Goal: Task Accomplishment & Management: Manage account settings

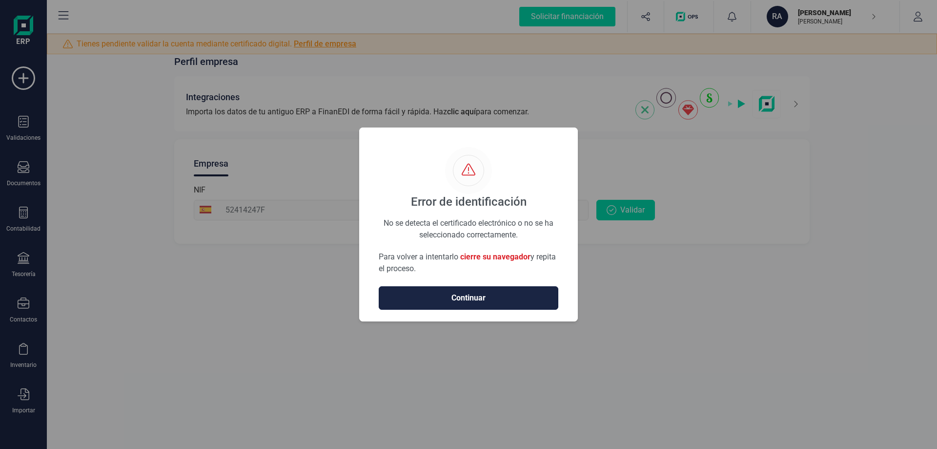
click at [520, 300] on span "Continuar" at bounding box center [468, 298] width 159 height 12
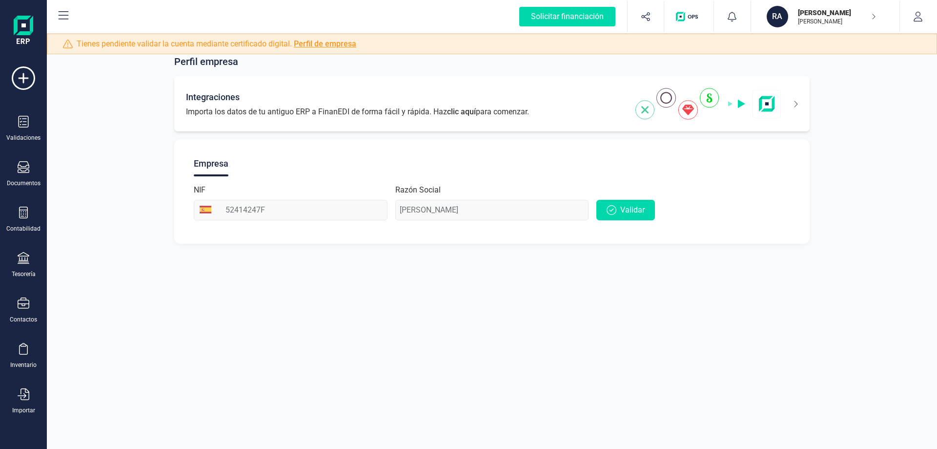
click at [479, 111] on span "Importa los datos de tu antiguo ERP a FinanEDI de forma fácil y rápida. Haz cli…" at bounding box center [357, 112] width 343 height 12
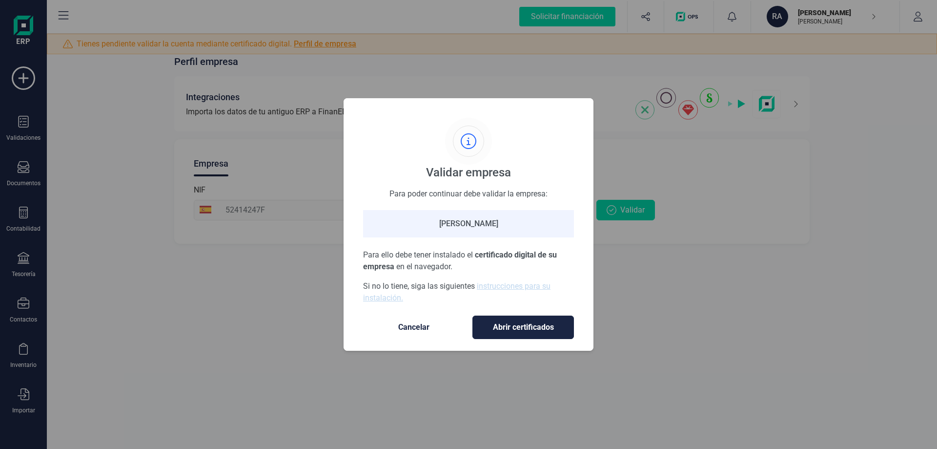
click at [914, 15] on div "Validar empresa Para poder continuar debe validar la empresa: RAÚL PÉREZ SALVAD…" at bounding box center [468, 224] width 937 height 449
click at [868, 15] on div "Validar empresa Para poder continuar debe validar la empresa: RAÚL PÉREZ SALVAD…" at bounding box center [468, 224] width 937 height 449
click at [421, 328] on span "Cancelar" at bounding box center [414, 327] width 82 height 12
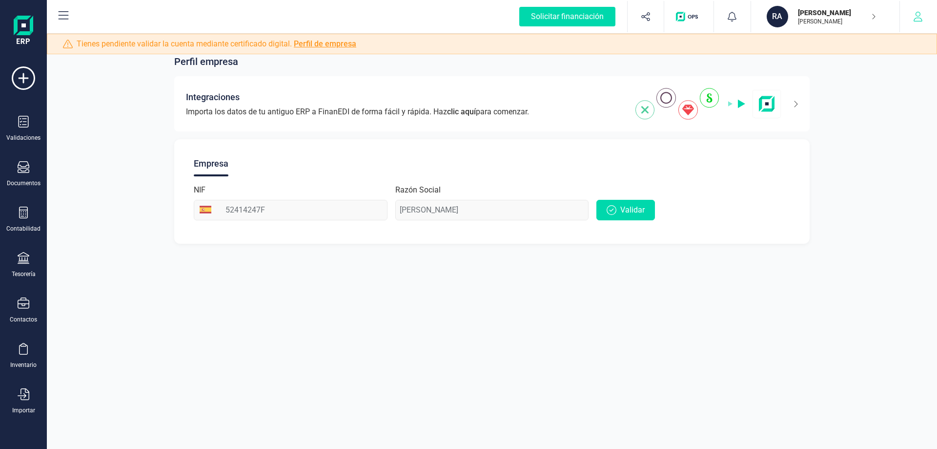
click at [911, 18] on button "button" at bounding box center [918, 16] width 37 height 31
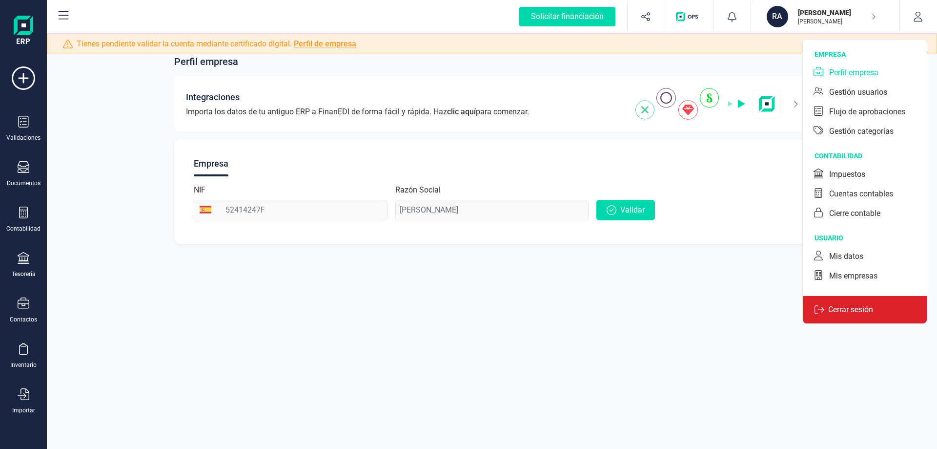
click at [855, 308] on p "Cerrar sesión" at bounding box center [850, 310] width 53 height 12
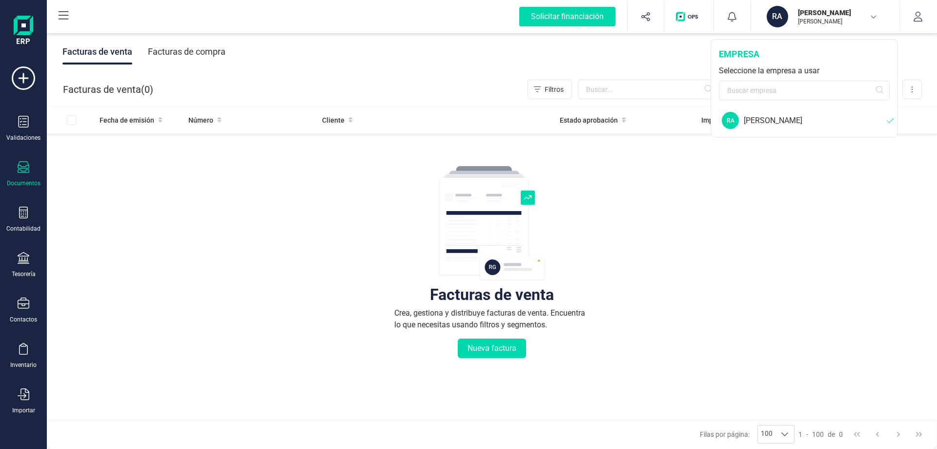
click at [779, 115] on div "[PERSON_NAME]" at bounding box center [815, 121] width 143 height 12
click at [648, 249] on div "Facturas de venta Crea, gestiona y distribuye facturas de venta. Encuentra lo q…" at bounding box center [491, 320] width 851 height 367
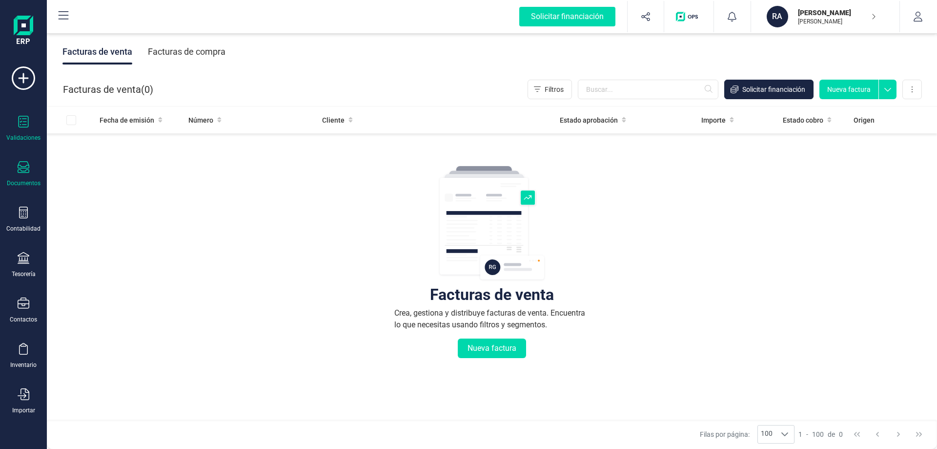
click at [27, 125] on icon at bounding box center [24, 122] width 12 height 12
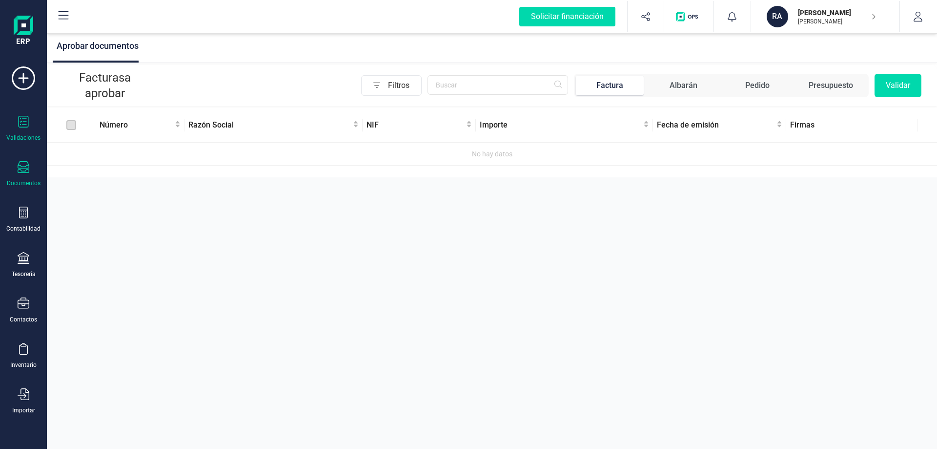
click at [22, 163] on icon at bounding box center [24, 167] width 12 height 12
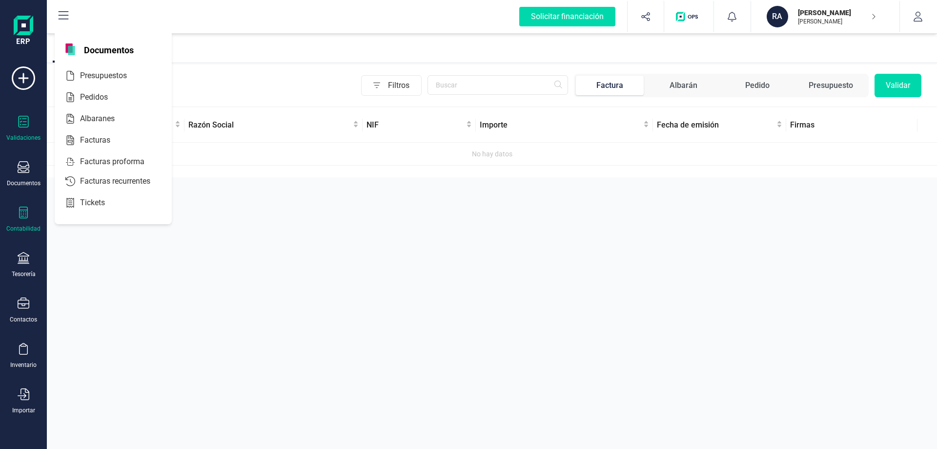
click at [28, 219] on div at bounding box center [24, 213] width 12 height 14
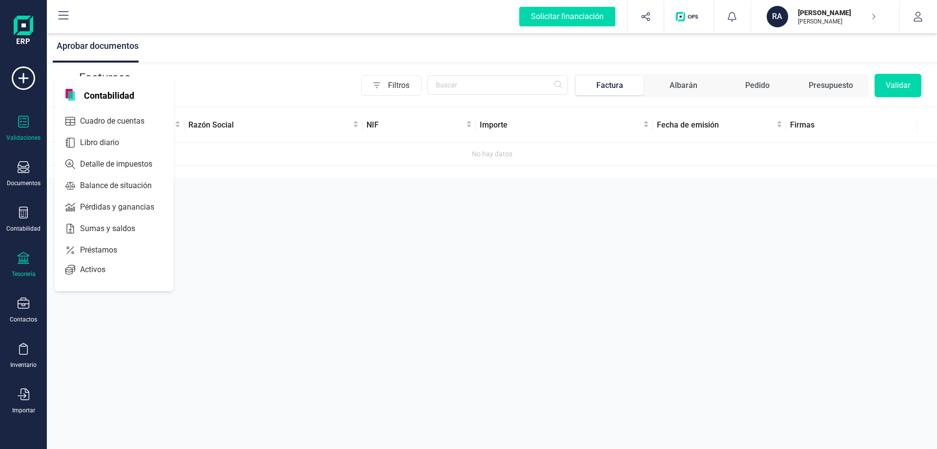
click at [21, 263] on icon at bounding box center [24, 258] width 12 height 12
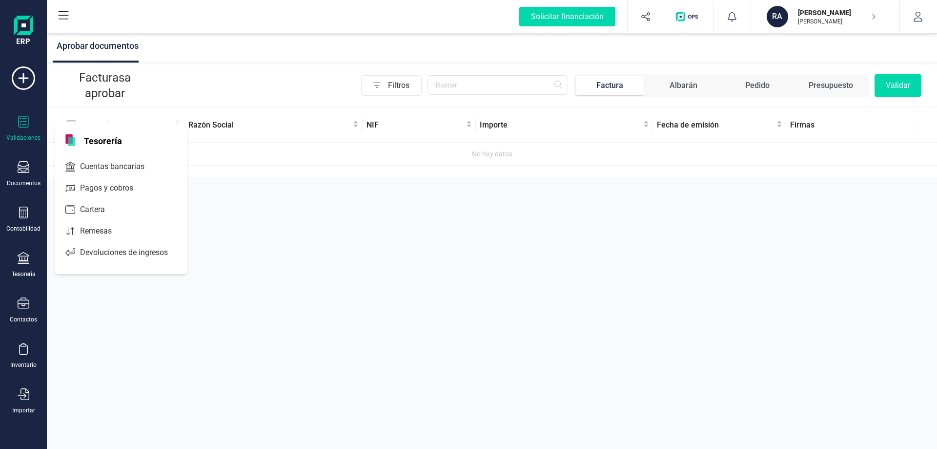
click at [23, 296] on div "Validaciones Documentos Documentos Presupuestos Pedidos Albaranes Facturas Fact…" at bounding box center [23, 266] width 39 height 401
click at [24, 300] on icon at bounding box center [24, 302] width 12 height 11
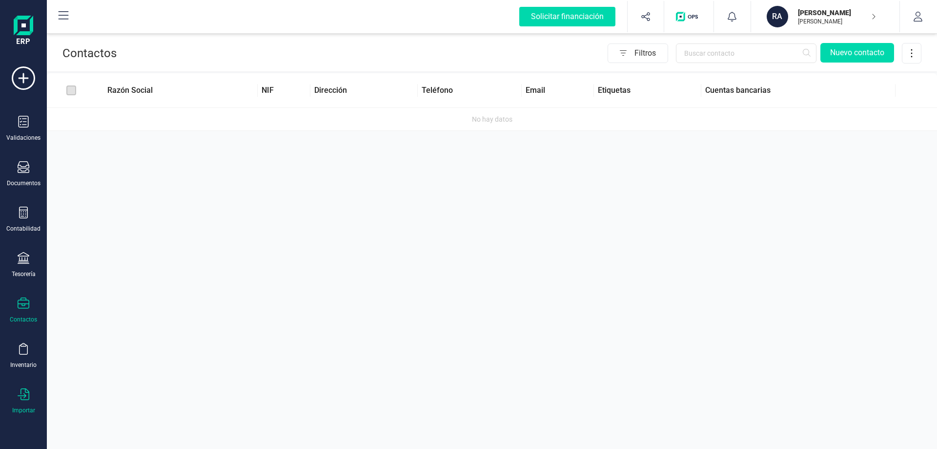
click at [27, 404] on div "Importar" at bounding box center [23, 401] width 39 height 26
click at [119, 308] on span "Facturas" at bounding box center [102, 303] width 52 height 12
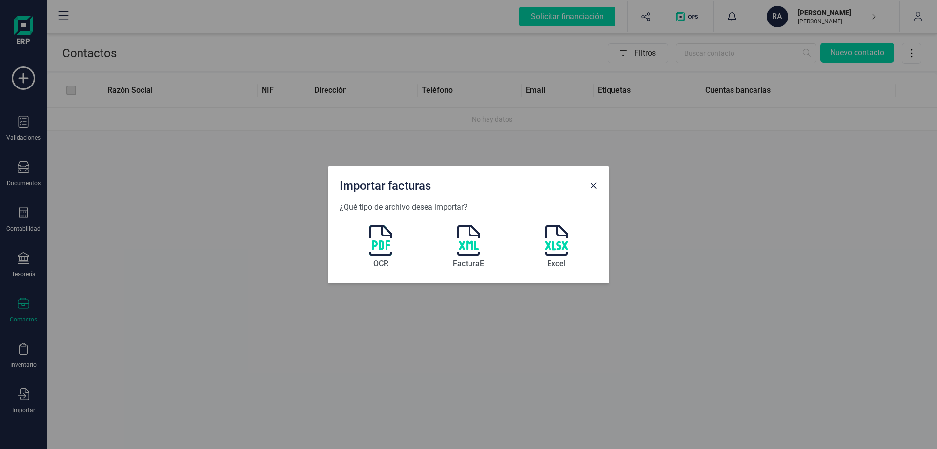
click at [393, 244] on div "OCR FacturaE Excel" at bounding box center [469, 242] width 258 height 59
click at [597, 185] on span "Close" at bounding box center [594, 186] width 8 height 8
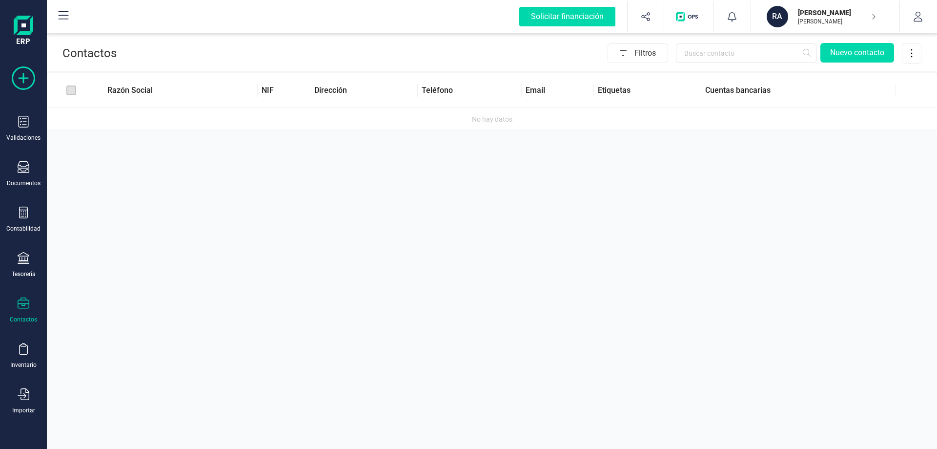
click at [29, 71] on icon at bounding box center [23, 77] width 23 height 23
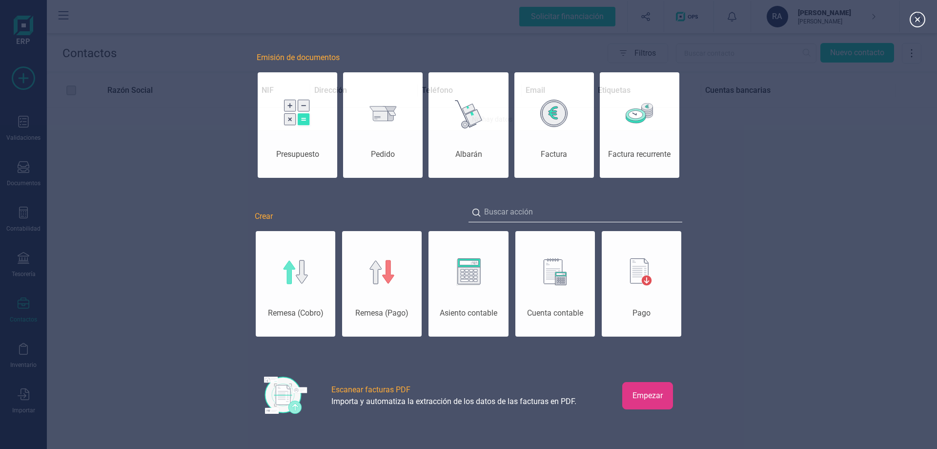
scroll to position [0, 49]
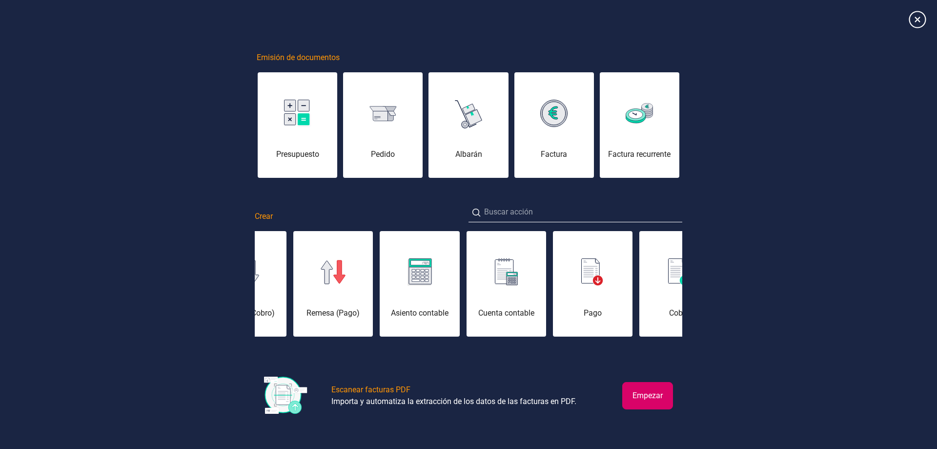
click at [924, 21] on icon at bounding box center [917, 19] width 17 height 17
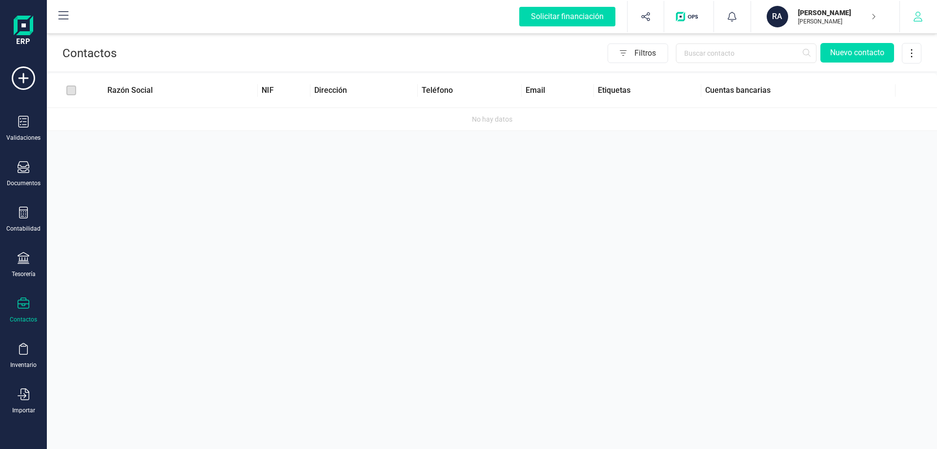
click at [918, 22] on button "button" at bounding box center [918, 16] width 37 height 31
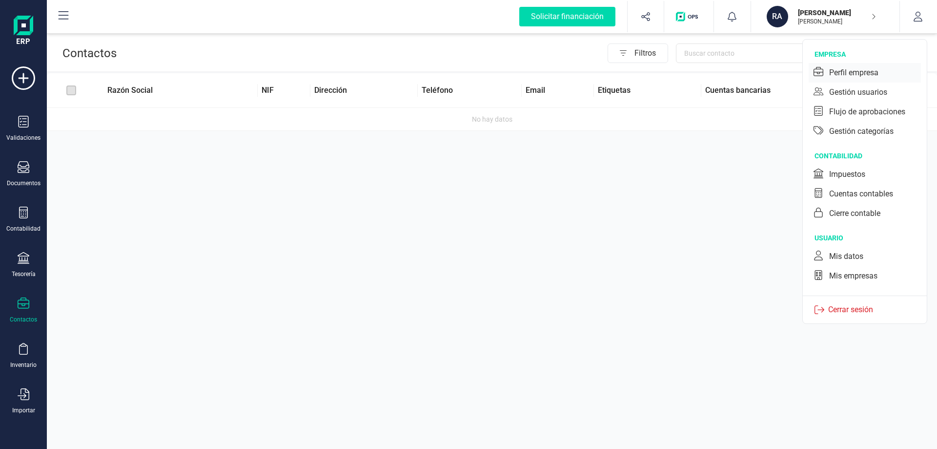
click at [872, 70] on div "Perfil empresa" at bounding box center [853, 73] width 49 height 12
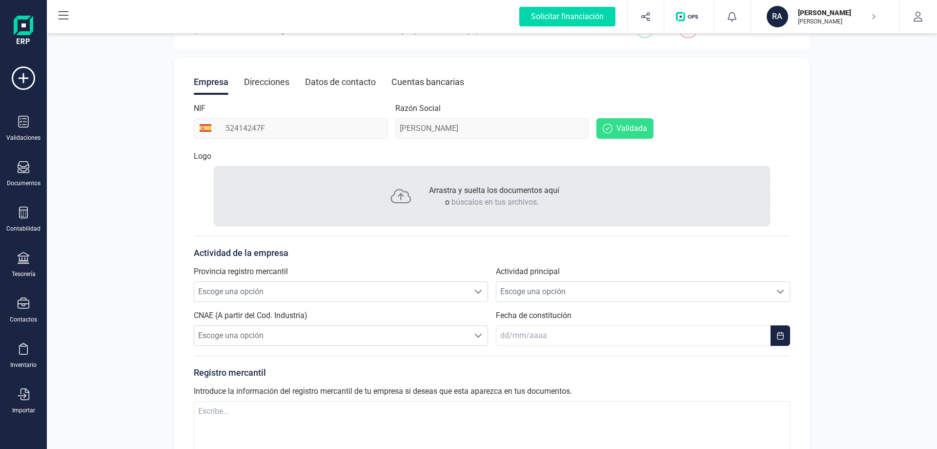
scroll to position [98, 0]
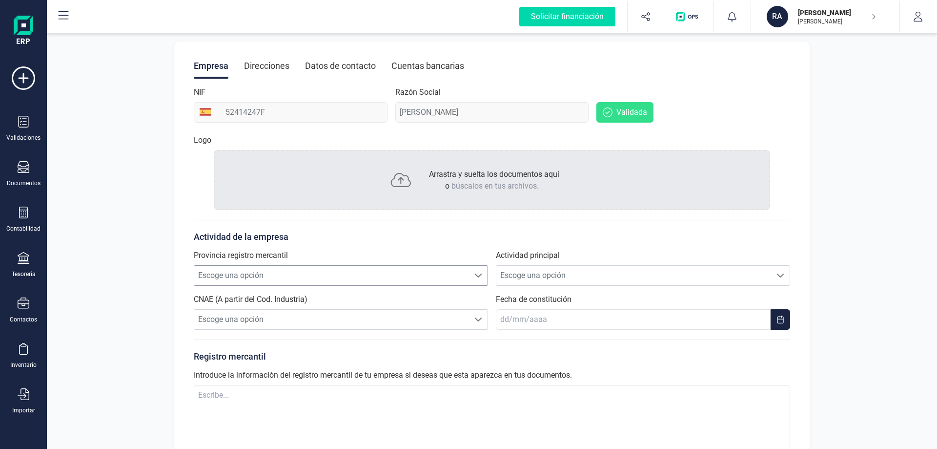
click at [446, 273] on span "Escoge una opción" at bounding box center [331, 276] width 275 height 20
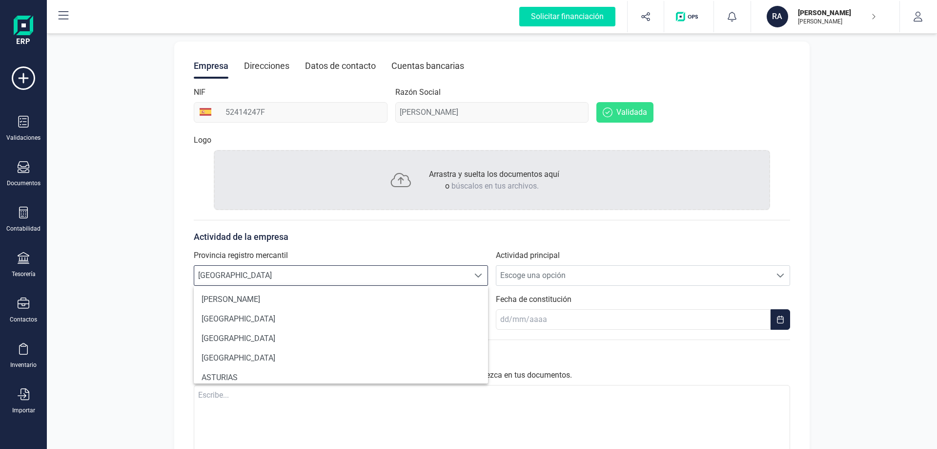
scroll to position [687, 0]
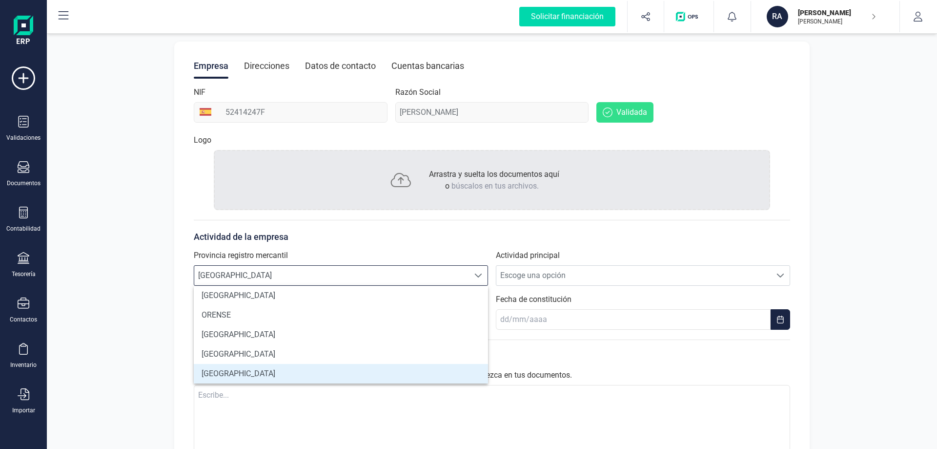
click at [269, 371] on li "SALAMANCA" at bounding box center [341, 374] width 294 height 20
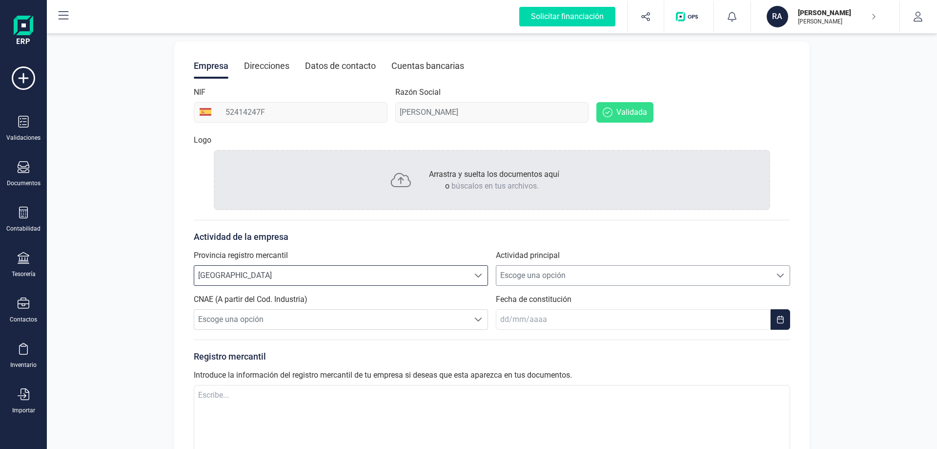
click at [590, 278] on span "Escoge una opción" at bounding box center [633, 276] width 275 height 20
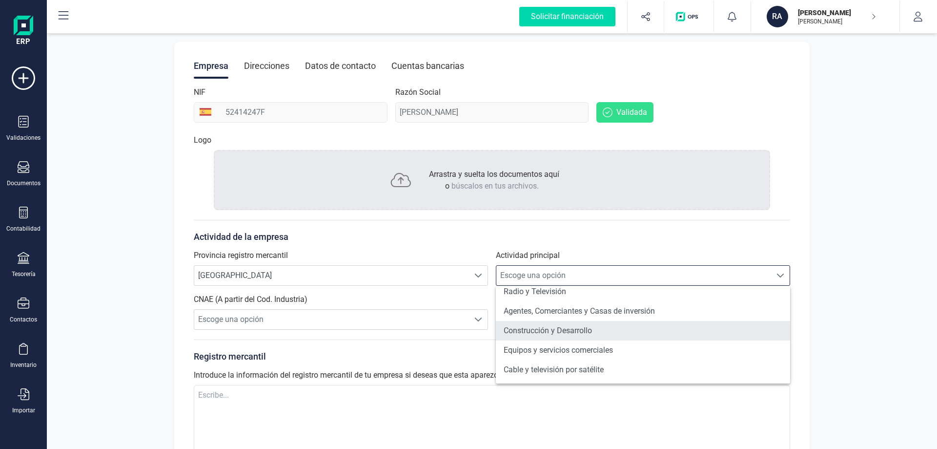
scroll to position [0, 0]
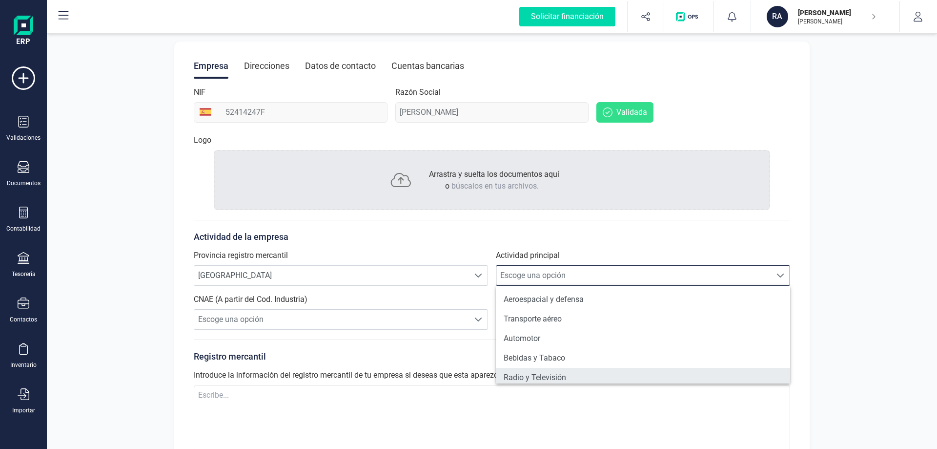
click at [565, 372] on li "Radio y Televisión" at bounding box center [643, 378] width 294 height 20
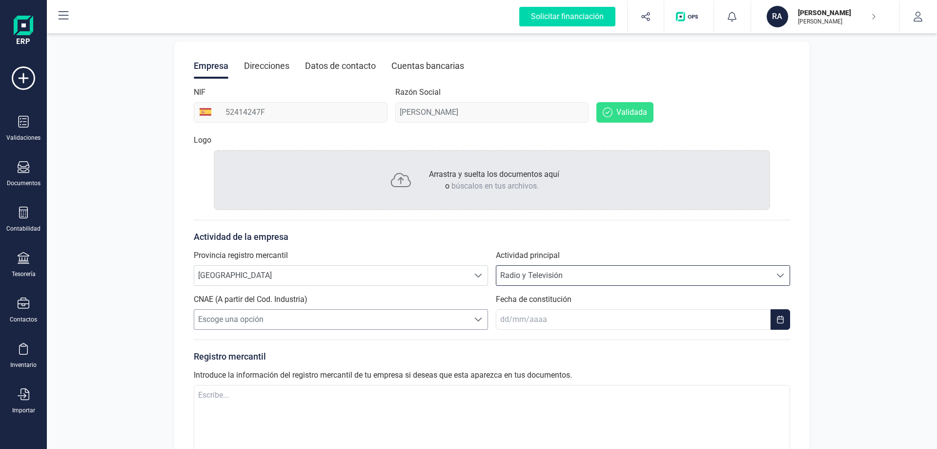
click at [290, 321] on span "Escoge una opción" at bounding box center [331, 319] width 275 height 20
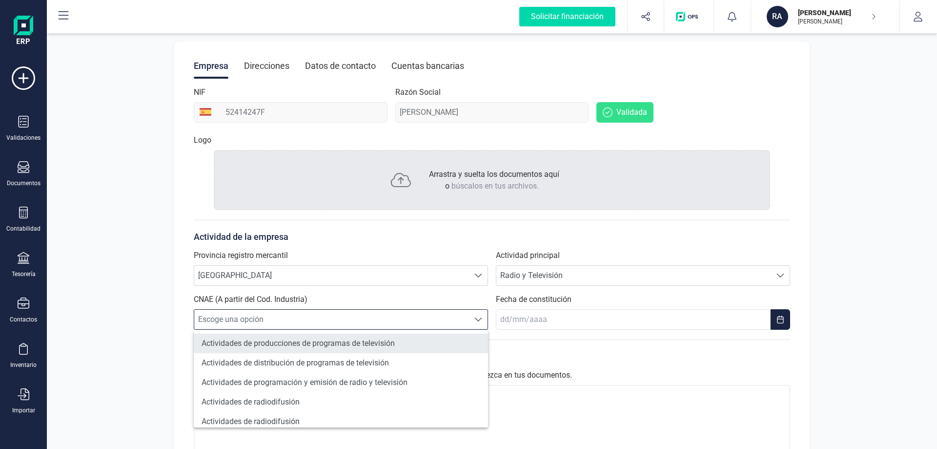
click at [405, 349] on li "Actividades de producciones de programas de televisión" at bounding box center [341, 343] width 294 height 20
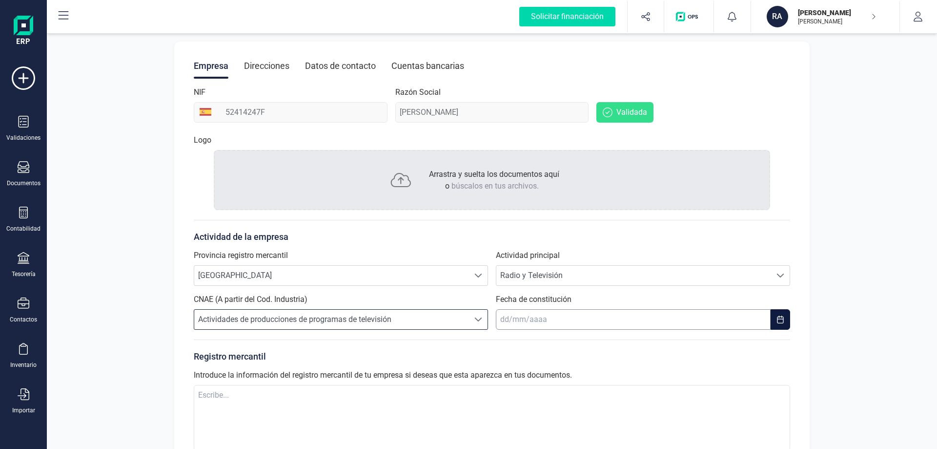
click at [594, 320] on input "text" at bounding box center [633, 319] width 275 height 20
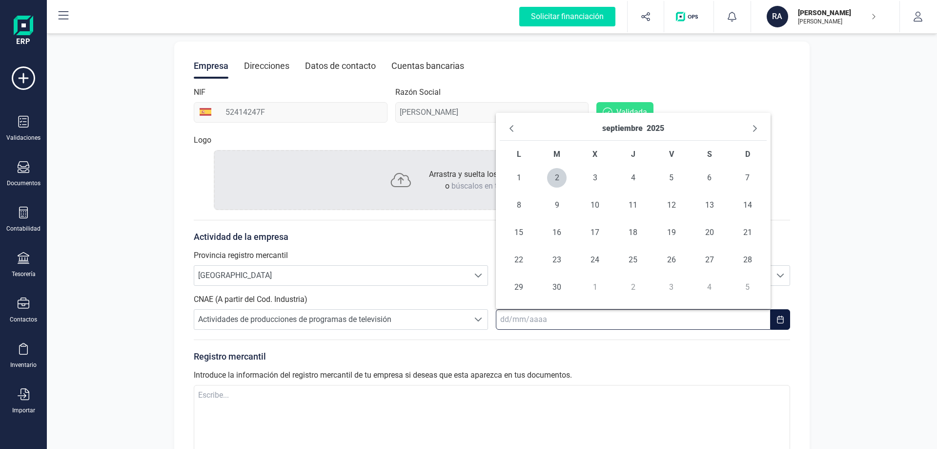
click at [594, 320] on input "text" at bounding box center [633, 319] width 275 height 20
click at [304, 363] on p "Registro mercantil" at bounding box center [492, 356] width 596 height 14
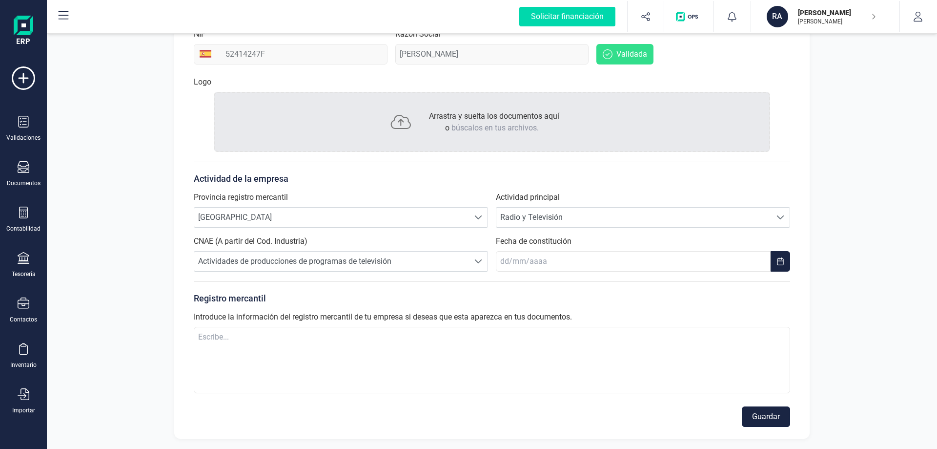
scroll to position [157, 0]
click at [786, 414] on button "Guardar" at bounding box center [766, 415] width 48 height 20
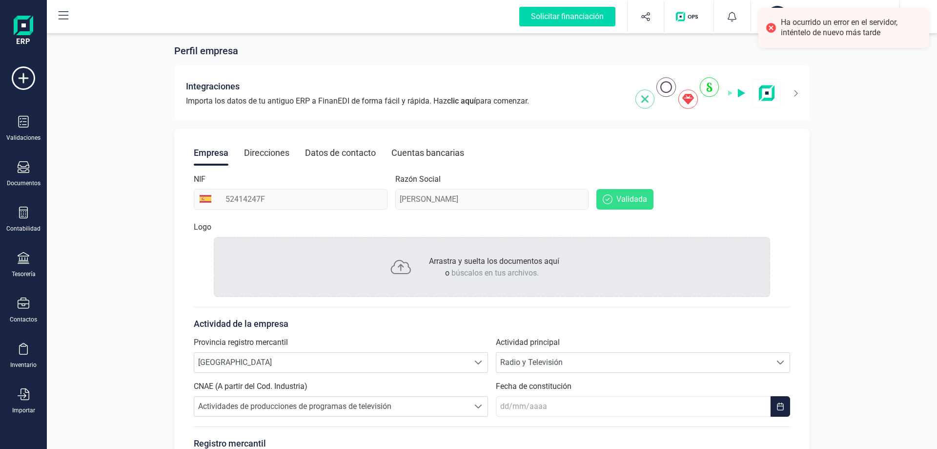
scroll to position [0, 0]
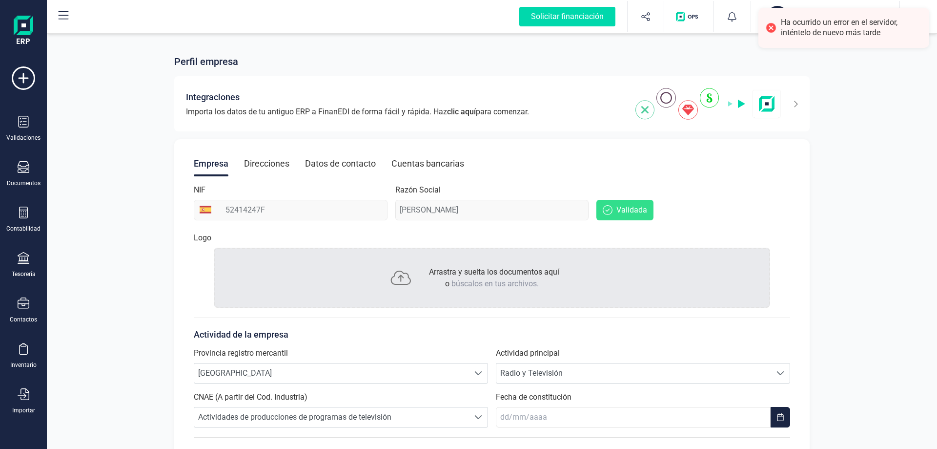
click at [257, 156] on div "Direcciones" at bounding box center [266, 163] width 45 height 25
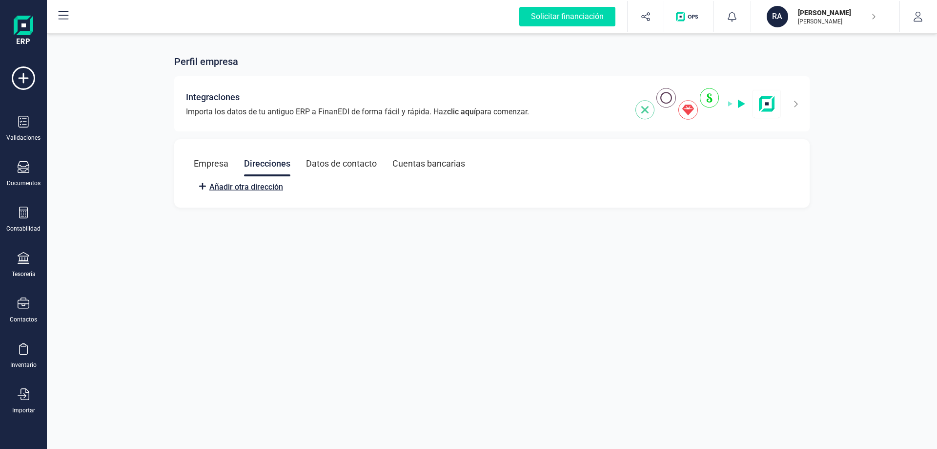
click at [254, 186] on span "Añadir otra dirección" at bounding box center [246, 187] width 74 height 12
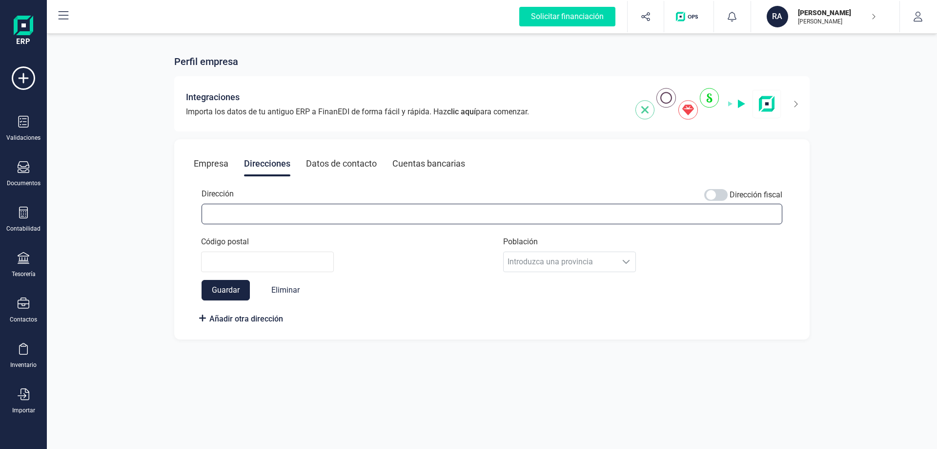
click at [259, 218] on input "Dirección" at bounding box center [492, 214] width 581 height 20
type input "Pz Sta Teresa 11 2izq"
type input "37100"
click at [231, 297] on button "Guardar" at bounding box center [226, 290] width 48 height 20
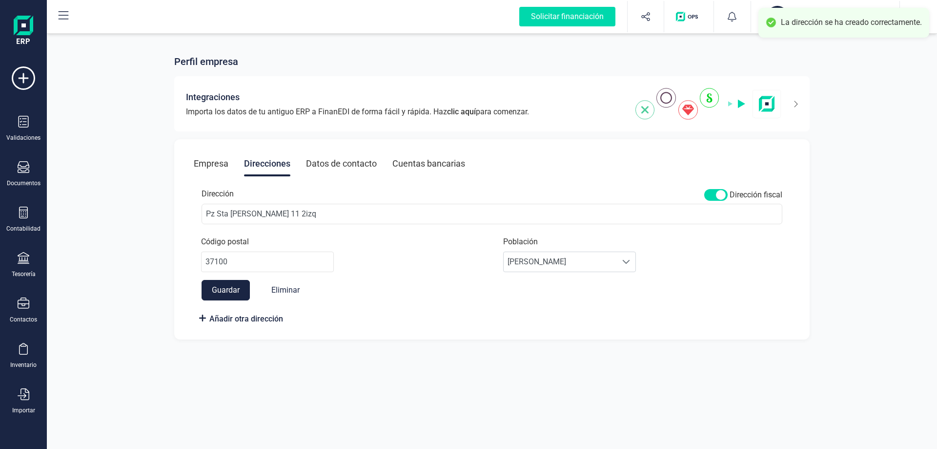
click at [372, 164] on div "Datos de contacto" at bounding box center [341, 163] width 71 height 25
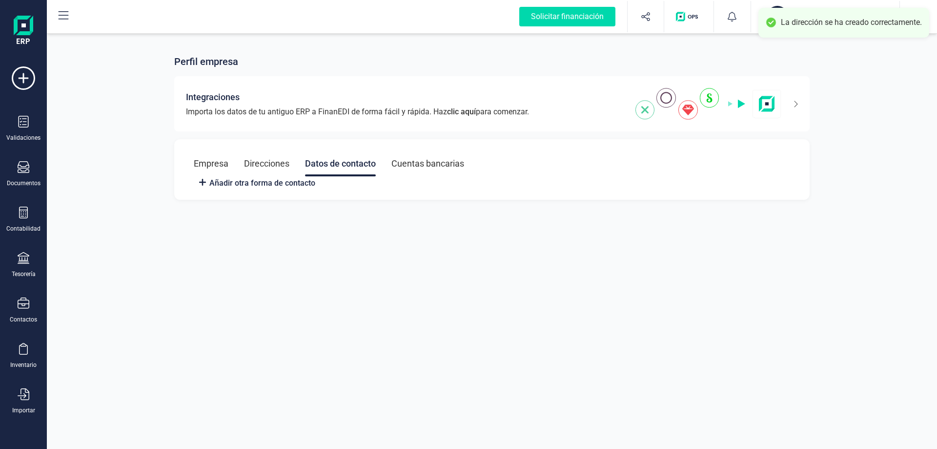
click at [433, 164] on div "Cuentas bancarias" at bounding box center [427, 163] width 73 height 25
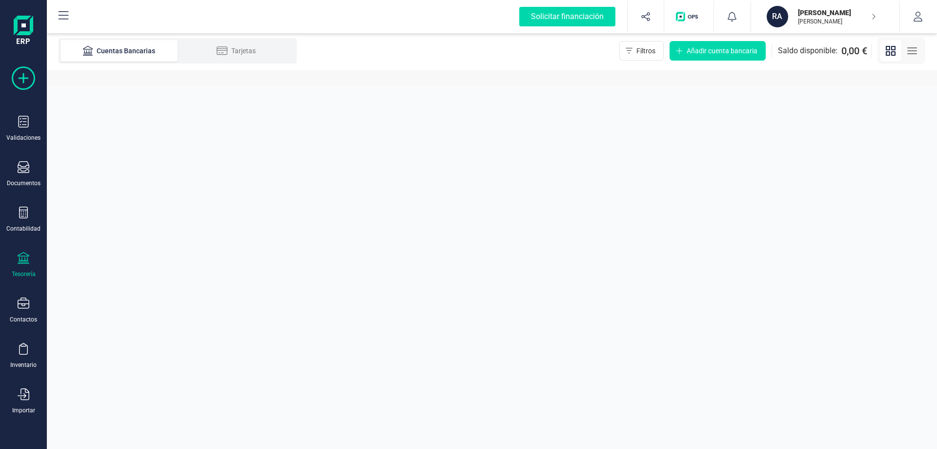
click at [29, 78] on icon at bounding box center [23, 77] width 23 height 23
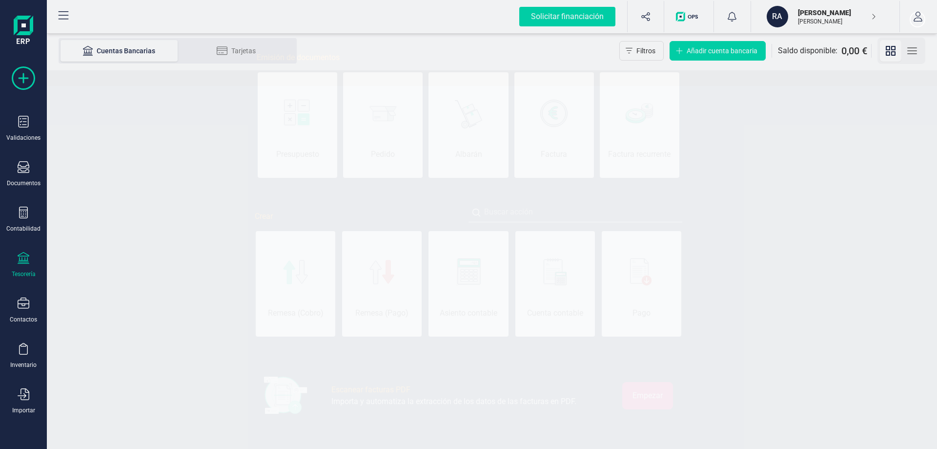
scroll to position [0, 49]
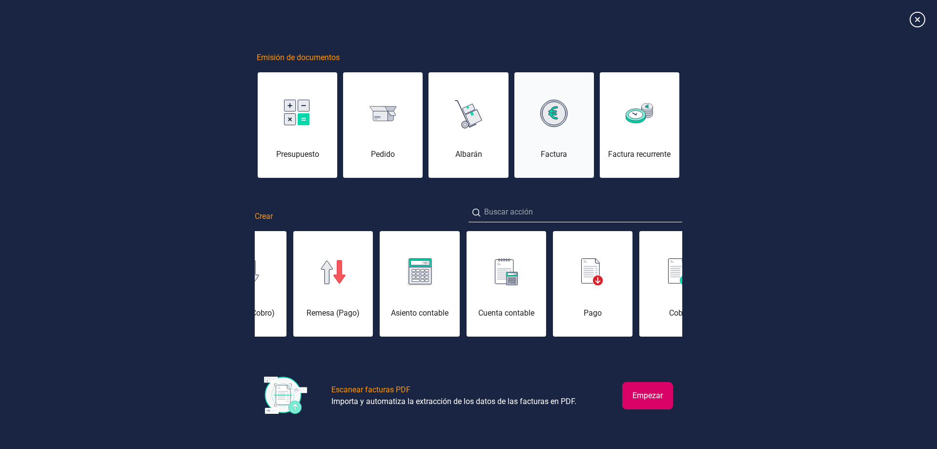
click at [564, 146] on div "Factura" at bounding box center [554, 131] width 80 height 59
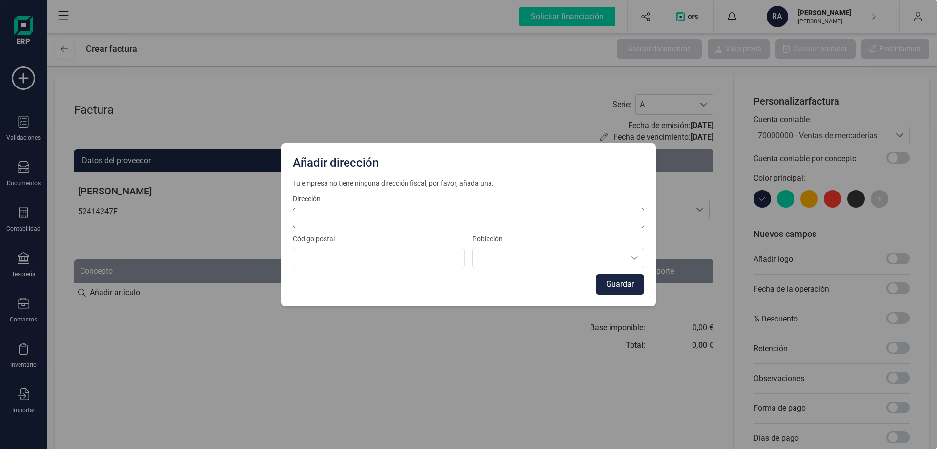
click at [394, 218] on input at bounding box center [468, 217] width 351 height 20
type input "Pz Sta Teresa 11 2izq"
type input "37100"
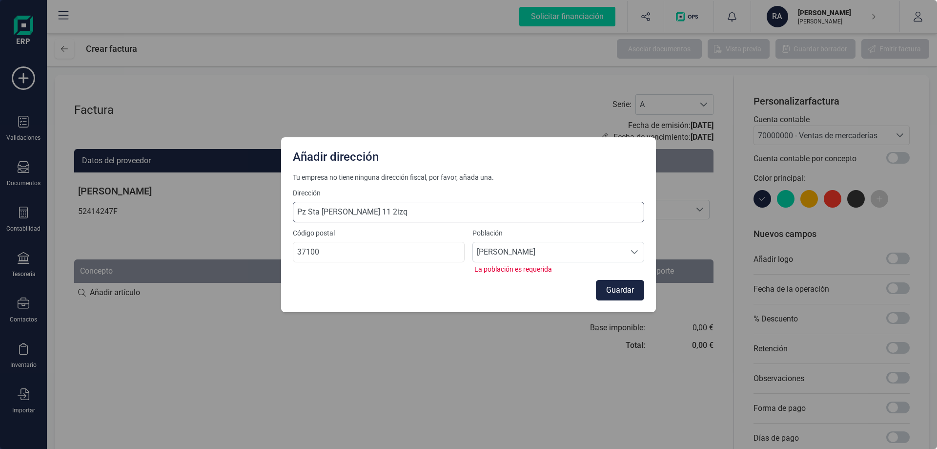
click at [304, 210] on input "Pz Sta Teresa 11 2izq" at bounding box center [468, 212] width 351 height 20
click at [304, 211] on input "Pz Sta Teresa 11 2izq" at bounding box center [468, 212] width 351 height 20
click at [321, 212] on input "Pz. Sta Teresa 11 2izq" at bounding box center [468, 212] width 351 height 20
drag, startPoint x: 320, startPoint y: 211, endPoint x: 208, endPoint y: 221, distance: 111.8
click at [208, 221] on div "Añadir dirección Tu empresa no tiene ninguna dirección fiscal, por favor, añada…" at bounding box center [468, 224] width 937 height 449
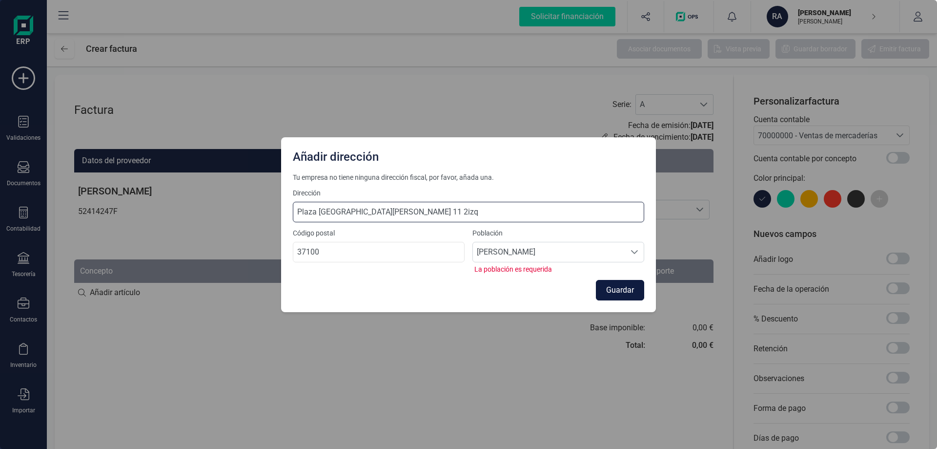
type input "Plaza Santa Teresa 11 2izq"
click at [614, 294] on button "Guardar" at bounding box center [620, 290] width 48 height 20
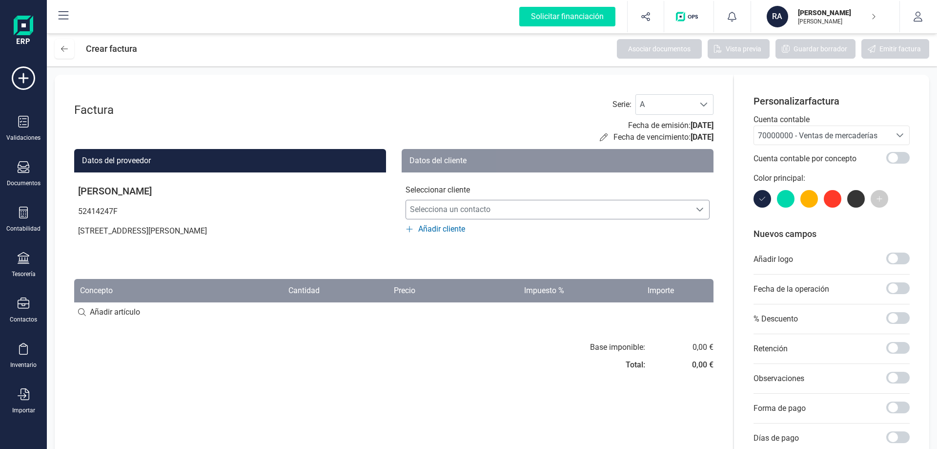
click at [498, 216] on span "Selecciona un contacto" at bounding box center [548, 210] width 285 height 20
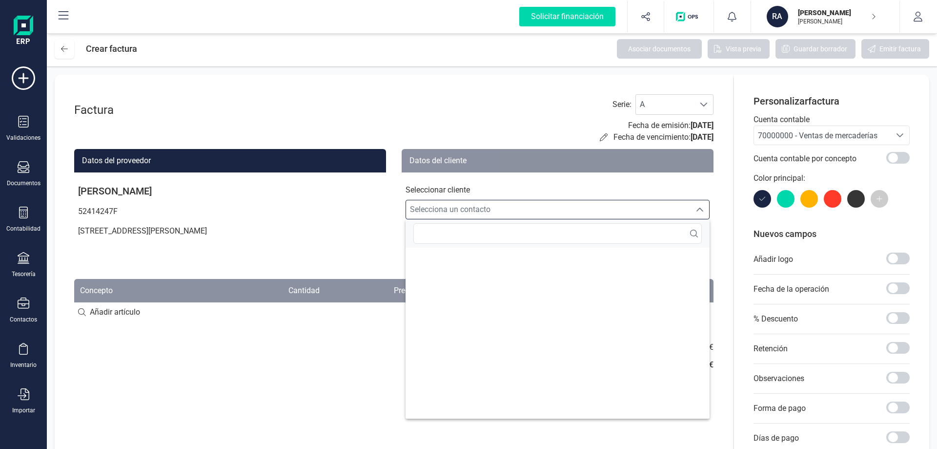
click at [499, 213] on span "Selecciona un contacto" at bounding box center [548, 210] width 285 height 20
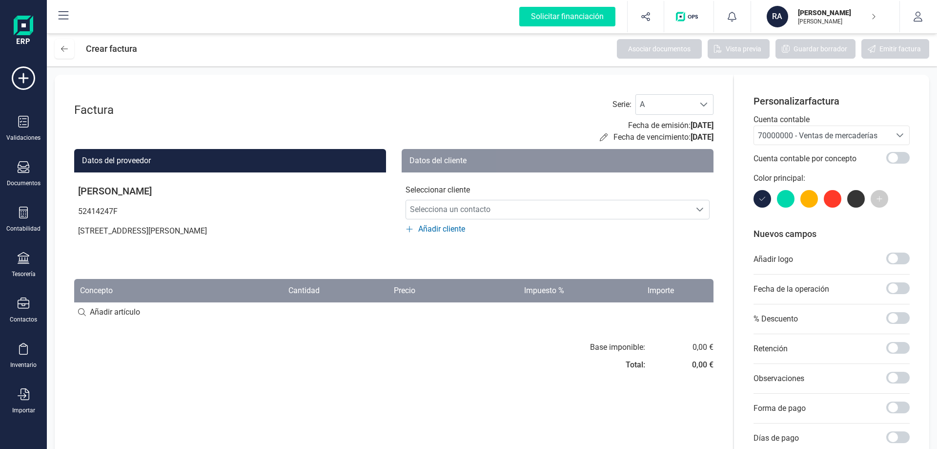
click at [429, 226] on span "Añadir cliente" at bounding box center [441, 229] width 47 height 12
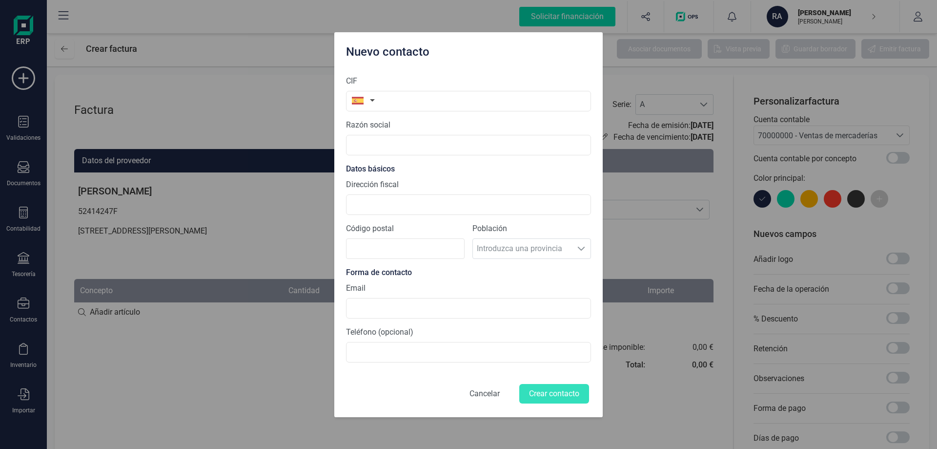
click at [492, 397] on button "Cancelar" at bounding box center [485, 393] width 54 height 23
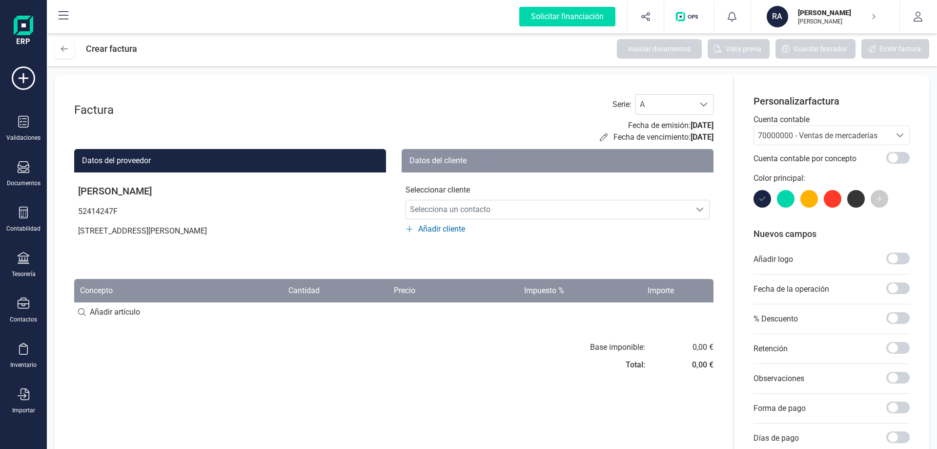
click at [443, 228] on span "Añadir cliente" at bounding box center [441, 229] width 47 height 12
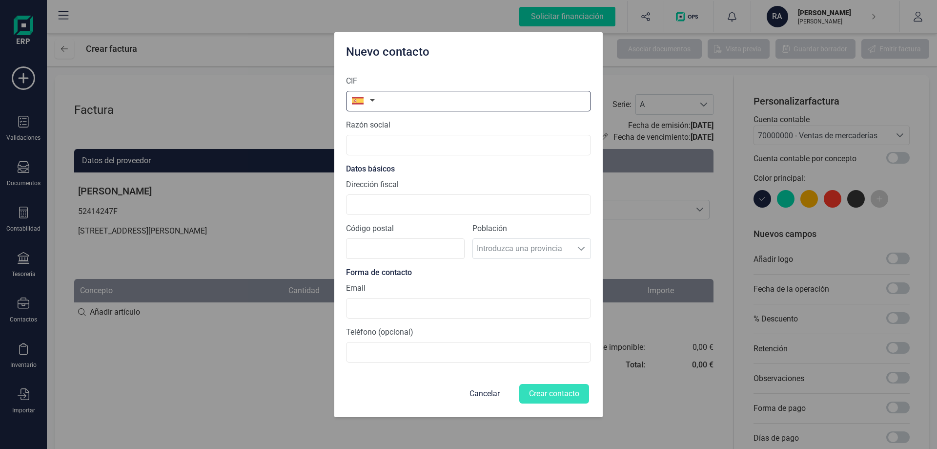
click at [391, 100] on input "text" at bounding box center [468, 101] width 245 height 20
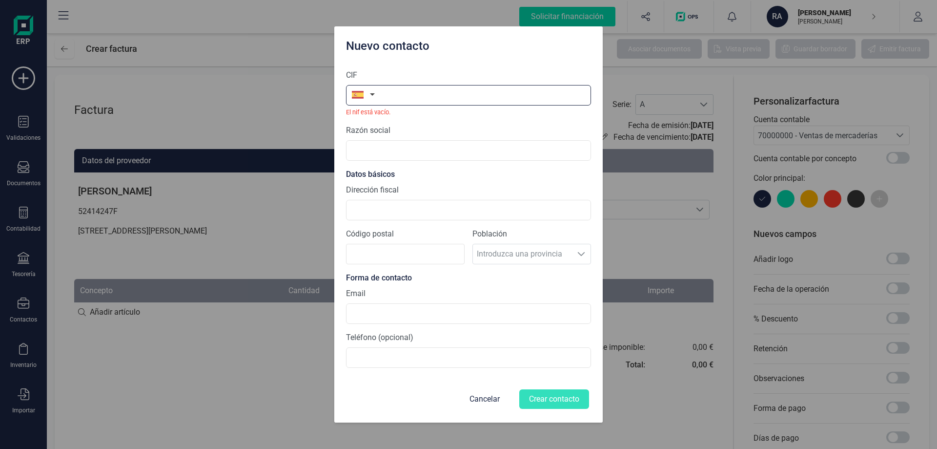
paste input "B87328704"
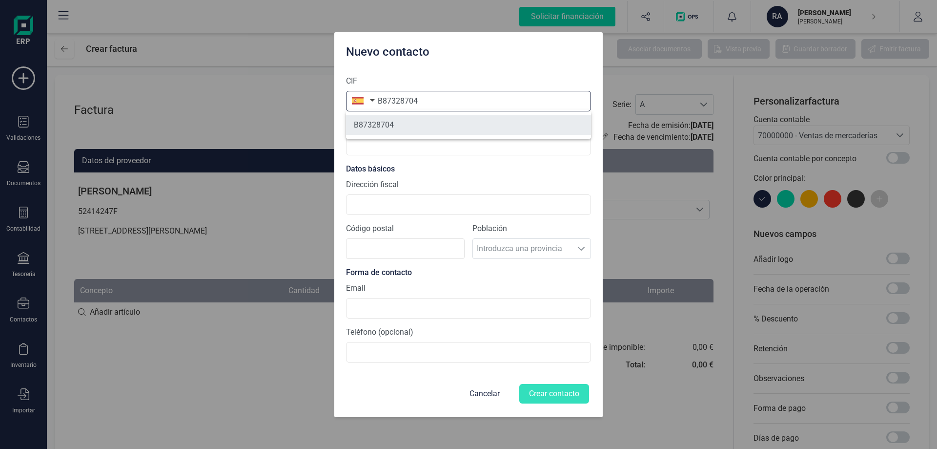
type input "B87328704"
click at [413, 124] on li "B87328704" at bounding box center [468, 125] width 245 height 20
type input "FLUGE MICE CONSULTING SL"
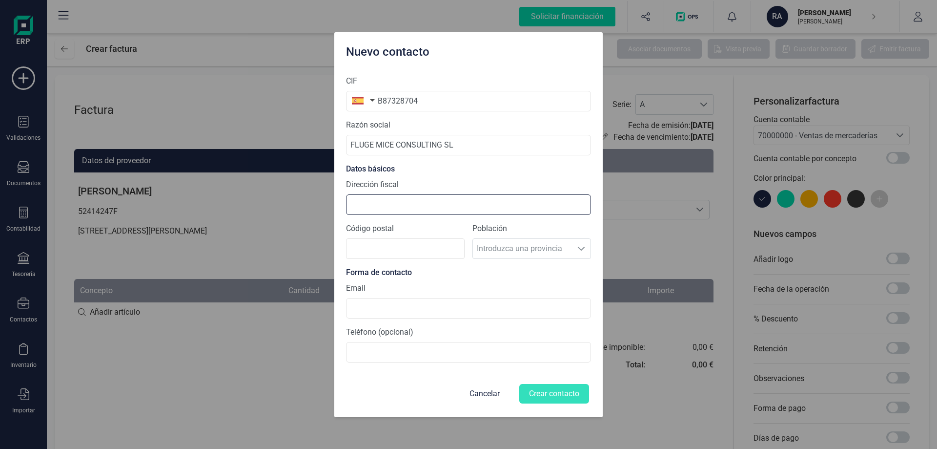
click at [417, 200] on input "Dirección fiscal" at bounding box center [468, 204] width 245 height 20
click at [441, 198] on input "Dirección fiscal" at bounding box center [468, 204] width 245 height 20
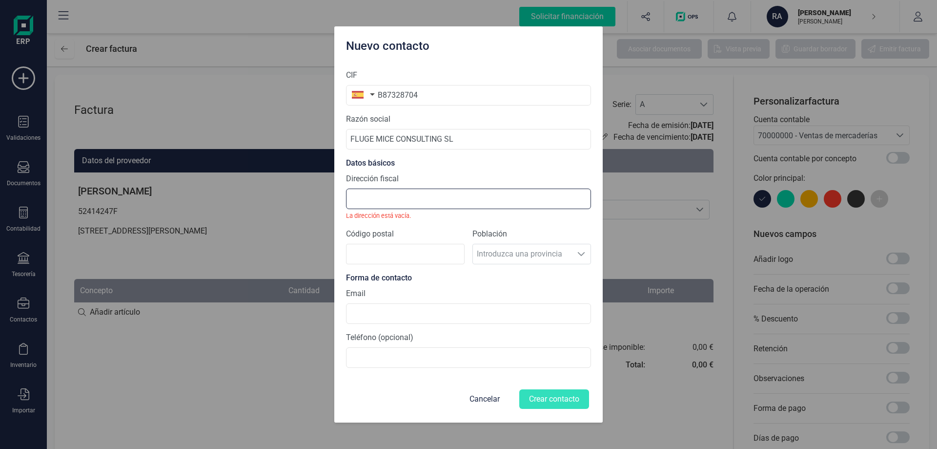
paste input "Avenida de la tecnica 13, 28522, Rivas-vaciamadrid, Madrid, España"
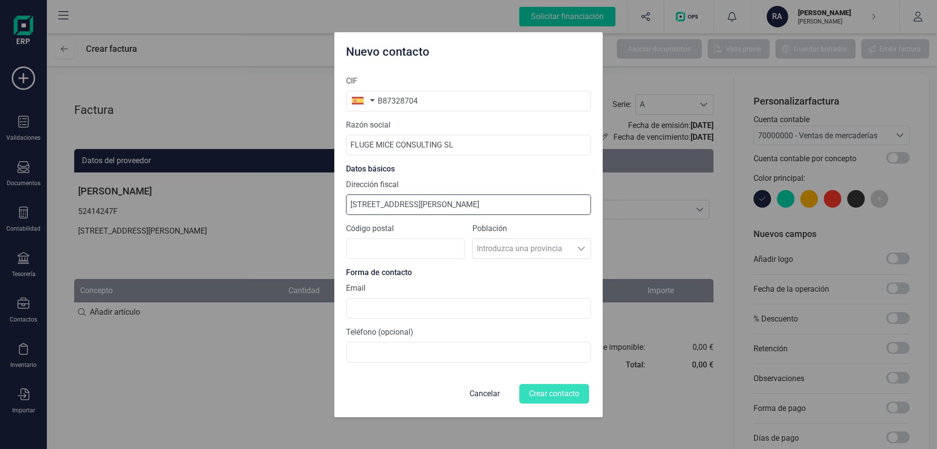
click at [406, 204] on input "Avenida de la tecnica 13, 28522, Rivas-vaciamadrid, Madrid, España" at bounding box center [468, 204] width 245 height 20
type input "Avenida de la técnica 13, 28522, Rivas-vaciamadrid, Madrid, España"
click at [439, 269] on div "Forma de contacto" at bounding box center [468, 272] width 245 height 12
drag, startPoint x: 424, startPoint y: 247, endPoint x: 439, endPoint y: 238, distance: 17.3
click at [424, 247] on input "Código postal" at bounding box center [405, 248] width 119 height 20
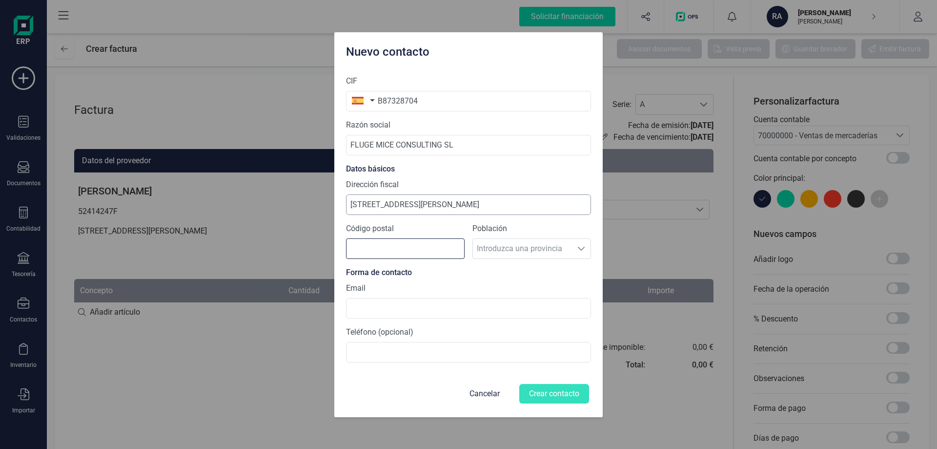
drag, startPoint x: 410, startPoint y: 252, endPoint x: 418, endPoint y: 204, distance: 49.5
click at [410, 252] on input "Código postal" at bounding box center [405, 248] width 119 height 20
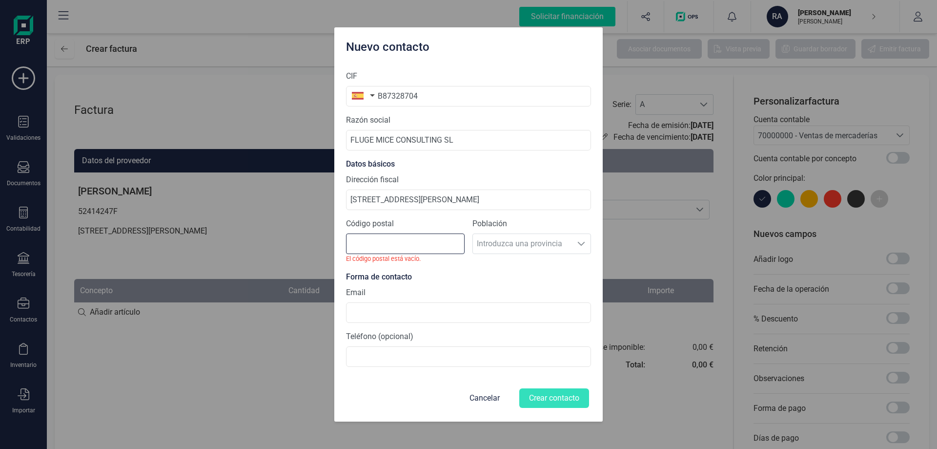
paste input "28522"
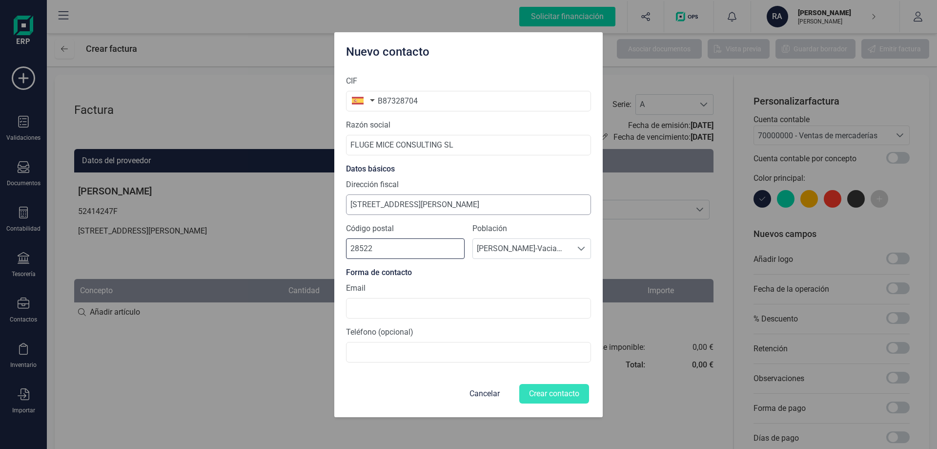
type input "28522"
drag, startPoint x: 464, startPoint y: 204, endPoint x: 602, endPoint y: 204, distance: 138.1
click at [602, 204] on div "CIF B87328704 Razón social FLUGE MICE CONSULTING SL Datos básicos Dirección fis…" at bounding box center [468, 241] width 268 height 349
type input "Avenida de la técnica 13"
click at [480, 281] on section "CIF B87328704 Razón social FLUGE MICE CONSULTING SL Datos básicos Dirección fis…" at bounding box center [468, 218] width 245 height 303
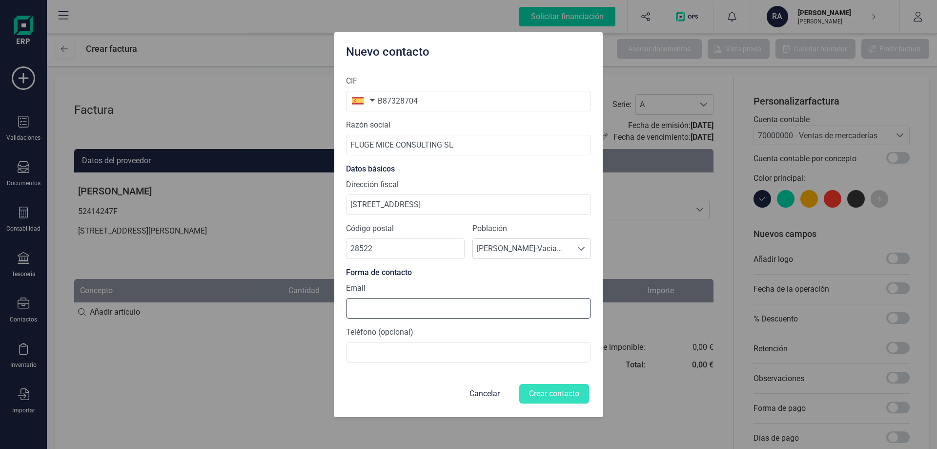
click at [408, 308] on input at bounding box center [468, 308] width 245 height 20
click at [435, 290] on div "Email" at bounding box center [468, 300] width 245 height 36
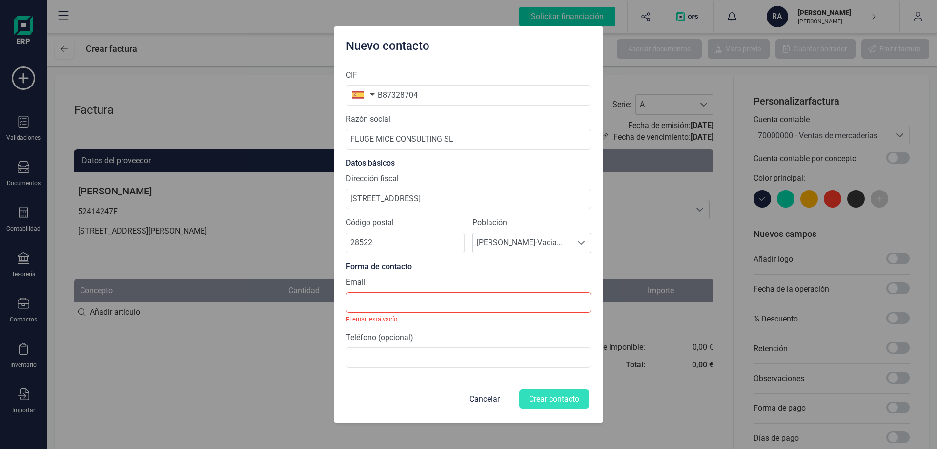
click at [444, 274] on section "CIF B87328704 Razón social FLUGE MICE CONSULTING SL Datos básicos Dirección fis…" at bounding box center [468, 218] width 245 height 314
click at [450, 359] on input at bounding box center [468, 357] width 245 height 20
click at [467, 339] on div "Teléfono (opcional)" at bounding box center [468, 349] width 245 height 36
click at [414, 302] on input at bounding box center [468, 302] width 245 height 20
click at [554, 326] on section "CIF B87328704 Razón social FLUGE MICE CONSULTING SL Datos básicos Dirección fis…" at bounding box center [468, 218] width 245 height 314
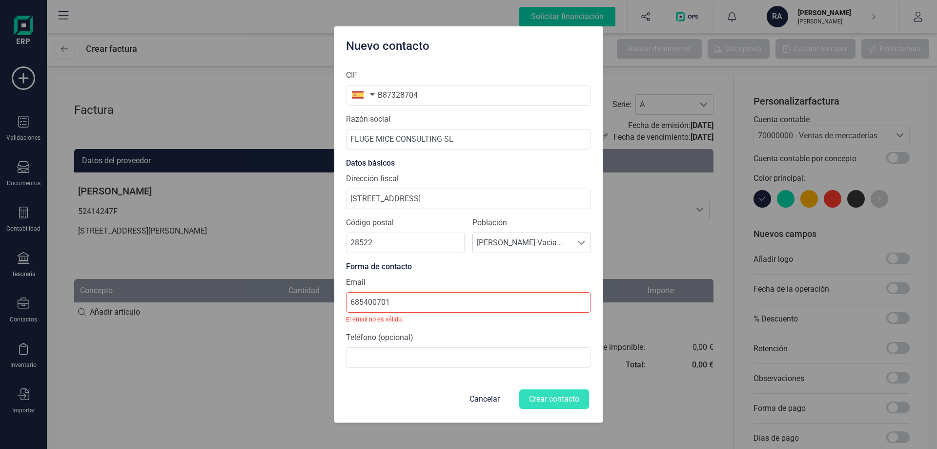
click at [461, 332] on div "Teléfono (opcional)" at bounding box center [468, 349] width 245 height 36
drag, startPoint x: 406, startPoint y: 301, endPoint x: 291, endPoint y: 293, distance: 115.5
click at [291, 293] on div "Nuevo contacto CIF B87328704 Razón social FLUGE MICE CONSULTING SL Datos básico…" at bounding box center [468, 224] width 937 height 449
drag, startPoint x: 367, startPoint y: 302, endPoint x: 317, endPoint y: 296, distance: 50.1
click at [317, 296] on div "Nuevo contacto CIF B87328704 Razón social FLUGE MICE CONSULTING SL Datos básico…" at bounding box center [468, 224] width 937 height 449
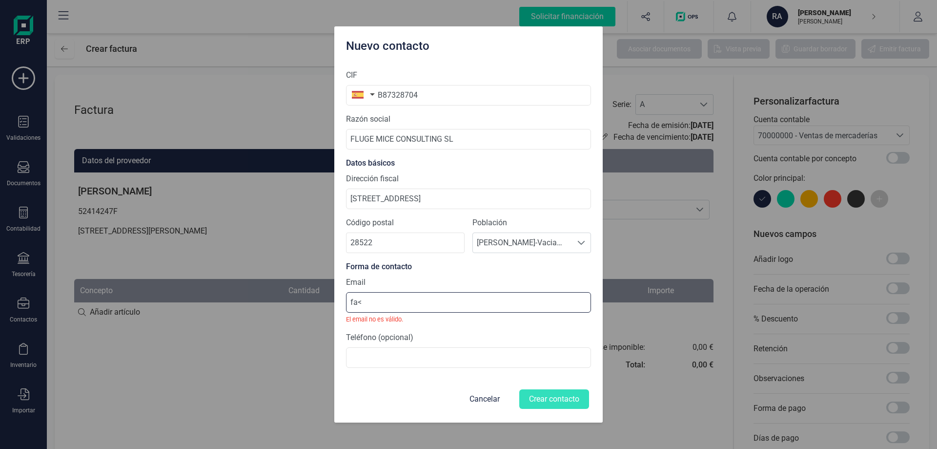
paste input "cturastecnicos@fluge.es"
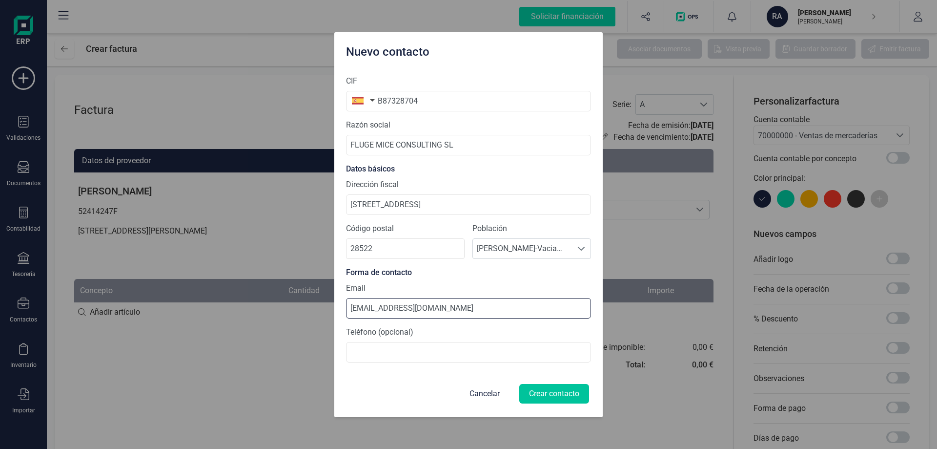
type input "facturastecnicos@fluge.es"
click at [555, 389] on button "Crear contacto" at bounding box center [554, 394] width 70 height 20
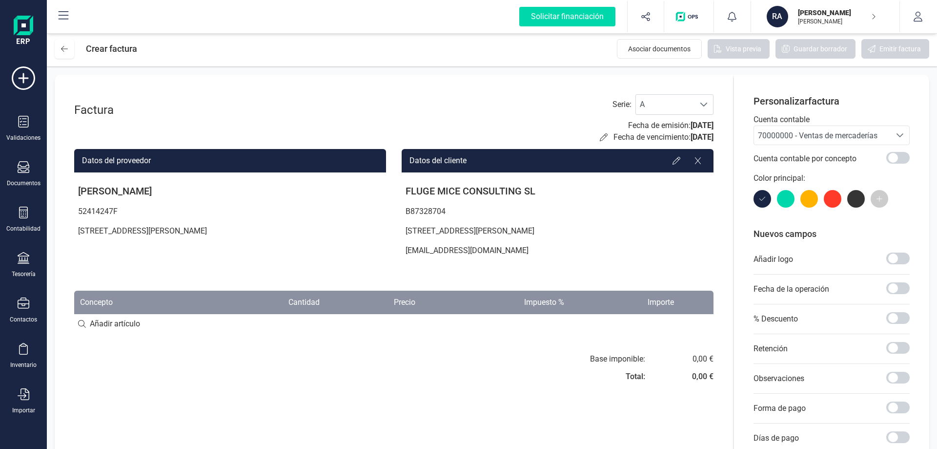
click at [137, 321] on input at bounding box center [393, 324] width 639 height 20
paste input "PD 47577 A CORUÑA MIKEL IZAL GIRA 2025"
type input "PD 47577 A CORUÑA MIKEL IZAL GIRA 2025"
click at [243, 366] on div "Base imponible: Total: 0,00 € 0,00 €" at bounding box center [393, 370] width 639 height 35
click at [315, 321] on div "+ Añadir artículo : PD 47577 A CORUÑA MIKEL IZAL GIRA 2025" at bounding box center [393, 323] width 639 height 20
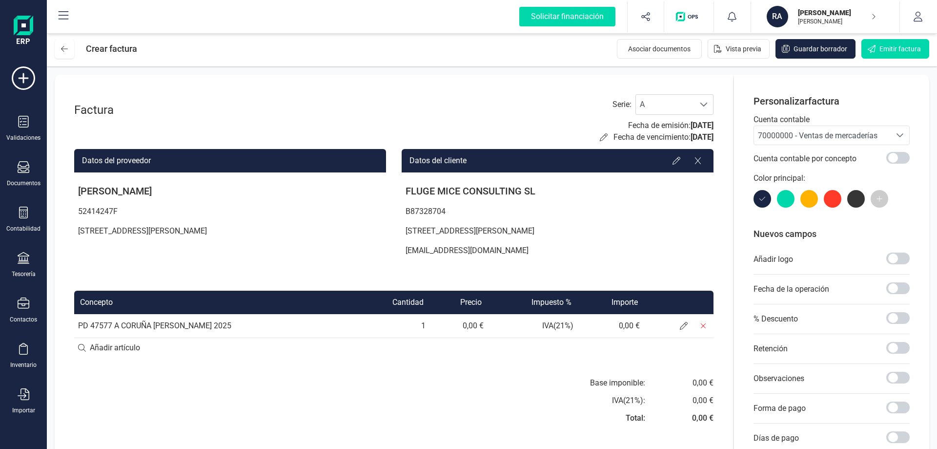
click at [475, 325] on td "0,00 €" at bounding box center [459, 325] width 58 height 23
drag, startPoint x: 478, startPoint y: 325, endPoint x: 467, endPoint y: 325, distance: 10.7
click at [467, 325] on td "0,00 €" at bounding box center [459, 325] width 58 height 23
click at [687, 324] on icon at bounding box center [684, 326] width 8 height 8
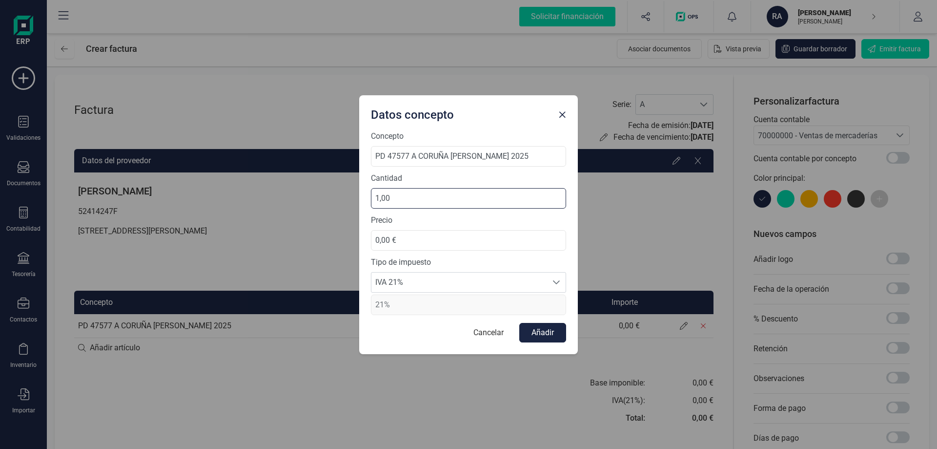
drag, startPoint x: 396, startPoint y: 198, endPoint x: 341, endPoint y: 197, distance: 55.2
click at [341, 197] on div "Datos concepto Concepto PD 47577 A CORUÑA MIKEL IZAL GIRA 2025 Cantidad 1,00 Pr…" at bounding box center [468, 224] width 937 height 449
click at [405, 244] on input "0,00 €" at bounding box center [468, 240] width 195 height 20
drag, startPoint x: 430, startPoint y: 241, endPoint x: 296, endPoint y: 236, distance: 133.3
click at [296, 236] on div "Datos concepto Concepto PD 47577 A CORUÑA MIKEL IZAL GIRA 2025 Cantidad 1,00 Pr…" at bounding box center [468, 224] width 937 height 449
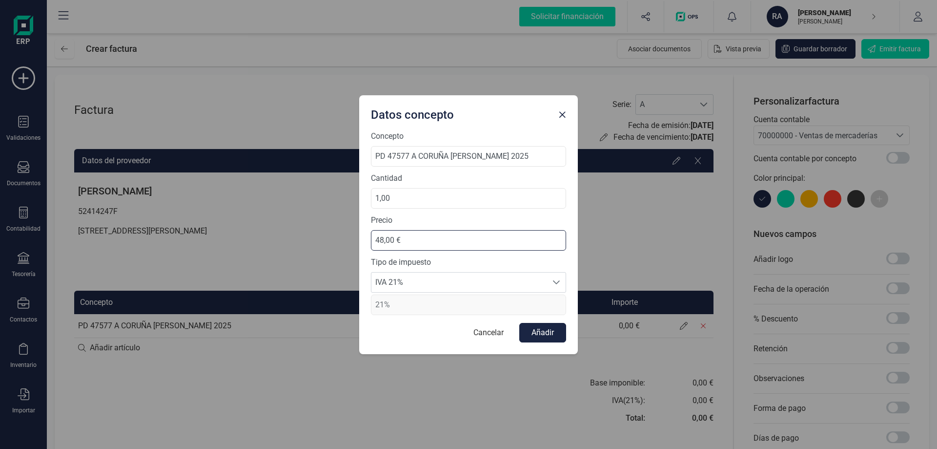
type input "480,00 €"
click at [481, 259] on label "Tipo de impuesto" at bounding box center [468, 262] width 195 height 12
click at [447, 301] on span "21%" at bounding box center [468, 304] width 195 height 20
click at [446, 287] on span "IVA 21%" at bounding box center [459, 282] width 176 height 20
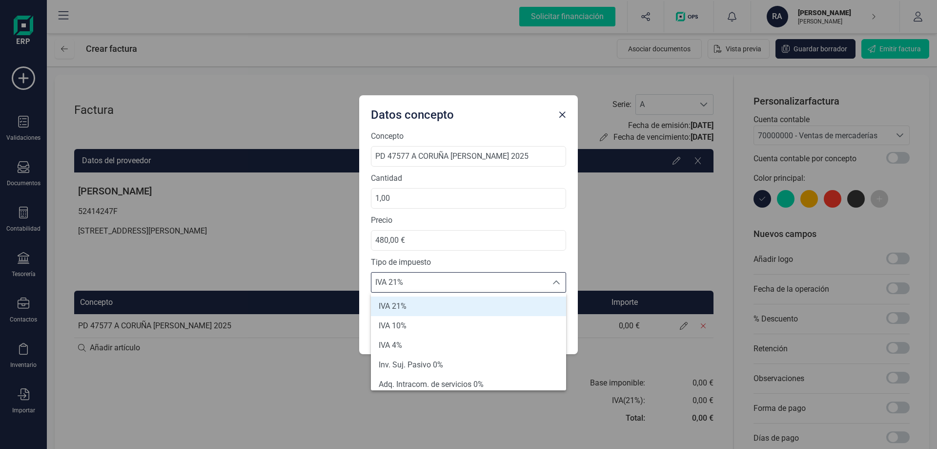
click at [408, 305] on li "IVA 21%" at bounding box center [468, 306] width 195 height 20
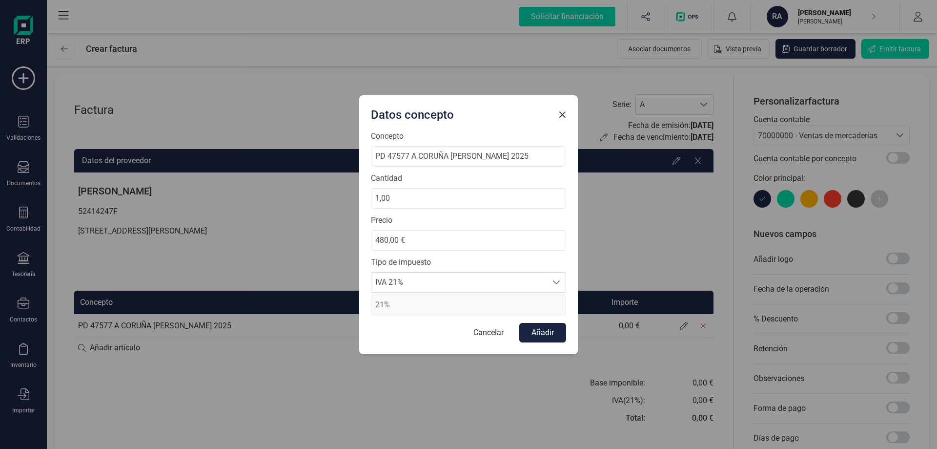
click at [441, 336] on div "Cancelar Añadir" at bounding box center [468, 333] width 195 height 20
click at [548, 336] on button "Añadir" at bounding box center [542, 333] width 47 height 20
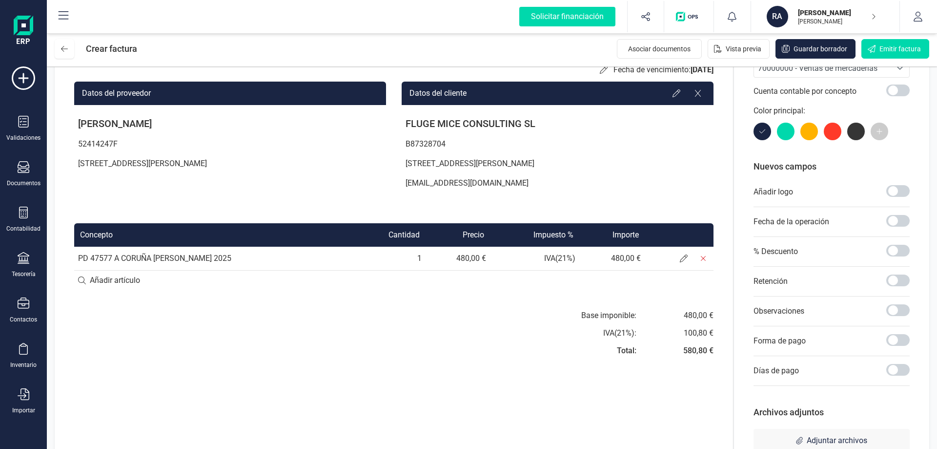
scroll to position [51, 0]
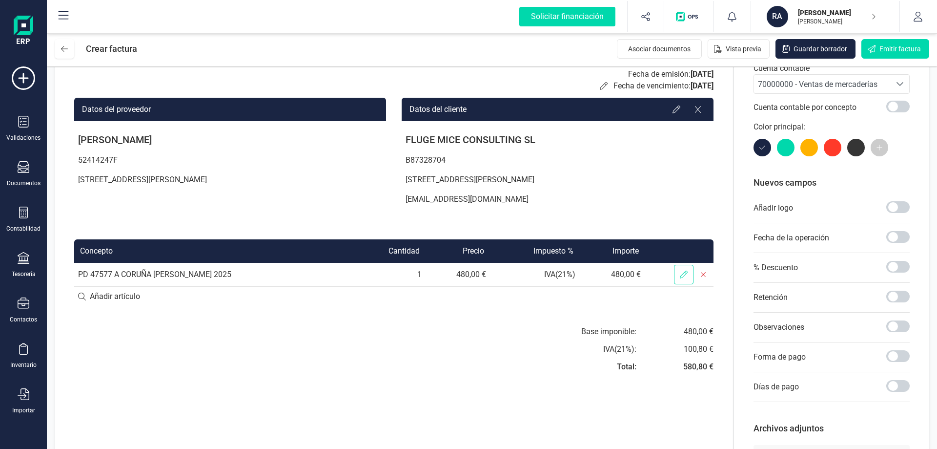
click at [681, 277] on icon at bounding box center [684, 274] width 8 height 8
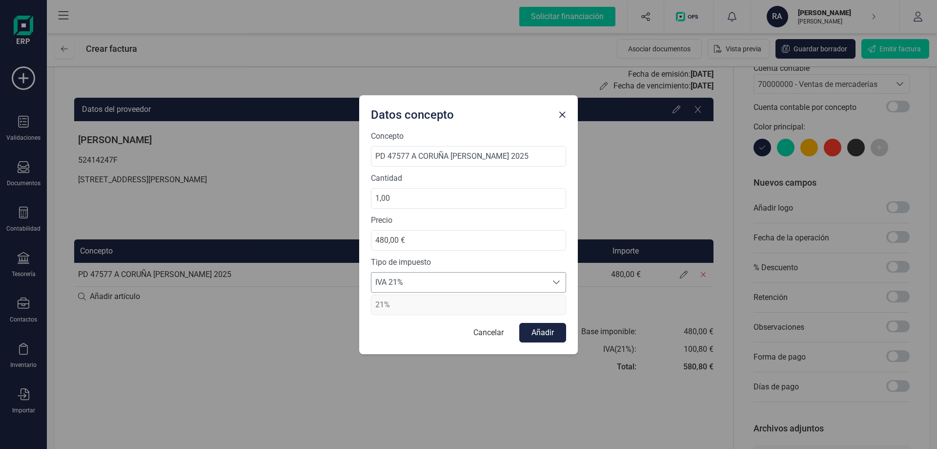
click at [478, 284] on span "IVA 21%" at bounding box center [459, 282] width 176 height 20
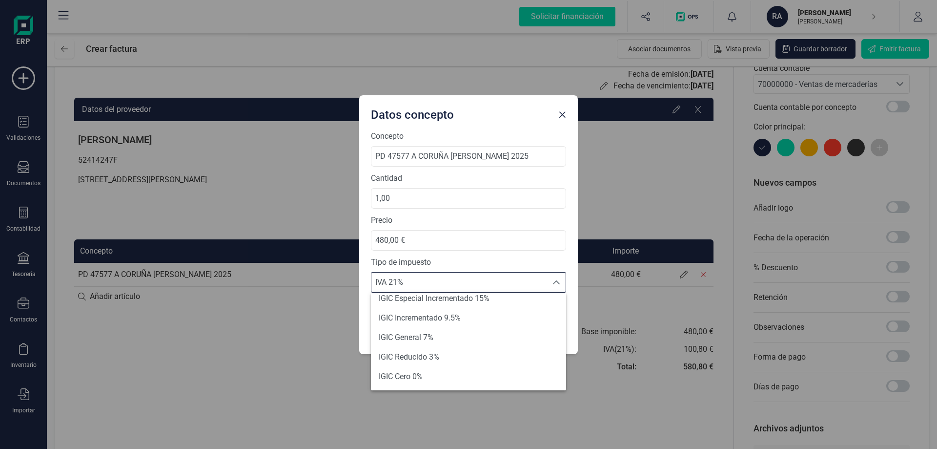
scroll to position [0, 0]
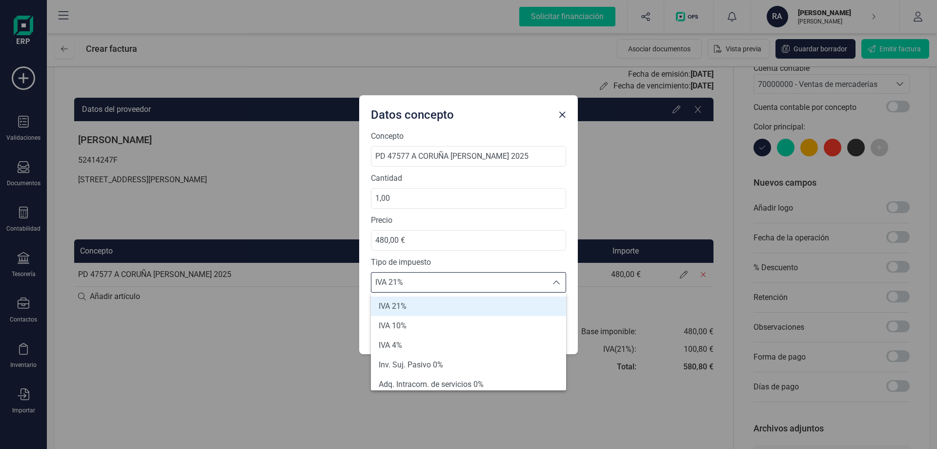
click at [433, 306] on li "IVA 21%" at bounding box center [468, 306] width 195 height 20
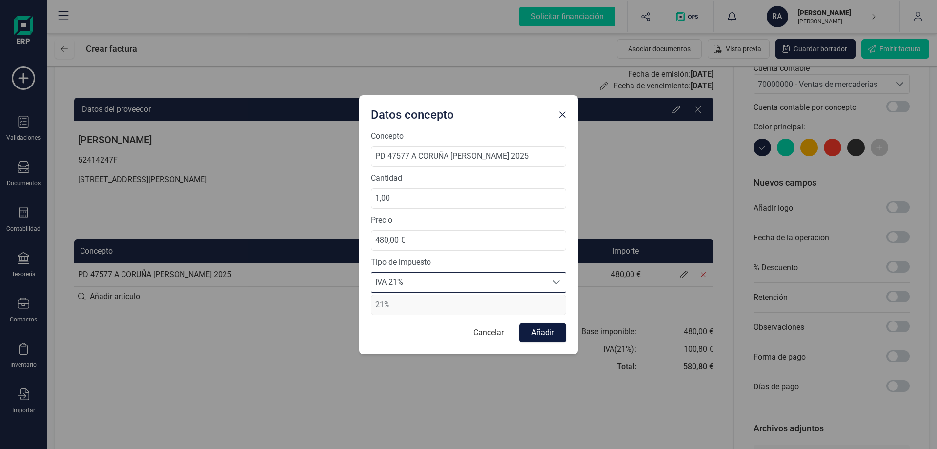
click at [543, 334] on button "Añadir" at bounding box center [542, 333] width 47 height 20
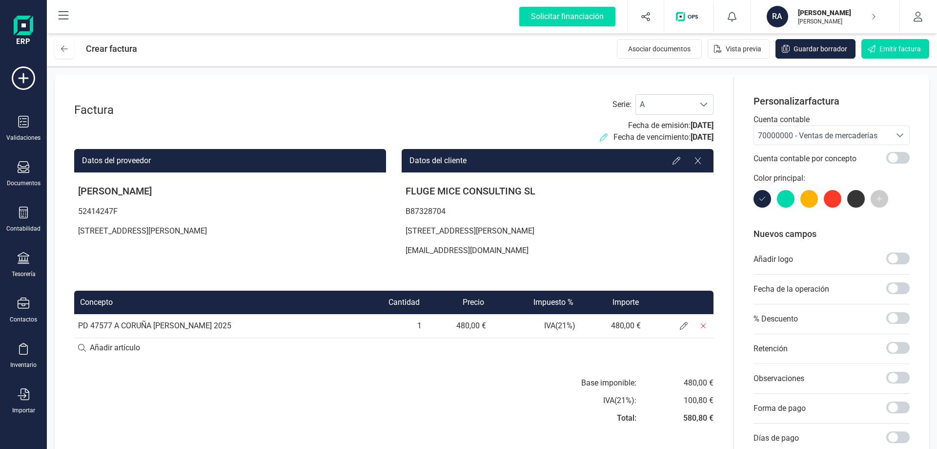
click at [600, 136] on icon at bounding box center [604, 137] width 8 height 8
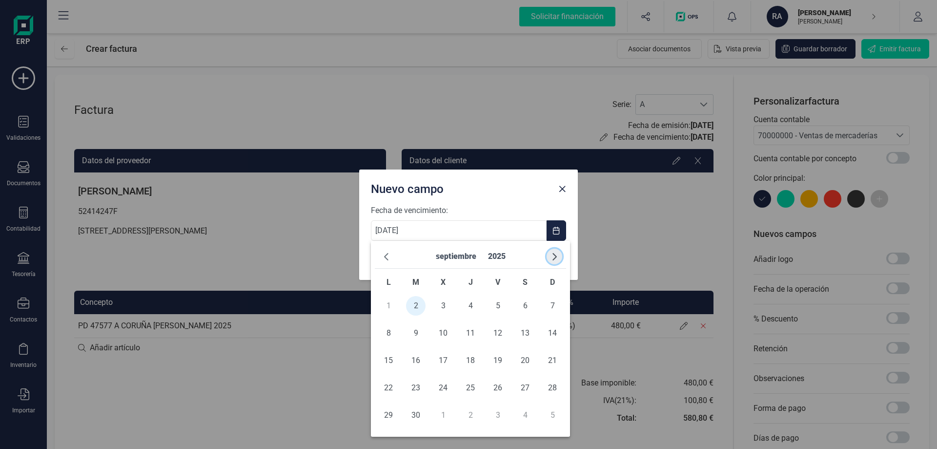
click at [557, 256] on span "button" at bounding box center [555, 256] width 8 height 8
click at [549, 305] on span "2" at bounding box center [553, 306] width 20 height 20
type input "02/11/2025"
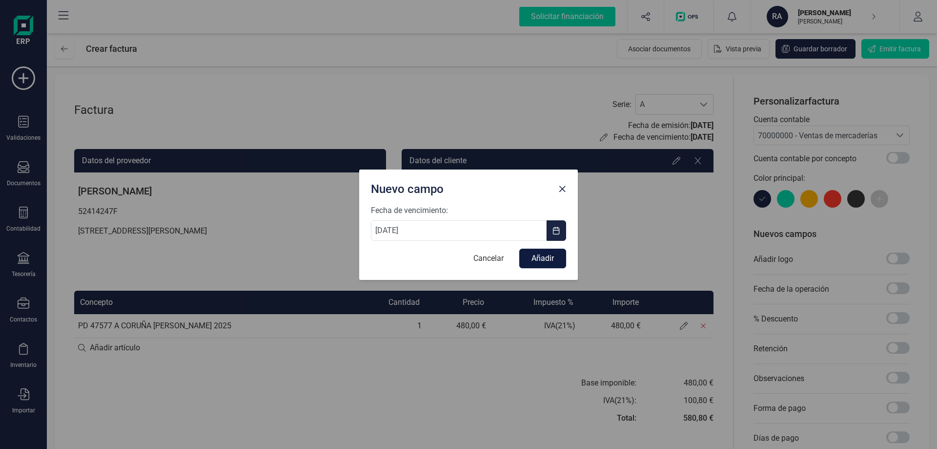
click at [550, 257] on button "Añadir" at bounding box center [542, 258] width 47 height 20
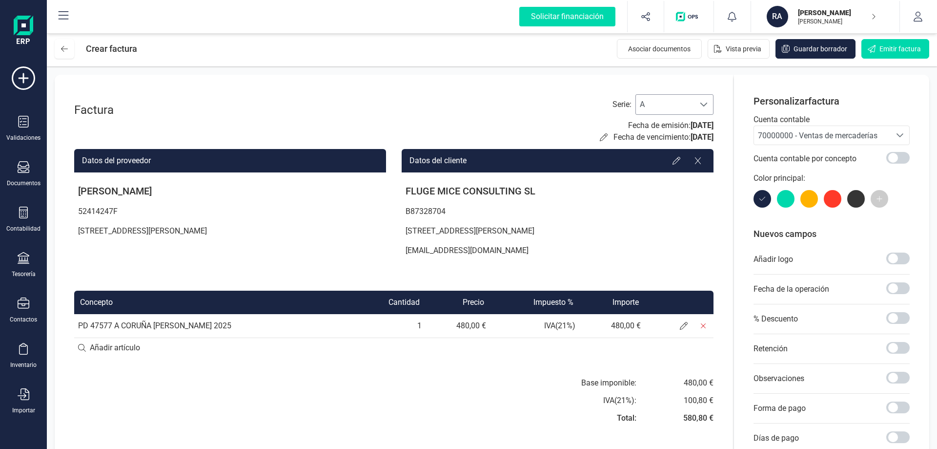
click at [700, 111] on div at bounding box center [704, 105] width 19 height 20
drag, startPoint x: 667, startPoint y: 144, endPoint x: 670, endPoint y: 136, distance: 9.1
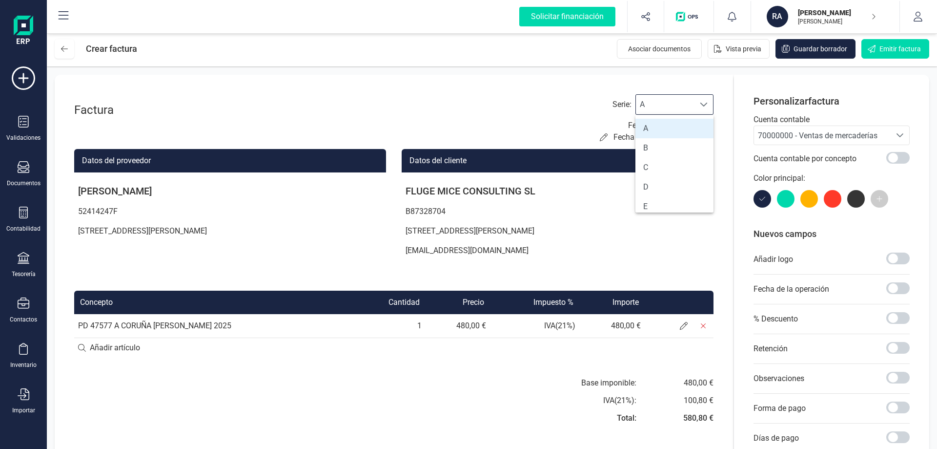
click at [667, 145] on li "B" at bounding box center [674, 148] width 78 height 20
click at [678, 107] on span "B" at bounding box center [665, 105] width 59 height 20
click at [658, 131] on li "A" at bounding box center [674, 129] width 78 height 20
click at [857, 130] on div "70000000 - Ventas de mercaderías" at bounding box center [822, 136] width 129 height 12
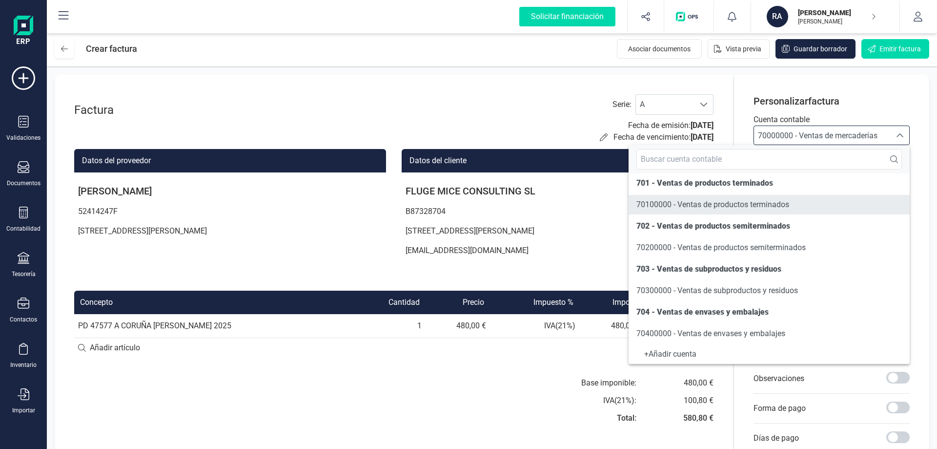
scroll to position [98, 0]
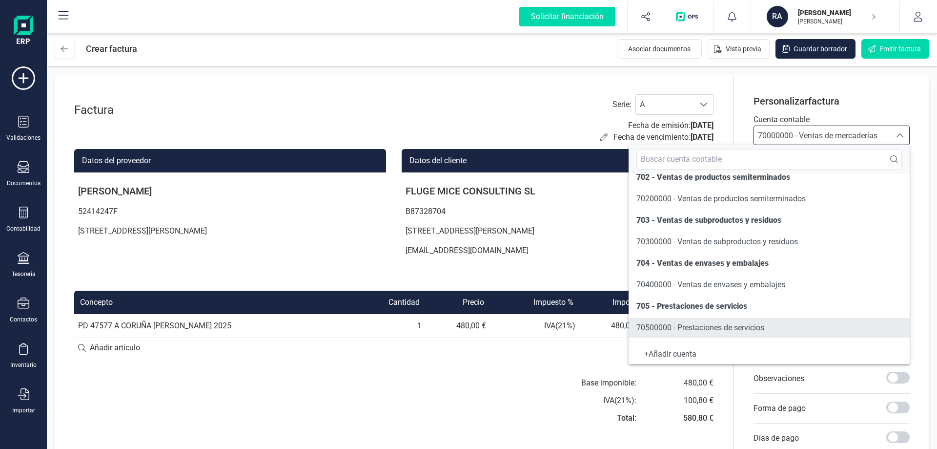
click at [732, 327] on span "70500000 - Prestaciones de servicios" at bounding box center [700, 327] width 128 height 9
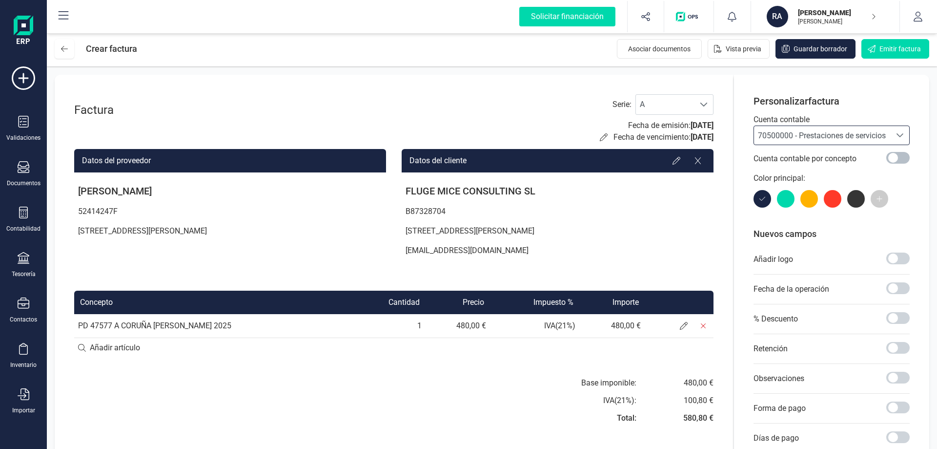
click at [890, 159] on span at bounding box center [897, 158] width 23 height 12
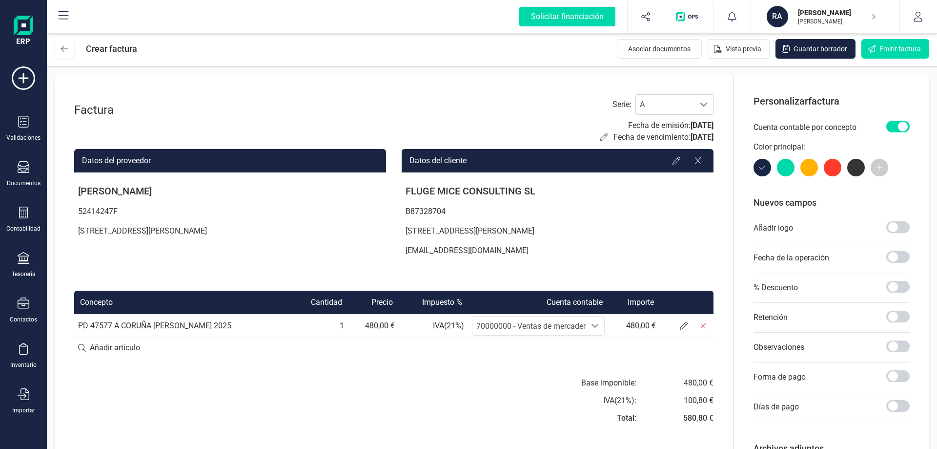
scroll to position [5, 3]
click at [901, 124] on span at bounding box center [897, 127] width 23 height 12
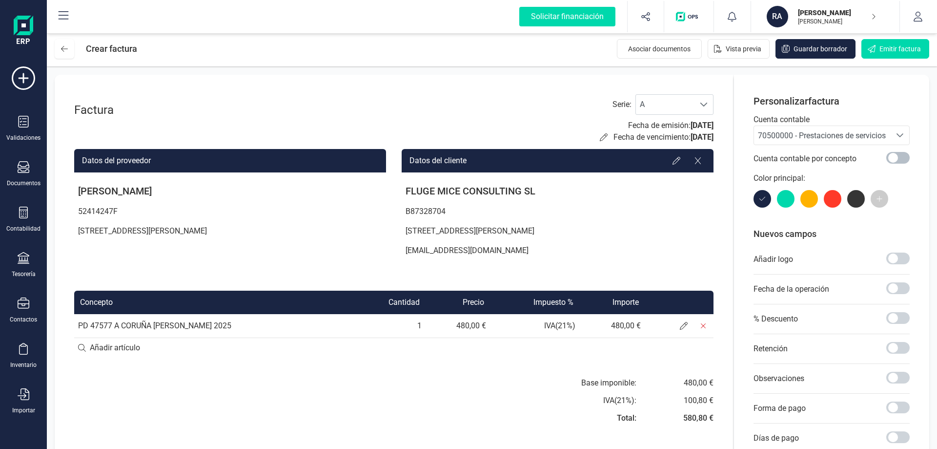
click at [901, 124] on p "Cuenta contable" at bounding box center [832, 120] width 156 height 12
click at [900, 157] on span at bounding box center [897, 158] width 23 height 12
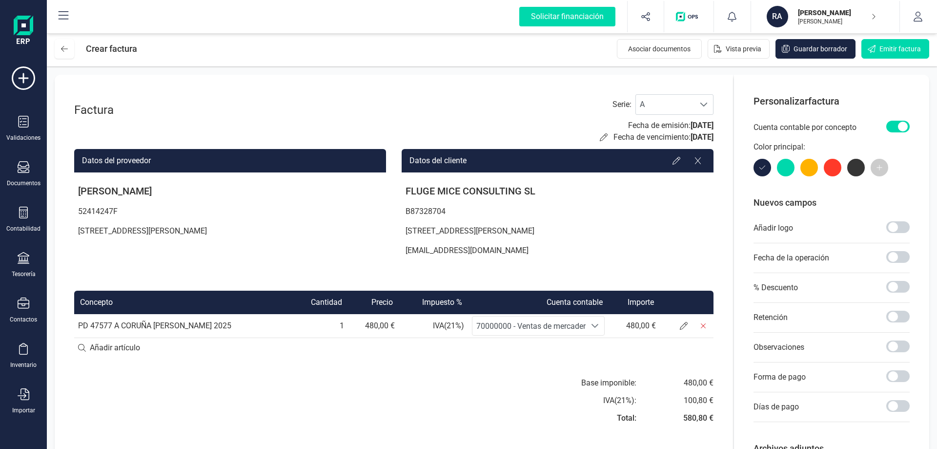
click at [543, 327] on span "70000000 - Ventas de mercaderías" at bounding box center [536, 325] width 120 height 9
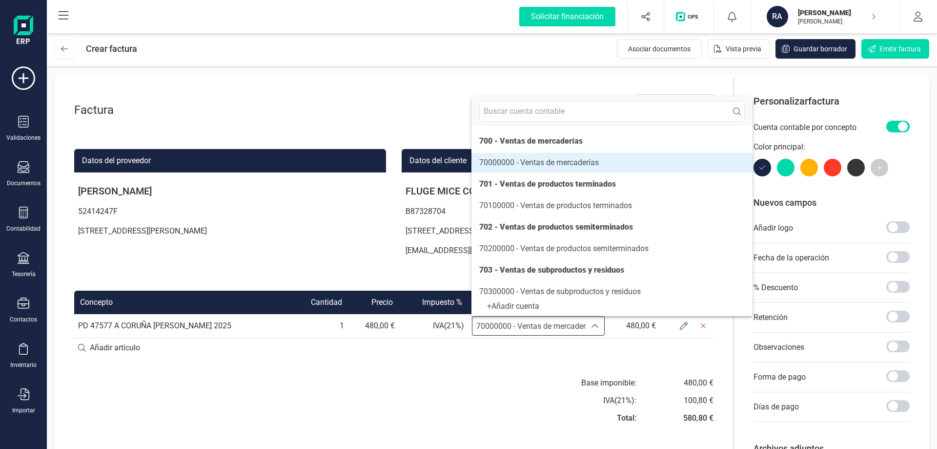
click at [543, 327] on span "70000000 - Ventas de mercaderías" at bounding box center [536, 325] width 120 height 9
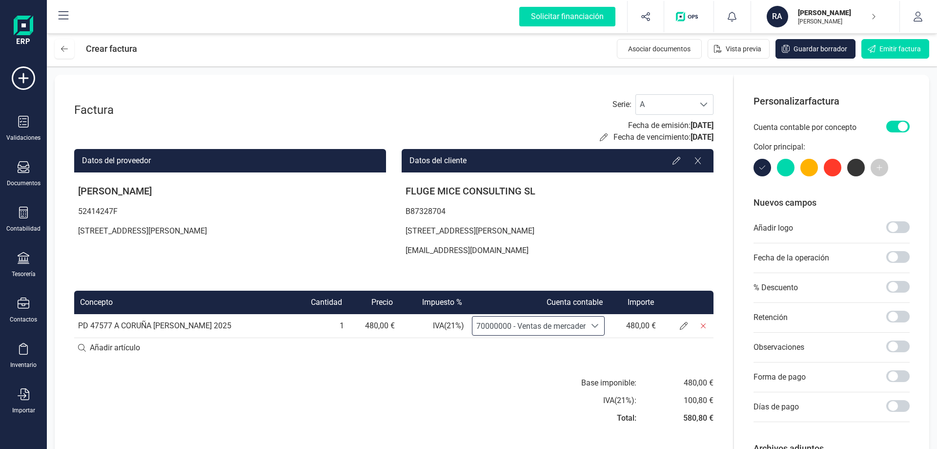
click at [894, 127] on span at bounding box center [897, 127] width 23 height 12
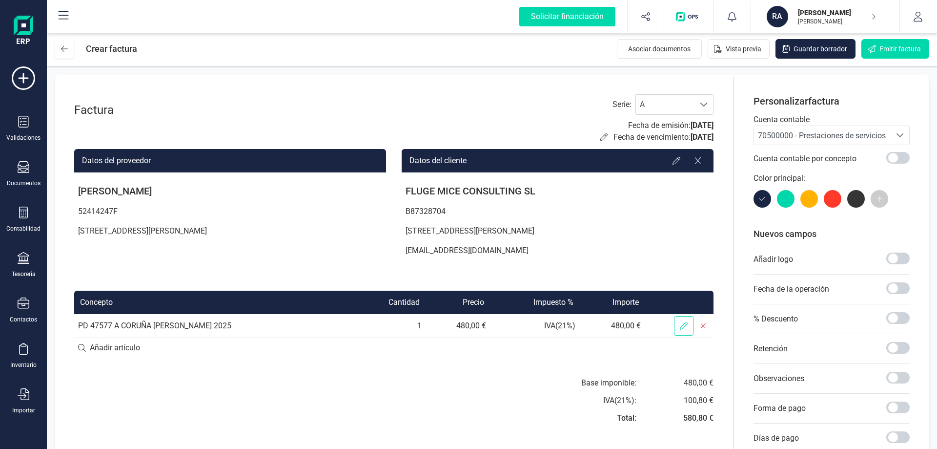
click at [683, 328] on icon at bounding box center [684, 326] width 8 height 8
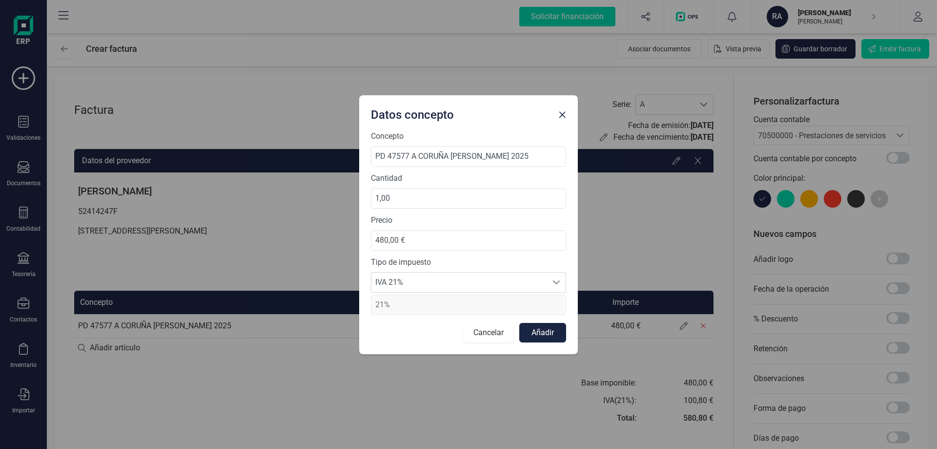
click at [491, 333] on button "Cancelar" at bounding box center [489, 333] width 50 height 20
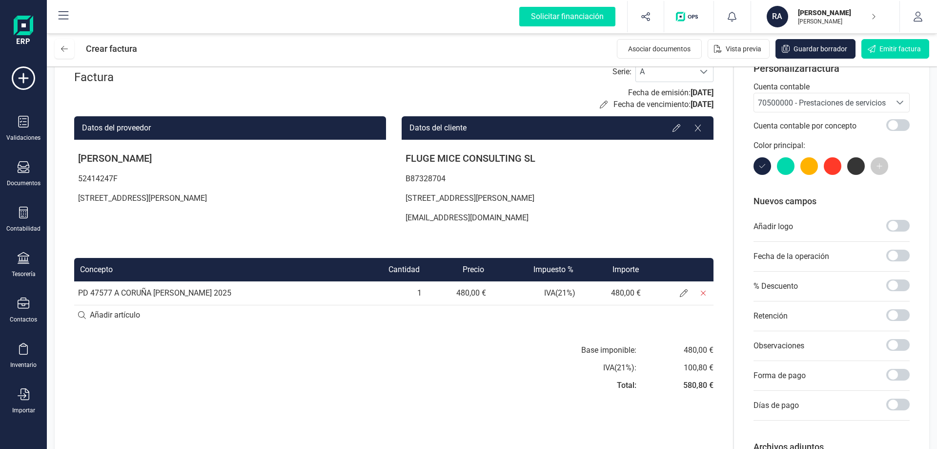
scroll to position [49, 0]
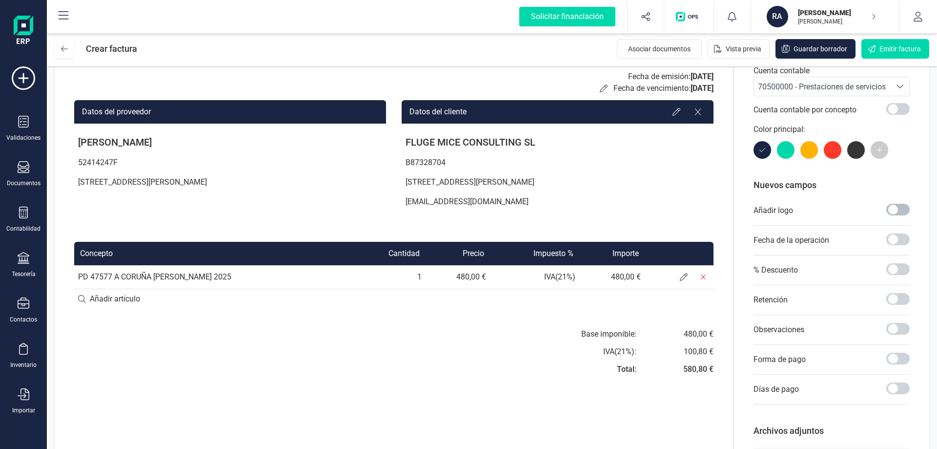
click at [899, 207] on span at bounding box center [897, 210] width 23 height 12
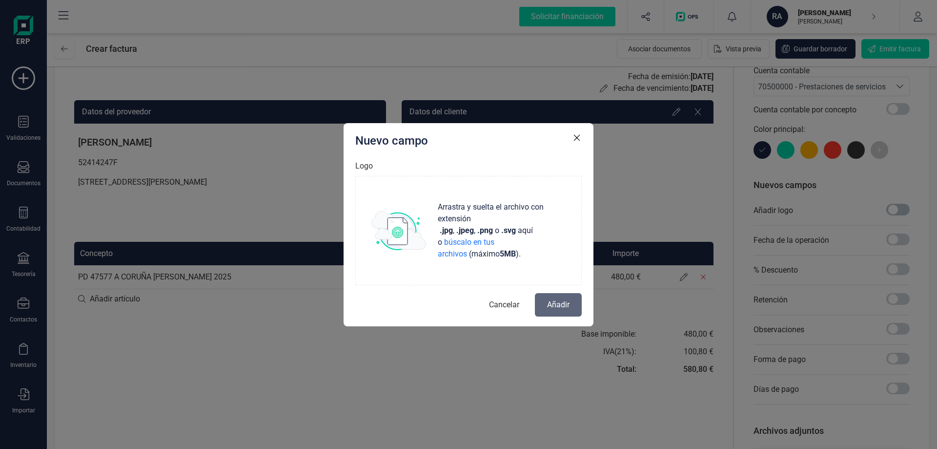
scroll to position [5, 3]
drag, startPoint x: 506, startPoint y: 303, endPoint x: 519, endPoint y: 296, distance: 15.5
click at [506, 304] on span "Cancelar" at bounding box center [504, 305] width 30 height 12
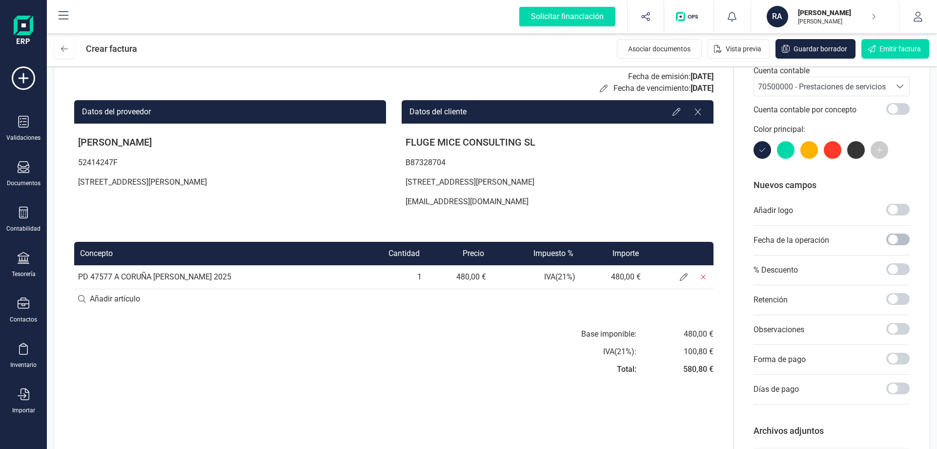
click at [890, 240] on span at bounding box center [897, 239] width 23 height 12
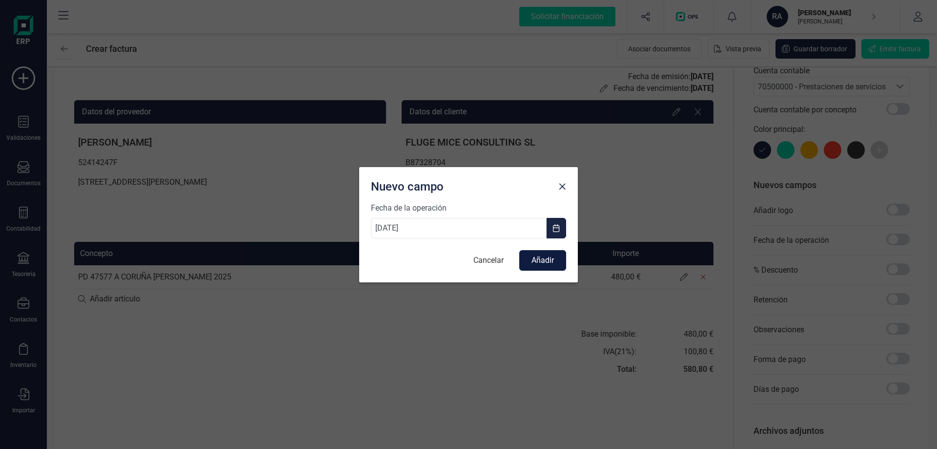
click at [546, 264] on button "Añadir" at bounding box center [542, 260] width 47 height 20
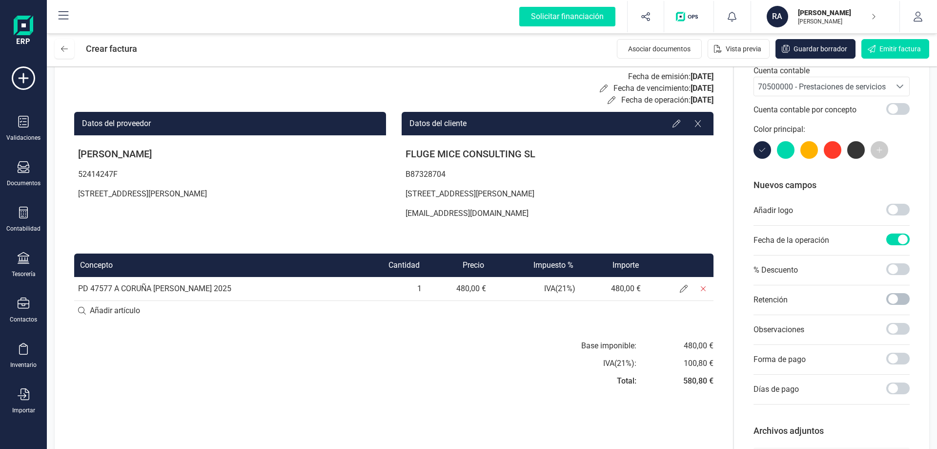
click at [892, 299] on span at bounding box center [897, 299] width 23 height 12
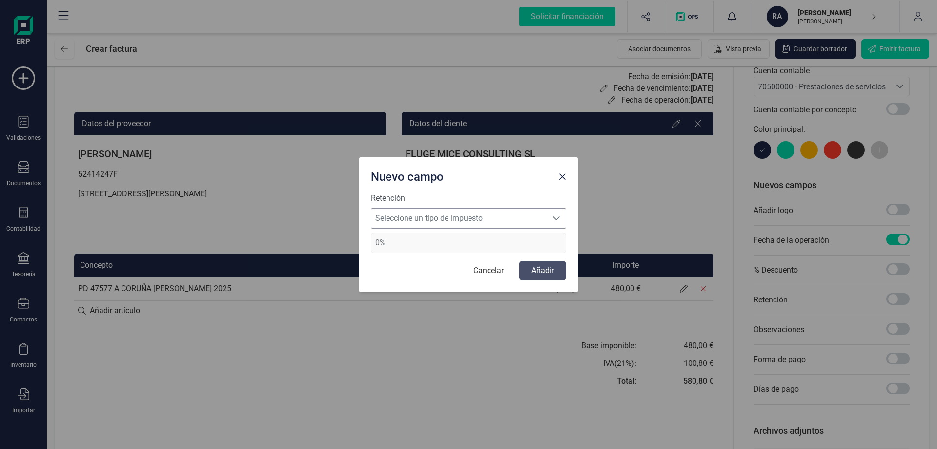
click at [484, 216] on span "Seleccione un tipo de impuesto" at bounding box center [459, 218] width 176 height 20
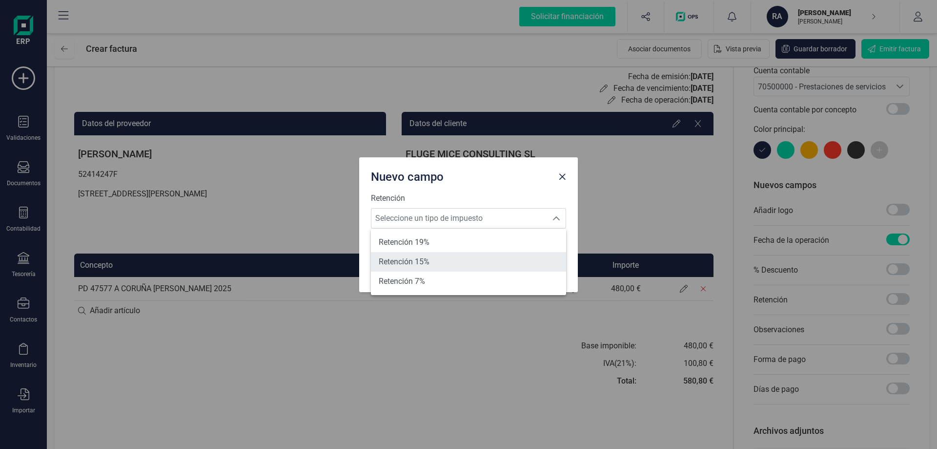
click at [435, 259] on li "Retención 15%" at bounding box center [468, 262] width 195 height 20
type input "15%"
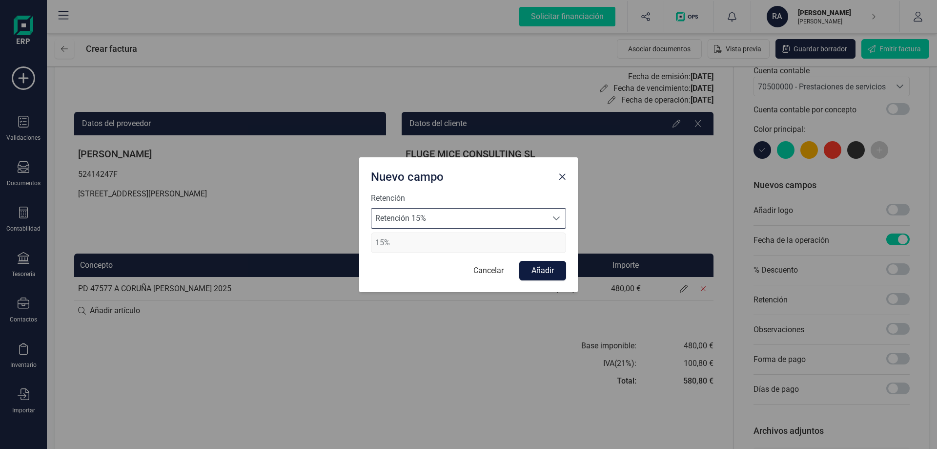
click at [539, 274] on button "Añadir" at bounding box center [542, 271] width 47 height 20
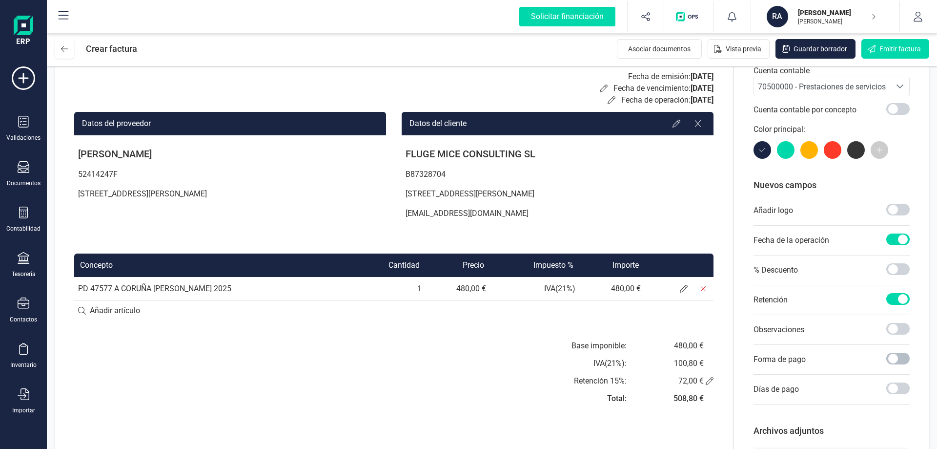
click at [895, 357] on span at bounding box center [897, 358] width 23 height 12
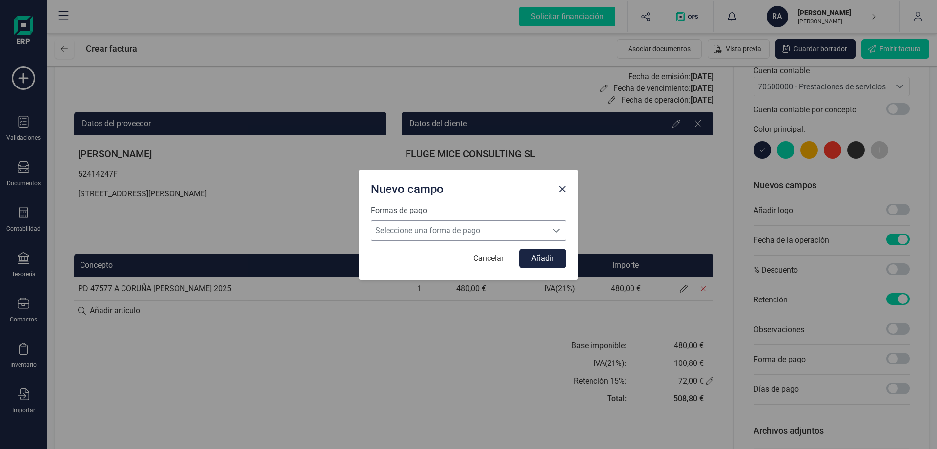
click at [451, 234] on span "Seleccione una forma de pago" at bounding box center [459, 231] width 176 height 20
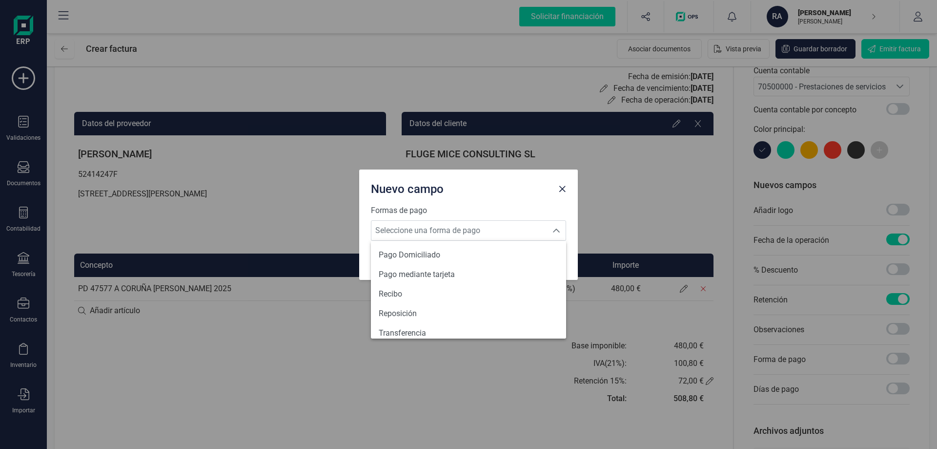
scroll to position [359, 0]
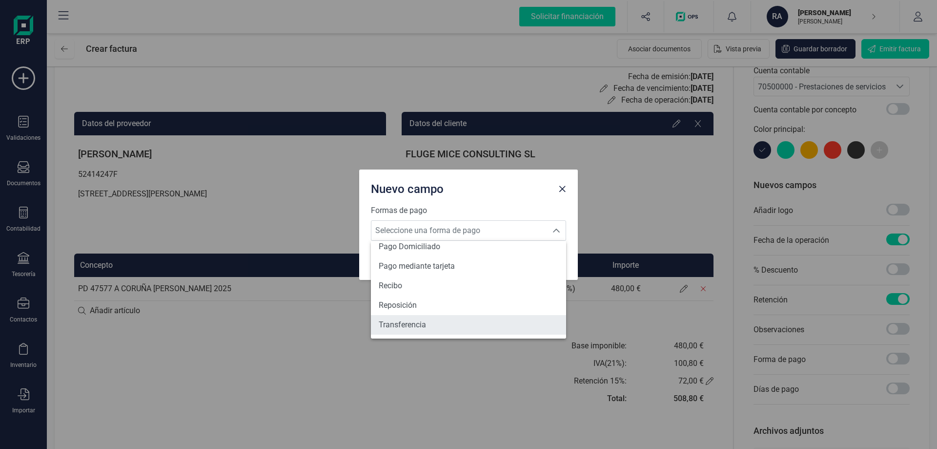
click at [484, 327] on li "Transferencia" at bounding box center [468, 325] width 195 height 20
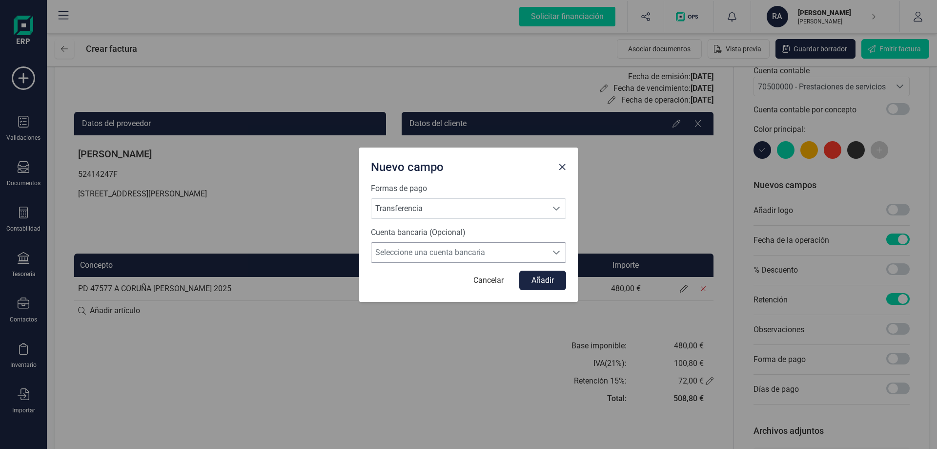
click at [474, 258] on span "Seleccione una cuenta bancaria" at bounding box center [459, 253] width 176 height 20
click at [474, 257] on span "Seleccione una cuenta bancaria" at bounding box center [459, 253] width 176 height 20
click at [437, 252] on span "Seleccione una cuenta bancaria" at bounding box center [459, 253] width 176 height 20
click at [417, 278] on span "Sin seleccionar" at bounding box center [405, 276] width 52 height 12
click at [539, 281] on button "Añadir" at bounding box center [542, 280] width 47 height 20
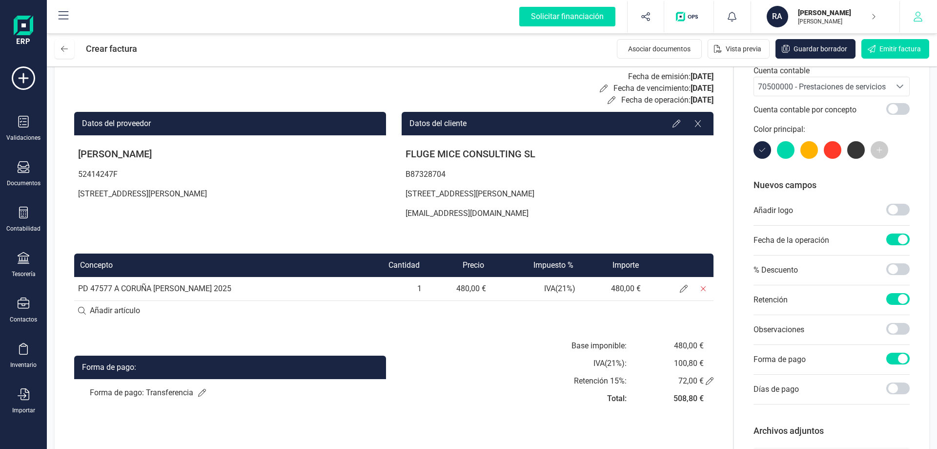
click at [911, 14] on button "button" at bounding box center [918, 16] width 37 height 31
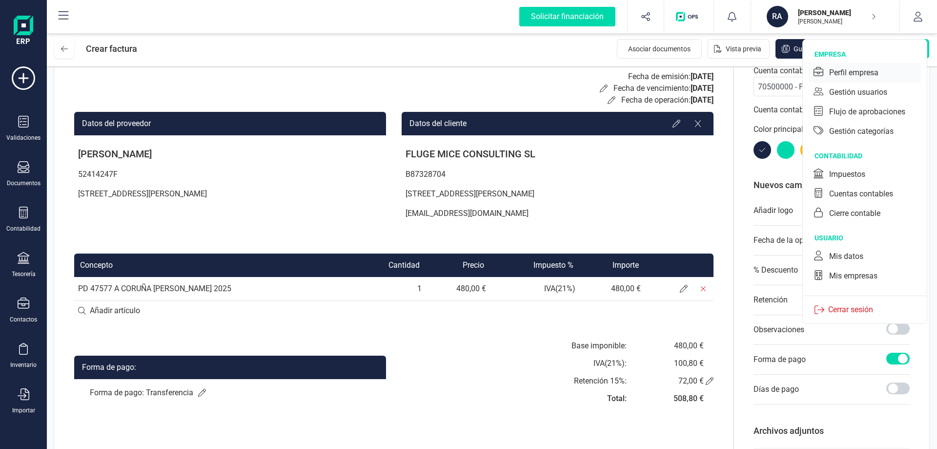
click at [862, 70] on div "Perfil empresa" at bounding box center [853, 73] width 49 height 12
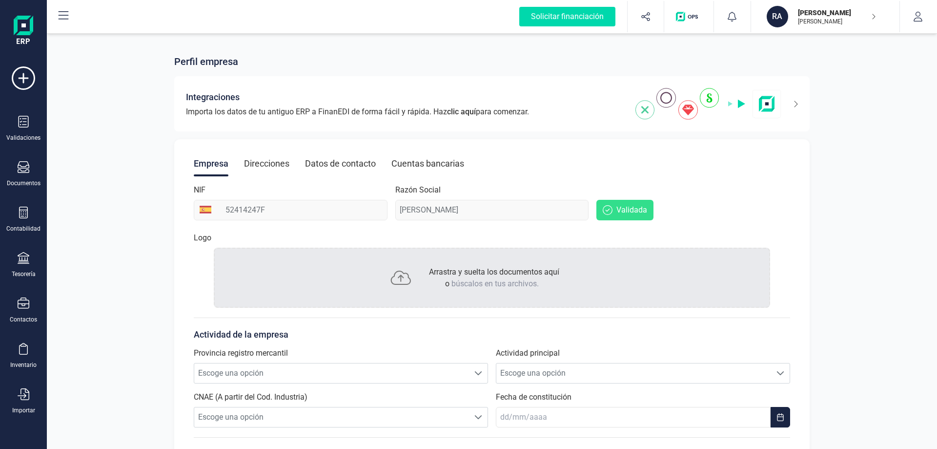
click at [433, 160] on div "Cuentas bancarias" at bounding box center [427, 163] width 73 height 25
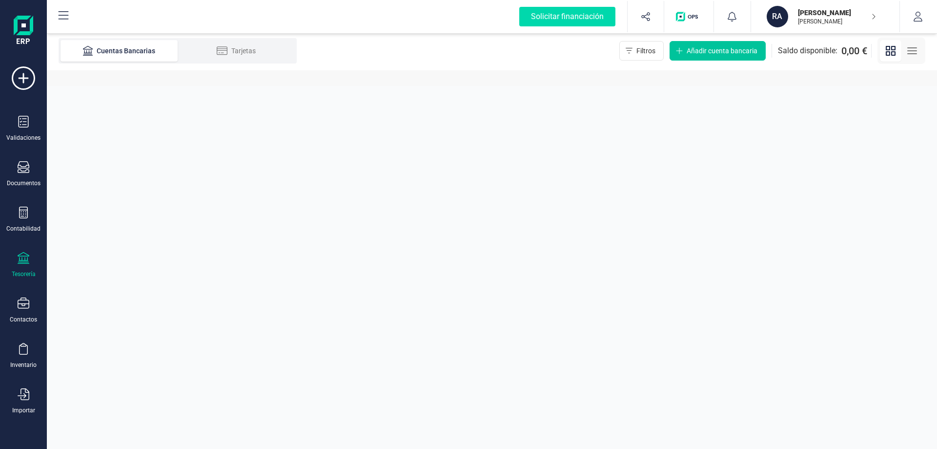
click at [700, 56] on button "Añadir cuenta bancaria" at bounding box center [718, 51] width 96 height 20
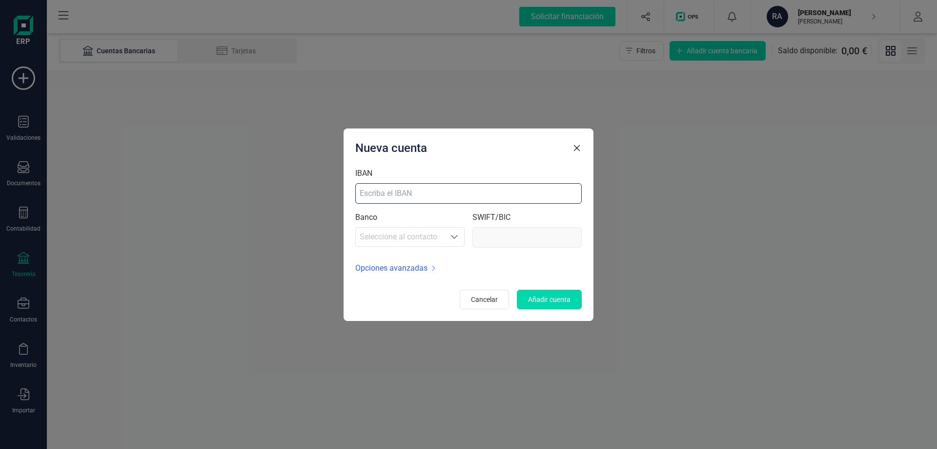
click at [440, 193] on input "IBAN" at bounding box center [468, 193] width 226 height 20
paste input "ES96 2100 1809 8202 0015 5352"
type input "ES96 2100 1809 8202 0015 5352"
type input "CAIXESBB"
type input "ES96 2100 1809 8202 0015 5352"
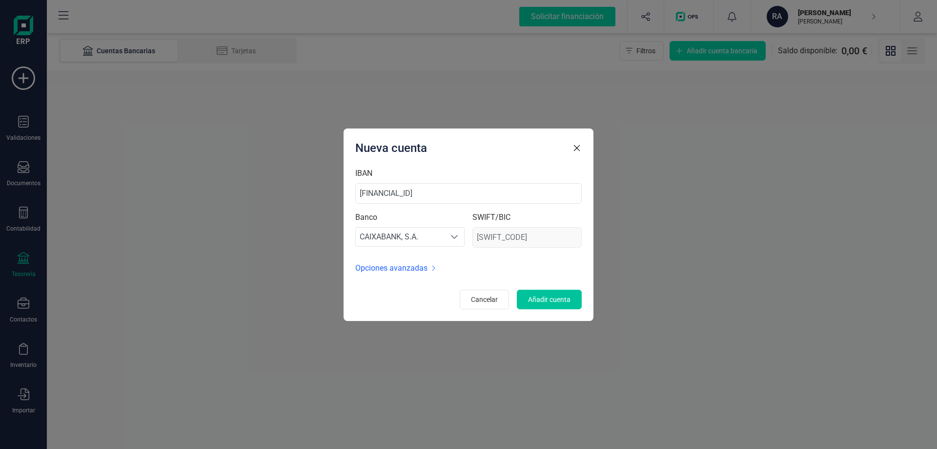
click at [557, 298] on span "Añadir cuenta" at bounding box center [549, 299] width 42 height 10
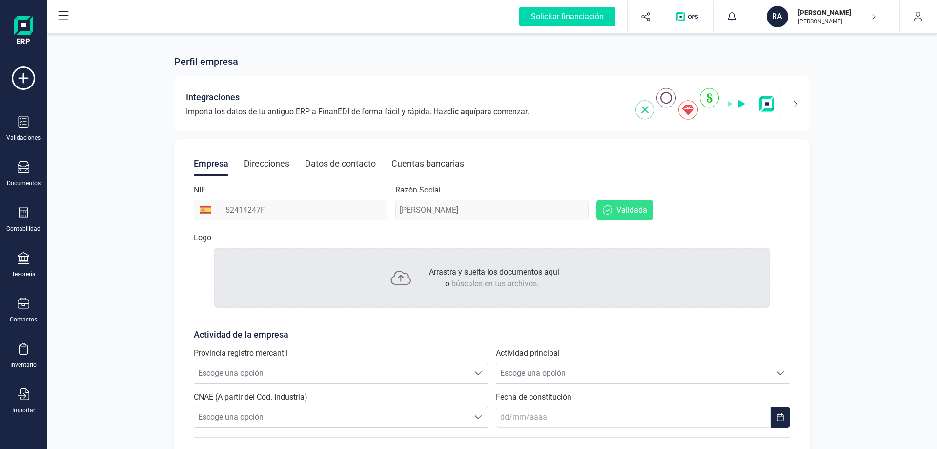
click at [409, 162] on div "Cuentas bancarias" at bounding box center [427, 163] width 73 height 25
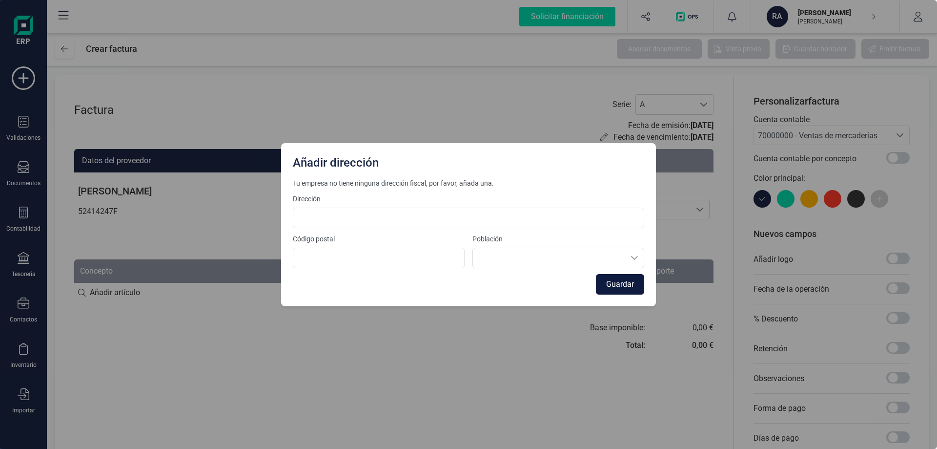
click at [630, 284] on button "Guardar" at bounding box center [620, 284] width 48 height 20
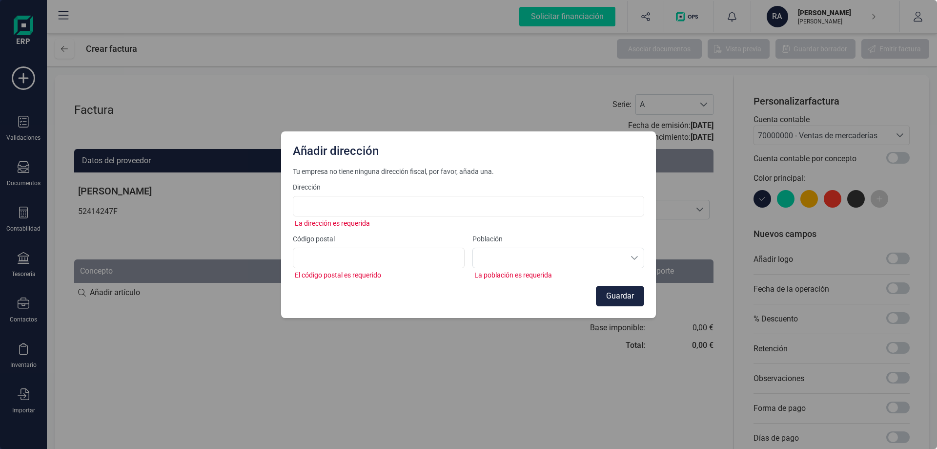
click at [465, 351] on div "Añadir dirección Tu empresa no tiene ninguna dirección fiscal, por favor, añada…" at bounding box center [468, 224] width 937 height 449
click at [159, 239] on div "Añadir dirección Tu empresa no tiene ninguna dirección fiscal, por favor, añada…" at bounding box center [468, 224] width 937 height 449
click at [64, 50] on div "Añadir dirección Tu empresa no tiene ninguna dirección fiscal, por favor, añada…" at bounding box center [468, 224] width 937 height 449
click at [623, 292] on button "Guardar" at bounding box center [620, 296] width 48 height 20
click at [356, 334] on div "Añadir dirección Tu empresa no tiene ninguna dirección fiscal, por favor, añada…" at bounding box center [468, 224] width 937 height 449
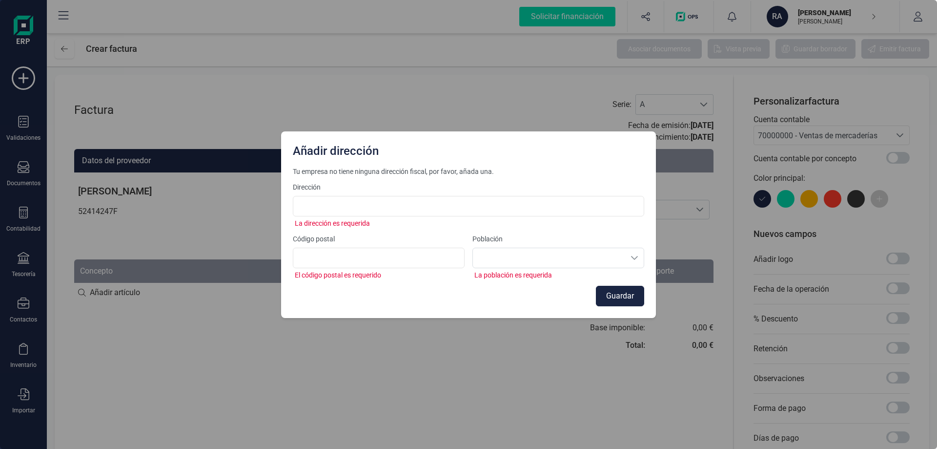
click at [74, 274] on div "Añadir dirección Tu empresa no tiene ninguna dirección fiscal, por favor, añada…" at bounding box center [468, 224] width 937 height 449
click at [348, 204] on input at bounding box center [468, 206] width 351 height 20
click at [625, 358] on div "Añadir dirección Tu empresa no tiene ninguna dirección fiscal, por favor, añada…" at bounding box center [468, 224] width 937 height 449
click at [440, 207] on input at bounding box center [468, 206] width 351 height 20
type input "Pz Sta Teresa 11 2izq"
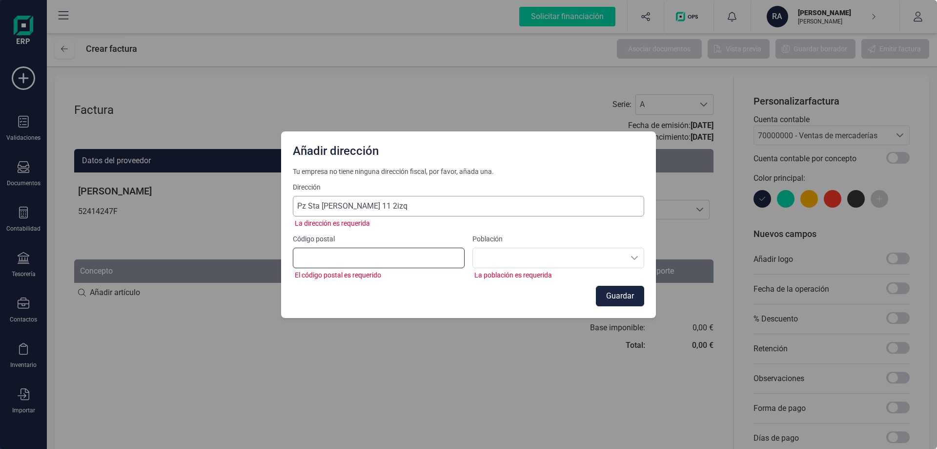
type input "37100"
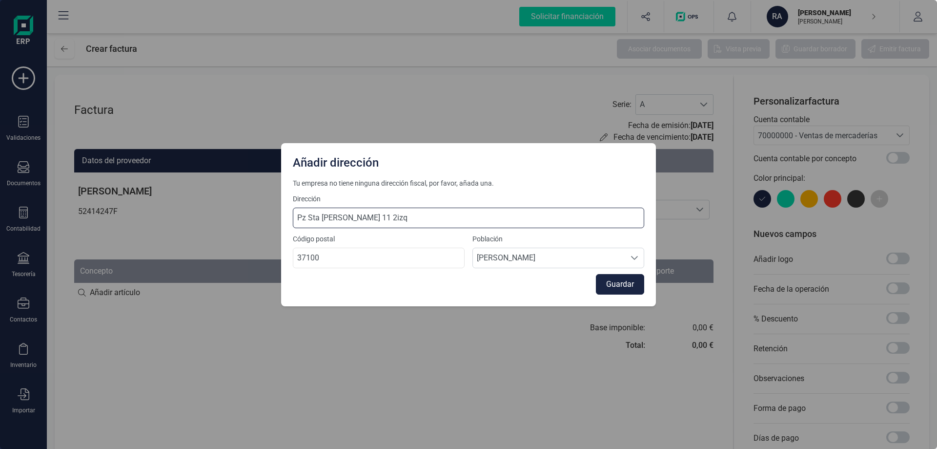
drag, startPoint x: 319, startPoint y: 218, endPoint x: 325, endPoint y: 216, distance: 5.9
click at [319, 218] on input "Pz Sta Teresa 11 2izq" at bounding box center [468, 217] width 351 height 20
click at [306, 219] on input "Pz Sta. Teresa 11 2izq" at bounding box center [468, 217] width 351 height 20
type input "Pz. Sta. Teresa 11 2izq"
click at [415, 300] on div "Tu empresa no tiene ninguna dirección fiscal, por favor, añada una. Dirección P…" at bounding box center [468, 242] width 375 height 128
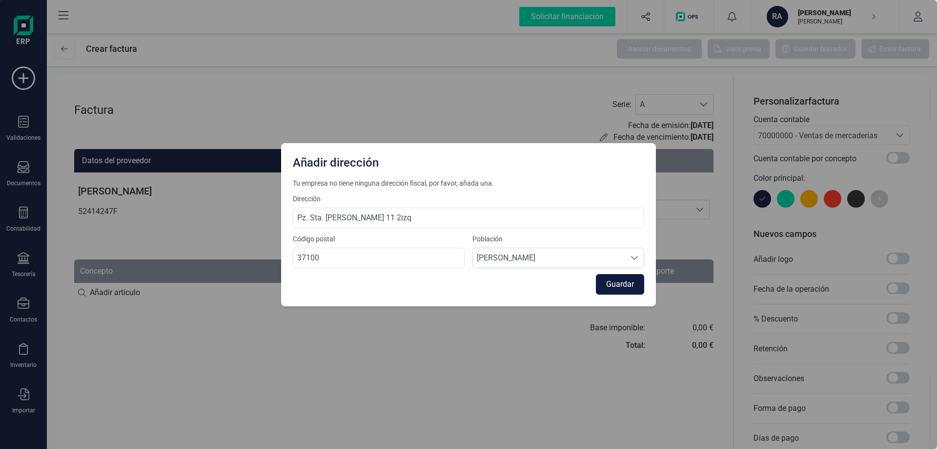
click at [630, 282] on button "Guardar" at bounding box center [620, 284] width 48 height 20
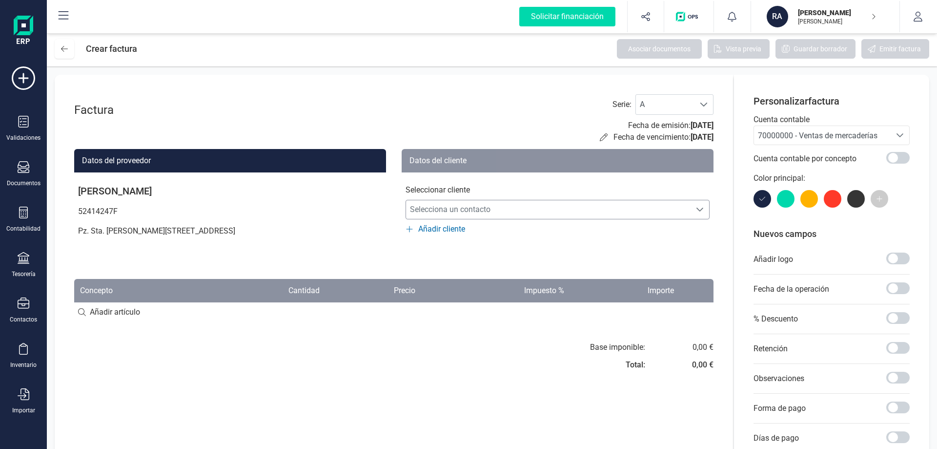
click at [460, 216] on span "Selecciona un contacto" at bounding box center [548, 210] width 285 height 20
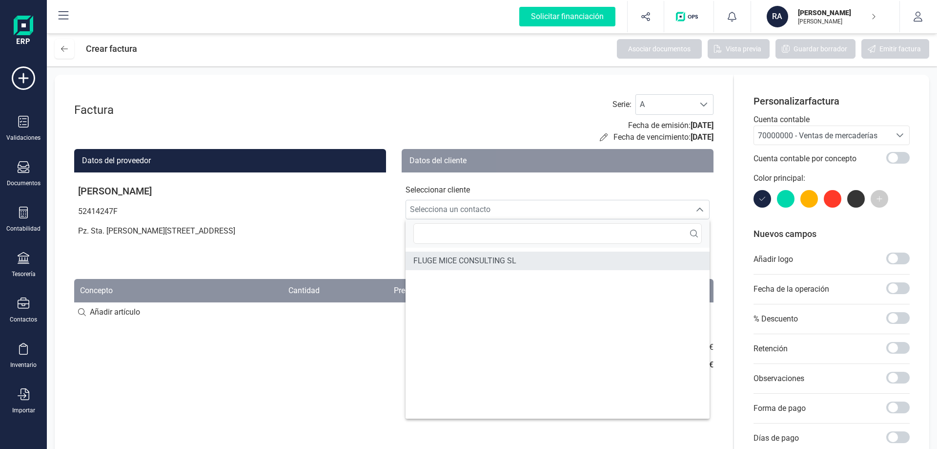
click at [469, 260] on span "FLUGE MICE CONSULTING SL" at bounding box center [464, 261] width 103 height 12
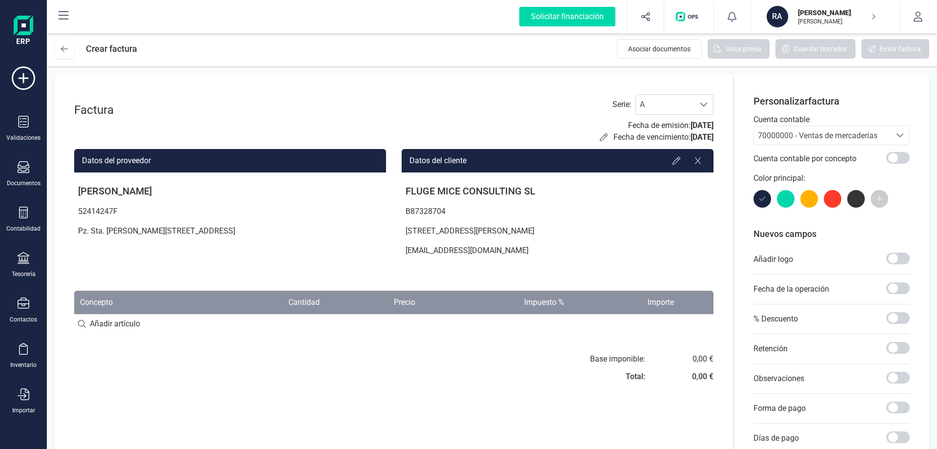
click at [854, 134] on span "70000000 - Ventas de mercaderías" at bounding box center [818, 135] width 120 height 9
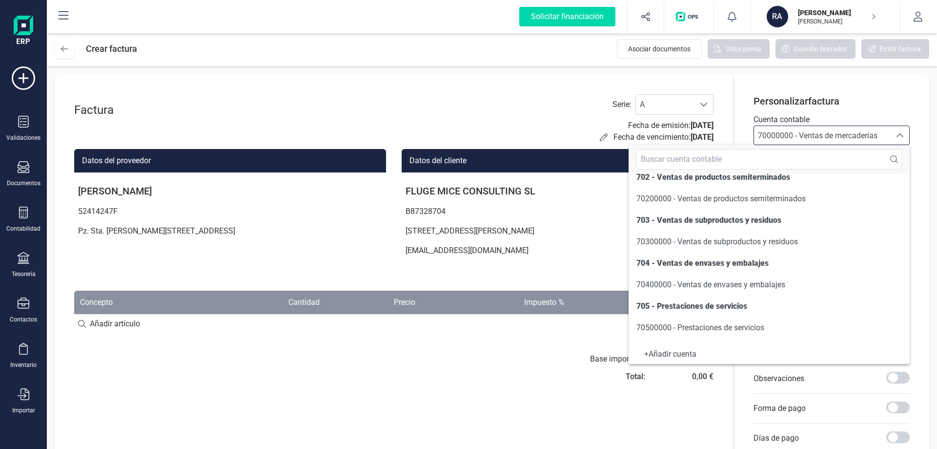
scroll to position [146, 0]
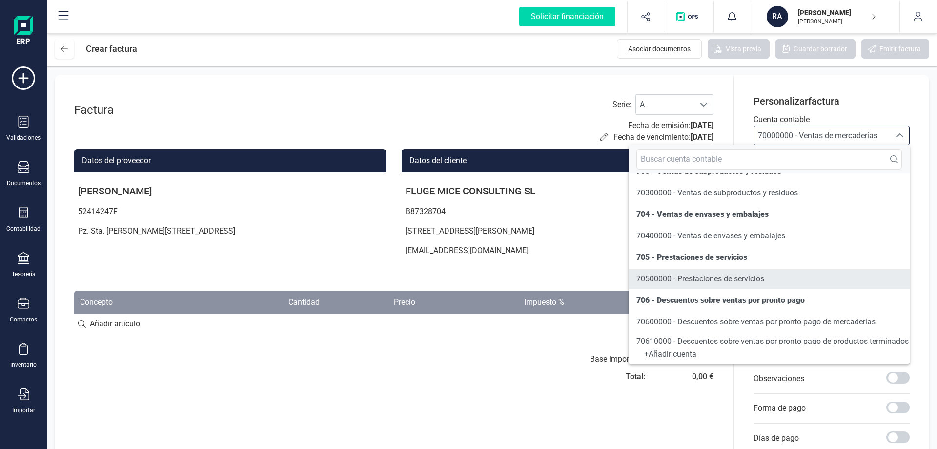
click at [714, 277] on span "70500000 - Prestaciones de servicios" at bounding box center [700, 278] width 128 height 9
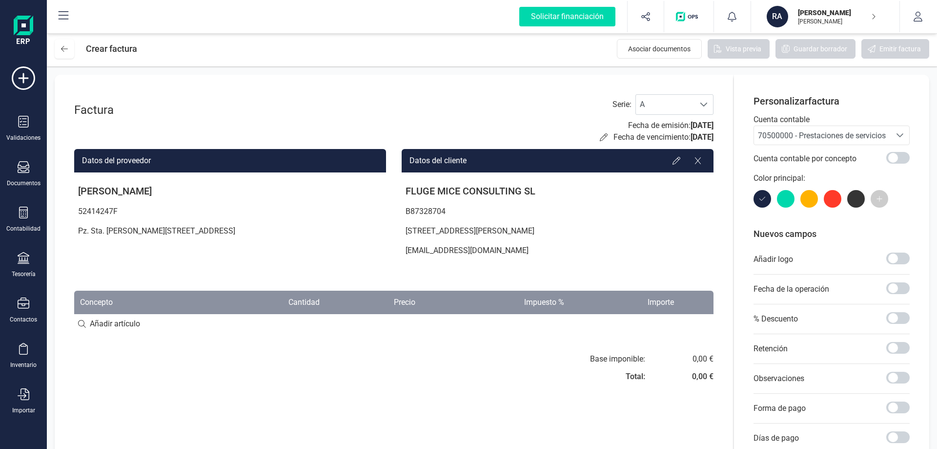
scroll to position [49, 0]
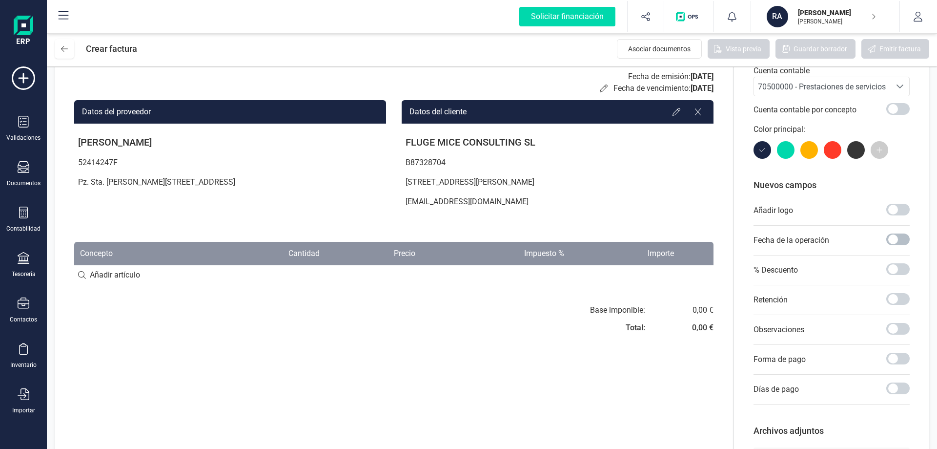
click at [899, 237] on span at bounding box center [897, 239] width 23 height 12
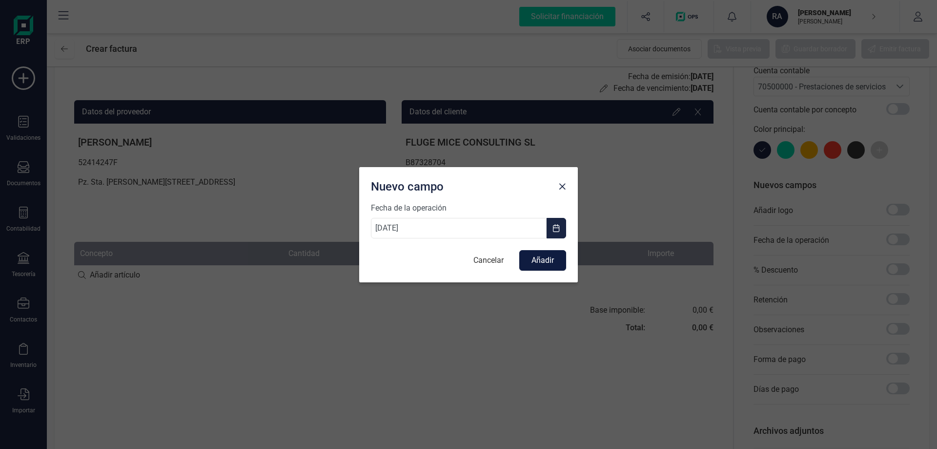
click at [535, 262] on button "Añadir" at bounding box center [542, 260] width 47 height 20
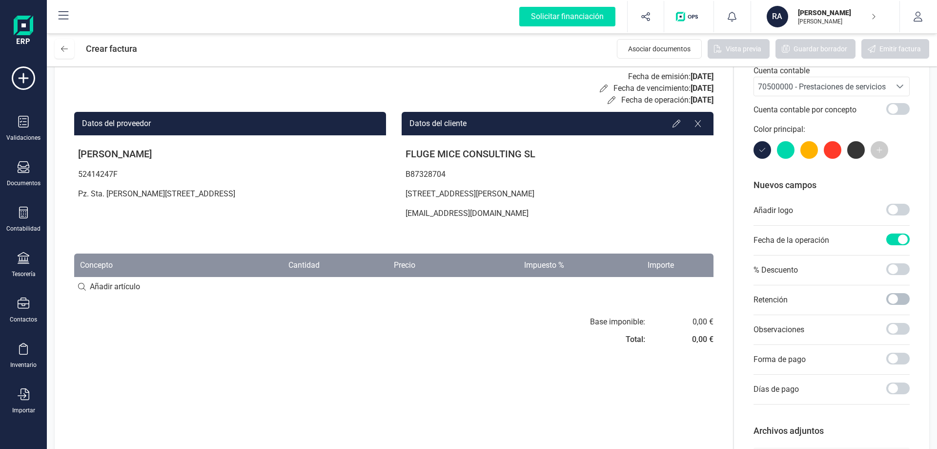
click at [895, 301] on span at bounding box center [897, 299] width 23 height 12
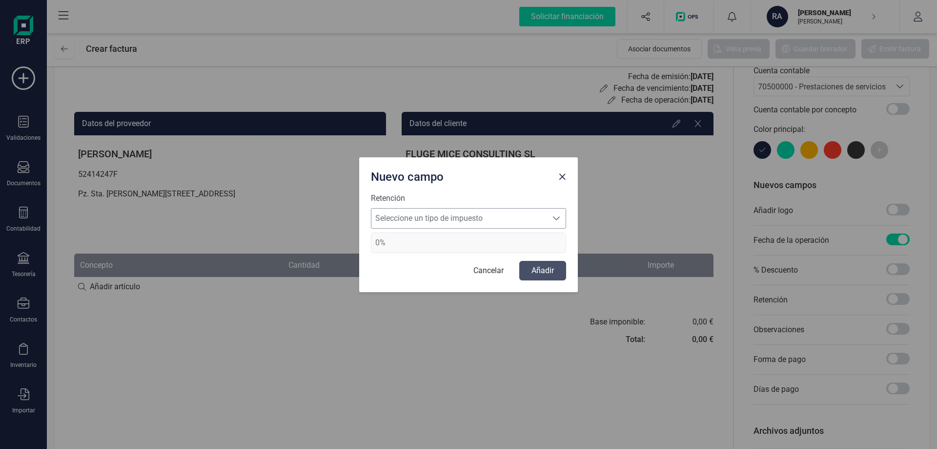
click at [473, 215] on span "Seleccione un tipo de impuesto" at bounding box center [459, 218] width 176 height 20
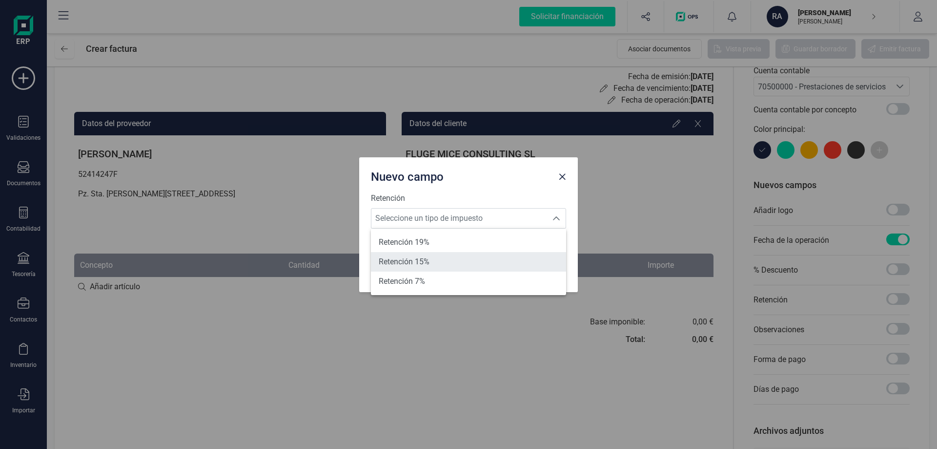
click at [404, 262] on span "Retención 15%" at bounding box center [404, 262] width 51 height 12
type input "15%"
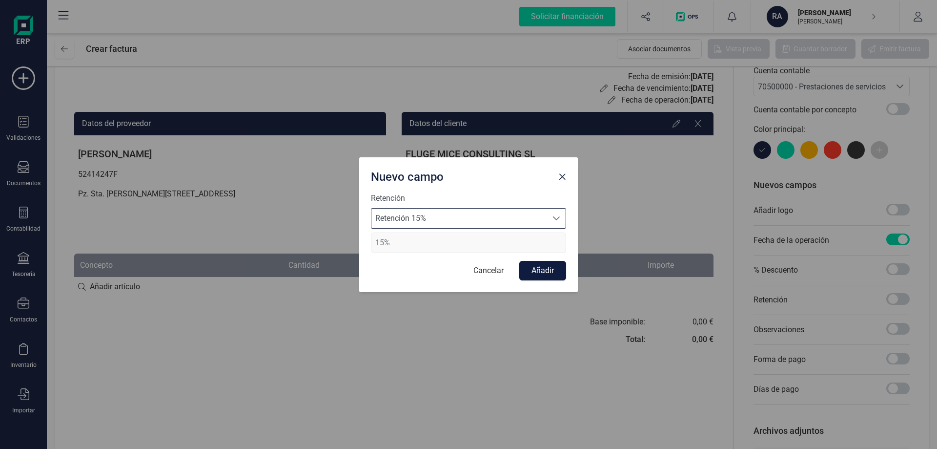
click at [546, 276] on button "Añadir" at bounding box center [542, 271] width 47 height 20
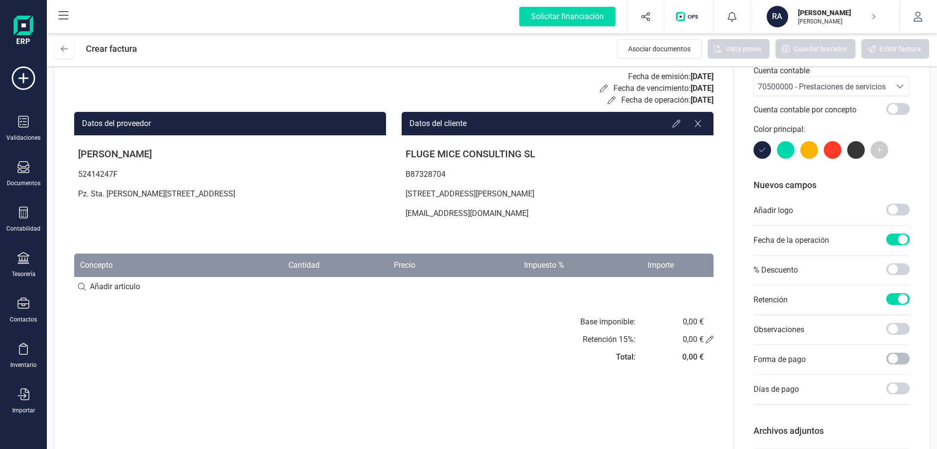
click at [899, 357] on span at bounding box center [897, 358] width 23 height 12
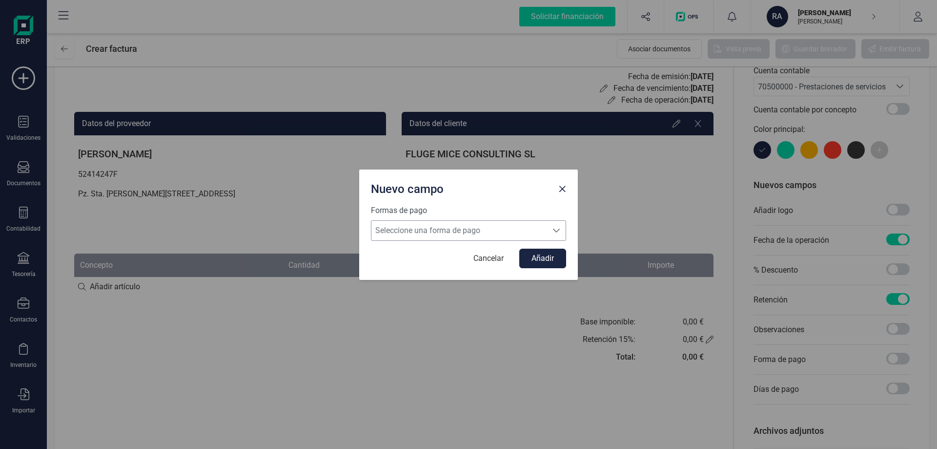
click at [395, 221] on span "Seleccione una forma de pago" at bounding box center [459, 231] width 176 height 20
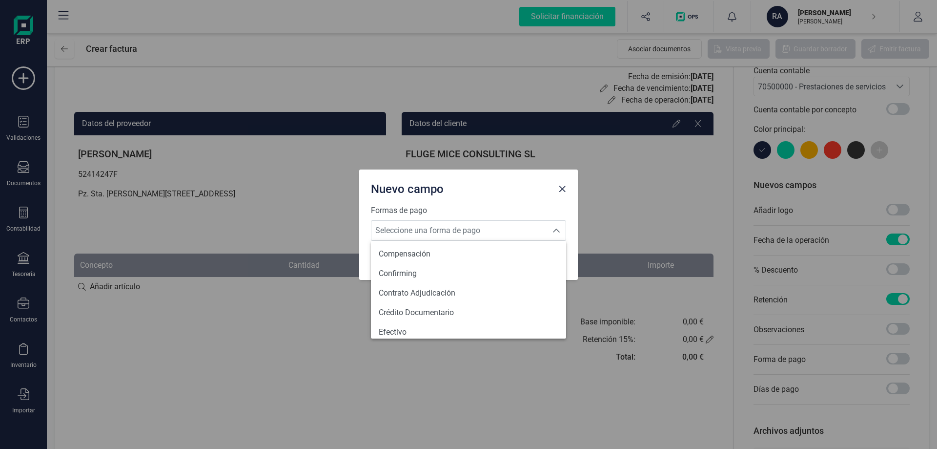
scroll to position [359, 0]
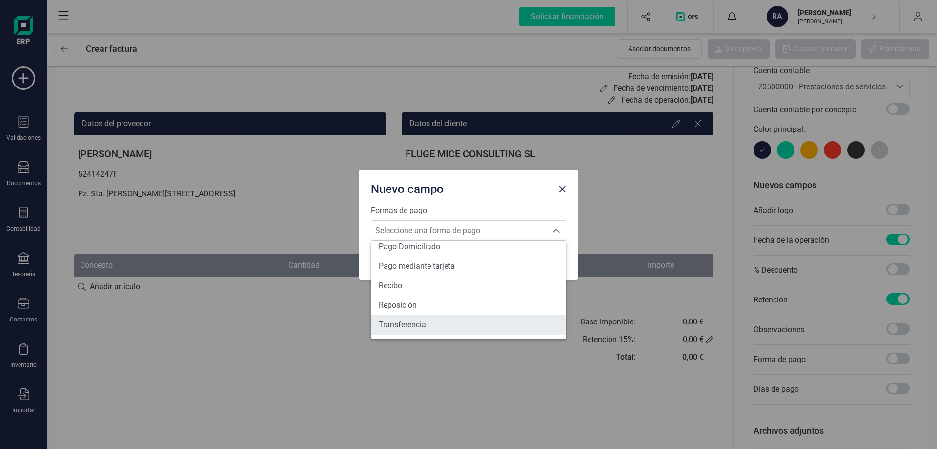
click at [422, 323] on span "Transferencia" at bounding box center [402, 325] width 47 height 12
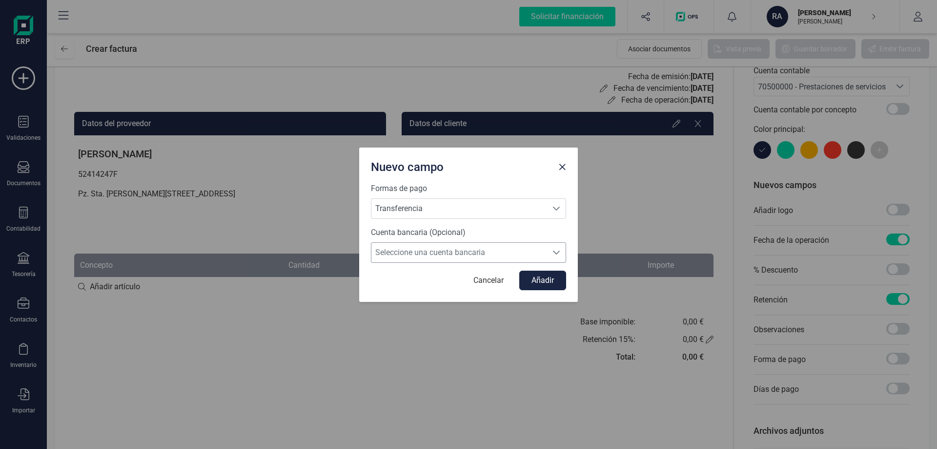
click at [446, 257] on span "Seleccione una cuenta bancaria" at bounding box center [459, 253] width 176 height 20
click at [431, 276] on span "Sin seleccionar" at bounding box center [405, 276] width 52 height 12
click at [443, 253] on span "Seleccione una cuenta bancaria" at bounding box center [459, 253] width 176 height 20
click at [445, 283] on li "Sin seleccionar" at bounding box center [468, 276] width 195 height 20
click at [549, 281] on button "Añadir" at bounding box center [542, 280] width 47 height 20
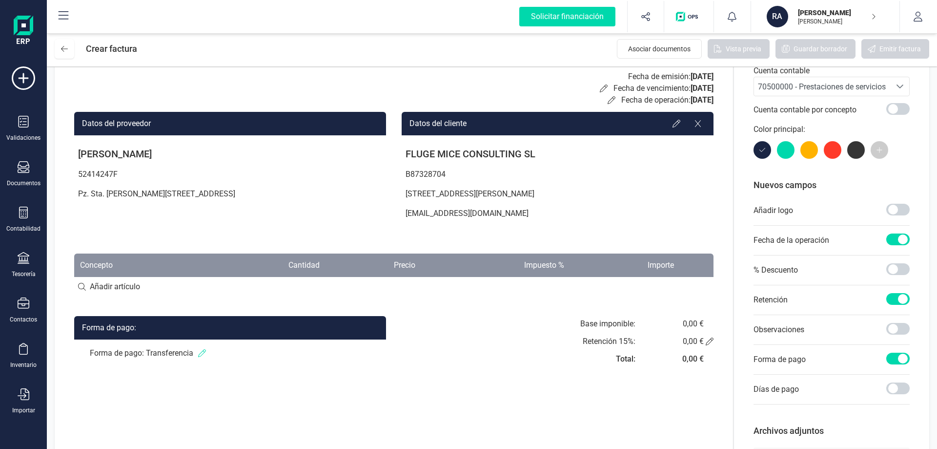
click at [199, 354] on icon at bounding box center [202, 353] width 8 height 8
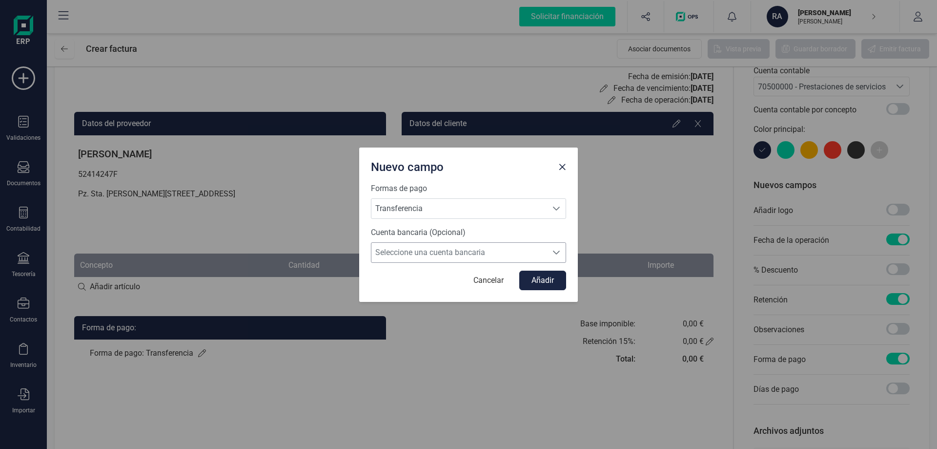
click at [446, 253] on span "Seleccione una cuenta bancaria" at bounding box center [459, 253] width 176 height 20
click at [554, 343] on div "Nuevo campo Formas de pago Transferencia Transferencia Transferencia Cuenta ban…" at bounding box center [468, 224] width 937 height 449
click at [571, 165] on div "Nuevo campo" at bounding box center [468, 164] width 219 height 35
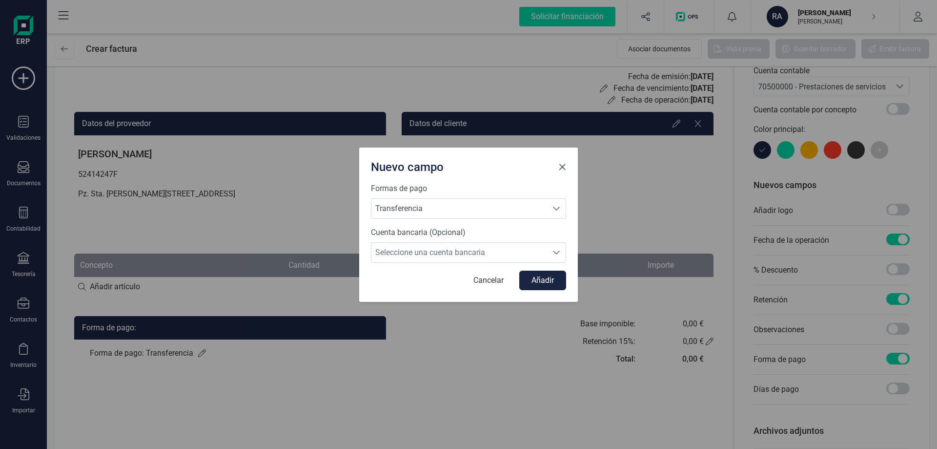
click at [560, 164] on span "Close" at bounding box center [562, 167] width 8 height 8
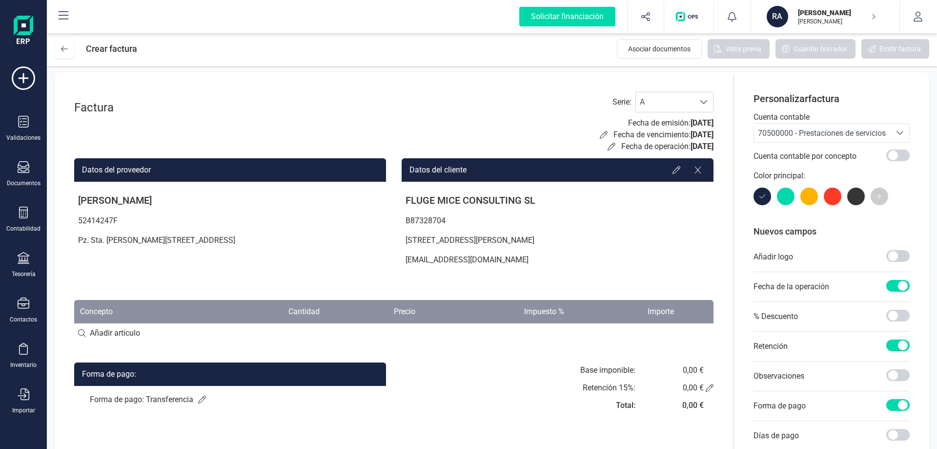
scroll to position [0, 0]
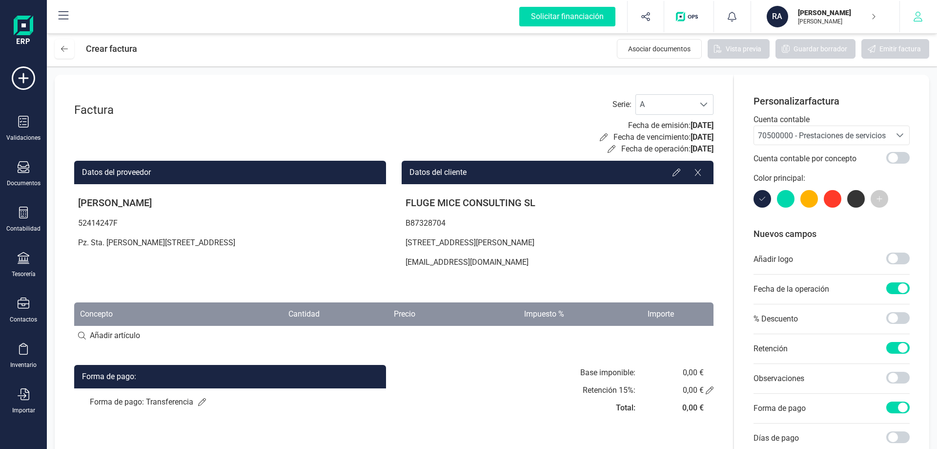
click at [915, 19] on icon "button" at bounding box center [918, 17] width 9 height 10
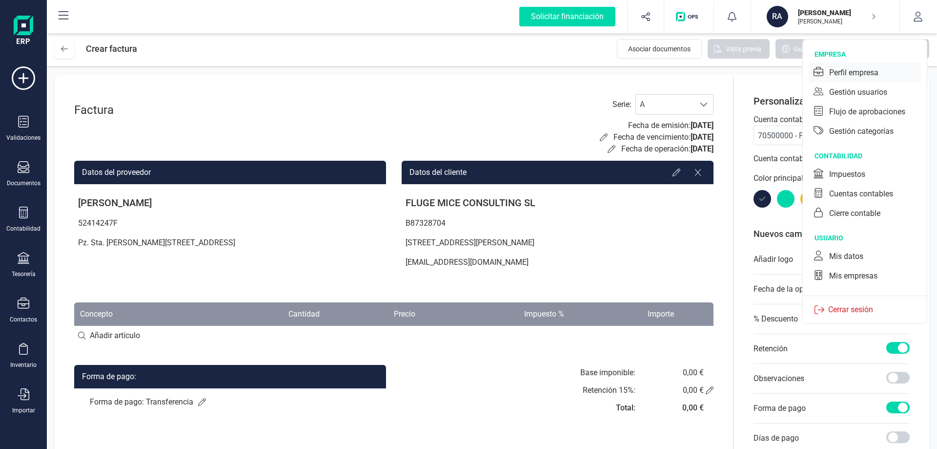
click at [860, 68] on div "Perfil empresa" at bounding box center [853, 73] width 49 height 12
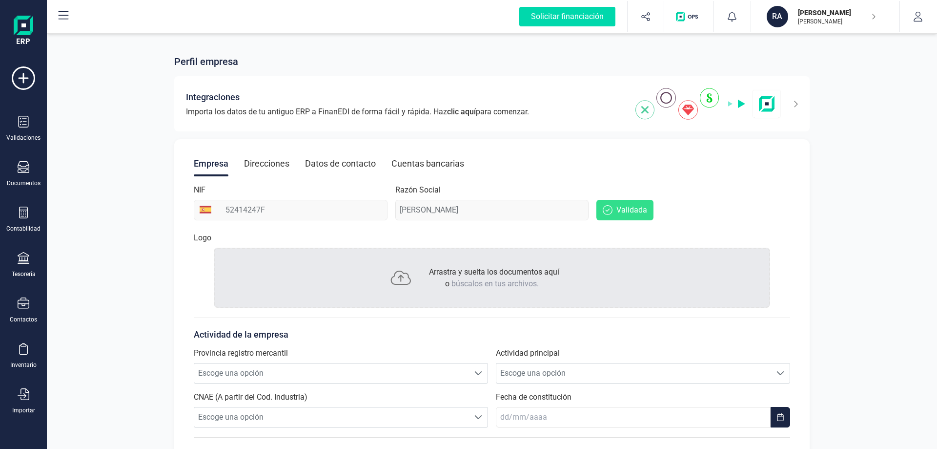
click at [442, 166] on div "Cuentas bancarias" at bounding box center [427, 163] width 73 height 25
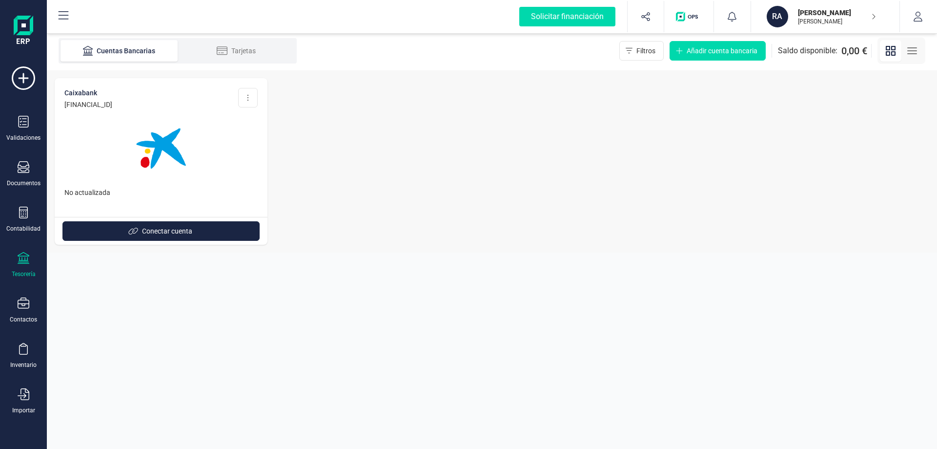
click at [144, 166] on img at bounding box center [161, 148] width 82 height 82
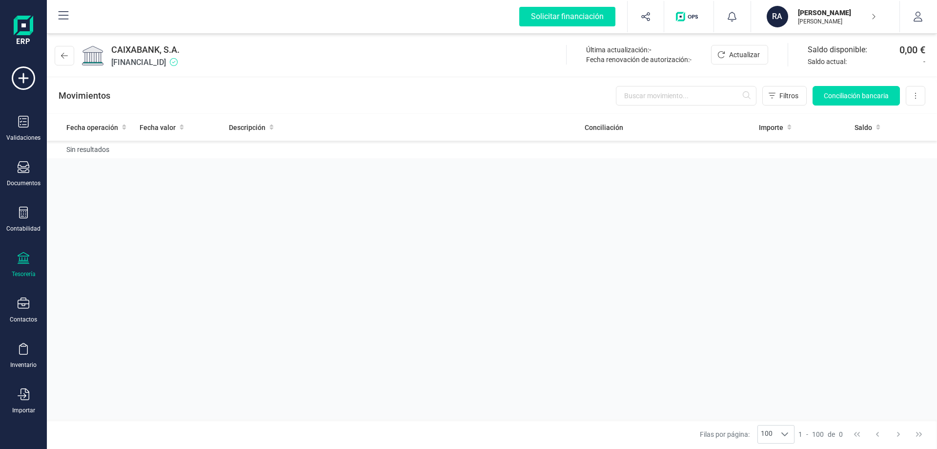
click at [736, 179] on div "Fecha operación Fecha valor Descripción Conciliación Importe Saldo Sin resultad…" at bounding box center [492, 267] width 890 height 306
drag, startPoint x: 116, startPoint y: 254, endPoint x: 71, endPoint y: 160, distance: 104.8
click at [116, 255] on div "Fecha operación Fecha valor Descripción Conciliación Importe Saldo Sin resultad…" at bounding box center [492, 267] width 890 height 306
click at [25, 71] on icon at bounding box center [23, 77] width 23 height 23
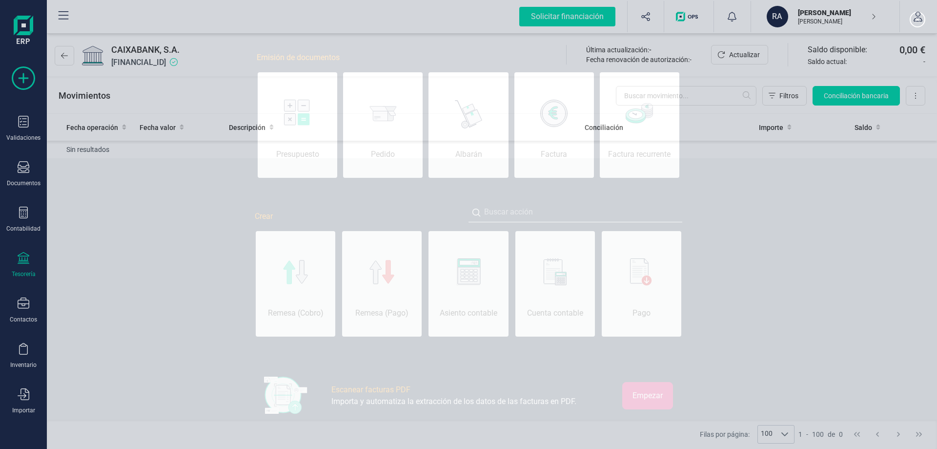
scroll to position [0, 49]
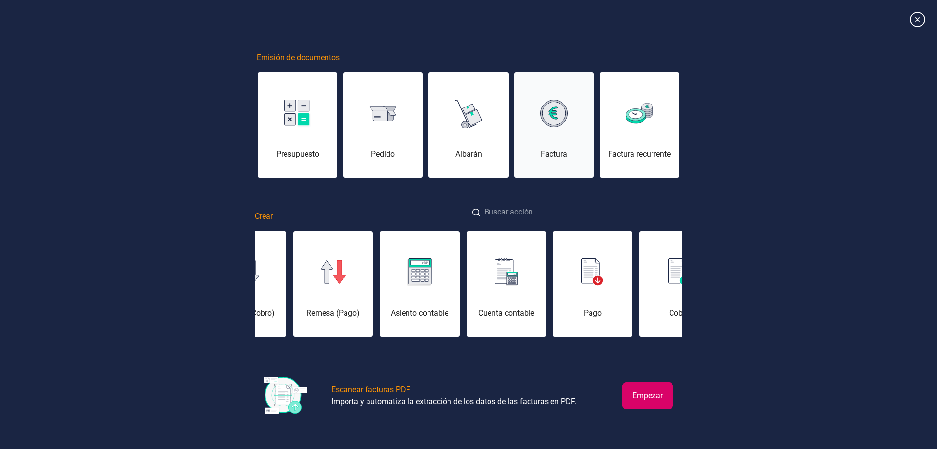
click at [544, 145] on div "Factura" at bounding box center [554, 131] width 80 height 59
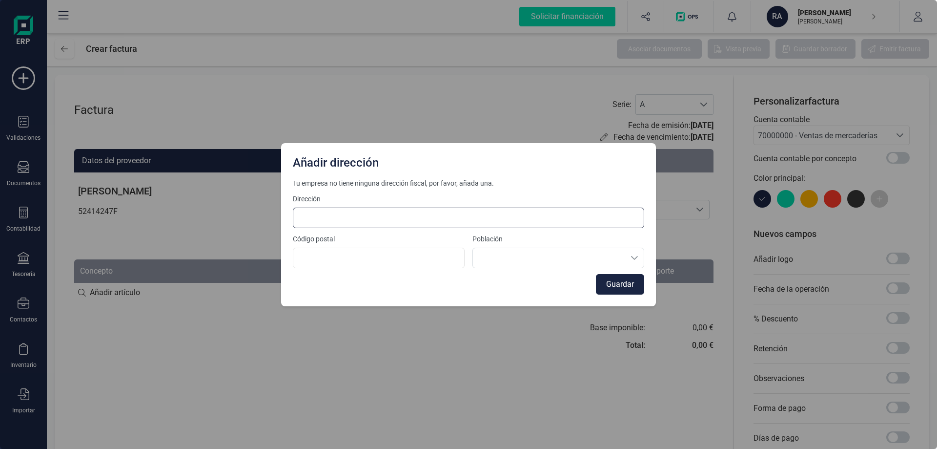
click at [404, 220] on input at bounding box center [468, 217] width 351 height 20
type input "Pz Sta Teresa 11 2izq"
type input "37100"
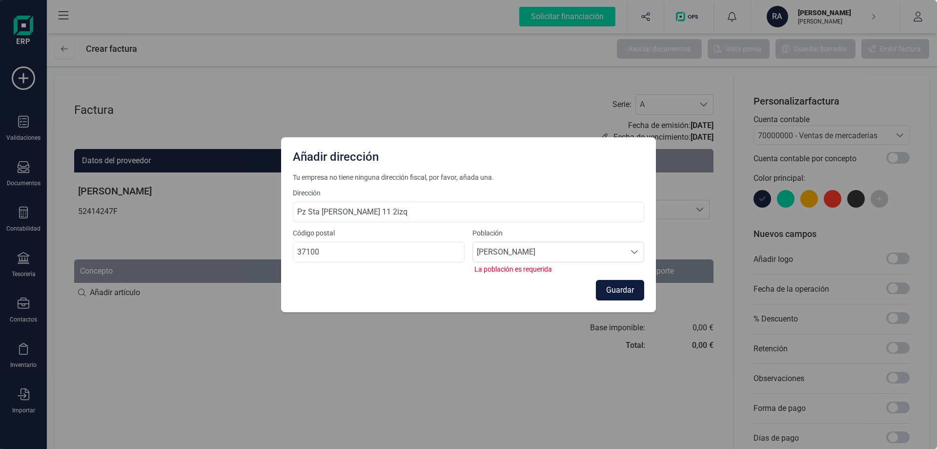
click at [619, 289] on button "Guardar" at bounding box center [620, 290] width 48 height 20
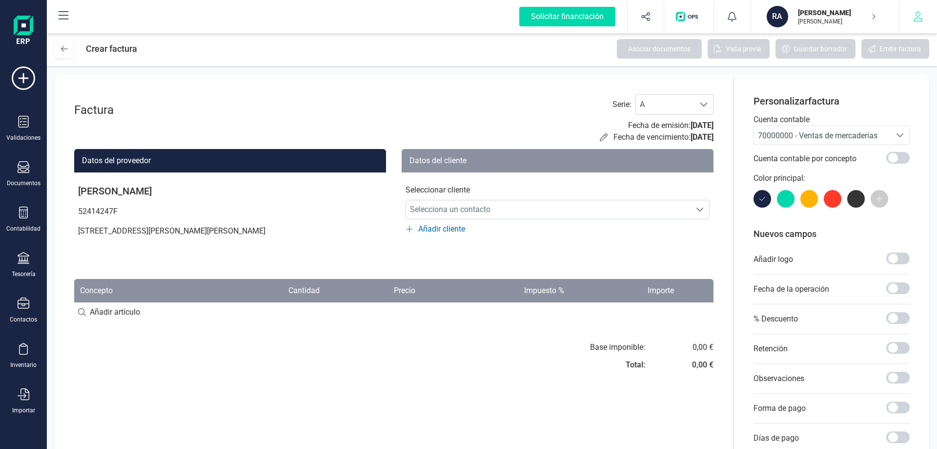
click at [908, 15] on button "button" at bounding box center [918, 16] width 37 height 31
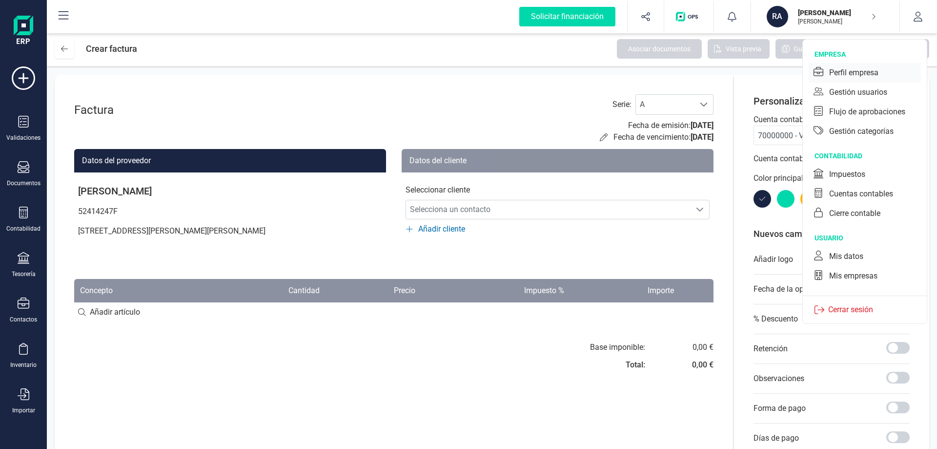
click at [858, 72] on div "Perfil empresa" at bounding box center [853, 73] width 49 height 12
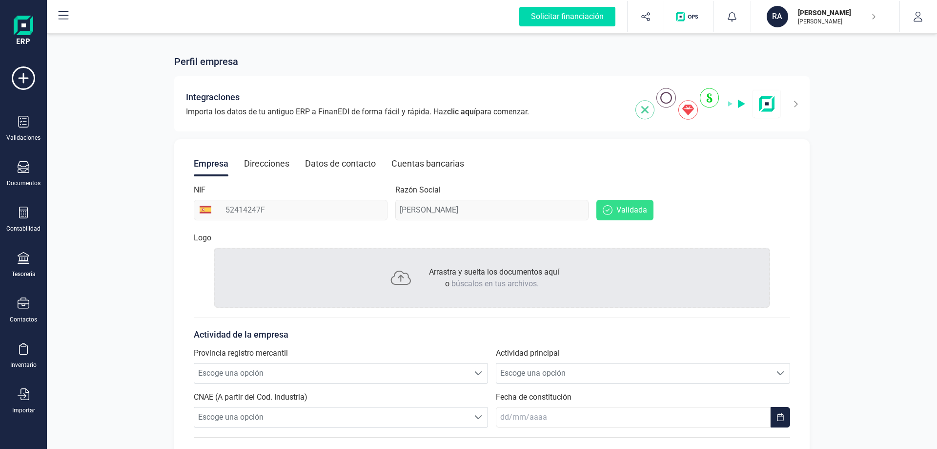
click at [243, 167] on div "Empresa Direcciones Datos de contacto Cuentas bancarias" at bounding box center [492, 163] width 596 height 25
click at [250, 165] on div "Direcciones" at bounding box center [266, 163] width 45 height 25
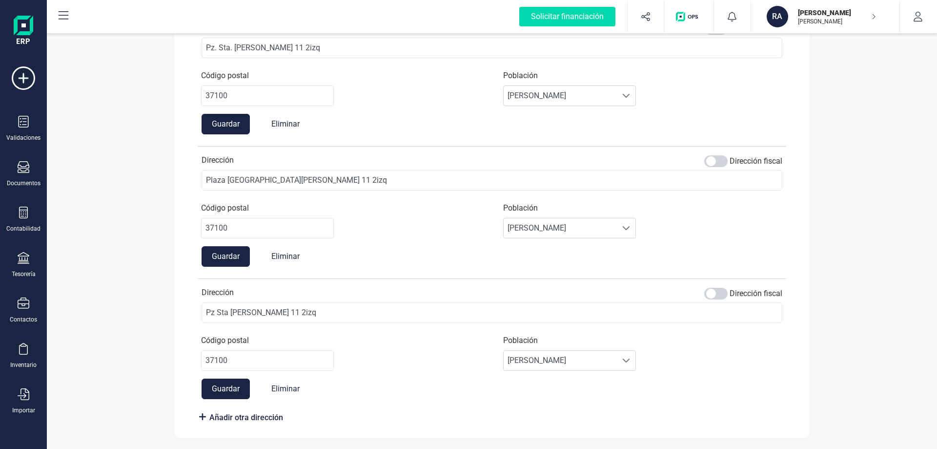
scroll to position [299, 0]
click at [287, 393] on button "Eliminar" at bounding box center [286, 387] width 48 height 20
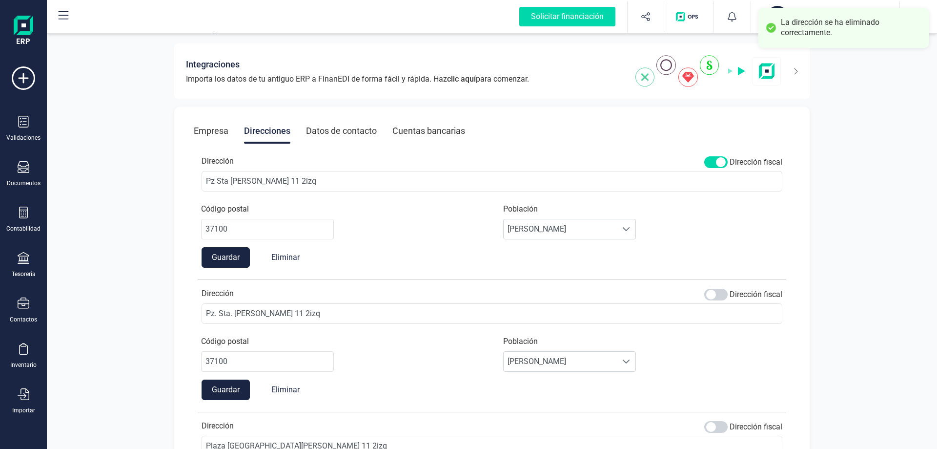
scroll to position [49, 0]
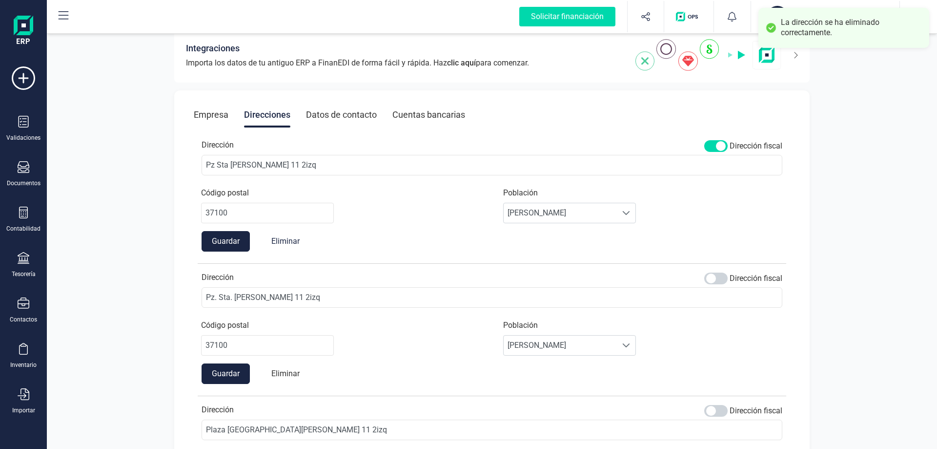
click at [294, 379] on button "Eliminar" at bounding box center [286, 373] width 48 height 20
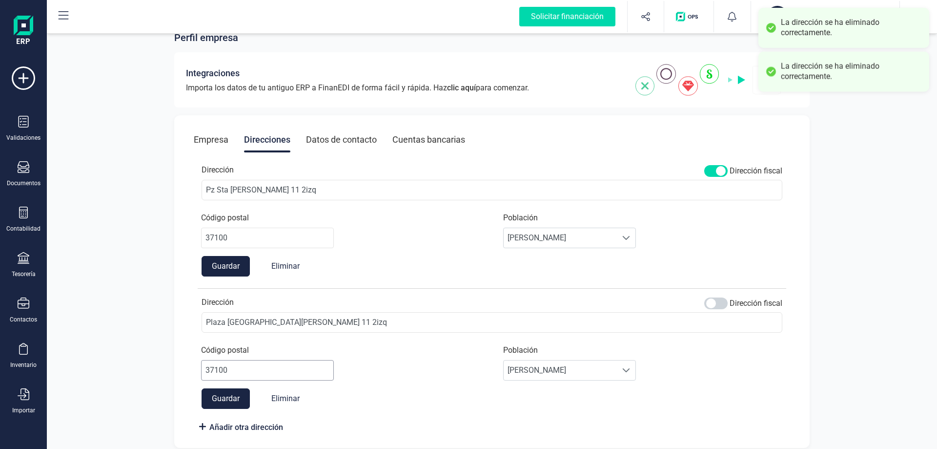
scroll to position [35, 0]
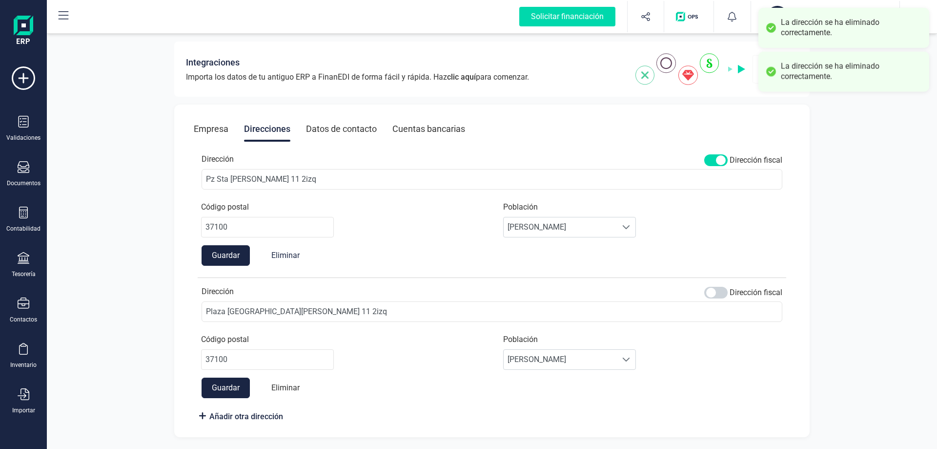
click at [294, 383] on button "Eliminar" at bounding box center [286, 387] width 48 height 20
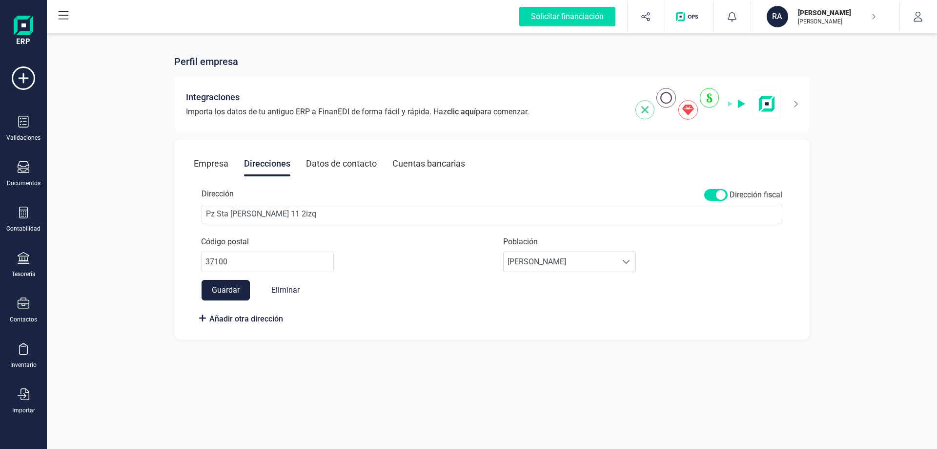
click at [233, 287] on button "Guardar" at bounding box center [226, 290] width 48 height 20
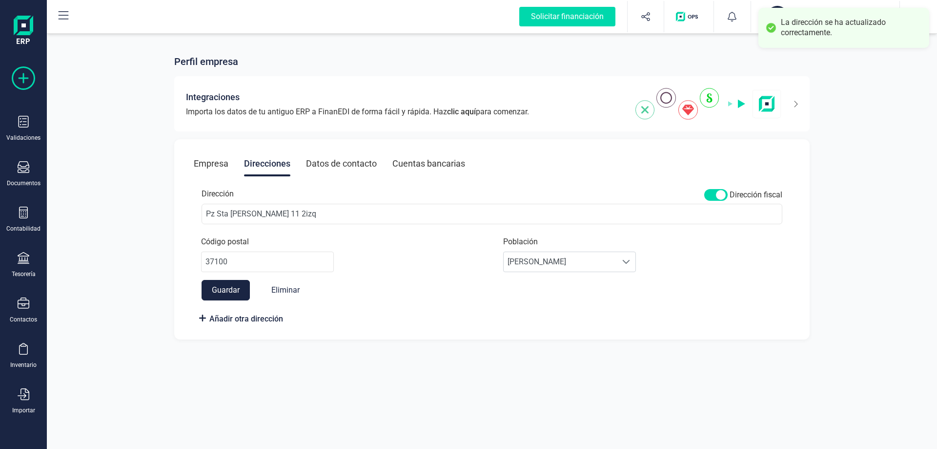
click at [26, 87] on icon at bounding box center [23, 77] width 23 height 23
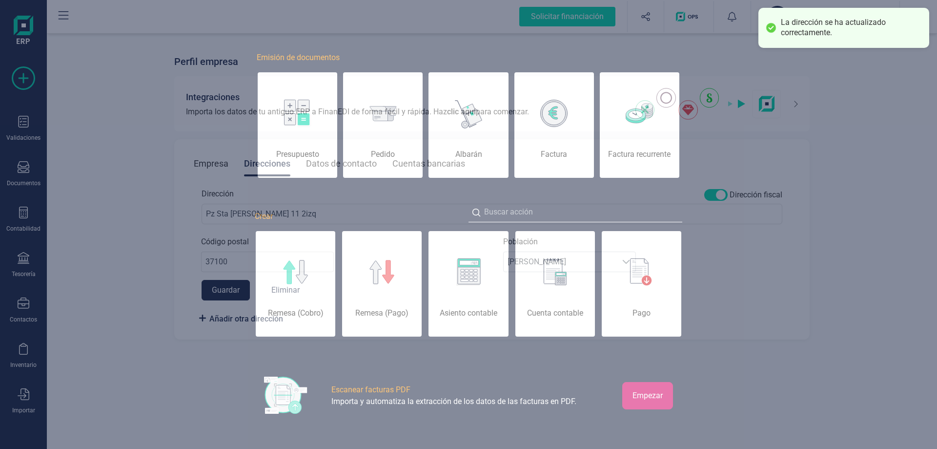
scroll to position [0, 49]
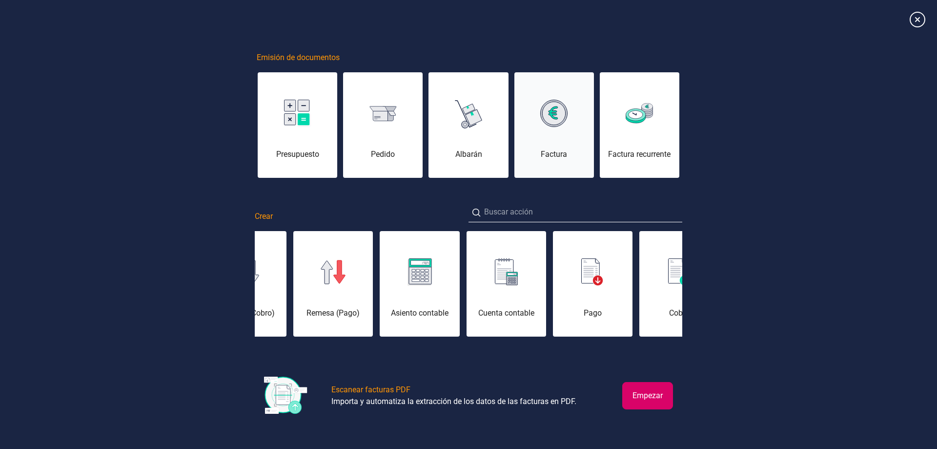
click at [553, 141] on div "Factura" at bounding box center [554, 131] width 80 height 59
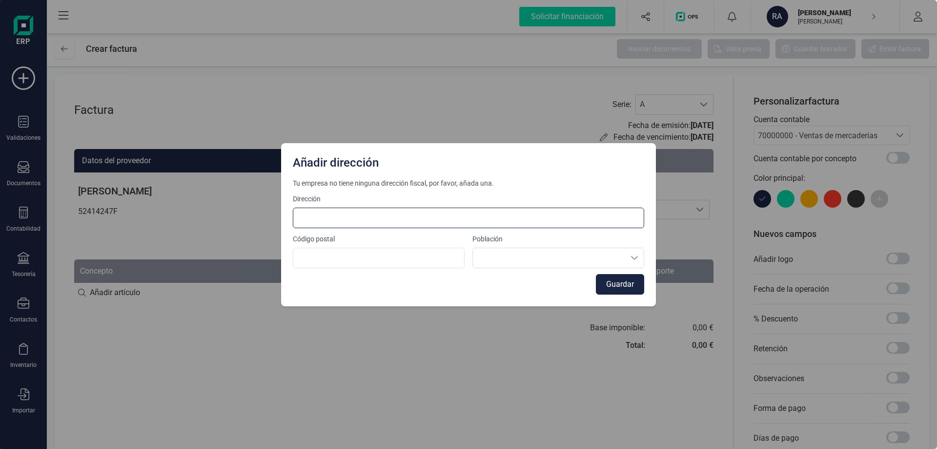
click at [425, 218] on input at bounding box center [468, 217] width 351 height 20
type input "Pz Sta Teresa 11 2izq"
type input "37100"
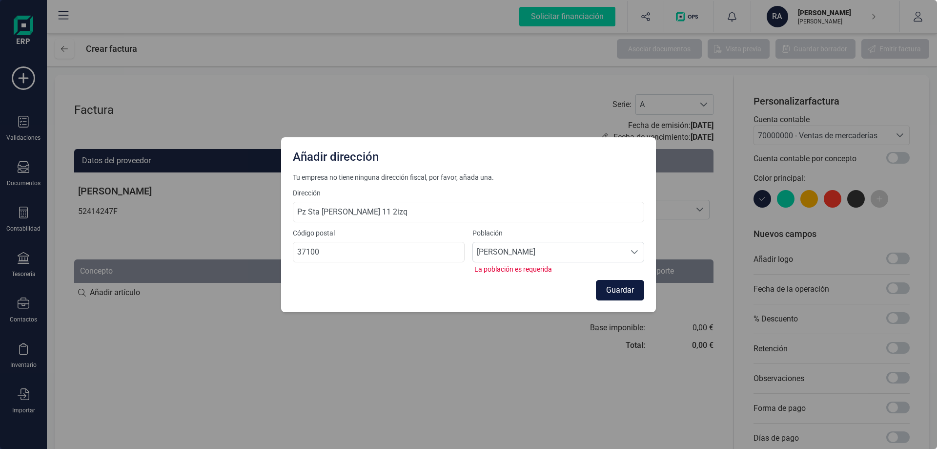
click at [626, 292] on button "Guardar" at bounding box center [620, 290] width 48 height 20
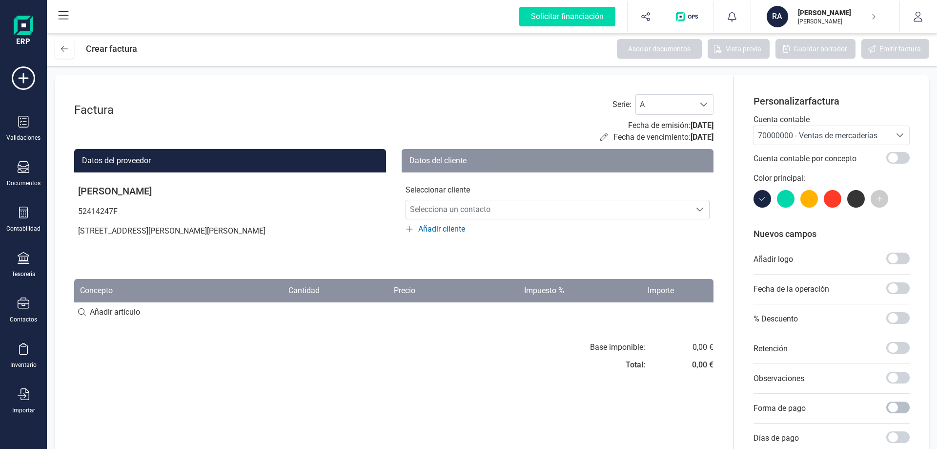
click at [897, 408] on span at bounding box center [897, 407] width 23 height 12
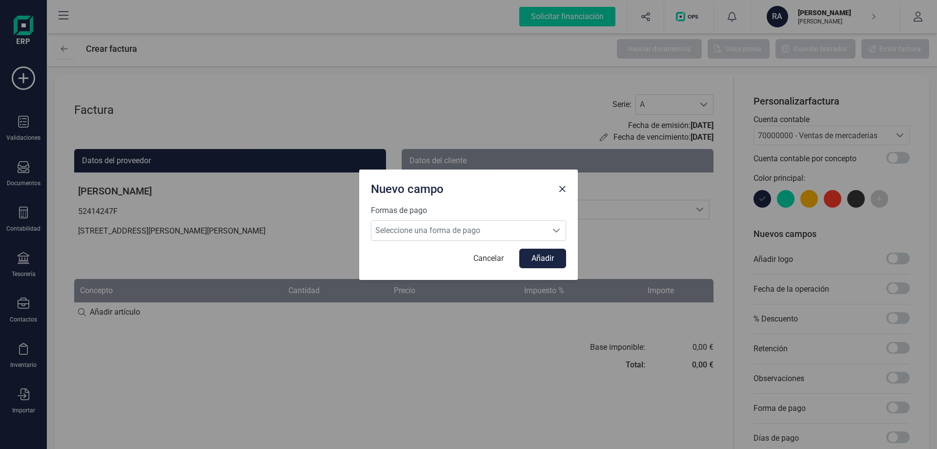
scroll to position [5, 3]
click at [434, 230] on span "Seleccione una forma de pago" at bounding box center [459, 231] width 176 height 20
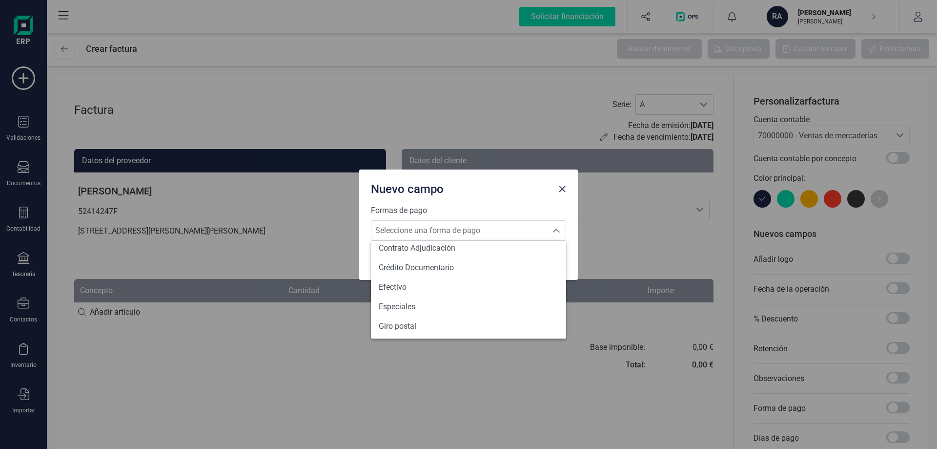
scroll to position [359, 0]
click at [431, 326] on li "Transferencia" at bounding box center [468, 325] width 195 height 20
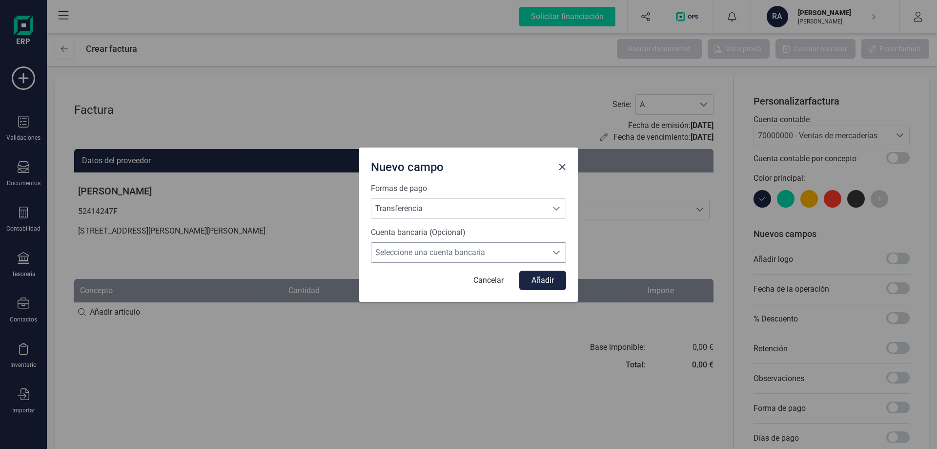
click at [459, 258] on span "Seleccione una cuenta bancaria" at bounding box center [459, 253] width 176 height 20
click at [434, 278] on li "Sin seleccionar" at bounding box center [468, 276] width 195 height 20
click at [542, 283] on button "Añadir" at bounding box center [542, 280] width 47 height 20
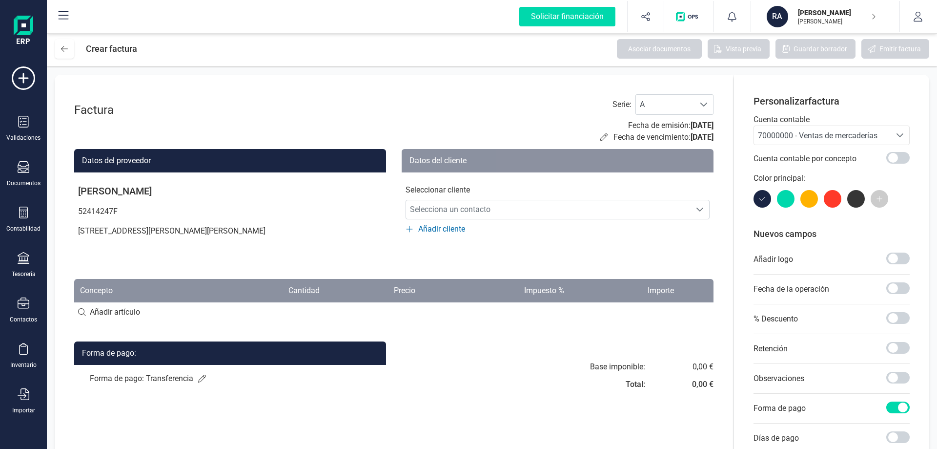
click at [444, 230] on span "Añadir cliente" at bounding box center [441, 229] width 47 height 12
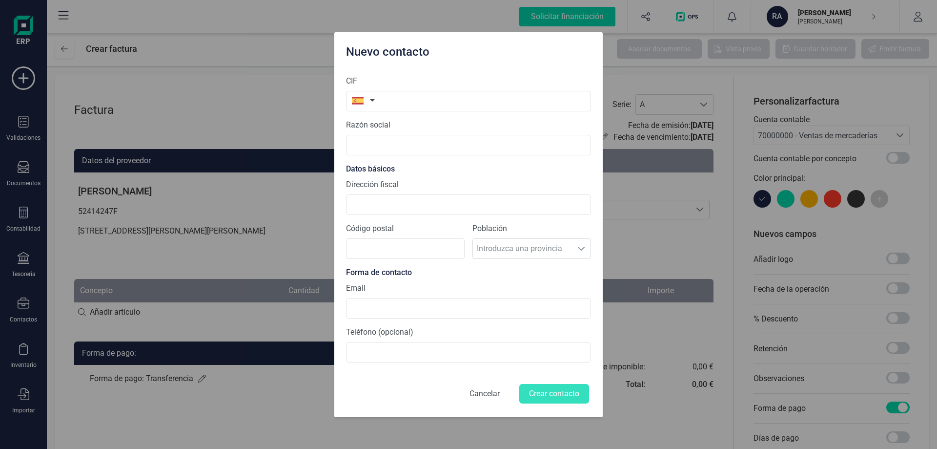
click at [475, 391] on button "Cancelar" at bounding box center [485, 393] width 54 height 23
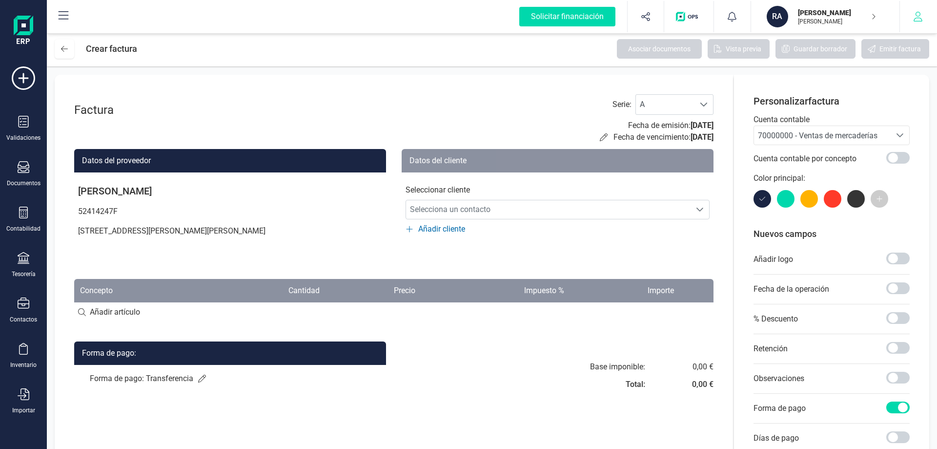
click at [910, 14] on button "button" at bounding box center [918, 16] width 37 height 31
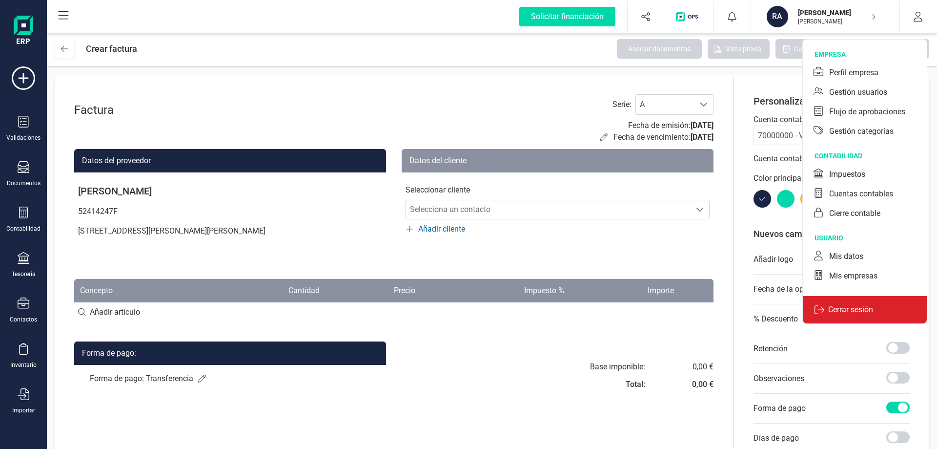
click at [849, 305] on p "Cerrar sesión" at bounding box center [850, 310] width 53 height 12
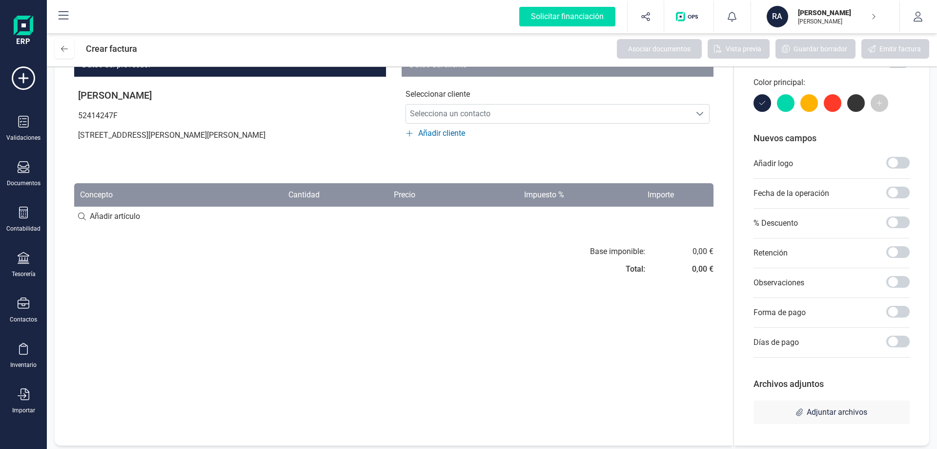
scroll to position [98, 0]
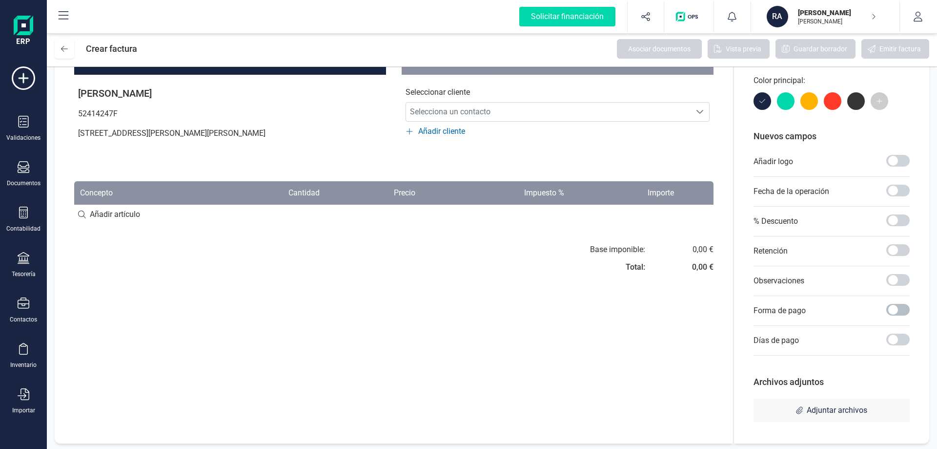
click at [893, 307] on span at bounding box center [897, 310] width 23 height 12
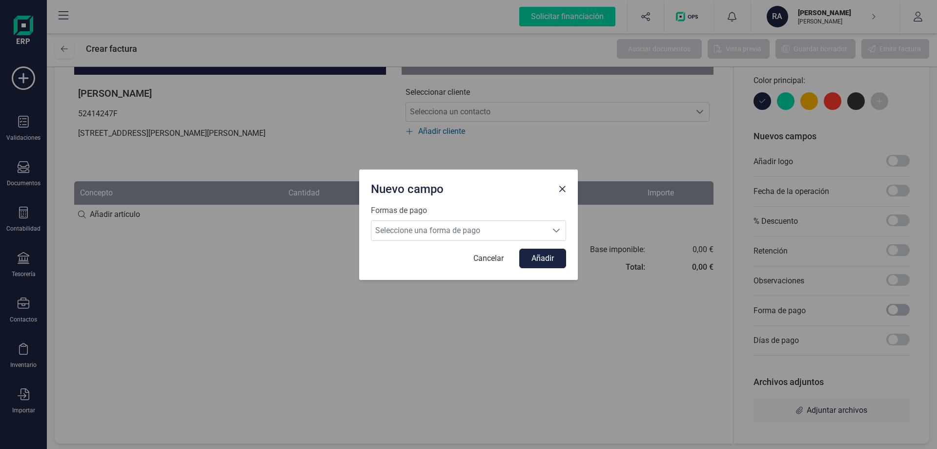
scroll to position [5, 3]
click at [455, 229] on span "Seleccione una forma de pago" at bounding box center [459, 231] width 176 height 20
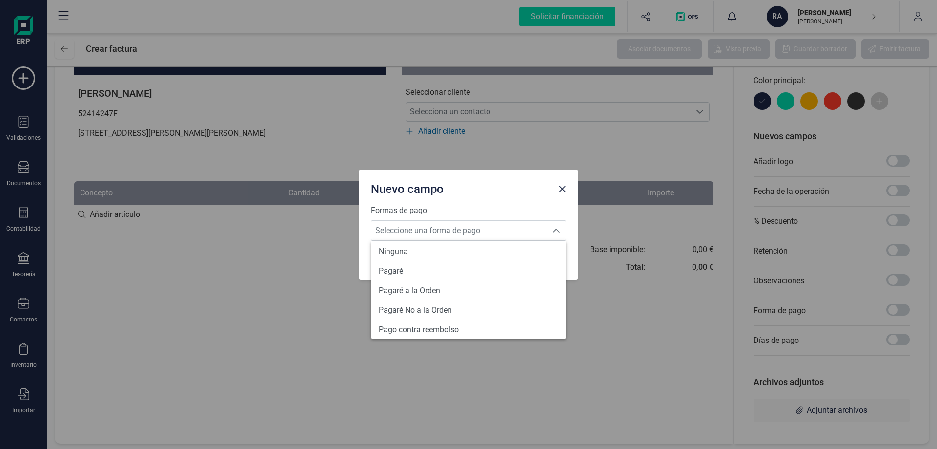
scroll to position [359, 0]
click at [427, 324] on li "Transferencia" at bounding box center [468, 325] width 195 height 20
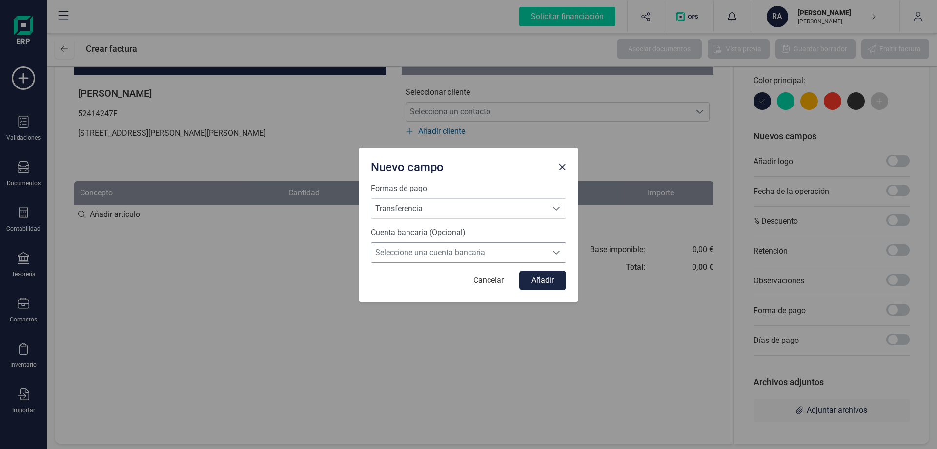
click at [442, 250] on span "Seleccione una cuenta bancaria" at bounding box center [459, 253] width 176 height 20
click at [420, 274] on span "Sin seleccionar" at bounding box center [405, 276] width 52 height 12
click at [543, 284] on button "Añadir" at bounding box center [542, 280] width 47 height 20
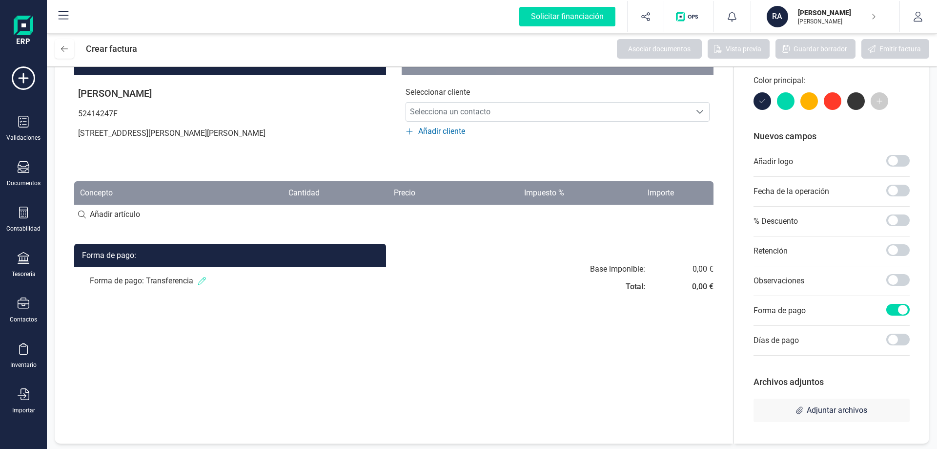
click at [200, 280] on icon at bounding box center [202, 281] width 8 height 8
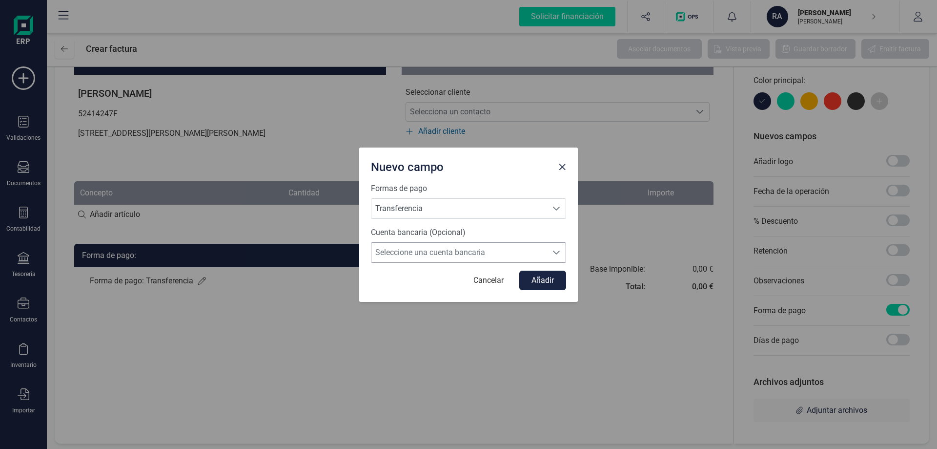
click at [450, 258] on span "Seleccione una cuenta bancaria" at bounding box center [459, 253] width 176 height 20
click at [457, 197] on div "Formas de pago Transferencia Transferencia Transferencia" at bounding box center [468, 201] width 195 height 36
click at [456, 205] on span "Transferencia" at bounding box center [459, 209] width 176 height 20
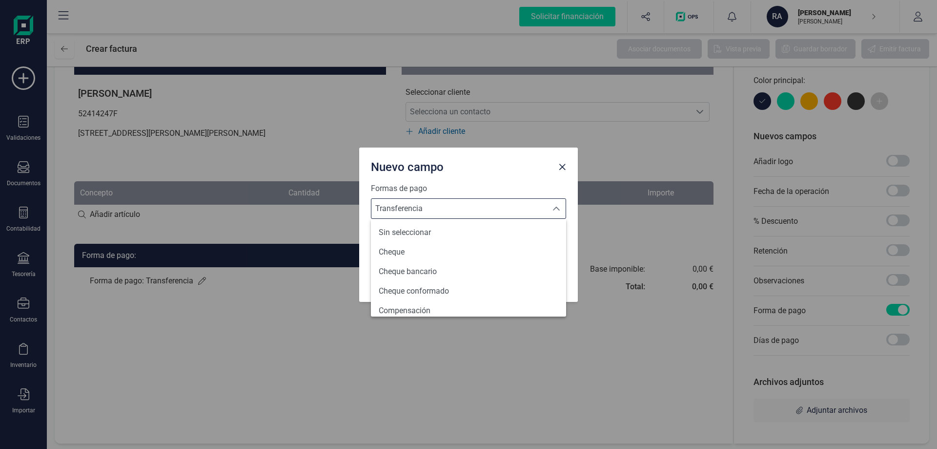
scroll to position [355, 0]
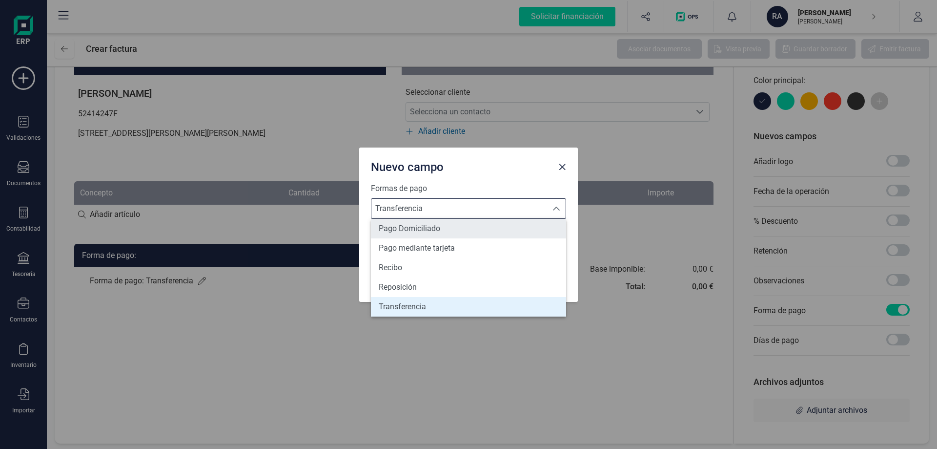
click at [471, 226] on li "Pago Domiciliado" at bounding box center [468, 229] width 195 height 20
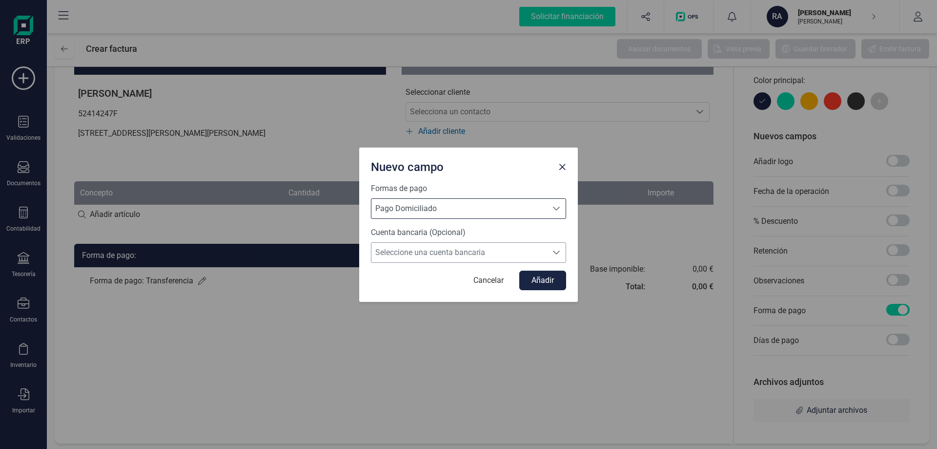
click at [465, 262] on span "Seleccione una cuenta bancaria" at bounding box center [459, 253] width 176 height 20
click at [465, 206] on span "Pago Domiciliado" at bounding box center [459, 209] width 176 height 20
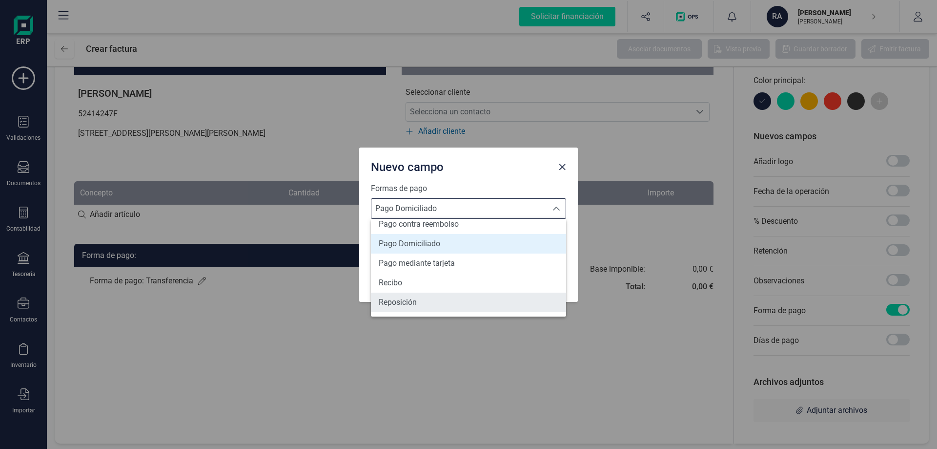
scroll to position [359, 0]
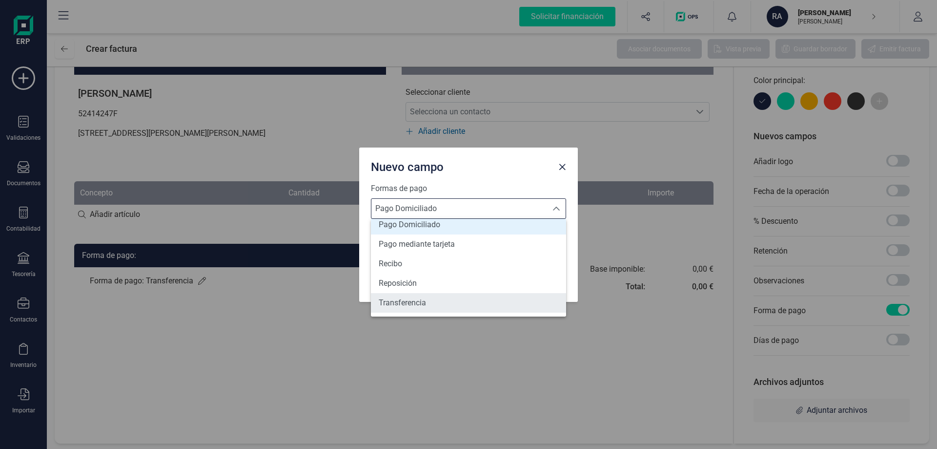
click at [434, 302] on li "Transferencia" at bounding box center [468, 303] width 195 height 20
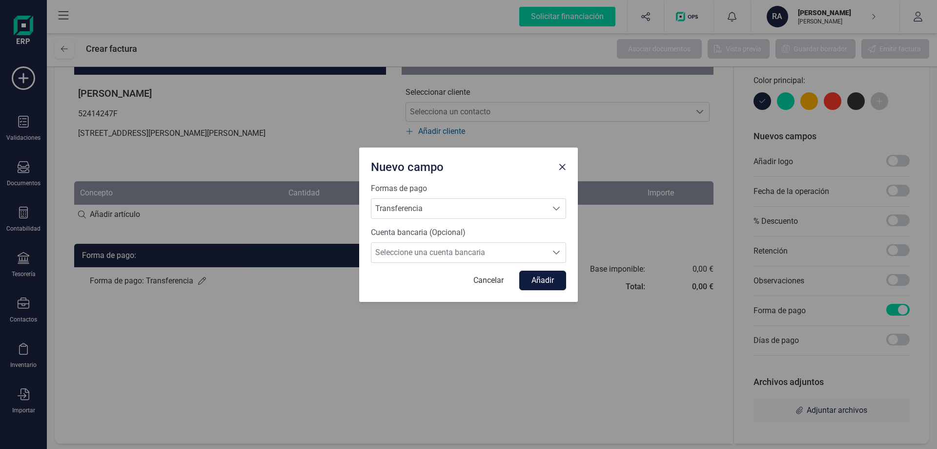
click at [542, 277] on button "Añadir" at bounding box center [542, 280] width 47 height 20
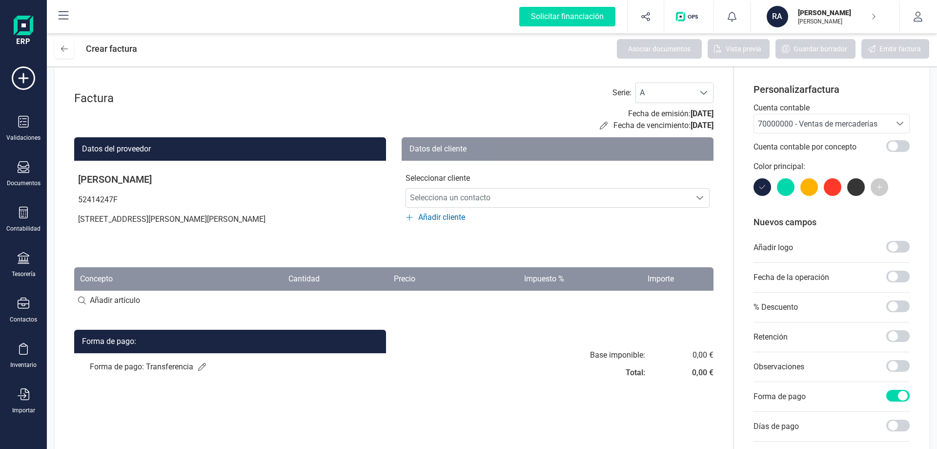
scroll to position [0, 0]
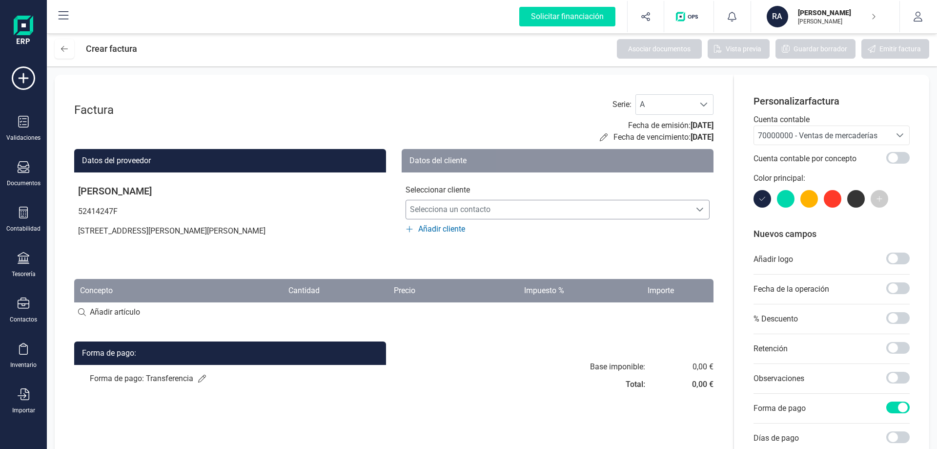
click at [447, 217] on span "Selecciona un contacto" at bounding box center [548, 210] width 285 height 20
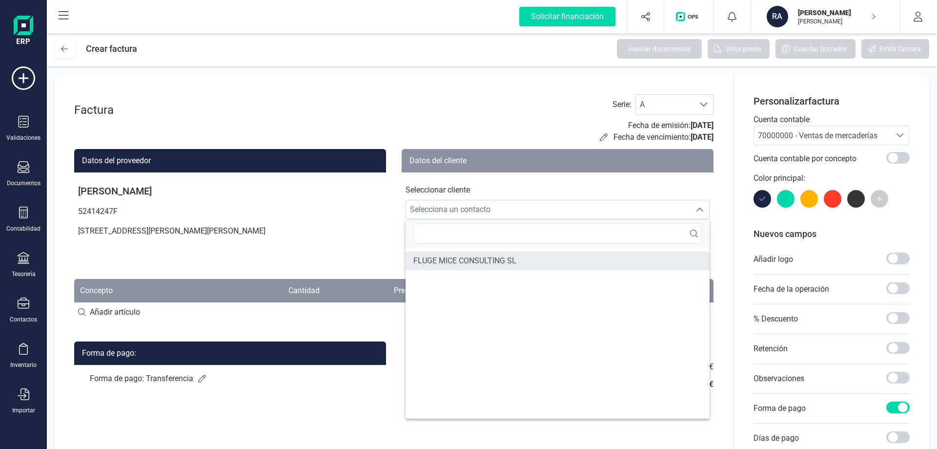
click at [454, 263] on span "FLUGE MICE CONSULTING SL" at bounding box center [464, 261] width 103 height 12
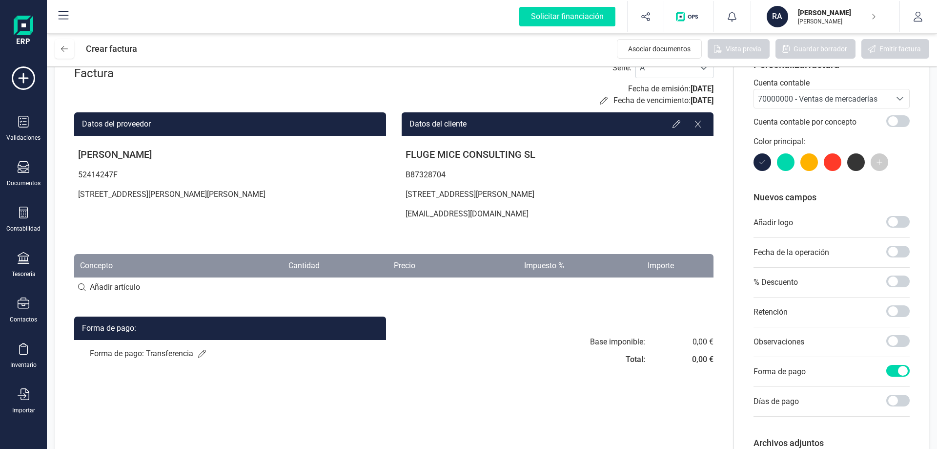
scroll to position [98, 0]
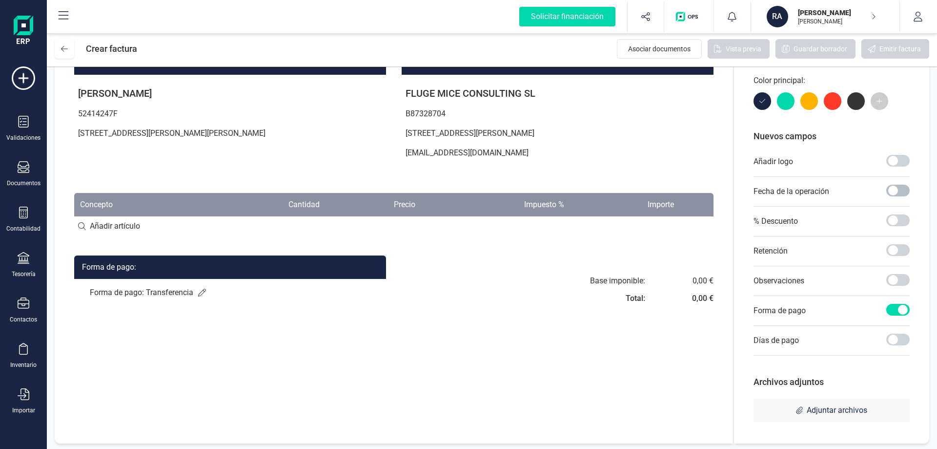
click at [896, 191] on span at bounding box center [897, 190] width 23 height 12
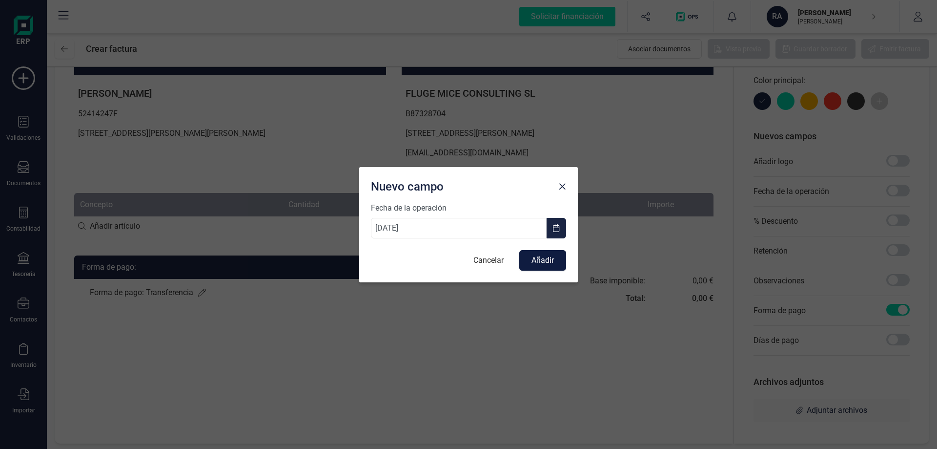
click at [533, 259] on button "Añadir" at bounding box center [542, 260] width 47 height 20
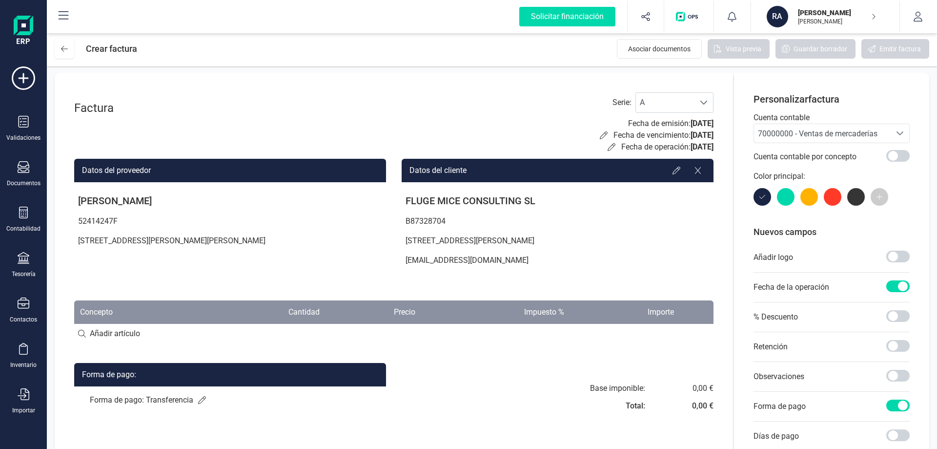
scroll to position [0, 0]
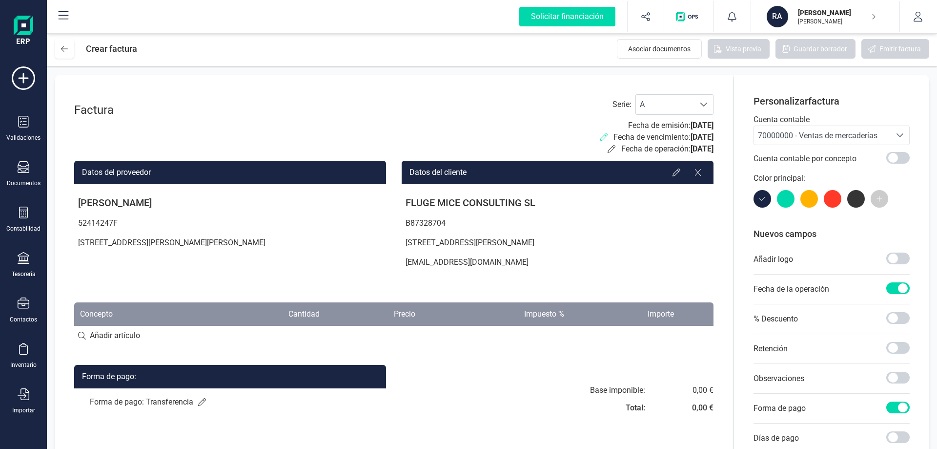
click at [600, 135] on icon at bounding box center [604, 137] width 8 height 8
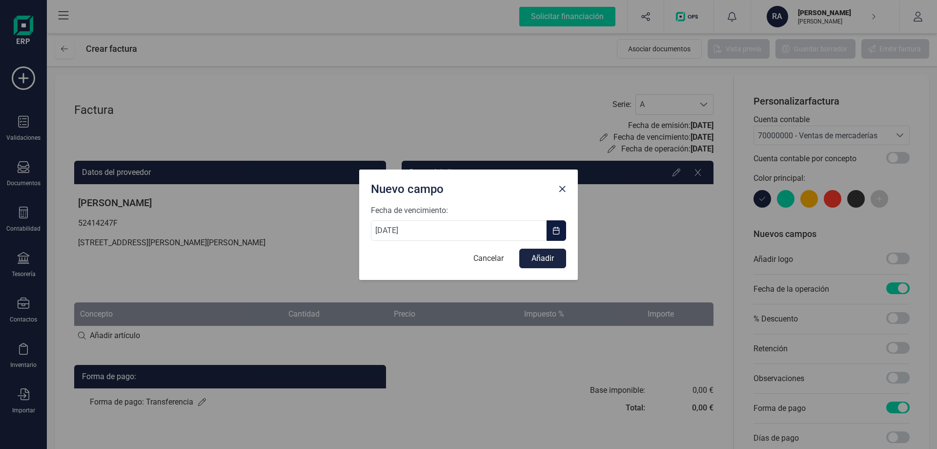
click at [558, 227] on span "button" at bounding box center [557, 230] width 8 height 8
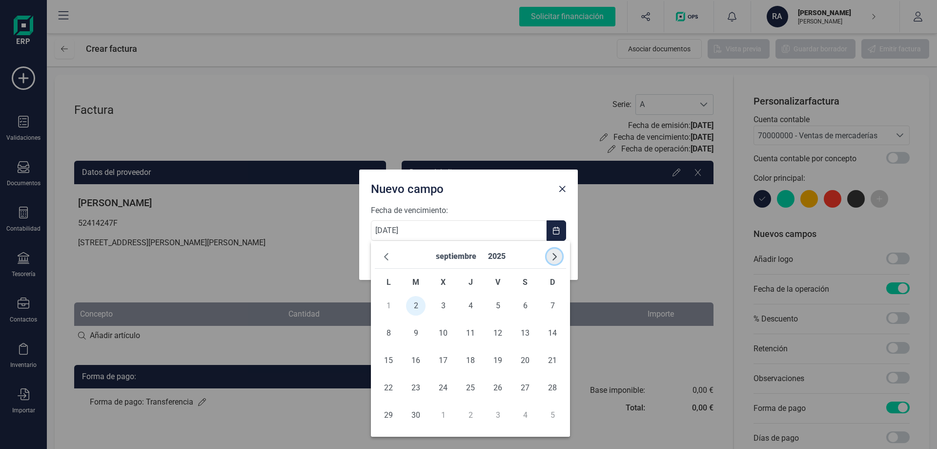
click at [550, 259] on button "button" at bounding box center [555, 256] width 16 height 16
click at [551, 259] on span "button" at bounding box center [555, 256] width 8 height 8
click at [385, 334] on span "3" at bounding box center [389, 333] width 20 height 20
type input "03/11/2025"
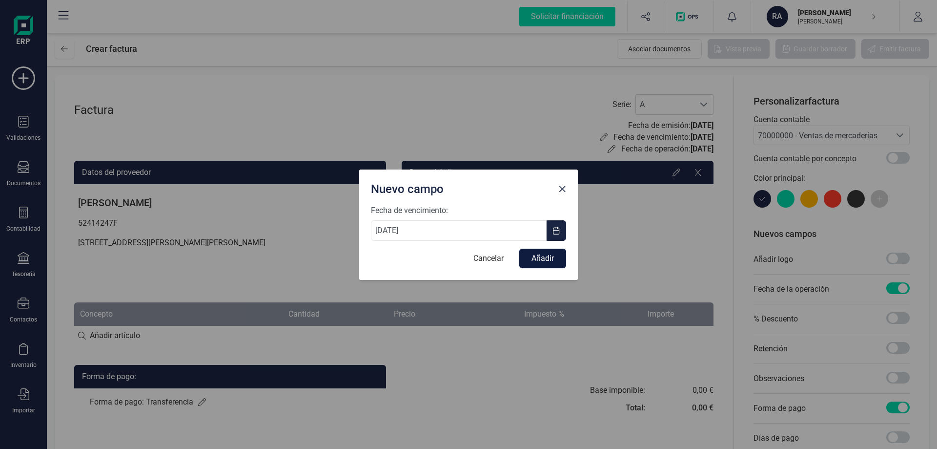
click at [534, 259] on button "Añadir" at bounding box center [542, 258] width 47 height 20
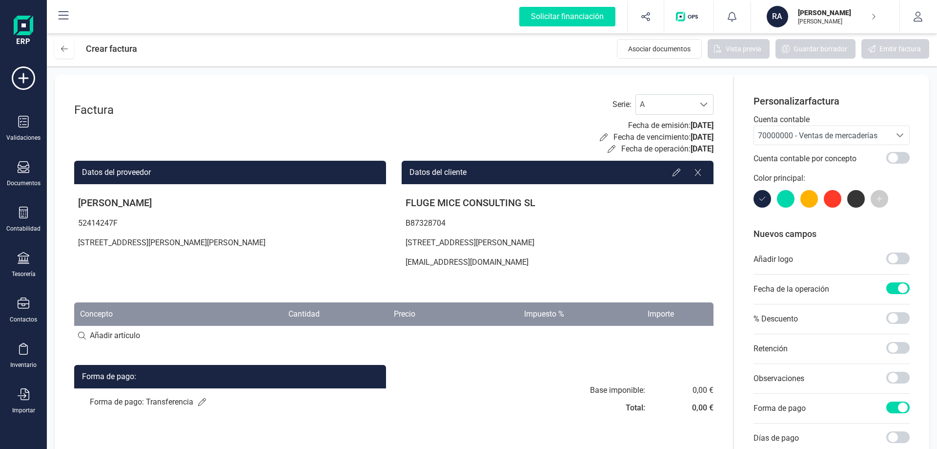
click at [851, 146] on div "Cuenta contable 70000000 - Ventas de mercaderías 70000000 - Ventas de mercaderí…" at bounding box center [832, 143] width 156 height 59
click at [853, 139] on span "70000000 - Ventas de mercaderías" at bounding box center [818, 135] width 120 height 9
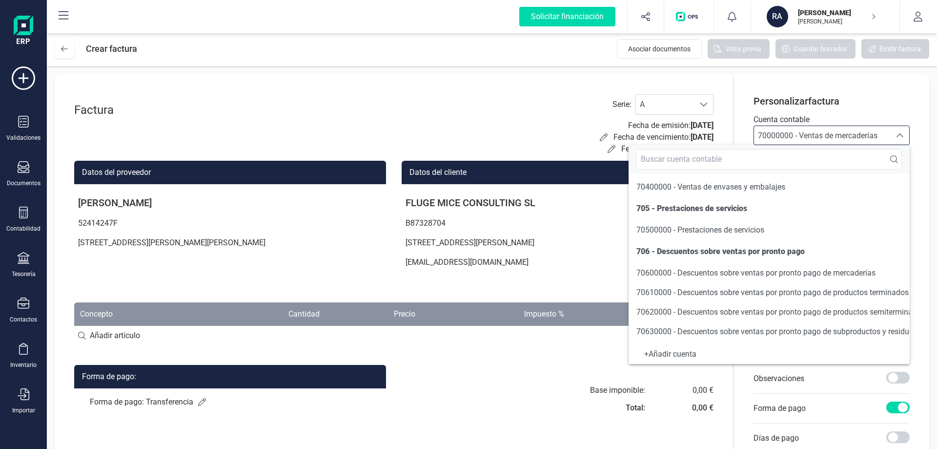
scroll to position [146, 0]
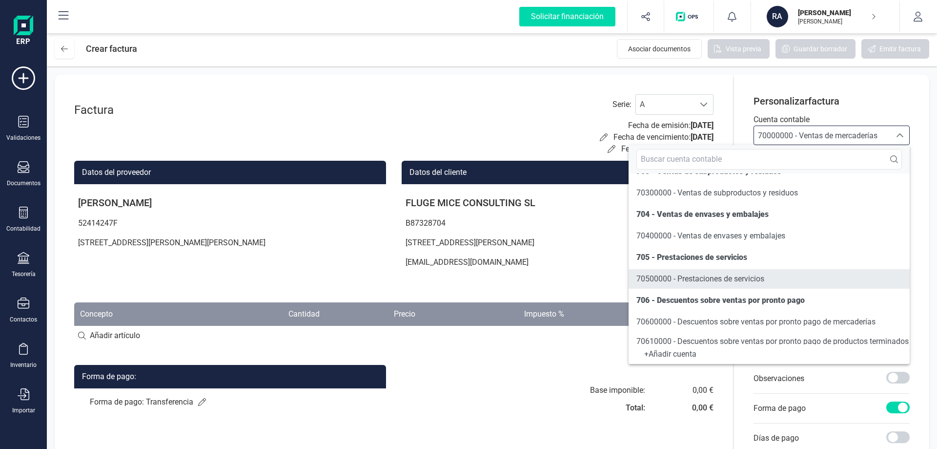
click at [745, 277] on span "70500000 - Prestaciones de servicios" at bounding box center [700, 278] width 128 height 9
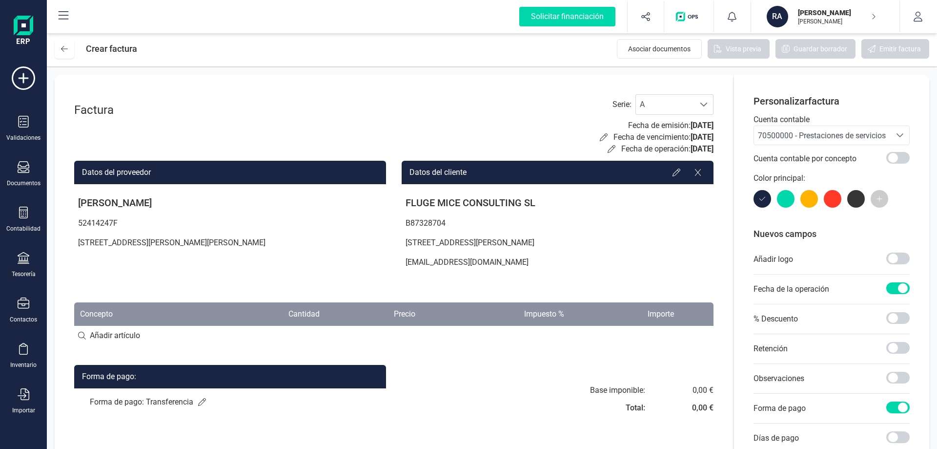
click at [904, 176] on p "Color principal:" at bounding box center [832, 178] width 156 height 12
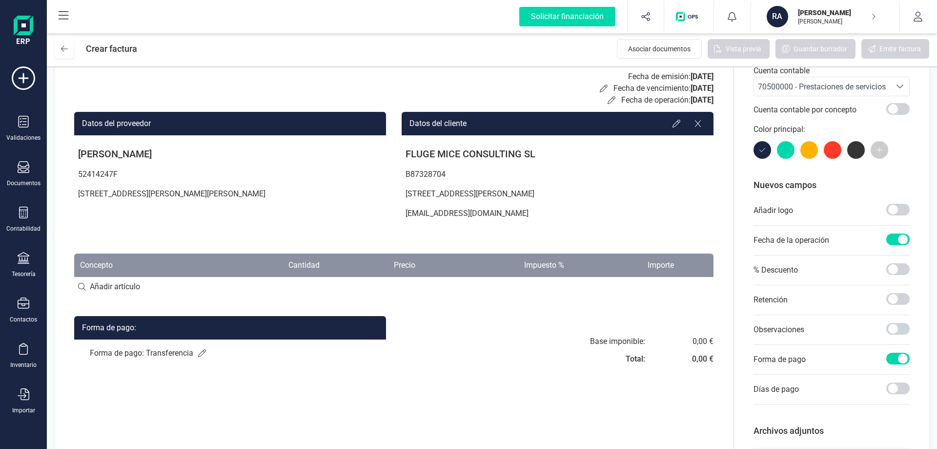
scroll to position [98, 0]
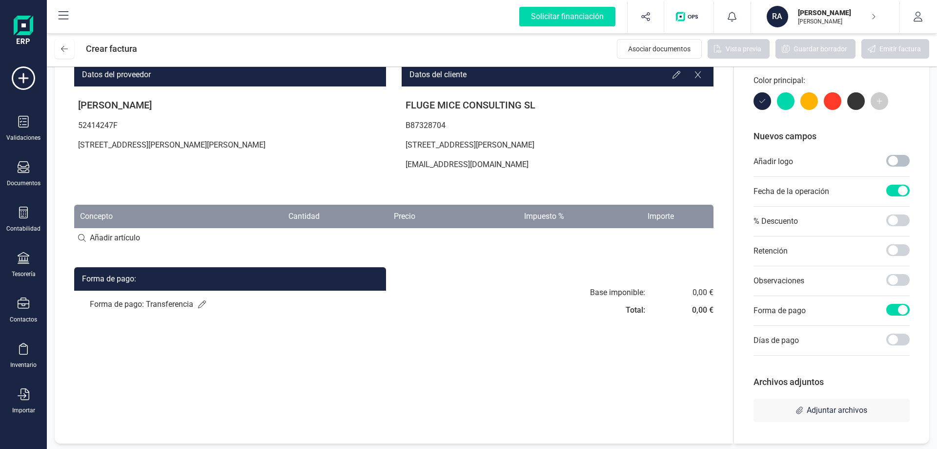
click at [903, 164] on span at bounding box center [897, 161] width 23 height 12
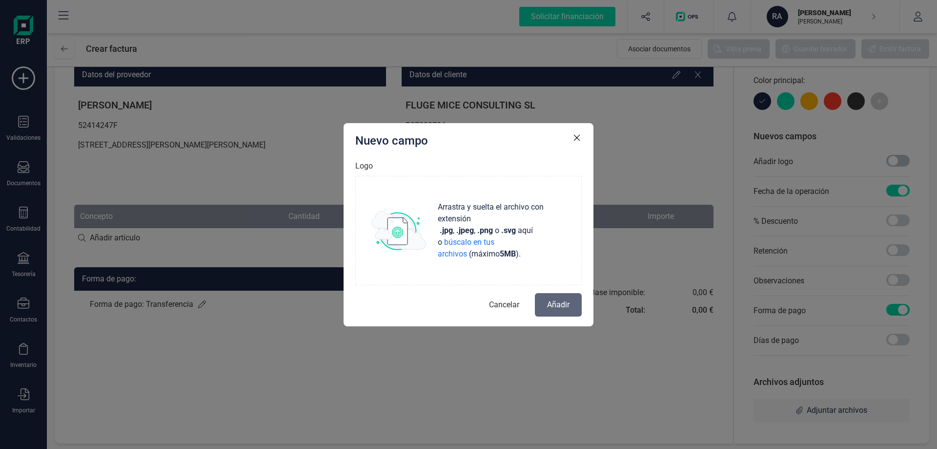
scroll to position [5, 3]
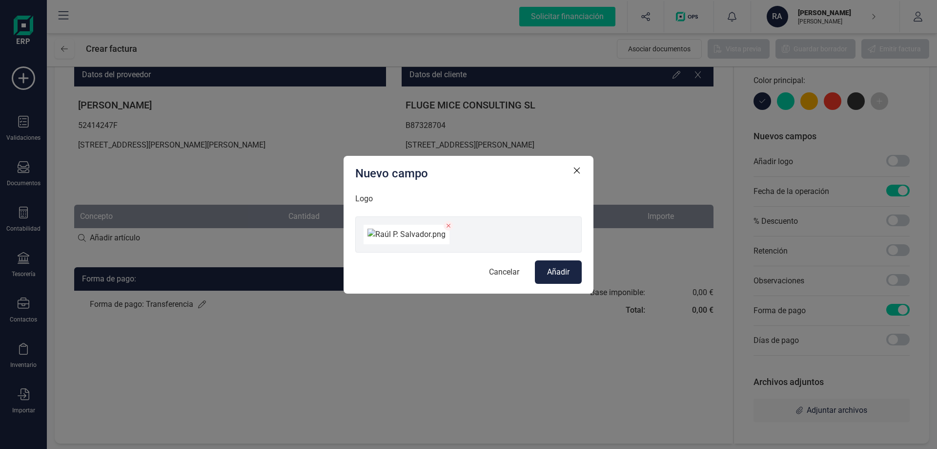
click at [565, 278] on span "Añadir" at bounding box center [558, 272] width 22 height 12
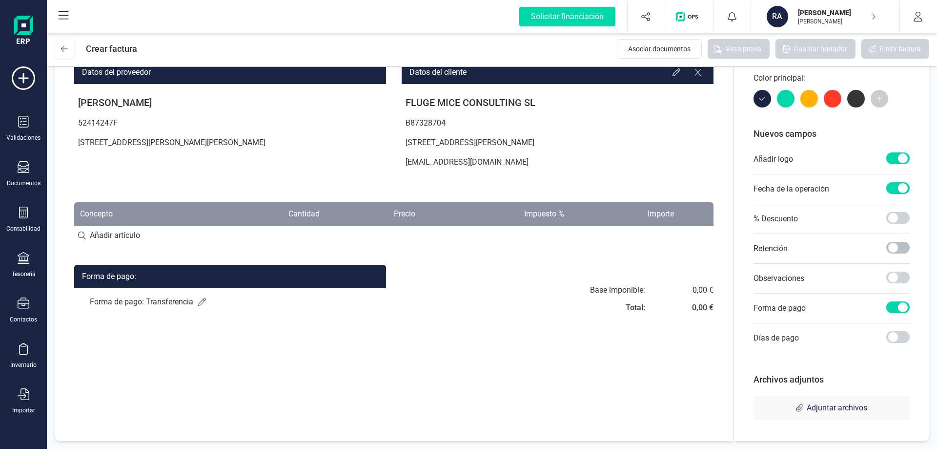
click at [892, 248] on span at bounding box center [897, 248] width 23 height 12
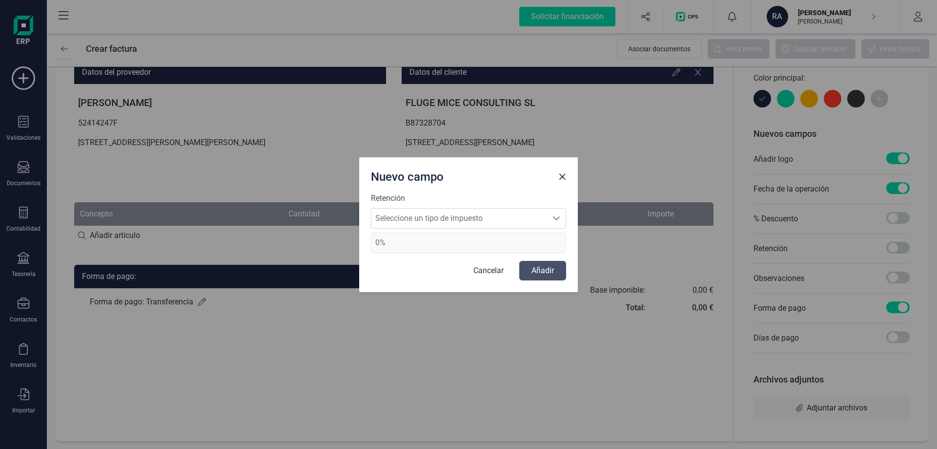
scroll to position [5, 3]
click at [457, 224] on span "Seleccione un tipo de impuesto" at bounding box center [459, 218] width 176 height 20
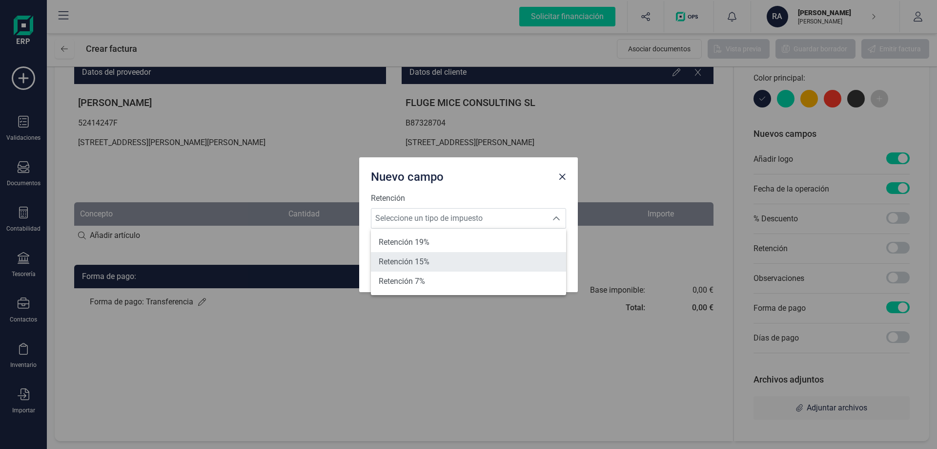
click at [418, 265] on span "Retención 15%" at bounding box center [404, 262] width 51 height 12
type input "15%"
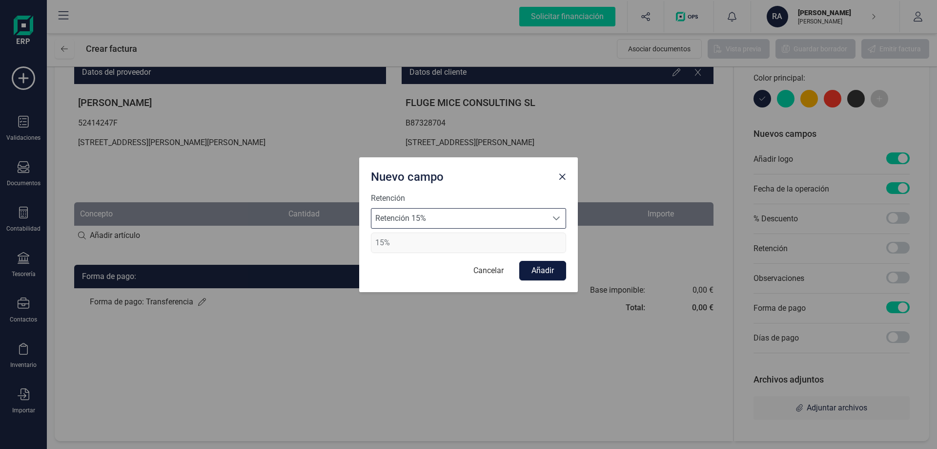
click at [564, 271] on button "Añadir" at bounding box center [542, 271] width 47 height 20
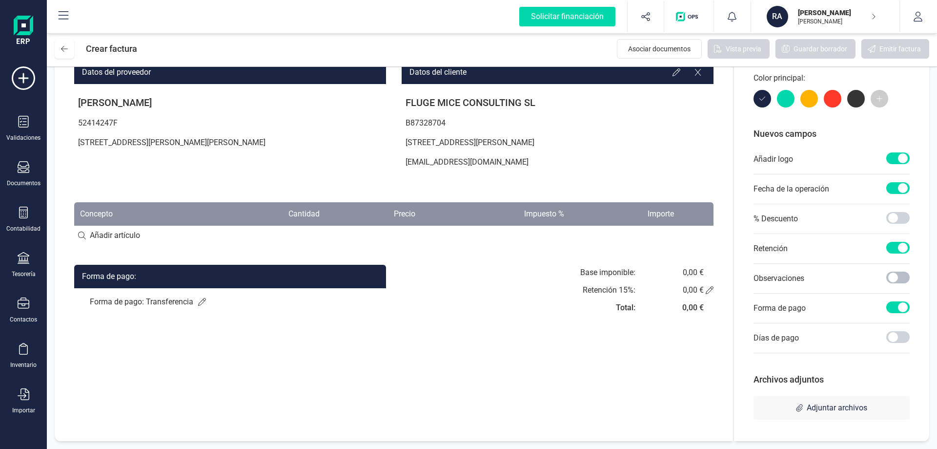
click at [903, 275] on span at bounding box center [897, 277] width 23 height 12
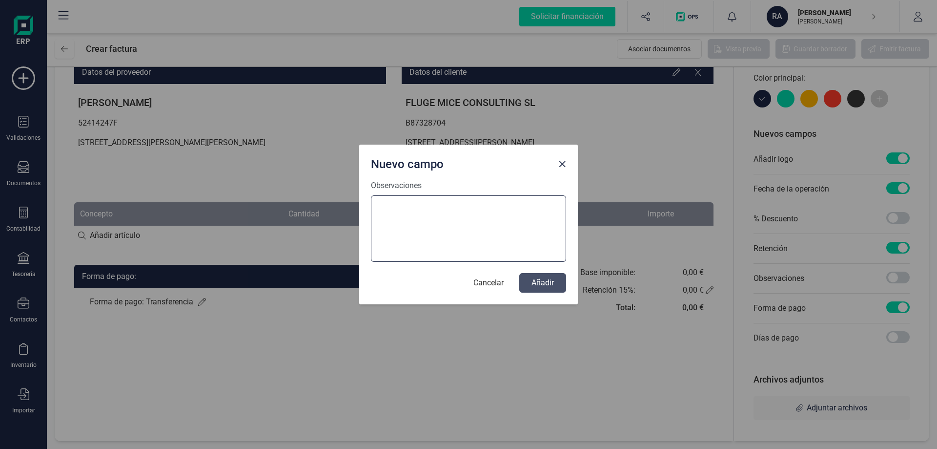
paste textarea "El pago se realizará en un plazo de dos meses desde la emisión de esta factura,…"
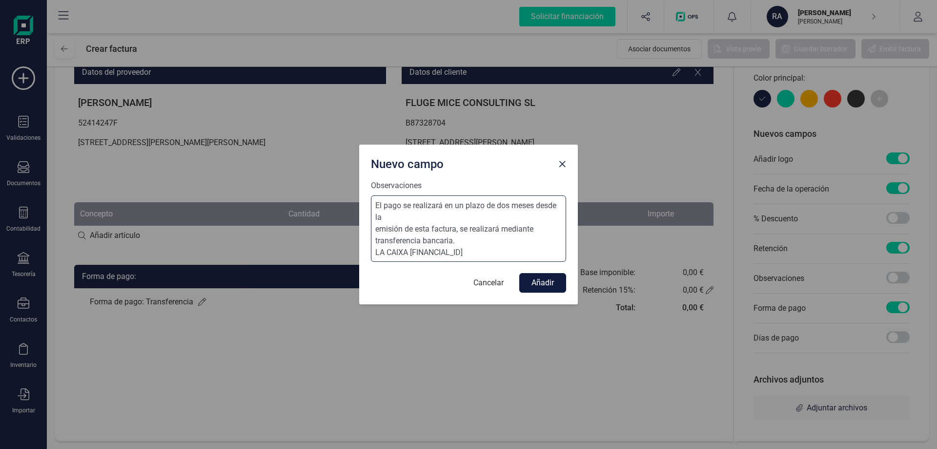
type textarea "El pago se realizará en un plazo de dos meses desde la emisión de esta factura,…"
click at [549, 284] on button "Añadir" at bounding box center [542, 283] width 47 height 20
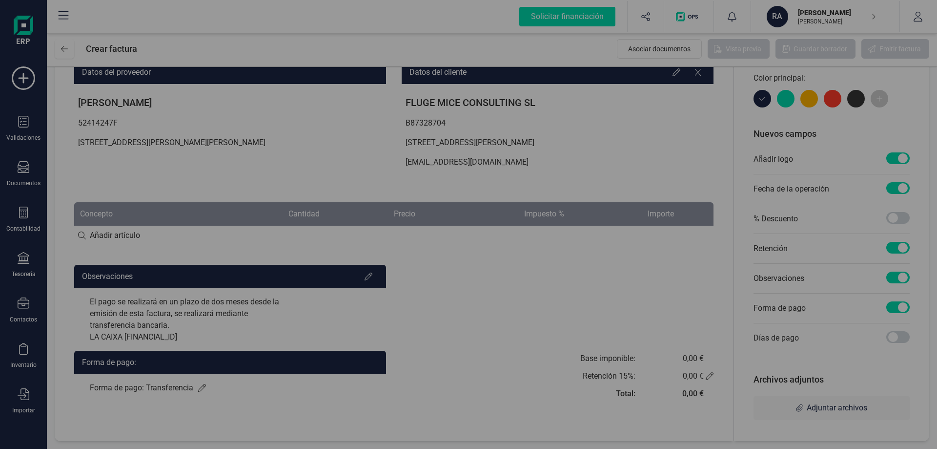
scroll to position [0, 0]
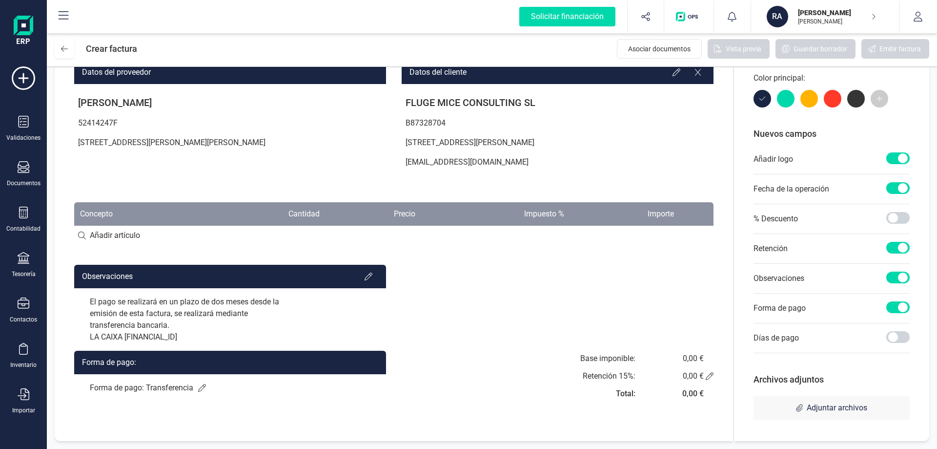
click at [119, 237] on input at bounding box center [393, 235] width 639 height 20
paste input "PD 47577 A CORUÑA MIKEL IZAL GIRA 2025"
type input "PD 47577 A CORUÑA MIKEL IZAL GIRA 2025"
click at [320, 229] on div "+ Añadir artículo : PD 47577 A CORUÑA MIKEL IZAL GIRA 2025" at bounding box center [393, 235] width 639 height 20
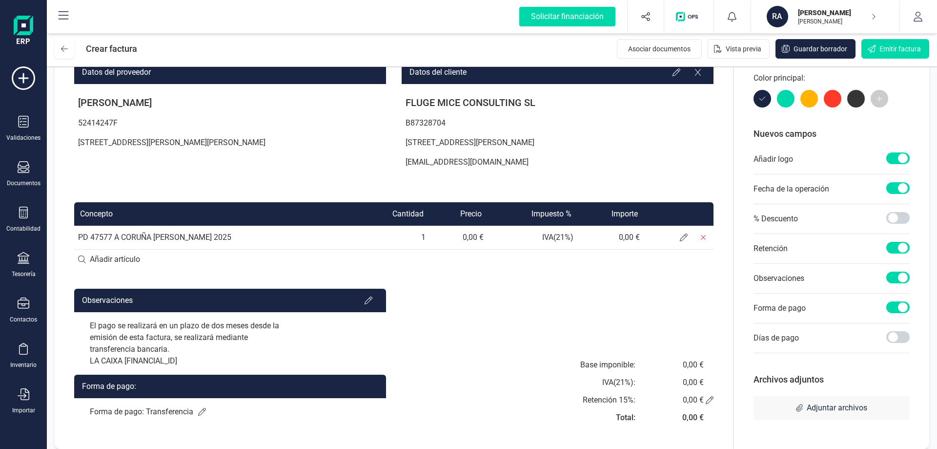
click at [465, 236] on td "0,00 €" at bounding box center [459, 236] width 58 height 23
click at [683, 236] on icon at bounding box center [684, 237] width 8 height 8
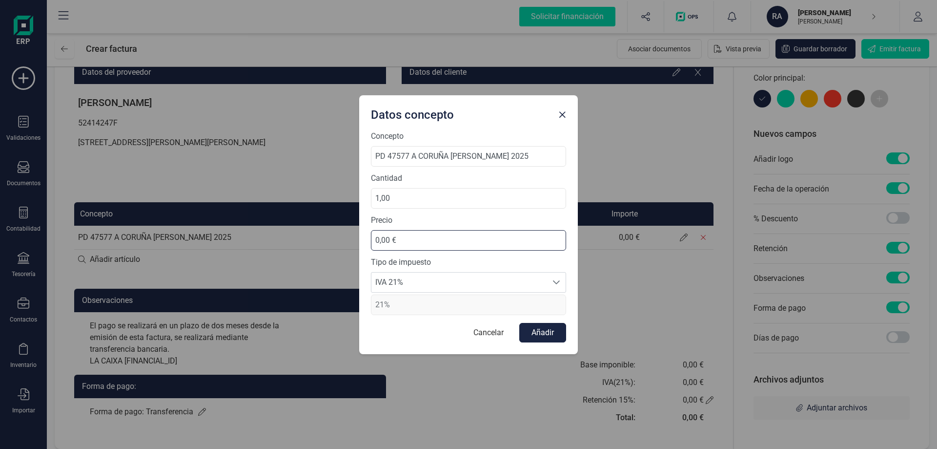
drag, startPoint x: 414, startPoint y: 235, endPoint x: 245, endPoint y: 236, distance: 169.9
click at [245, 236] on div "Datos concepto Concepto PD 47577 A CORUÑA MIKEL IZAL GIRA 2025 Cantidad 1,00 Pr…" at bounding box center [468, 224] width 937 height 449
type input "480,00 €"
click at [456, 221] on label "Precio" at bounding box center [468, 220] width 195 height 12
click at [538, 328] on button "Añadir" at bounding box center [542, 333] width 47 height 20
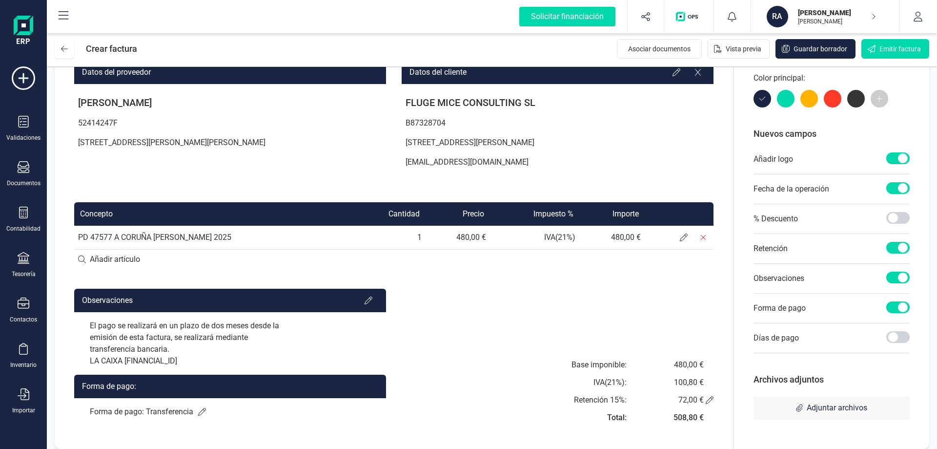
click at [129, 262] on input at bounding box center [393, 259] width 639 height 20
click at [117, 261] on input at bounding box center [393, 259] width 639 height 20
paste input "PD 47660 SANCTI PETRI MIKEL IZAL GIRA 2025"
type input "PD 47660 SANCTI PETRI MIKEL IZAL GIRA 2025"
click at [428, 246] on td "480,00 €" at bounding box center [458, 236] width 65 height 23
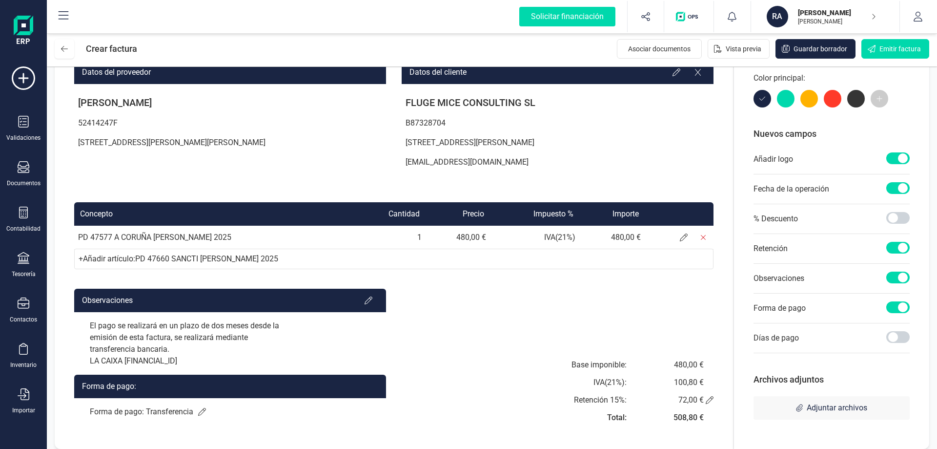
click at [429, 255] on div "+ Añadir artículo : PD 47660 SANCTI PETRI MIKEL IZAL GIRA 2025" at bounding box center [393, 258] width 639 height 20
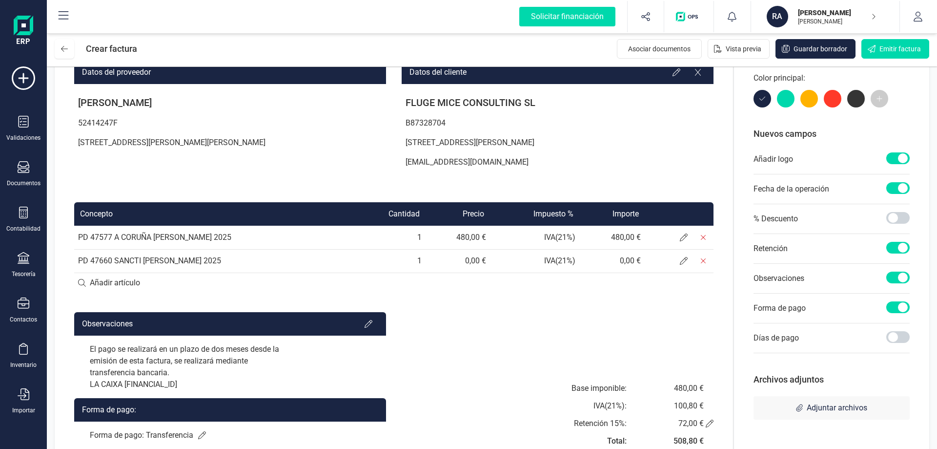
click at [470, 258] on td "0,00 €" at bounding box center [458, 260] width 65 height 23
click at [479, 259] on td "0,00 €" at bounding box center [458, 260] width 65 height 23
click at [680, 258] on icon at bounding box center [684, 261] width 8 height 8
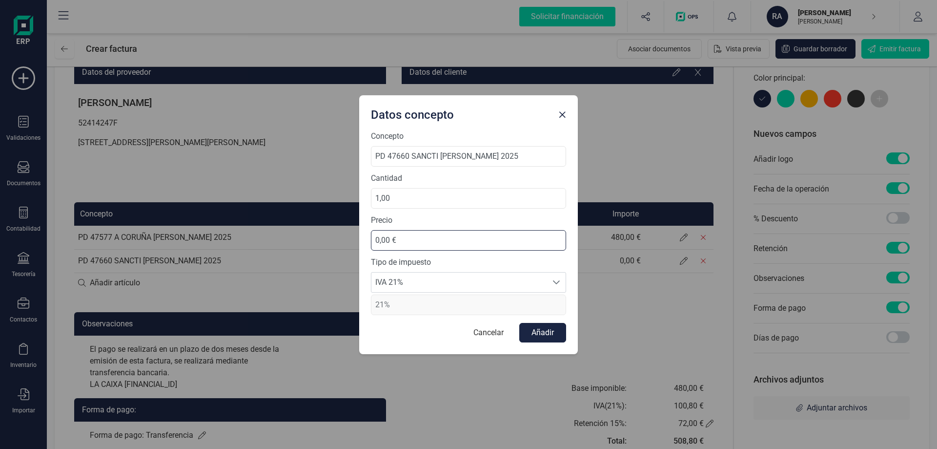
drag, startPoint x: 407, startPoint y: 237, endPoint x: 343, endPoint y: 237, distance: 63.9
click at [343, 237] on div "Datos concepto Concepto PD 47660 SANCTI PETRI MIKEL IZAL GIRA 2025 Cantidad 1,0…" at bounding box center [468, 224] width 937 height 449
type input "480,00 €"
click at [546, 332] on button "Añadir" at bounding box center [542, 333] width 47 height 20
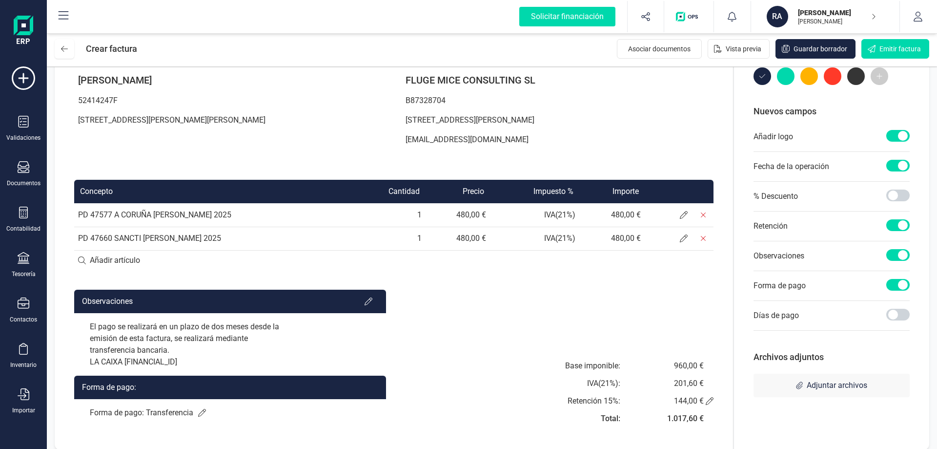
scroll to position [131, 0]
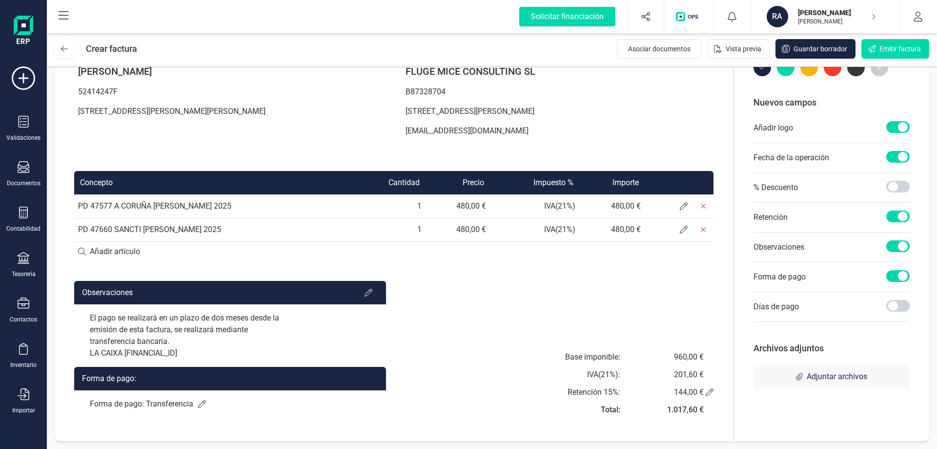
click at [135, 254] on input at bounding box center [393, 252] width 639 height 20
paste input "PD 47664 MALAGA MIKEL IZAL GIRA 2025"
type input "PD 47664 MALAGA MIKEL IZAL GIRA 2025"
click at [309, 261] on div "Factura Serie : A A Fecha de emisión: 02/09/2025 Fecha de vencimiento: 03/11/20…" at bounding box center [394, 191] width 678 height 497
click at [411, 251] on div "+ Añadir artículo : PD 47664 MALAGA MIKEL IZAL GIRA 2025" at bounding box center [393, 251] width 639 height 20
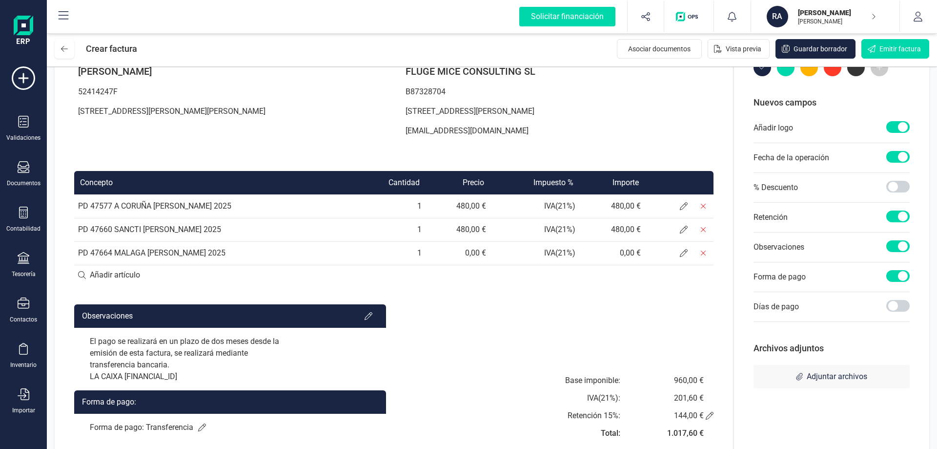
click at [479, 249] on td "0,00 €" at bounding box center [458, 252] width 65 height 23
drag, startPoint x: 491, startPoint y: 250, endPoint x: 466, endPoint y: 251, distance: 24.9
click at [466, 251] on td "0,00 €" at bounding box center [458, 252] width 65 height 23
click at [537, 282] on input at bounding box center [393, 275] width 639 height 20
click at [685, 255] on icon at bounding box center [684, 253] width 8 height 8
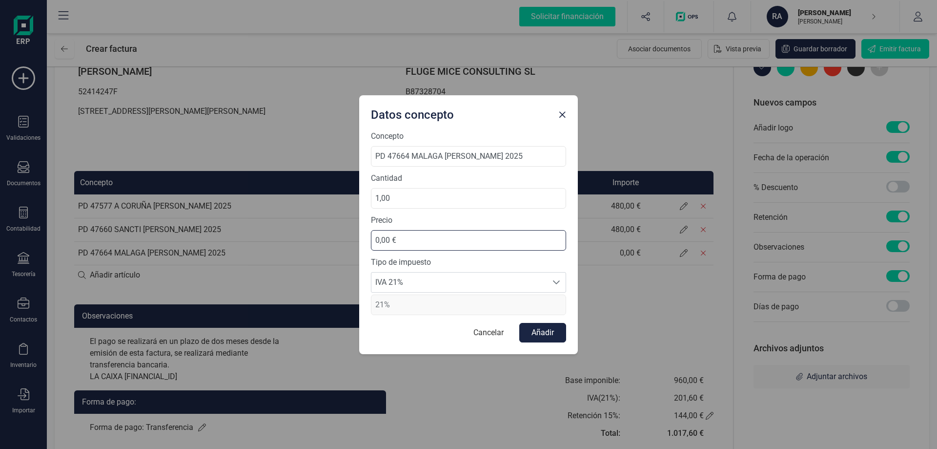
drag, startPoint x: 418, startPoint y: 238, endPoint x: 329, endPoint y: 241, distance: 88.9
click at [329, 241] on div "Datos concepto Concepto PD 47664 MALAGA MIKEL IZAL GIRA 2025 Cantidad 1,00 Prec…" at bounding box center [468, 224] width 937 height 449
type input "480,00 €"
click at [465, 279] on span "IVA 21%" at bounding box center [459, 282] width 176 height 20
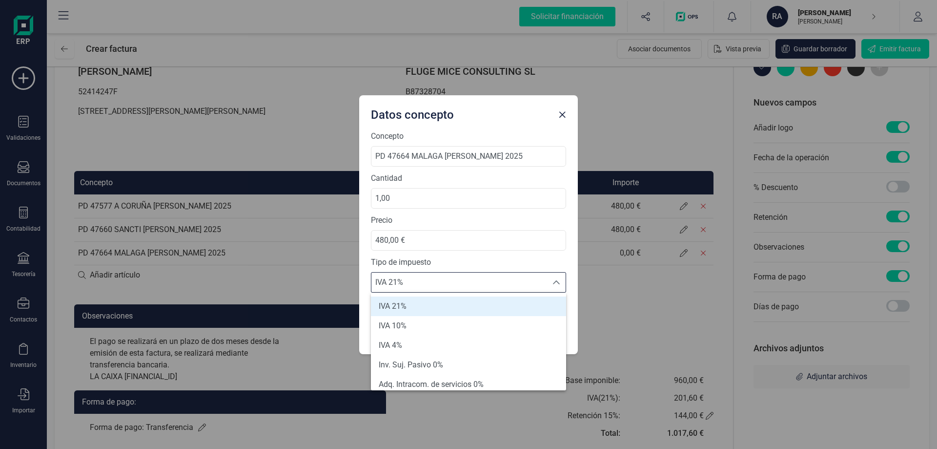
click at [399, 308] on span "IVA 21%" at bounding box center [393, 306] width 28 height 12
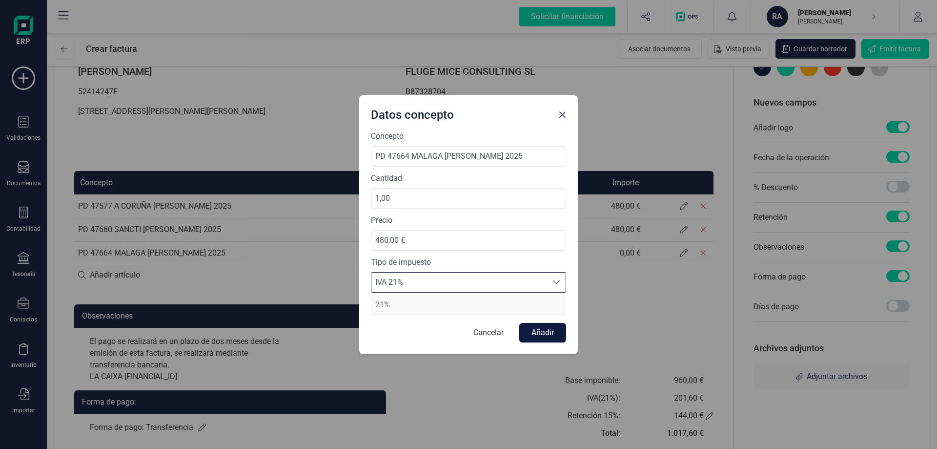
click at [534, 334] on button "Añadir" at bounding box center [542, 333] width 47 height 20
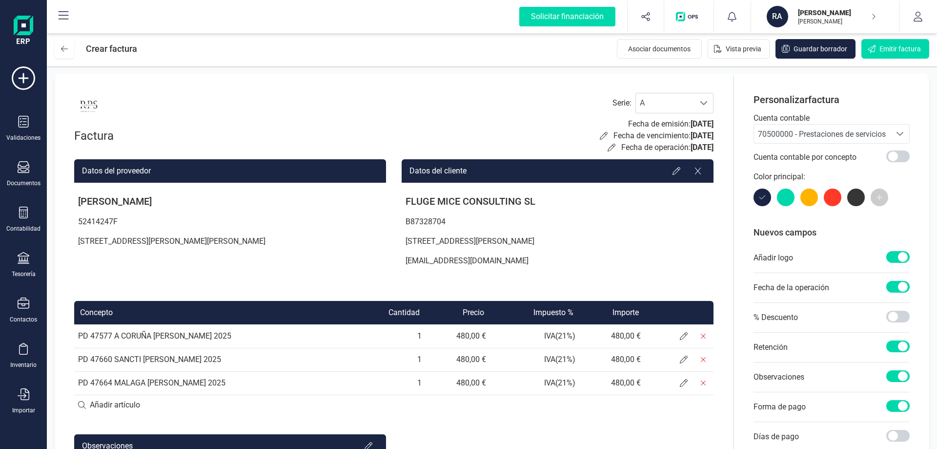
scroll to position [0, 0]
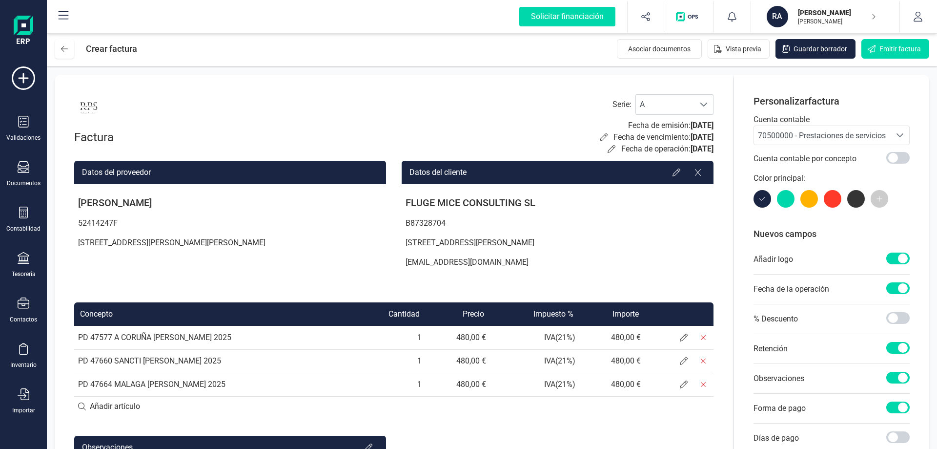
click at [691, 146] on span "[DATE]" at bounding box center [702, 148] width 23 height 9
click at [600, 148] on div "Serie : A A Fecha de emisión: 02/09/2025 Fecha de vencimiento: 03/11/2025 Fecha…" at bounding box center [657, 124] width 114 height 61
click at [608, 151] on icon at bounding box center [612, 149] width 8 height 8
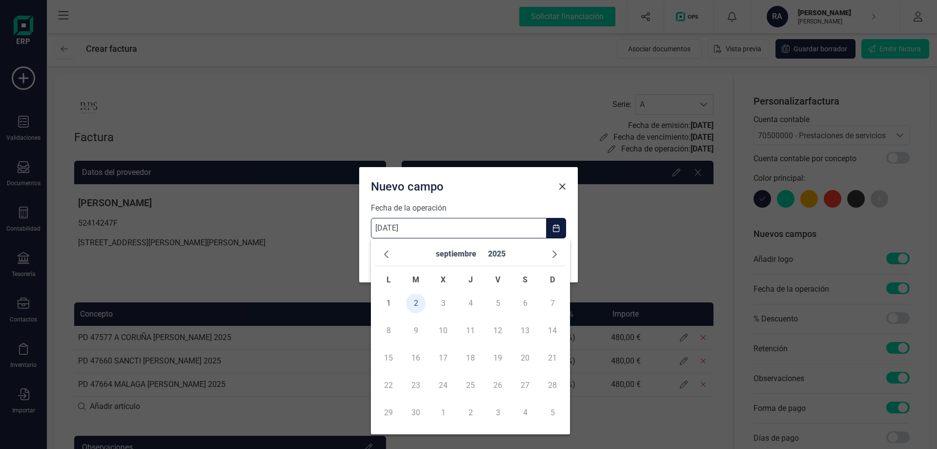
click at [383, 227] on input "[DATE]" at bounding box center [459, 228] width 176 height 20
click at [388, 255] on span "button" at bounding box center [387, 254] width 8 height 8
click at [505, 302] on span "1" at bounding box center [498, 303] width 20 height 20
type input "01/08/2025"
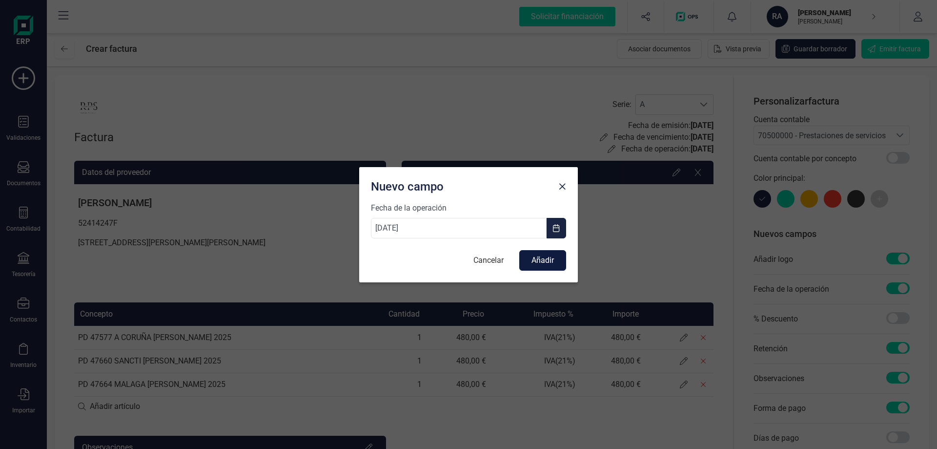
click at [533, 265] on button "Añadir" at bounding box center [542, 260] width 47 height 20
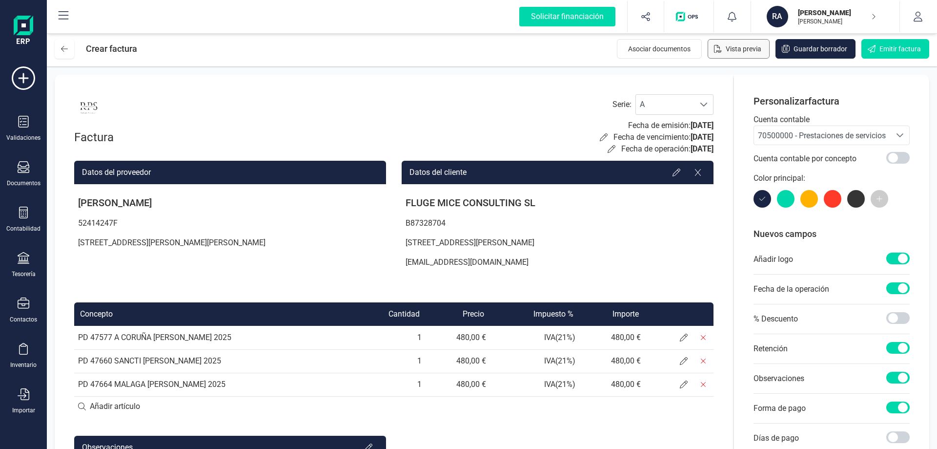
click at [749, 49] on span "Vista previa" at bounding box center [744, 49] width 36 height 10
click at [880, 52] on span "Emitir factura" at bounding box center [900, 49] width 41 height 10
click at [894, 291] on span at bounding box center [897, 288] width 23 height 12
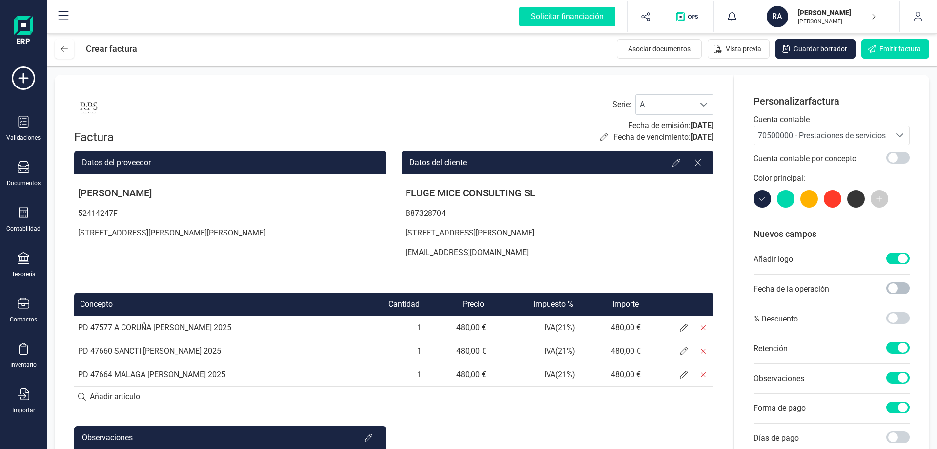
click at [896, 290] on span at bounding box center [897, 288] width 23 height 12
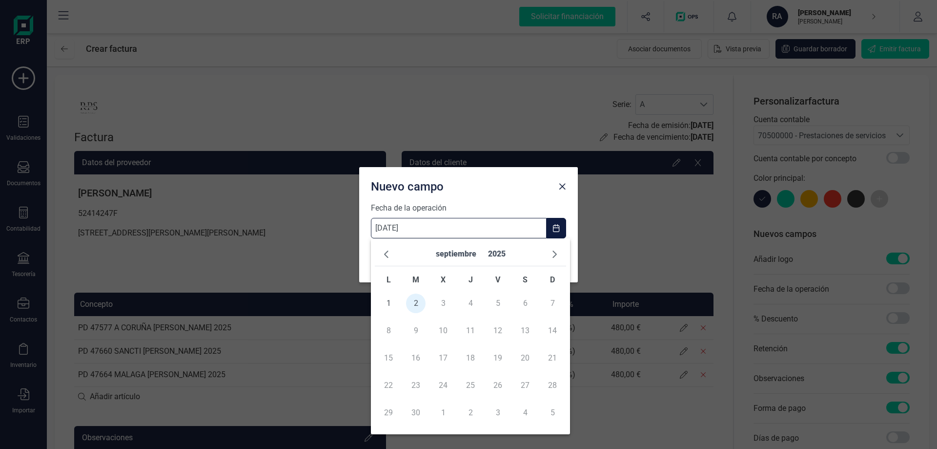
drag, startPoint x: 383, startPoint y: 226, endPoint x: 371, endPoint y: 225, distance: 11.8
click at [371, 225] on input "[DATE]" at bounding box center [459, 228] width 176 height 20
click at [385, 254] on span "button" at bounding box center [387, 254] width 8 height 8
click at [502, 304] on span "1" at bounding box center [498, 303] width 20 height 20
type input "01/08/2025"
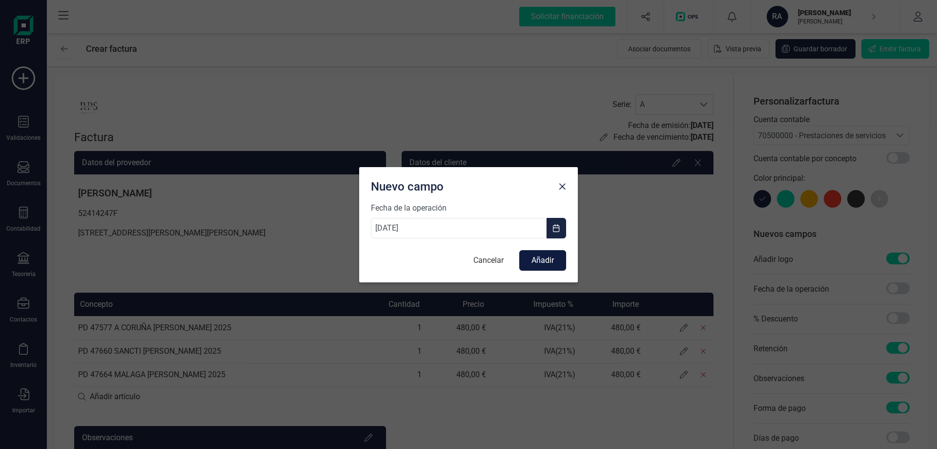
click at [544, 263] on button "Añadir" at bounding box center [542, 260] width 47 height 20
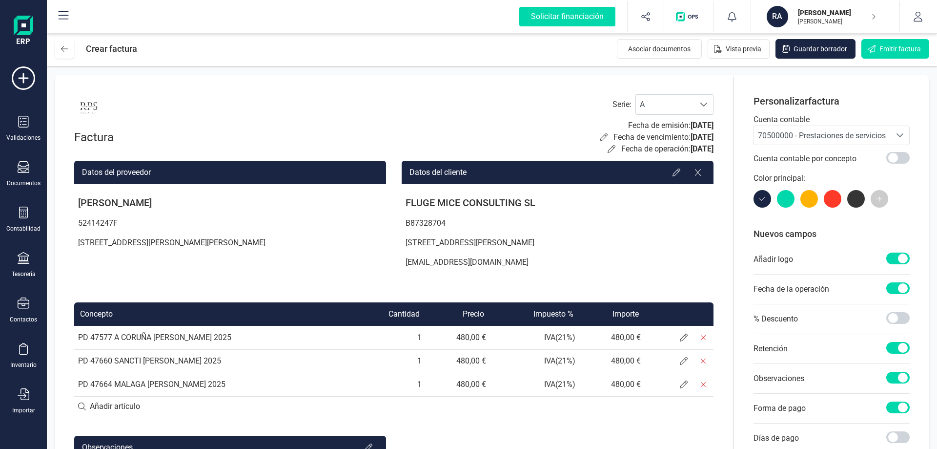
click at [905, 255] on span at bounding box center [897, 258] width 23 height 12
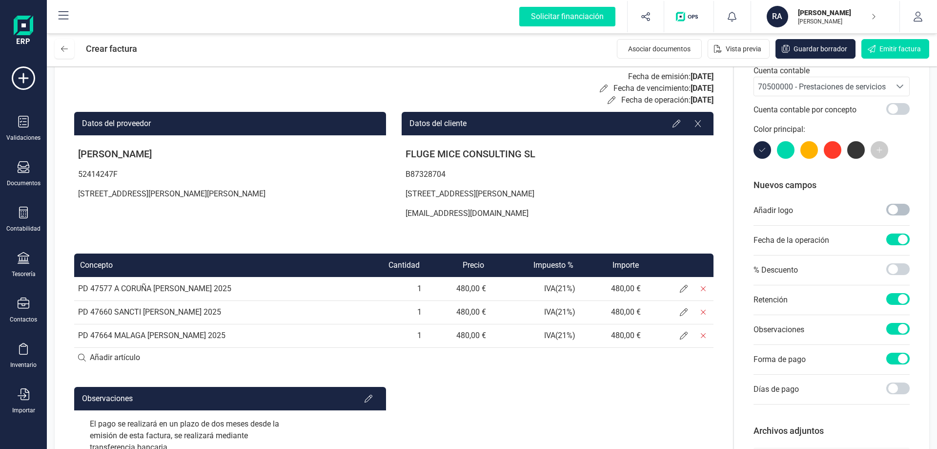
click at [892, 210] on span at bounding box center [897, 210] width 23 height 12
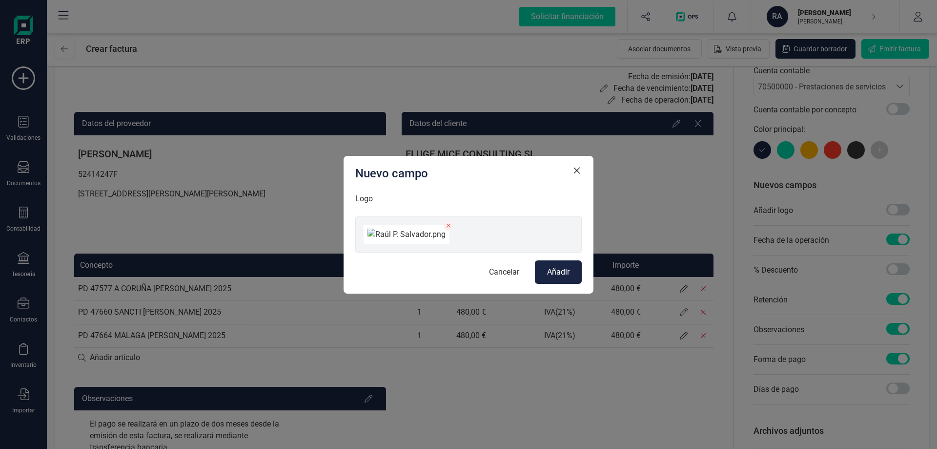
click at [564, 278] on span "Añadir" at bounding box center [558, 272] width 22 height 12
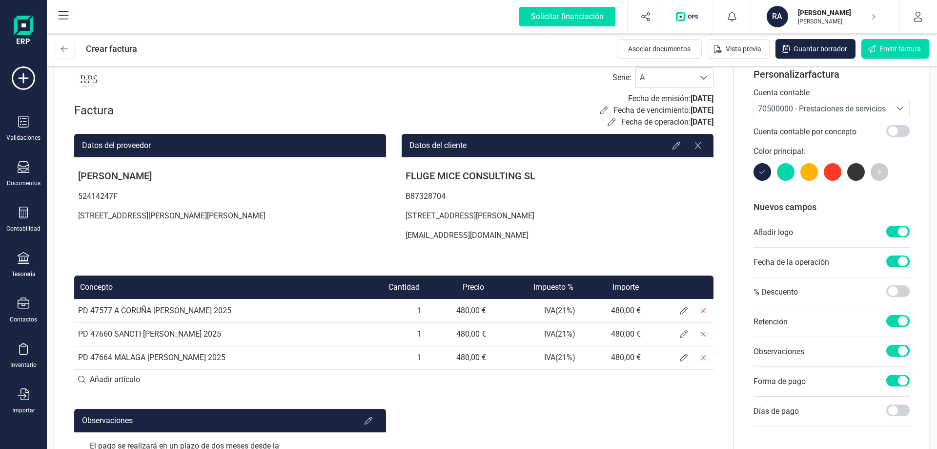
scroll to position [0, 0]
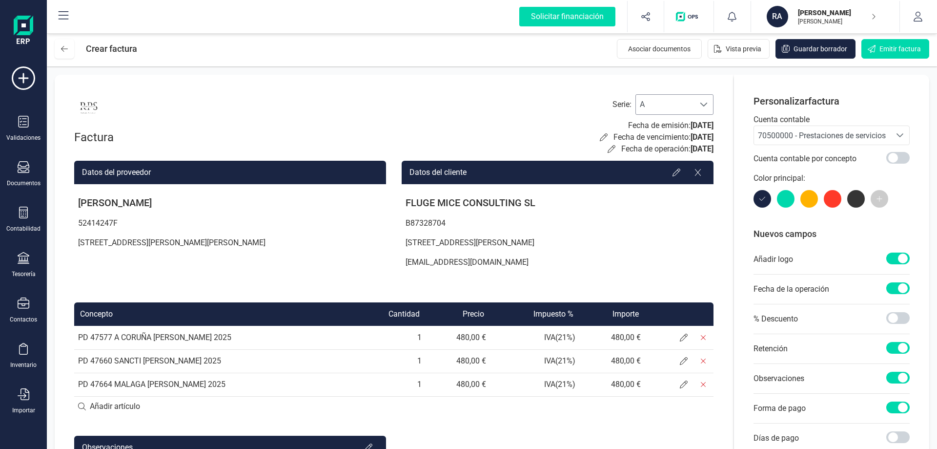
click at [666, 108] on span "A" at bounding box center [665, 105] width 59 height 20
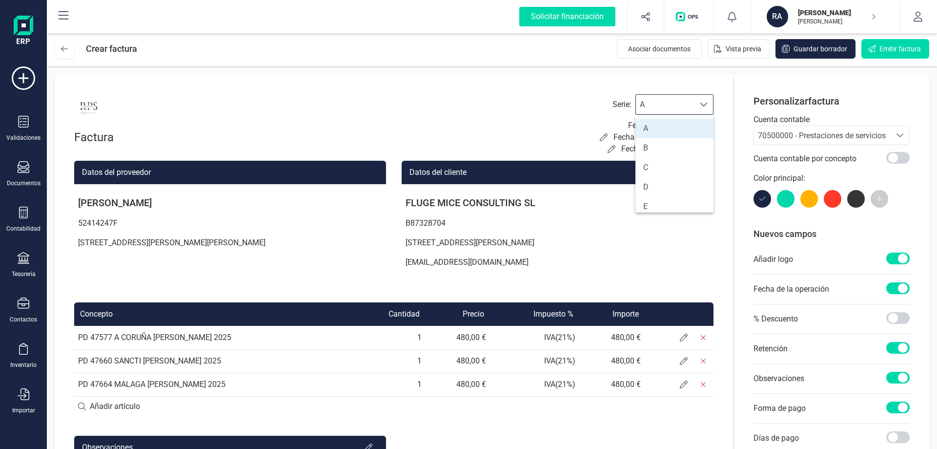
click at [656, 138] on li "A" at bounding box center [674, 129] width 78 height 20
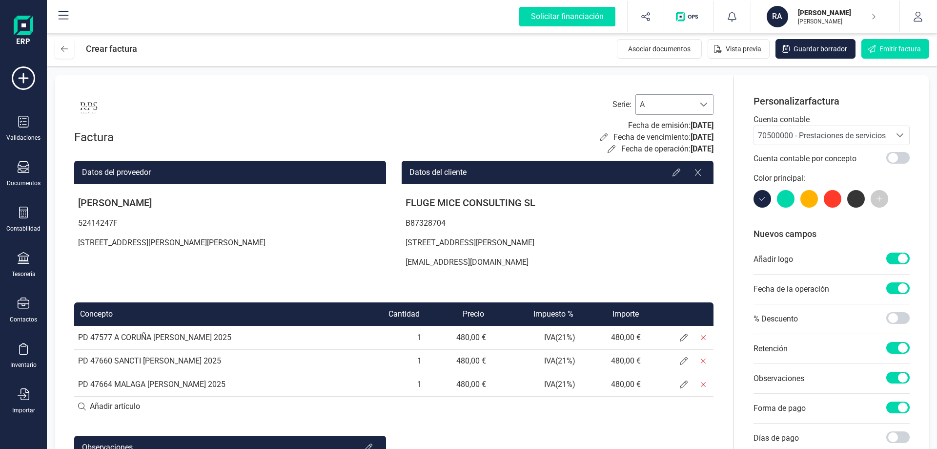
click at [664, 106] on span "A" at bounding box center [665, 105] width 59 height 20
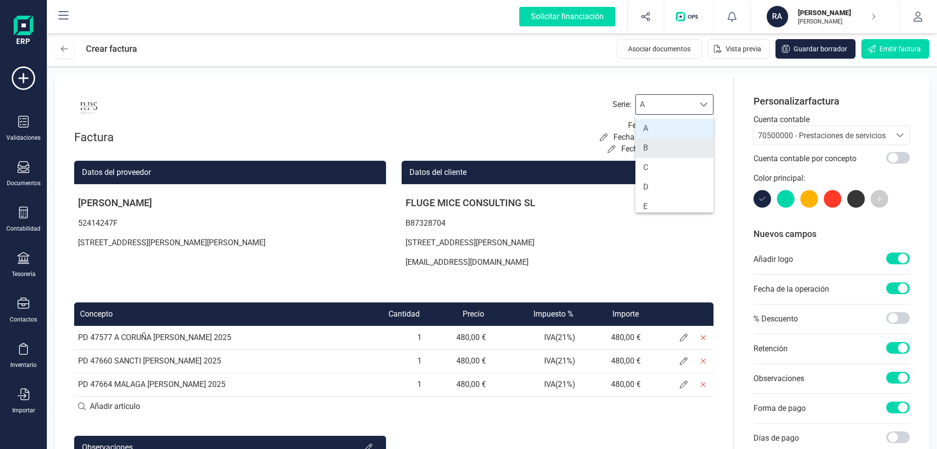
click at [660, 145] on li "B" at bounding box center [674, 148] width 78 height 20
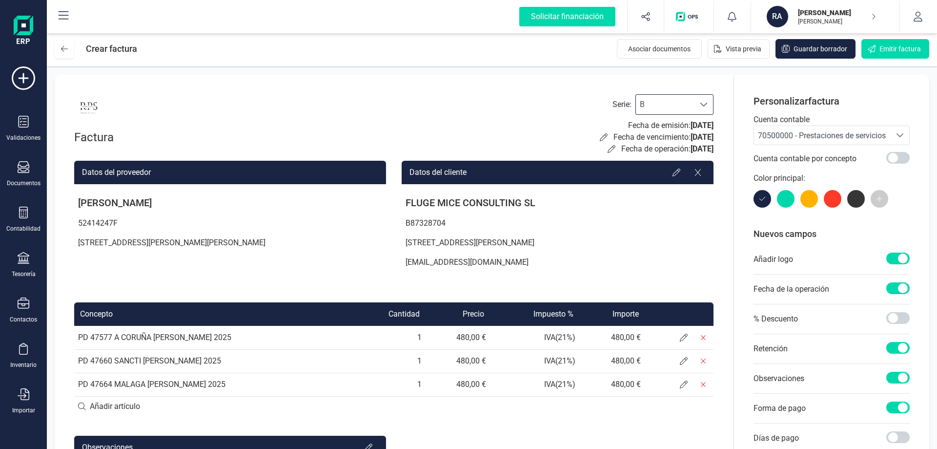
click at [665, 108] on span "B" at bounding box center [665, 105] width 59 height 20
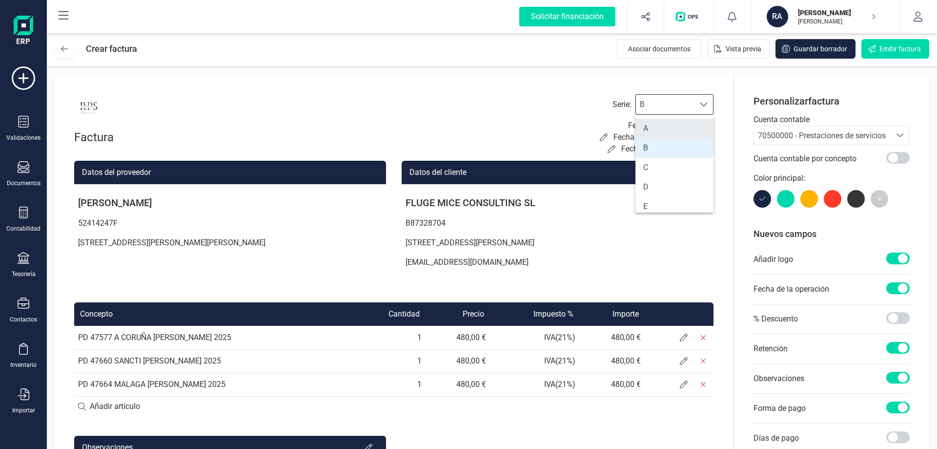
click at [661, 125] on li "A" at bounding box center [674, 129] width 78 height 20
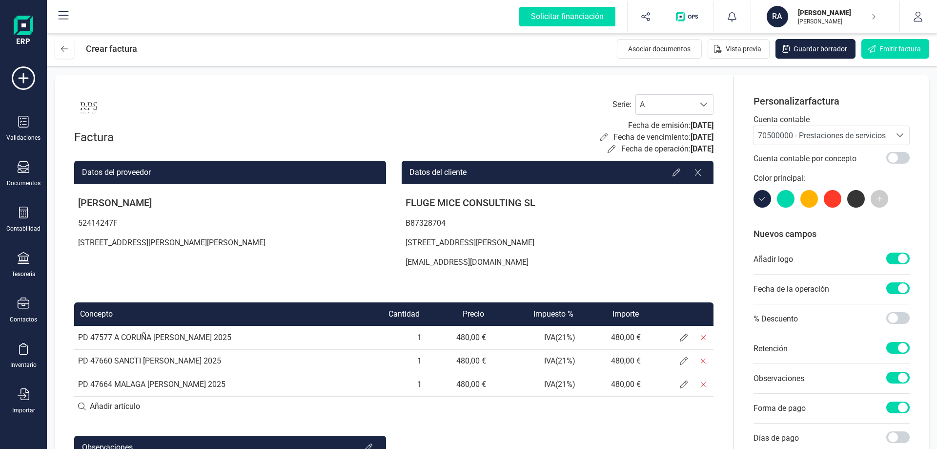
click at [691, 123] on span "[DATE]" at bounding box center [702, 125] width 23 height 9
click at [691, 125] on span "[DATE]" at bounding box center [702, 125] width 23 height 9
click at [691, 127] on span "[DATE]" at bounding box center [702, 125] width 23 height 9
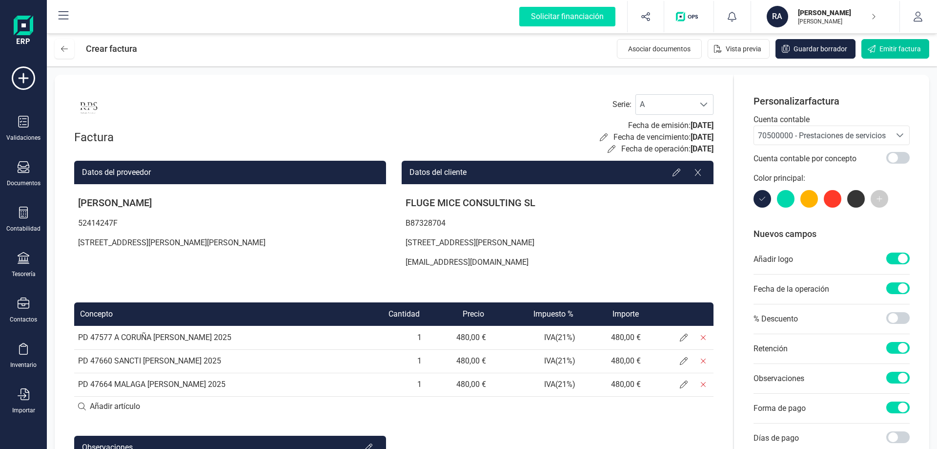
click at [895, 45] on span "Emitir factura" at bounding box center [900, 49] width 41 height 10
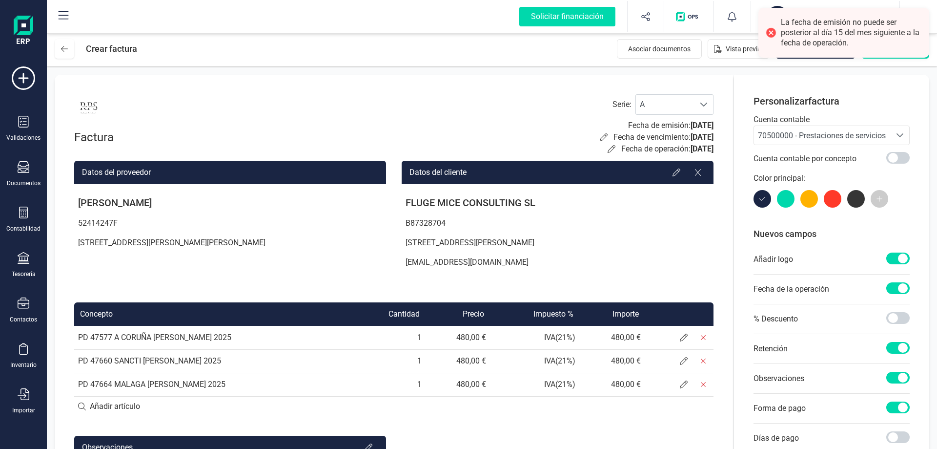
click at [774, 33] on div at bounding box center [771, 33] width 14 height 14
click at [393, 129] on div "Factura Serie : A A Fecha de emisión: 02/09/2025 Fecha de vencimiento: 03/11/20…" at bounding box center [393, 124] width 639 height 61
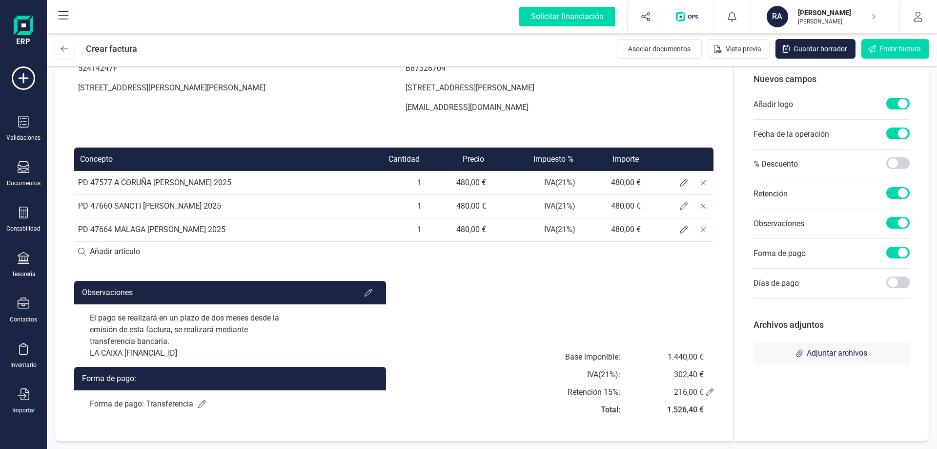
scroll to position [0, 0]
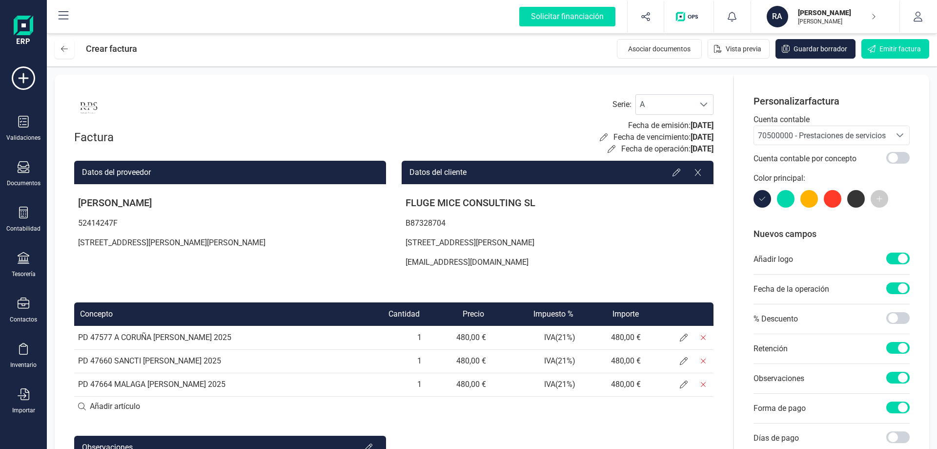
click at [905, 286] on span at bounding box center [897, 288] width 23 height 12
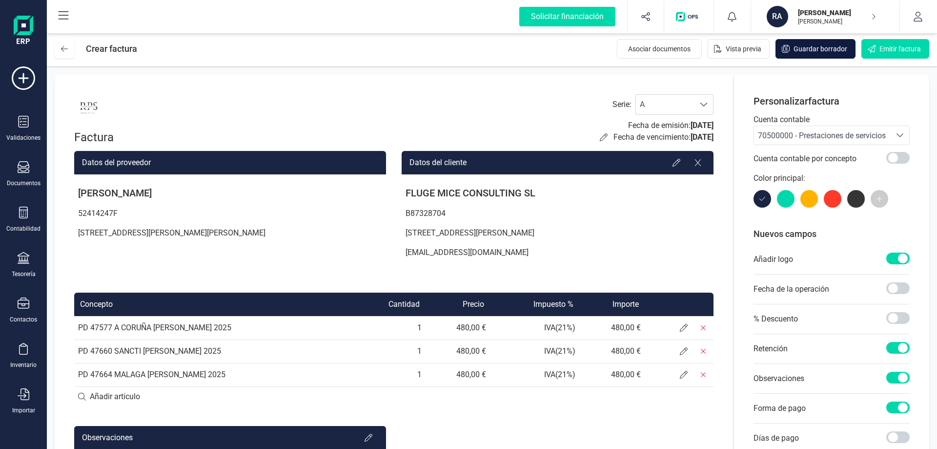
click at [806, 54] on button "Guardar borrador" at bounding box center [816, 49] width 80 height 20
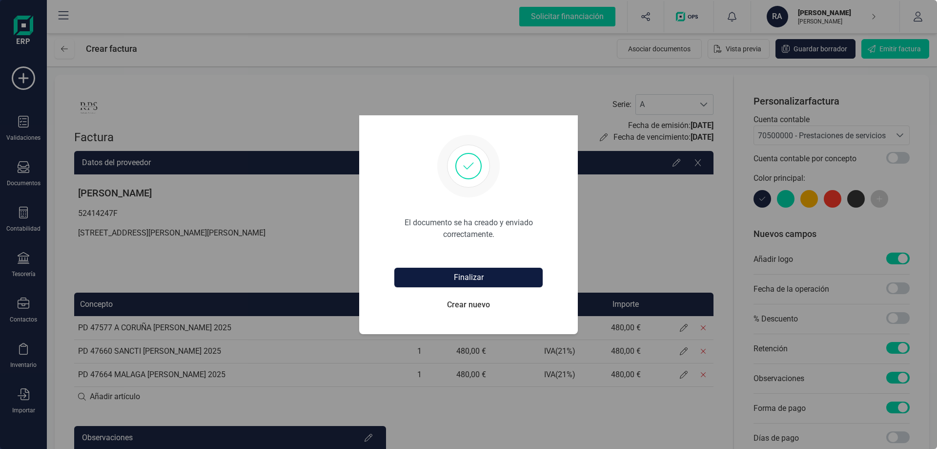
click at [482, 282] on button "Finalizar" at bounding box center [468, 277] width 148 height 20
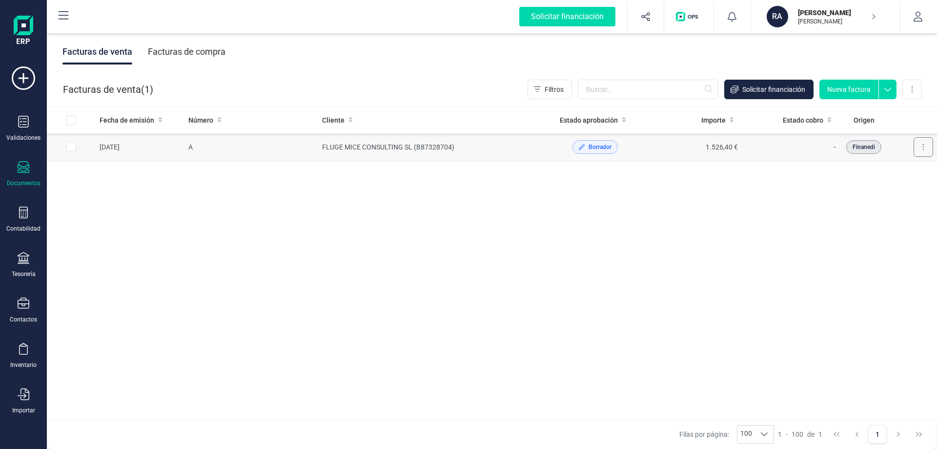
click at [922, 149] on icon at bounding box center [923, 147] width 2 height 8
click at [591, 281] on div "Fecha de emisión Número Cliente Estado aprobación Importe Estado cobro Origen 0…" at bounding box center [492, 263] width 890 height 314
click at [74, 148] on input "Row Selected db1dbafe-985a-449b-b193-9a03ded9196e" at bounding box center [71, 147] width 10 height 10
checkbox input "true"
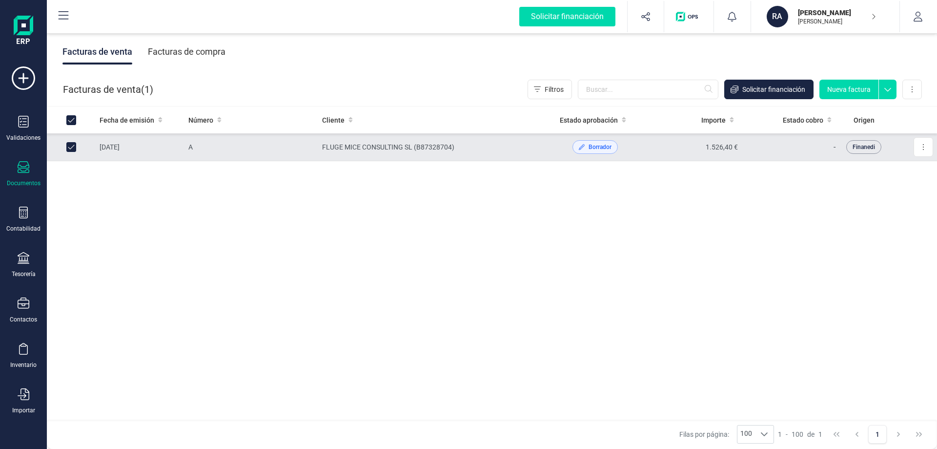
click at [74, 148] on input "Row Unselected db1dbafe-985a-449b-b193-9a03ded9196e" at bounding box center [71, 147] width 10 height 10
checkbox input "false"
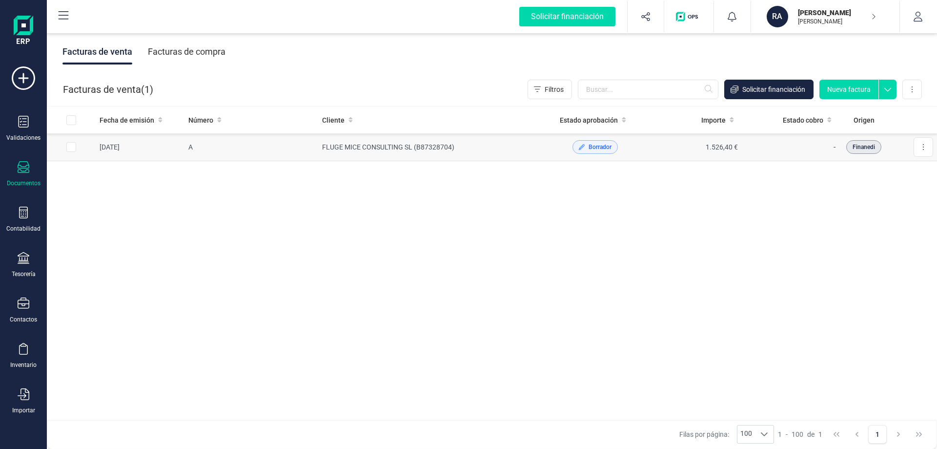
click at [591, 147] on span "Borrador" at bounding box center [600, 147] width 23 height 9
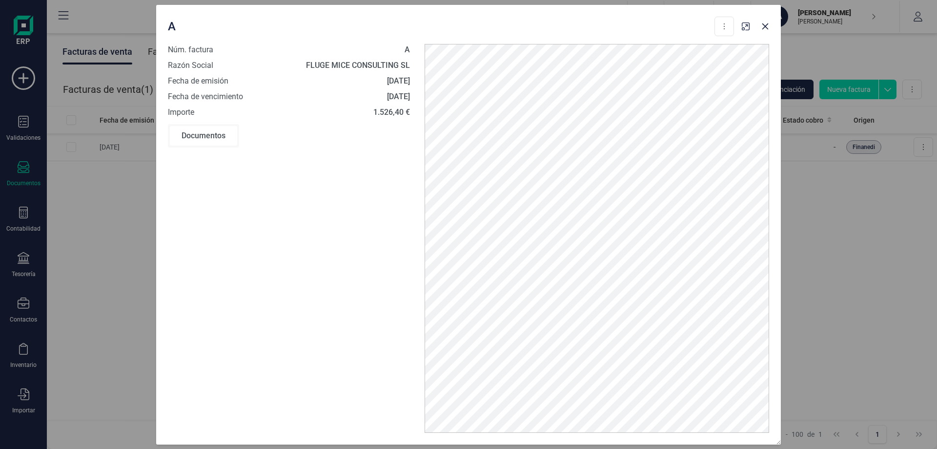
click at [189, 133] on div "Documentos" at bounding box center [203, 136] width 67 height 20
click at [769, 25] on button "button" at bounding box center [766, 27] width 16 height 16
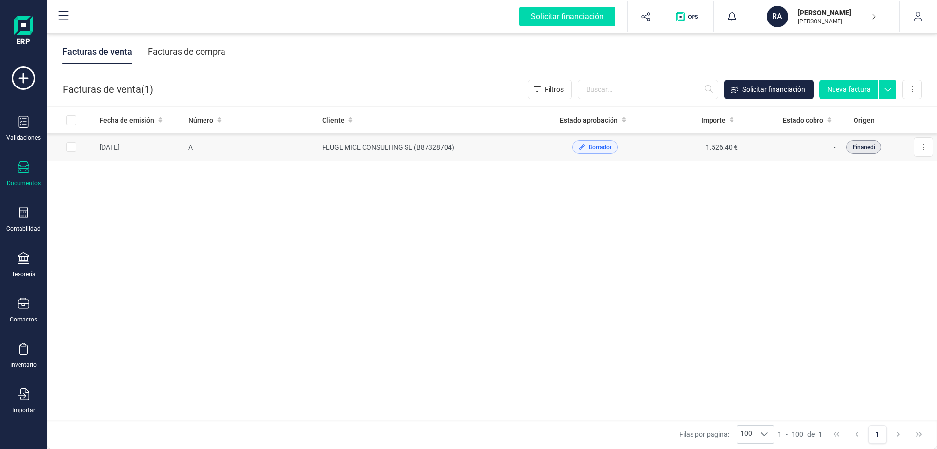
click at [196, 142] on td "A" at bounding box center [251, 147] width 134 height 28
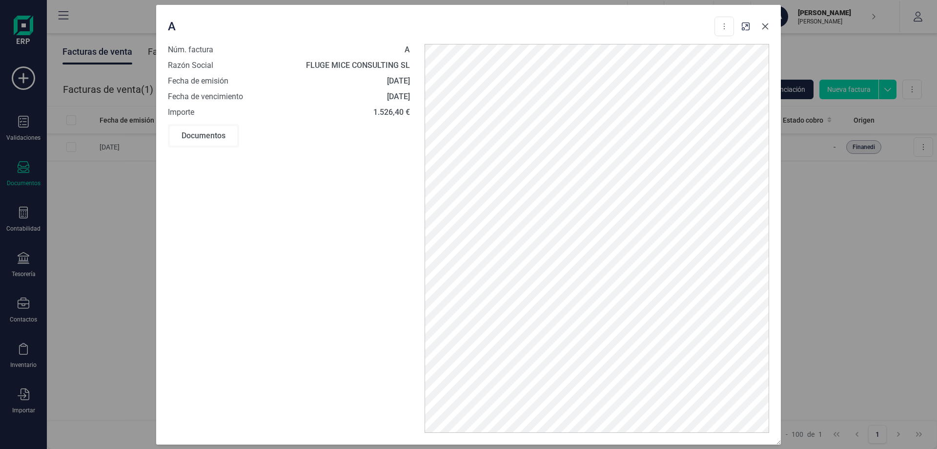
click at [761, 26] on icon "button" at bounding box center [765, 26] width 8 height 8
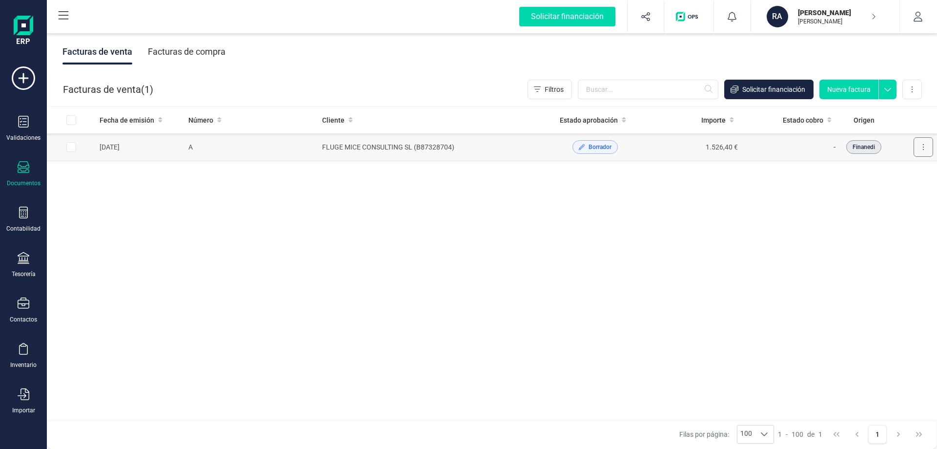
click at [919, 144] on button at bounding box center [924, 147] width 20 height 20
click at [887, 195] on span "Editar borrador" at bounding box center [881, 191] width 46 height 10
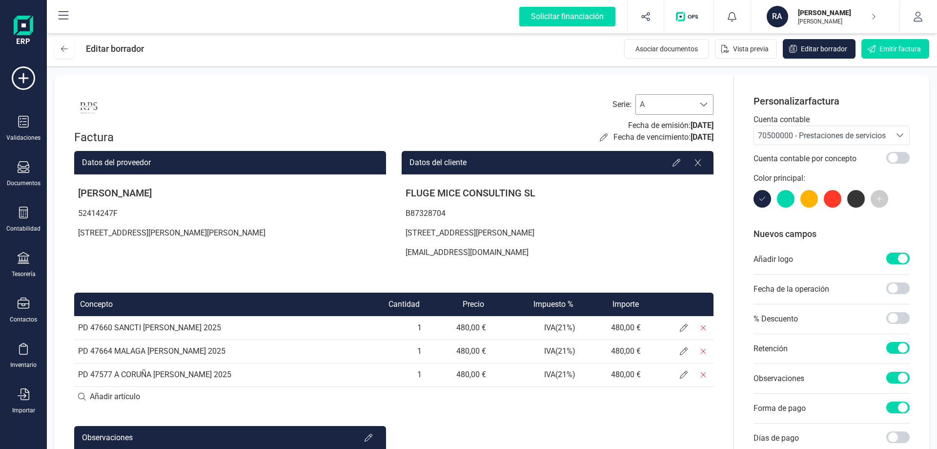
click at [671, 105] on span "A" at bounding box center [665, 105] width 59 height 20
click at [636, 128] on li "A" at bounding box center [674, 129] width 78 height 20
click at [800, 51] on button "Editar borrador" at bounding box center [819, 49] width 73 height 20
click at [915, 47] on span "Emitir factura" at bounding box center [900, 49] width 41 height 10
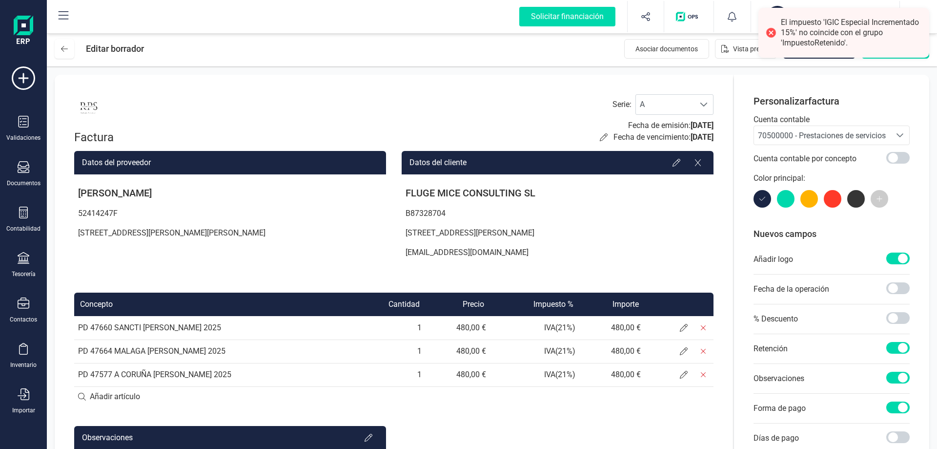
click at [911, 56] on div "El impuesto 'IGIC Especial Incrementado 15%' no coincide con el grupo 'Impuesto…" at bounding box center [843, 33] width 171 height 50
click at [659, 233] on p "Avenida de la técnica 13, 28522, Rivas-Vaciamadrid (MADRID)" at bounding box center [558, 233] width 312 height 20
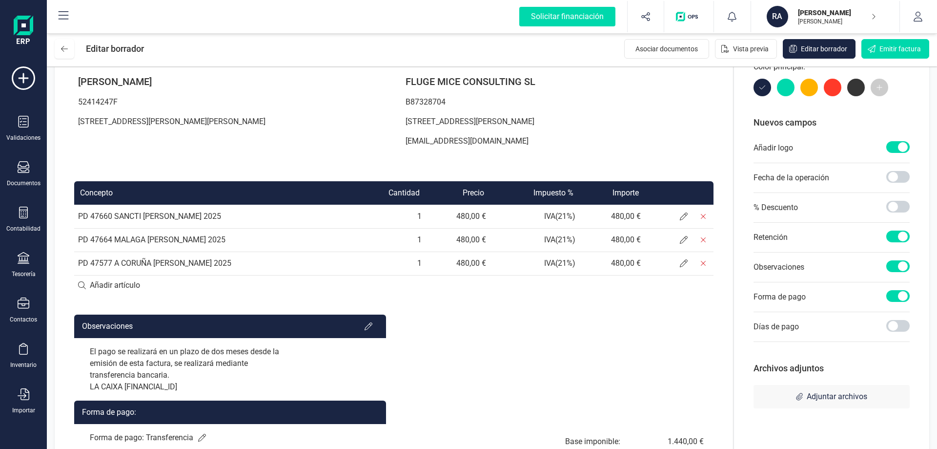
scroll to position [98, 0]
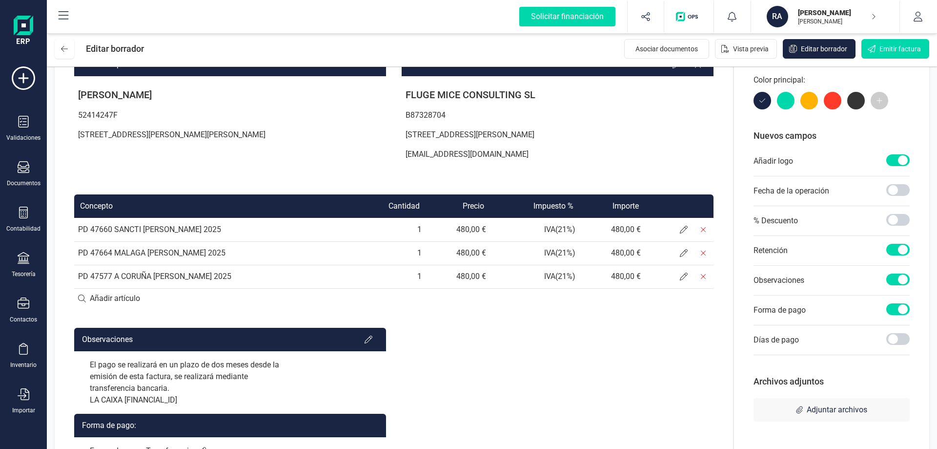
click at [894, 247] on span at bounding box center [897, 250] width 23 height 12
click at [897, 244] on span at bounding box center [897, 250] width 23 height 12
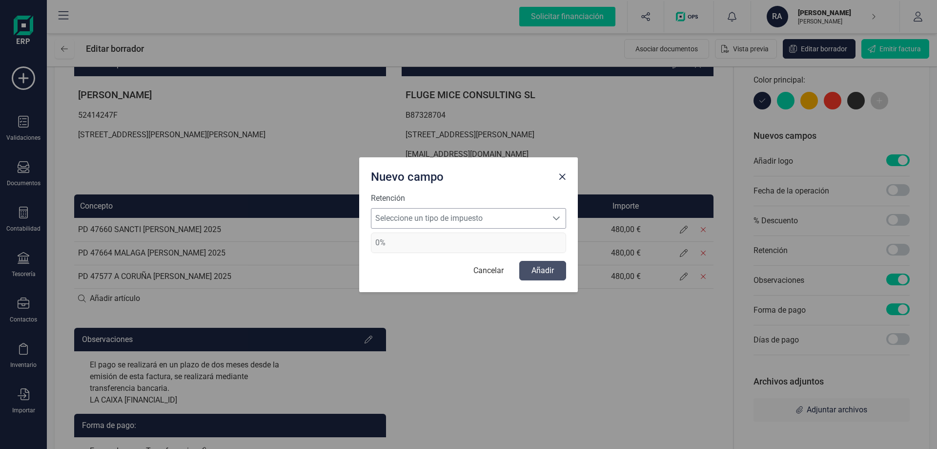
click at [406, 221] on span "Seleccione un tipo de impuesto" at bounding box center [459, 218] width 176 height 20
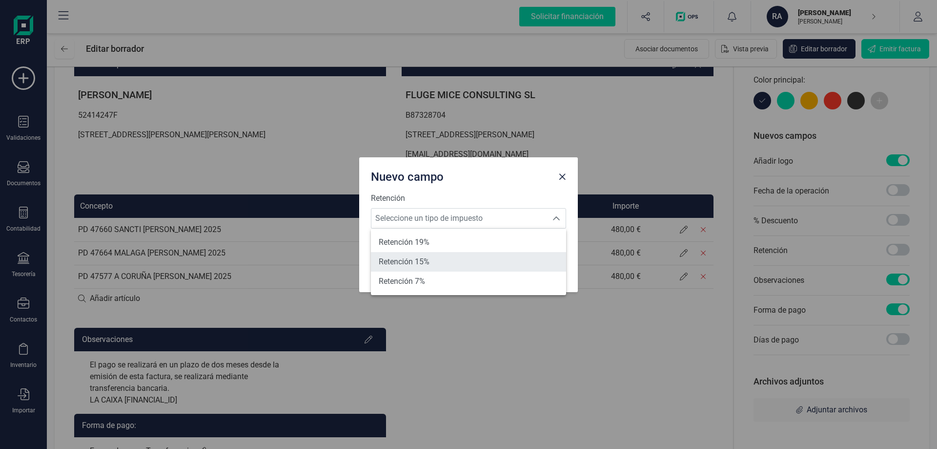
click at [446, 260] on li "Retención 15%" at bounding box center [468, 262] width 195 height 20
type input "15%"
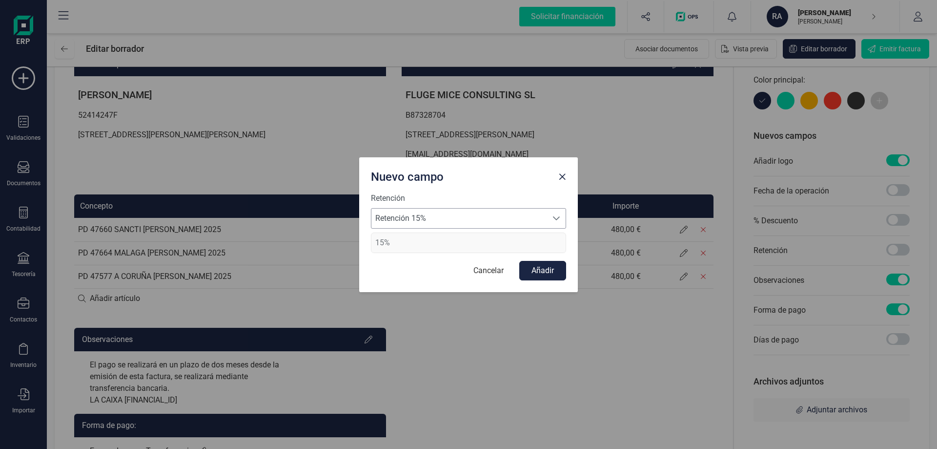
click at [508, 224] on span "Retención 15%" at bounding box center [459, 218] width 176 height 20
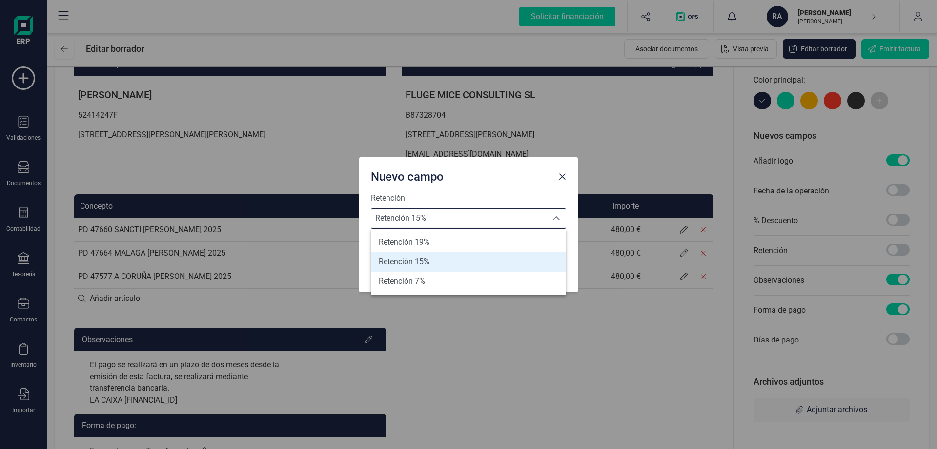
click at [494, 259] on li "Retención 15%" at bounding box center [468, 262] width 195 height 20
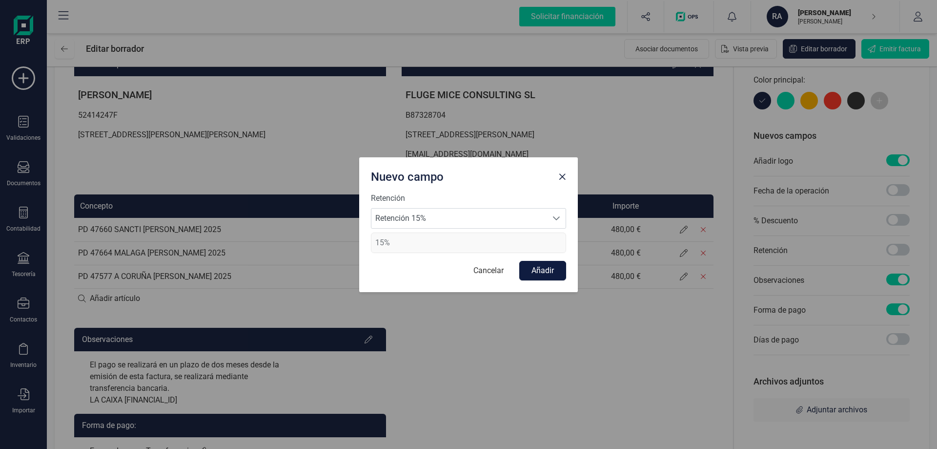
click at [553, 272] on button "Añadir" at bounding box center [542, 271] width 47 height 20
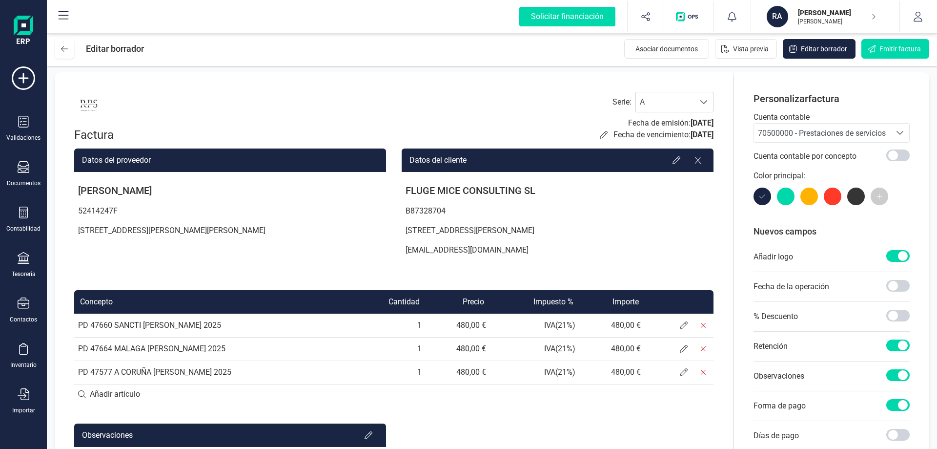
scroll to position [0, 0]
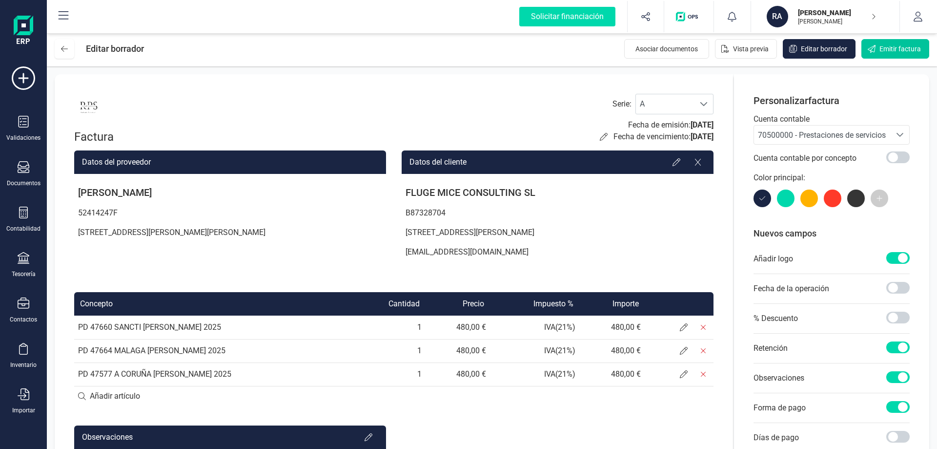
click at [894, 49] on span "Emitir factura" at bounding box center [900, 49] width 41 height 10
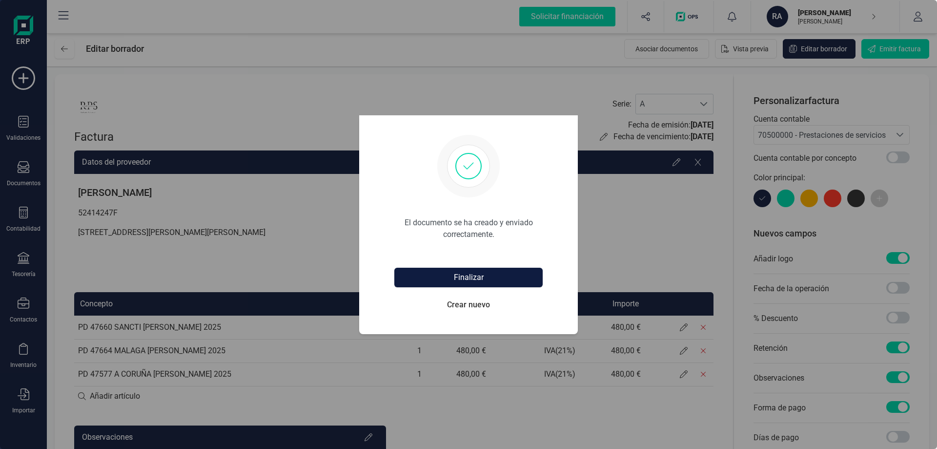
click at [486, 281] on button "Finalizar" at bounding box center [468, 277] width 148 height 20
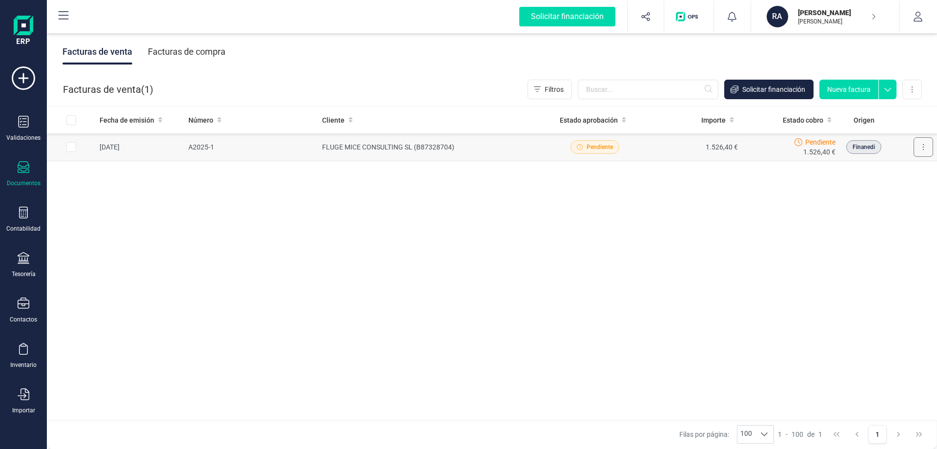
click at [924, 145] on icon at bounding box center [923, 147] width 2 height 8
click at [573, 148] on span "Pendiente" at bounding box center [595, 147] width 49 height 14
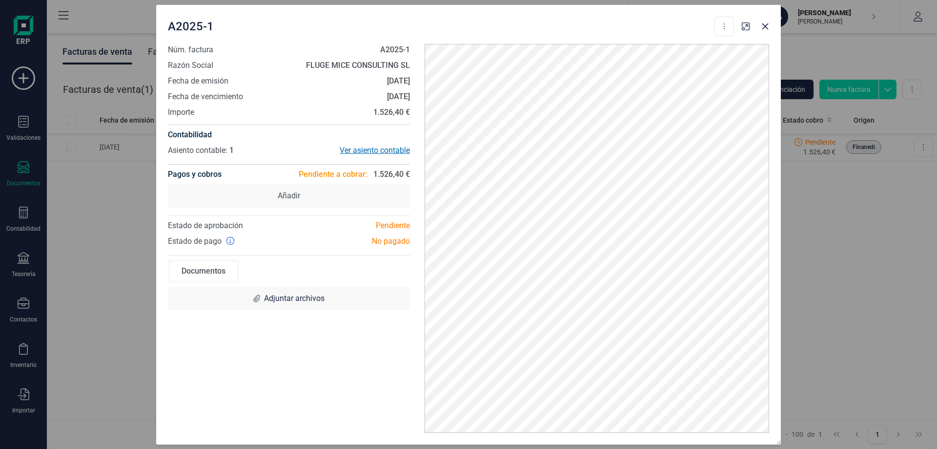
click at [386, 153] on div "Ver asiento contable" at bounding box center [349, 150] width 121 height 12
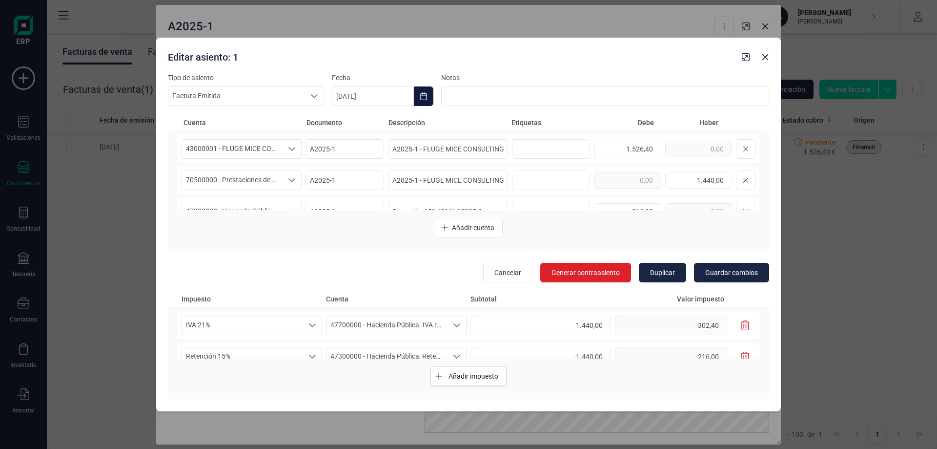
click at [421, 97] on icon "Choose Date" at bounding box center [423, 96] width 6 height 8
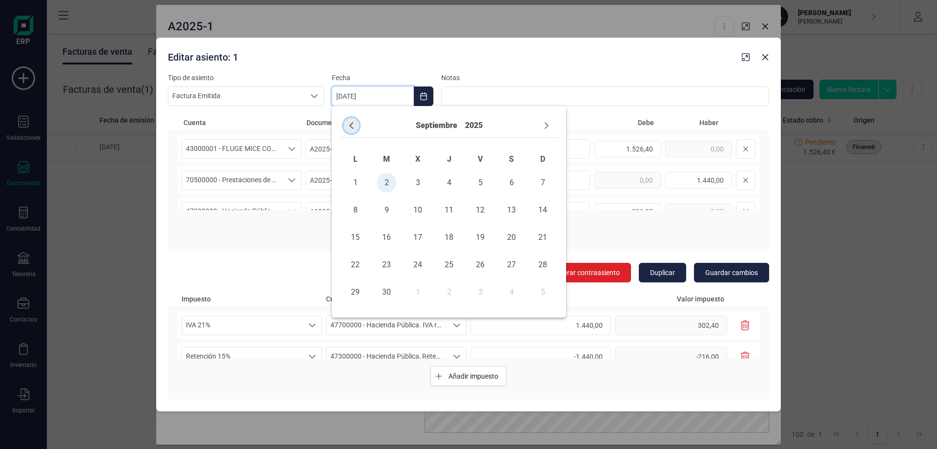
click at [354, 127] on icon "Previous Month" at bounding box center [352, 126] width 8 height 8
click at [480, 178] on span "1" at bounding box center [481, 183] width 20 height 20
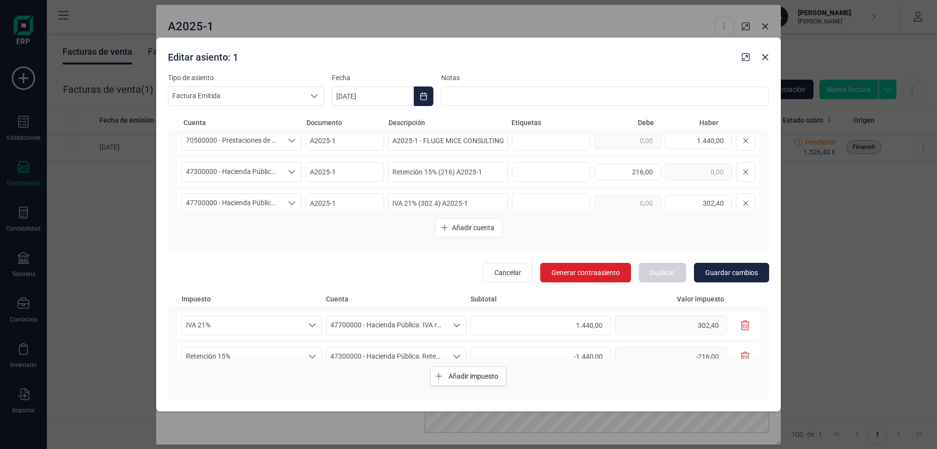
scroll to position [50, 0]
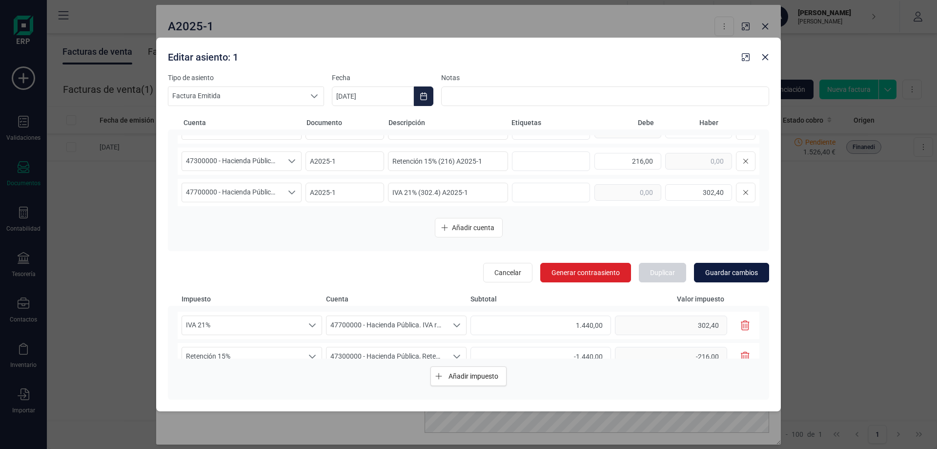
click at [765, 277] on button "Guardar cambios" at bounding box center [731, 273] width 75 height 20
type input "01/08/2025"
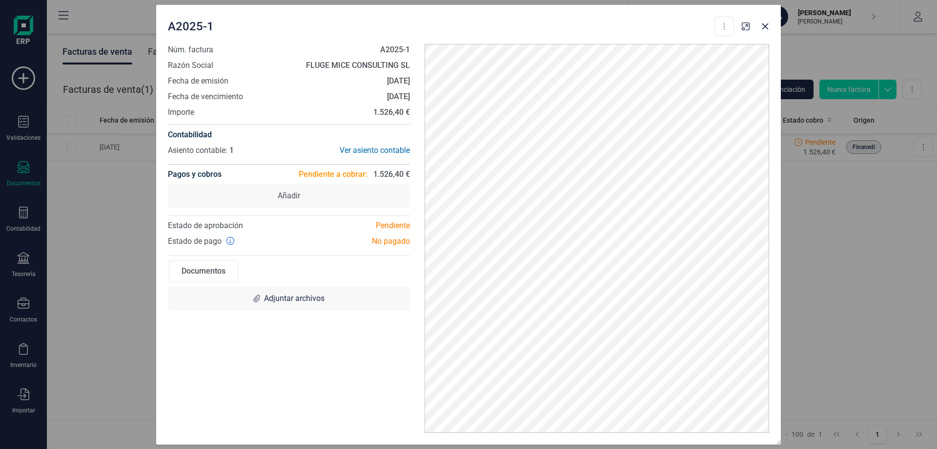
click at [220, 275] on div "Documentos" at bounding box center [203, 271] width 67 height 20
click at [378, 147] on div "Ver asiento contable" at bounding box center [349, 150] width 121 height 12
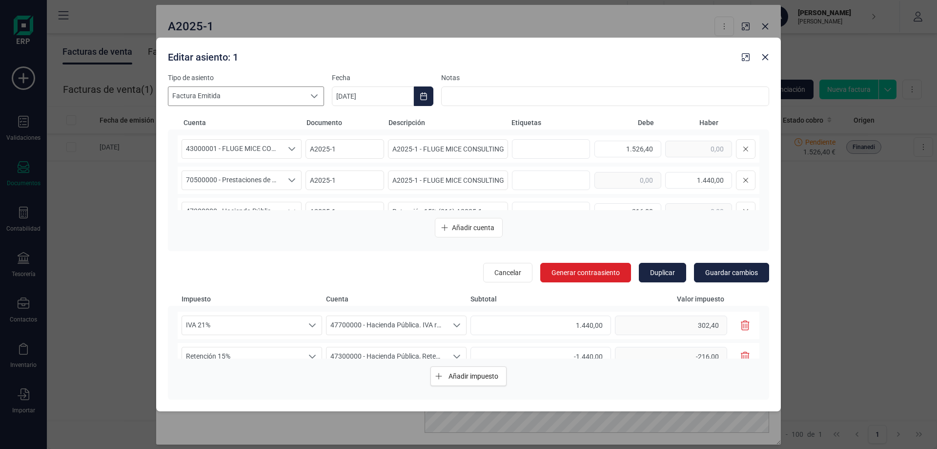
click at [309, 93] on div at bounding box center [314, 96] width 19 height 19
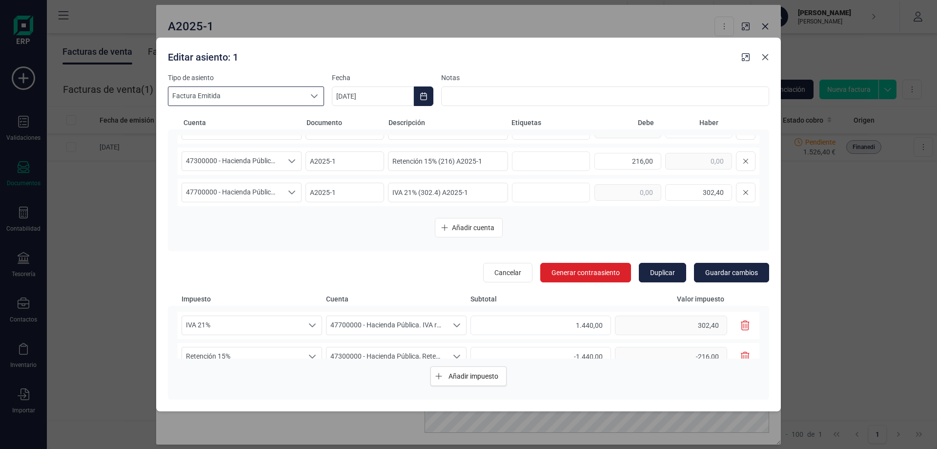
click at [762, 61] on icon "button" at bounding box center [765, 57] width 8 height 8
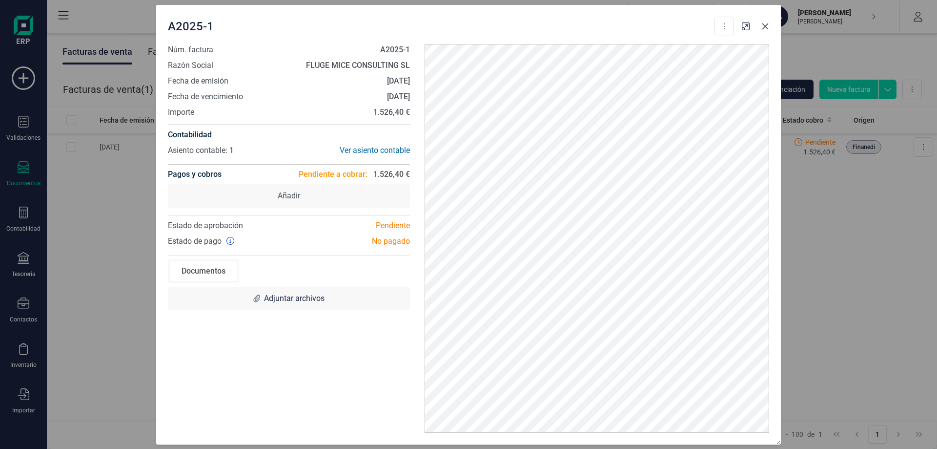
click at [769, 29] on button "button" at bounding box center [766, 27] width 16 height 16
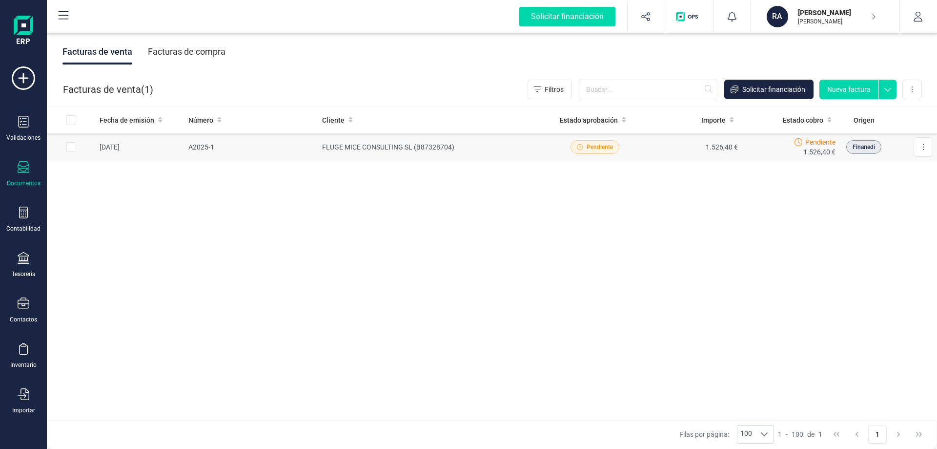
click at [598, 148] on span "Pendiente" at bounding box center [600, 147] width 26 height 9
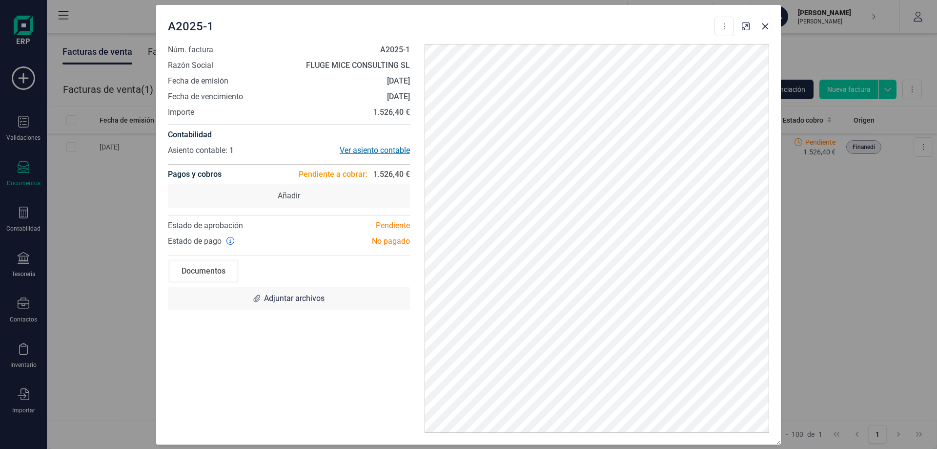
click at [370, 154] on div "Ver asiento contable" at bounding box center [349, 150] width 121 height 12
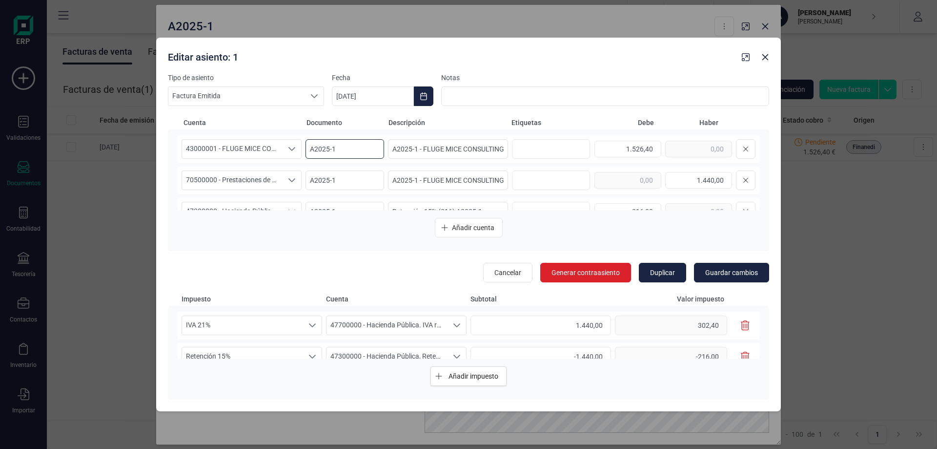
click at [345, 146] on input "A2025-1" at bounding box center [345, 149] width 79 height 20
type input "A2025-25"
click at [361, 176] on input "A2025-1" at bounding box center [345, 180] width 79 height 20
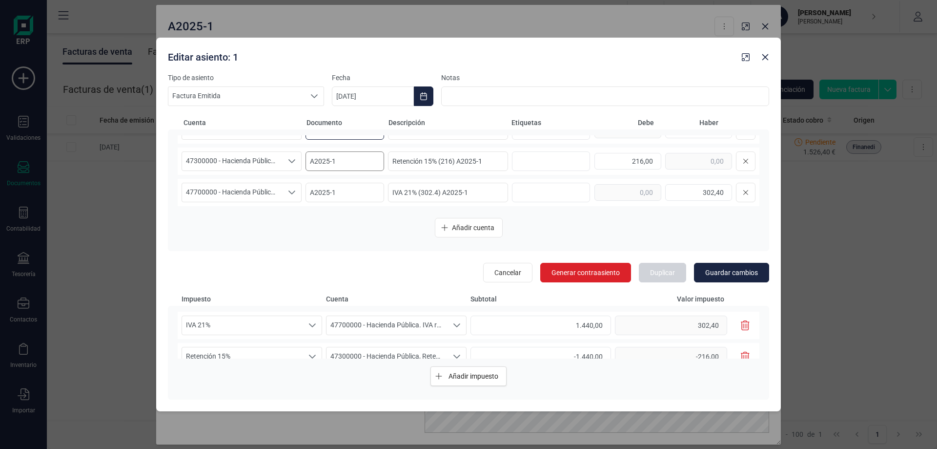
type input "A2025-25"
click at [351, 160] on input "A2025-1" at bounding box center [345, 161] width 79 height 20
type input "A2025-25"
click at [350, 188] on input "A2025-1" at bounding box center [345, 193] width 79 height 20
type input "A2025-25"
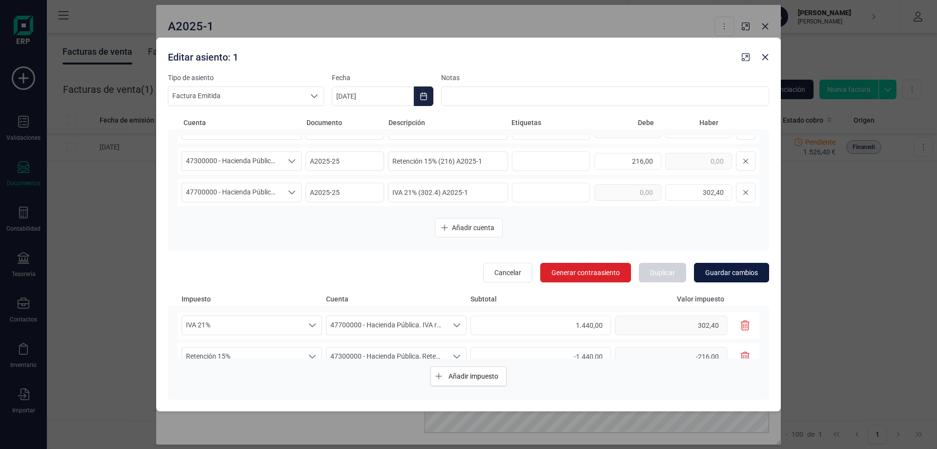
click at [713, 278] on button "Guardar cambios" at bounding box center [731, 273] width 75 height 20
type input "A2025-1"
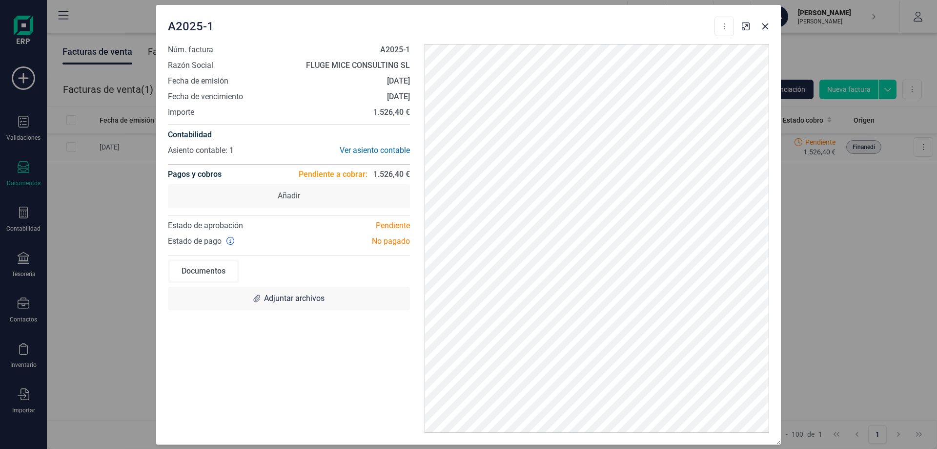
click at [841, 247] on div "A2025-1 Descargar documento Crear factura rectificativa Marcar como cobrada Núm…" at bounding box center [468, 224] width 937 height 449
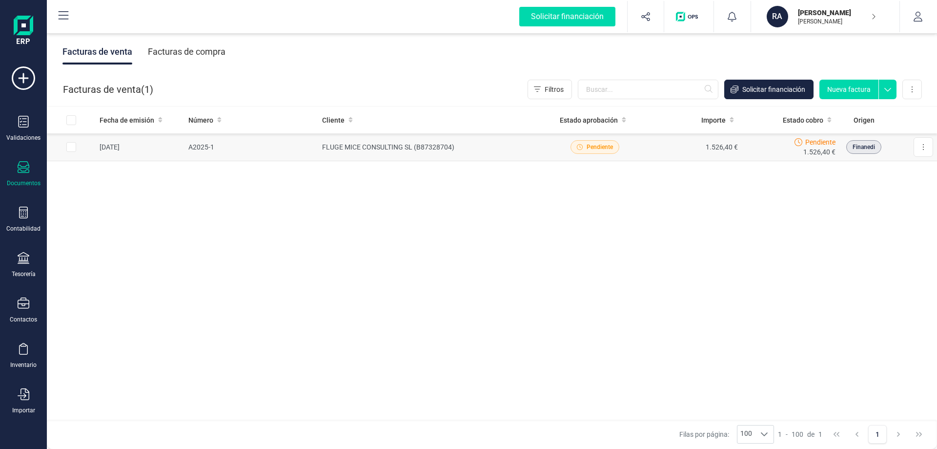
click at [867, 146] on span "Finanedi" at bounding box center [864, 147] width 22 height 9
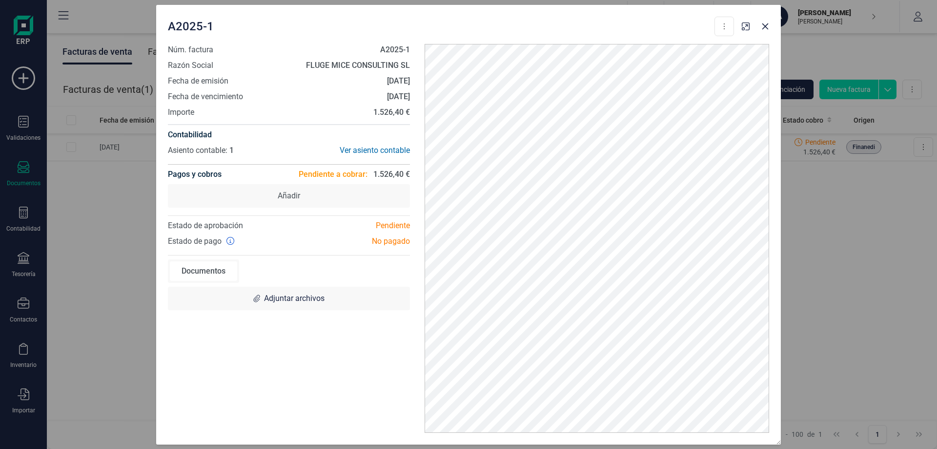
click at [866, 143] on div "A2025-1 Descargar documento Crear factura rectificativa Marcar como cobrada Núm…" at bounding box center [468, 224] width 937 height 449
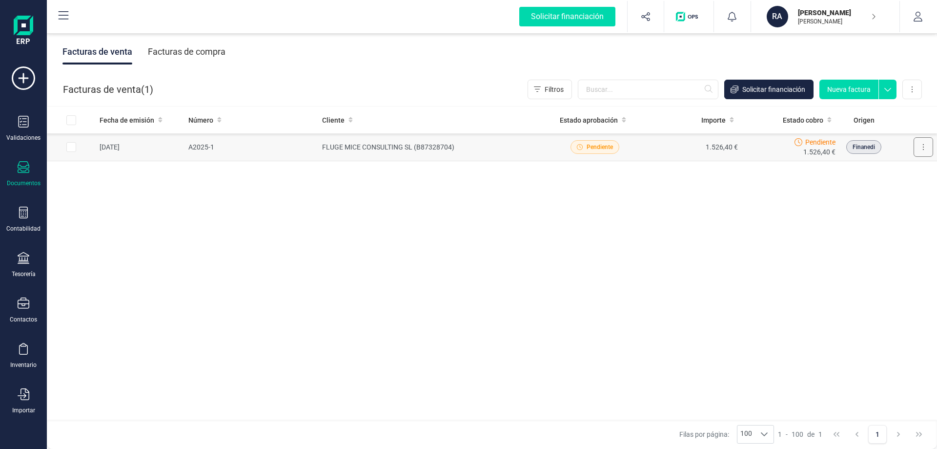
click at [918, 149] on button at bounding box center [924, 147] width 20 height 20
click at [915, 91] on button at bounding box center [912, 90] width 20 height 20
click at [500, 266] on div "Fecha de emisión Número Cliente Estado aprobación Importe Estado cobro Origen 0…" at bounding box center [492, 263] width 890 height 314
click at [72, 148] on input "Row Selected 50d1fbf8-36c2-465f-9435-43715bbc5e38" at bounding box center [71, 147] width 10 height 10
checkbox input "true"
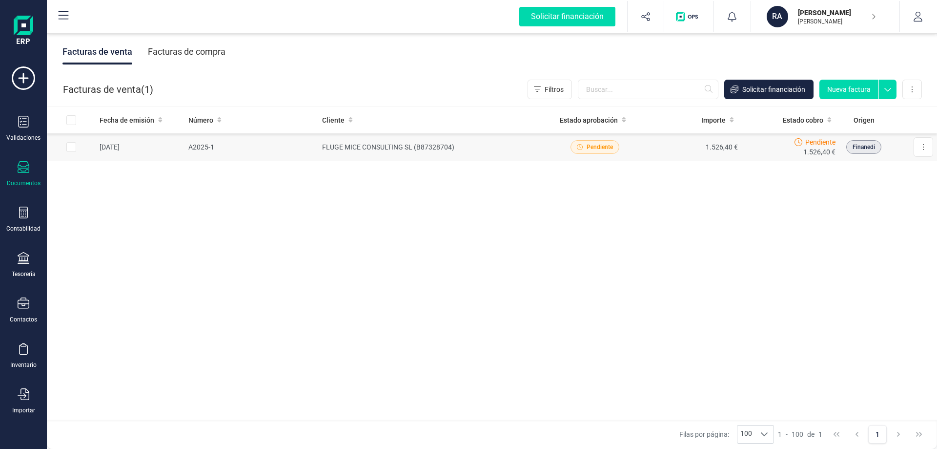
checkbox input "true"
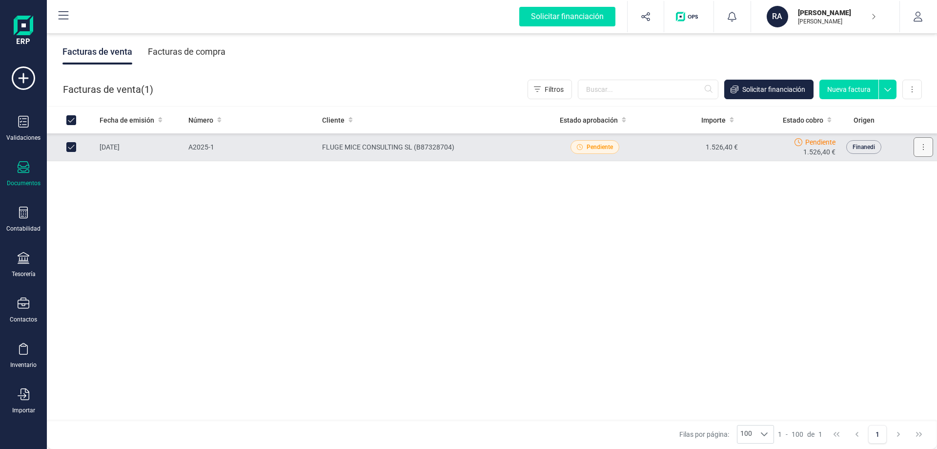
click at [928, 145] on button at bounding box center [924, 147] width 20 height 20
click at [176, 56] on div "Facturas de compra" at bounding box center [187, 51] width 78 height 25
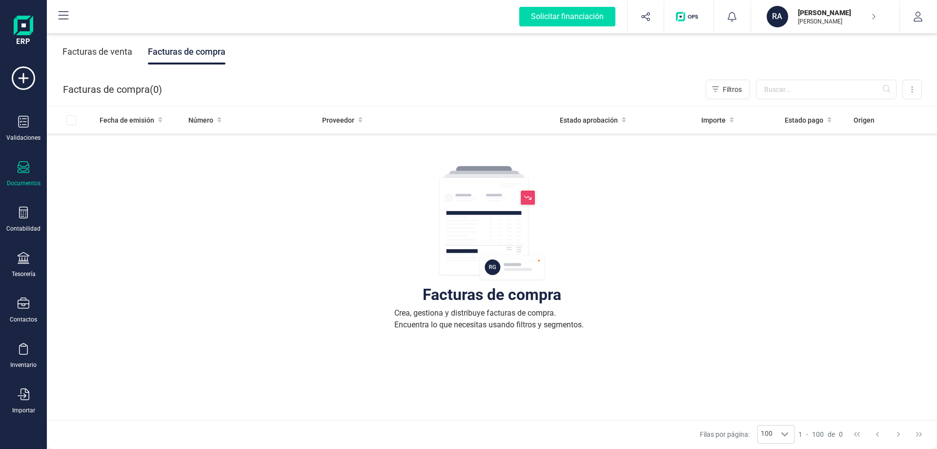
click at [114, 56] on div "Facturas de venta" at bounding box center [97, 51] width 70 height 25
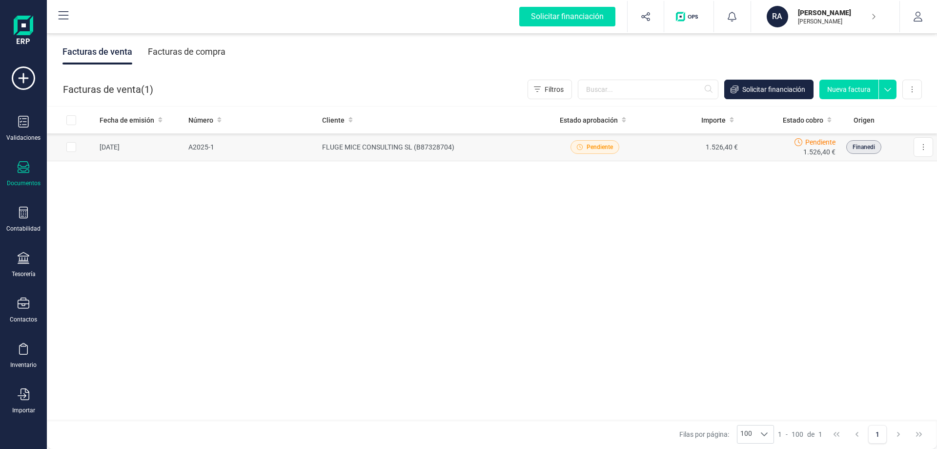
click at [707, 144] on td "1.526,40 €" at bounding box center [693, 147] width 98 height 28
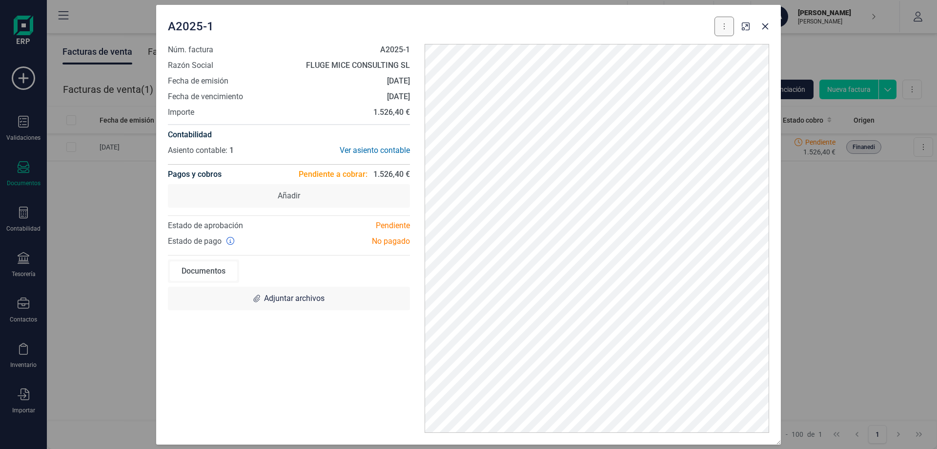
click at [717, 30] on button at bounding box center [725, 27] width 20 height 20
click at [200, 271] on div "Documentos" at bounding box center [203, 271] width 67 height 20
click at [762, 29] on icon "button" at bounding box center [765, 26] width 8 height 8
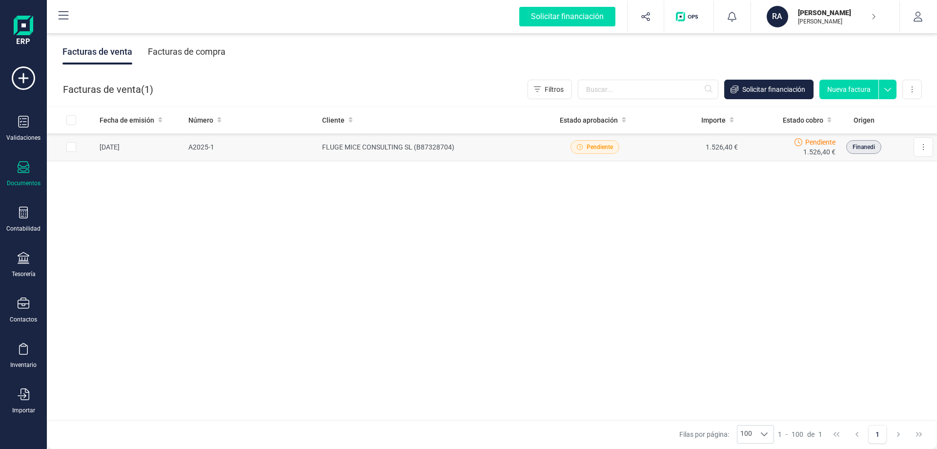
click at [210, 141] on td "A2025-1" at bounding box center [251, 147] width 134 height 28
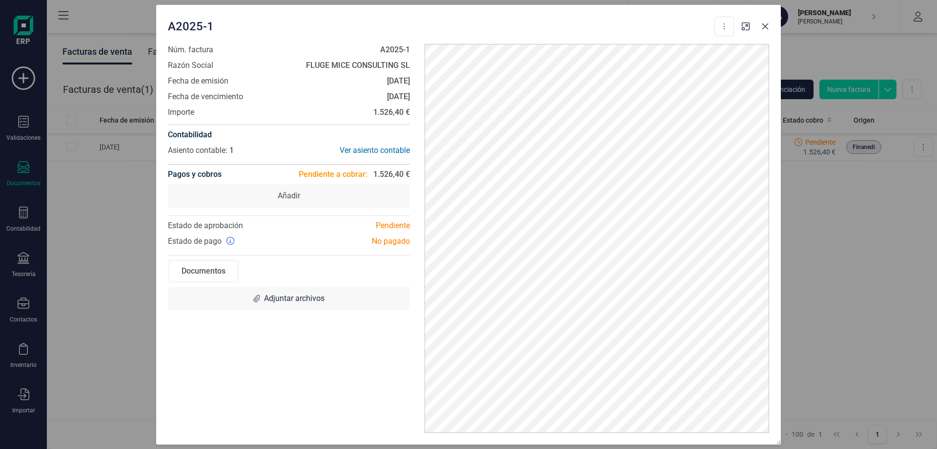
click at [769, 26] on icon "button" at bounding box center [765, 26] width 8 height 8
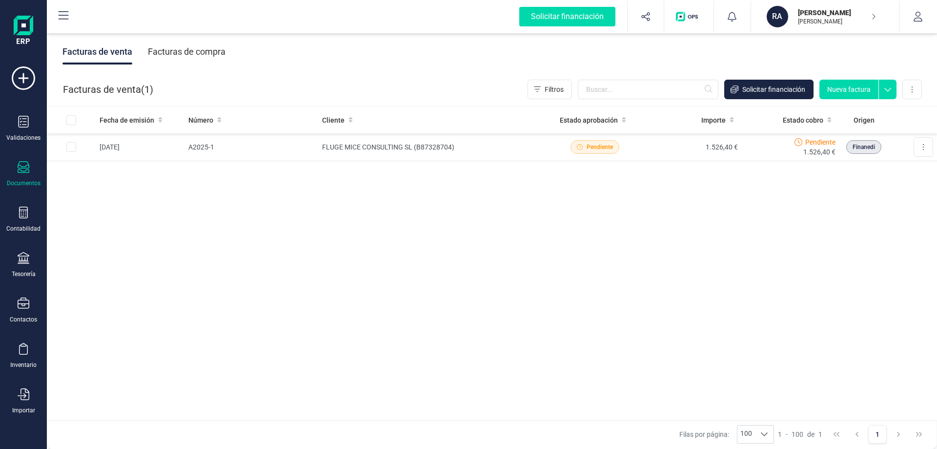
click at [27, 37] on img at bounding box center [24, 31] width 20 height 31
drag, startPoint x: 27, startPoint y: 28, endPoint x: 42, endPoint y: 24, distance: 15.5
click at [27, 28] on img at bounding box center [24, 31] width 20 height 31
click at [59, 19] on icon at bounding box center [64, 15] width 10 height 8
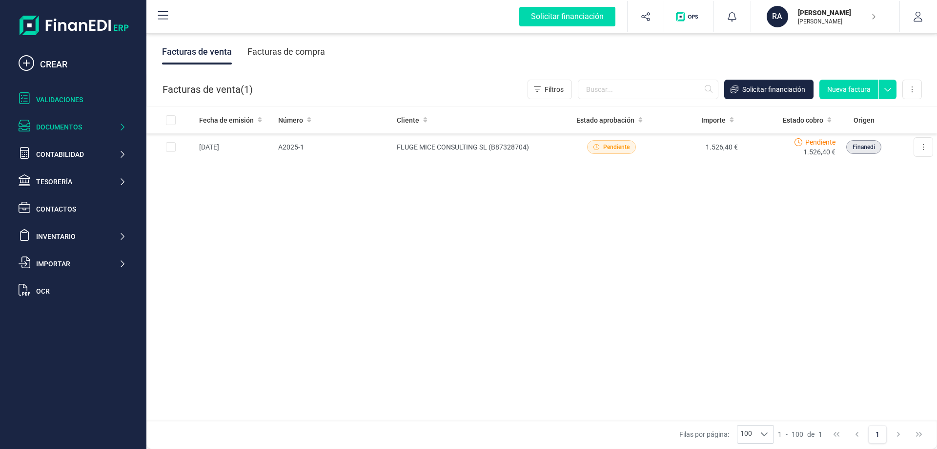
click at [57, 95] on div "Validaciones" at bounding box center [81, 100] width 90 height 10
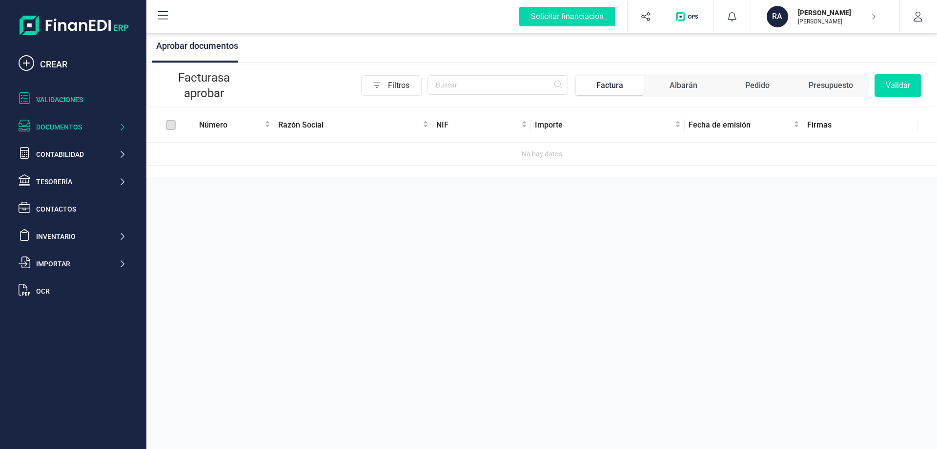
click at [57, 120] on div "Documentos" at bounding box center [72, 127] width 115 height 20
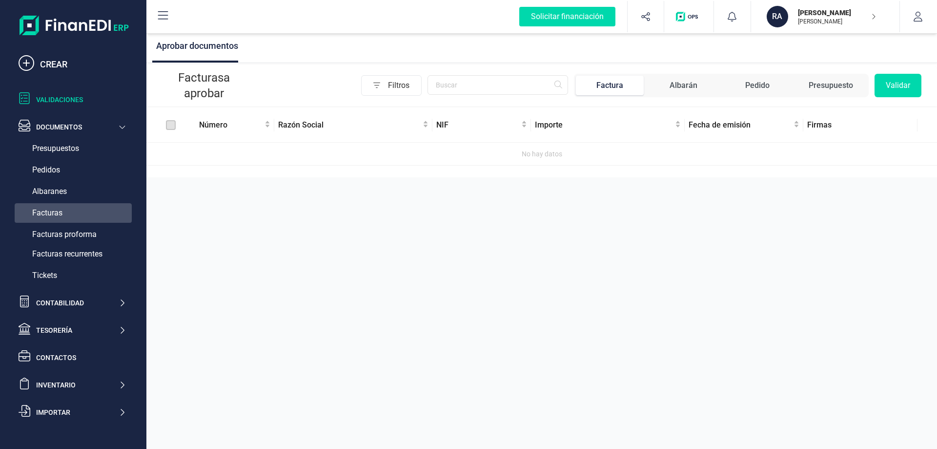
click at [59, 209] on span "Facturas" at bounding box center [47, 213] width 30 height 12
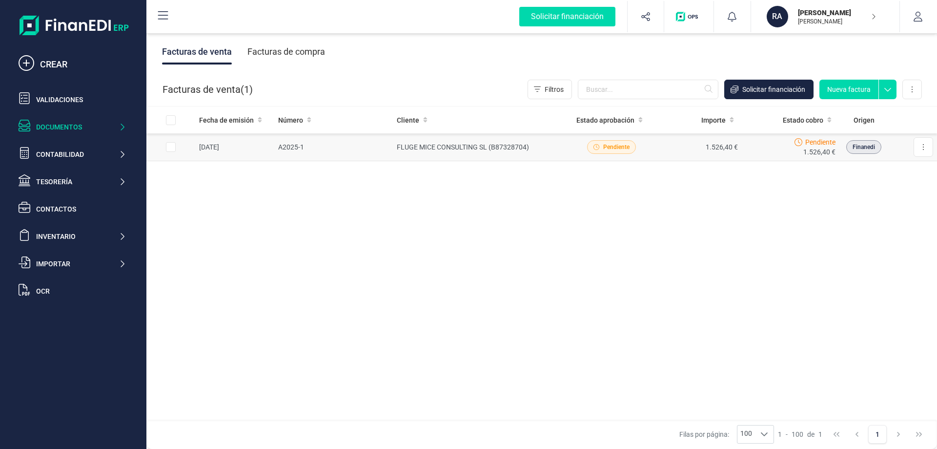
click at [525, 148] on td "FLUGE MICE CONSULTING SL (B87328704)" at bounding box center [480, 147] width 175 height 28
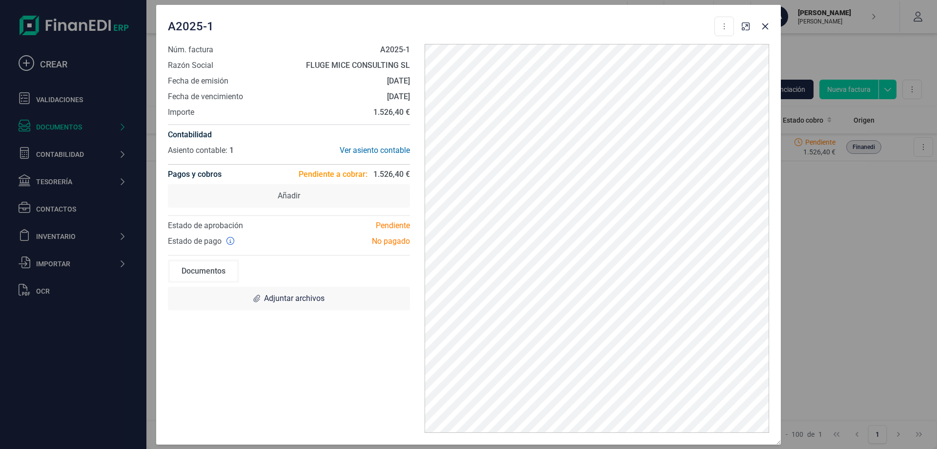
click at [889, 297] on div "A2025-1 Descargar documento Crear factura rectificativa Marcar como cobrada Núm…" at bounding box center [468, 224] width 937 height 449
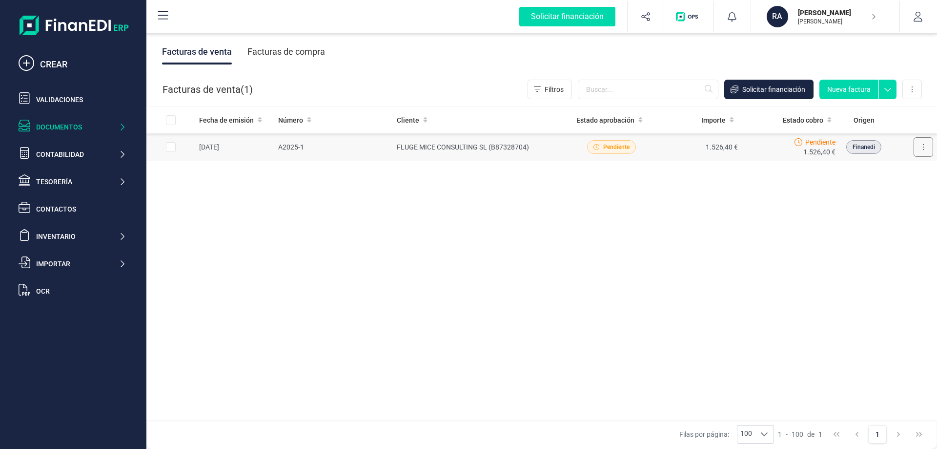
click at [922, 151] on button at bounding box center [924, 147] width 20 height 20
click at [912, 84] on button at bounding box center [912, 90] width 20 height 20
click at [277, 215] on div "Fecha de emisión Número Cliente Estado aprobación Importe Estado cobro Origen 0…" at bounding box center [541, 263] width 791 height 314
click at [170, 148] on input "Row Selected 50d1fbf8-36c2-465f-9435-43715bbc5e38" at bounding box center [171, 147] width 10 height 10
checkbox input "true"
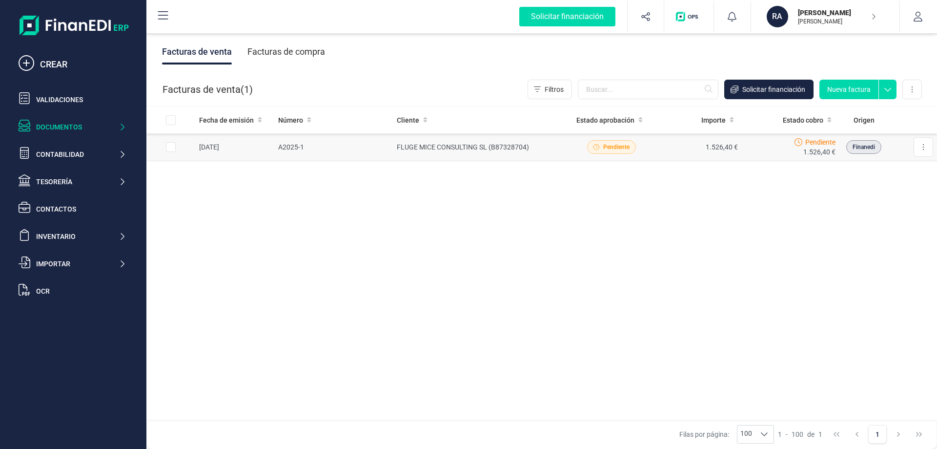
checkbox input "true"
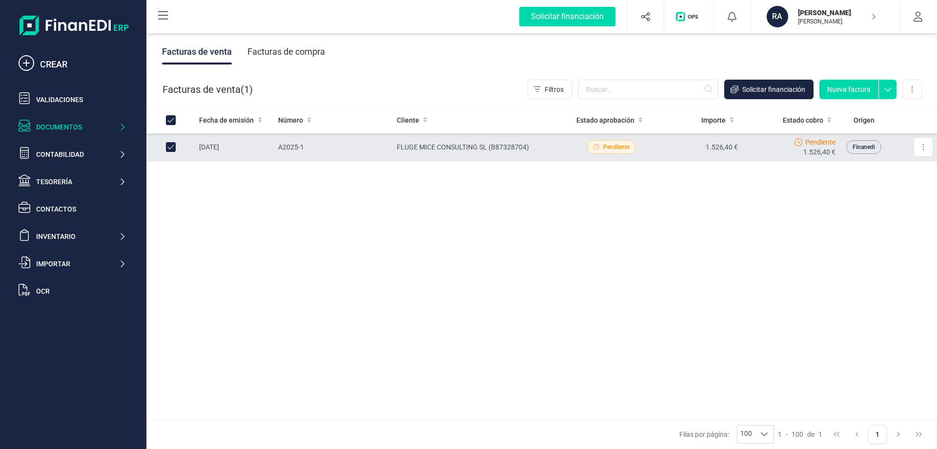
click at [170, 148] on input "Row Unselected 50d1fbf8-36c2-465f-9435-43715bbc5e38" at bounding box center [171, 147] width 10 height 10
checkbox input "false"
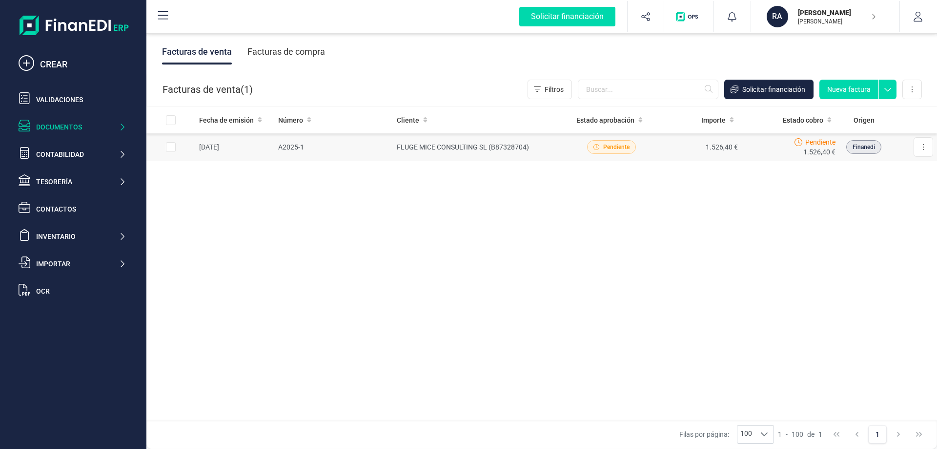
click at [170, 148] on input "Row Selected 50d1fbf8-36c2-465f-9435-43715bbc5e38" at bounding box center [171, 147] width 10 height 10
checkbox input "true"
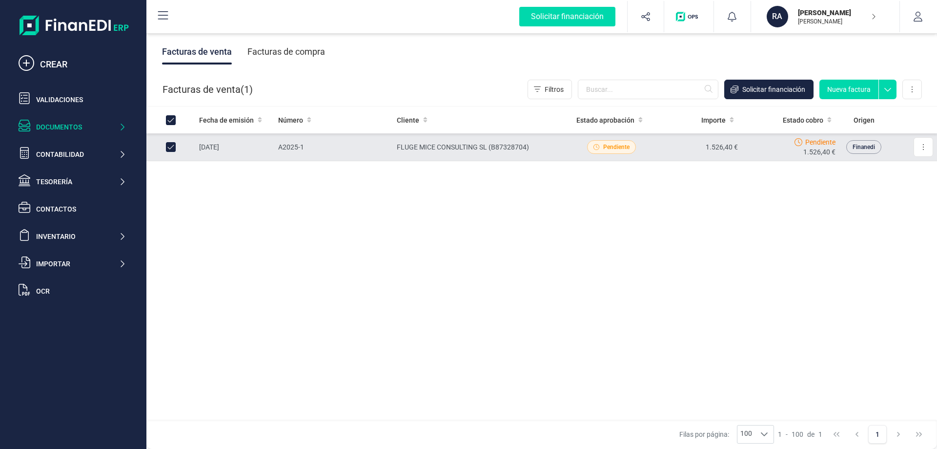
click at [484, 143] on td "FLUGE MICE CONSULTING SL (B87328704)" at bounding box center [480, 147] width 175 height 28
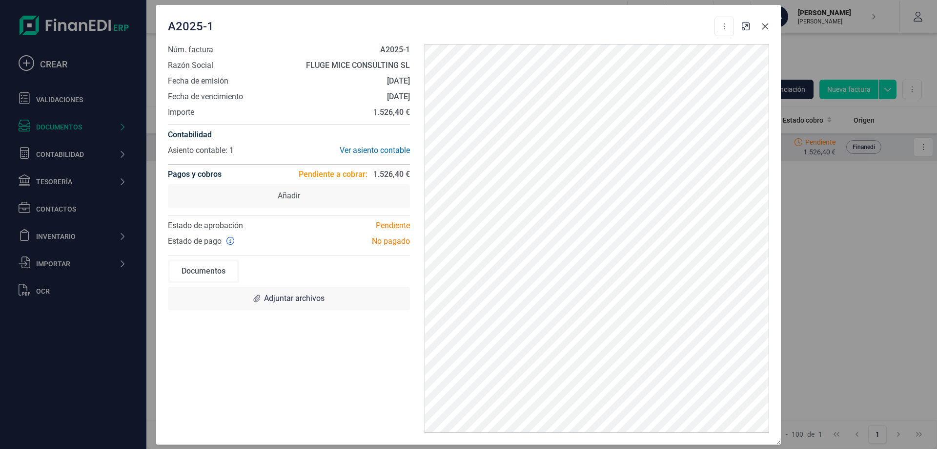
click at [764, 30] on button "button" at bounding box center [766, 27] width 16 height 16
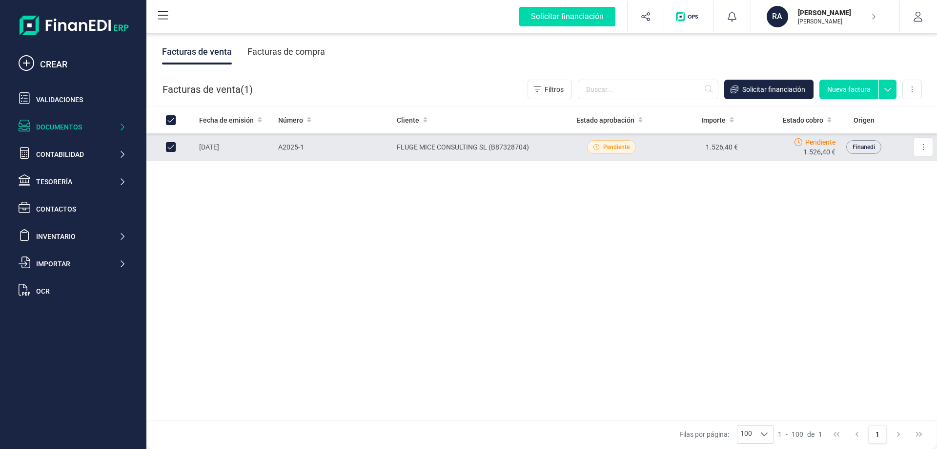
click at [93, 126] on div "Documentos" at bounding box center [77, 127] width 82 height 10
click at [799, 90] on span "Solicitar financiación" at bounding box center [773, 89] width 63 height 10
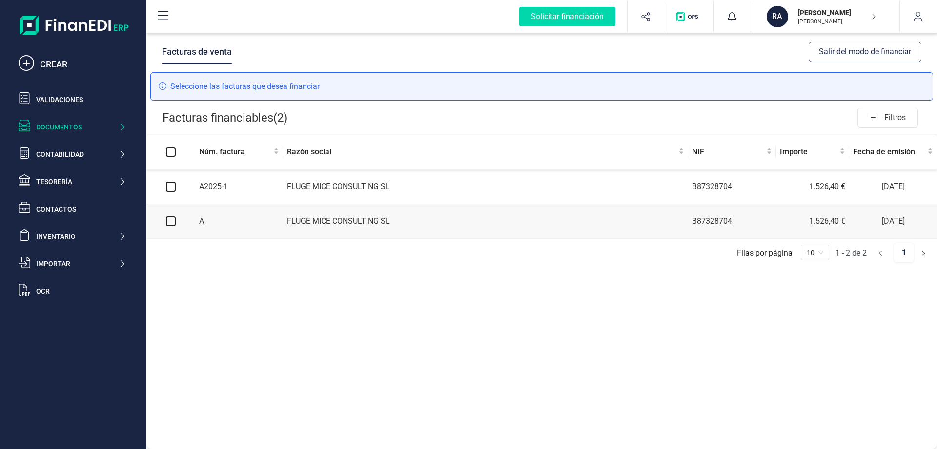
click at [174, 215] on td at bounding box center [170, 221] width 49 height 35
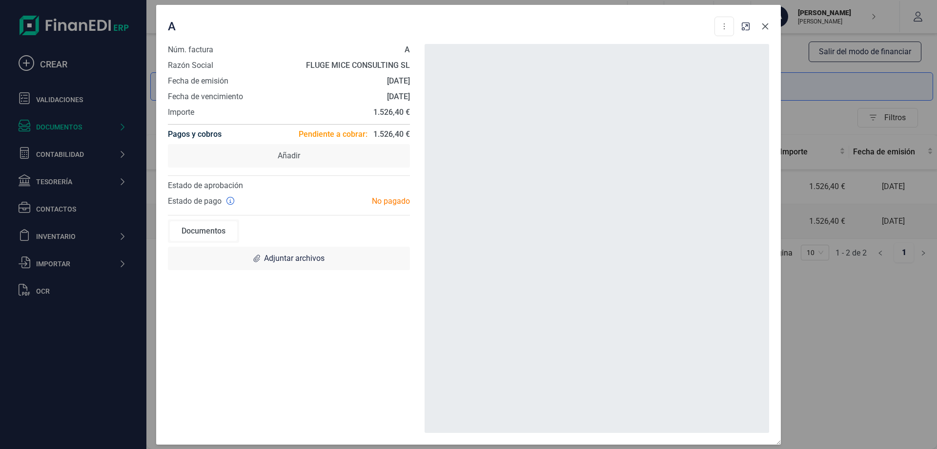
click at [762, 27] on icon "button" at bounding box center [765, 26] width 8 height 8
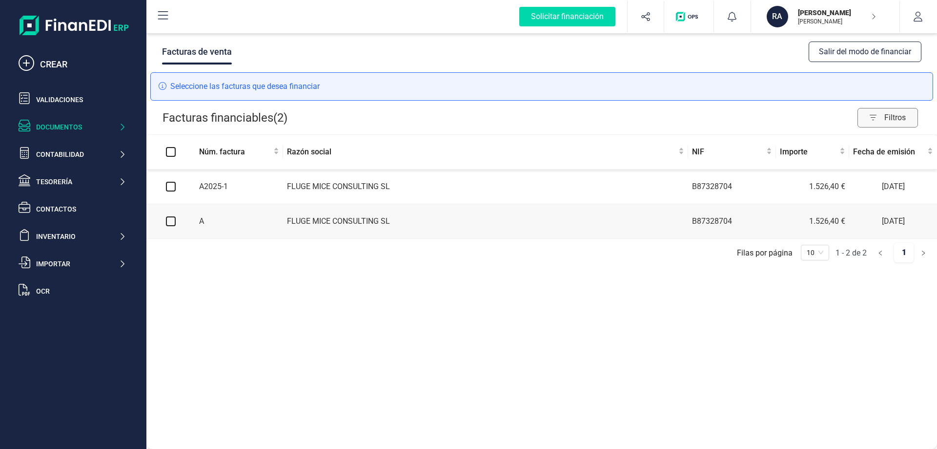
click at [864, 121] on icon "button" at bounding box center [871, 118] width 26 height 16
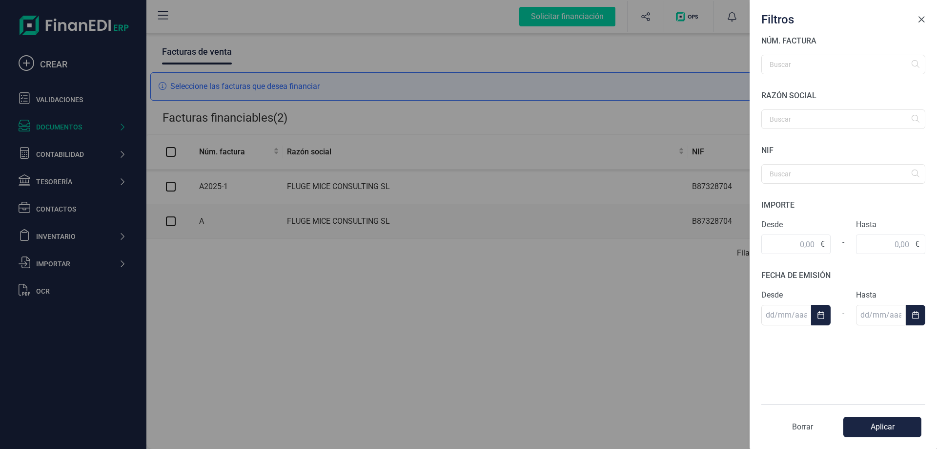
click at [922, 17] on span "Close" at bounding box center [922, 20] width 8 height 8
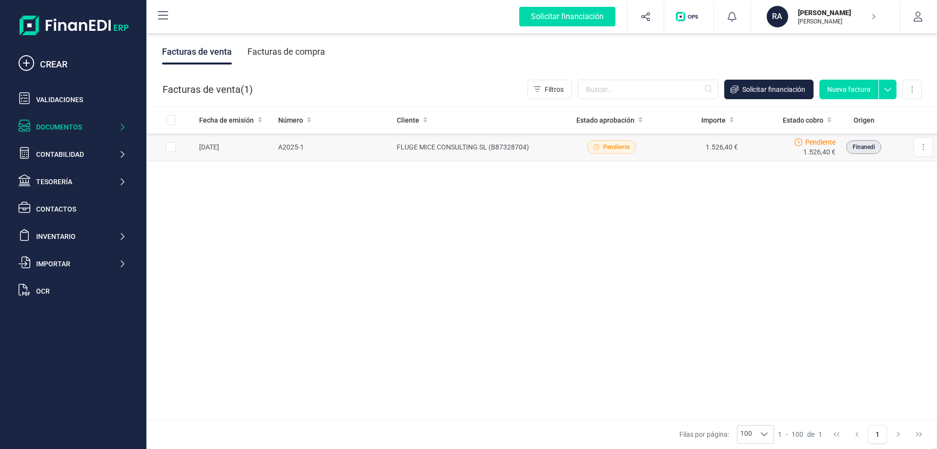
click at [863, 149] on span "Finanedi" at bounding box center [864, 147] width 22 height 9
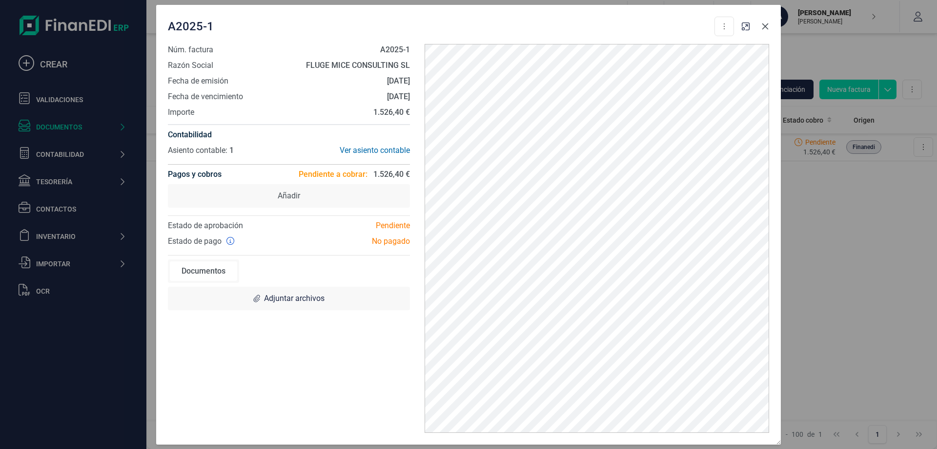
click at [766, 28] on icon "button" at bounding box center [765, 26] width 8 height 8
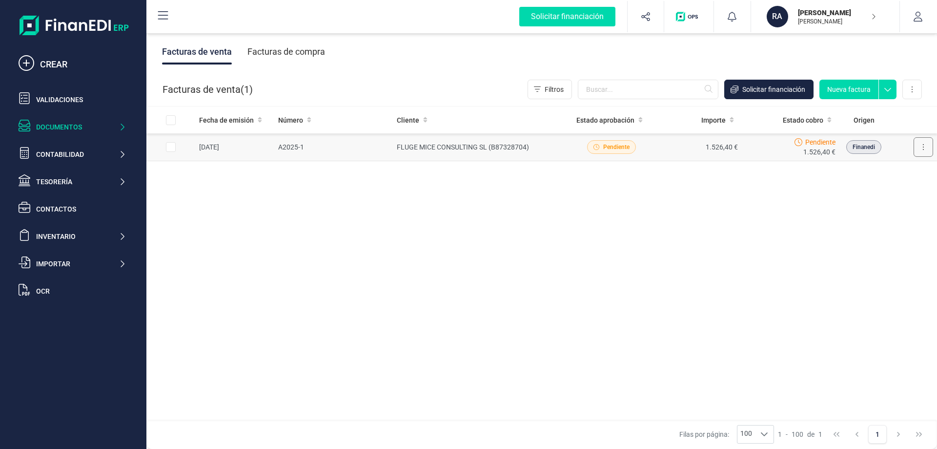
click at [920, 146] on button at bounding box center [924, 147] width 20 height 20
click at [603, 144] on span "Pendiente" at bounding box center [616, 147] width 26 height 9
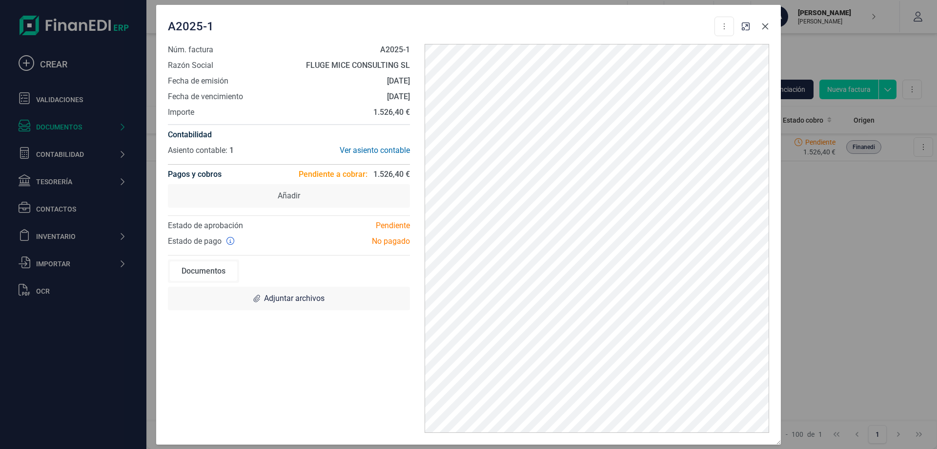
click at [763, 26] on icon "button" at bounding box center [765, 26] width 8 height 8
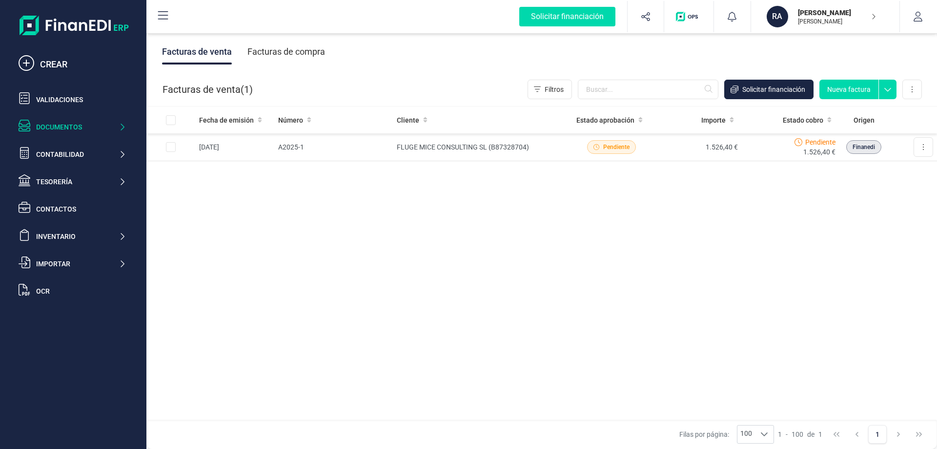
click at [887, 89] on icon at bounding box center [888, 87] width 18 height 15
click at [887, 88] on icon at bounding box center [888, 87] width 18 height 15
click at [911, 90] on icon at bounding box center [912, 89] width 2 height 8
click at [510, 263] on div "Fecha de emisión Número Cliente Estado aprobación Importe Estado cobro Origen 0…" at bounding box center [541, 263] width 791 height 314
click at [438, 254] on div "Fecha de emisión Número Cliente Estado aprobación Importe Estado cobro Origen 0…" at bounding box center [541, 263] width 791 height 314
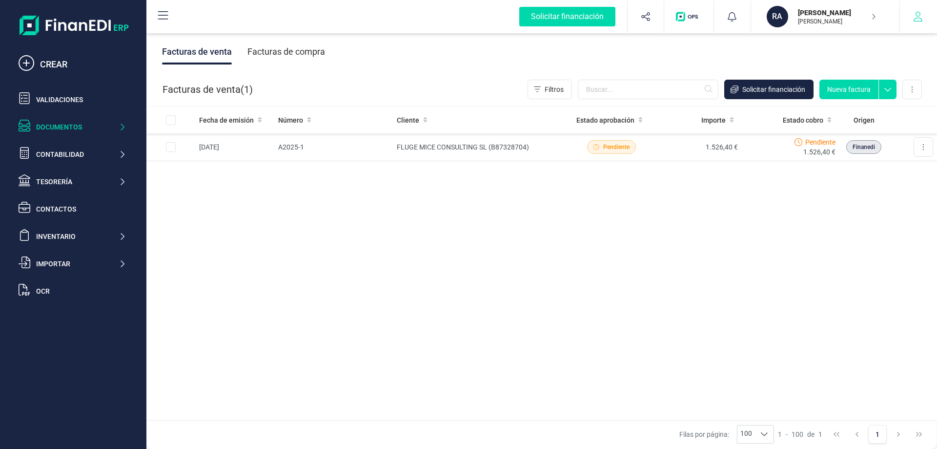
click at [917, 17] on icon "button" at bounding box center [918, 17] width 10 height 10
click at [828, 16] on p "[PERSON_NAME]" at bounding box center [837, 13] width 78 height 10
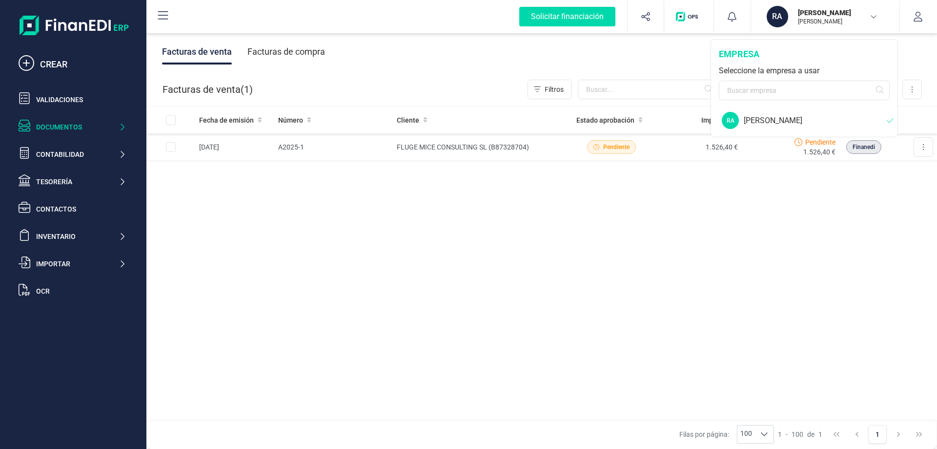
click at [801, 119] on div "[PERSON_NAME]" at bounding box center [815, 121] width 143 height 12
click at [773, 230] on div "Fecha de emisión Número Cliente Estado aprobación Importe Estado cobro Origen 0…" at bounding box center [541, 263] width 791 height 314
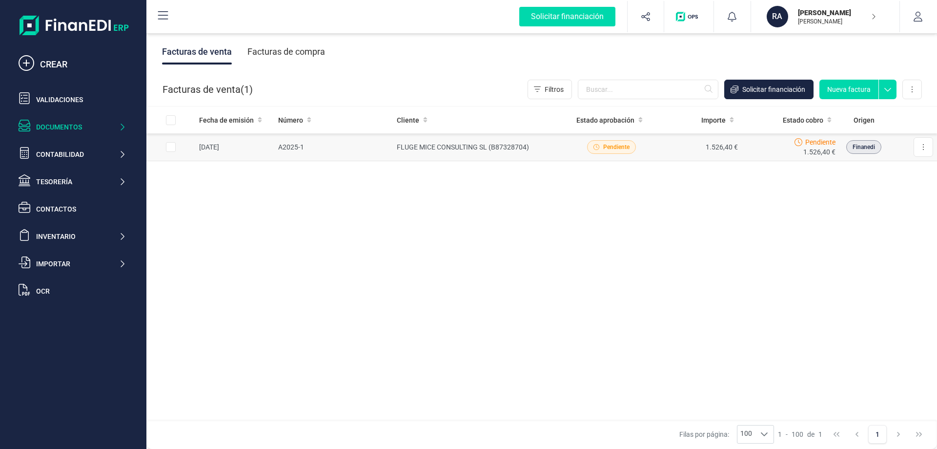
click at [607, 143] on span "Pendiente" at bounding box center [616, 147] width 26 height 9
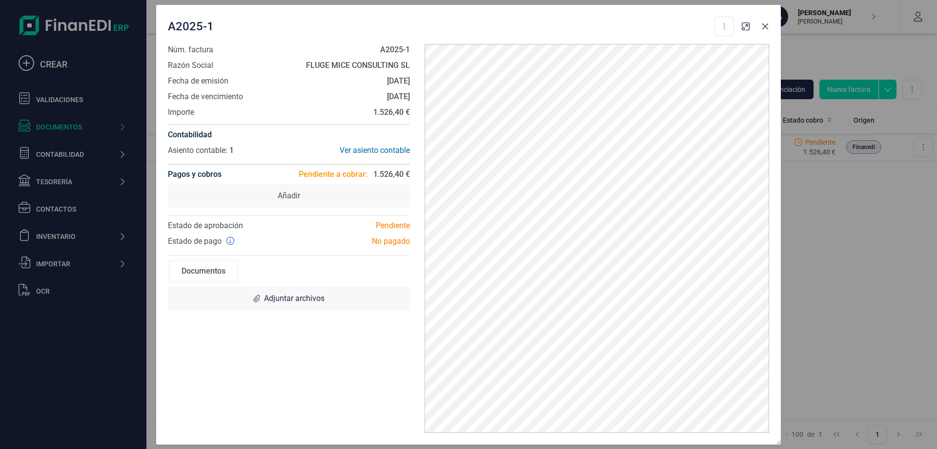
click at [768, 31] on button "button" at bounding box center [766, 27] width 16 height 16
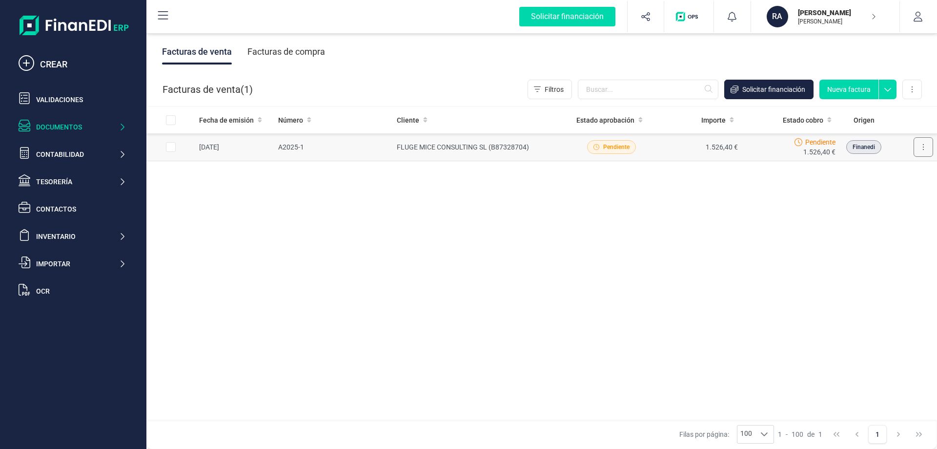
click at [927, 148] on button at bounding box center [924, 147] width 20 height 20
click at [875, 190] on span "Crear factura rectificativa" at bounding box center [886, 191] width 78 height 10
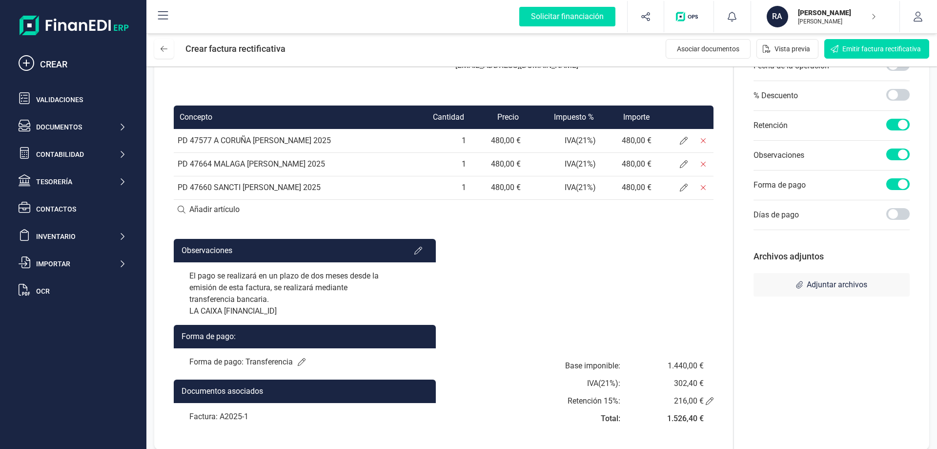
scroll to position [173, 0]
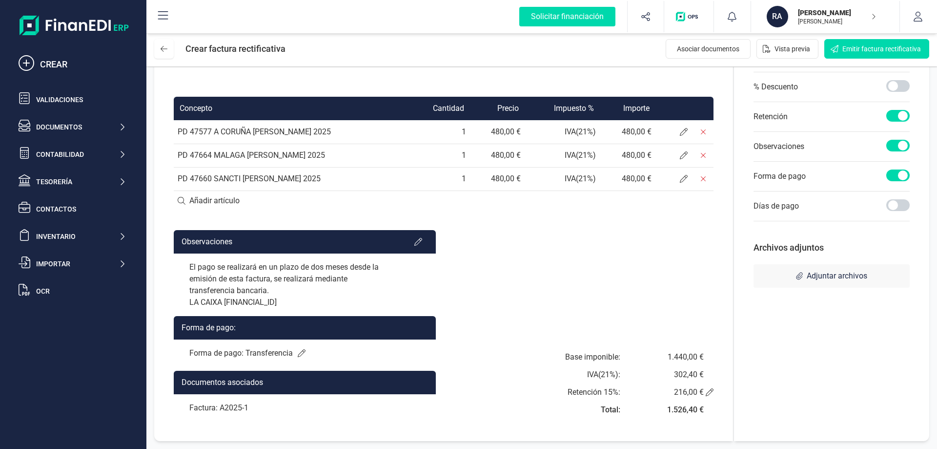
click at [867, 16] on p "[PERSON_NAME]" at bounding box center [837, 13] width 78 height 10
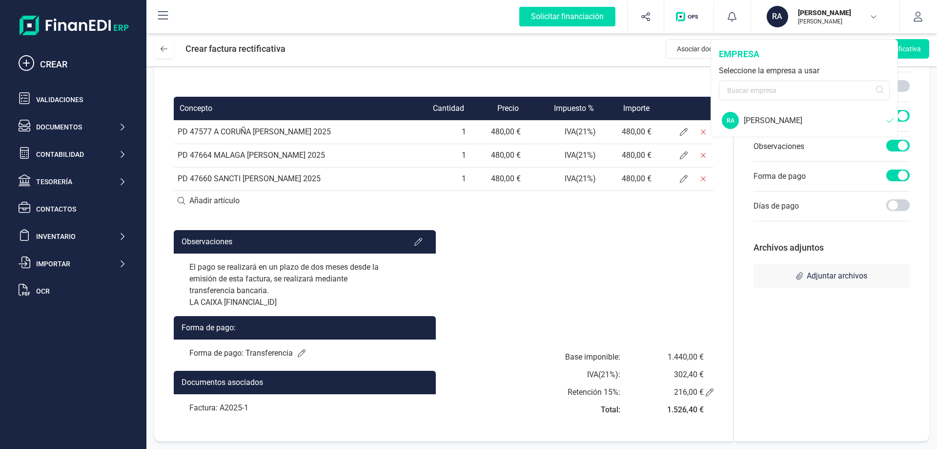
click at [889, 120] on icon at bounding box center [892, 121] width 11 height 8
click at [918, 11] on button "button" at bounding box center [918, 16] width 37 height 31
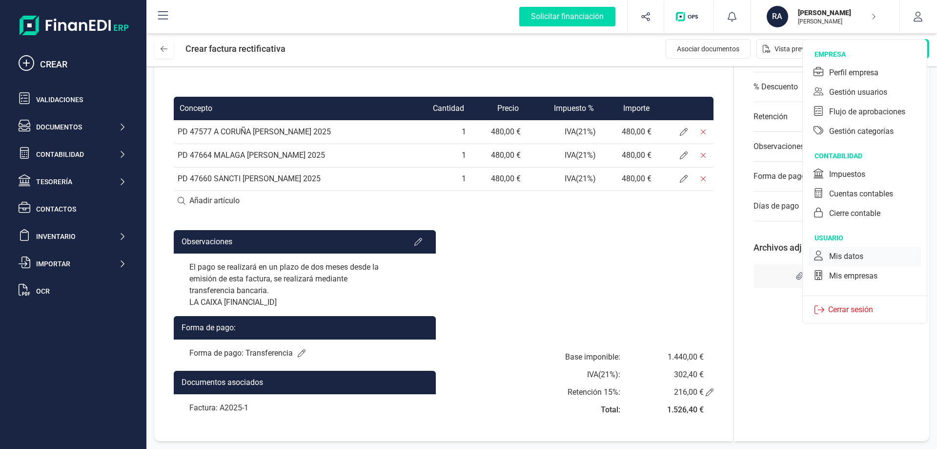
click at [852, 253] on div "Mis datos" at bounding box center [846, 256] width 34 height 12
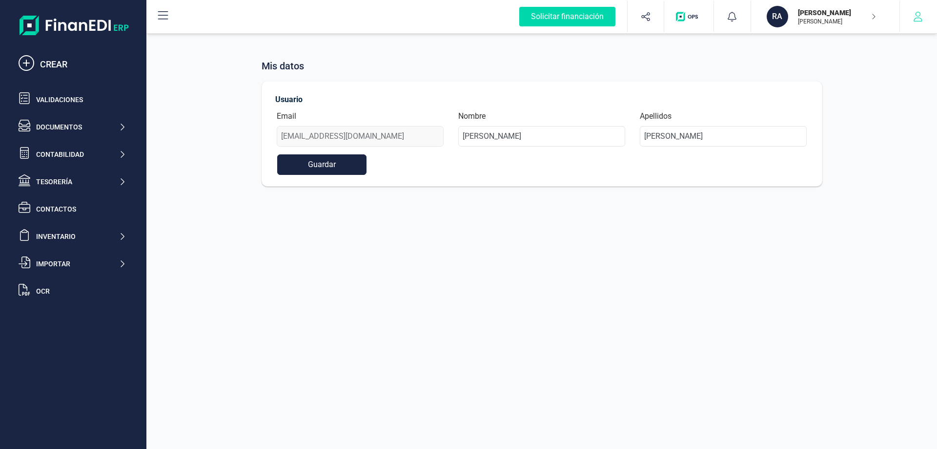
click at [907, 17] on button "button" at bounding box center [918, 16] width 37 height 31
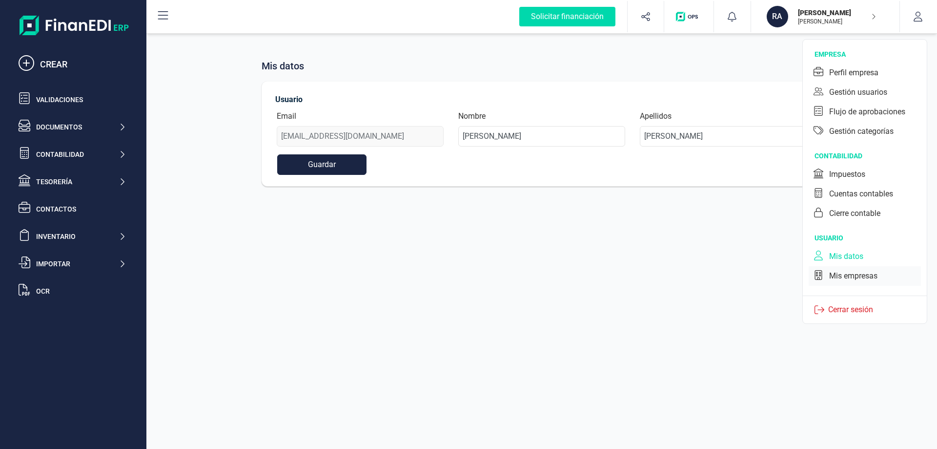
click at [853, 277] on div "Mis empresas" at bounding box center [853, 276] width 48 height 12
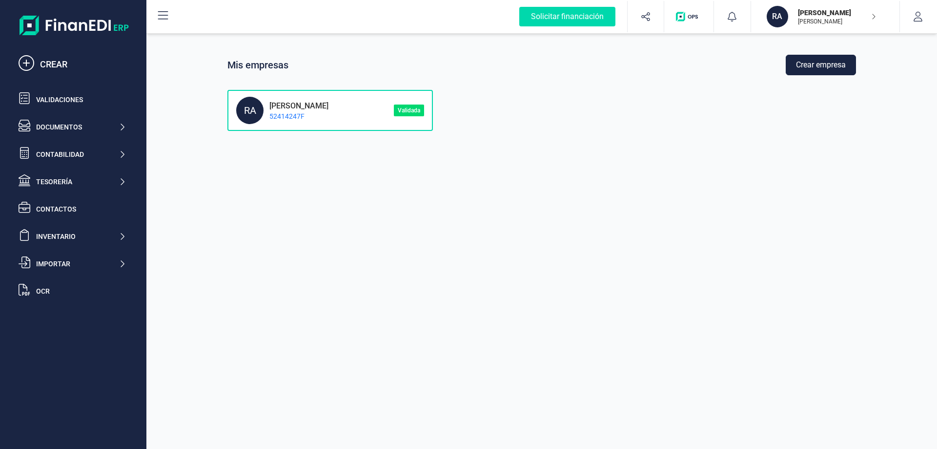
click at [364, 113] on div "RA RAÚL PÉREZ SALVADOR 52414247F" at bounding box center [315, 110] width 158 height 27
drag, startPoint x: 372, startPoint y: 117, endPoint x: 353, endPoint y: 118, distance: 19.1
click at [328, 118] on p "52414247F" at bounding box center [296, 116] width 65 height 10
click at [322, 112] on p "52414247F" at bounding box center [296, 116] width 65 height 10
click at [308, 103] on p "[PERSON_NAME]" at bounding box center [296, 104] width 65 height 9
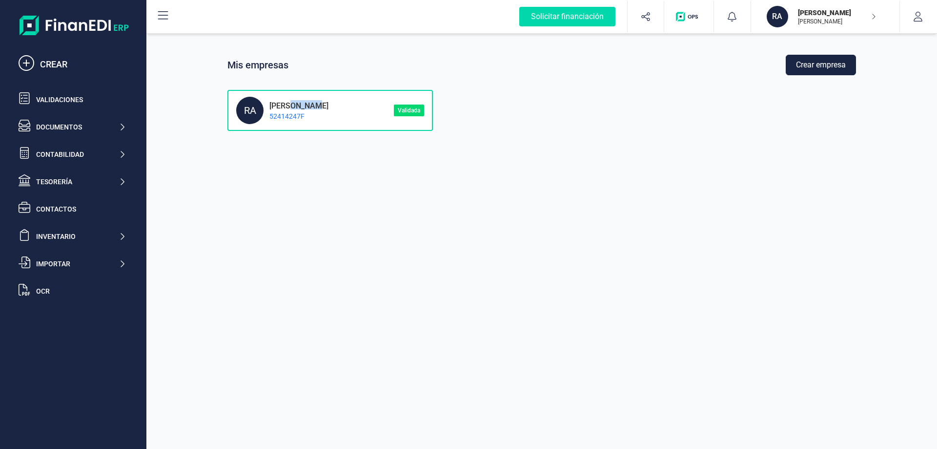
click at [308, 103] on p "[PERSON_NAME]" at bounding box center [296, 104] width 65 height 9
click at [858, 25] on p "[PERSON_NAME]" at bounding box center [837, 22] width 78 height 8
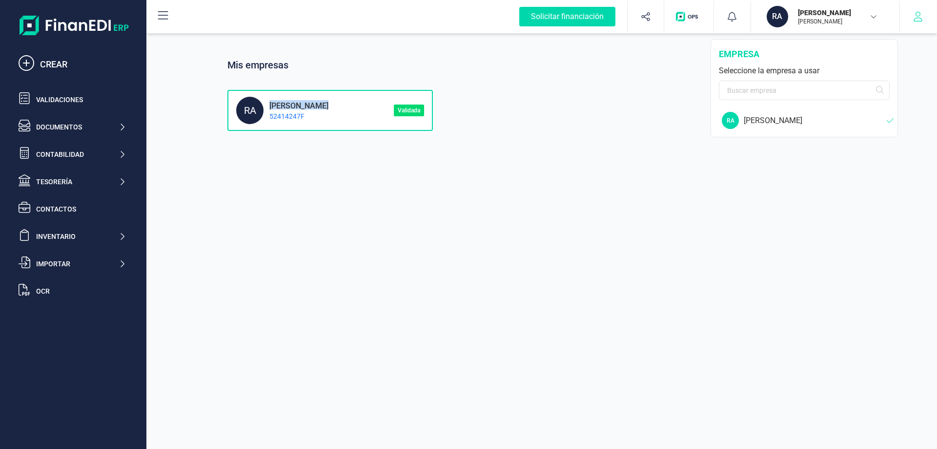
click at [922, 24] on button "button" at bounding box center [918, 16] width 37 height 31
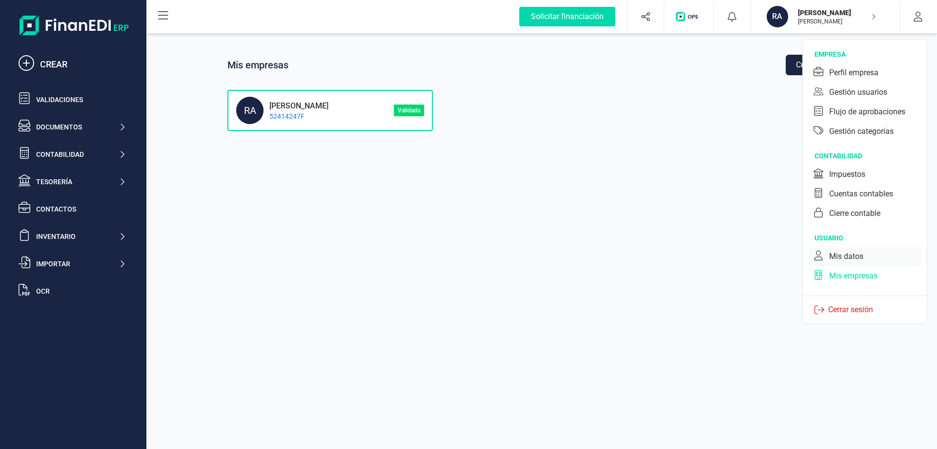
click at [849, 255] on div "Mis datos" at bounding box center [846, 256] width 34 height 12
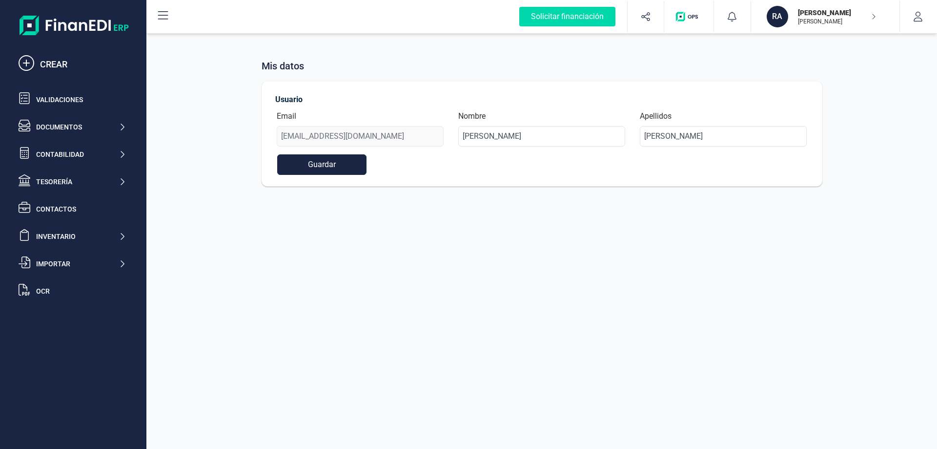
click at [873, 22] on div "RAÚL PÉREZ SALVADOR RAÚL PÉREZ SALVADOR" at bounding box center [833, 16] width 86 height 21
click at [915, 18] on icon "button" at bounding box center [918, 17] width 10 height 10
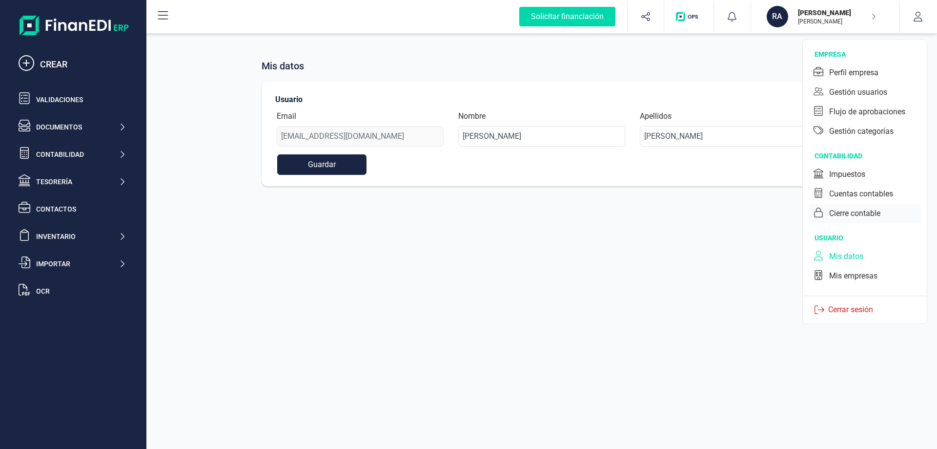
click at [867, 217] on div "Cierre contable" at bounding box center [854, 213] width 51 height 12
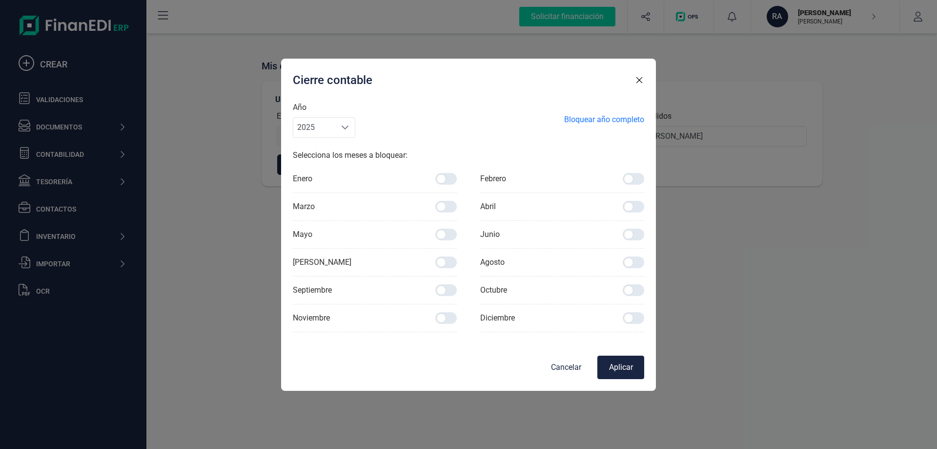
click at [568, 367] on button "Cancelar" at bounding box center [566, 366] width 47 height 23
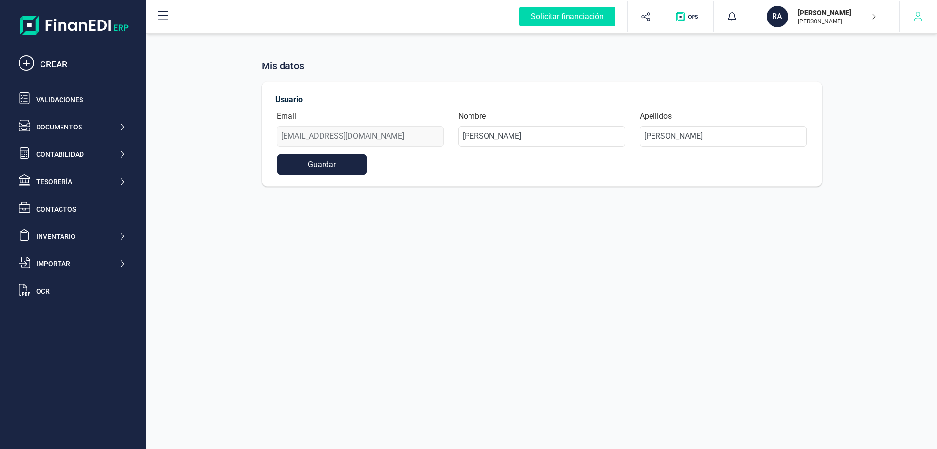
click at [917, 16] on icon "button" at bounding box center [918, 17] width 10 height 10
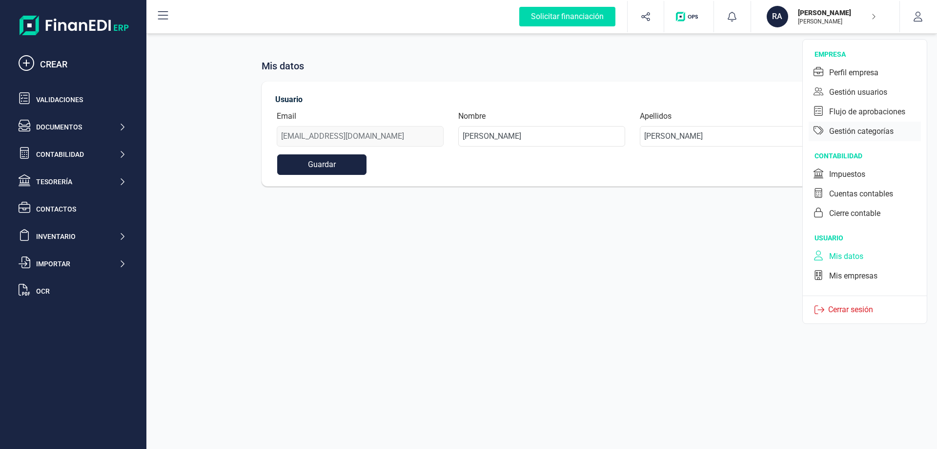
click at [880, 128] on div "Gestión categorías" at bounding box center [861, 131] width 64 height 12
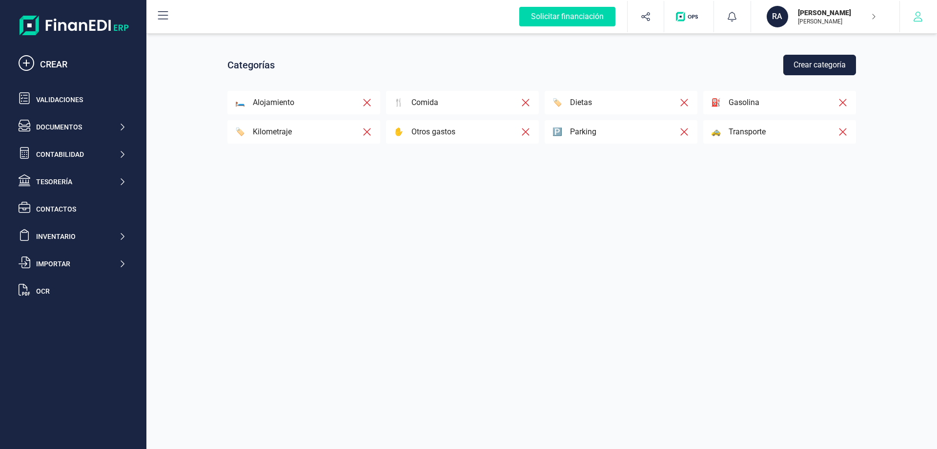
click at [916, 16] on icon "button" at bounding box center [918, 17] width 10 height 10
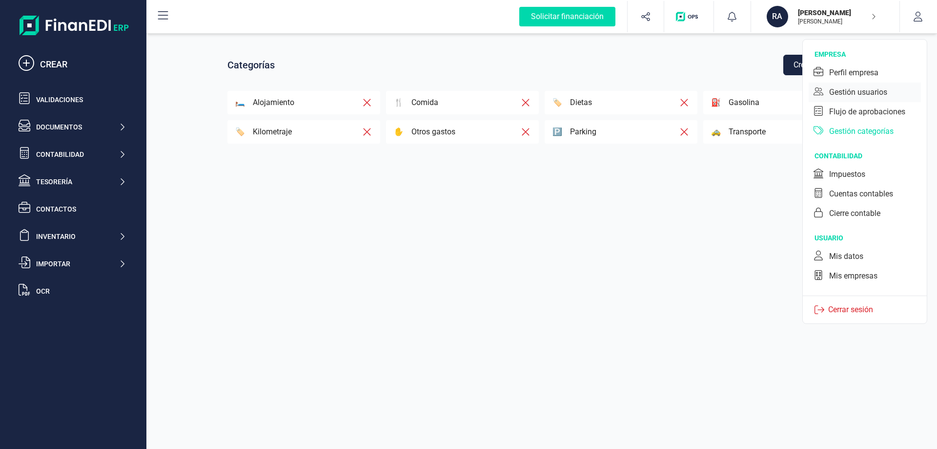
click at [870, 95] on div "Gestión usuarios" at bounding box center [858, 92] width 58 height 12
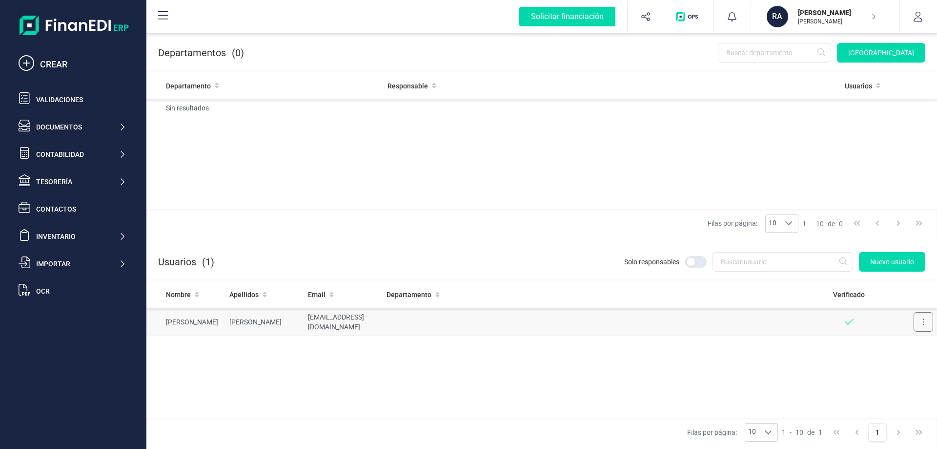
click at [923, 319] on icon at bounding box center [923, 322] width 2 height 8
click at [915, 344] on span "Editar" at bounding box center [916, 346] width 18 height 10
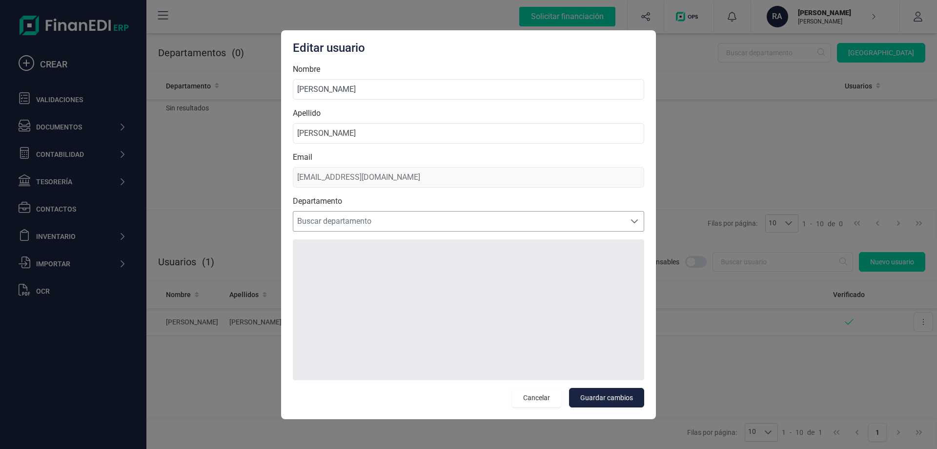
click at [379, 225] on span "Buscar departamento" at bounding box center [459, 221] width 332 height 20
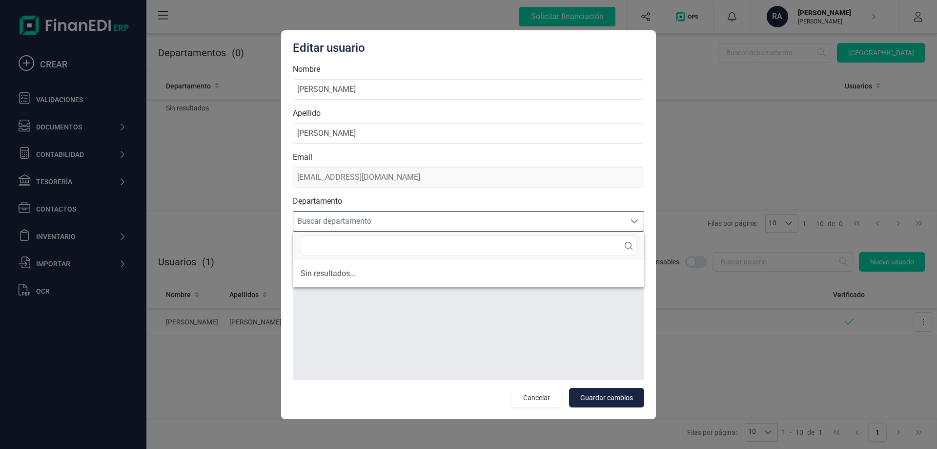
scroll to position [6, 43]
click at [378, 221] on span "Buscar departamento" at bounding box center [459, 221] width 332 height 20
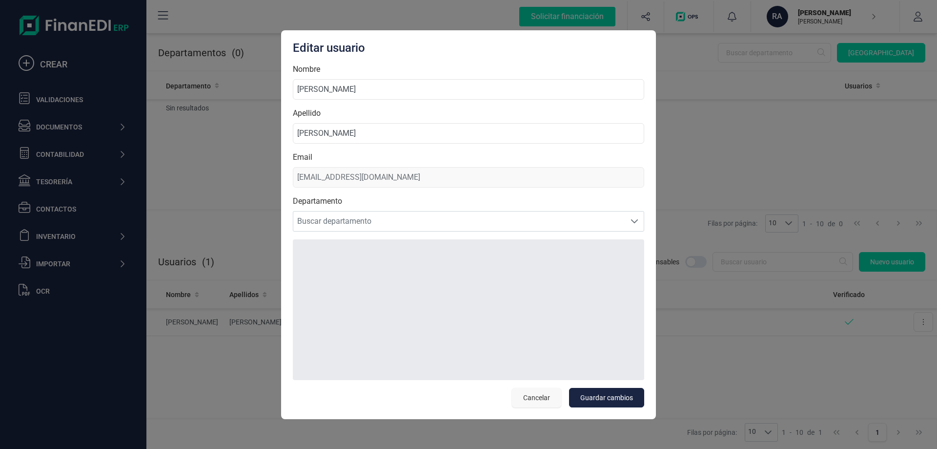
click at [554, 402] on button "Cancelar" at bounding box center [536, 398] width 49 height 20
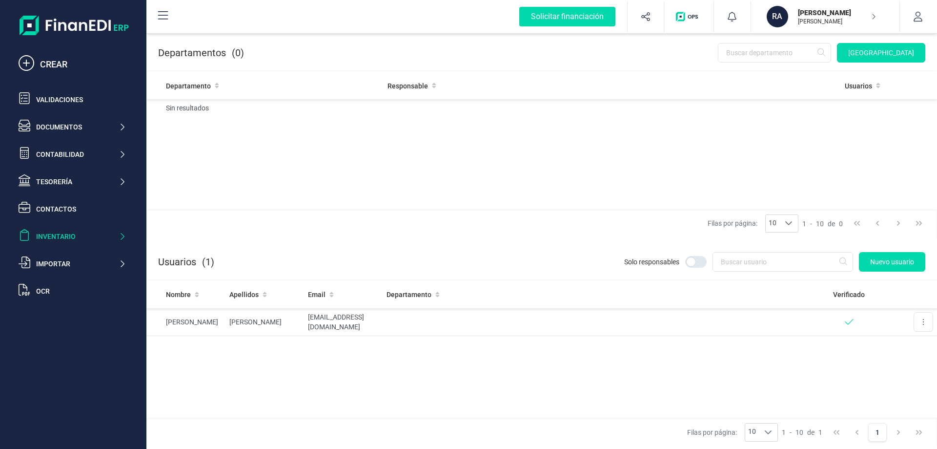
click at [64, 236] on div "Inventario" at bounding box center [77, 236] width 82 height 10
click at [67, 212] on div "Contactos" at bounding box center [81, 209] width 90 height 10
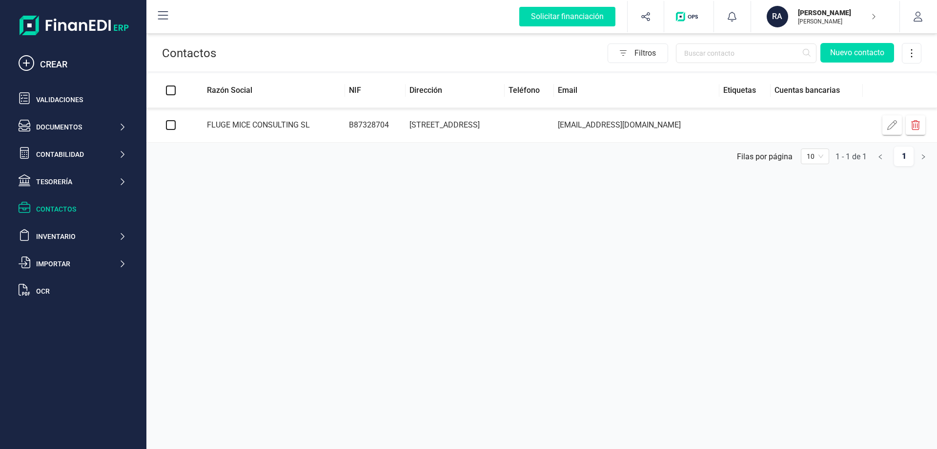
click at [176, 125] on td at bounding box center [170, 125] width 49 height 35
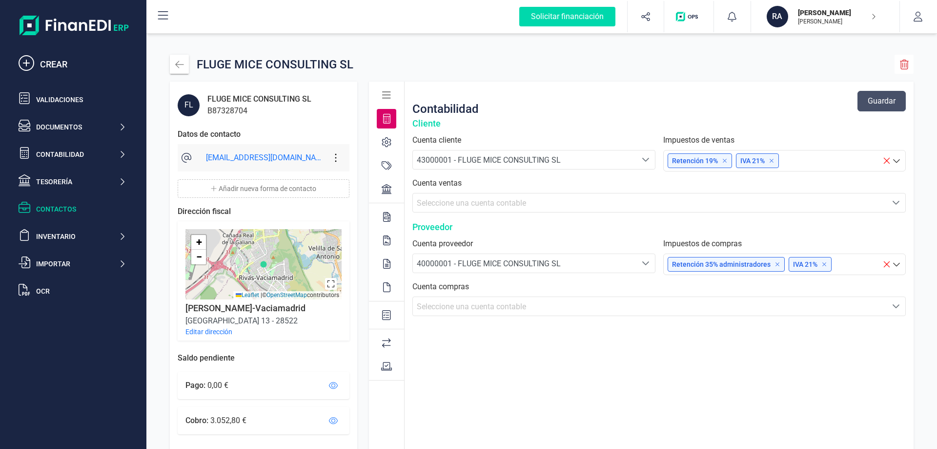
click at [907, 66] on icon "button" at bounding box center [905, 65] width 10 height 10
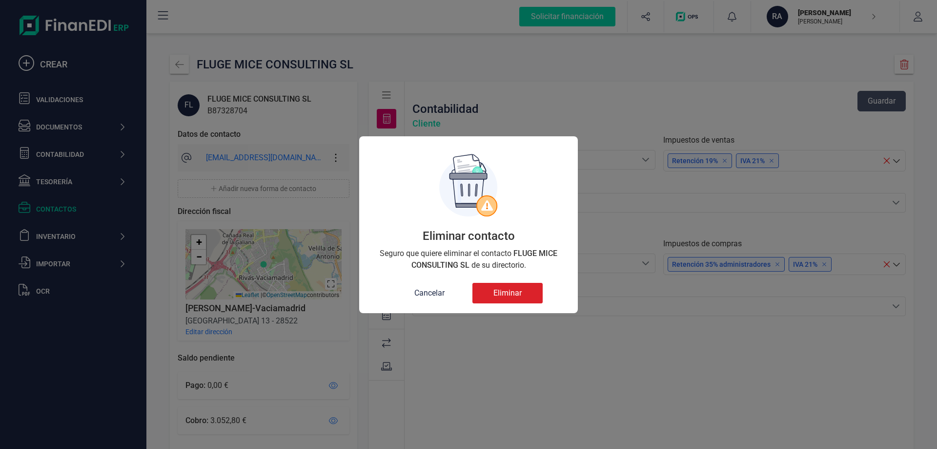
click at [510, 294] on button "Eliminar" at bounding box center [507, 293] width 70 height 20
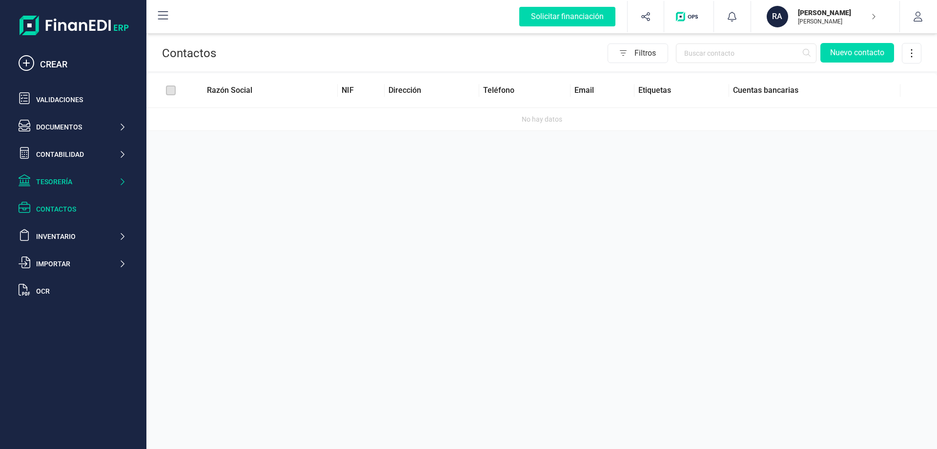
click at [40, 178] on div "Tesorería" at bounding box center [77, 182] width 82 height 10
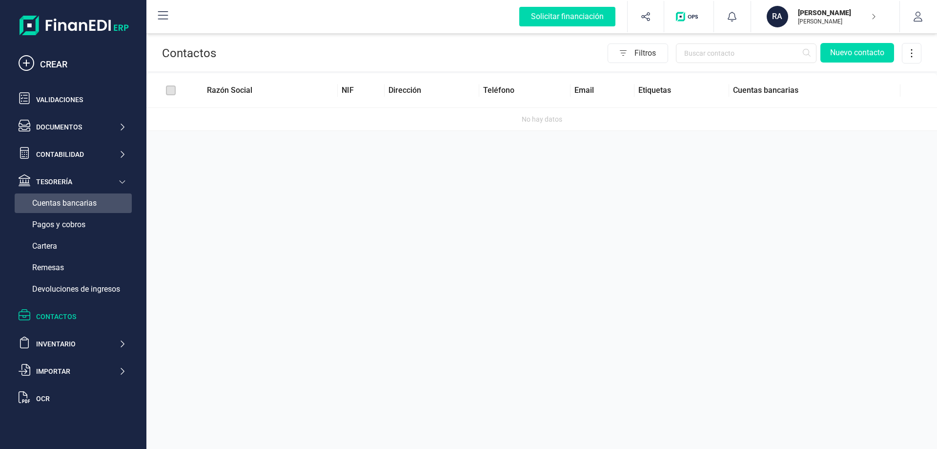
click at [73, 203] on span "Cuentas bancarias" at bounding box center [64, 203] width 64 height 12
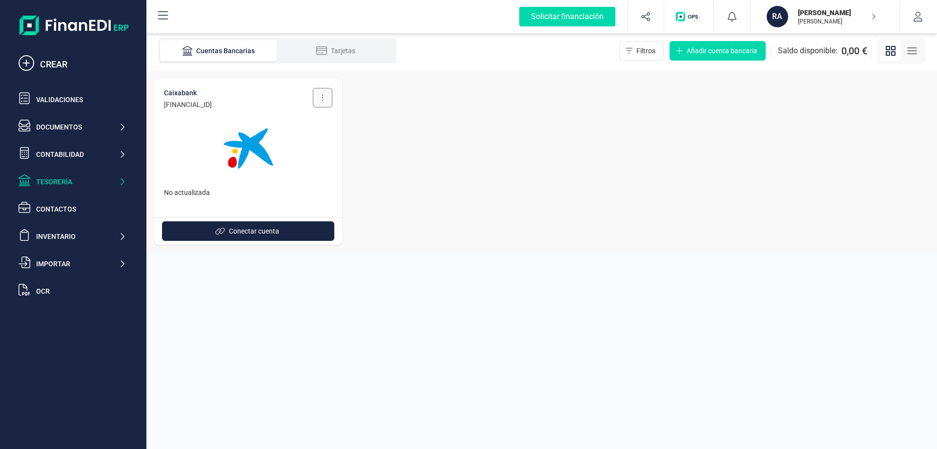
click at [328, 97] on button at bounding box center [323, 98] width 20 height 20
click at [303, 139] on span "Eliminar cuenta" at bounding box center [300, 142] width 47 height 10
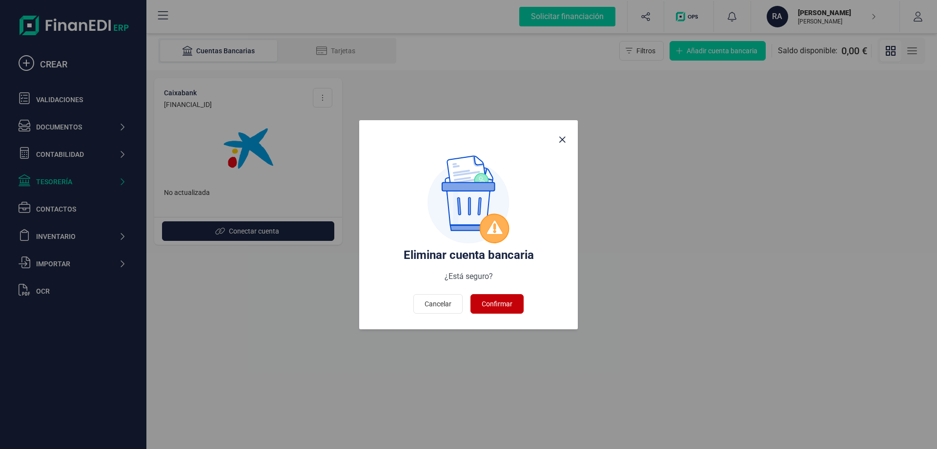
click at [492, 306] on span "Confirmar" at bounding box center [497, 304] width 31 height 10
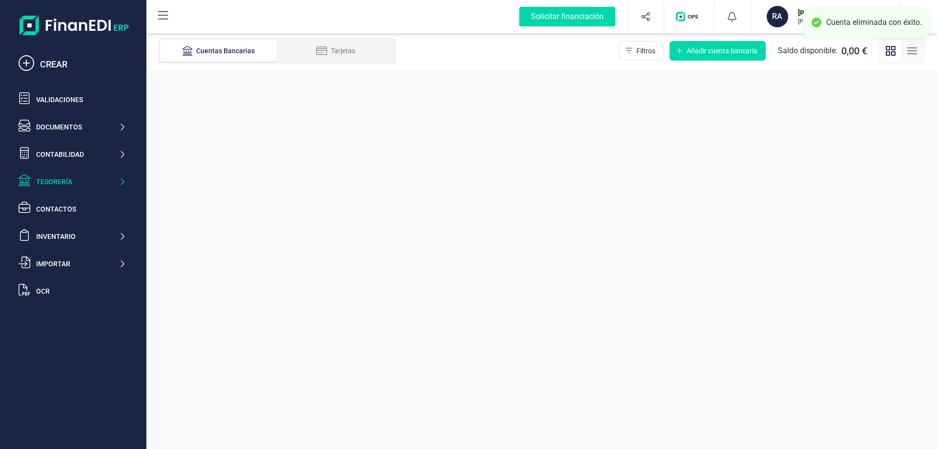
click at [68, 181] on div "Tesorería" at bounding box center [77, 182] width 82 height 10
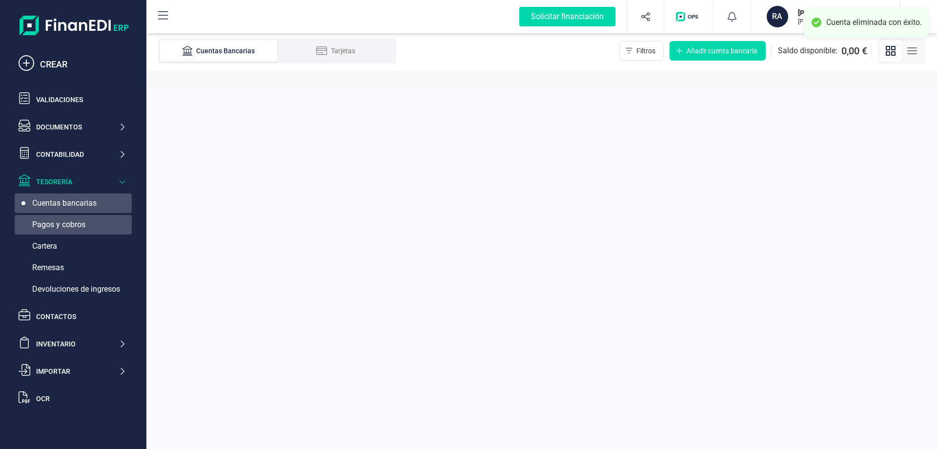
click at [78, 221] on span "Pagos y cobros" at bounding box center [58, 225] width 53 height 12
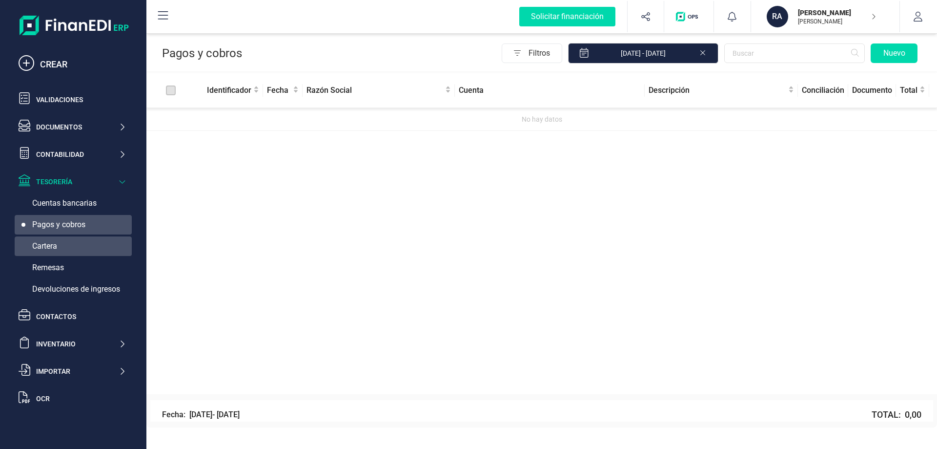
click at [57, 242] on span "Cartera" at bounding box center [44, 246] width 25 height 12
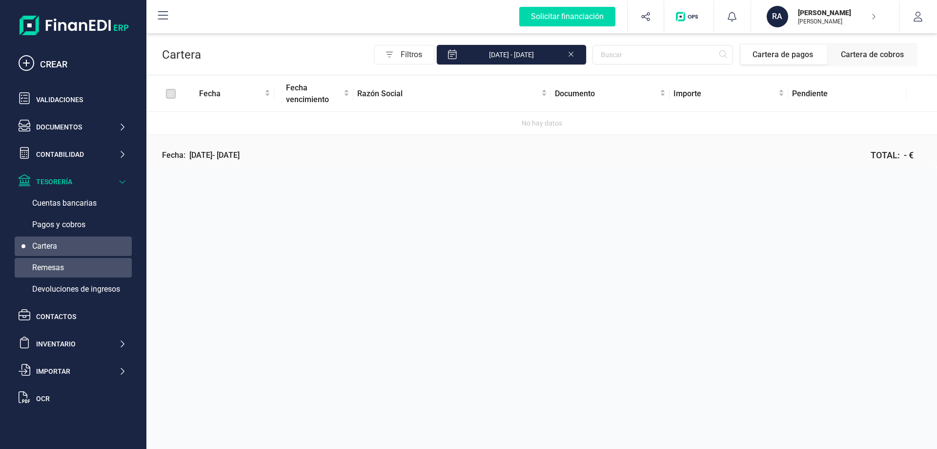
click at [54, 262] on span "Remesas" at bounding box center [48, 268] width 32 height 12
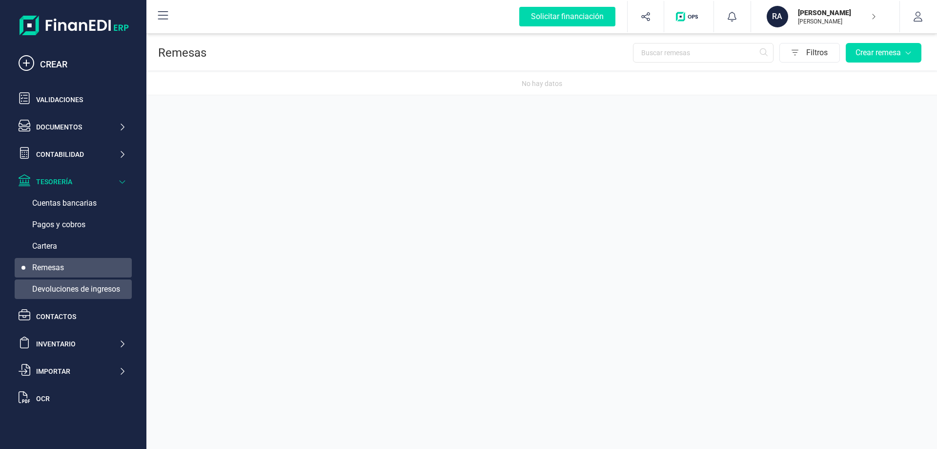
click at [51, 285] on span "Devoluciones de ingresos" at bounding box center [76, 289] width 88 height 12
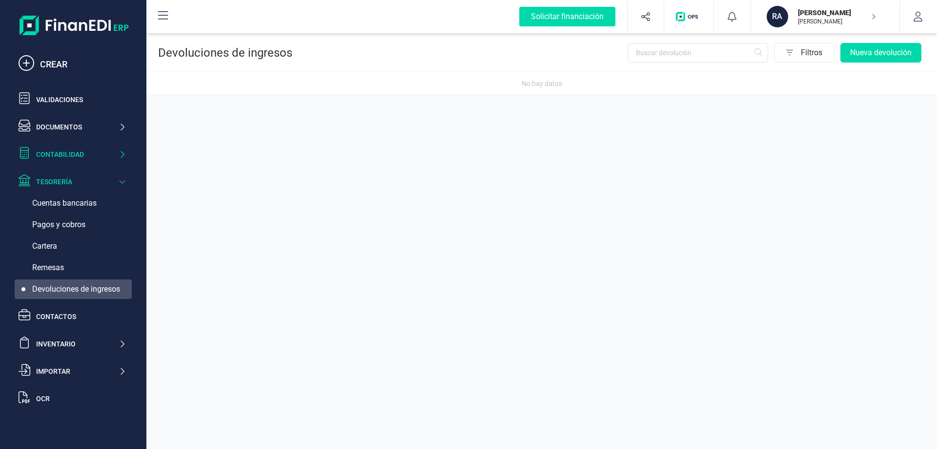
click at [67, 147] on div "Contabilidad" at bounding box center [72, 154] width 115 height 20
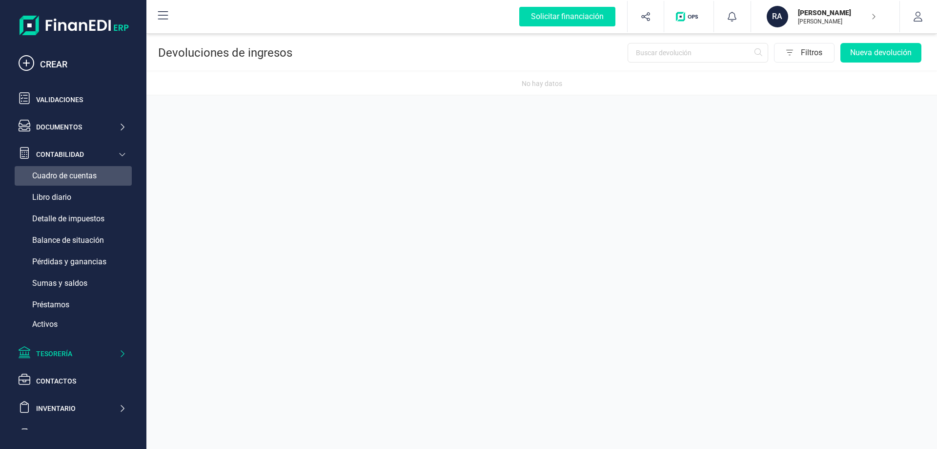
click at [67, 176] on span "Cuadro de cuentas" at bounding box center [64, 176] width 64 height 12
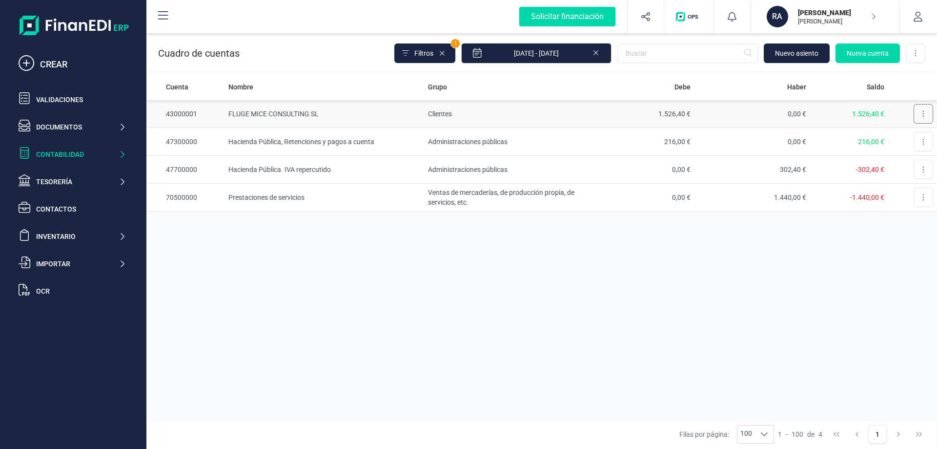
click at [922, 120] on button at bounding box center [924, 114] width 20 height 20
click at [920, 119] on button at bounding box center [924, 114] width 20 height 20
click at [446, 54] on icon at bounding box center [442, 53] width 8 height 8
click at [599, 55] on icon at bounding box center [596, 52] width 8 height 10
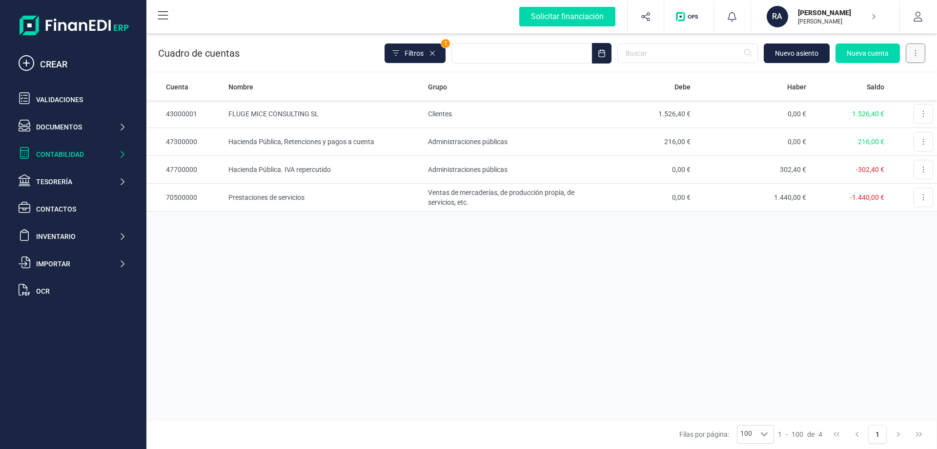
click at [920, 60] on button at bounding box center [916, 53] width 20 height 20
click at [594, 256] on div "Cuenta Nombre Grupo Debe Haber Saldo 43000001 FLUGE MICE CONSULTING SL Clientes…" at bounding box center [541, 246] width 791 height 346
click at [912, 196] on td "Editar" at bounding box center [912, 197] width 49 height 27
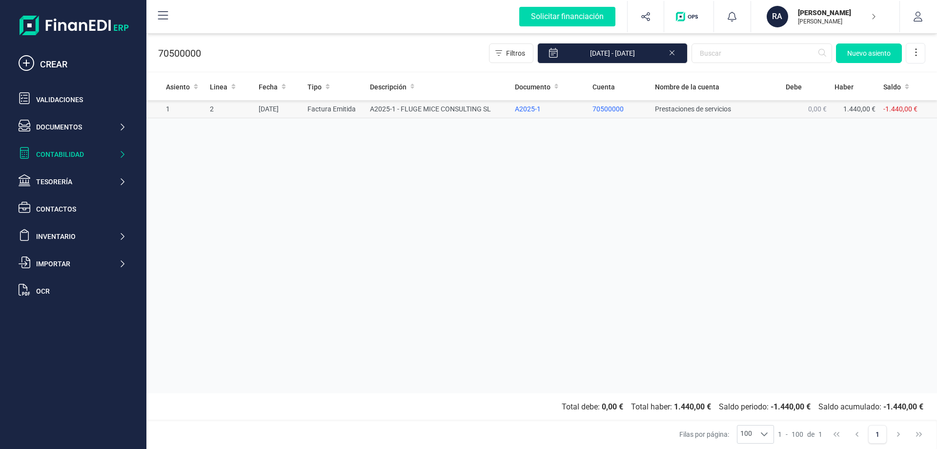
click at [339, 110] on td "Factura Emitida" at bounding box center [335, 109] width 62 height 18
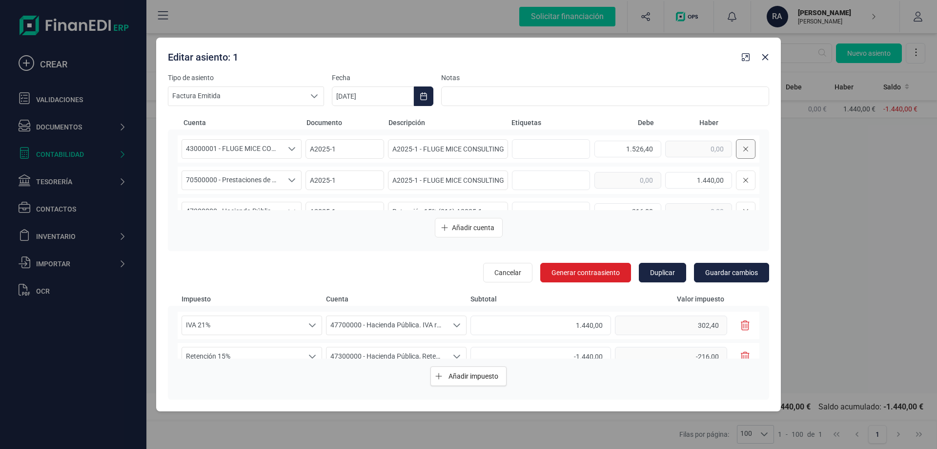
click at [743, 151] on icon at bounding box center [746, 149] width 6 height 8
click at [741, 150] on button at bounding box center [746, 149] width 20 height 20
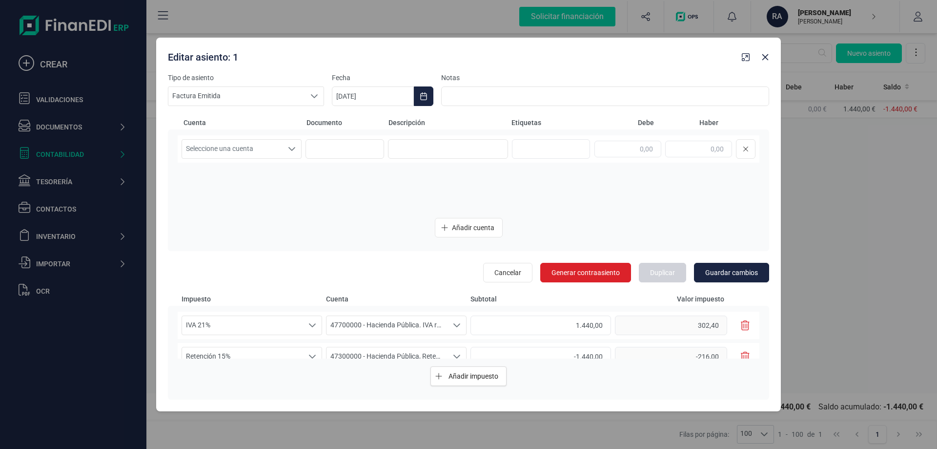
click at [726, 317] on div "302,40" at bounding box center [685, 325] width 141 height 20
click at [741, 324] on icon "button" at bounding box center [745, 325] width 9 height 10
click at [740, 326] on button "button" at bounding box center [745, 325] width 17 height 20
click at [744, 326] on icon "button" at bounding box center [745, 325] width 9 height 10
click at [746, 321] on icon "button" at bounding box center [745, 325] width 9 height 10
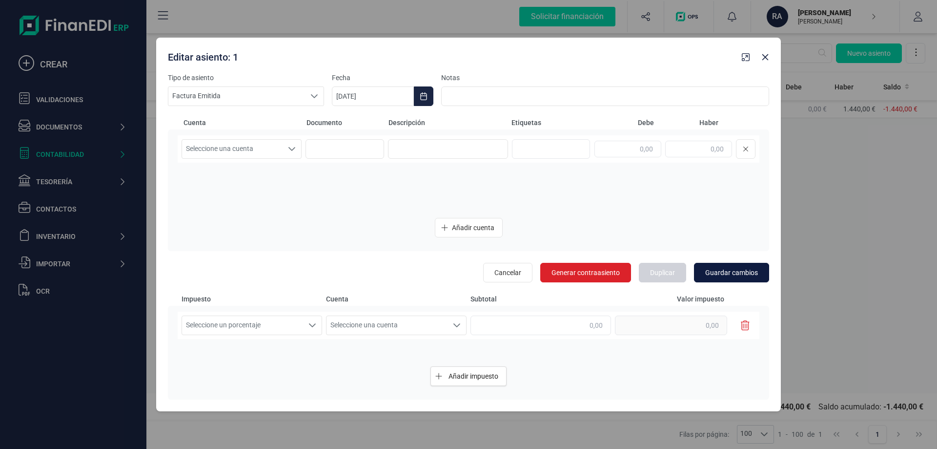
click at [743, 264] on button "Guardar cambios" at bounding box center [731, 273] width 75 height 20
click at [249, 145] on span "Seleccione una cuenta" at bounding box center [232, 149] width 101 height 19
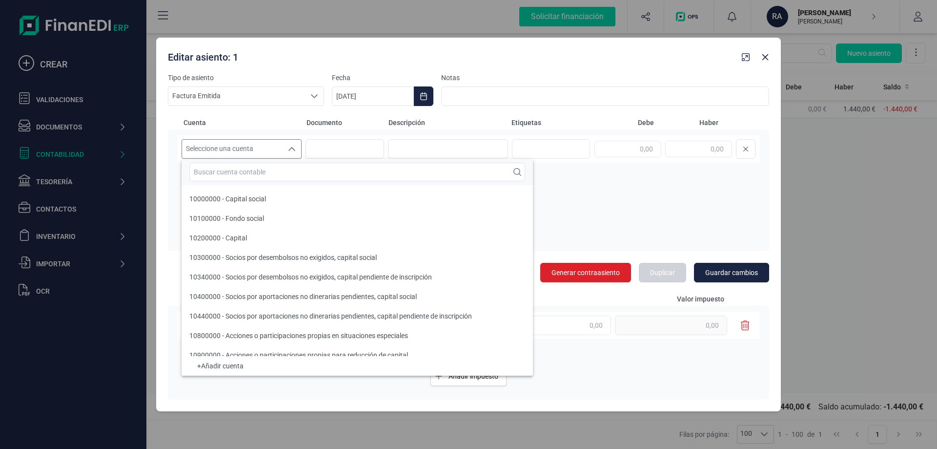
click at [250, 145] on span "Seleccione una cuenta" at bounding box center [232, 149] width 101 height 19
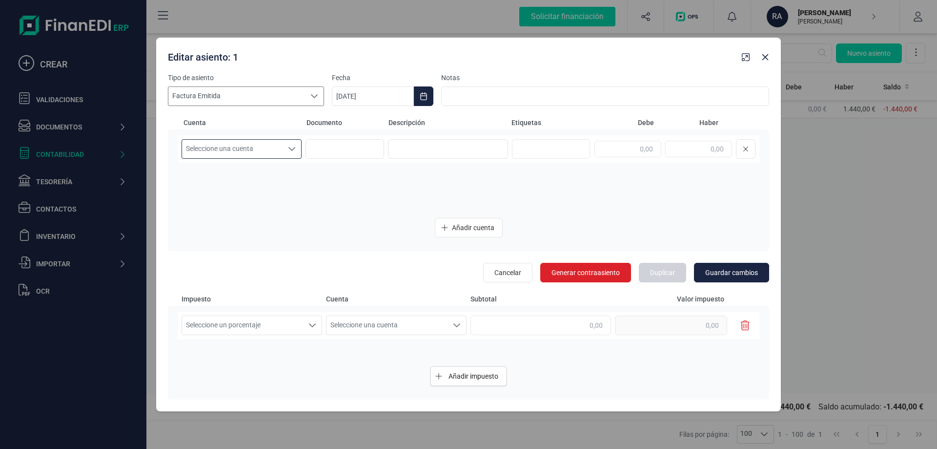
click at [243, 102] on span "Factura Emitida" at bounding box center [236, 96] width 137 height 19
click at [419, 96] on button "Choose Date" at bounding box center [424, 96] width 20 height 20
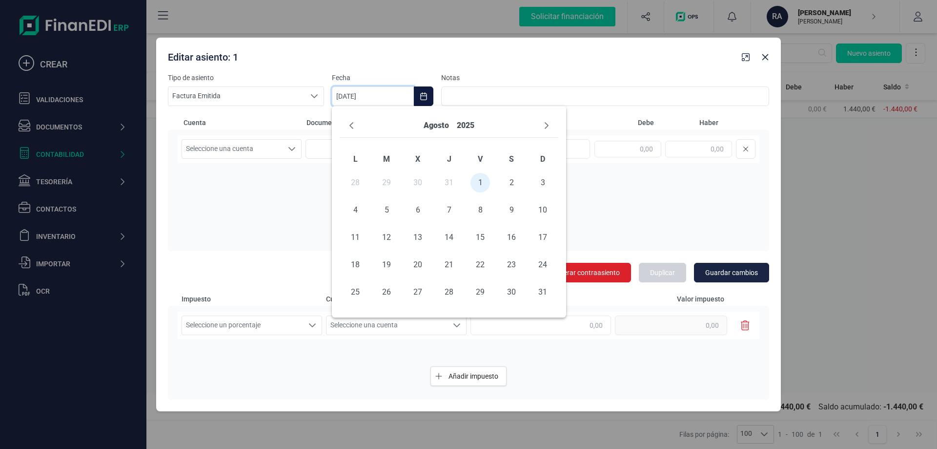
click at [419, 96] on button "Choose Date" at bounding box center [424, 96] width 20 height 20
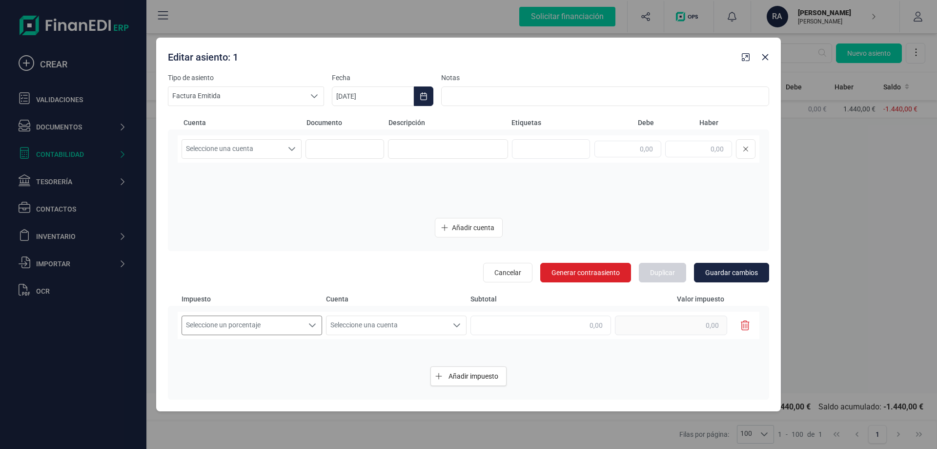
click at [275, 329] on span "Seleccione un porcentaje" at bounding box center [242, 325] width 121 height 19
click at [276, 327] on span "Seleccione un porcentaje" at bounding box center [242, 325] width 121 height 19
click at [742, 328] on icon "button" at bounding box center [745, 325] width 9 height 10
click at [762, 64] on button "button" at bounding box center [766, 57] width 16 height 16
type input "[DATE]"
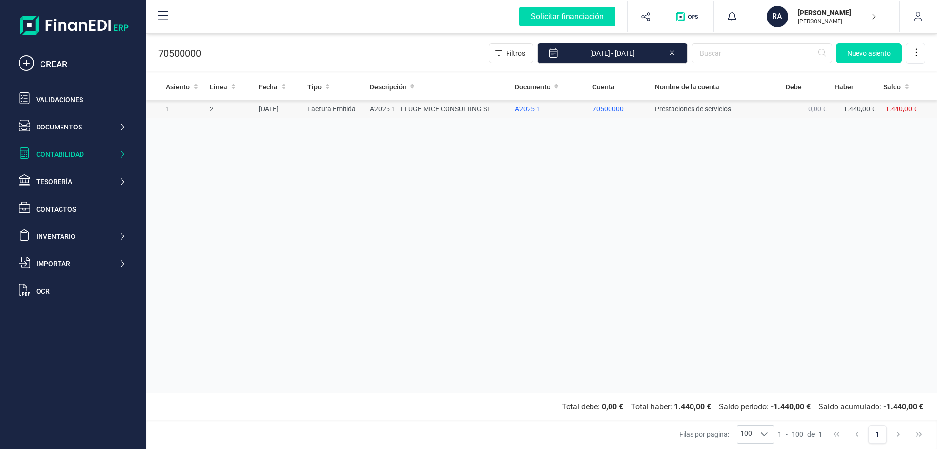
click at [367, 108] on td "A2025-1 - FLUGE MICE CONSULTING SL" at bounding box center [438, 109] width 145 height 18
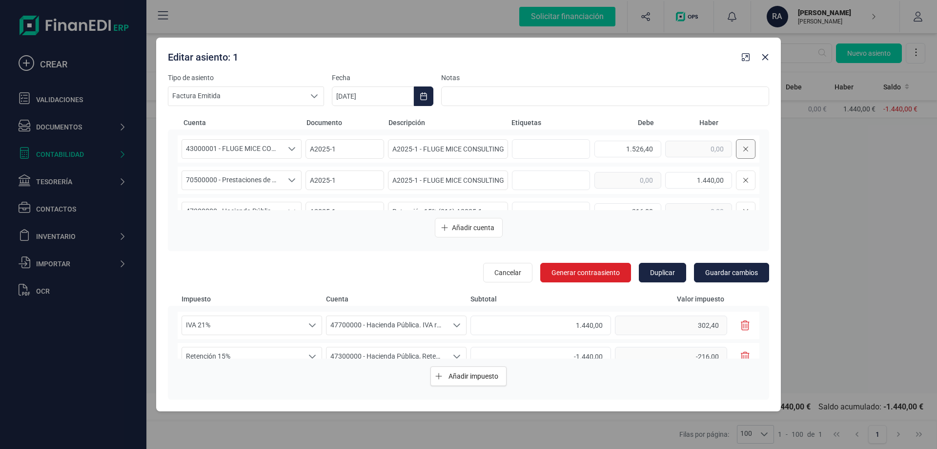
click at [743, 149] on icon at bounding box center [746, 149] width 6 height 8
click at [740, 149] on button at bounding box center [746, 149] width 20 height 20
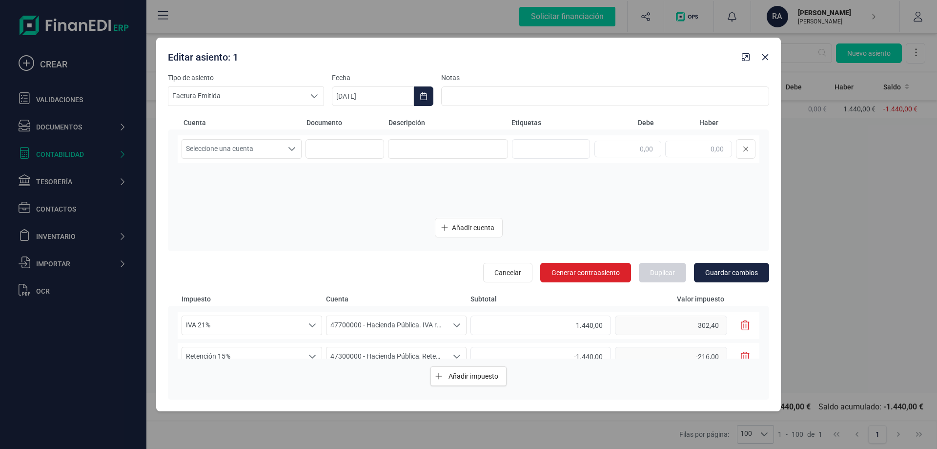
click at [741, 325] on icon "button" at bounding box center [745, 325] width 9 height 10
click at [737, 347] on button "button" at bounding box center [745, 357] width 17 height 20
click at [737, 324] on button "button" at bounding box center [745, 325] width 17 height 20
click at [742, 325] on icon "button" at bounding box center [745, 325] width 9 height 10
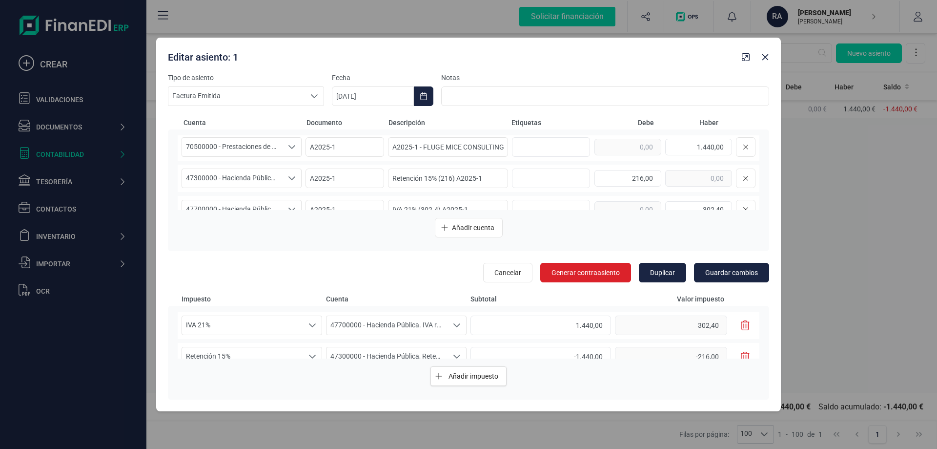
scroll to position [49, 0]
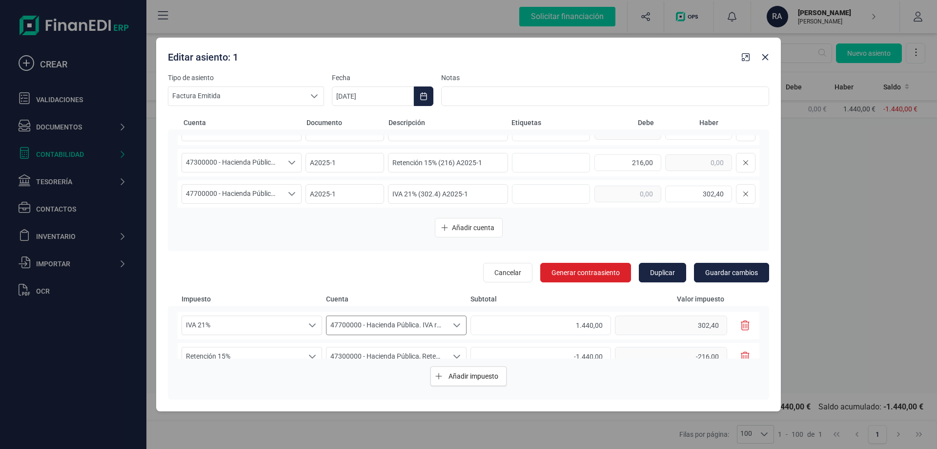
click at [449, 328] on div "Seleccione una cuenta" at bounding box center [457, 325] width 19 height 19
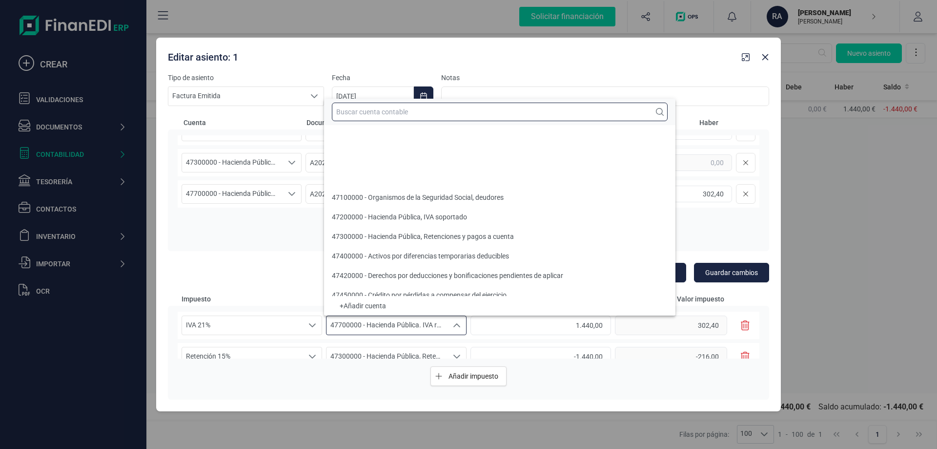
scroll to position [169, 0]
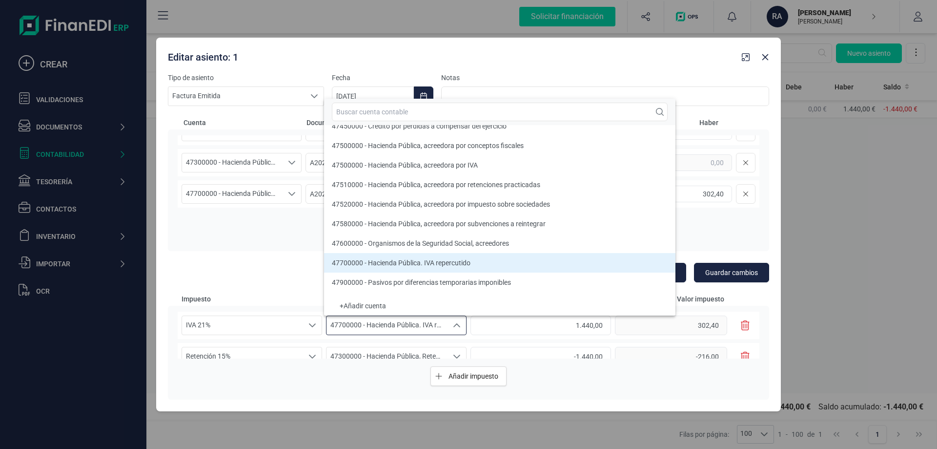
click at [449, 326] on div "Seleccione una cuenta" at bounding box center [457, 325] width 19 height 19
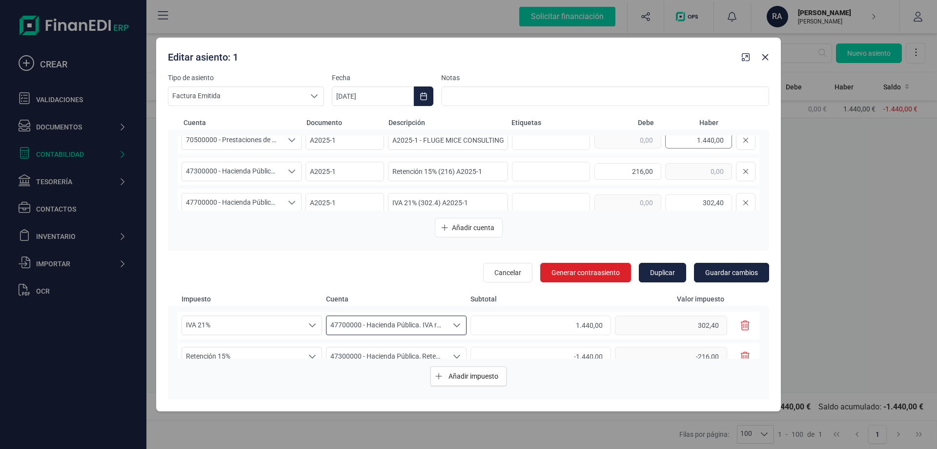
scroll to position [37, 0]
click at [426, 97] on icon "Choose Date" at bounding box center [424, 96] width 8 height 8
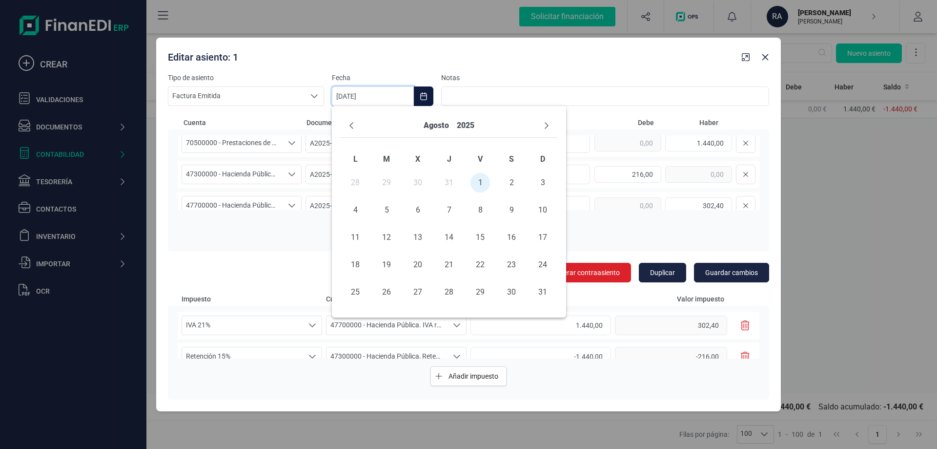
click at [426, 97] on icon "Choose Date" at bounding box center [424, 96] width 8 height 8
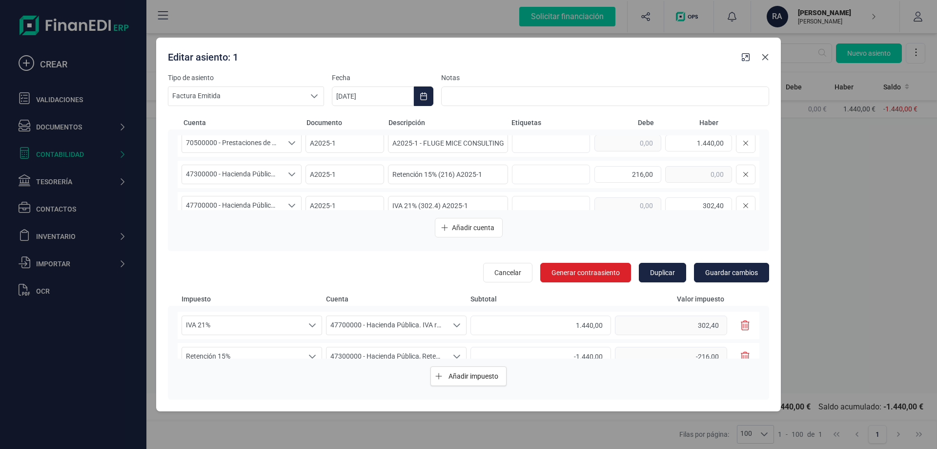
click at [762, 58] on icon "button" at bounding box center [765, 57] width 8 height 8
type input "[DATE]"
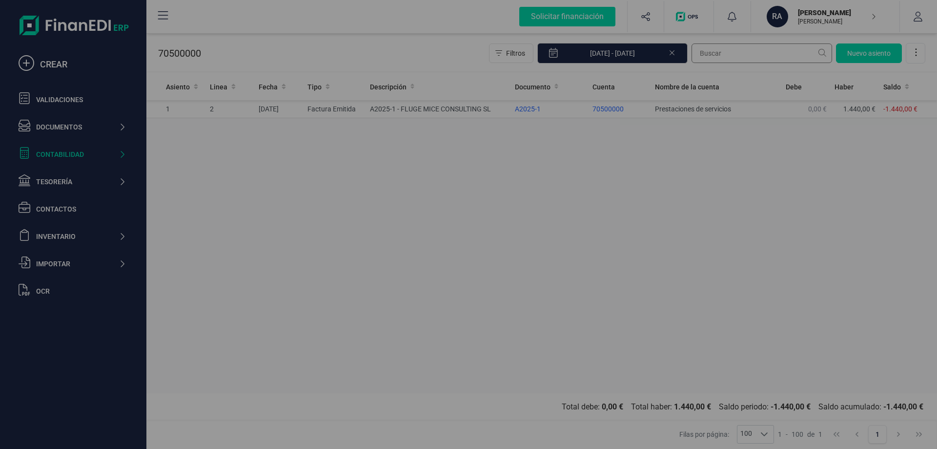
scroll to position [0, 0]
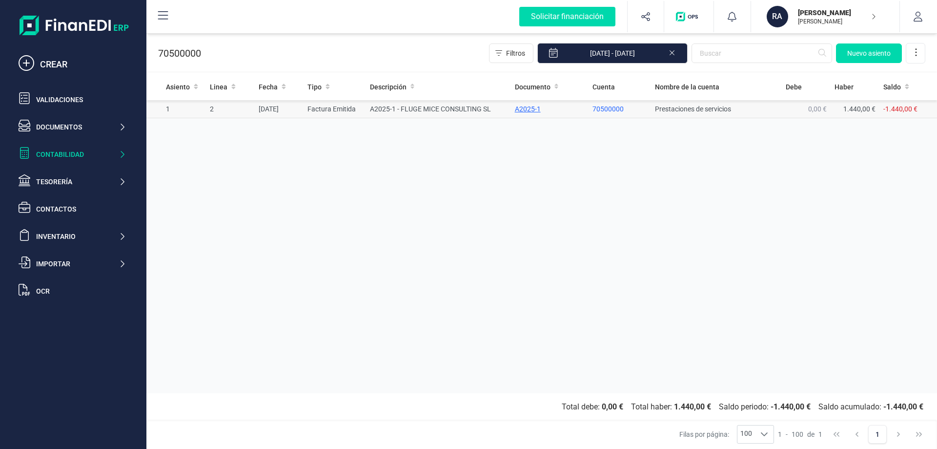
click at [533, 110] on div "A2025-1" at bounding box center [550, 109] width 70 height 10
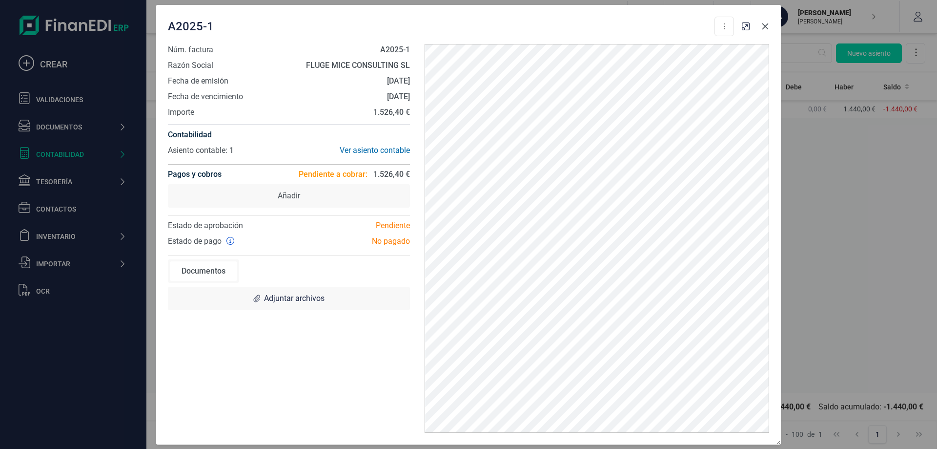
click at [766, 27] on icon "button" at bounding box center [765, 26] width 6 height 6
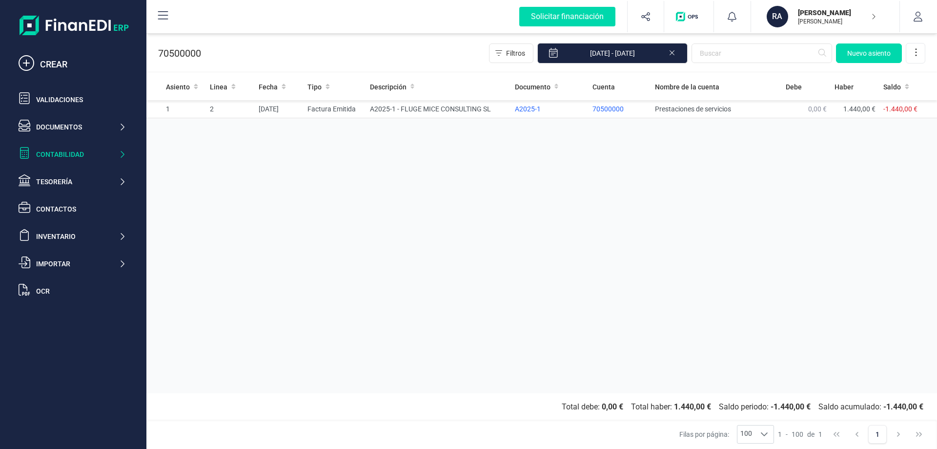
click at [861, 24] on p "[PERSON_NAME]" at bounding box center [837, 22] width 78 height 8
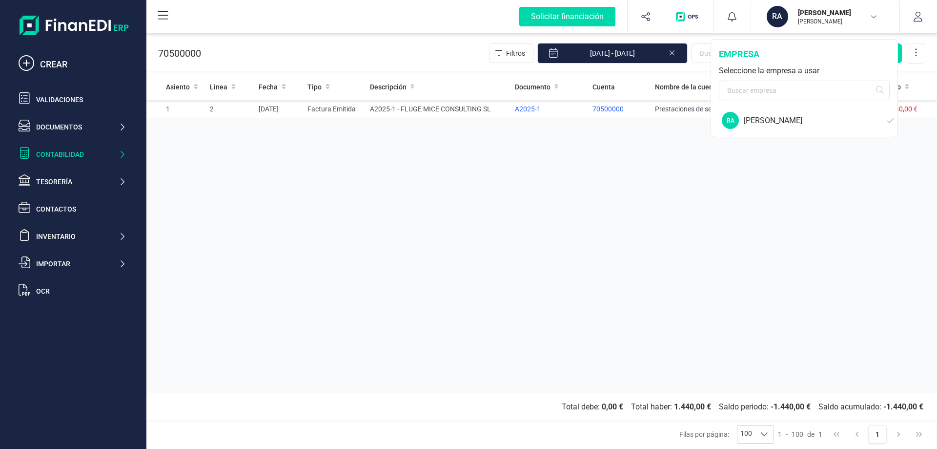
click at [827, 119] on div "[PERSON_NAME]" at bounding box center [815, 121] width 143 height 12
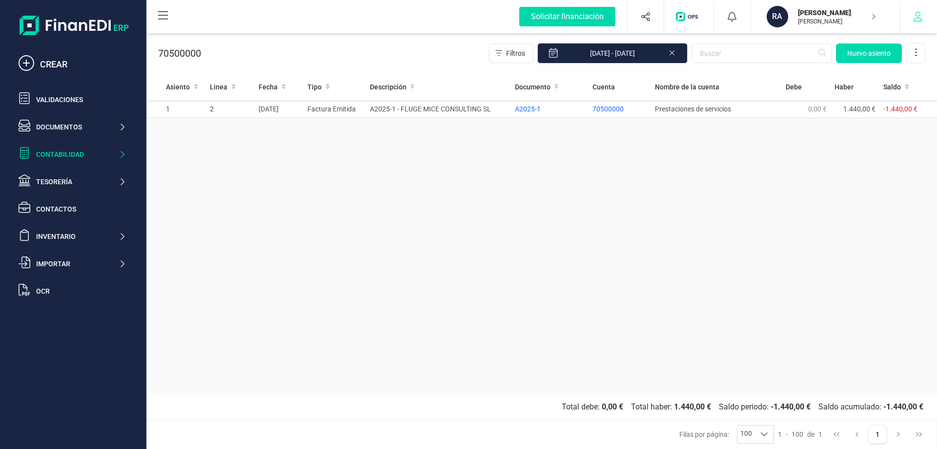
click at [923, 24] on button "button" at bounding box center [918, 16] width 37 height 31
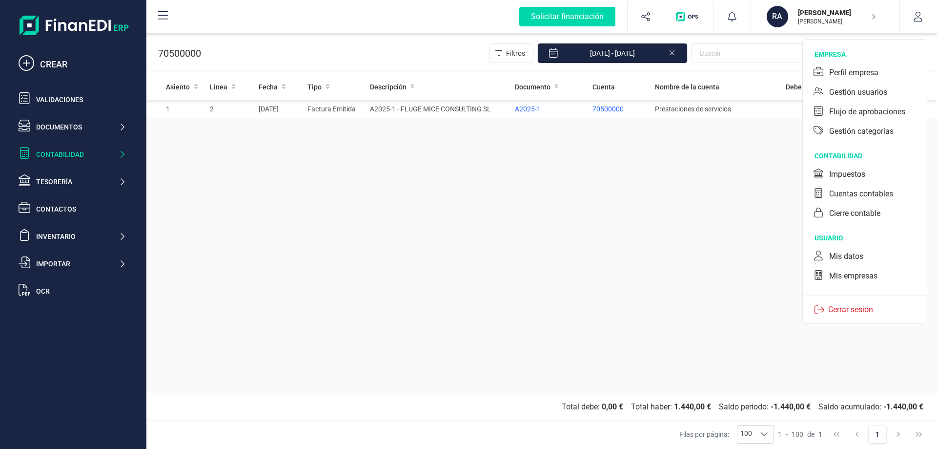
click at [851, 253] on div "Mis datos" at bounding box center [846, 256] width 34 height 12
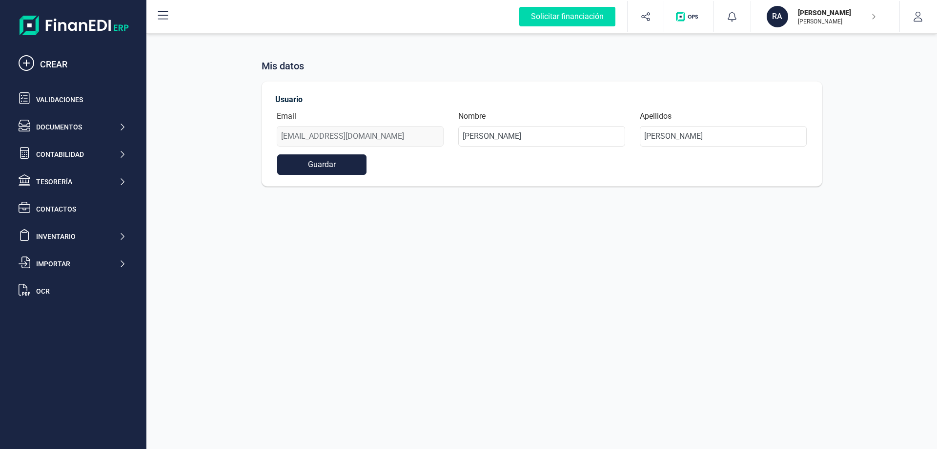
click at [858, 17] on p "[PERSON_NAME]" at bounding box center [837, 13] width 78 height 10
click at [911, 18] on button "button" at bounding box center [918, 16] width 37 height 31
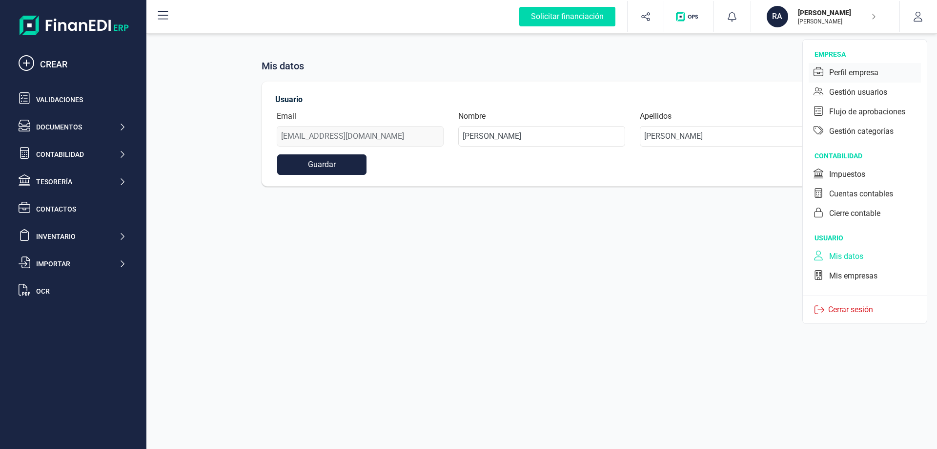
click at [873, 69] on div "Perfil empresa" at bounding box center [853, 73] width 49 height 12
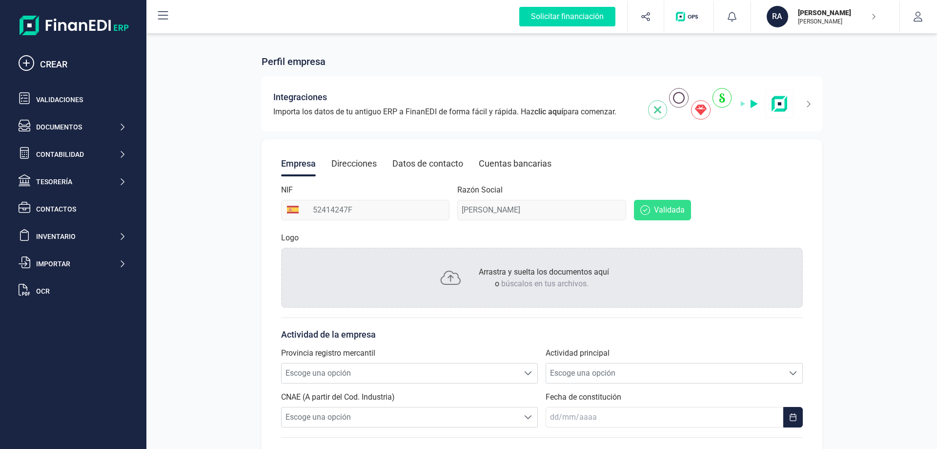
click at [375, 164] on div "Direcciones" at bounding box center [353, 163] width 45 height 25
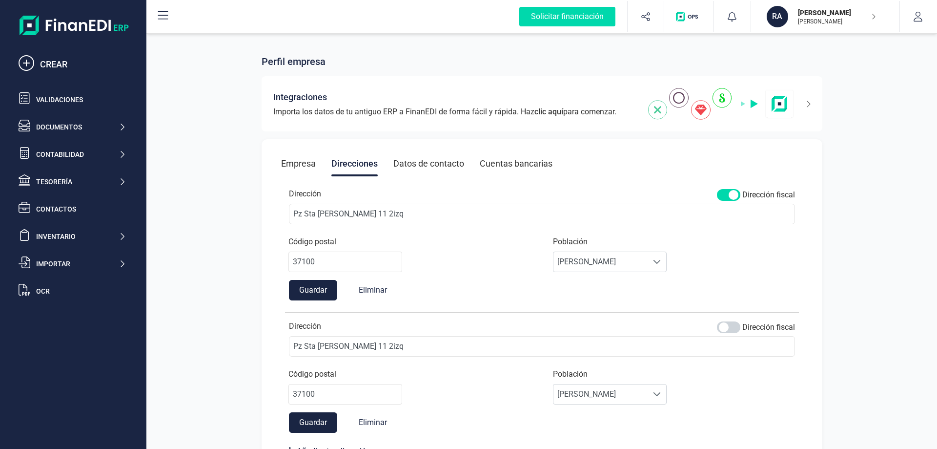
click at [511, 157] on div "Cuentas bancarias" at bounding box center [516, 163] width 73 height 25
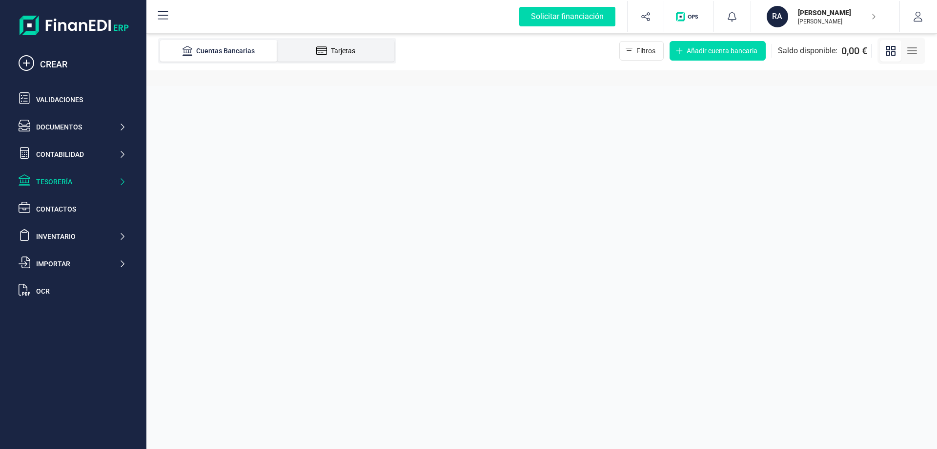
click at [338, 58] on li "Tarjetas" at bounding box center [335, 50] width 117 height 21
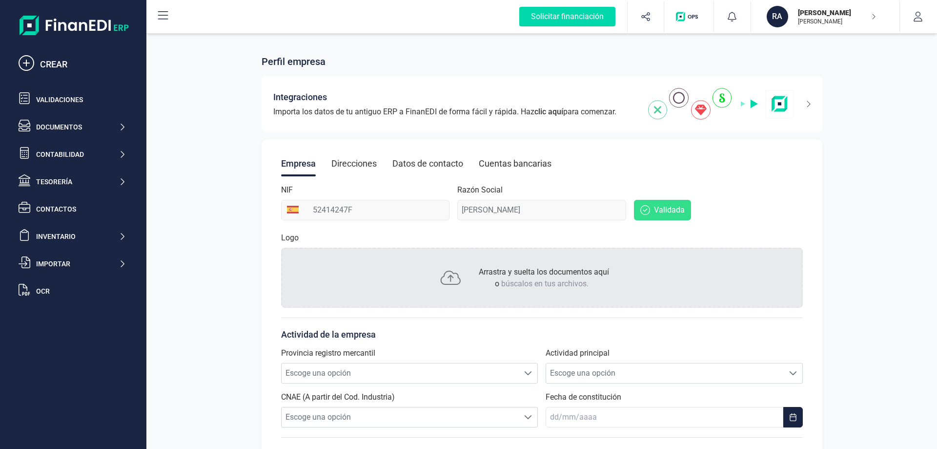
click at [366, 157] on div "Direcciones" at bounding box center [353, 163] width 45 height 25
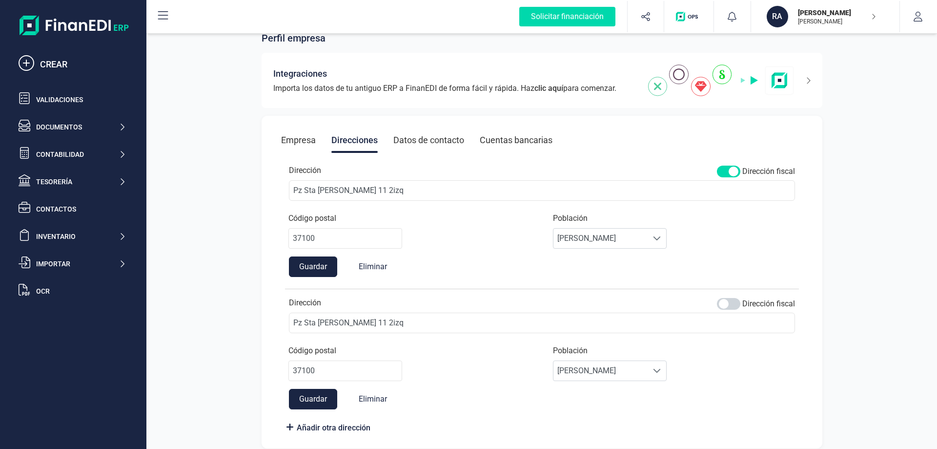
scroll to position [35, 0]
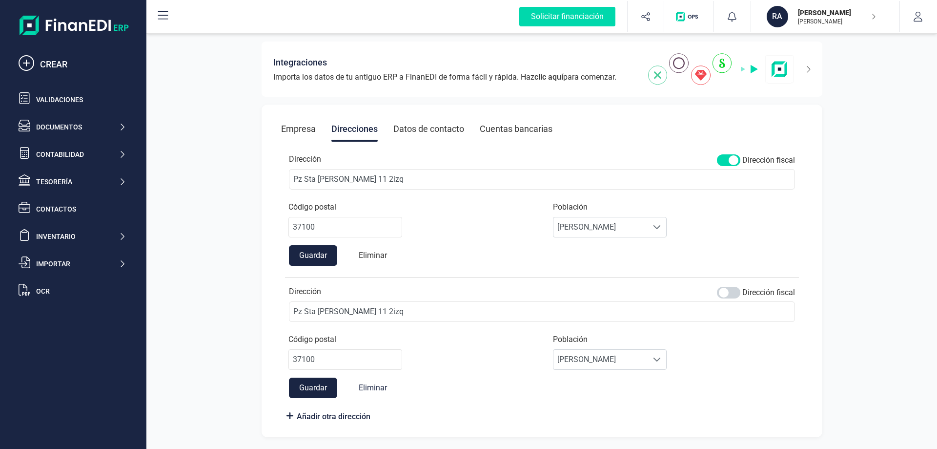
click at [382, 249] on button "Eliminar" at bounding box center [373, 255] width 48 height 20
click at [375, 385] on button "Eliminar" at bounding box center [373, 387] width 48 height 20
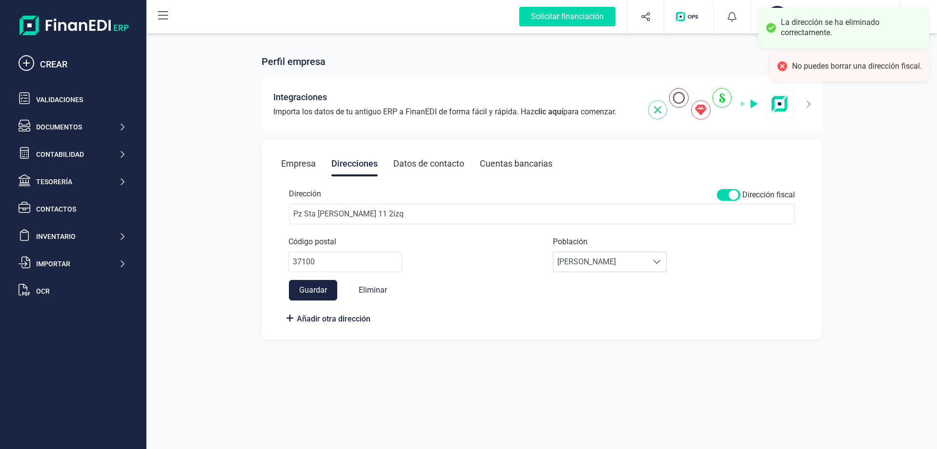
scroll to position [0, 0]
click at [365, 291] on button "Eliminar" at bounding box center [373, 290] width 48 height 20
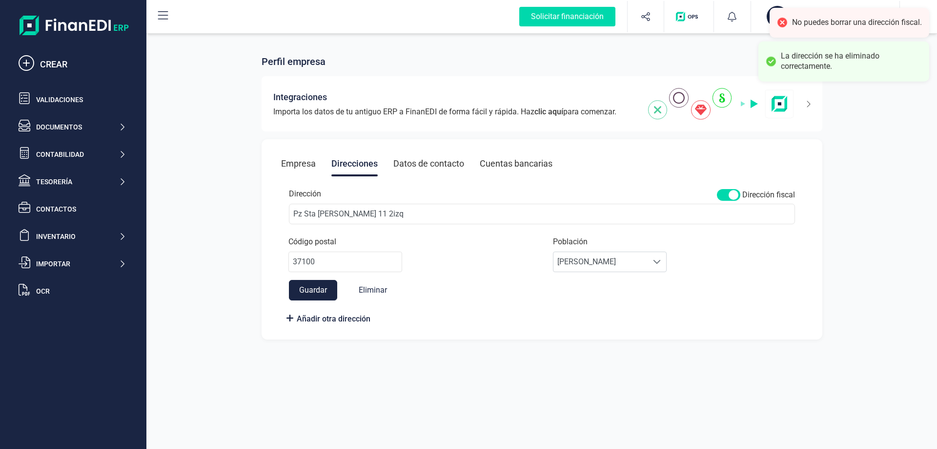
click at [408, 361] on div "Perfil empresa Integraciones Importa los datos de tu antiguo ERP a FinanEDI de …" at bounding box center [541, 224] width 791 height 449
click at [733, 194] on span at bounding box center [728, 195] width 23 height 12
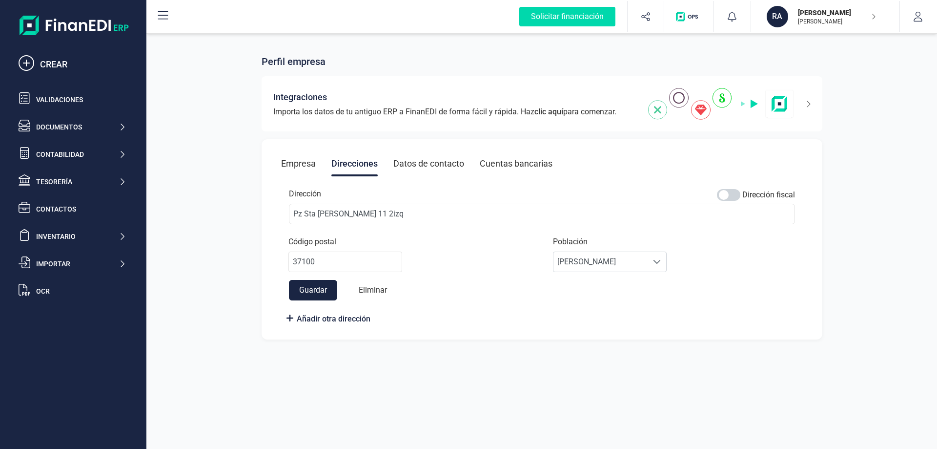
click at [383, 289] on button "Eliminar" at bounding box center [373, 290] width 48 height 20
click at [373, 278] on div "Código postal 37100 Población Seleccione una población Ledesma Ledesma" at bounding box center [542, 258] width 522 height 44
click at [851, 19] on p "[PERSON_NAME]" at bounding box center [837, 22] width 78 height 8
click at [699, 20] on img "button" at bounding box center [689, 17] width 26 height 10
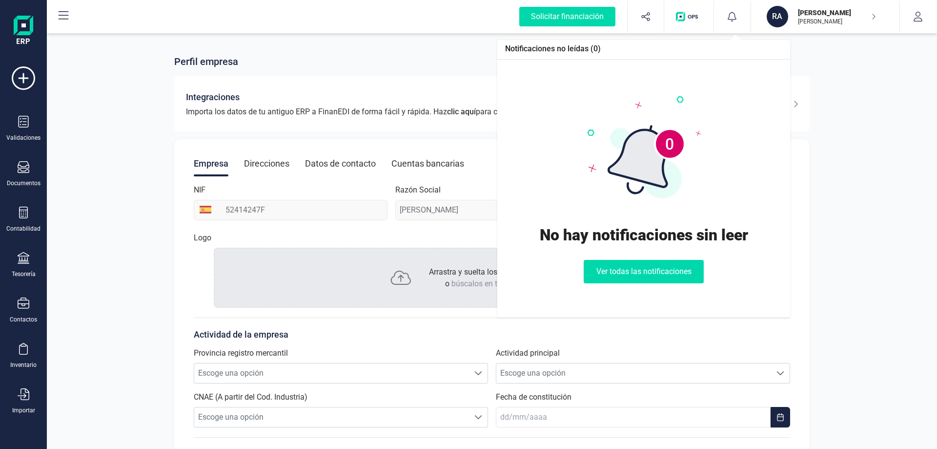
click at [730, 17] on icon at bounding box center [732, 17] width 10 height 10
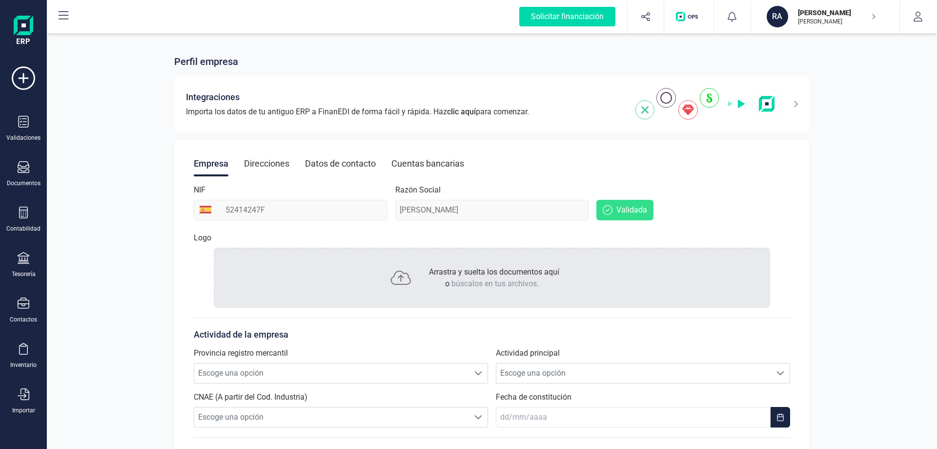
click at [840, 16] on p "[PERSON_NAME]" at bounding box center [837, 13] width 78 height 10
click at [812, 123] on div "[PERSON_NAME]" at bounding box center [815, 121] width 143 height 12
click at [807, 119] on div "[PERSON_NAME]" at bounding box center [815, 121] width 143 height 12
click at [918, 14] on icon "button" at bounding box center [918, 17] width 10 height 10
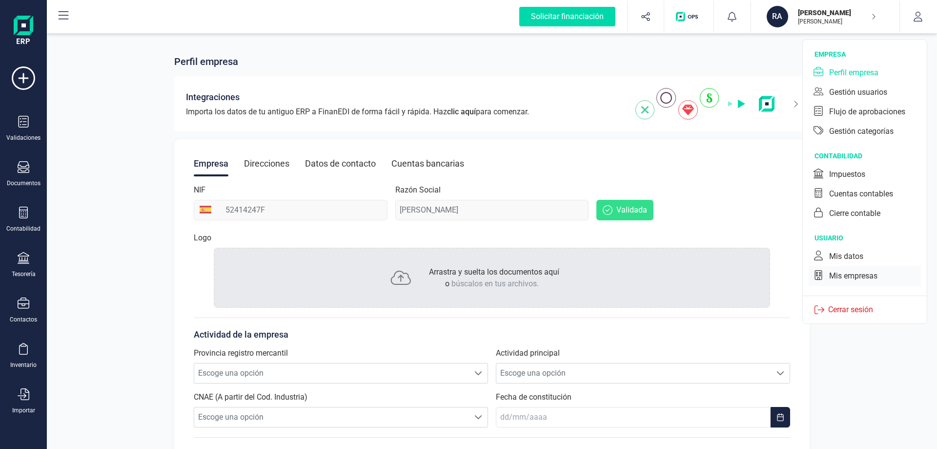
click at [852, 275] on div "Mis empresas" at bounding box center [853, 276] width 48 height 12
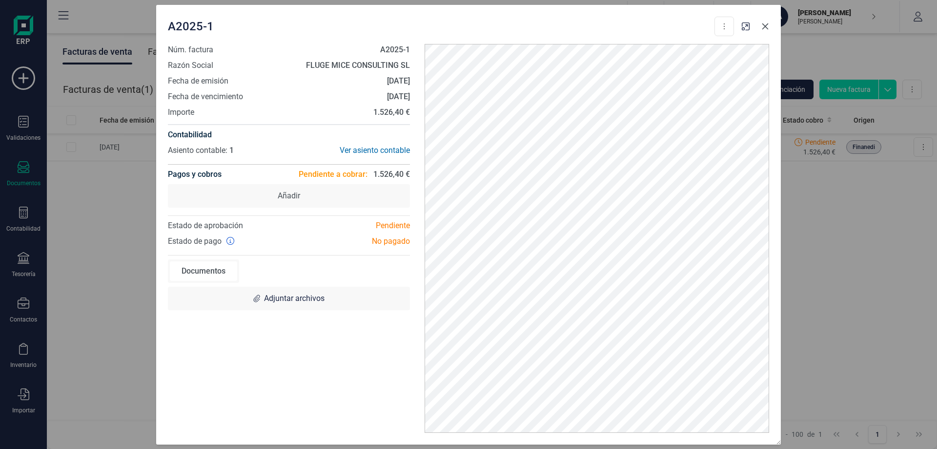
click at [767, 22] on icon "button" at bounding box center [765, 26] width 8 height 8
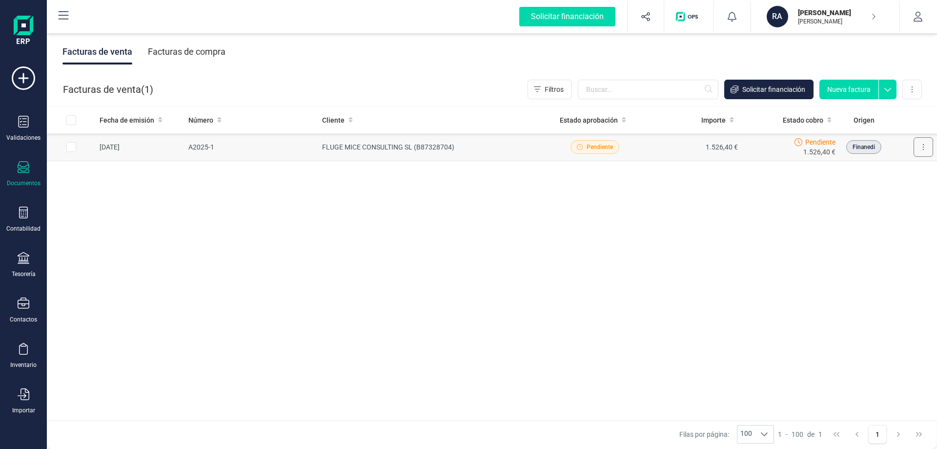
click at [931, 146] on button at bounding box center [924, 147] width 20 height 20
click at [928, 141] on button at bounding box center [924, 147] width 20 height 20
click at [76, 146] on td at bounding box center [71, 147] width 49 height 28
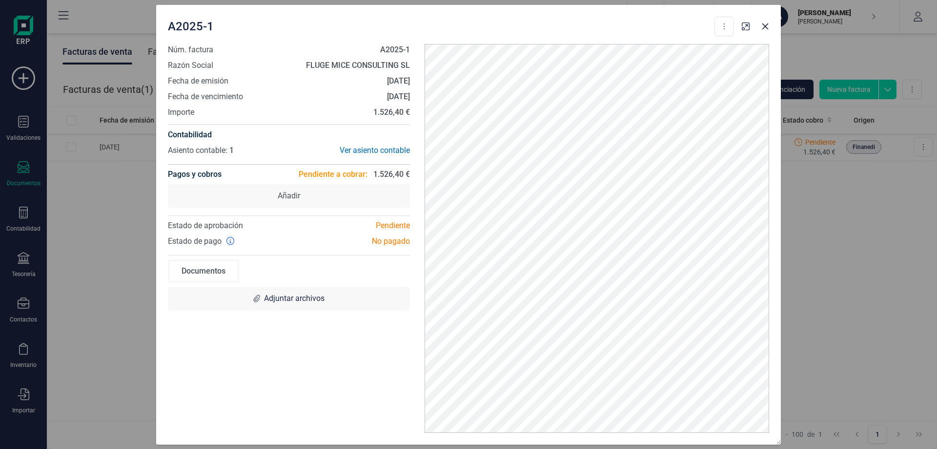
click at [72, 150] on div "A2025-1 Descargar documento Crear factura rectificativa Marcar como cobrada Núm…" at bounding box center [468, 224] width 937 height 449
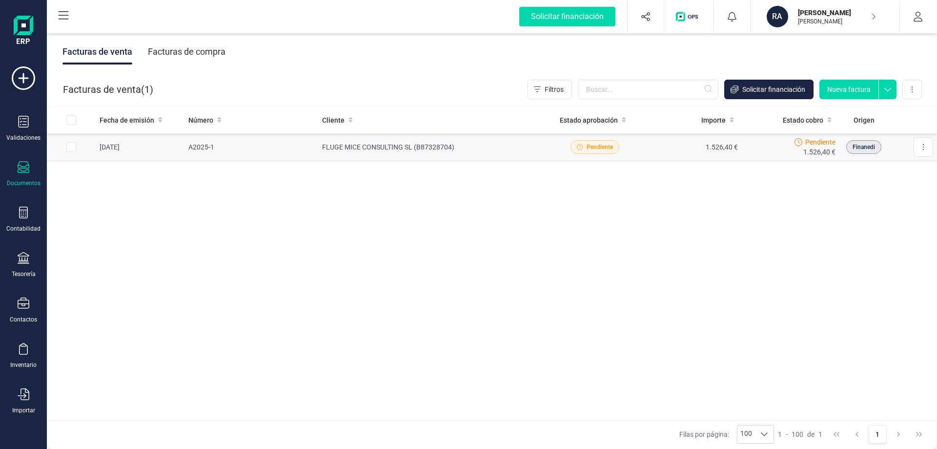
click at [70, 145] on input "Row Selected 50d1fbf8-36c2-465f-9435-43715bbc5e38" at bounding box center [71, 147] width 10 height 10
checkbox input "true"
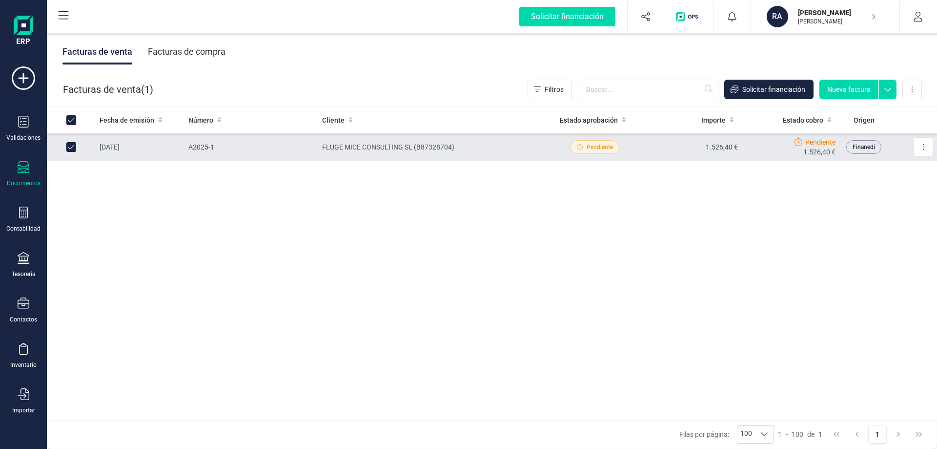
drag, startPoint x: 390, startPoint y: 143, endPoint x: 829, endPoint y: 198, distance: 442.2
click at [829, 198] on div "Fecha de emisión Número Cliente Estado aprobación Importe Estado cobro Origen 0…" at bounding box center [492, 263] width 890 height 314
click at [924, 146] on button at bounding box center [924, 147] width 20 height 20
click at [914, 13] on icon "button" at bounding box center [918, 17] width 10 height 10
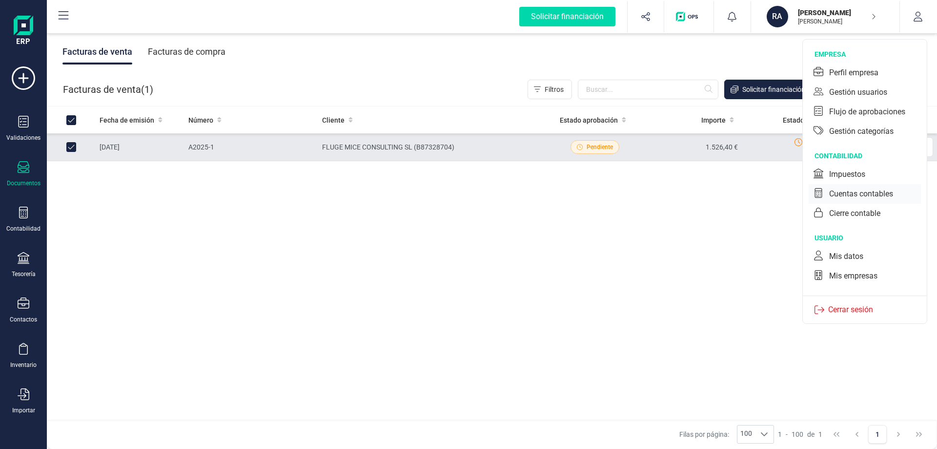
click at [886, 191] on div "Cuentas contables" at bounding box center [861, 194] width 64 height 12
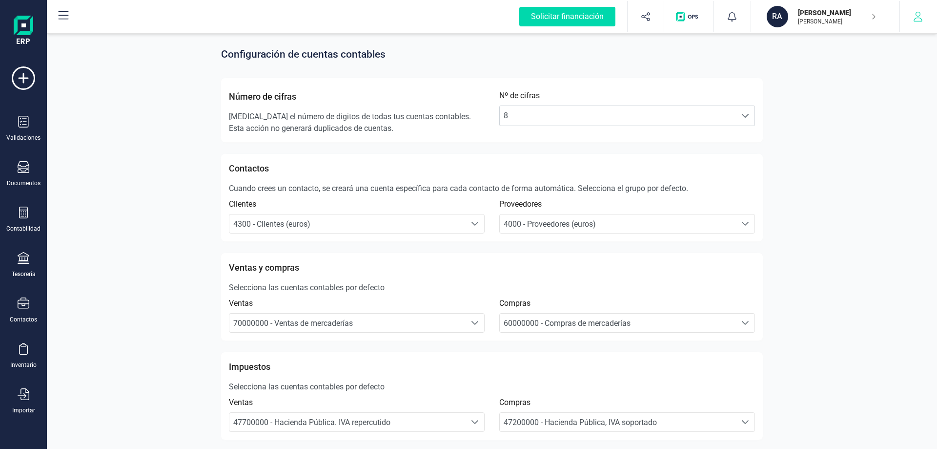
click at [924, 14] on button "button" at bounding box center [918, 16] width 37 height 31
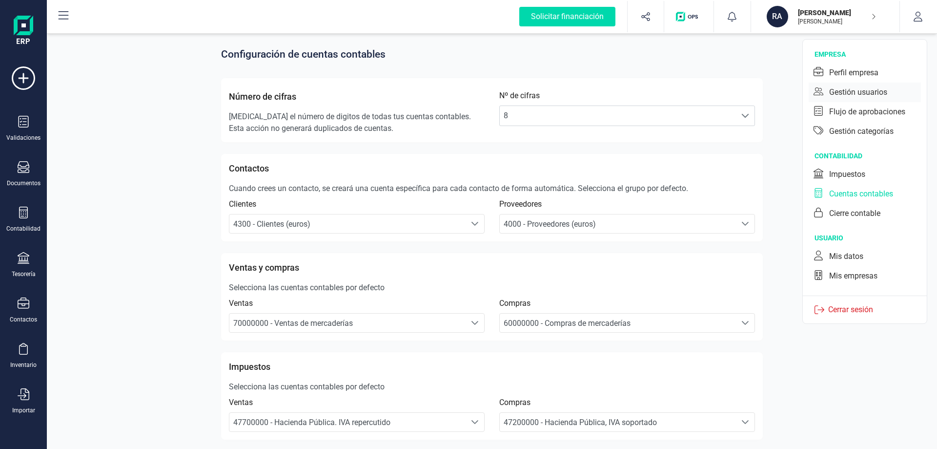
click at [864, 92] on div "Gestión usuarios" at bounding box center [858, 92] width 58 height 12
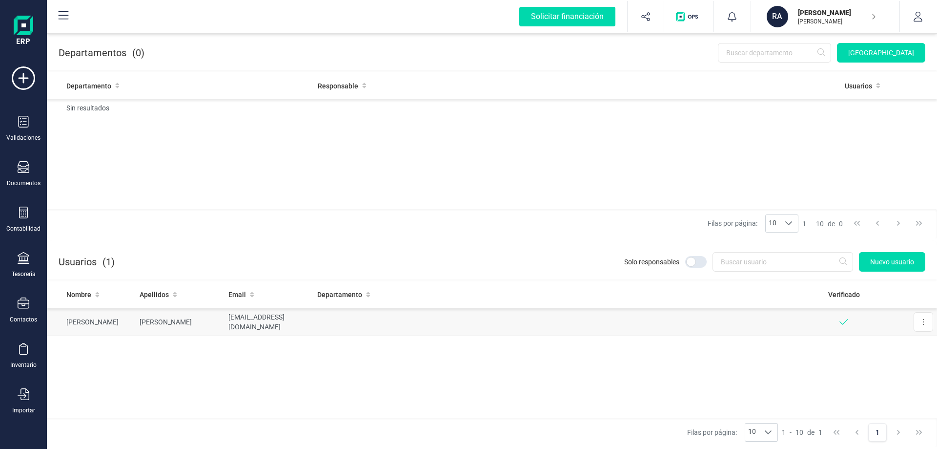
click at [936, 326] on td "Editar" at bounding box center [912, 321] width 49 height 27
click at [933, 320] on button at bounding box center [924, 322] width 20 height 20
click at [910, 346] on span "Editar" at bounding box center [916, 346] width 18 height 10
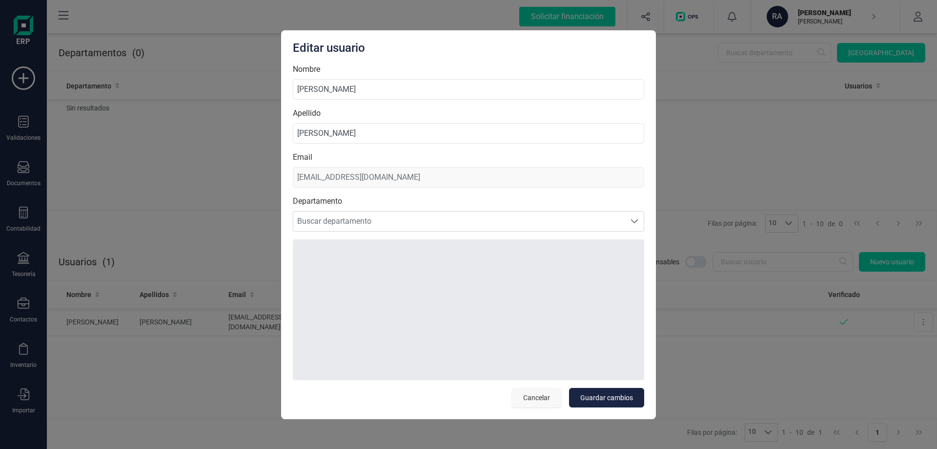
click at [539, 399] on span "Cancelar" at bounding box center [536, 397] width 27 height 10
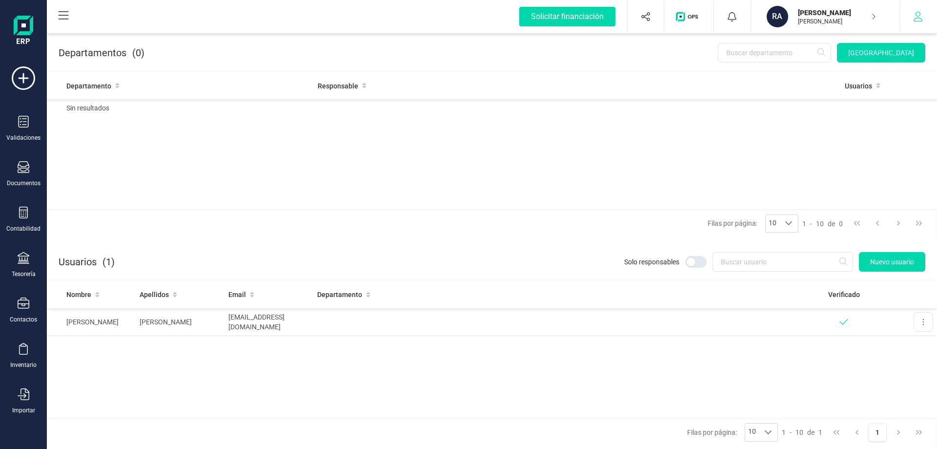
click at [910, 16] on button "button" at bounding box center [918, 16] width 37 height 31
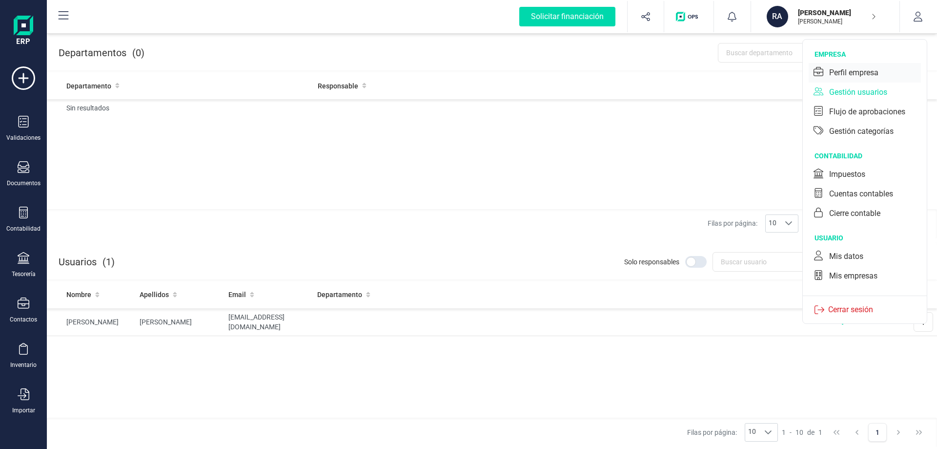
click at [868, 74] on div "Perfil empresa" at bounding box center [853, 73] width 49 height 12
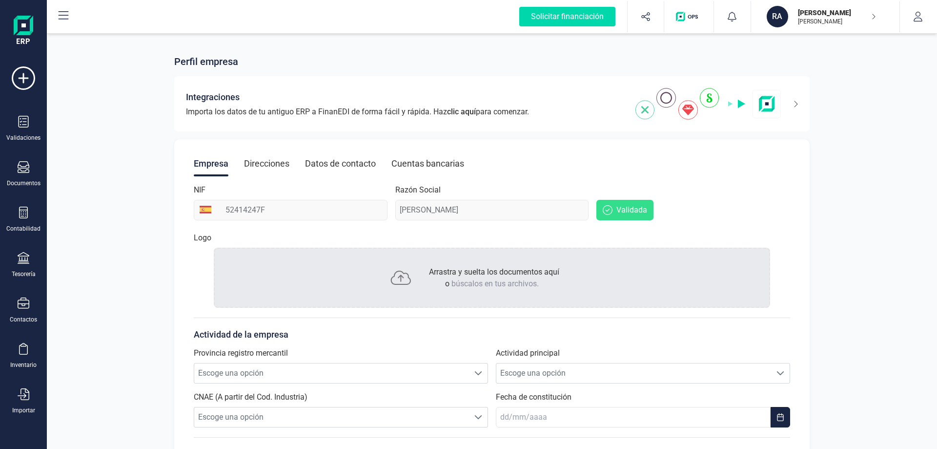
click at [613, 208] on span "Validada" at bounding box center [624, 210] width 57 height 20
click at [627, 213] on span "Validada" at bounding box center [631, 210] width 31 height 12
click at [628, 212] on span "Validada" at bounding box center [631, 210] width 31 height 12
click at [628, 211] on span "Validada" at bounding box center [631, 210] width 31 height 12
click at [73, 12] on button at bounding box center [63, 16] width 31 height 31
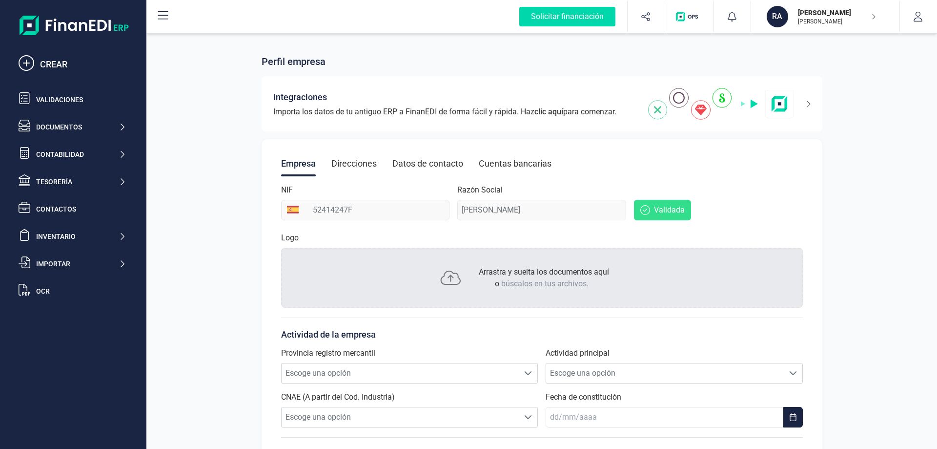
click at [160, 15] on icon at bounding box center [163, 16] width 12 height 12
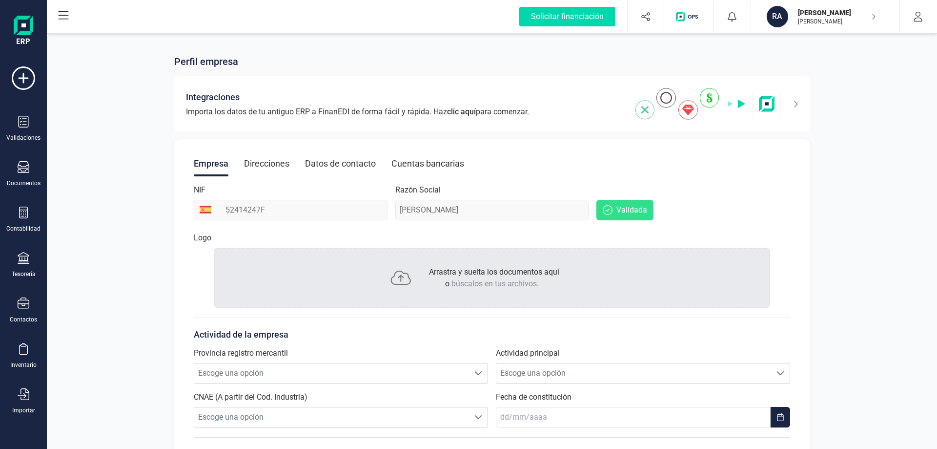
click at [68, 18] on icon at bounding box center [64, 16] width 12 height 12
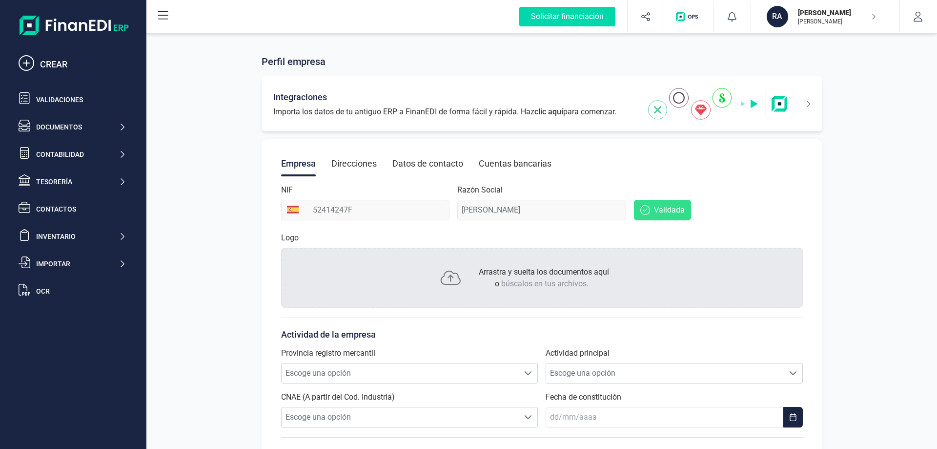
click at [808, 102] on icon at bounding box center [802, 104] width 17 height 16
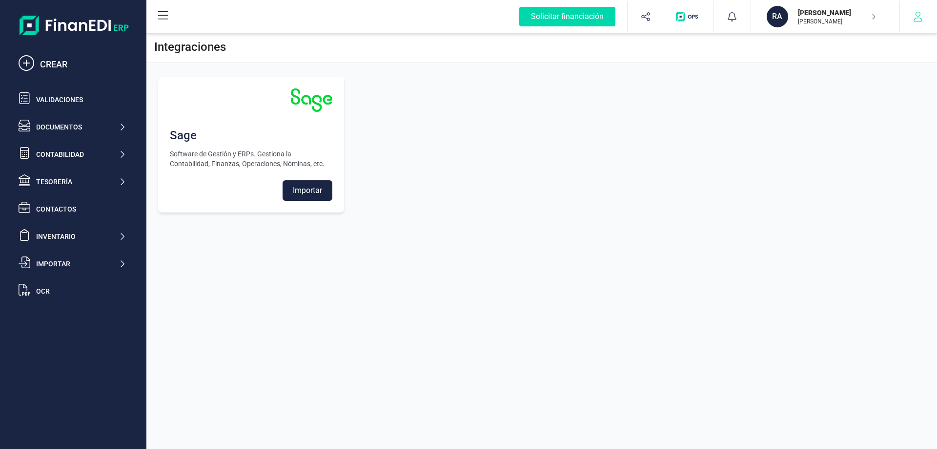
click at [926, 20] on button "button" at bounding box center [918, 16] width 37 height 31
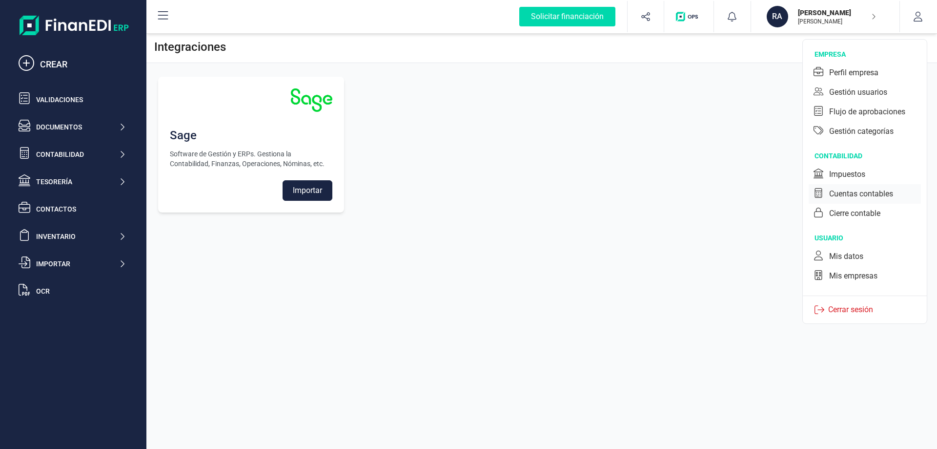
click at [856, 193] on div "Cuentas contables" at bounding box center [861, 194] width 64 height 12
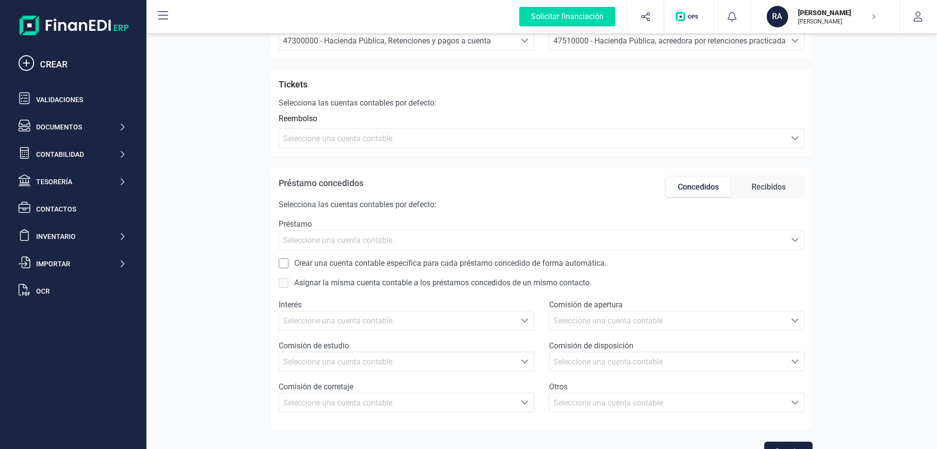
scroll to position [503, 0]
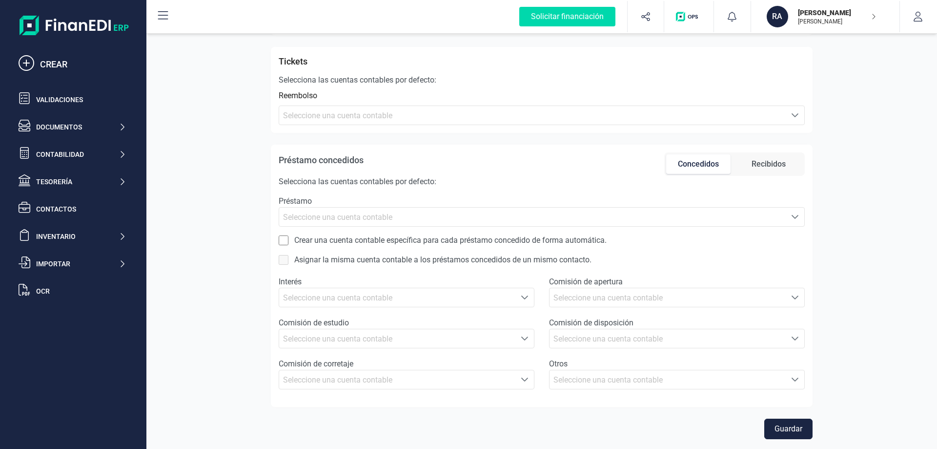
click at [821, 25] on p "[PERSON_NAME] [PERSON_NAME]" at bounding box center [837, 22] width 78 height 8
click at [814, 127] on div "RA RAÚL PÉREZ SALVADOR" at bounding box center [804, 120] width 185 height 25
click at [812, 119] on div "[PERSON_NAME] [PERSON_NAME]" at bounding box center [815, 121] width 143 height 12
click at [918, 14] on icon "button" at bounding box center [918, 17] width 10 height 10
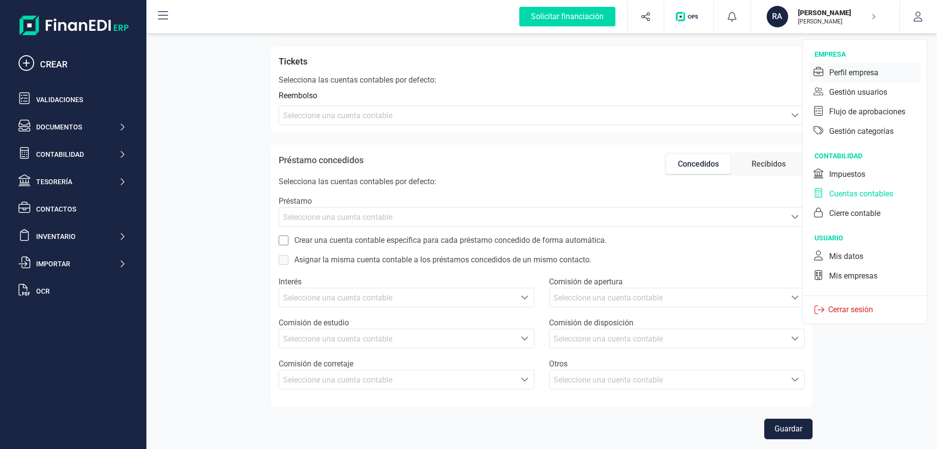
click at [863, 75] on div "Perfil empresa" at bounding box center [853, 73] width 49 height 12
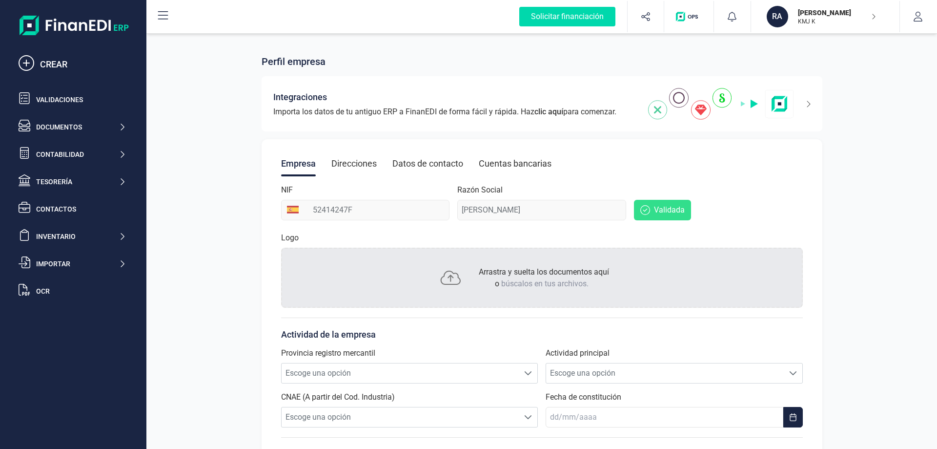
scroll to position [49, 0]
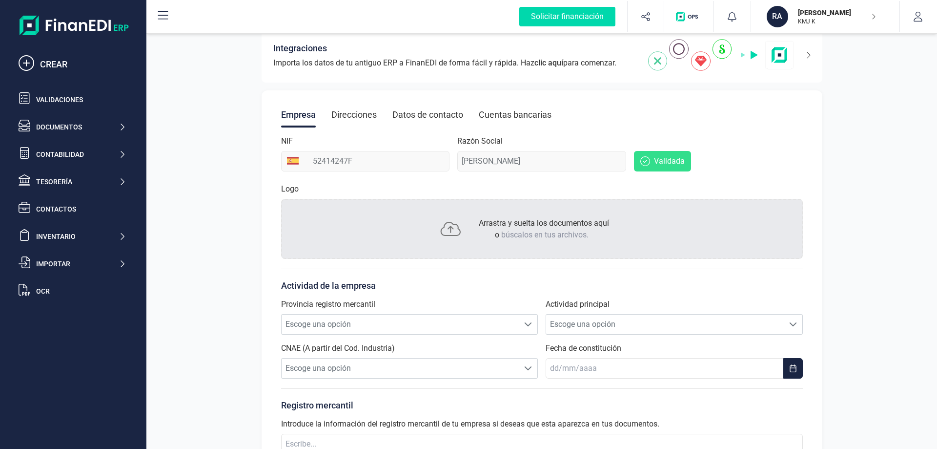
click at [667, 160] on span "Validada" at bounding box center [669, 161] width 31 height 12
click at [658, 161] on span "Validada" at bounding box center [669, 161] width 31 height 12
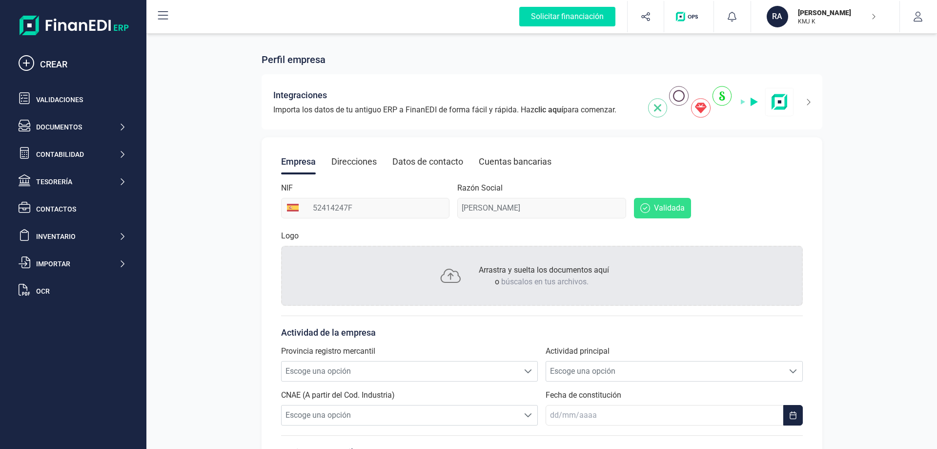
scroll to position [0, 0]
drag, startPoint x: 327, startPoint y: 162, endPoint x: 347, endPoint y: 162, distance: 19.5
click at [327, 162] on div "Empresa Direcciones Datos de contacto Cuentas bancarias" at bounding box center [542, 163] width 522 height 25
click at [352, 163] on div "Direcciones" at bounding box center [353, 163] width 45 height 25
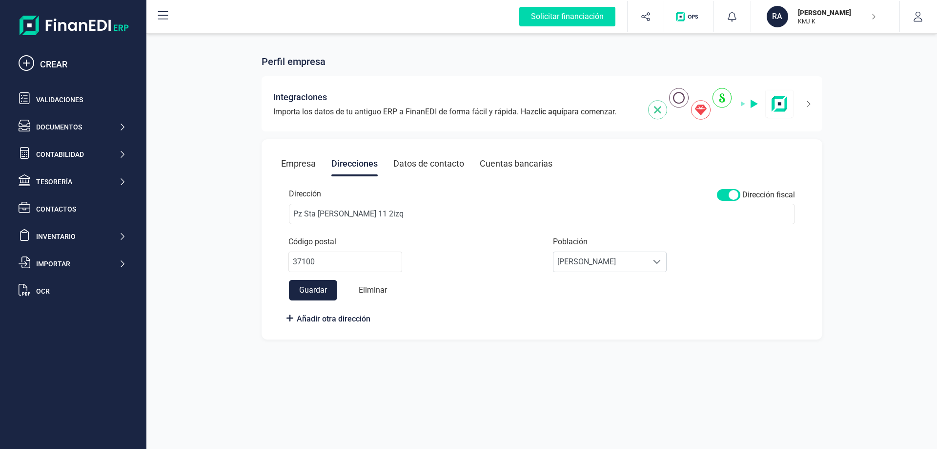
click at [374, 284] on button "Eliminar" at bounding box center [373, 290] width 48 height 20
click at [423, 168] on div "Datos de contacto" at bounding box center [428, 163] width 71 height 25
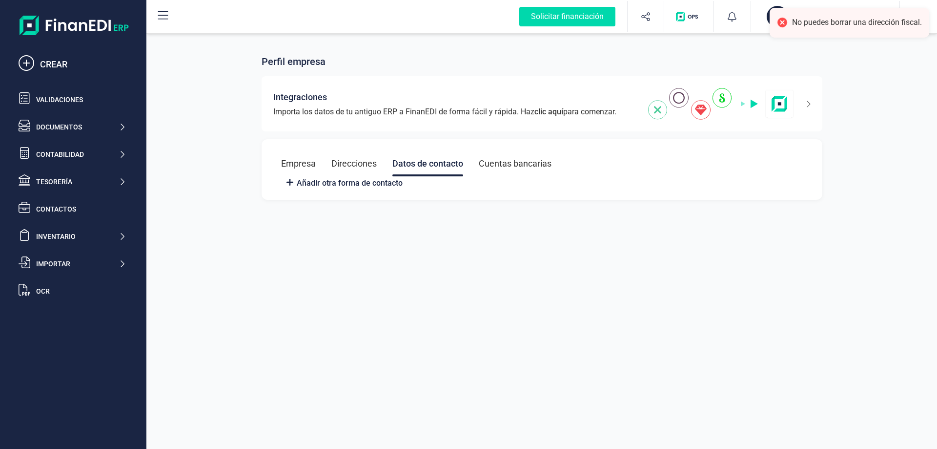
click at [507, 159] on div "Cuentas bancarias" at bounding box center [515, 163] width 73 height 25
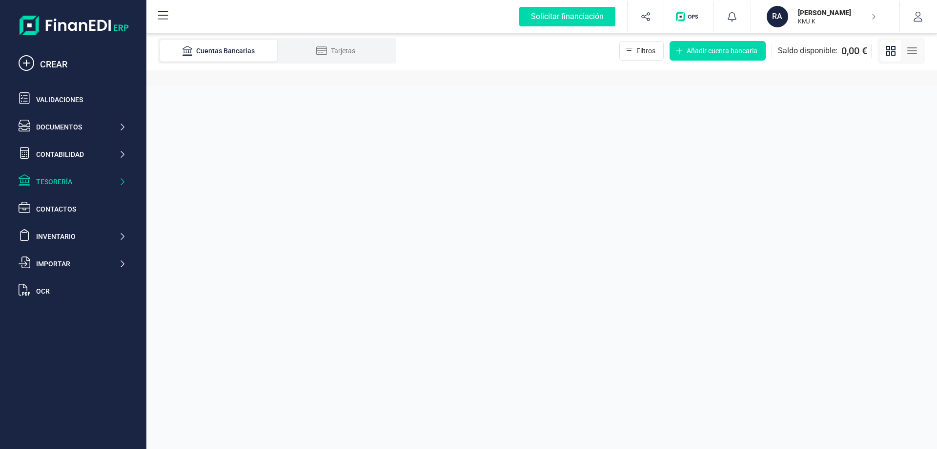
click at [908, 51] on line "button" at bounding box center [912, 51] width 9 height 0
click at [911, 54] on line "button" at bounding box center [912, 54] width 9 height 0
click at [890, 55] on rect "button" at bounding box center [887, 53] width 3 height 3
click at [66, 155] on div "Contabilidad" at bounding box center [77, 154] width 82 height 10
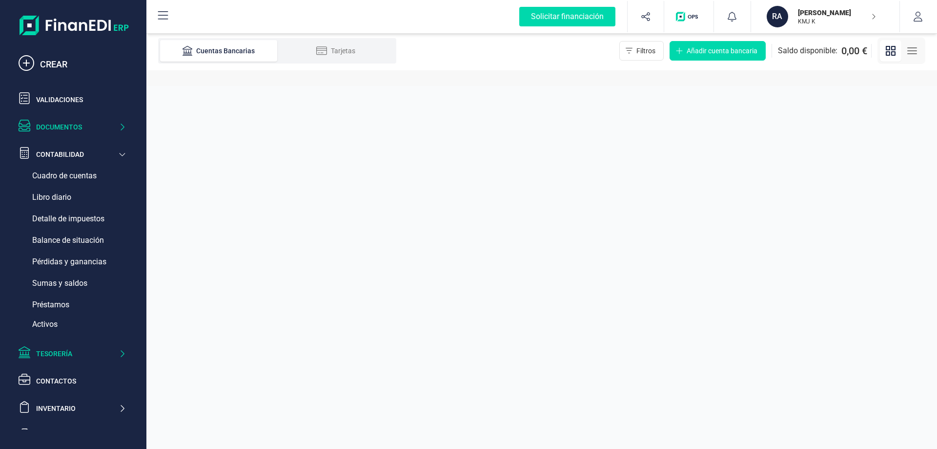
click at [65, 123] on div "Documentos" at bounding box center [77, 127] width 82 height 10
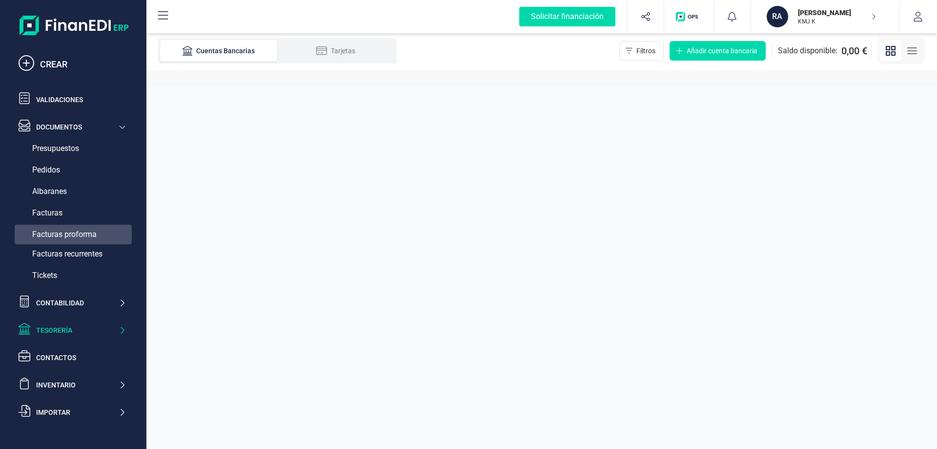
click at [67, 232] on span "Facturas proforma" at bounding box center [64, 234] width 64 height 12
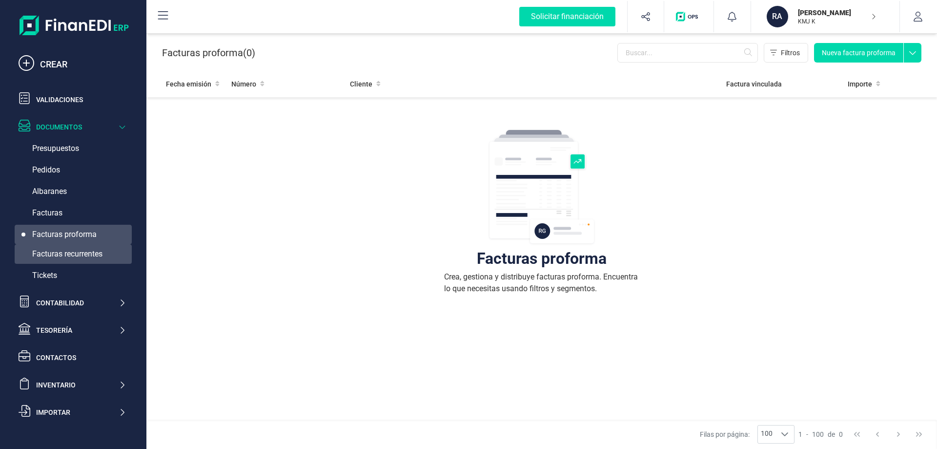
click at [77, 254] on span "Facturas recurrentes" at bounding box center [67, 254] width 70 height 12
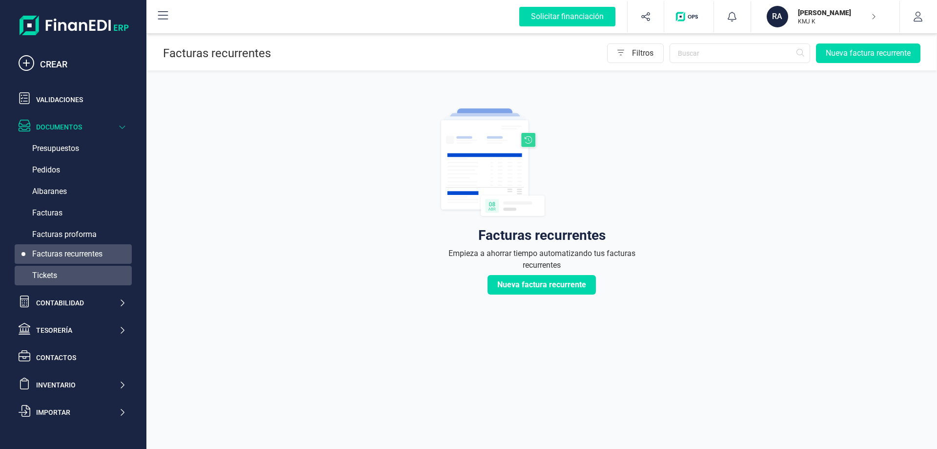
click at [67, 273] on div "Tickets" at bounding box center [73, 276] width 117 height 20
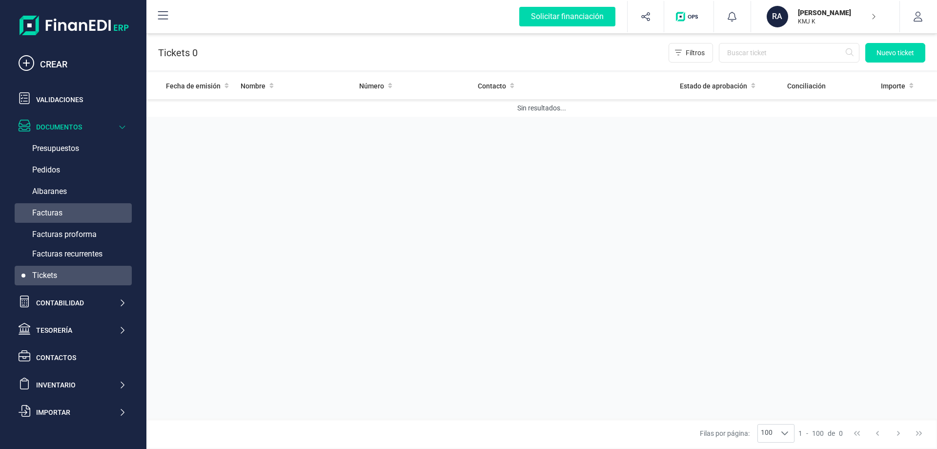
click at [66, 219] on div "Facturas" at bounding box center [73, 213] width 117 height 20
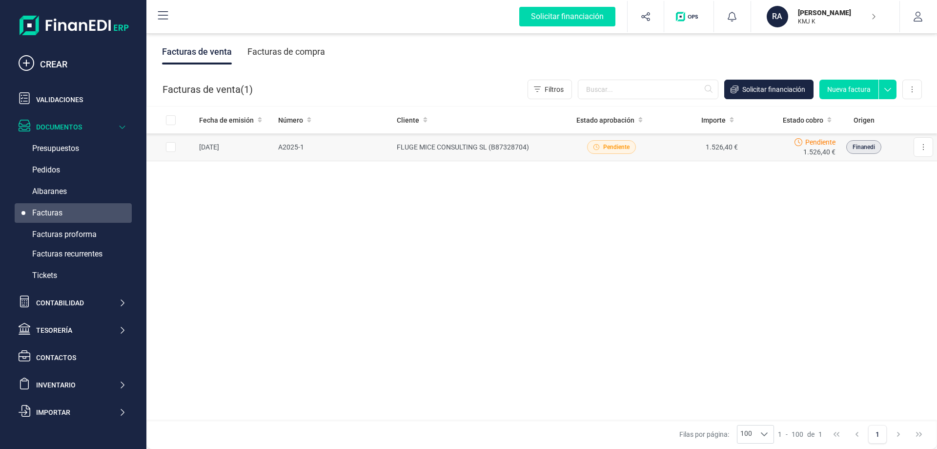
click at [170, 147] on input "Row Selected 50d1fbf8-36c2-465f-9435-43715bbc5e38" at bounding box center [171, 147] width 10 height 10
checkbox input "true"
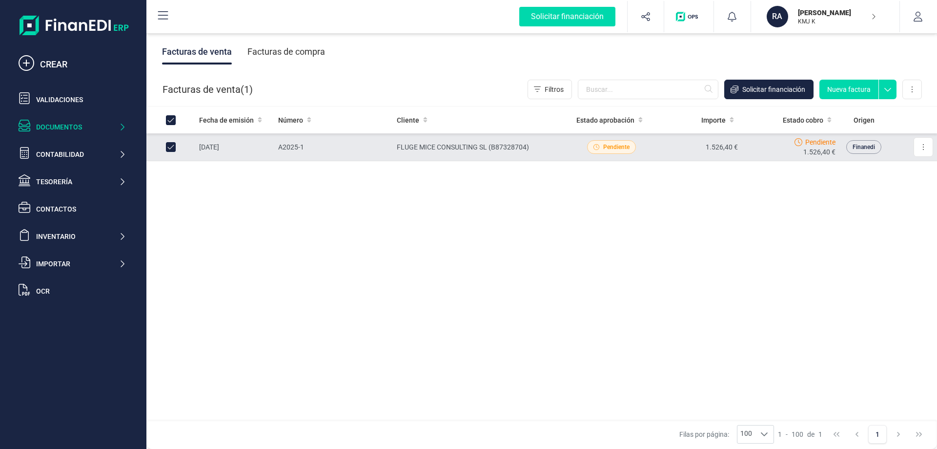
click at [873, 149] on span "Finanedi" at bounding box center [864, 147] width 22 height 9
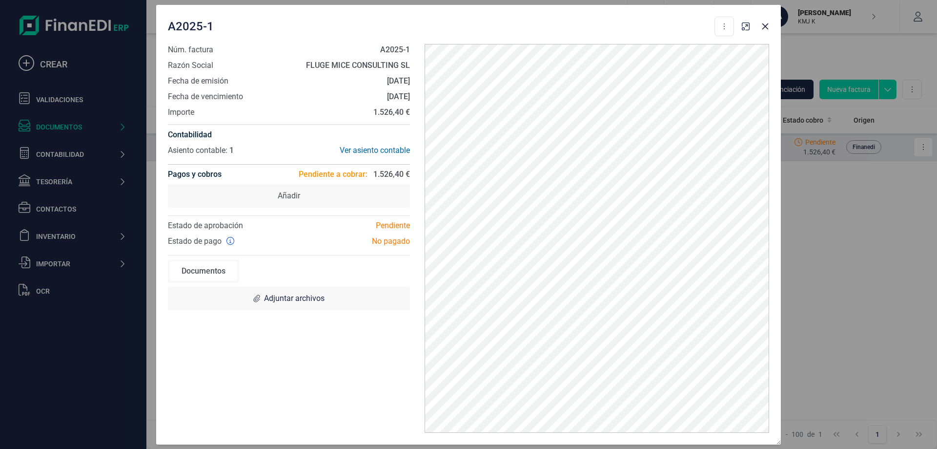
click at [221, 278] on div "Documentos" at bounding box center [203, 271] width 67 height 20
click at [864, 204] on div "A2025-1 Descargar documento Crear factura rectificativa Marcar como cobrada Núm…" at bounding box center [468, 224] width 937 height 449
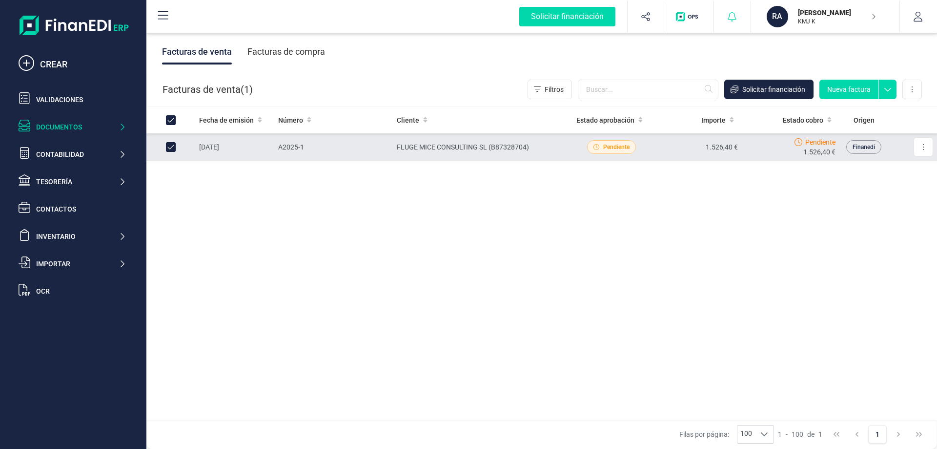
click at [739, 20] on div at bounding box center [732, 16] width 37 height 31
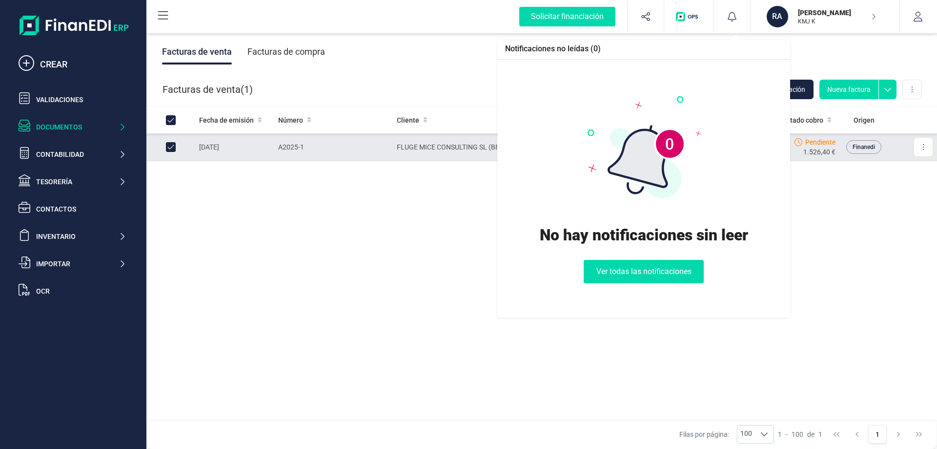
click at [694, 16] on img "button" at bounding box center [689, 17] width 26 height 10
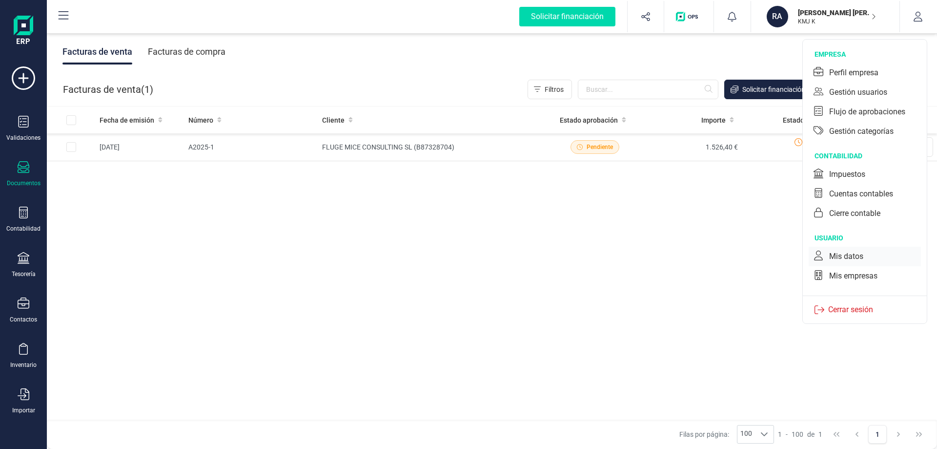
click at [856, 253] on div "Mis datos" at bounding box center [846, 256] width 34 height 12
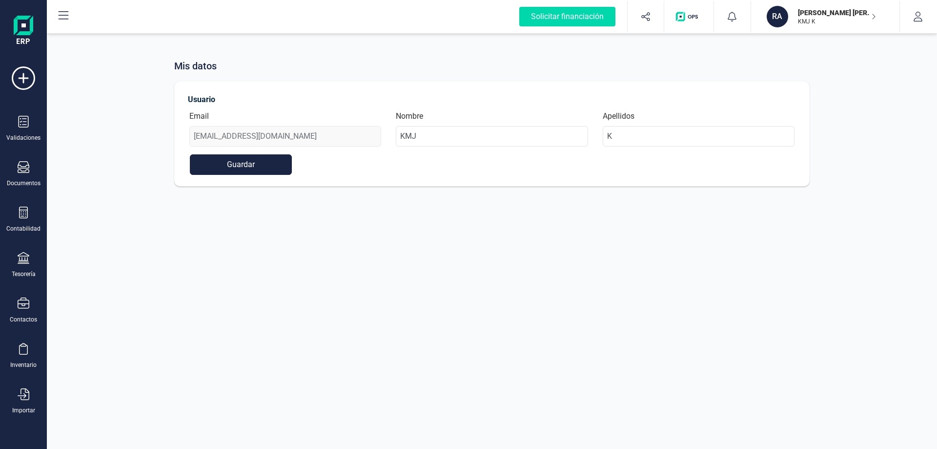
click at [245, 135] on div "Email [EMAIL_ADDRESS][DOMAIN_NAME]" at bounding box center [285, 128] width 206 height 36
click at [462, 134] on input "KMJ" at bounding box center [492, 136] width 192 height 20
click at [920, 19] on icon "button" at bounding box center [918, 17] width 10 height 10
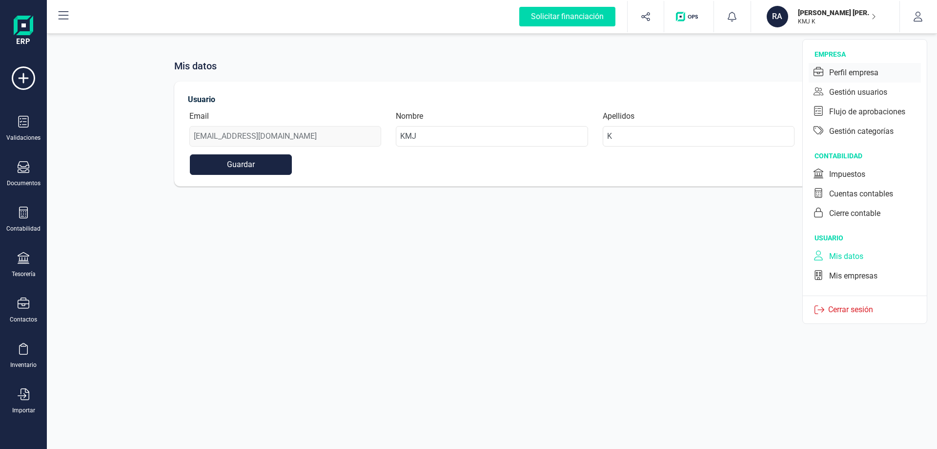
click at [863, 72] on div "Perfil empresa" at bounding box center [853, 73] width 49 height 12
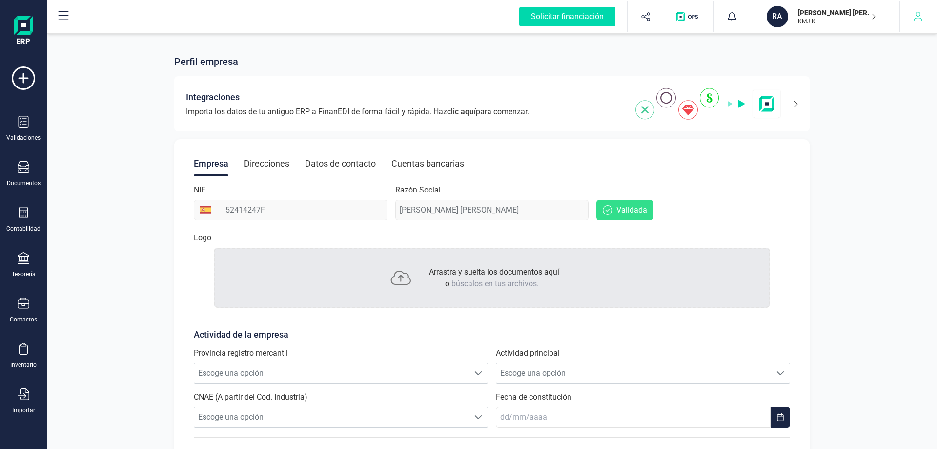
click at [916, 9] on button "button" at bounding box center [918, 16] width 37 height 31
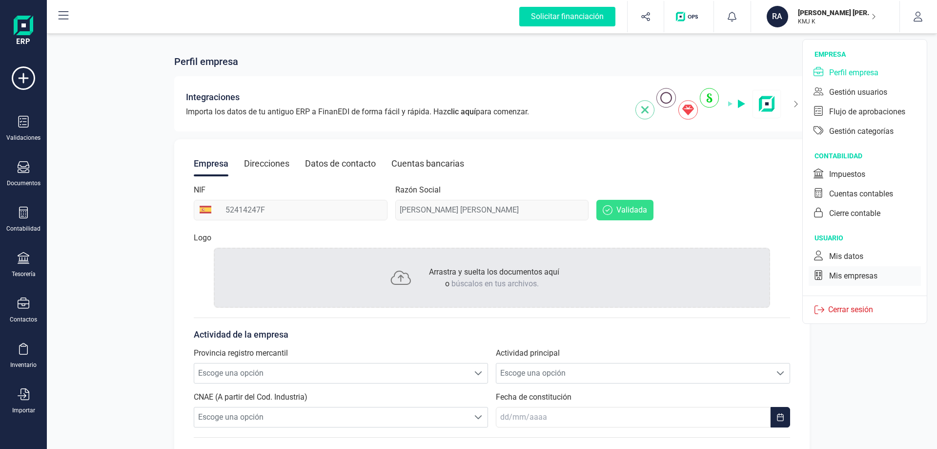
click at [855, 276] on div "Mis empresas" at bounding box center [853, 276] width 48 height 12
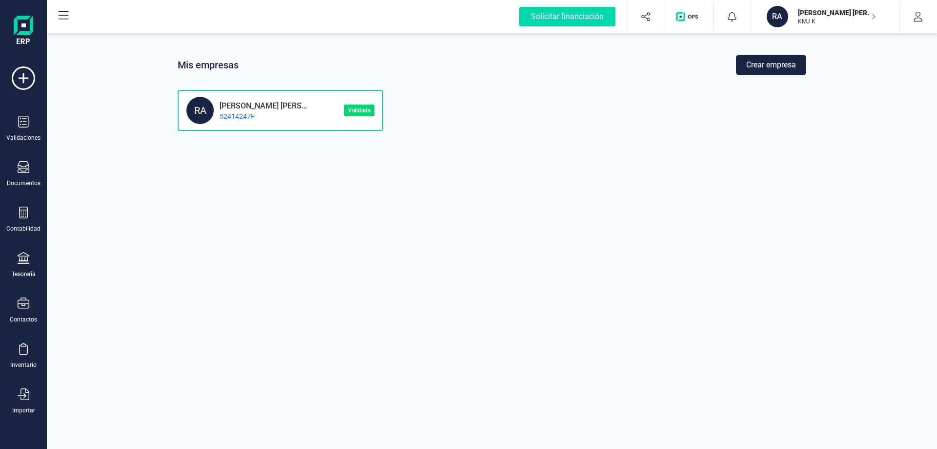
click at [265, 101] on p "[PERSON_NAME] [PERSON_NAME]" at bounding box center [261, 104] width 94 height 9
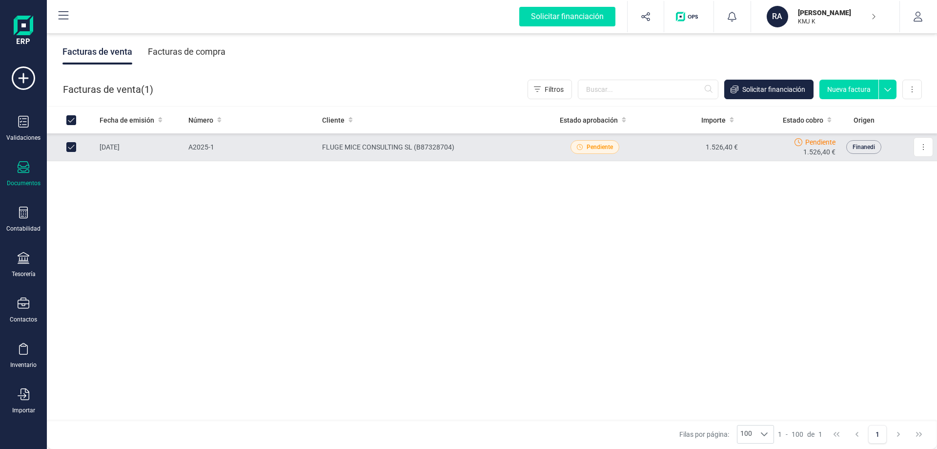
click at [73, 148] on input "Row Unselected 50d1fbf8-36c2-465f-9435-43715bbc5e38" at bounding box center [71, 147] width 10 height 10
checkbox input "false"
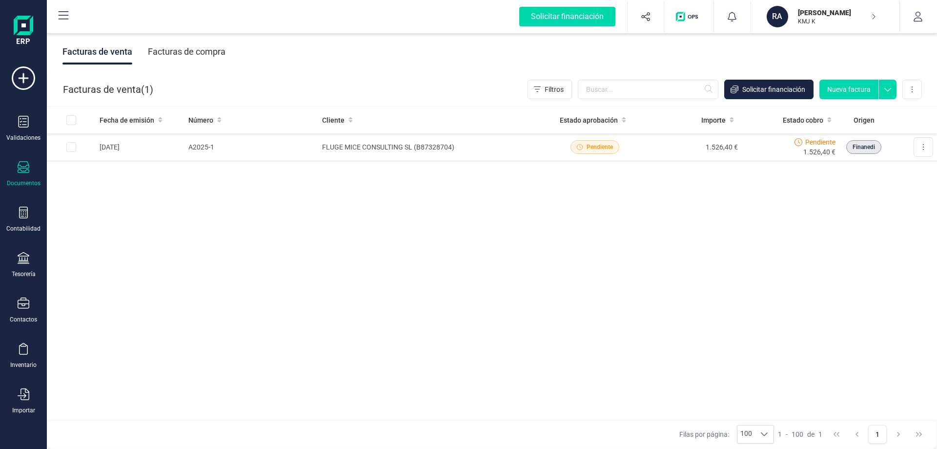
click at [877, 18] on div "RA [PERSON_NAME] KMJ K" at bounding box center [821, 16] width 117 height 21
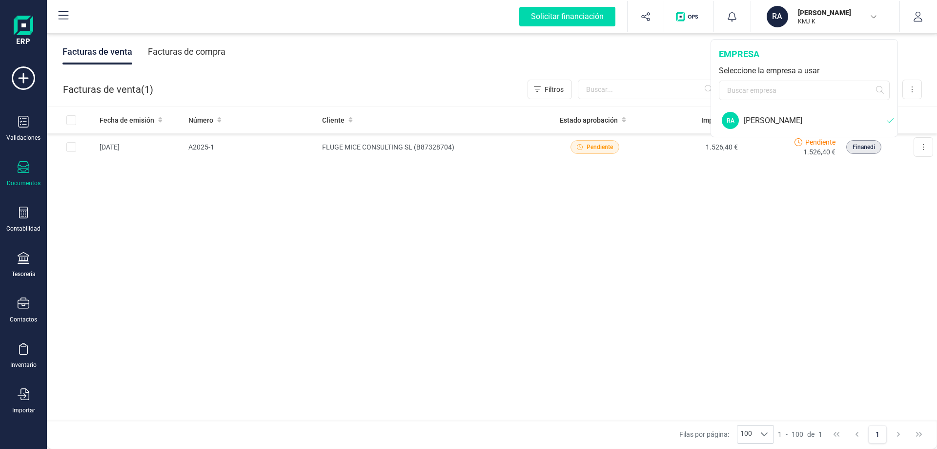
click at [876, 12] on div "RA [PERSON_NAME] KMJ K" at bounding box center [821, 16] width 117 height 21
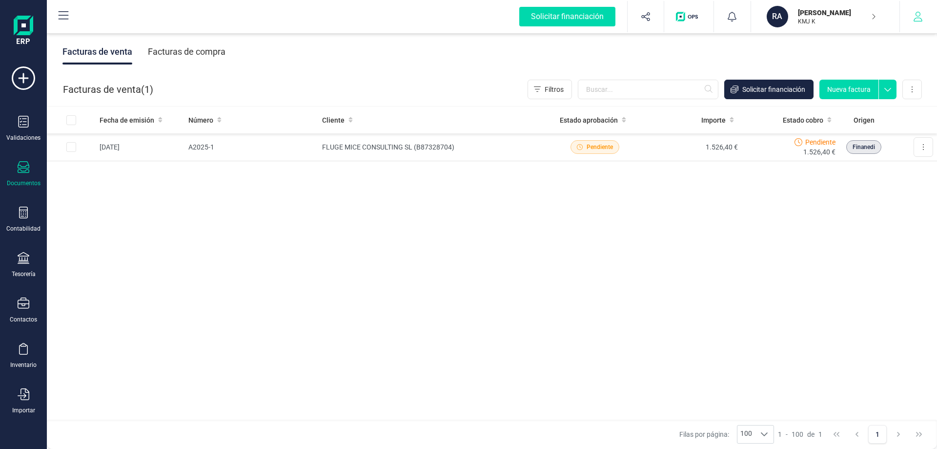
click at [922, 15] on icon "button" at bounding box center [918, 17] width 10 height 10
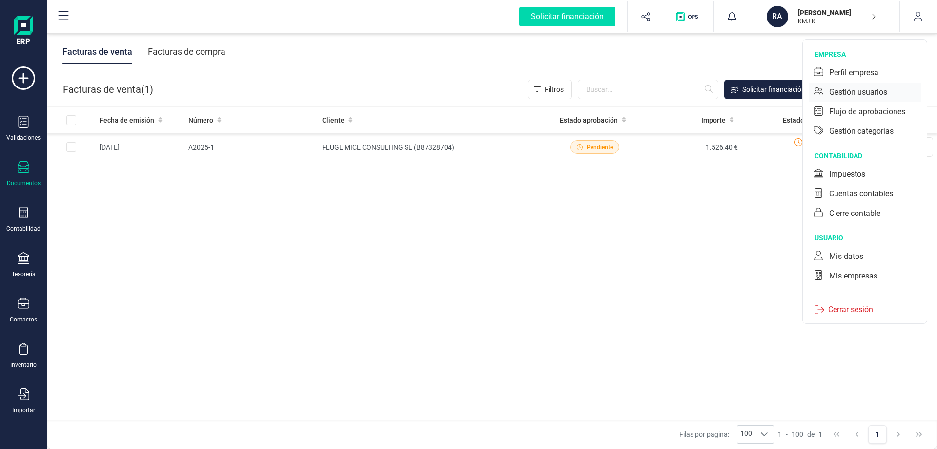
click at [861, 94] on div "Gestión usuarios" at bounding box center [858, 92] width 58 height 12
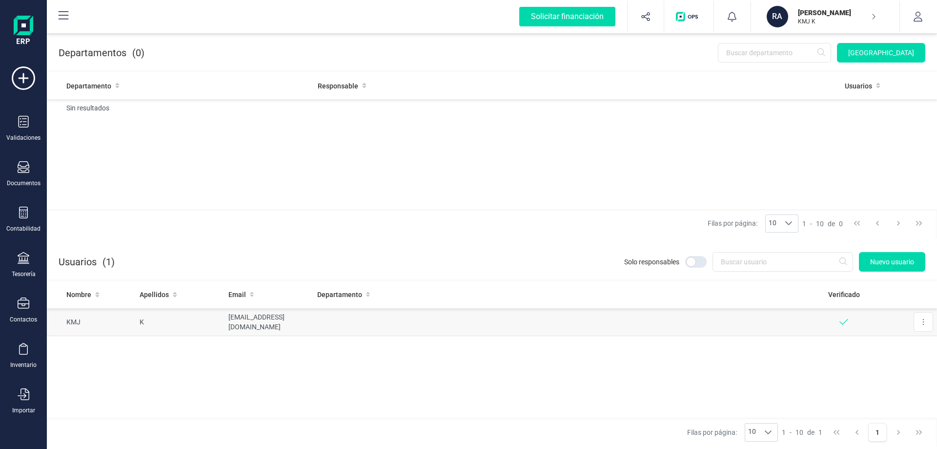
click at [793, 312] on td at bounding box center [556, 322] width 487 height 28
click at [932, 316] on button at bounding box center [924, 322] width 20 height 20
click at [930, 316] on button at bounding box center [924, 322] width 20 height 20
click at [901, 267] on button "Nuevo usuario" at bounding box center [892, 262] width 66 height 20
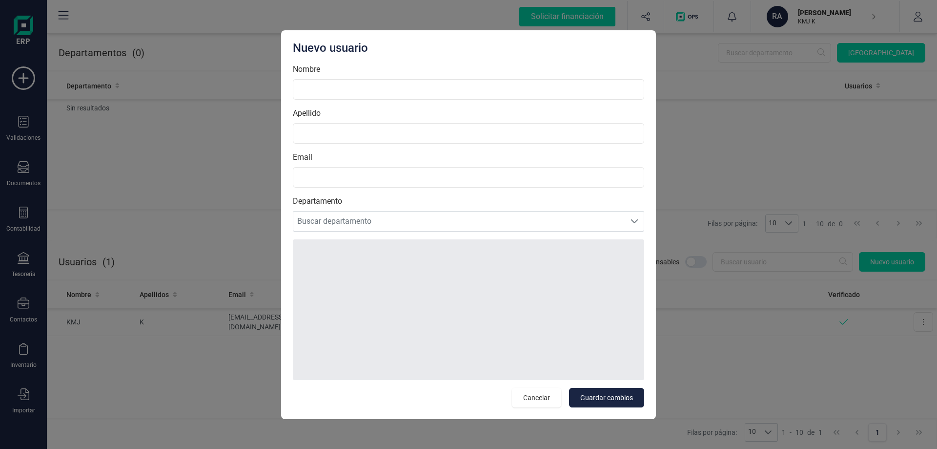
click at [358, 110] on label "Apellido" at bounding box center [468, 113] width 351 height 12
click at [358, 123] on input "Apellido" at bounding box center [468, 133] width 351 height 20
click at [357, 93] on input "Nombre" at bounding box center [468, 89] width 351 height 20
click at [535, 394] on span "Cancelar" at bounding box center [536, 397] width 27 height 10
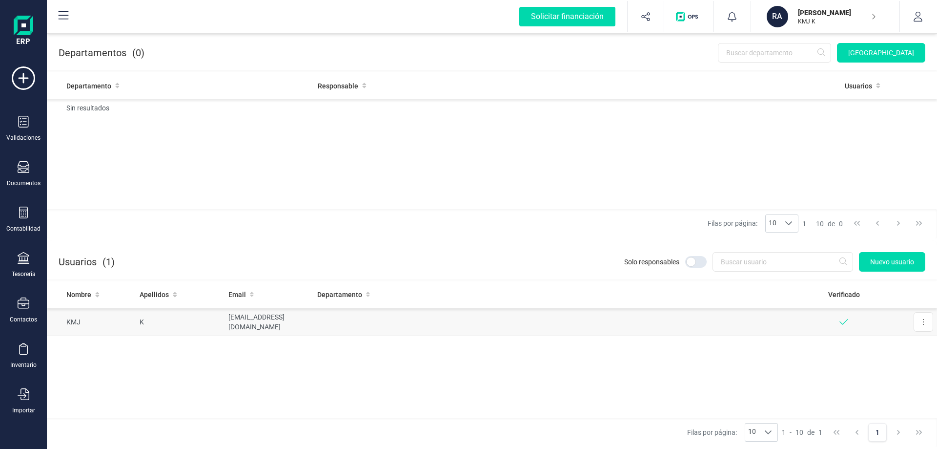
click at [854, 322] on td at bounding box center [843, 322] width 89 height 28
click at [926, 328] on button at bounding box center [924, 322] width 20 height 20
click at [904, 343] on button "Editar" at bounding box center [910, 346] width 43 height 20
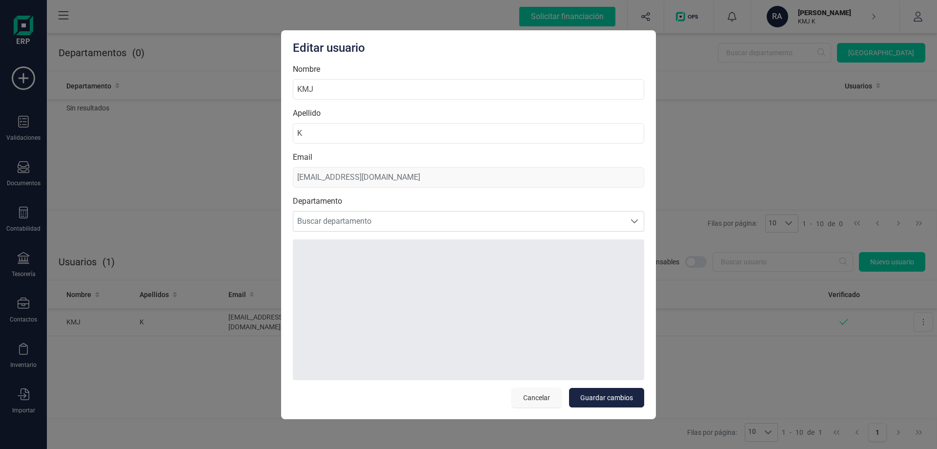
click at [538, 396] on span "Cancelar" at bounding box center [536, 397] width 27 height 10
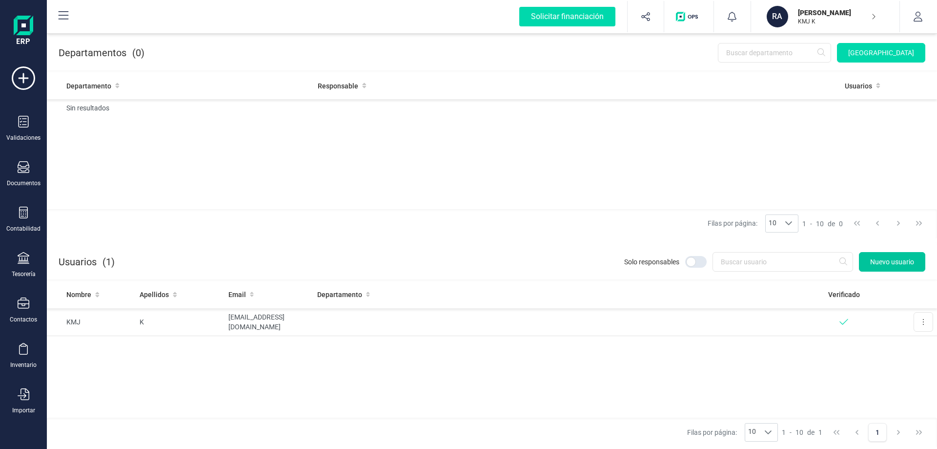
click at [900, 265] on span "Nuevo usuario" at bounding box center [892, 262] width 44 height 10
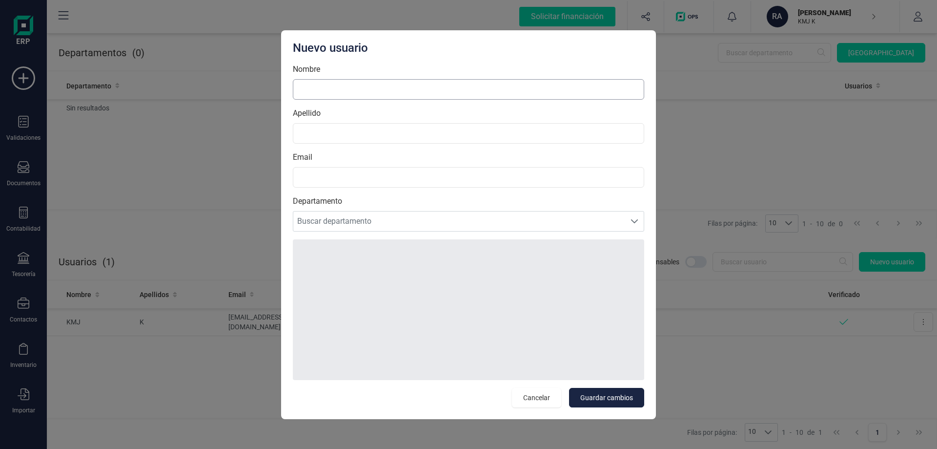
click at [351, 97] on input "Nombre" at bounding box center [468, 89] width 351 height 20
click at [320, 81] on input "Nombre" at bounding box center [468, 89] width 351 height 20
type input "cvzxcv"
click at [312, 131] on input "Apellido" at bounding box center [468, 133] width 351 height 20
type input "zxvczxv"
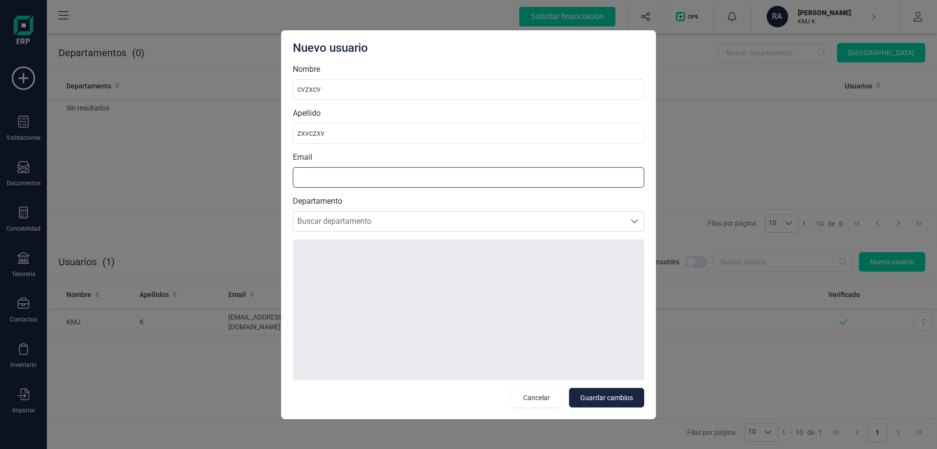
click at [321, 173] on input "Email" at bounding box center [468, 177] width 351 height 20
type input "czczxc@gmail.com"
click at [331, 252] on div at bounding box center [468, 309] width 351 height 141
click at [594, 401] on span "Guardar cambios" at bounding box center [606, 397] width 53 height 10
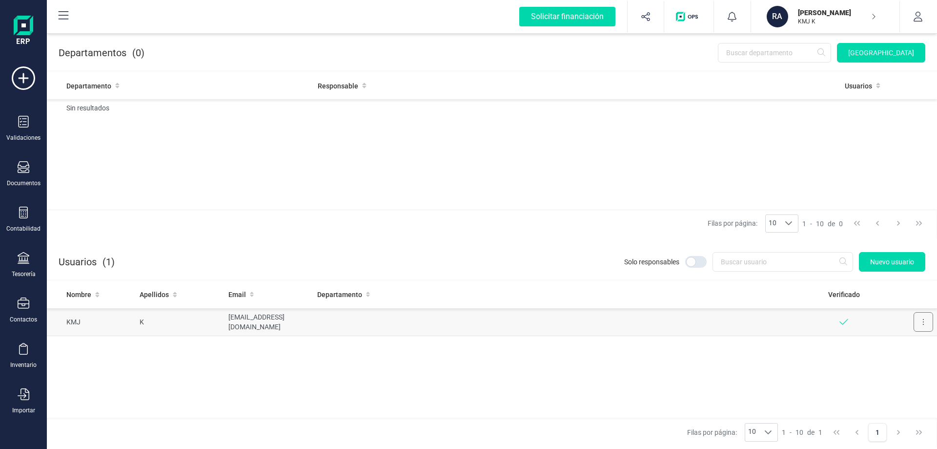
click at [928, 319] on button at bounding box center [924, 322] width 20 height 20
click at [831, 363] on div "Nombre Apellidos Email Departamento Verificado KMJ K perezsalvadorraul@gmail.co…" at bounding box center [492, 349] width 890 height 137
click at [901, 258] on span "Nuevo usuario" at bounding box center [892, 262] width 44 height 10
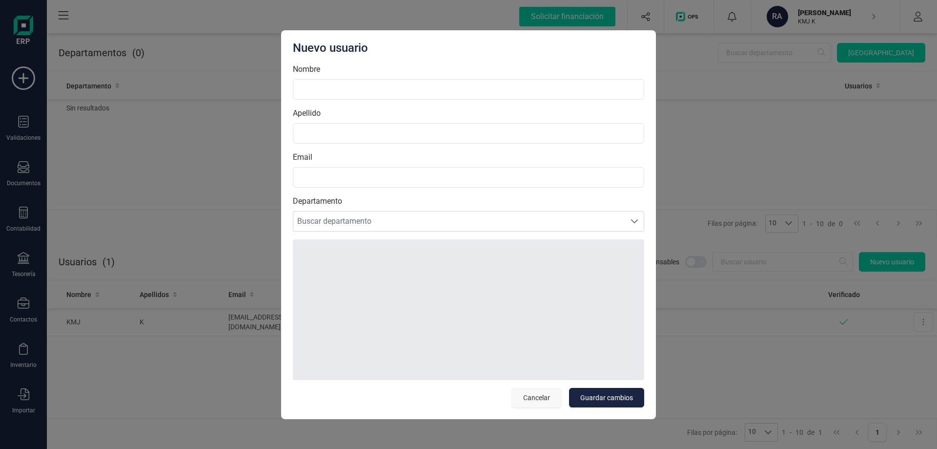
click at [526, 394] on span "Cancelar" at bounding box center [536, 397] width 27 height 10
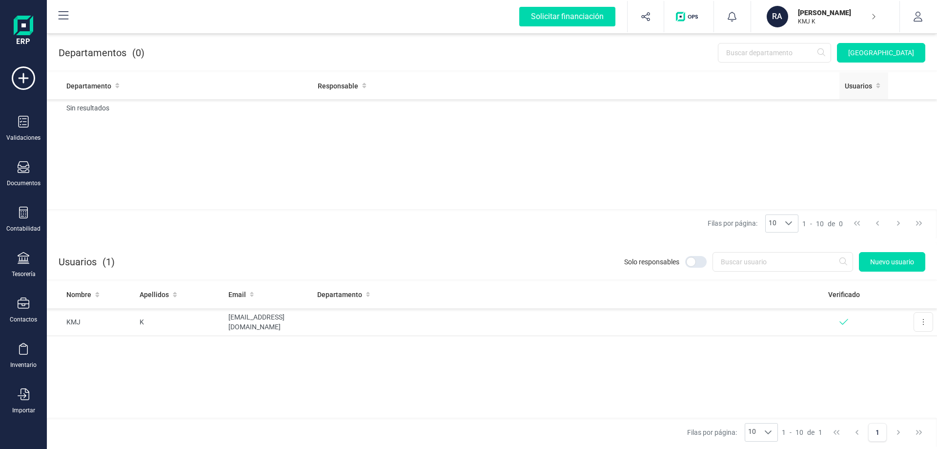
click at [870, 86] on span "Usuarios" at bounding box center [858, 86] width 27 height 10
click at [870, 85] on span "Usuarios" at bounding box center [858, 86] width 27 height 10
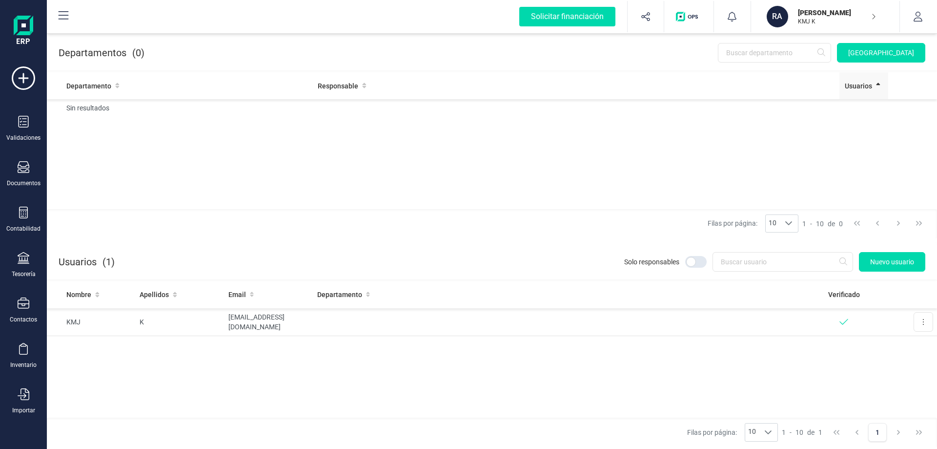
click at [870, 85] on span "Usuarios" at bounding box center [858, 86] width 27 height 10
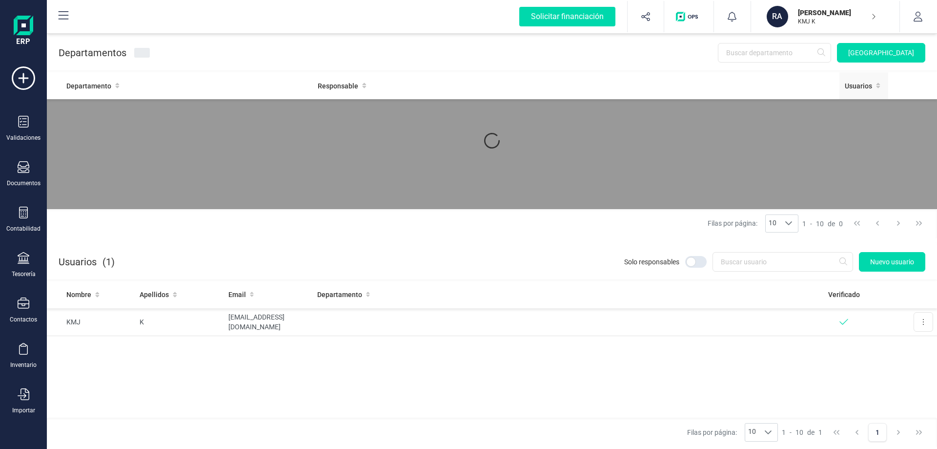
click at [870, 85] on span "Usuarios" at bounding box center [858, 86] width 27 height 10
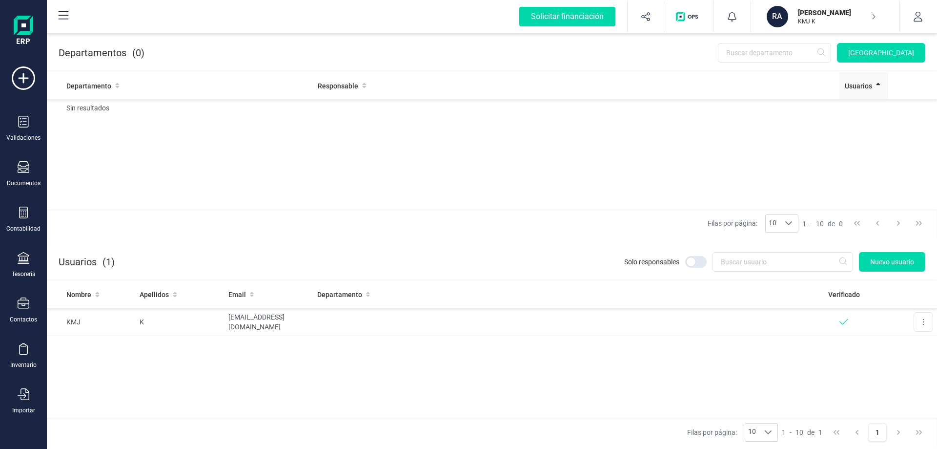
click at [870, 85] on span "Usuarios" at bounding box center [858, 86] width 27 height 10
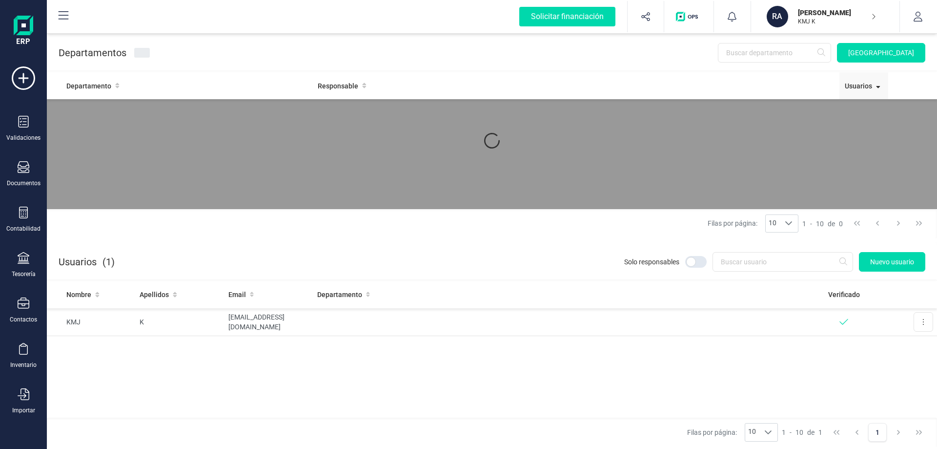
click at [870, 85] on span "Usuarios" at bounding box center [858, 86] width 27 height 10
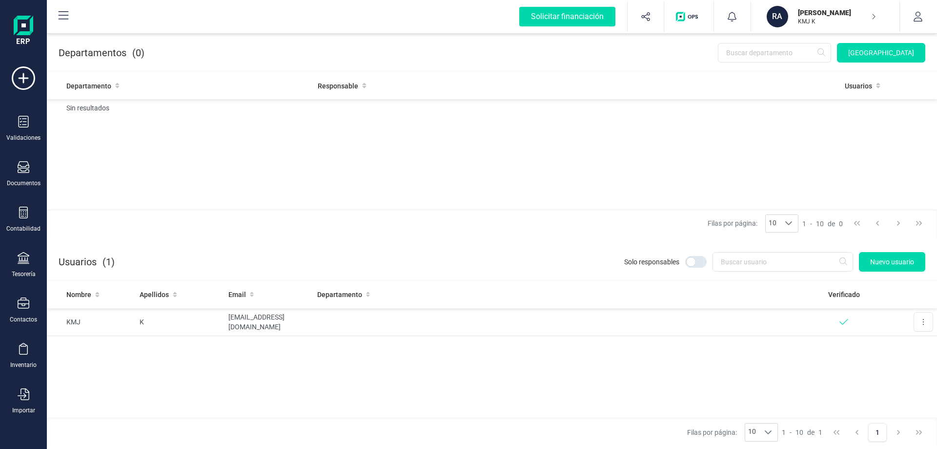
click at [692, 267] on div at bounding box center [695, 262] width 21 height 12
click at [685, 262] on input "checkbox" at bounding box center [685, 261] width 0 height 0
click at [697, 261] on div at bounding box center [695, 262] width 21 height 12
click at [685, 261] on input "checkbox" at bounding box center [685, 261] width 0 height 0
click at [697, 261] on div at bounding box center [695, 262] width 21 height 12
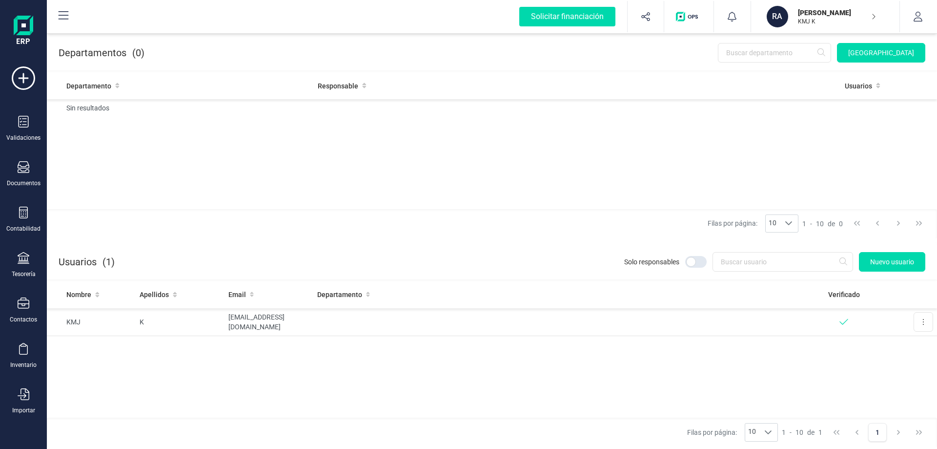
click at [685, 261] on input "checkbox" at bounding box center [685, 261] width 0 height 0
click at [697, 261] on div at bounding box center [695, 262] width 21 height 12
click at [685, 261] on input "checkbox" at bounding box center [685, 261] width 0 height 0
checkbox input "false"
click at [291, 326] on td "[EMAIL_ADDRESS][DOMAIN_NAME]" at bounding box center [269, 322] width 89 height 28
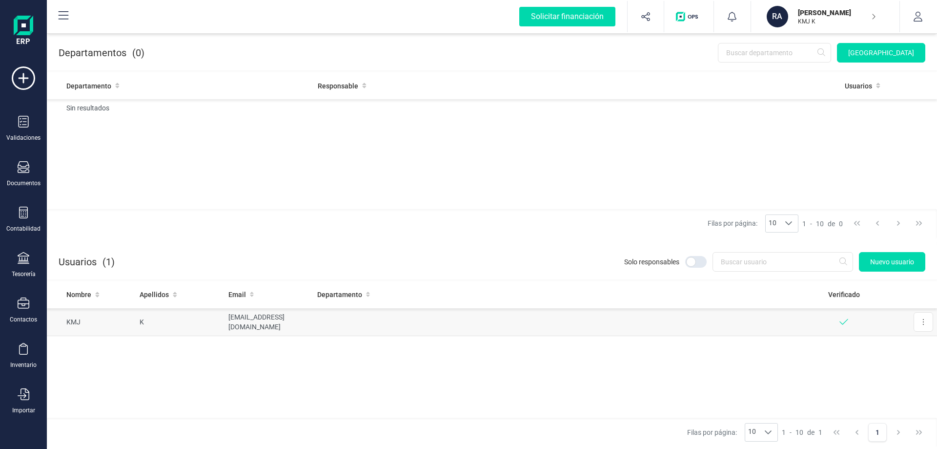
click at [292, 324] on td "[EMAIL_ADDRESS][DOMAIN_NAME]" at bounding box center [269, 322] width 89 height 28
click at [923, 319] on icon at bounding box center [923, 322] width 1 height 6
click at [908, 11] on button "button" at bounding box center [918, 16] width 37 height 31
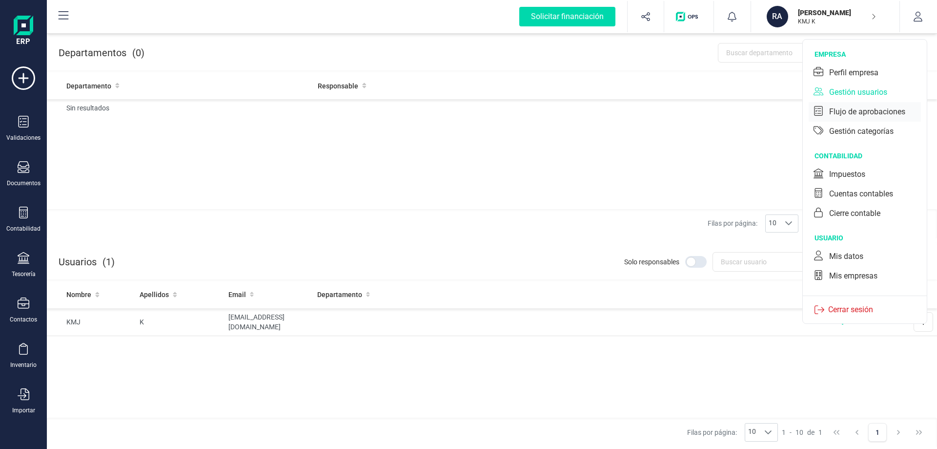
click at [865, 111] on div "Flujo de aprobaciones" at bounding box center [867, 112] width 76 height 12
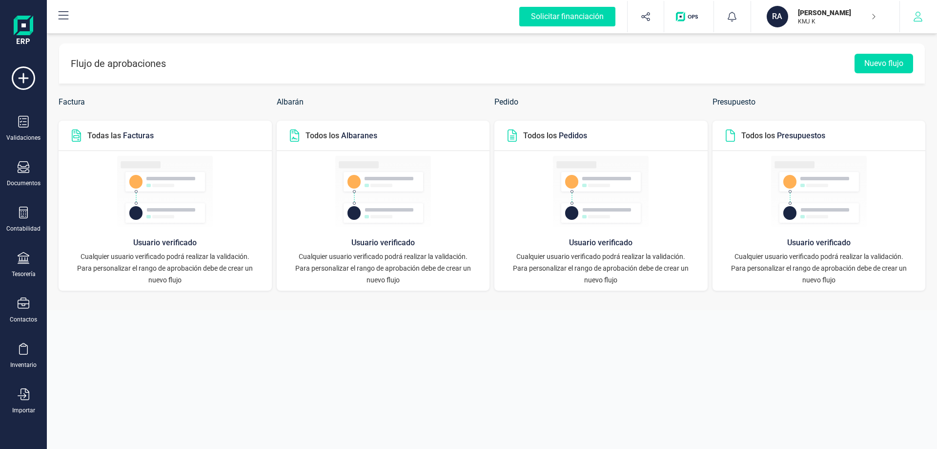
click at [915, 16] on icon "button" at bounding box center [918, 17] width 10 height 10
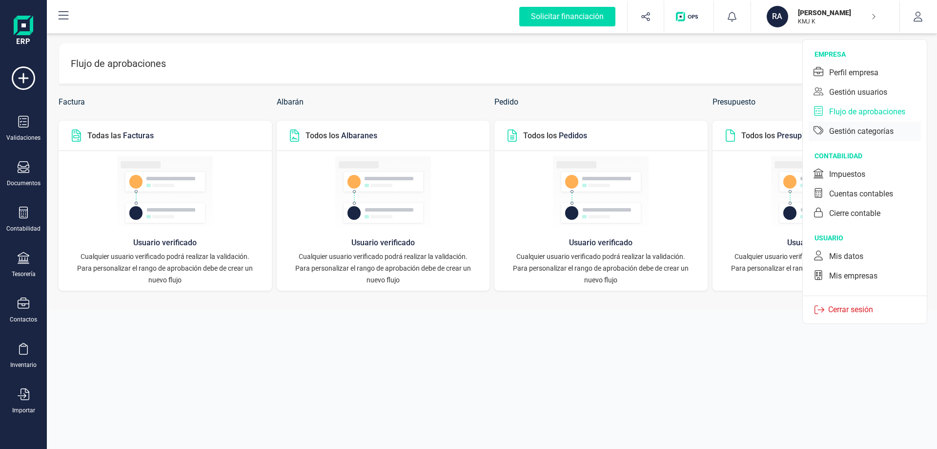
click at [859, 130] on div "Gestión categorías" at bounding box center [861, 131] width 64 height 12
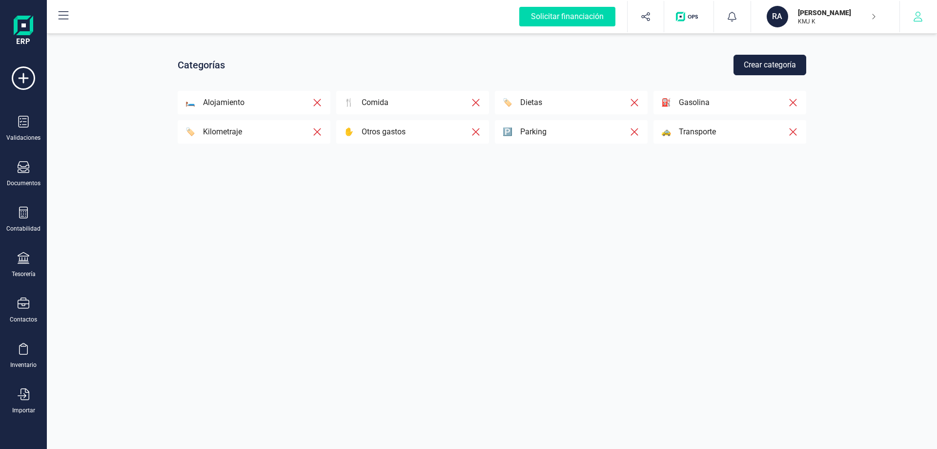
click at [909, 16] on button "button" at bounding box center [918, 16] width 37 height 31
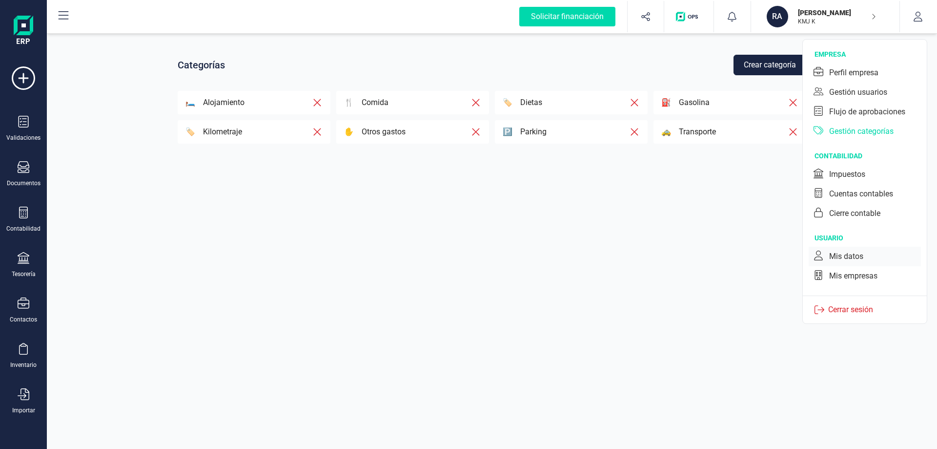
click at [856, 255] on div "Mis datos" at bounding box center [846, 256] width 34 height 12
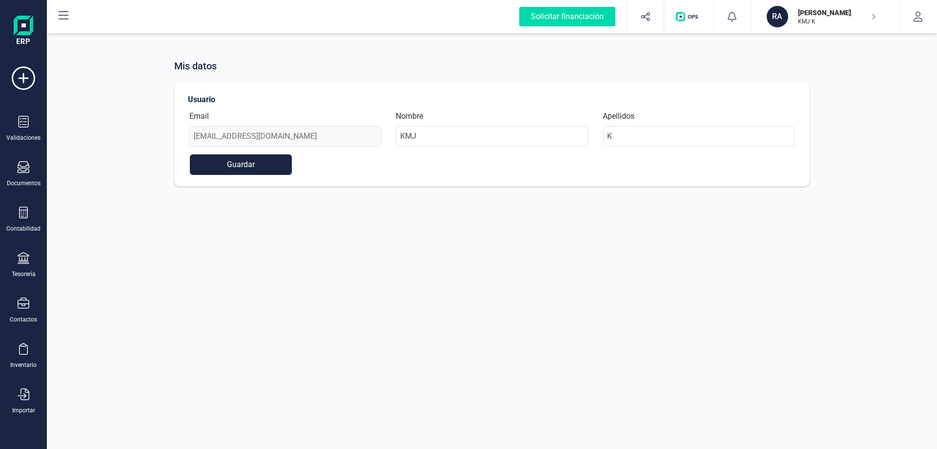
drag, startPoint x: 920, startPoint y: 20, endPoint x: 904, endPoint y: 59, distance: 41.9
click at [920, 20] on icon "button" at bounding box center [918, 17] width 10 height 10
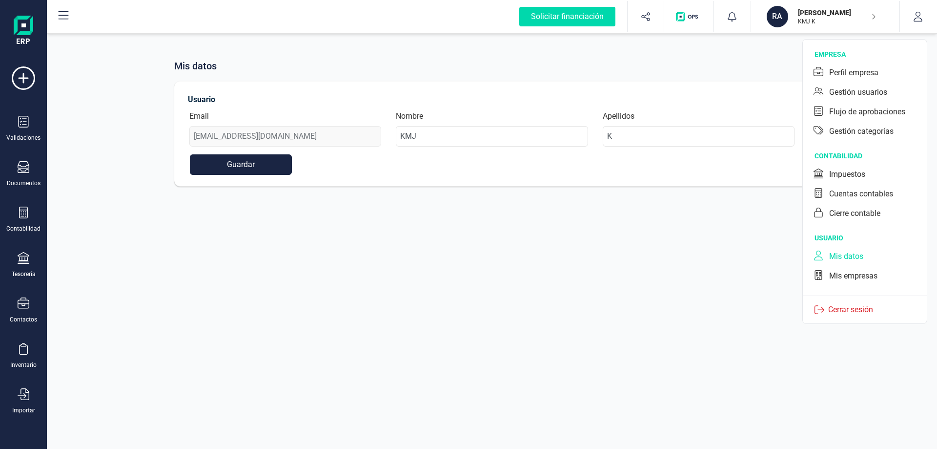
click at [857, 270] on div "Mis empresas" at bounding box center [853, 276] width 48 height 12
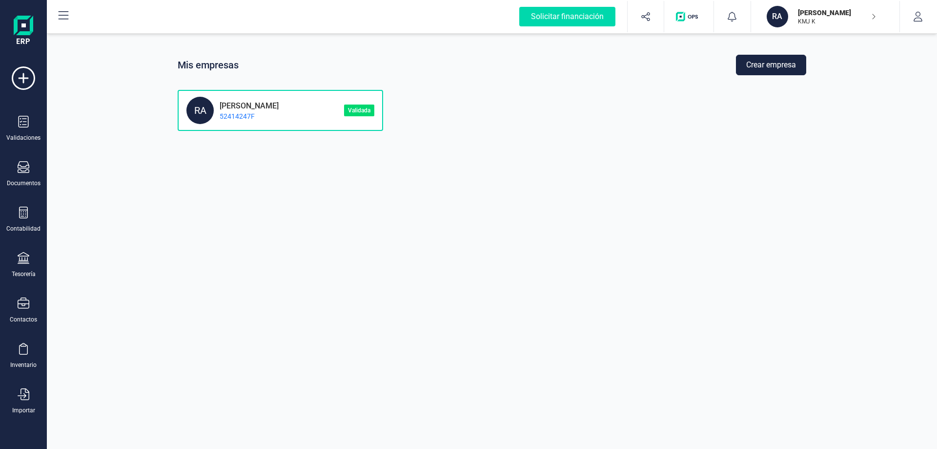
click at [321, 107] on div "RA RAÚL PÉREZ SALVADOR 52414247F" at bounding box center [265, 110] width 158 height 27
click at [30, 30] on img at bounding box center [24, 31] width 20 height 31
click at [23, 24] on img at bounding box center [24, 31] width 20 height 31
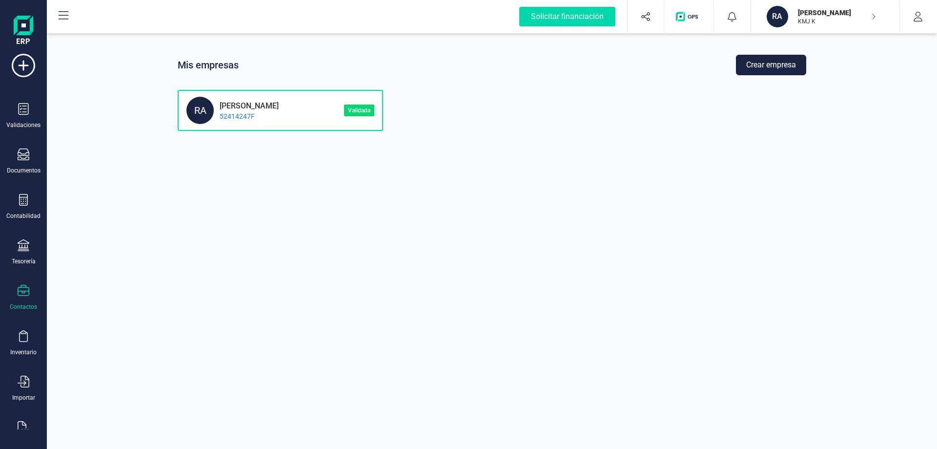
scroll to position [38, 0]
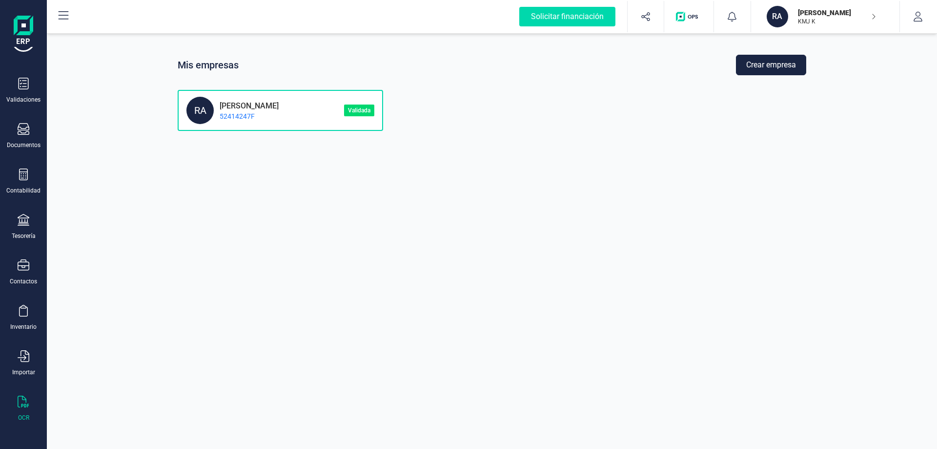
click at [28, 398] on icon at bounding box center [24, 401] width 12 height 12
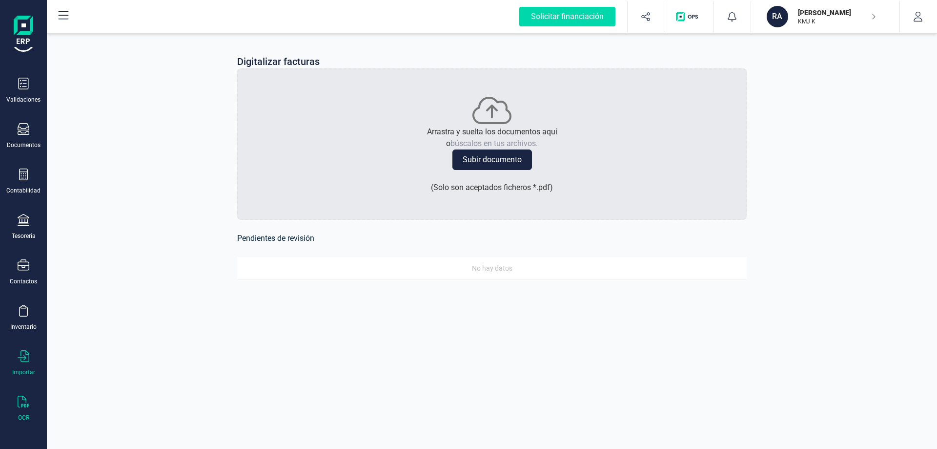
click at [24, 362] on div at bounding box center [24, 357] width 12 height 14
click at [25, 313] on icon at bounding box center [24, 311] width 12 height 12
click at [22, 269] on icon at bounding box center [24, 264] width 12 height 11
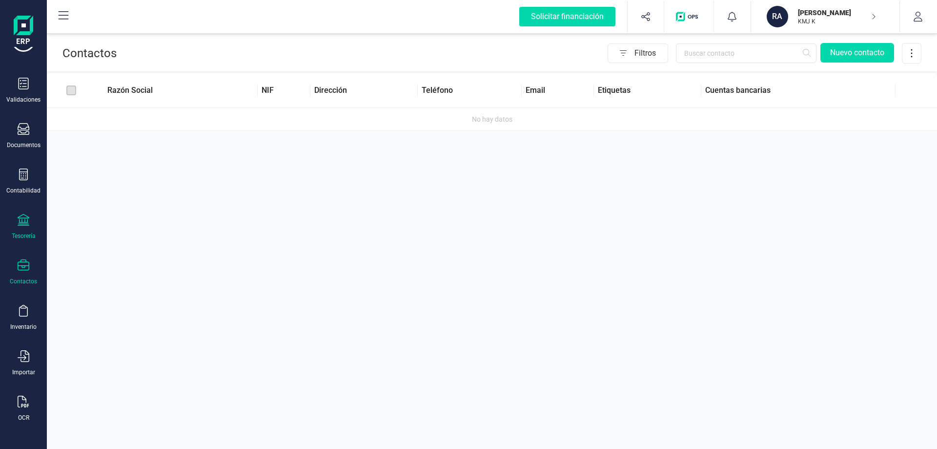
click at [26, 222] on icon at bounding box center [24, 220] width 12 height 12
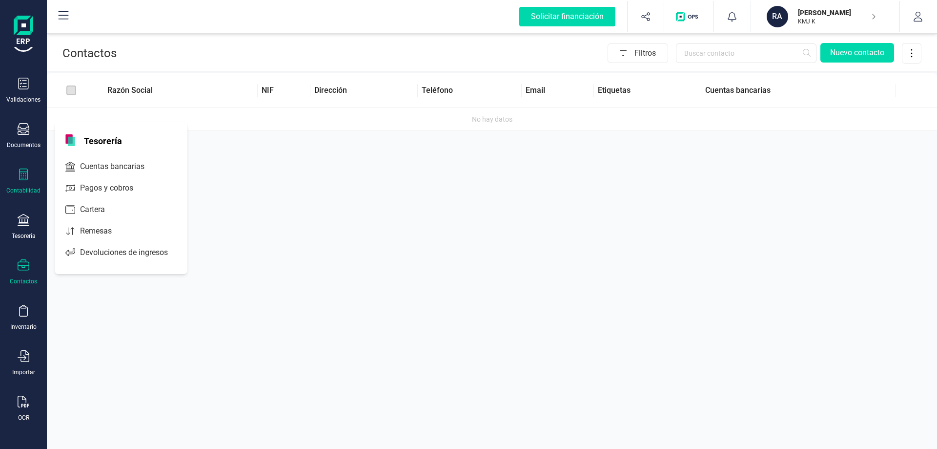
click at [28, 176] on icon at bounding box center [24, 174] width 12 height 12
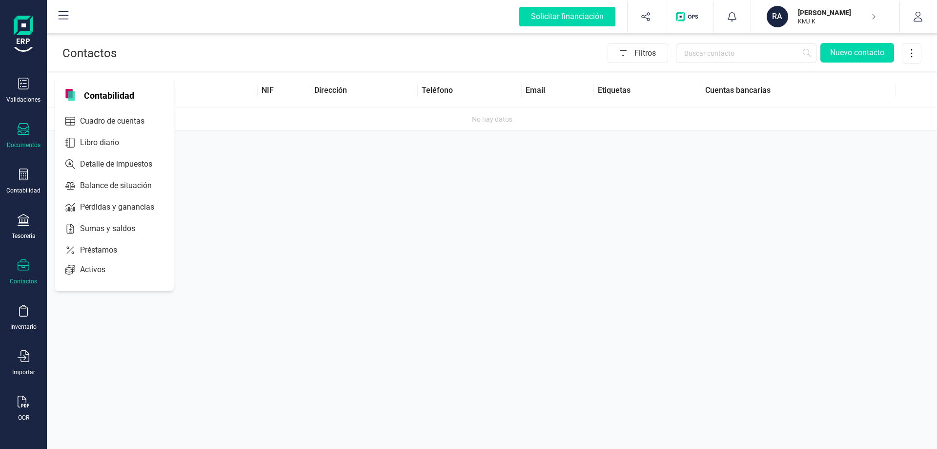
click at [26, 143] on div "Documentos" at bounding box center [24, 145] width 34 height 8
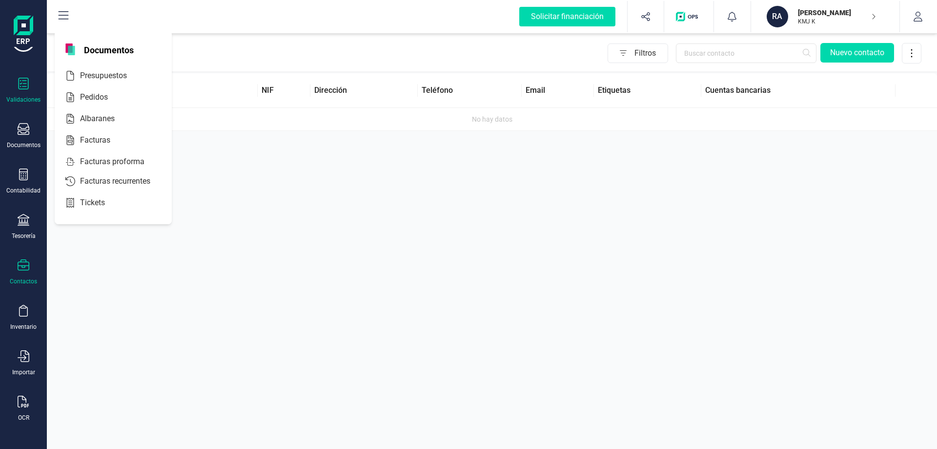
click at [27, 82] on icon at bounding box center [24, 84] width 12 height 12
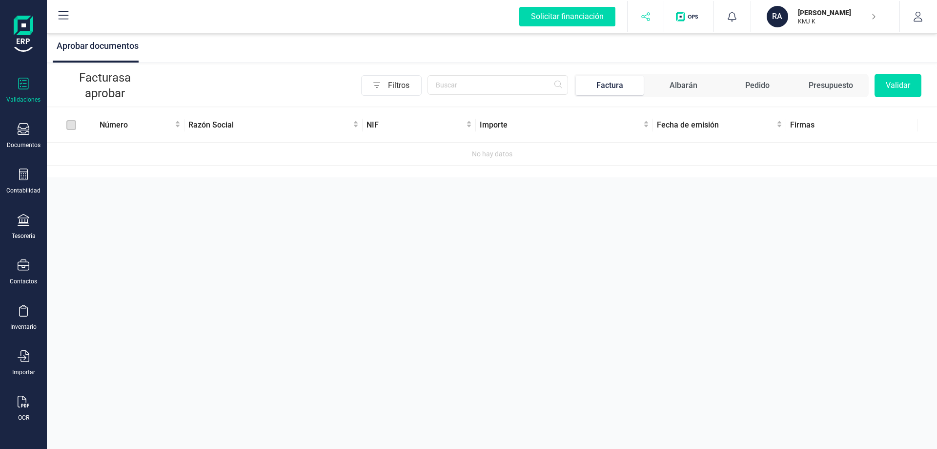
click at [650, 13] on icon "button" at bounding box center [646, 17] width 10 height 10
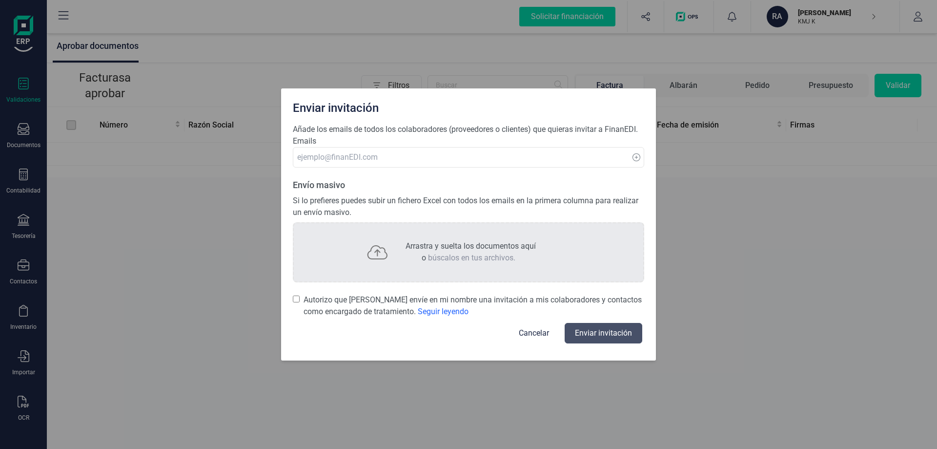
click at [540, 332] on button "Cancelar" at bounding box center [534, 332] width 54 height 23
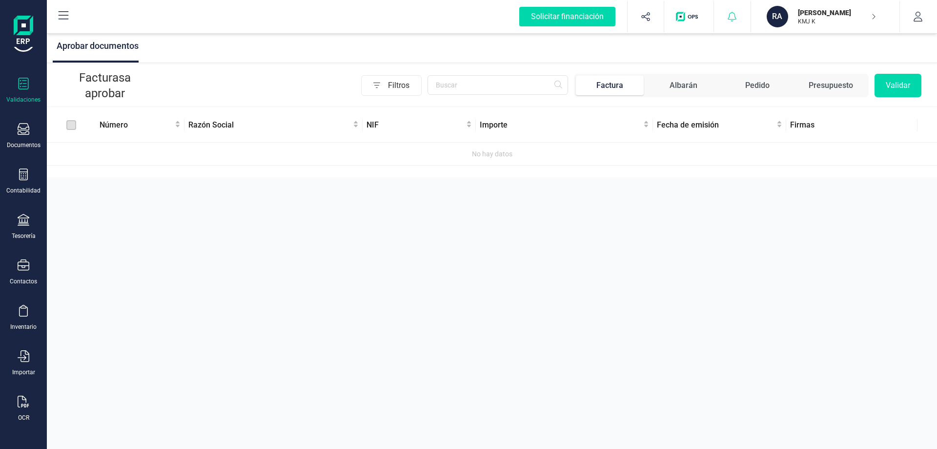
click at [732, 17] on icon at bounding box center [732, 17] width 10 height 10
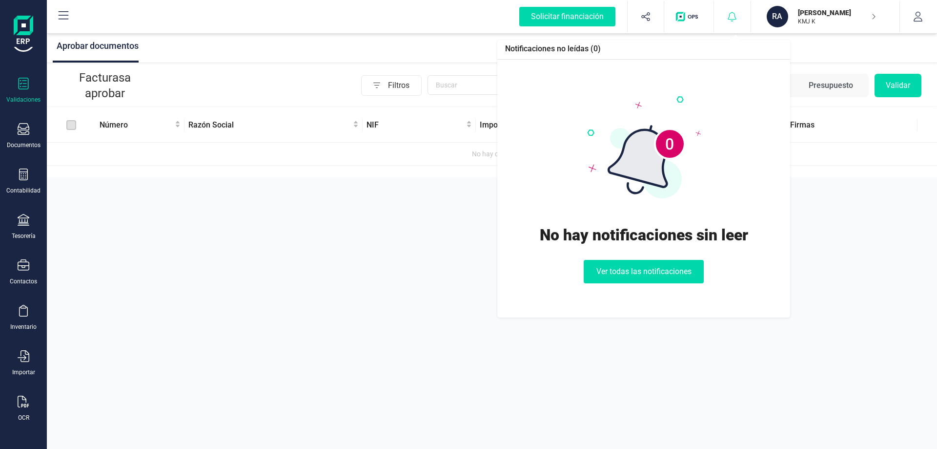
click at [732, 17] on icon at bounding box center [732, 17] width 10 height 10
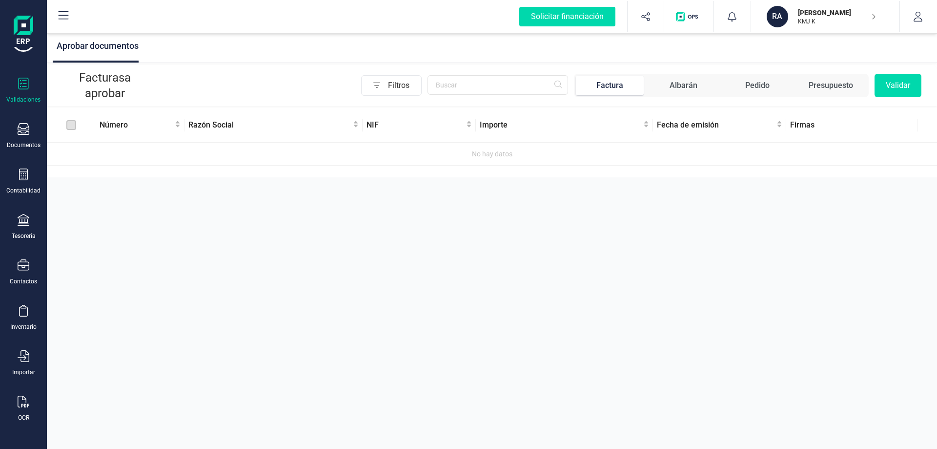
click at [805, 15] on p "[PERSON_NAME]" at bounding box center [837, 13] width 78 height 10
click at [918, 17] on icon "button" at bounding box center [918, 17] width 10 height 10
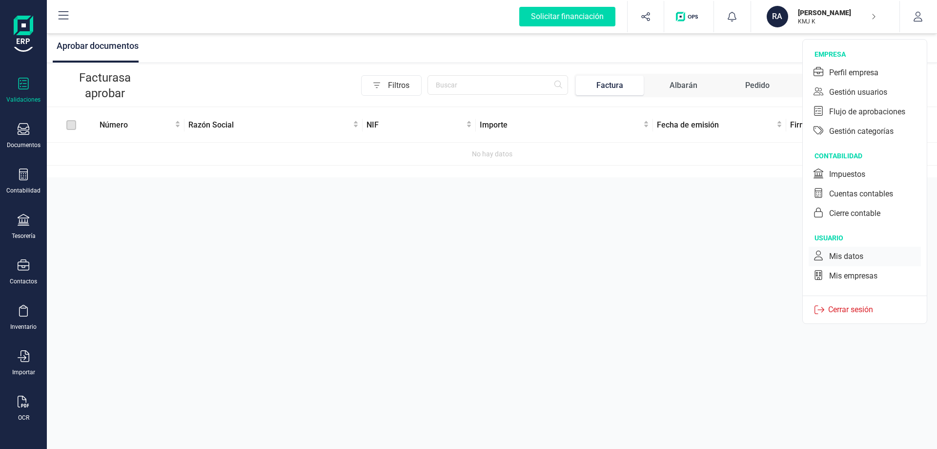
click at [846, 255] on div "Mis datos" at bounding box center [846, 256] width 34 height 12
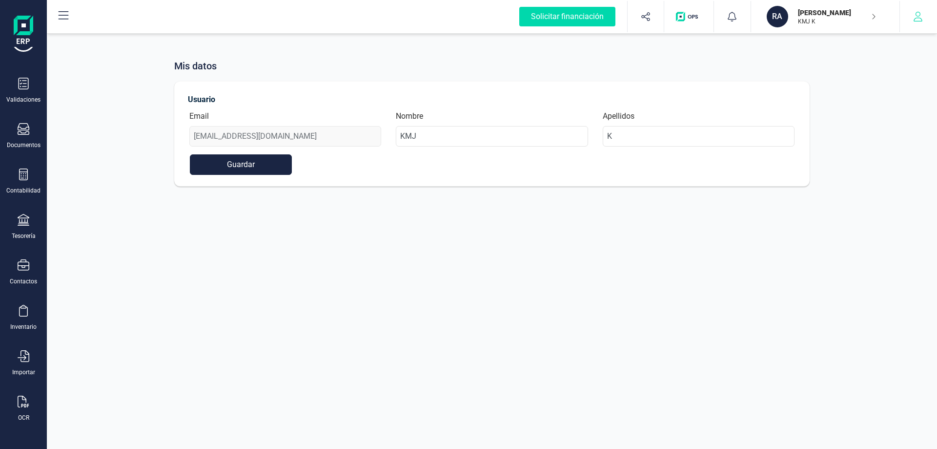
click at [909, 21] on button "button" at bounding box center [918, 16] width 37 height 31
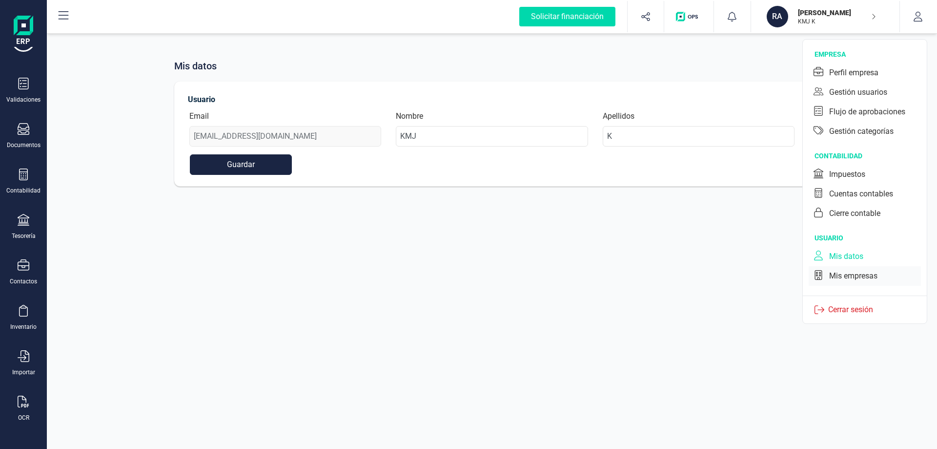
click at [860, 279] on div "Mis empresas" at bounding box center [853, 276] width 48 height 12
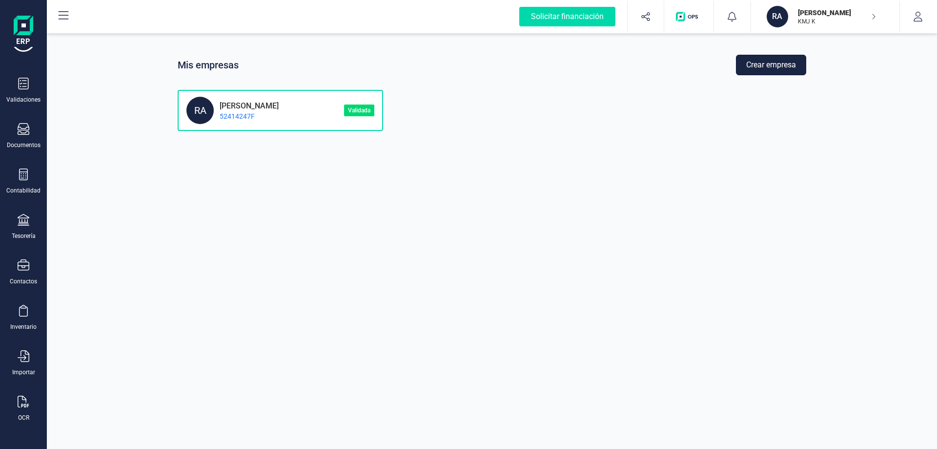
click at [762, 64] on button "Crear empresa" at bounding box center [771, 65] width 70 height 20
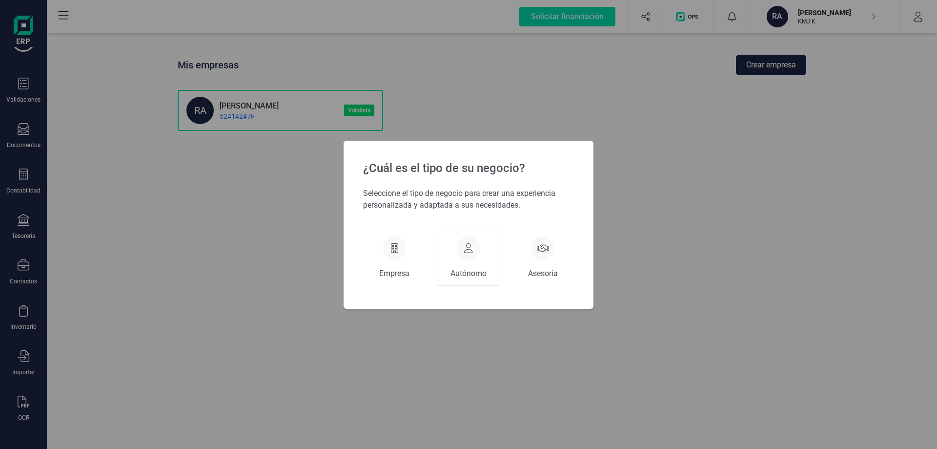
click at [471, 249] on icon at bounding box center [468, 248] width 9 height 10
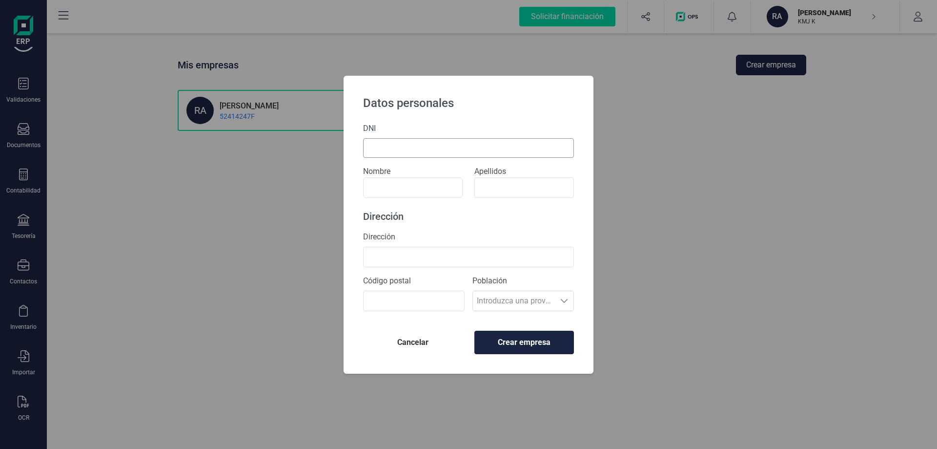
click at [457, 150] on input "DNI" at bounding box center [468, 148] width 211 height 20
type input "Pepe"
click at [396, 192] on input at bounding box center [413, 187] width 100 height 20
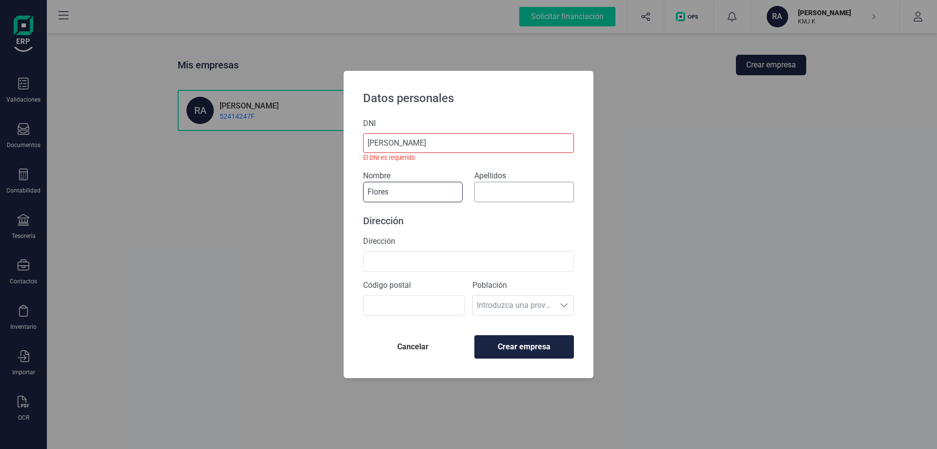
type input "Flores"
click at [521, 187] on input at bounding box center [524, 192] width 100 height 20
type input "Flores"
click at [434, 259] on input "Dirección" at bounding box center [468, 261] width 211 height 20
drag, startPoint x: 448, startPoint y: 246, endPoint x: 450, endPoint y: 254, distance: 8.5
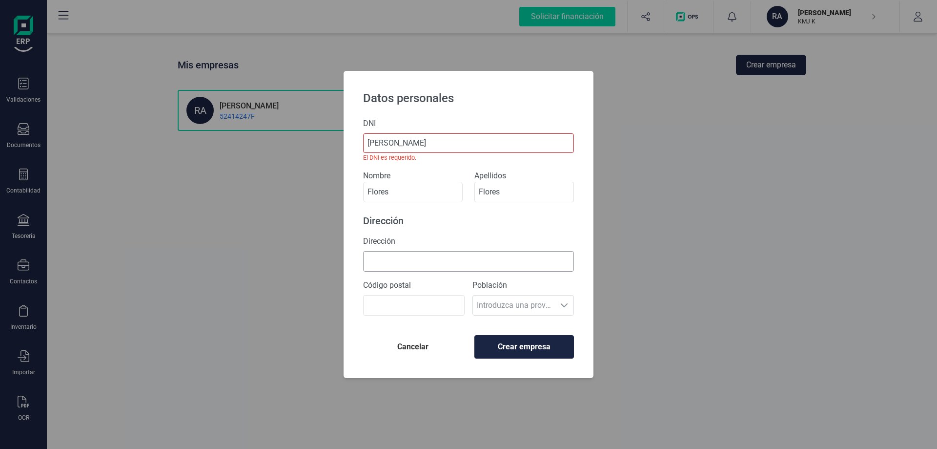
click at [448, 246] on div "Dirección" at bounding box center [468, 253] width 211 height 36
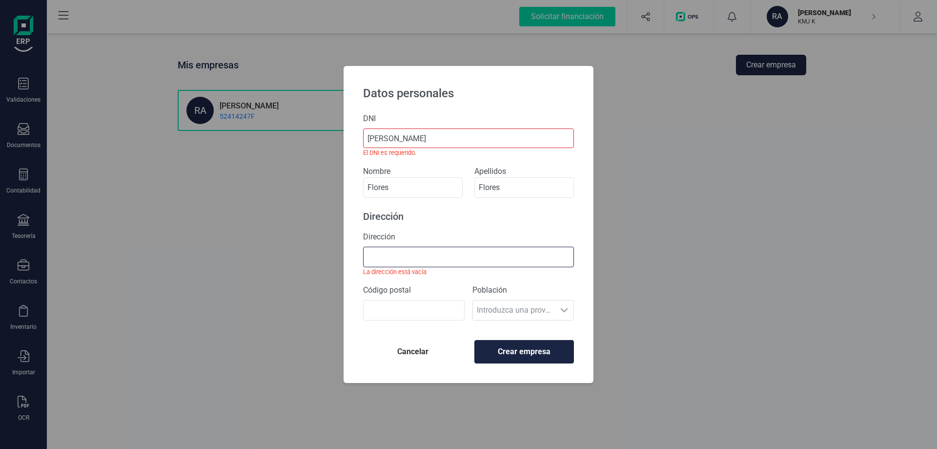
click at [449, 255] on input "Dirección" at bounding box center [468, 256] width 211 height 20
click at [641, 228] on div "Datos personales DNI Pepe El DNI es requerido. Nombre Flores Apellidos Flores D…" at bounding box center [468, 224] width 937 height 449
click at [418, 348] on span "Cancelar" at bounding box center [413, 352] width 84 height 12
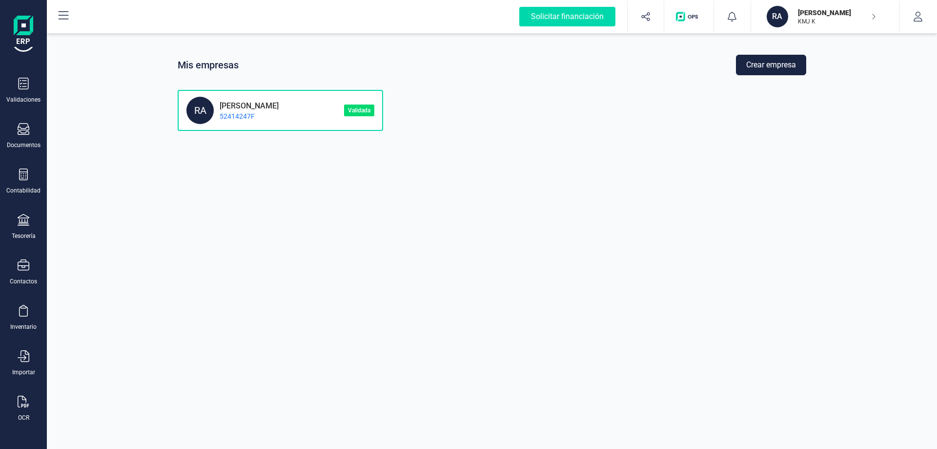
click at [230, 113] on p "52414247F" at bounding box center [246, 116] width 65 height 10
click at [241, 107] on p "[PERSON_NAME]" at bounding box center [246, 104] width 65 height 9
click at [346, 106] on p "Validada" at bounding box center [359, 110] width 30 height 12
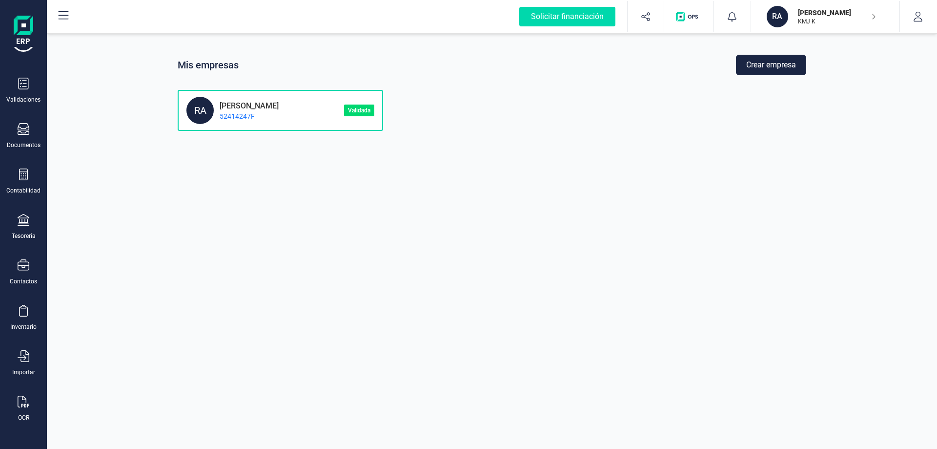
click at [348, 107] on p "Validada" at bounding box center [359, 110] width 30 height 12
click at [351, 108] on p "Validada" at bounding box center [359, 110] width 30 height 12
click at [351, 109] on p "Validada" at bounding box center [359, 110] width 30 height 12
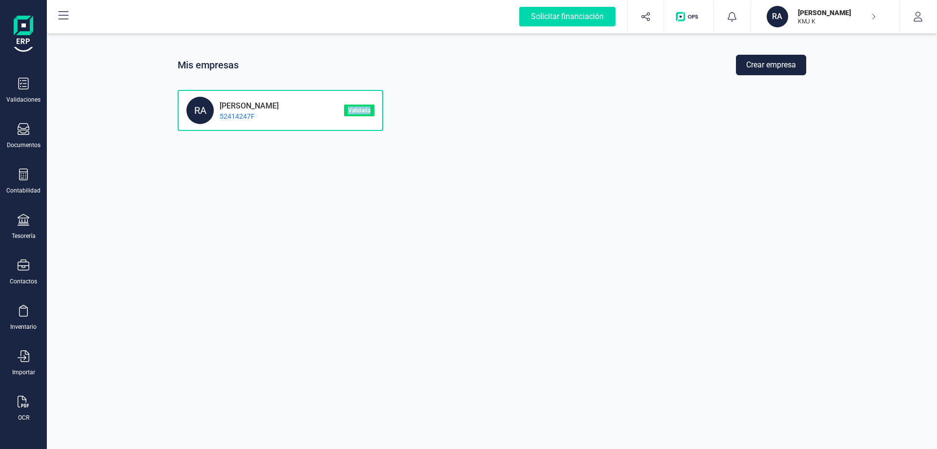
click at [362, 110] on p "Validada" at bounding box center [359, 110] width 30 height 12
click at [23, 26] on img at bounding box center [24, 31] width 20 height 31
click at [72, 8] on button at bounding box center [63, 16] width 31 height 31
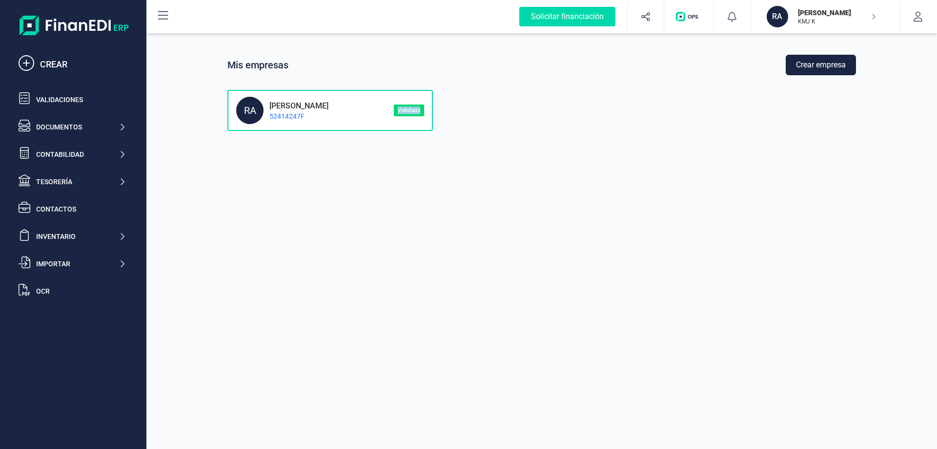
click at [65, 15] on div "Solicitar financiación CREAR Validaciones Documentos Documentos Presupuestos Pe…" at bounding box center [468, 224] width 937 height 449
click at [156, 13] on button at bounding box center [162, 16] width 31 height 31
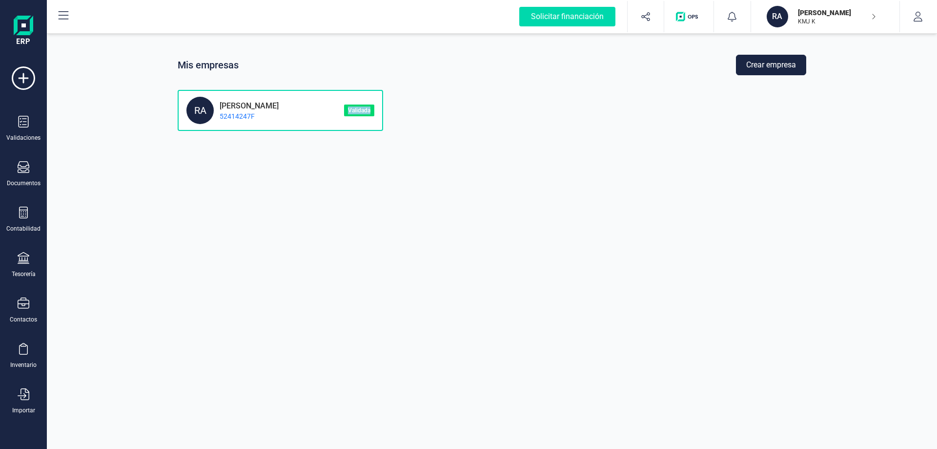
click at [68, 16] on icon at bounding box center [64, 16] width 12 height 12
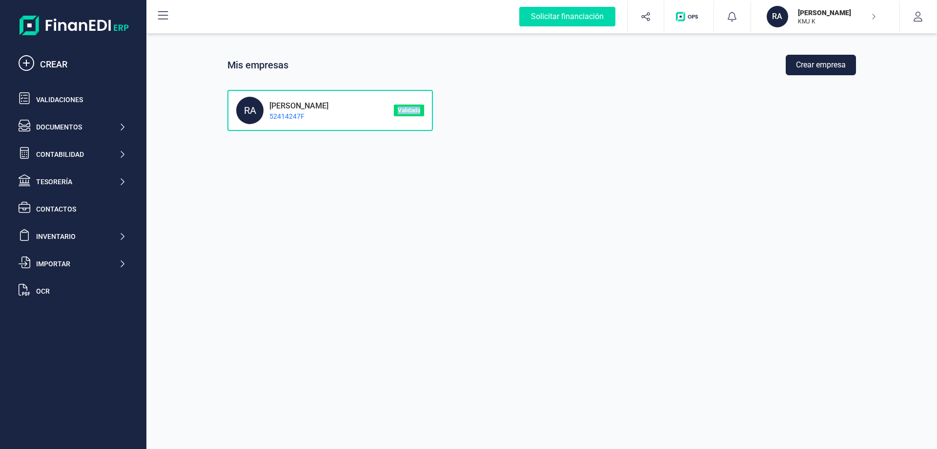
click at [876, 15] on div "RA [PERSON_NAME] KMJ K" at bounding box center [821, 16] width 117 height 21
click at [876, 15] on icon "button" at bounding box center [874, 16] width 8 height 5
click at [922, 16] on icon "button" at bounding box center [918, 17] width 10 height 10
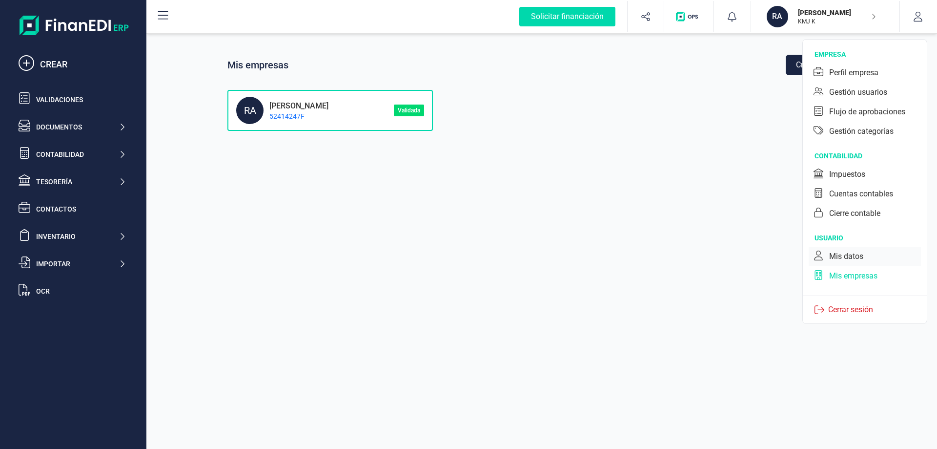
click at [850, 255] on div "Mis datos" at bounding box center [846, 256] width 34 height 12
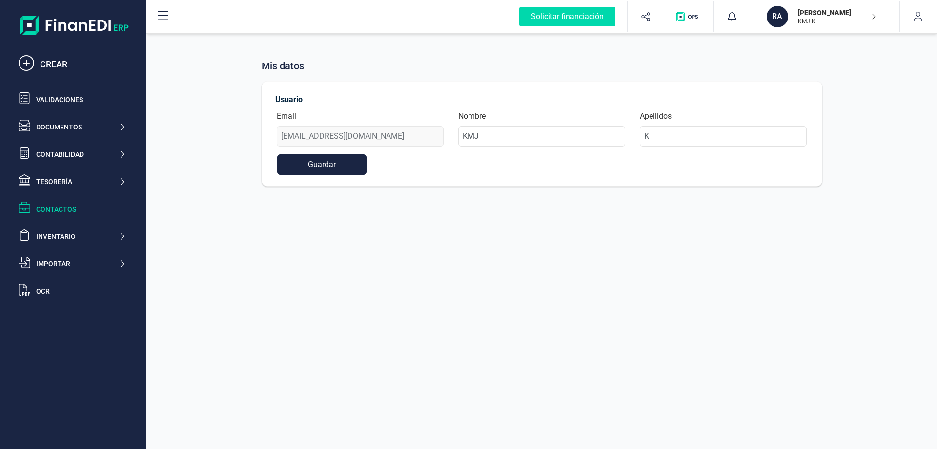
click at [35, 202] on div at bounding box center [28, 209] width 18 height 14
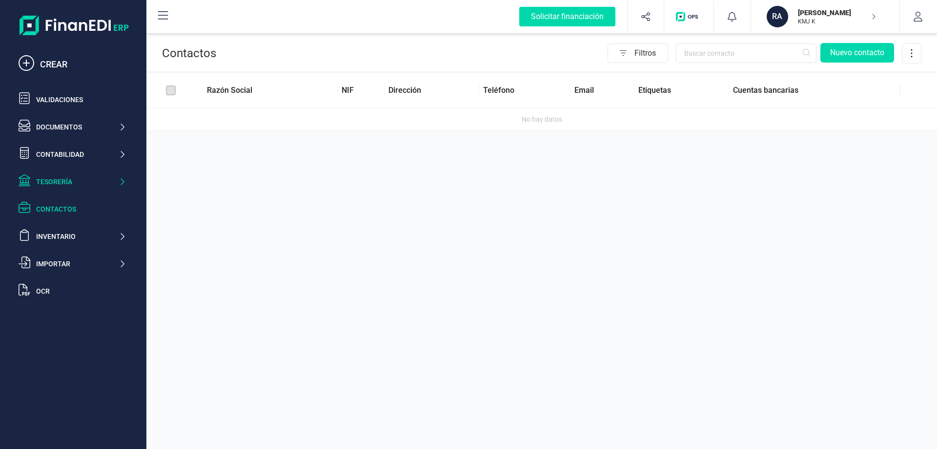
click at [55, 182] on div "Tesorería" at bounding box center [77, 182] width 82 height 10
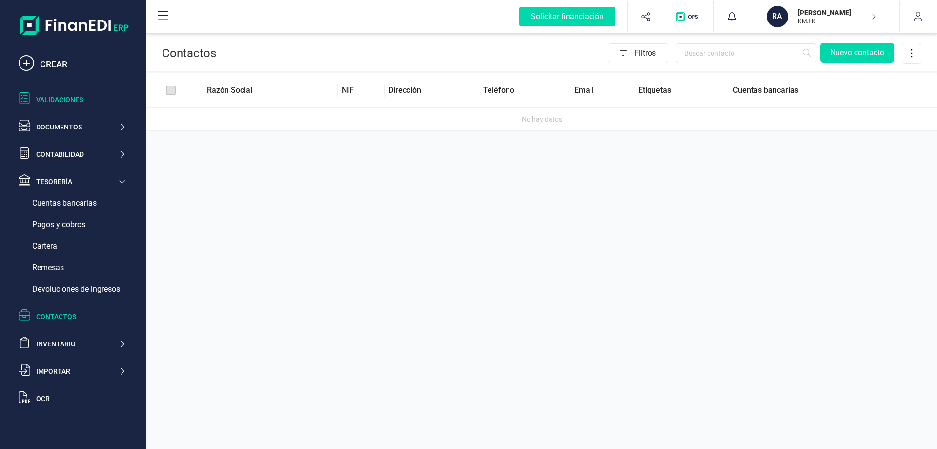
click at [66, 99] on div "Validaciones" at bounding box center [81, 100] width 90 height 10
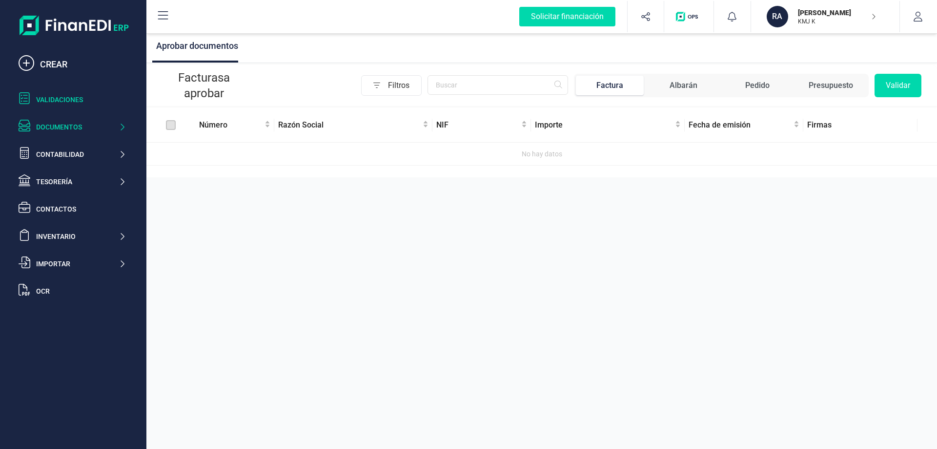
click at [63, 125] on div "Documentos" at bounding box center [77, 127] width 82 height 10
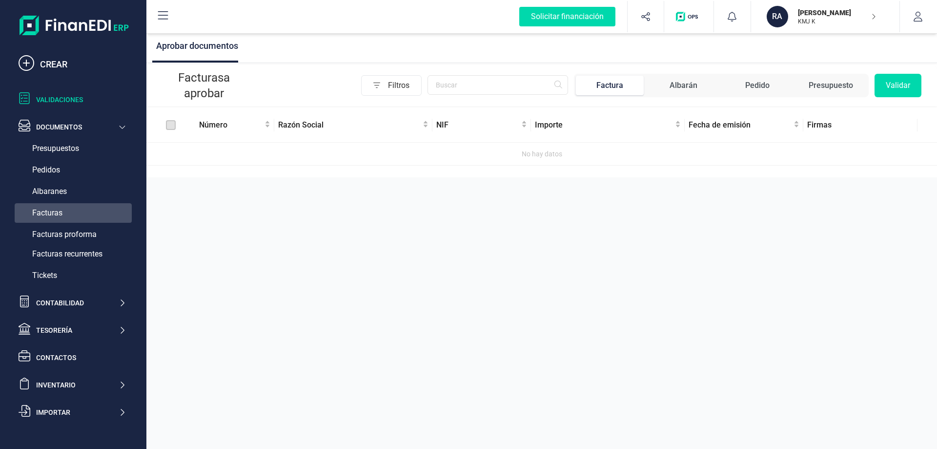
click at [59, 209] on span "Facturas" at bounding box center [47, 213] width 30 height 12
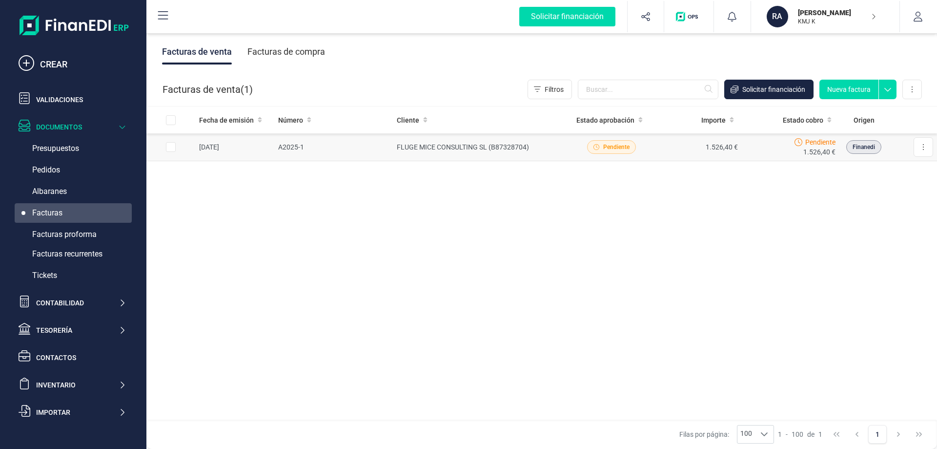
click at [630, 145] on span "Pendiente" at bounding box center [611, 147] width 49 height 14
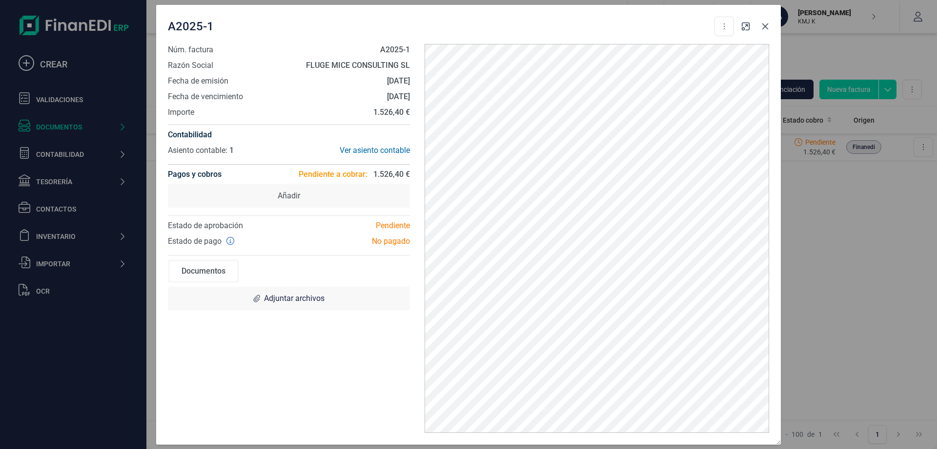
click at [767, 27] on icon "button" at bounding box center [765, 26] width 8 height 8
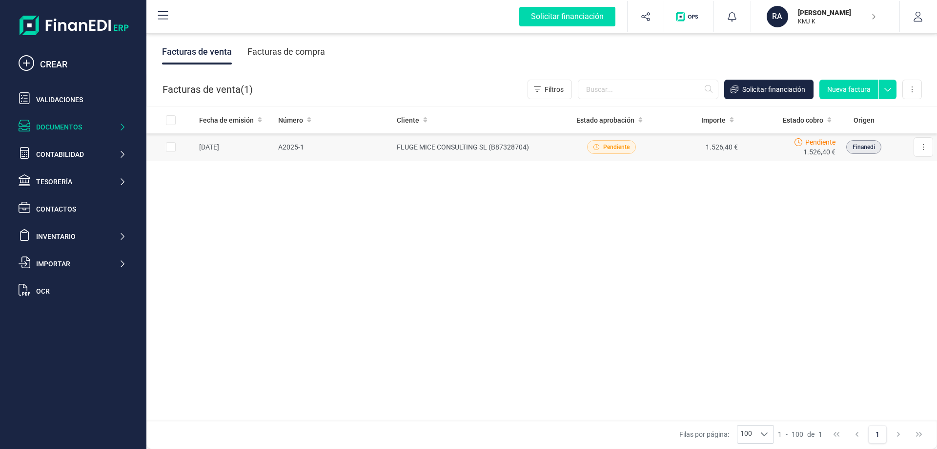
click at [173, 147] on input "Row Selected 50d1fbf8-36c2-465f-9435-43715bbc5e38" at bounding box center [171, 147] width 10 height 10
checkbox input "true"
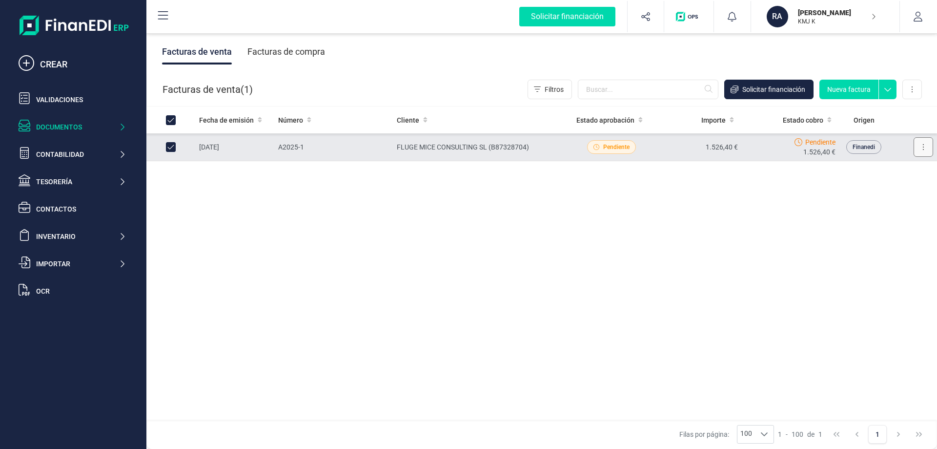
click at [919, 147] on button at bounding box center [924, 147] width 20 height 20
click at [676, 213] on div "Fecha de emisión Número Cliente Estado aprobación Importe Estado cobro Origen 0…" at bounding box center [541, 263] width 791 height 314
click at [905, 89] on button at bounding box center [912, 90] width 20 height 20
click at [918, 23] on button "button" at bounding box center [918, 16] width 37 height 31
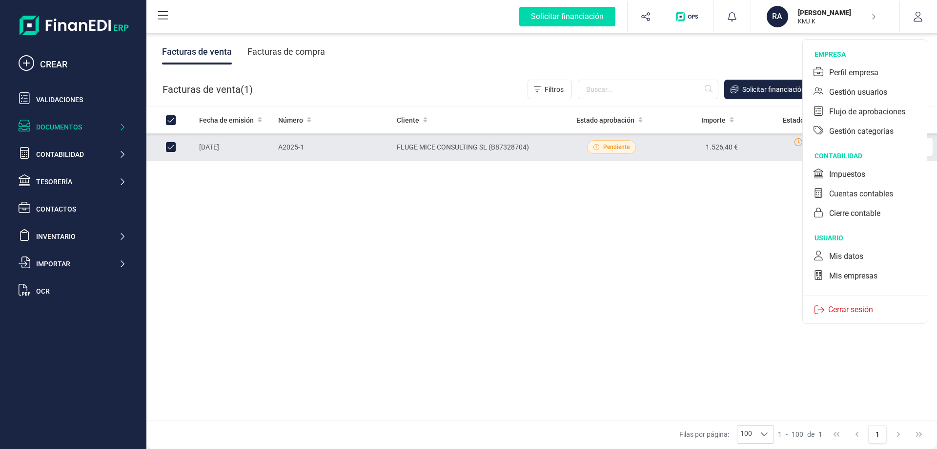
click at [877, 14] on div "RA [PERSON_NAME] KMJ K" at bounding box center [821, 16] width 117 height 21
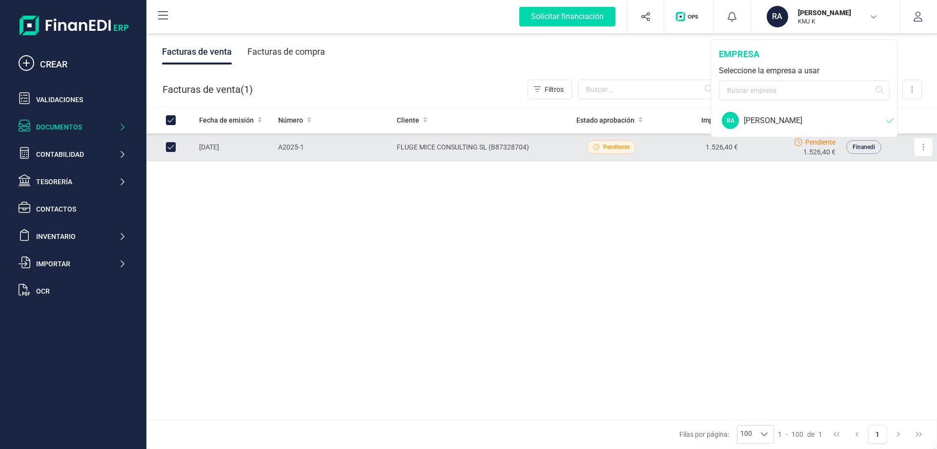
click at [825, 114] on div "RA RAÚL PÉREZ SALVADOR" at bounding box center [804, 120] width 185 height 25
click at [820, 110] on div "RA RAÚL PÉREZ SALVADOR" at bounding box center [804, 120] width 185 height 25
click at [803, 80] on div "empresa Seleccione la empresa a usar" at bounding box center [804, 74] width 186 height 68
click at [772, 19] on div "RA" at bounding box center [777, 16] width 21 height 21
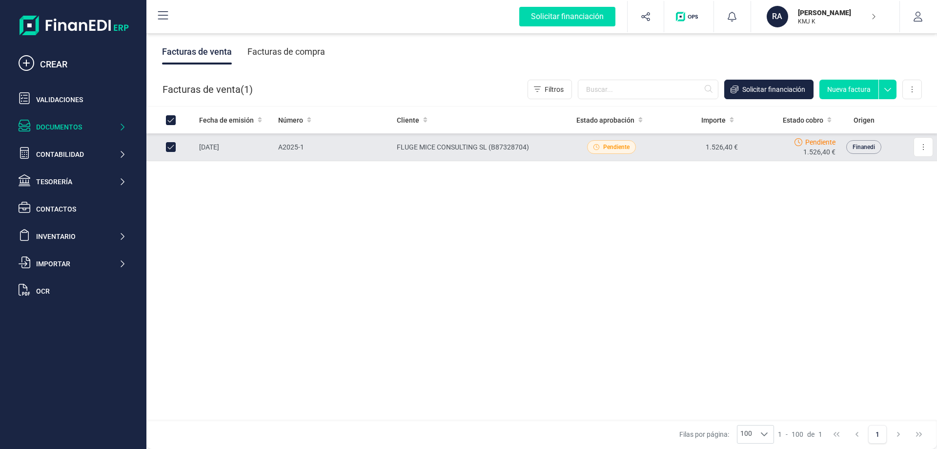
click at [773, 19] on div "RA" at bounding box center [777, 16] width 21 height 21
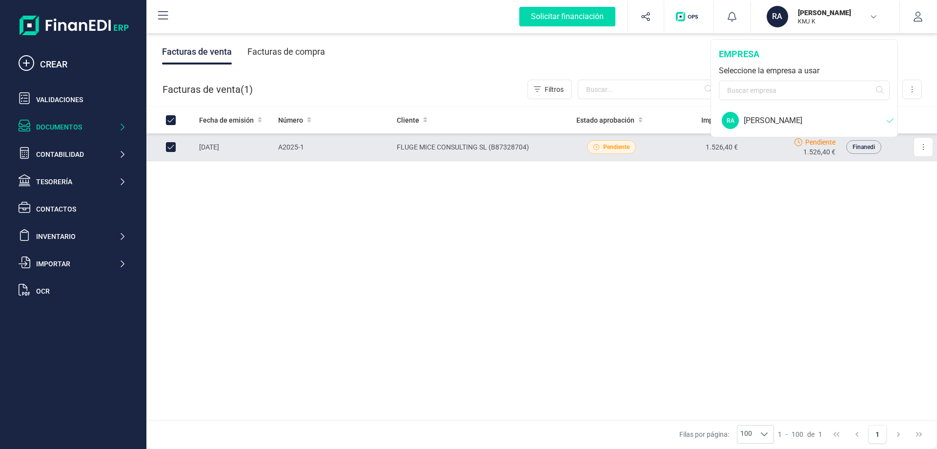
drag, startPoint x: 773, startPoint y: 19, endPoint x: 779, endPoint y: 12, distance: 10.0
click at [779, 12] on div "RA" at bounding box center [777, 16] width 21 height 21
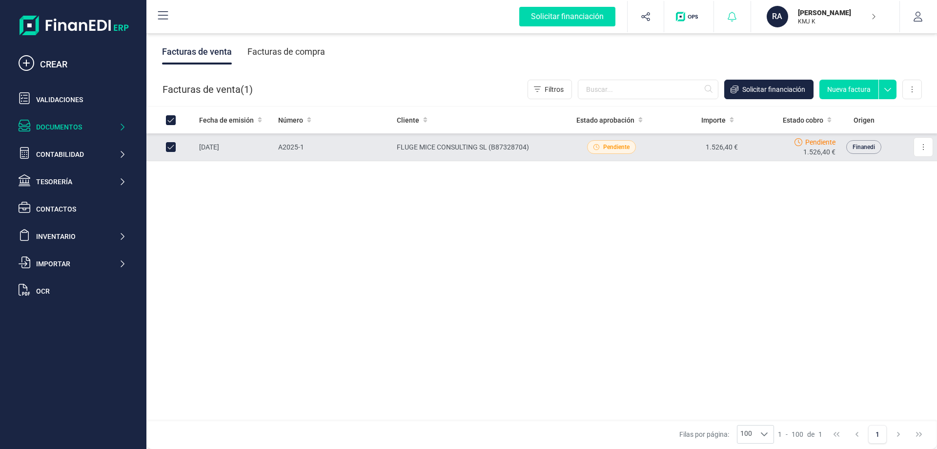
click at [740, 18] on div at bounding box center [732, 16] width 37 height 31
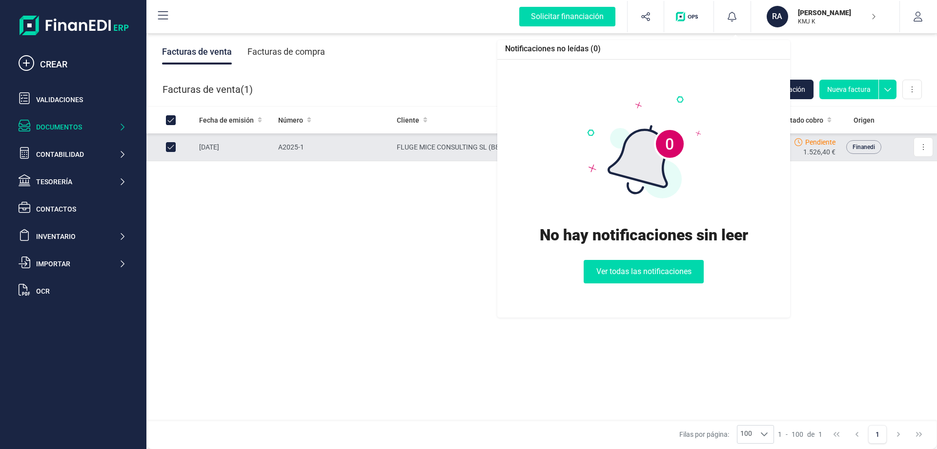
click at [772, 15] on div "RA" at bounding box center [777, 16] width 21 height 21
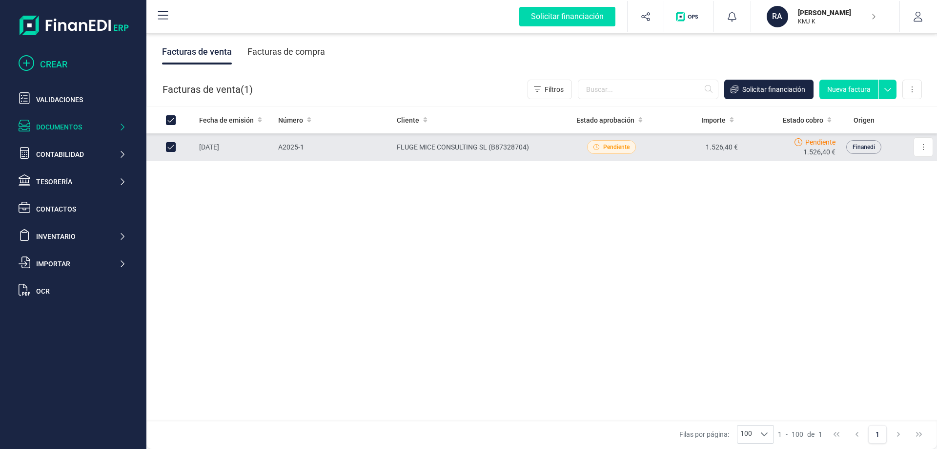
click at [37, 62] on div at bounding box center [29, 64] width 21 height 18
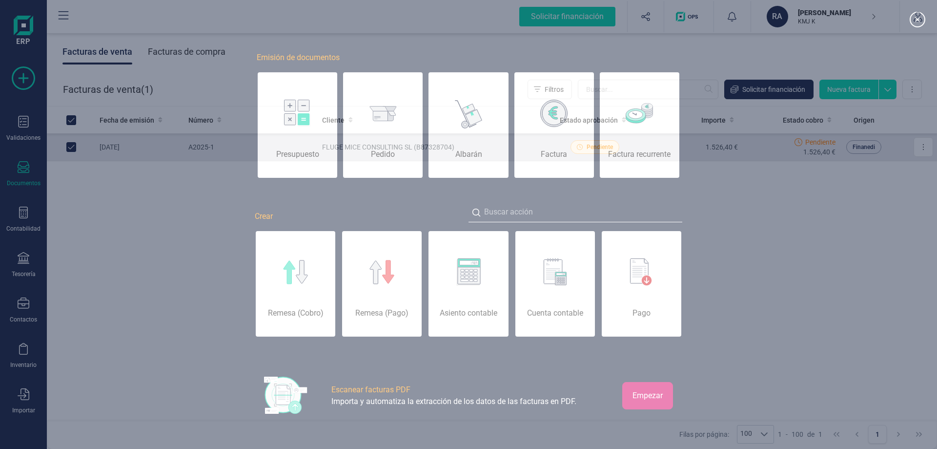
scroll to position [0, 49]
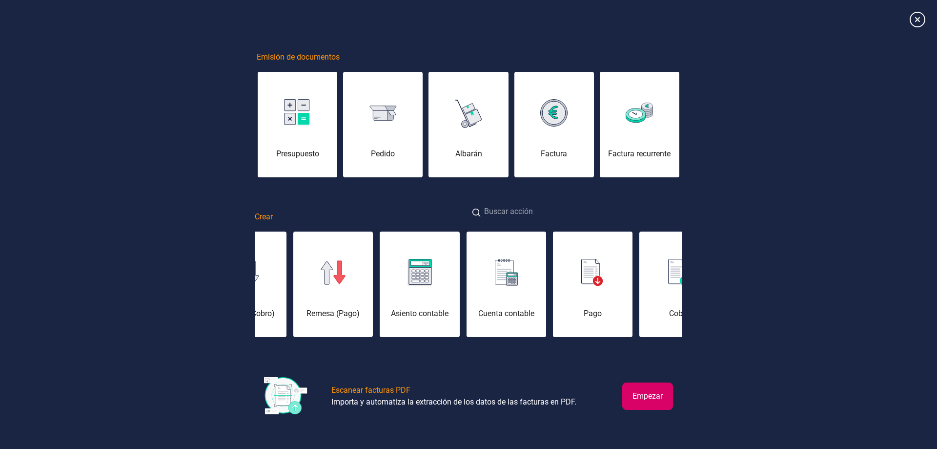
click at [512, 212] on input at bounding box center [576, 212] width 214 height 21
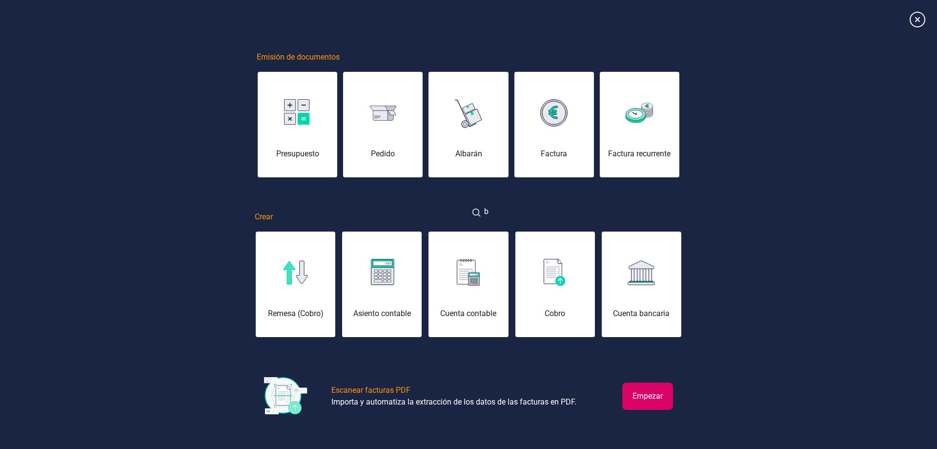
click at [569, 221] on input "b" at bounding box center [576, 212] width 214 height 21
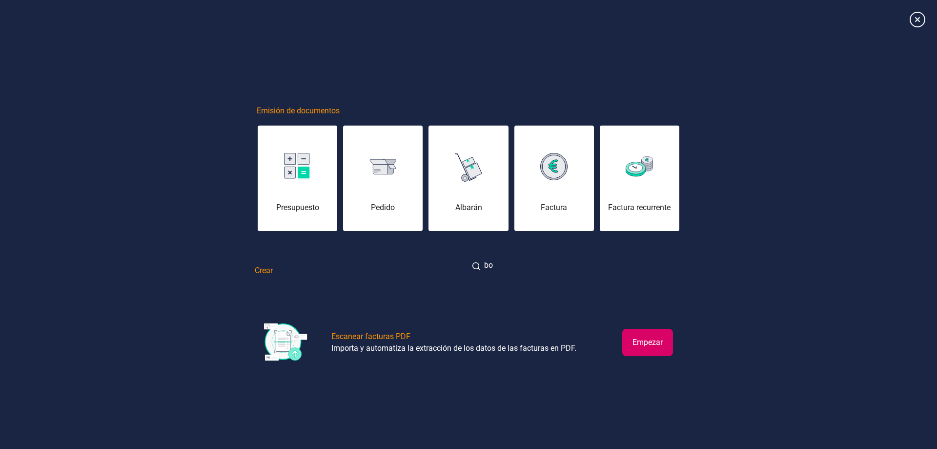
click at [517, 270] on input "bo" at bounding box center [576, 265] width 214 height 21
click at [514, 266] on input "bor" at bounding box center [576, 265] width 214 height 21
click at [514, 266] on input "borr" at bounding box center [576, 265] width 214 height 21
drag, startPoint x: 513, startPoint y: 265, endPoint x: 433, endPoint y: 266, distance: 80.5
click at [433, 266] on div "Crear borr" at bounding box center [469, 265] width 428 height 21
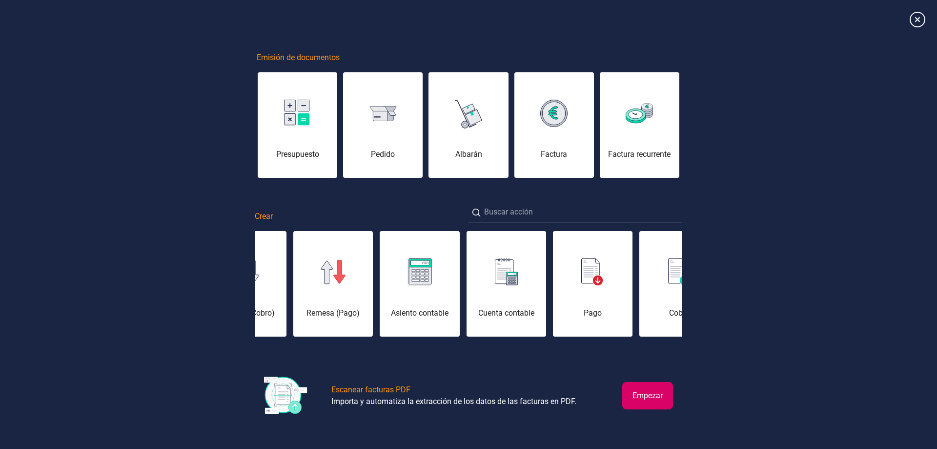
drag, startPoint x: 518, startPoint y: 296, endPoint x: 153, endPoint y: 297, distance: 365.1
click at [153, 298] on div "Emisión de documentos Presupuesto Pedido Albarán Factura Factura recurrente Cre…" at bounding box center [468, 224] width 937 height 439
drag, startPoint x: 473, startPoint y: 288, endPoint x: 286, endPoint y: 275, distance: 187.9
click at [243, 284] on div "Emisión de documentos Presupuesto Pedido Albarán Factura Factura recurrente Cre…" at bounding box center [468, 224] width 937 height 439
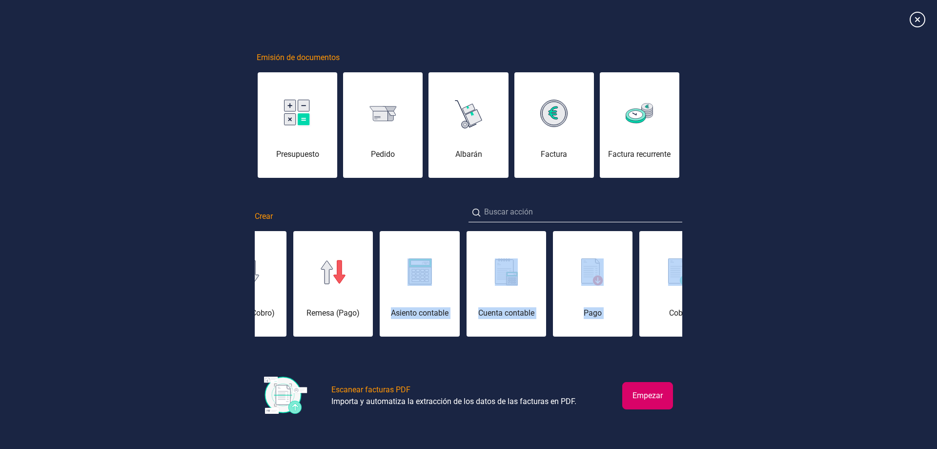
drag, startPoint x: 645, startPoint y: 259, endPoint x: 303, endPoint y: 262, distance: 342.2
click at [316, 262] on div "Remesa (Cobro) Remesa (Pago) Asiento contable Cuenta contable Pago Cobro Contac…" at bounding box center [469, 283] width 428 height 107
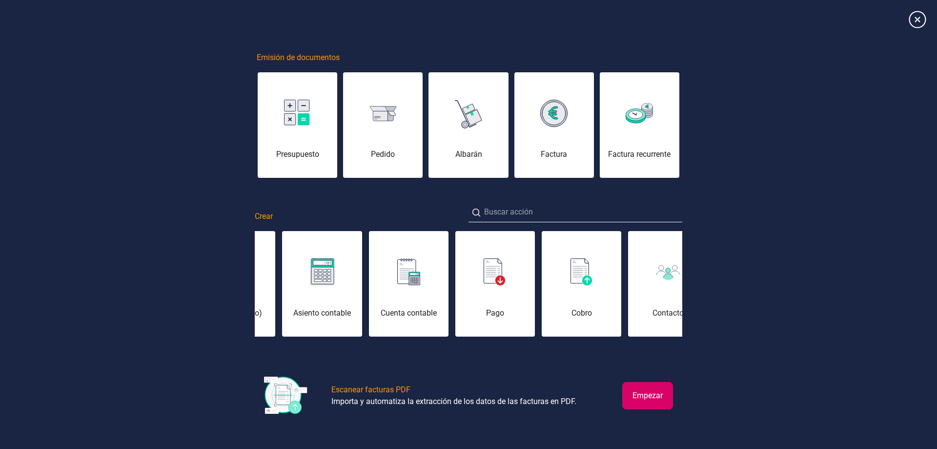
click at [923, 20] on icon at bounding box center [917, 19] width 17 height 17
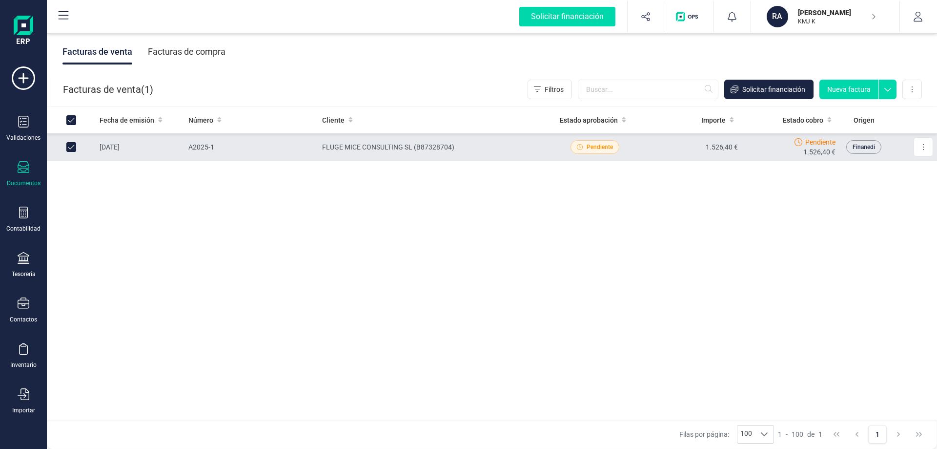
click at [66, 11] on icon at bounding box center [64, 15] width 10 height 8
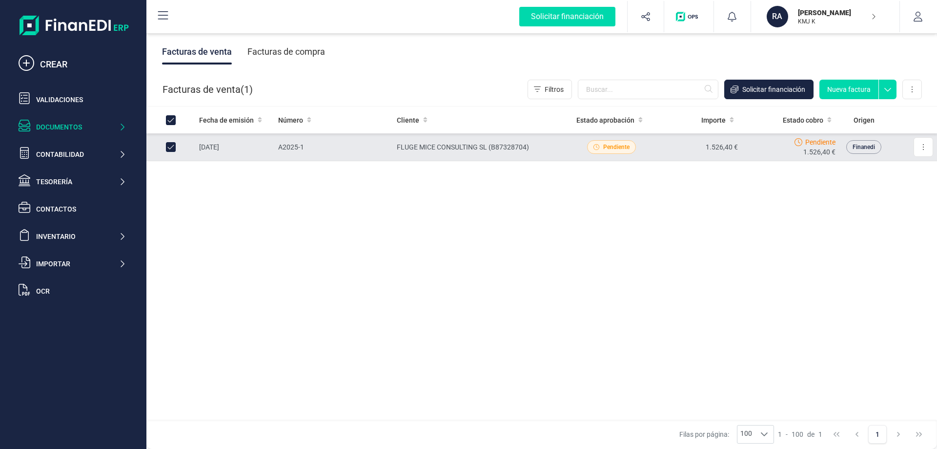
click at [272, 51] on div "Facturas de compra" at bounding box center [286, 51] width 78 height 25
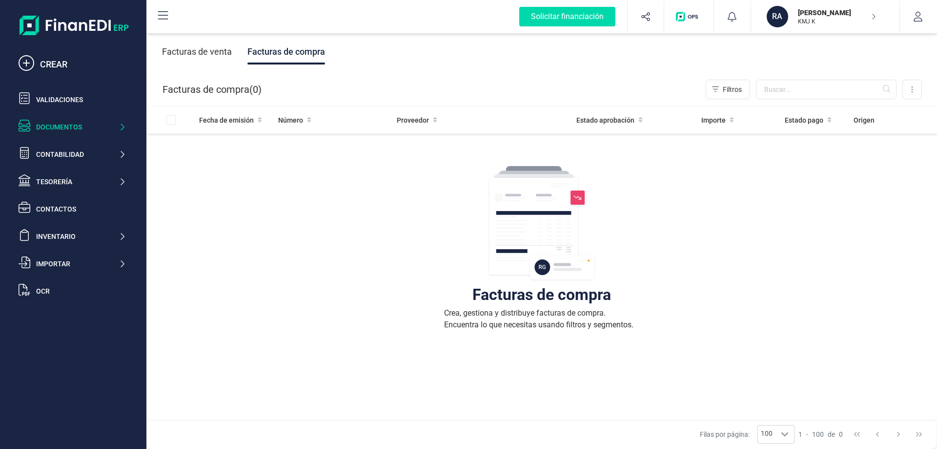
click at [211, 51] on div "Facturas de venta" at bounding box center [197, 51] width 70 height 25
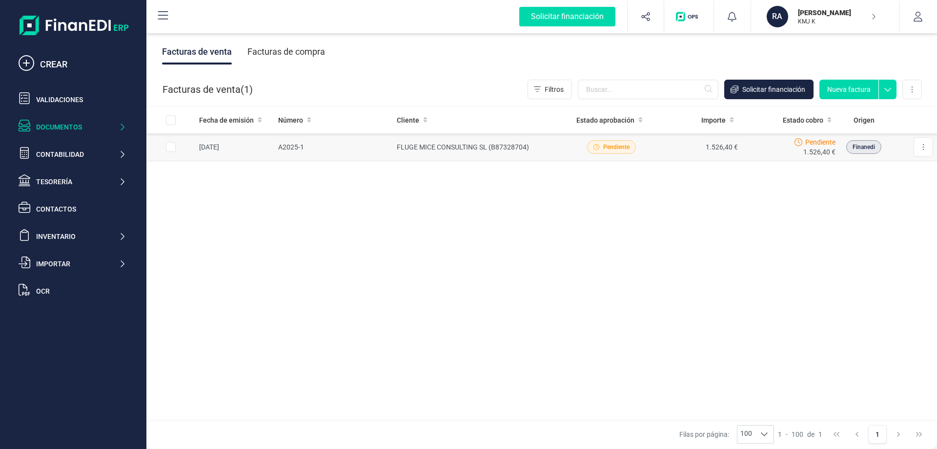
click at [172, 145] on input "Row Selected 50d1fbf8-36c2-465f-9435-43715bbc5e38" at bounding box center [171, 147] width 10 height 10
checkbox input "true"
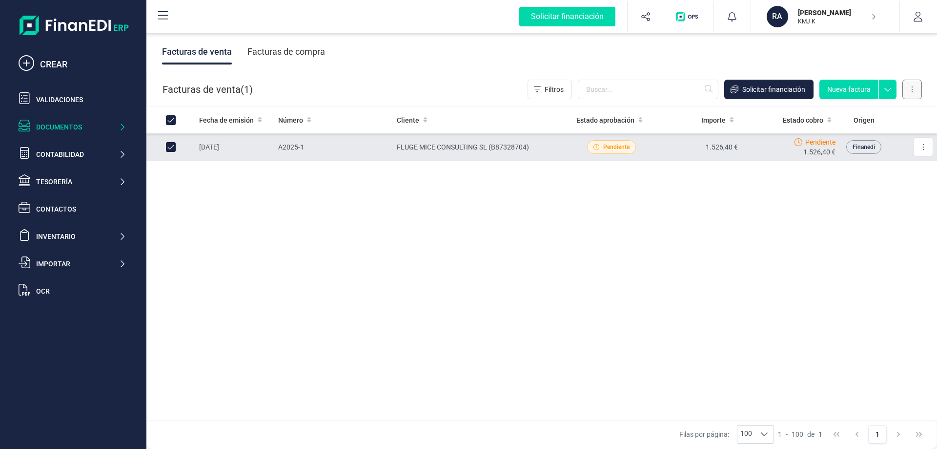
click at [909, 91] on button at bounding box center [912, 90] width 20 height 20
click at [932, 154] on button at bounding box center [924, 147] width 20 height 20
click at [60, 29] on img at bounding box center [74, 26] width 109 height 20
click at [35, 28] on img at bounding box center [74, 26] width 109 height 20
click at [861, 5] on button "RA [PERSON_NAME] KMJ K" at bounding box center [825, 16] width 125 height 31
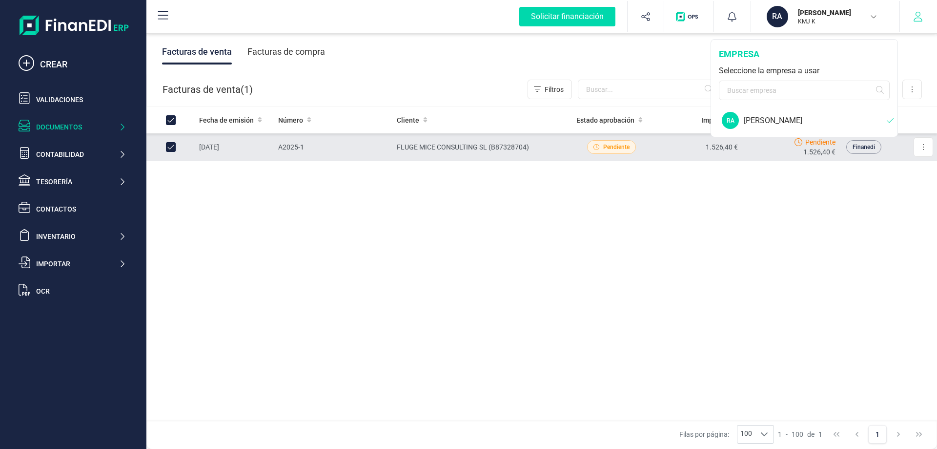
click at [914, 13] on icon "button" at bounding box center [918, 17] width 10 height 10
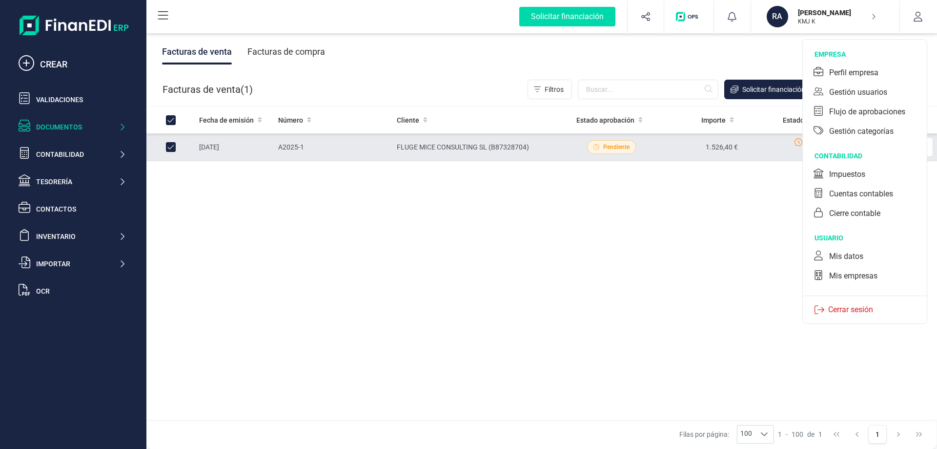
click at [713, 148] on td "1.526,40 €" at bounding box center [698, 147] width 87 height 28
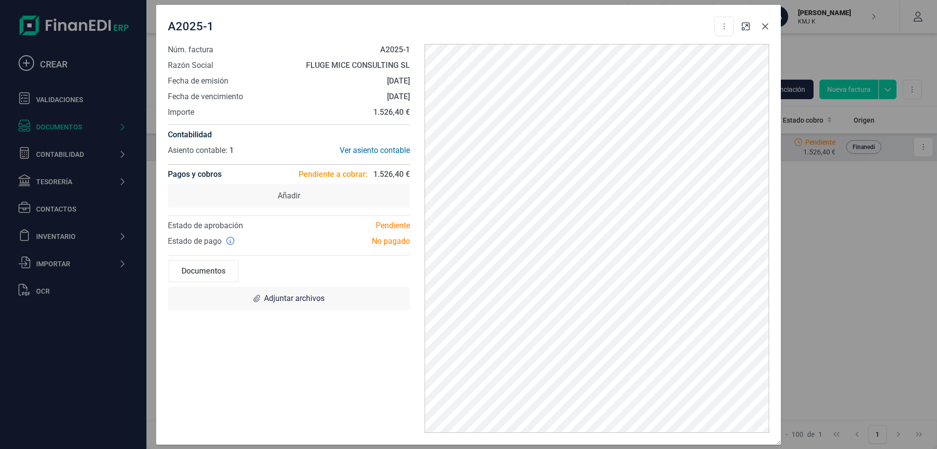
click at [768, 30] on button "button" at bounding box center [766, 27] width 16 height 16
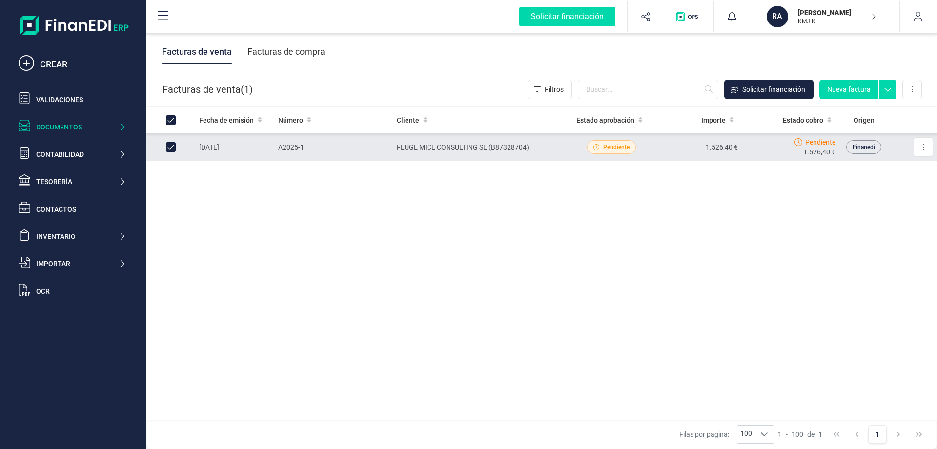
click at [855, 144] on span "Finanedi" at bounding box center [864, 147] width 22 height 9
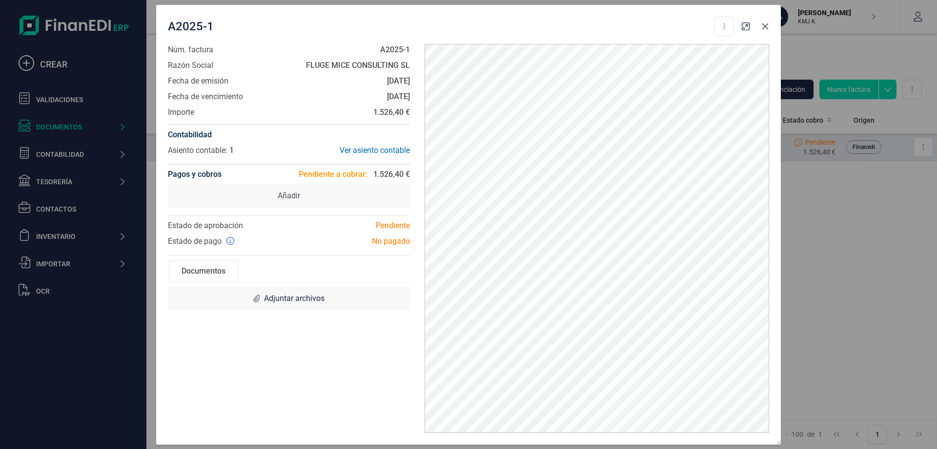
click at [766, 30] on button "button" at bounding box center [766, 27] width 16 height 16
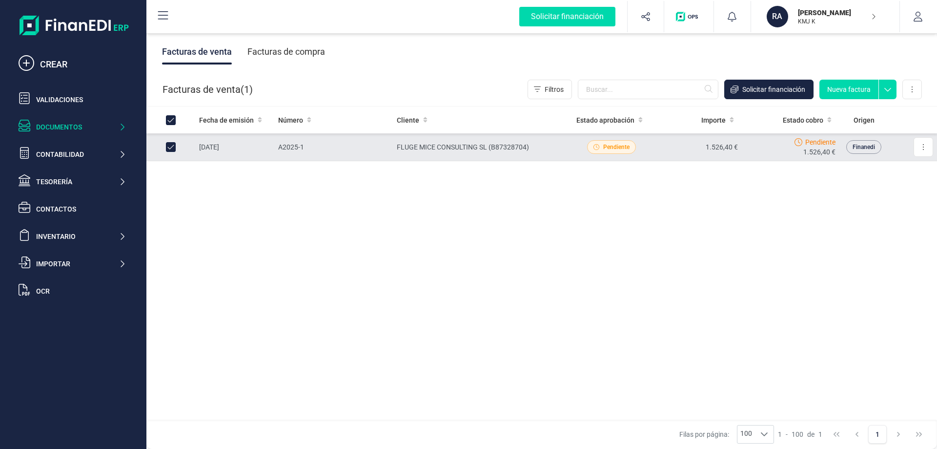
click at [300, 54] on div "Facturas de compra" at bounding box center [286, 51] width 78 height 25
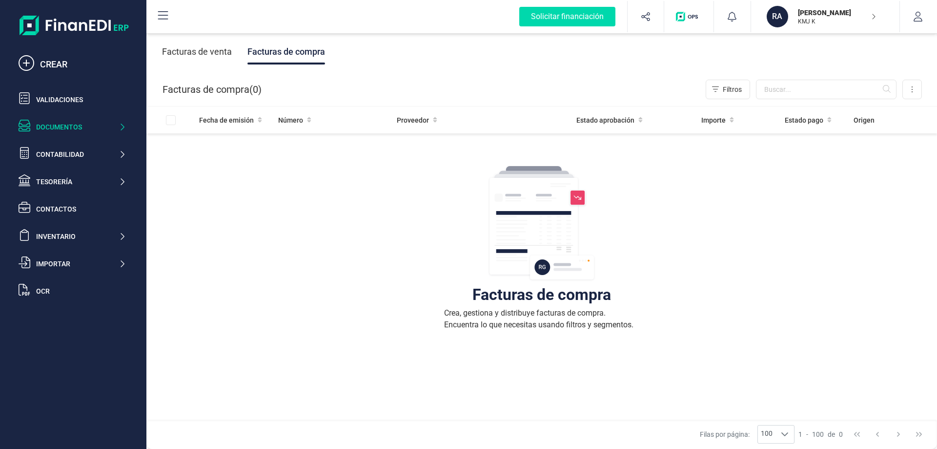
click at [203, 51] on div "Facturas de venta" at bounding box center [197, 51] width 70 height 25
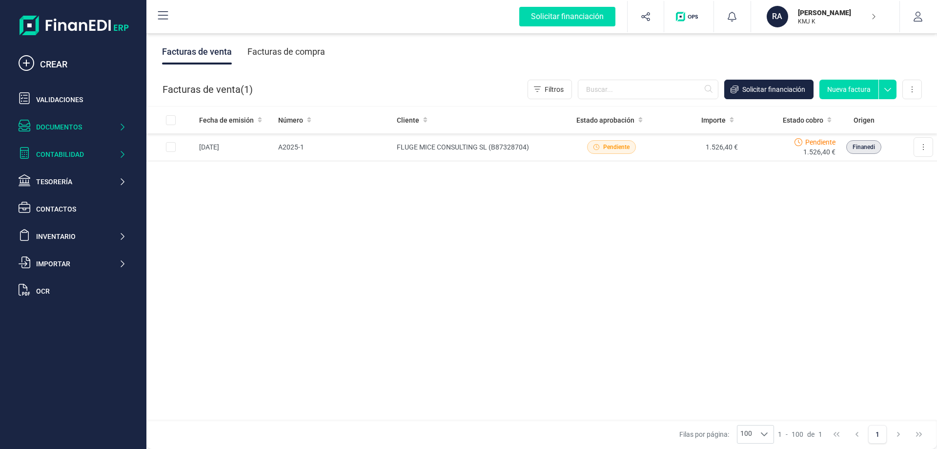
click at [83, 148] on div "Contabilidad" at bounding box center [72, 154] width 115 height 20
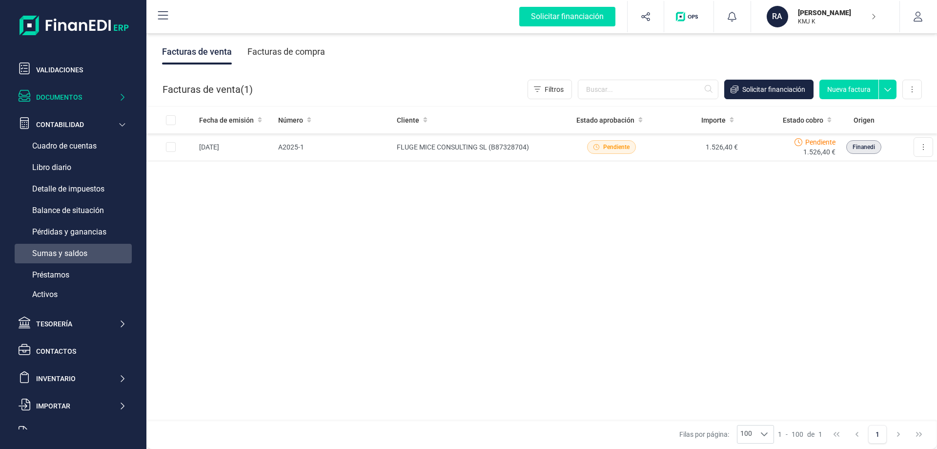
scroll to position [51, 0]
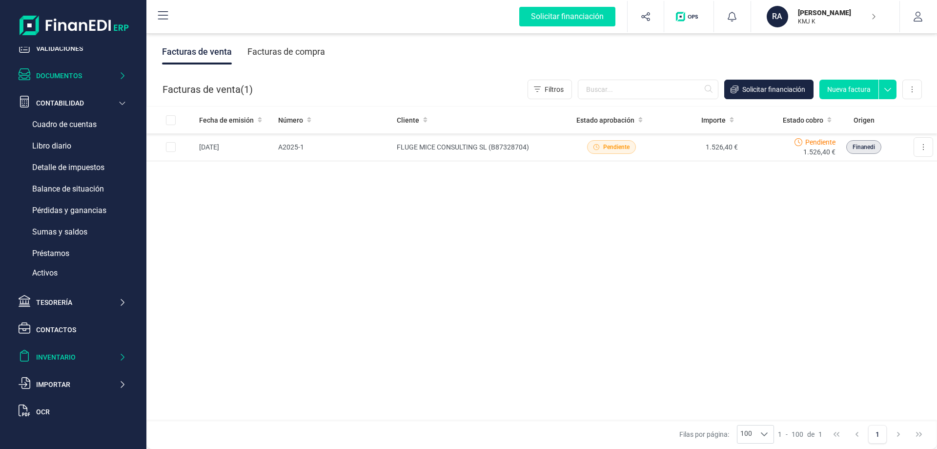
click at [74, 350] on div "Inventario" at bounding box center [72, 357] width 115 height 20
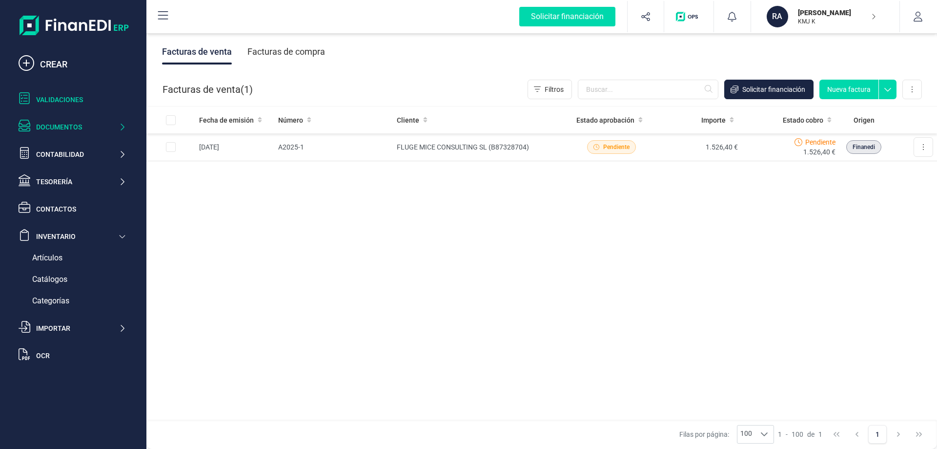
click at [82, 105] on div "Validaciones" at bounding box center [72, 100] width 115 height 20
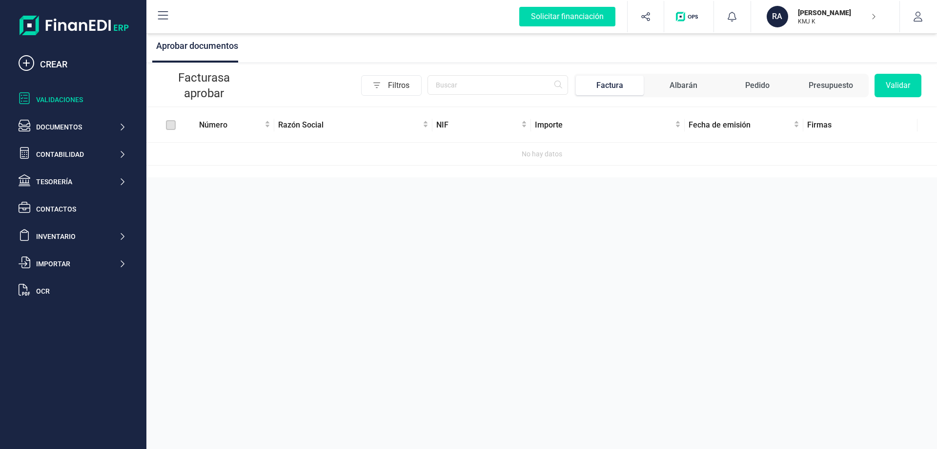
click at [121, 25] on img at bounding box center [74, 26] width 109 height 20
click at [95, 12] on div "Solicitar financiación CREAR Validaciones Documentos Documentos Presupuestos Pe…" at bounding box center [73, 222] width 139 height 445
click at [841, 82] on div "Presupuesto" at bounding box center [831, 86] width 44 height 12
click at [696, 86] on div "Albarán" at bounding box center [684, 86] width 28 height 12
click at [854, 19] on p "KMJ K" at bounding box center [837, 22] width 78 height 8
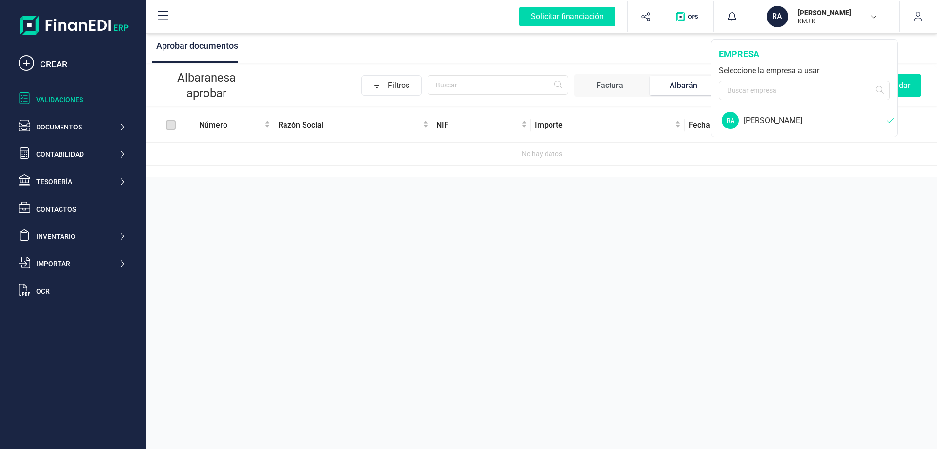
click at [806, 121] on div "[PERSON_NAME]" at bounding box center [815, 121] width 143 height 12
click at [779, 58] on div "empresa" at bounding box center [804, 54] width 171 height 14
click at [913, 12] on icon "button" at bounding box center [918, 17] width 10 height 10
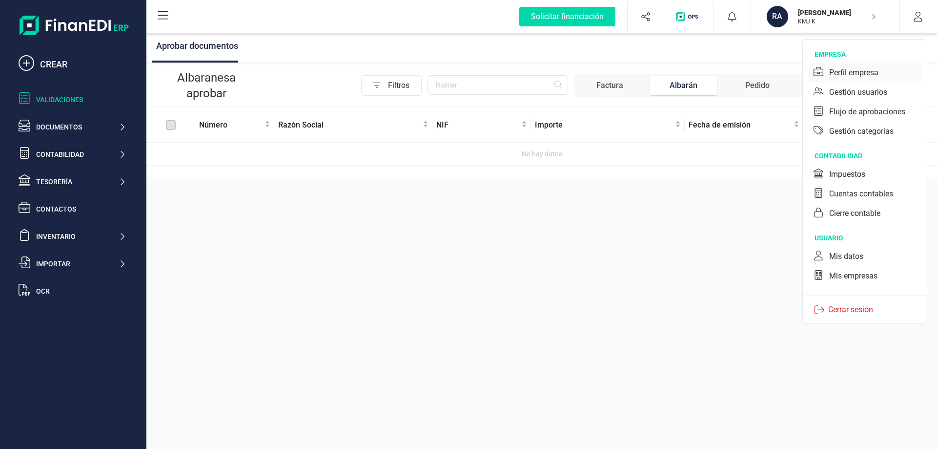
click at [854, 68] on div "Perfil empresa" at bounding box center [853, 73] width 49 height 12
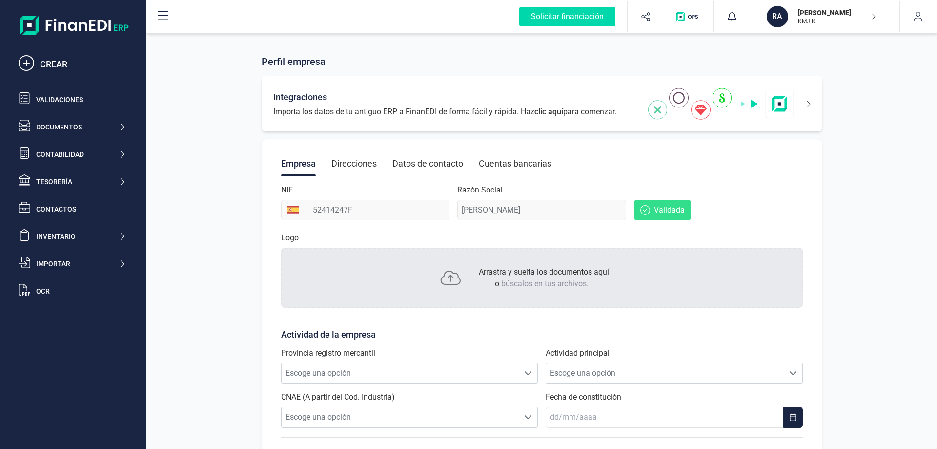
click at [767, 105] on img at bounding box center [721, 104] width 146 height 32
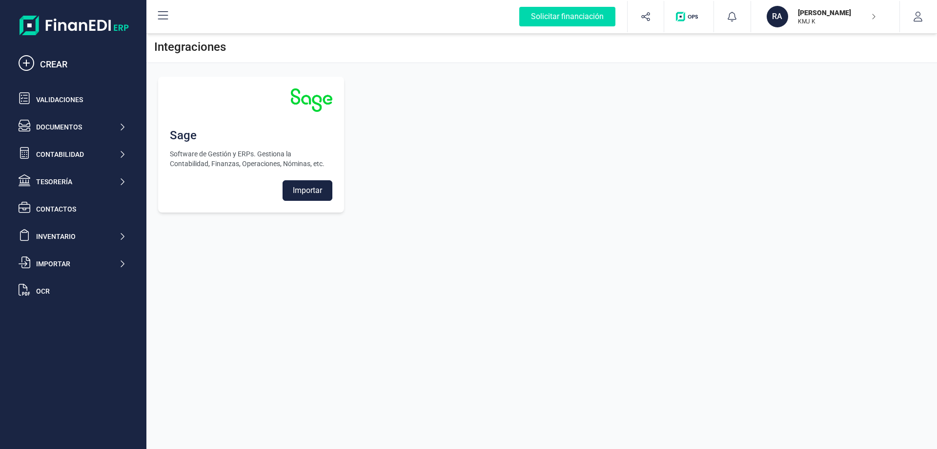
click at [313, 196] on button "Importar" at bounding box center [308, 190] width 50 height 20
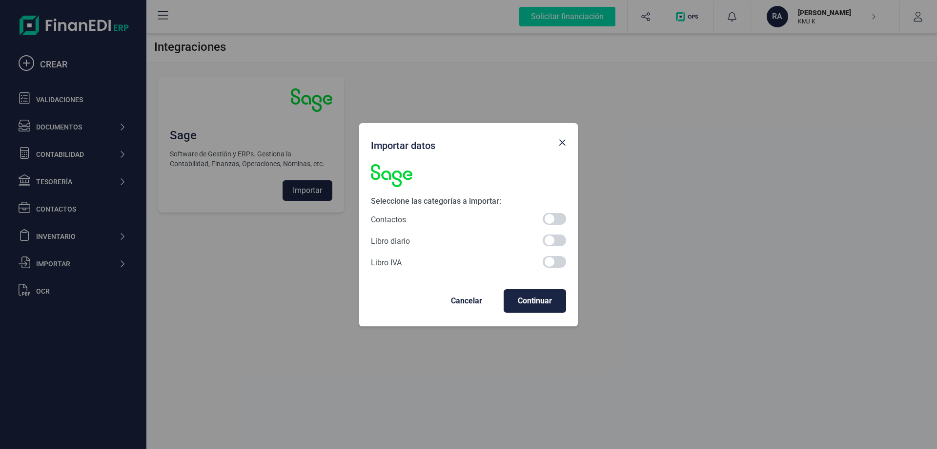
click at [462, 305] on span "Cancelar" at bounding box center [466, 301] width 47 height 12
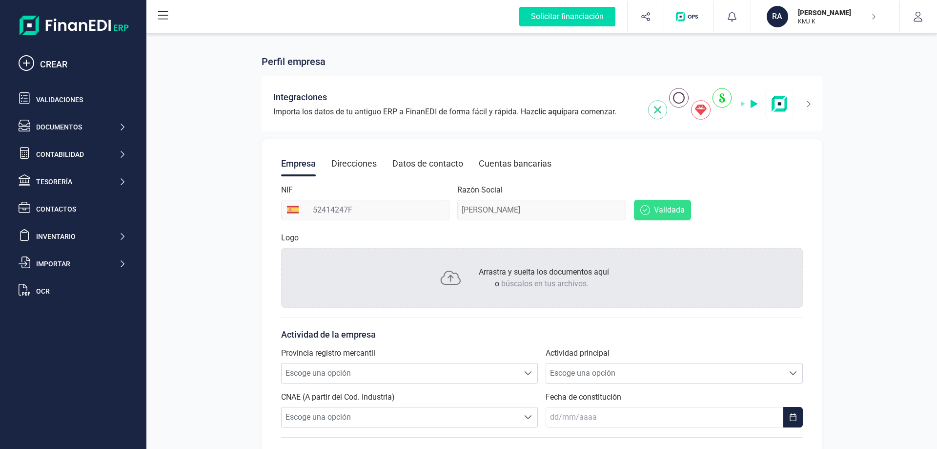
click at [366, 168] on div "Direcciones" at bounding box center [353, 163] width 45 height 25
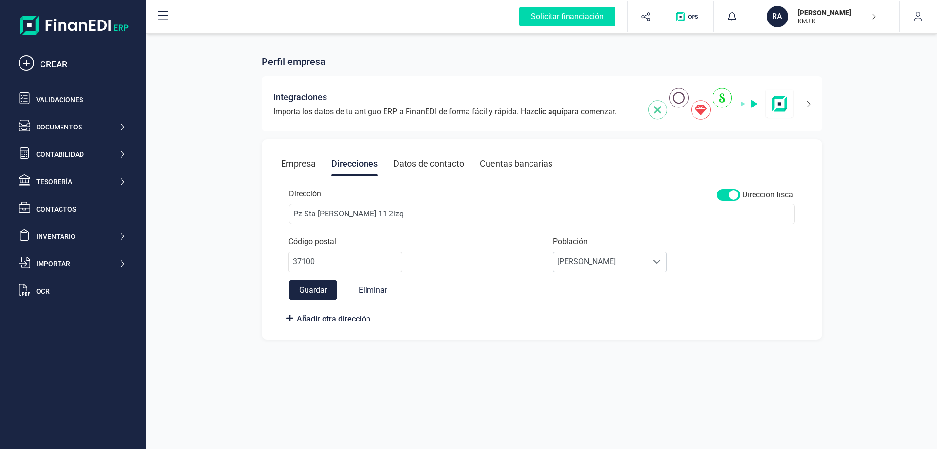
click at [436, 168] on div "Datos de contacto" at bounding box center [428, 163] width 71 height 25
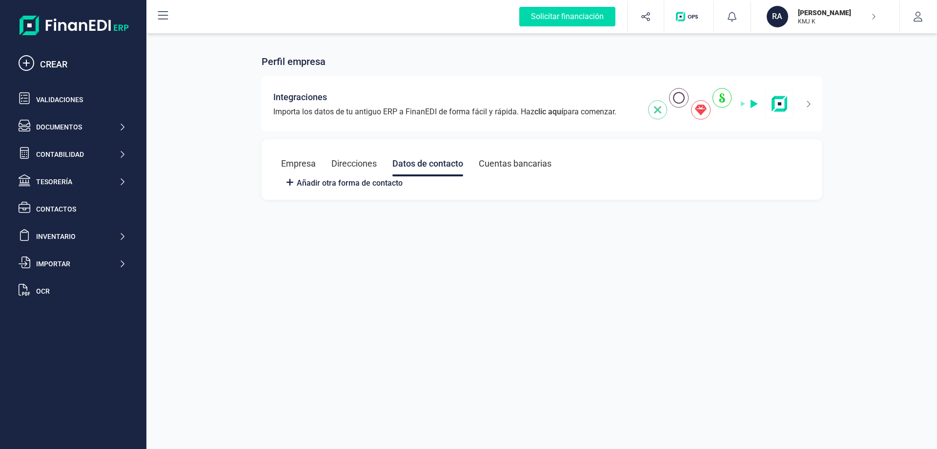
click at [346, 164] on div "Direcciones" at bounding box center [353, 163] width 45 height 25
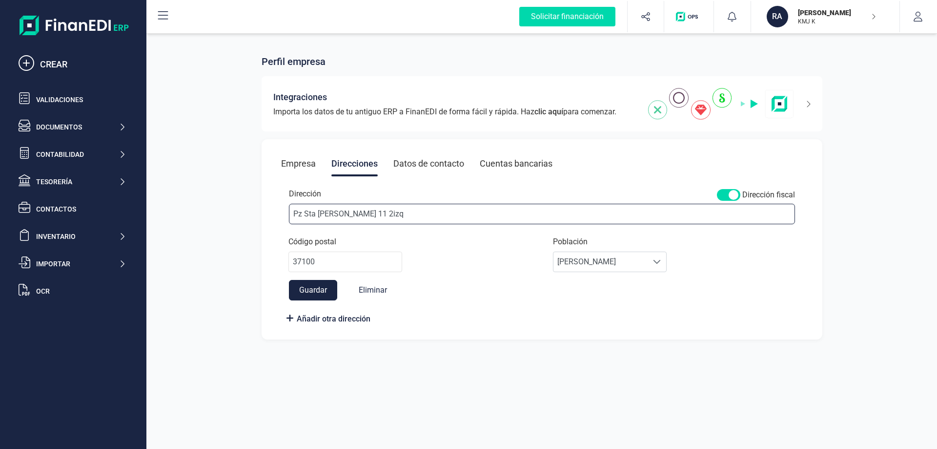
drag, startPoint x: 399, startPoint y: 209, endPoint x: 253, endPoint y: 209, distance: 145.5
click at [253, 209] on div "Perfil empresa Integraciones Importa los datos de tu antiguo ERP a FinanEDI de …" at bounding box center [541, 191] width 791 height 320
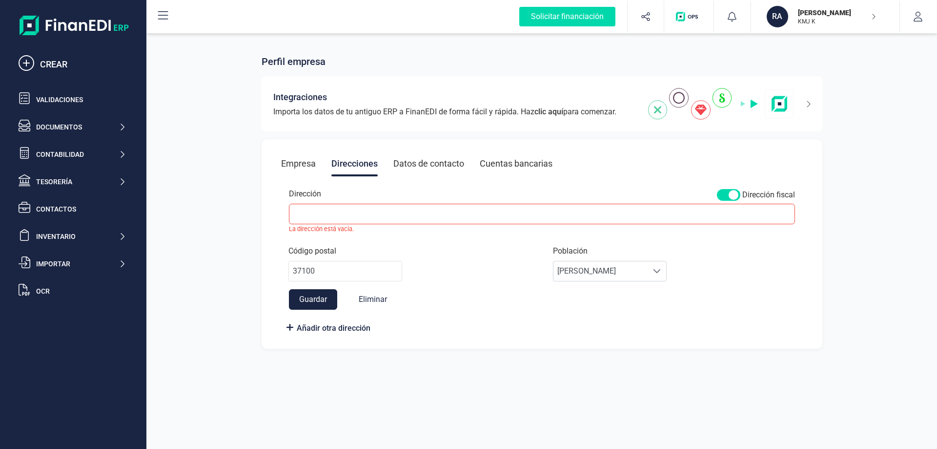
click at [739, 195] on span at bounding box center [728, 195] width 23 height 12
click at [430, 226] on small "La dirección está vacía." at bounding box center [542, 228] width 506 height 9
click at [335, 302] on button "Guardar" at bounding box center [313, 299] width 48 height 20
click at [368, 305] on button "Eliminar" at bounding box center [373, 299] width 48 height 20
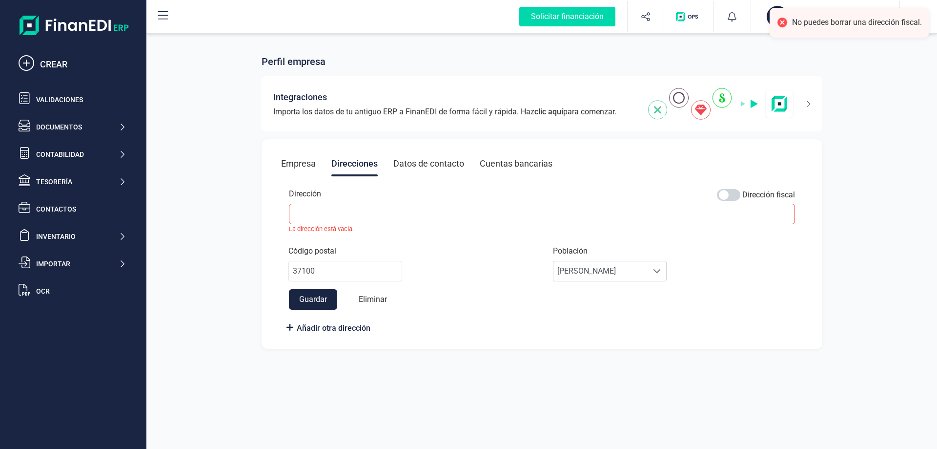
click at [371, 298] on button "Eliminar" at bounding box center [373, 299] width 48 height 20
click at [388, 294] on button "Eliminar" at bounding box center [373, 299] width 48 height 20
click at [388, 295] on button "Eliminar" at bounding box center [373, 299] width 48 height 20
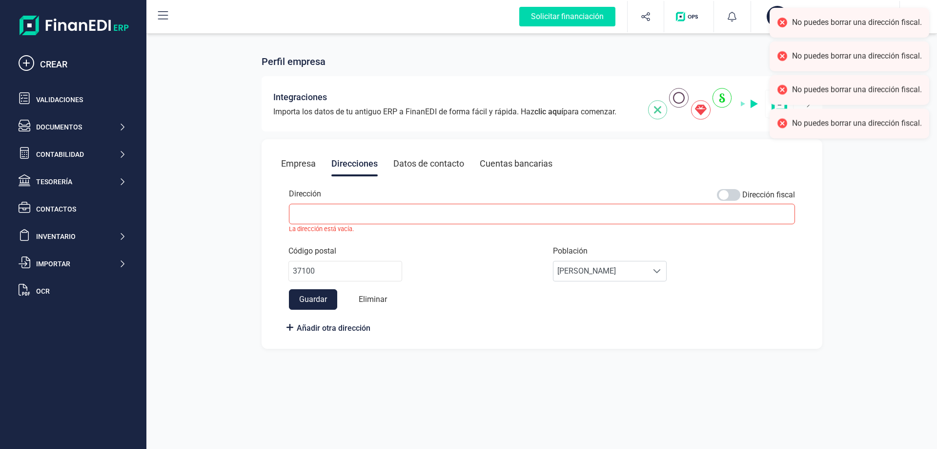
click at [388, 295] on button "Eliminar" at bounding box center [373, 299] width 48 height 20
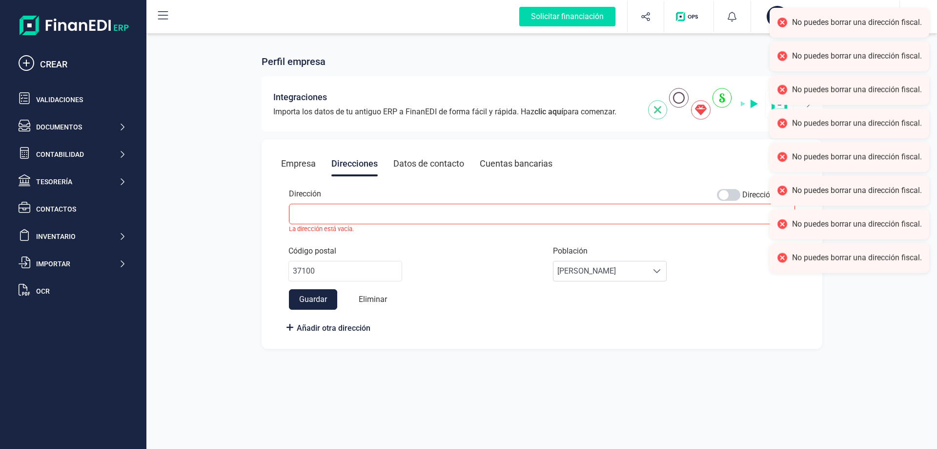
click at [388, 295] on button "Eliminar" at bounding box center [373, 299] width 48 height 20
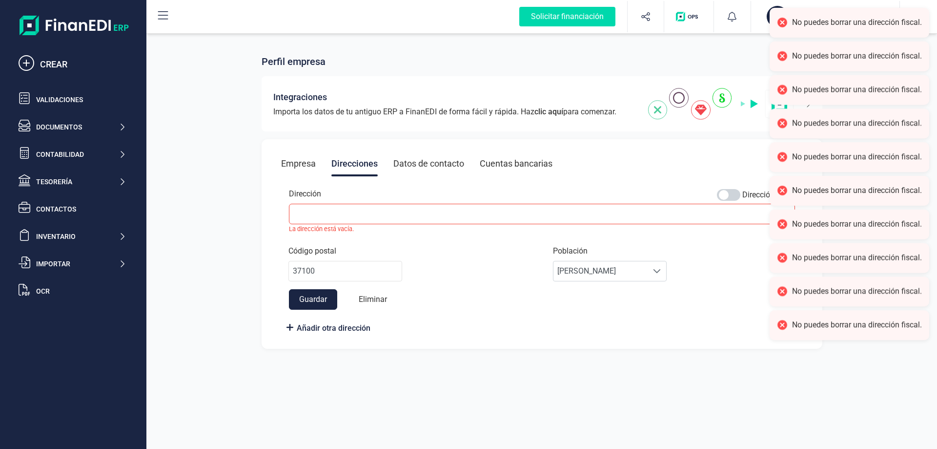
click at [388, 295] on button "Eliminar" at bounding box center [373, 299] width 48 height 20
click at [440, 167] on div "Datos de contacto" at bounding box center [428, 163] width 71 height 25
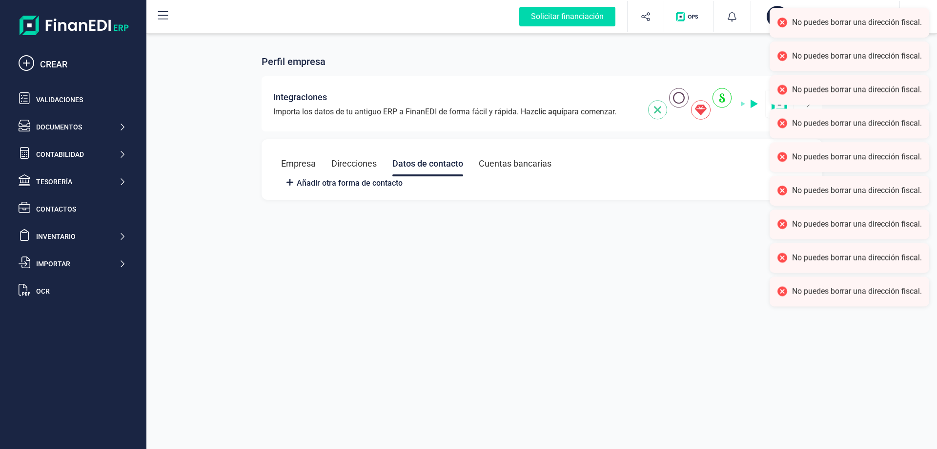
click at [503, 165] on div "Cuentas bancarias" at bounding box center [515, 163] width 73 height 25
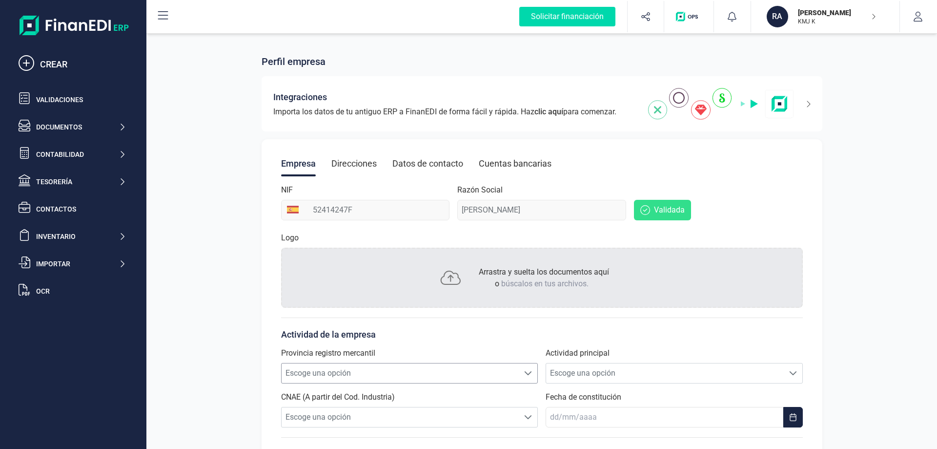
click at [403, 364] on span "Escoge una opción" at bounding box center [401, 373] width 238 height 20
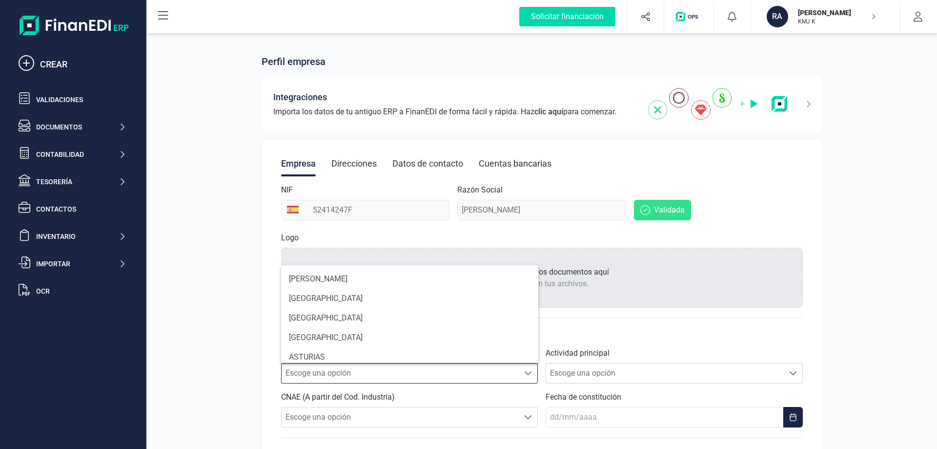
scroll to position [6, 43]
click at [403, 364] on span "Escoge una opción" at bounding box center [401, 373] width 238 height 20
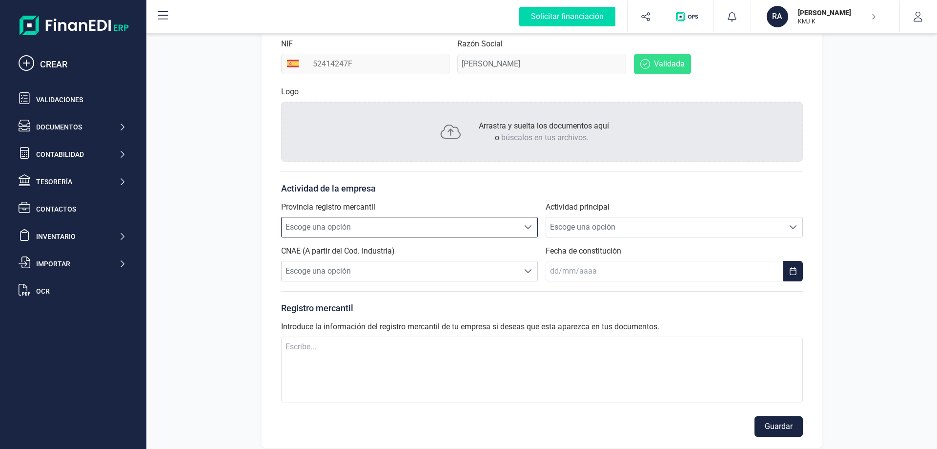
scroll to position [146, 0]
click at [398, 271] on span "Escoge una opción" at bounding box center [401, 271] width 238 height 20
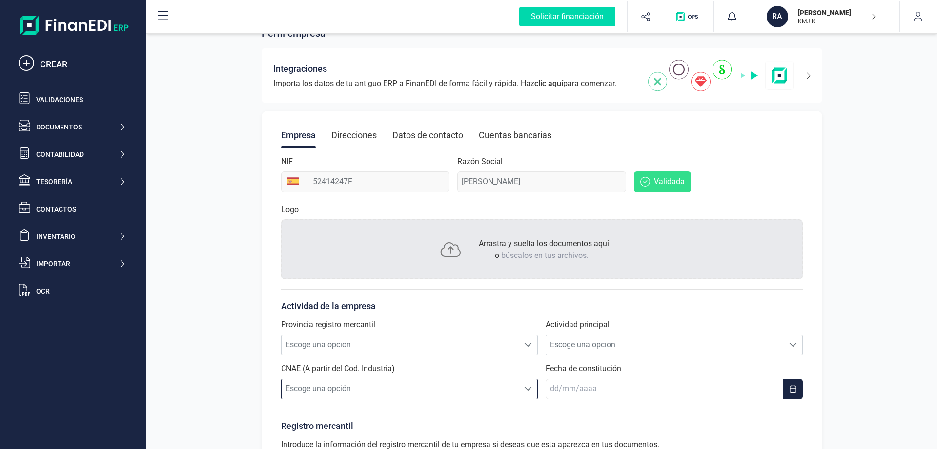
scroll to position [11, 0]
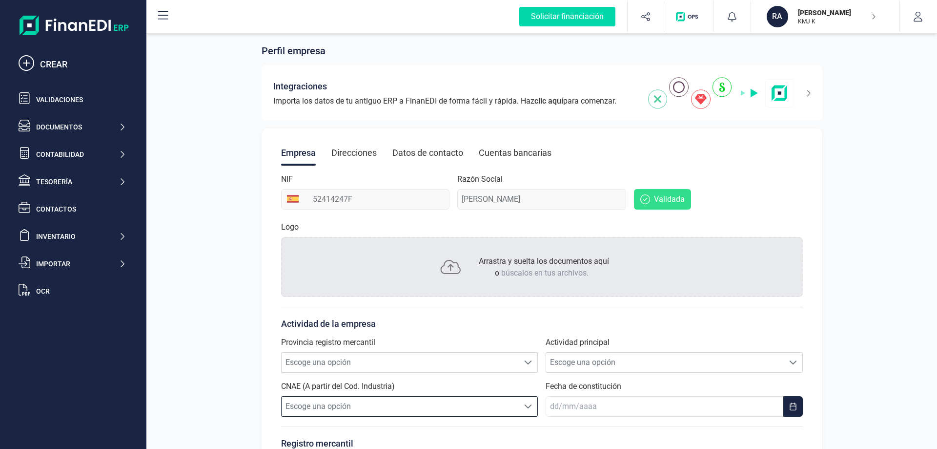
click at [343, 151] on div "Direcciones" at bounding box center [353, 152] width 45 height 25
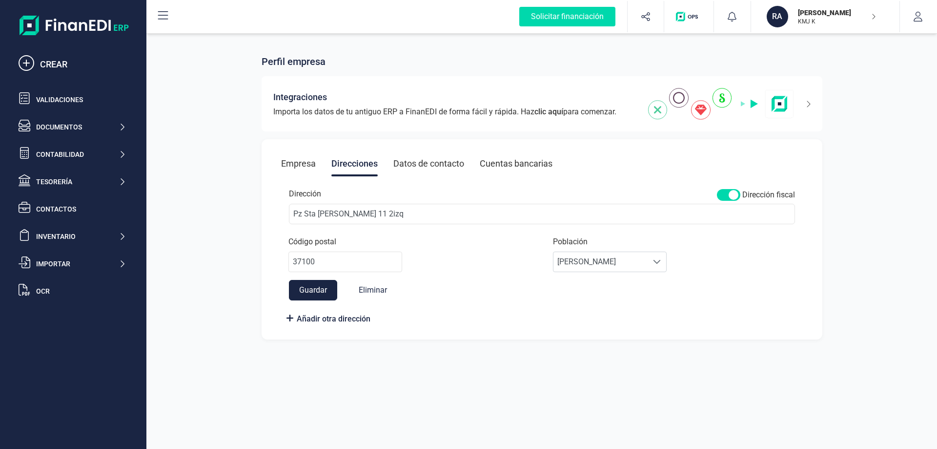
scroll to position [0, 0]
drag, startPoint x: 342, startPoint y: 212, endPoint x: 393, endPoint y: 212, distance: 50.8
click at [393, 212] on input "Pz Sta Teresa 11 2izq" at bounding box center [542, 214] width 506 height 20
type input "Pz Sta Teresa"
click at [539, 340] on div "Perfil empresa Integraciones Importa los datos de tu antiguo ERP a FinanEDI de …" at bounding box center [541, 191] width 791 height 320
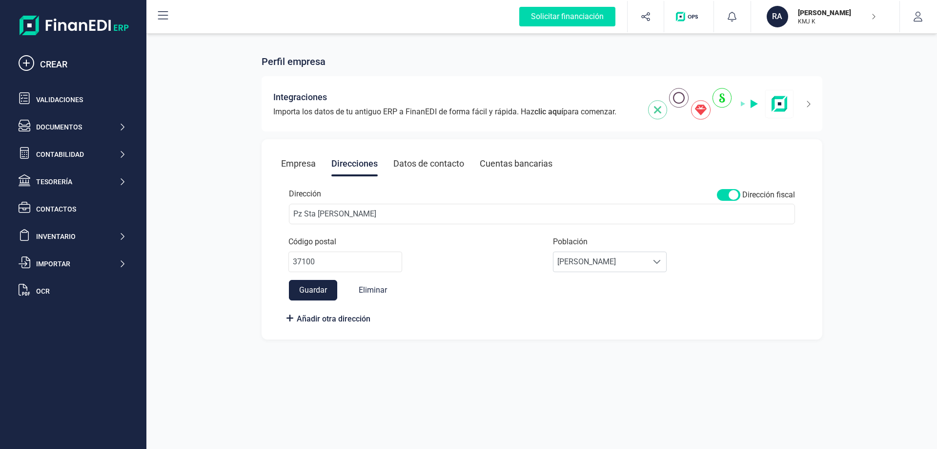
click at [321, 285] on button "Guardar" at bounding box center [313, 290] width 48 height 20
click at [432, 161] on div "Datos de contacto" at bounding box center [428, 163] width 71 height 25
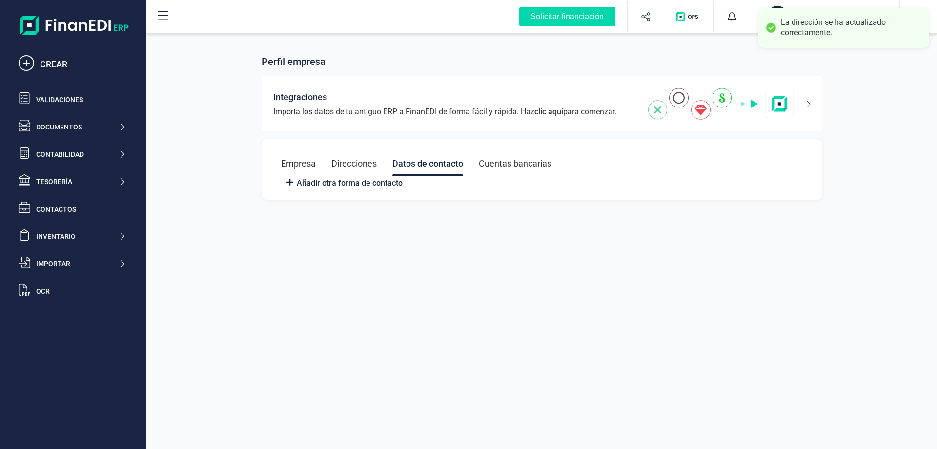
click at [524, 167] on div "Cuentas bancarias" at bounding box center [515, 163] width 73 height 25
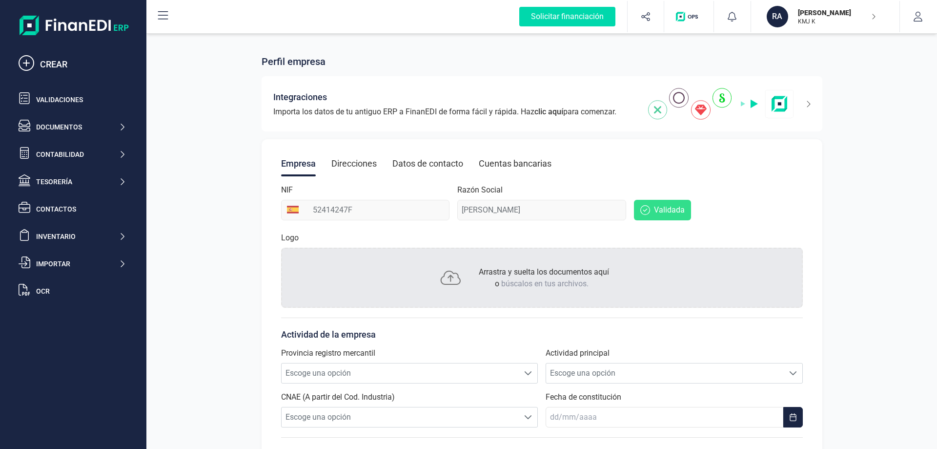
click at [659, 210] on span "Validada" at bounding box center [669, 210] width 31 height 12
click at [362, 165] on div "Direcciones" at bounding box center [353, 163] width 45 height 25
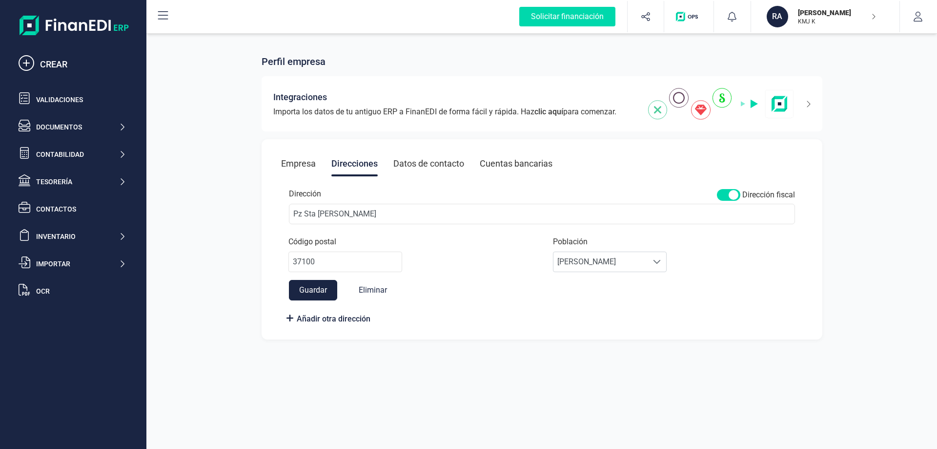
click at [412, 161] on div "Datos de contacto" at bounding box center [428, 163] width 71 height 25
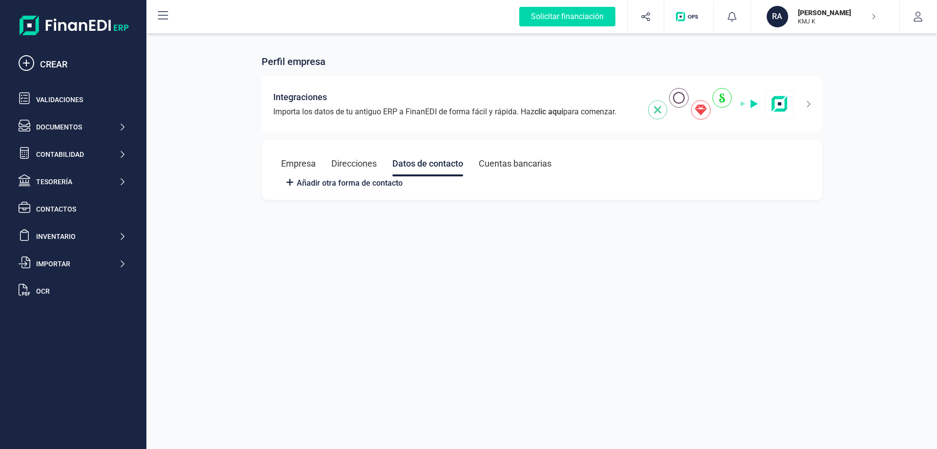
click at [500, 166] on div "Cuentas bancarias" at bounding box center [515, 163] width 73 height 25
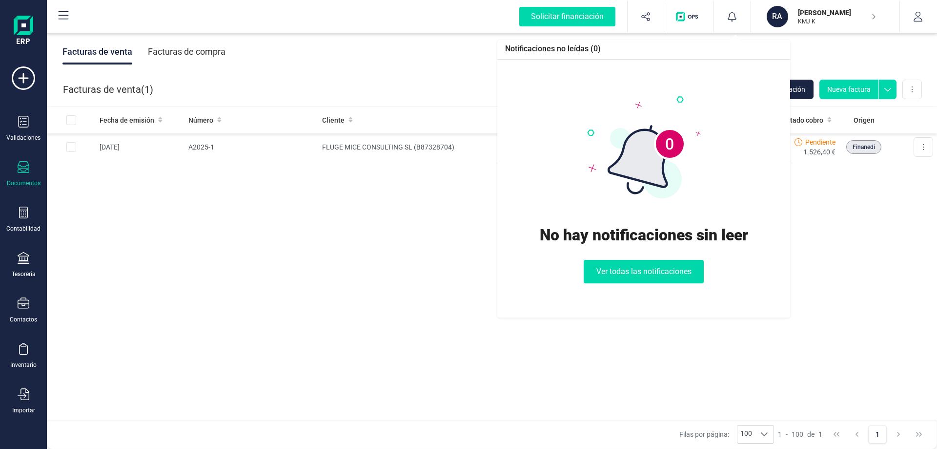
click at [730, 20] on icon at bounding box center [732, 17] width 10 height 10
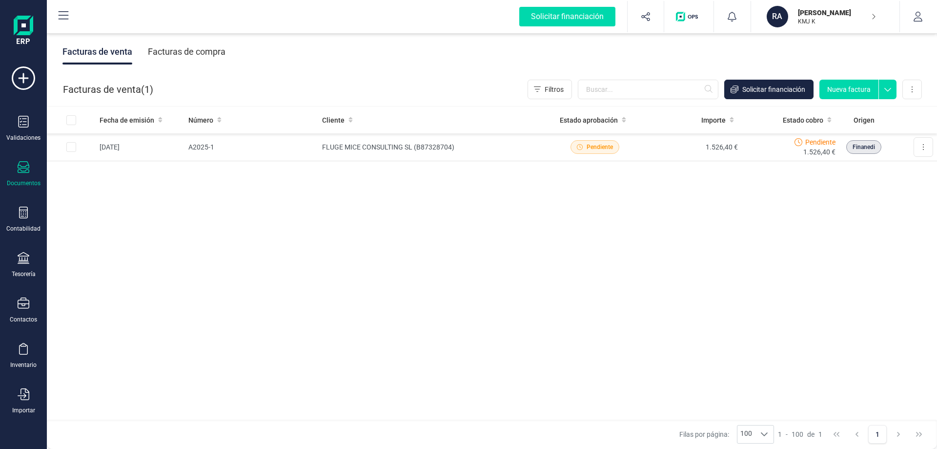
click at [824, 20] on p "KMJ K" at bounding box center [837, 22] width 78 height 8
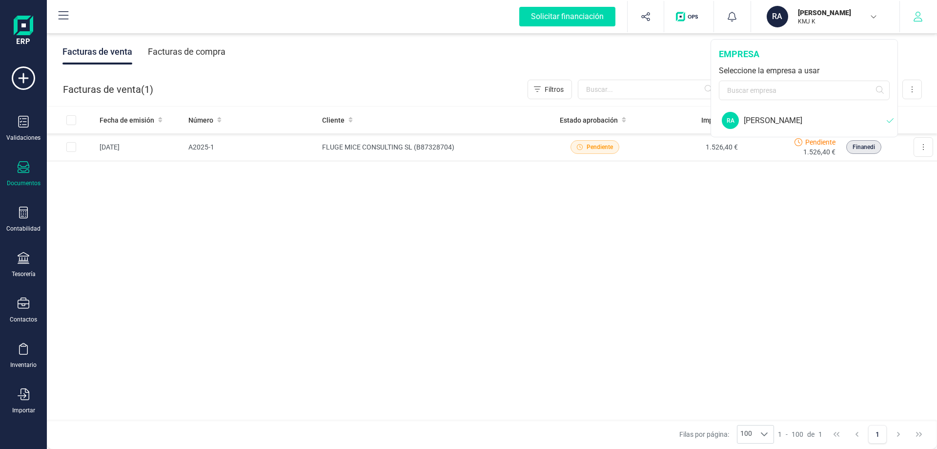
click at [907, 16] on button "button" at bounding box center [918, 16] width 37 height 31
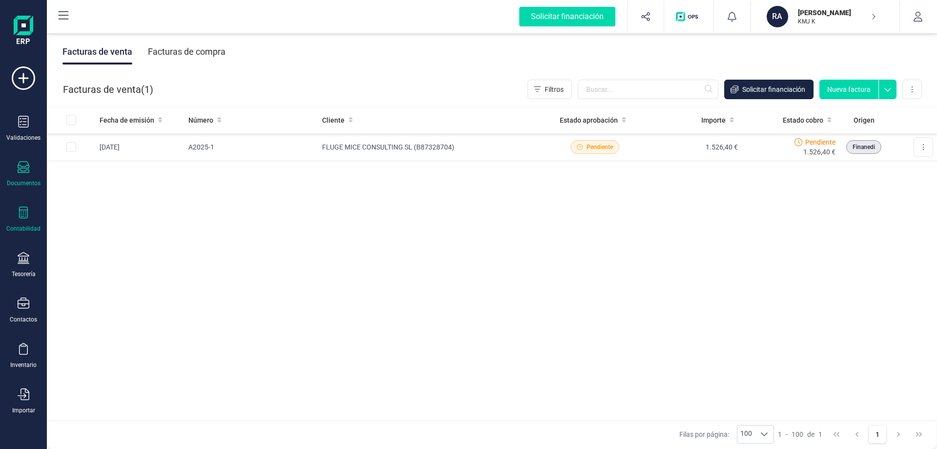
click at [42, 215] on div "Contabilidad" at bounding box center [23, 219] width 39 height 26
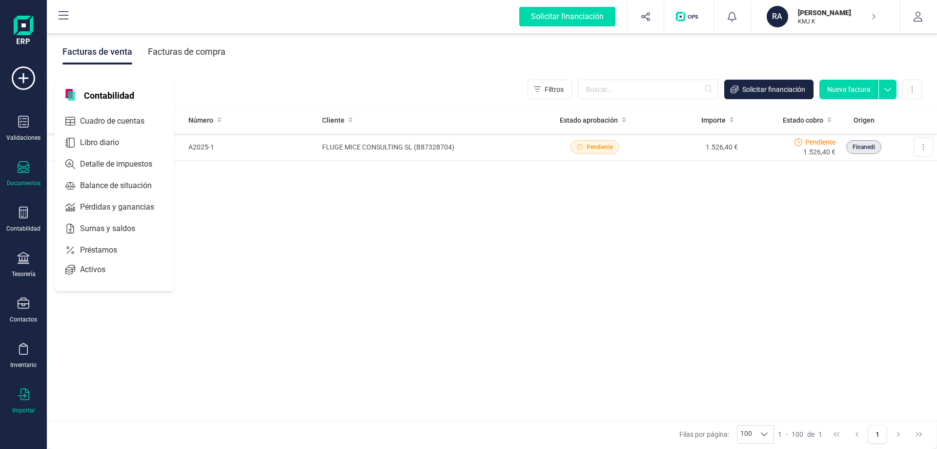
click at [30, 398] on div "Importar" at bounding box center [23, 401] width 39 height 26
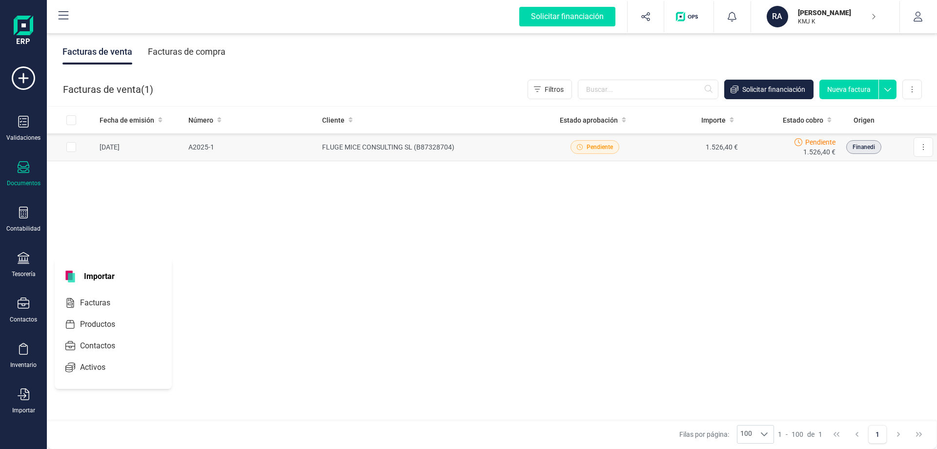
click at [72, 147] on input "Row Selected 50d1fbf8-36c2-465f-9435-43715bbc5e38" at bounding box center [71, 147] width 10 height 10
checkbox input "true"
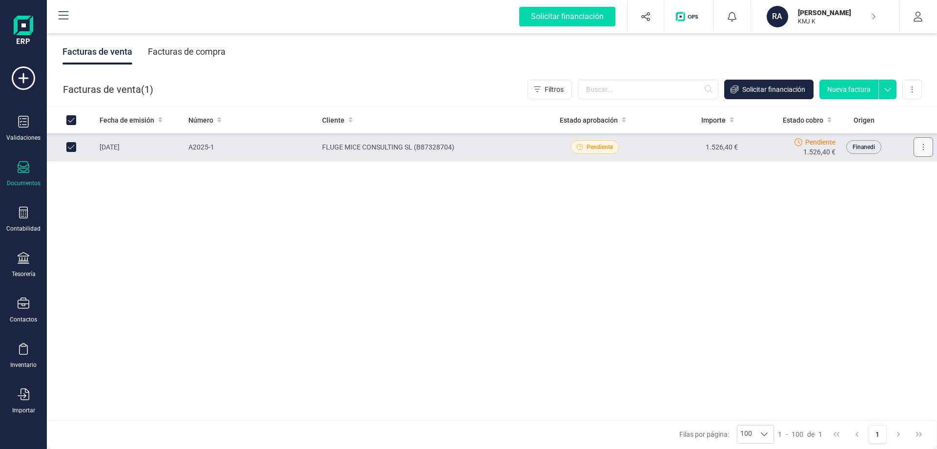
click at [920, 149] on button at bounding box center [924, 147] width 20 height 20
click at [914, 80] on button at bounding box center [912, 90] width 20 height 20
click at [848, 14] on p "[PERSON_NAME]" at bounding box center [837, 13] width 78 height 10
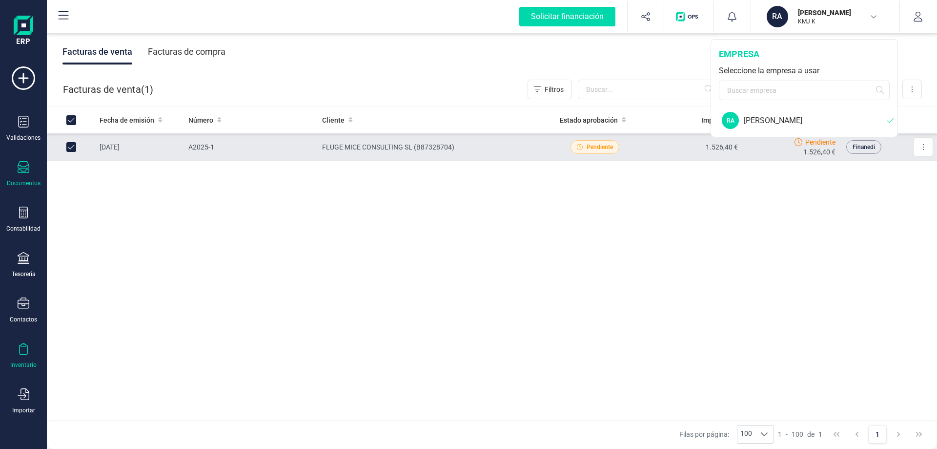
click at [37, 354] on div "Inventario" at bounding box center [23, 356] width 39 height 26
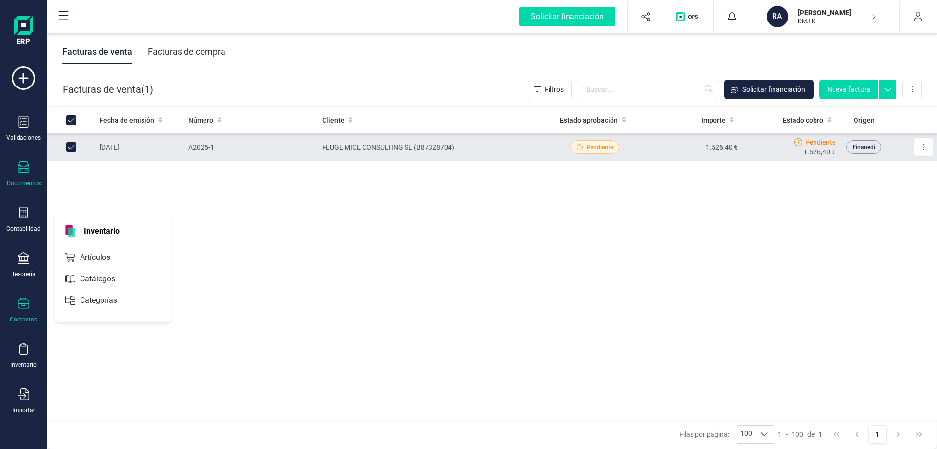
click at [23, 313] on div "Contactos" at bounding box center [23, 310] width 39 height 26
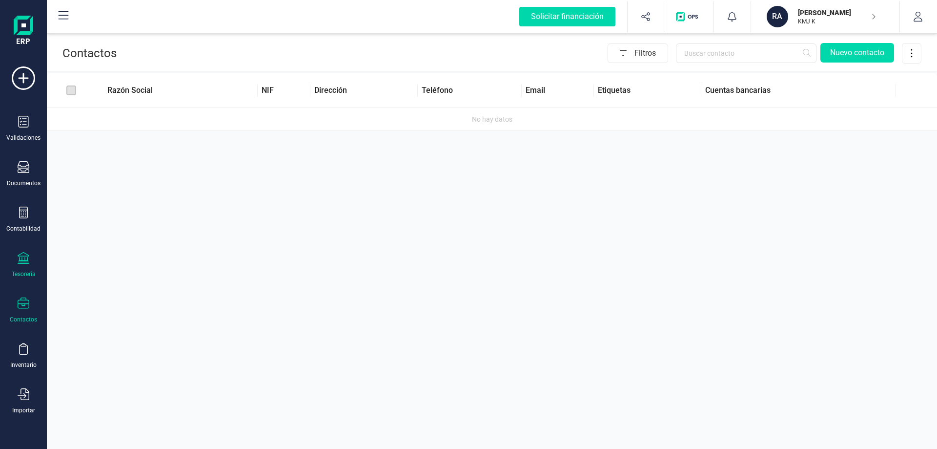
click at [27, 268] on div "Tesorería" at bounding box center [23, 265] width 39 height 26
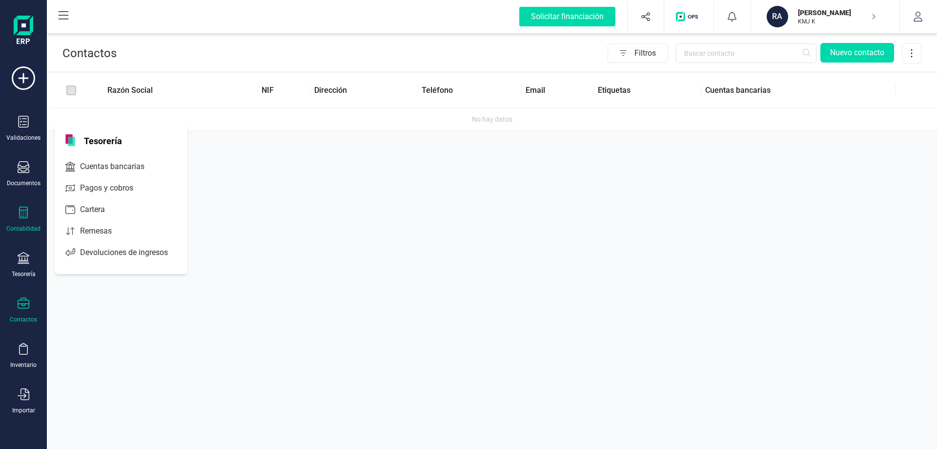
click at [27, 221] on div "Contabilidad" at bounding box center [23, 219] width 39 height 26
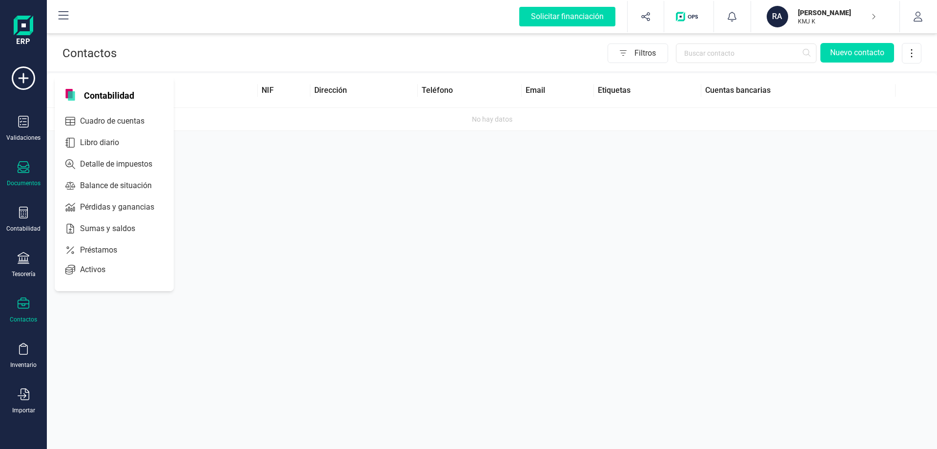
click at [19, 177] on div "Documentos" at bounding box center [23, 174] width 39 height 26
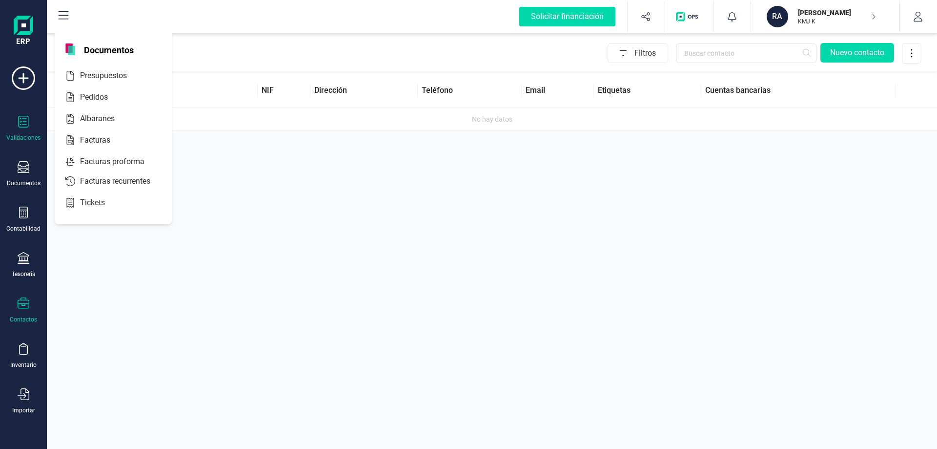
click at [32, 121] on div "Validaciones" at bounding box center [23, 129] width 39 height 26
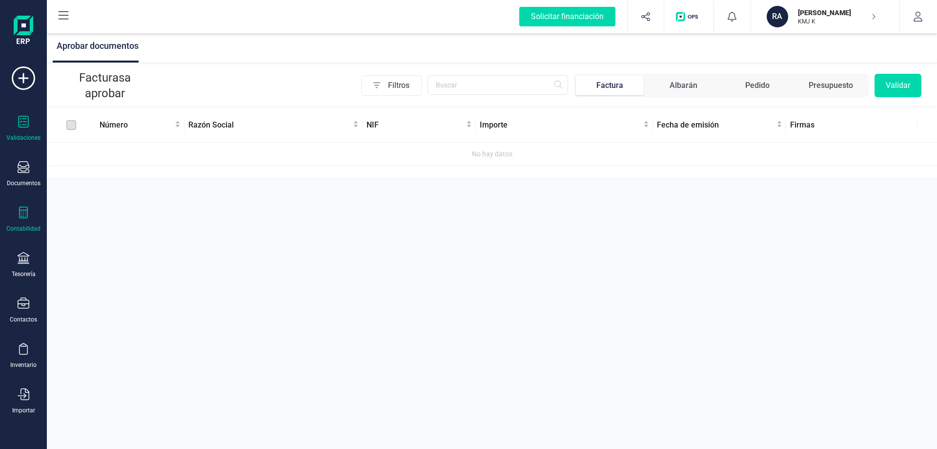
click at [27, 218] on icon at bounding box center [23, 212] width 9 height 12
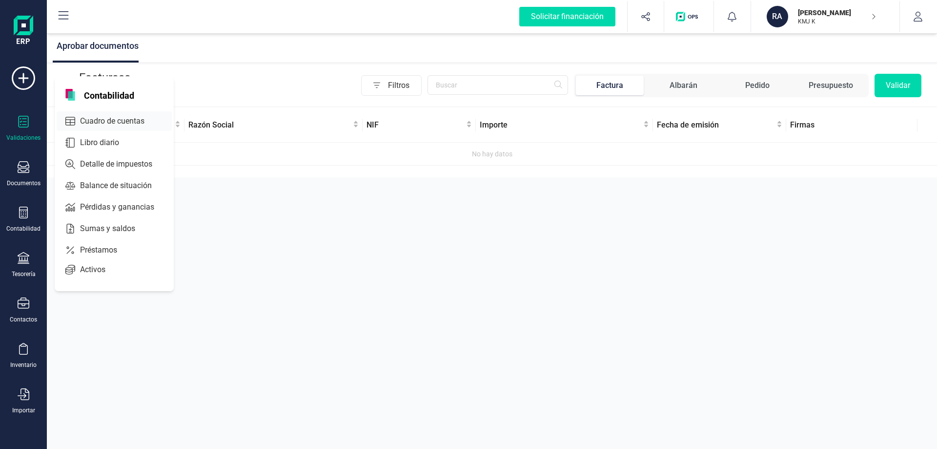
click at [124, 118] on span "Cuadro de cuentas" at bounding box center [119, 121] width 86 height 12
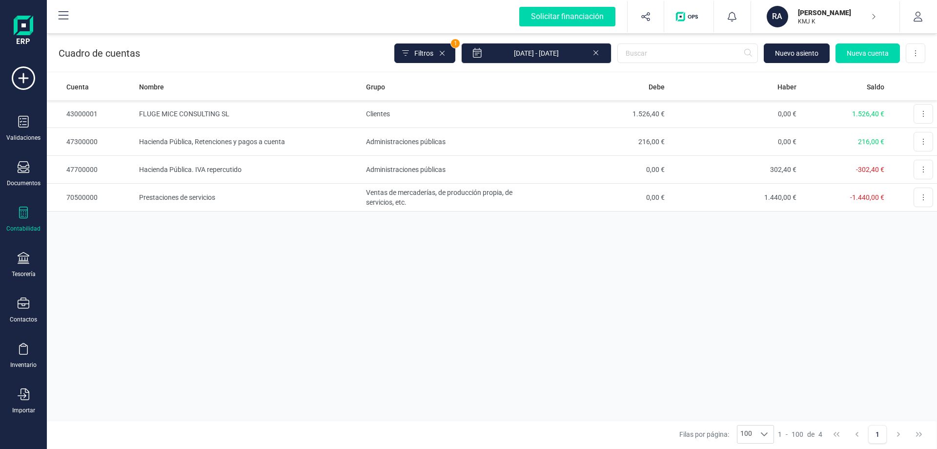
click at [594, 53] on icon at bounding box center [596, 52] width 8 height 10
click at [922, 55] on button at bounding box center [916, 53] width 20 height 20
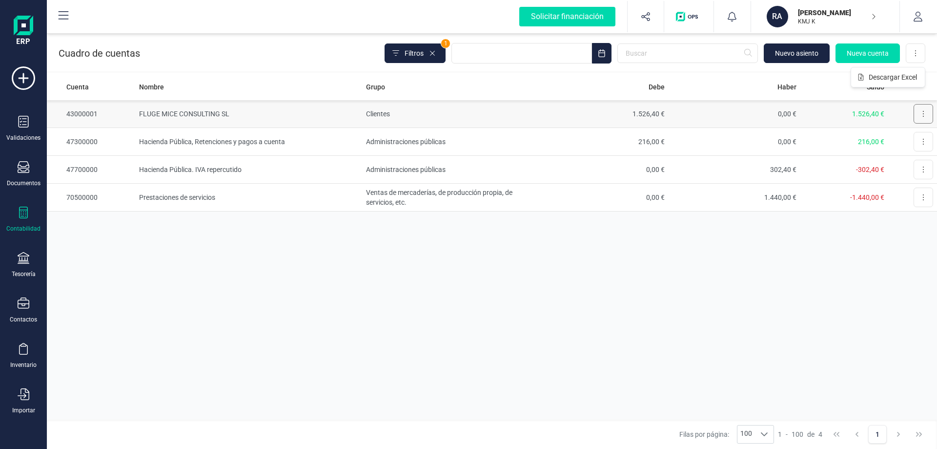
click at [933, 117] on button at bounding box center [924, 114] width 20 height 20
click at [922, 133] on span "Editar" at bounding box center [916, 138] width 18 height 10
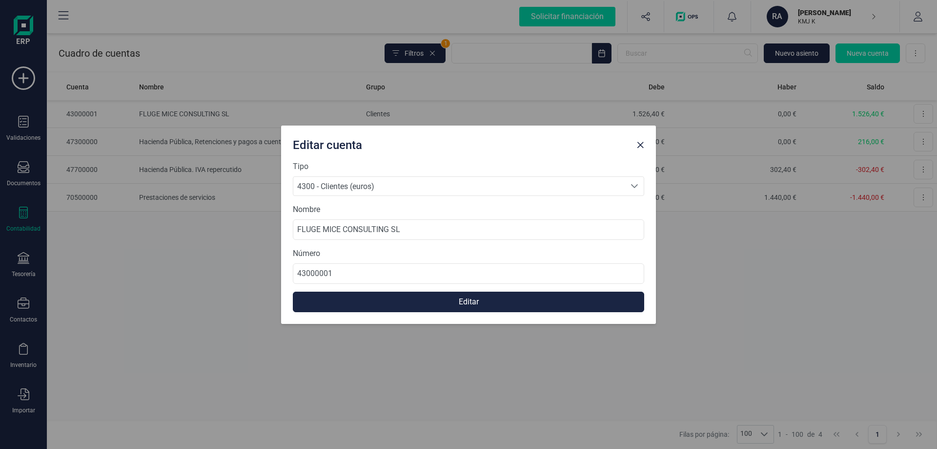
click at [643, 145] on span "Close" at bounding box center [640, 145] width 8 height 8
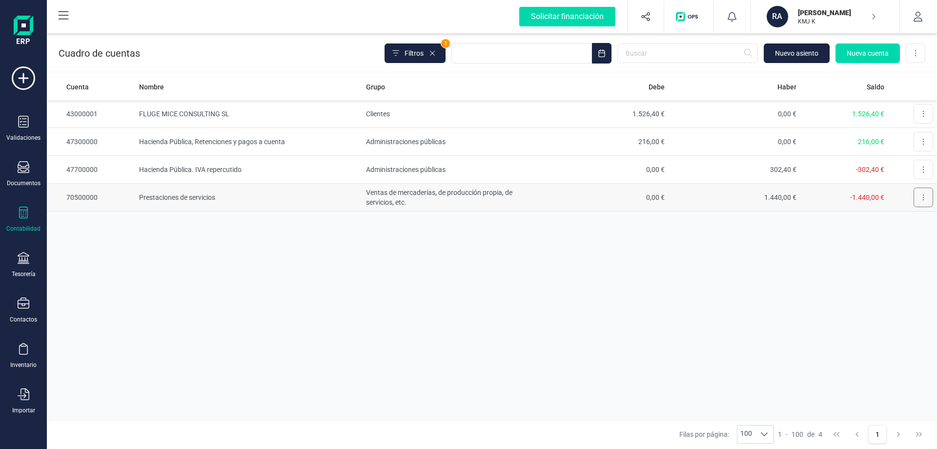
click at [924, 199] on button at bounding box center [924, 197] width 20 height 20
click at [925, 167] on button at bounding box center [924, 170] width 20 height 20
click at [916, 194] on span "Editar" at bounding box center [916, 193] width 18 height 10
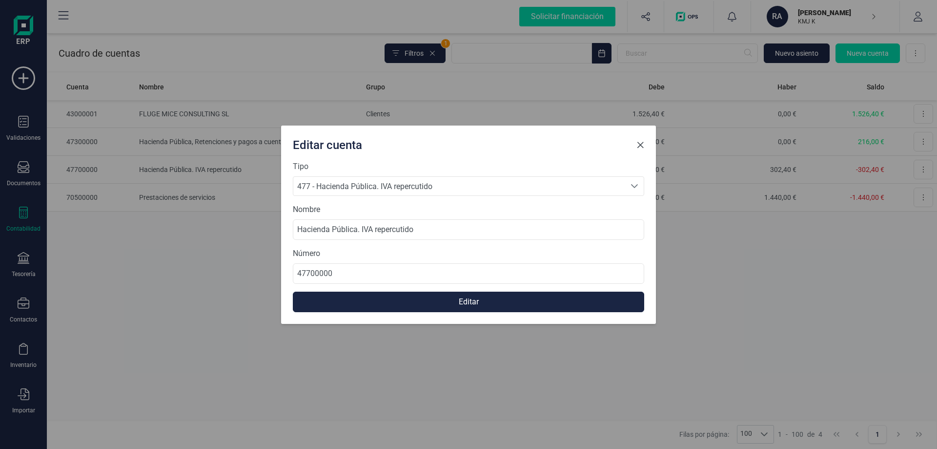
click at [640, 144] on span "Close" at bounding box center [640, 145] width 8 height 8
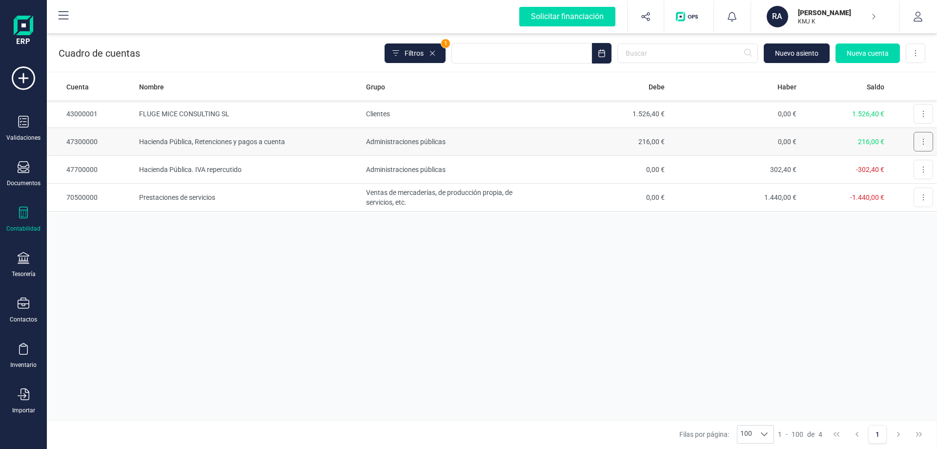
click at [916, 143] on button at bounding box center [924, 142] width 20 height 20
click at [913, 163] on span "Editar" at bounding box center [916, 166] width 18 height 10
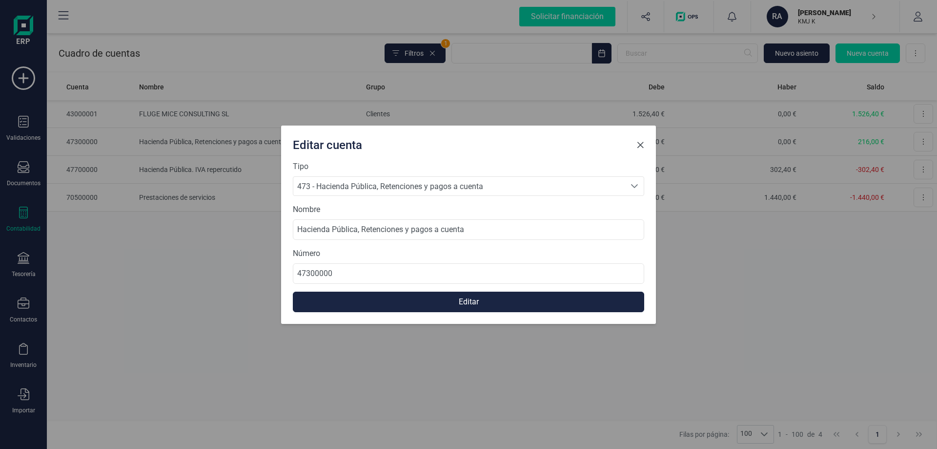
click at [638, 143] on span "Close" at bounding box center [640, 145] width 8 height 8
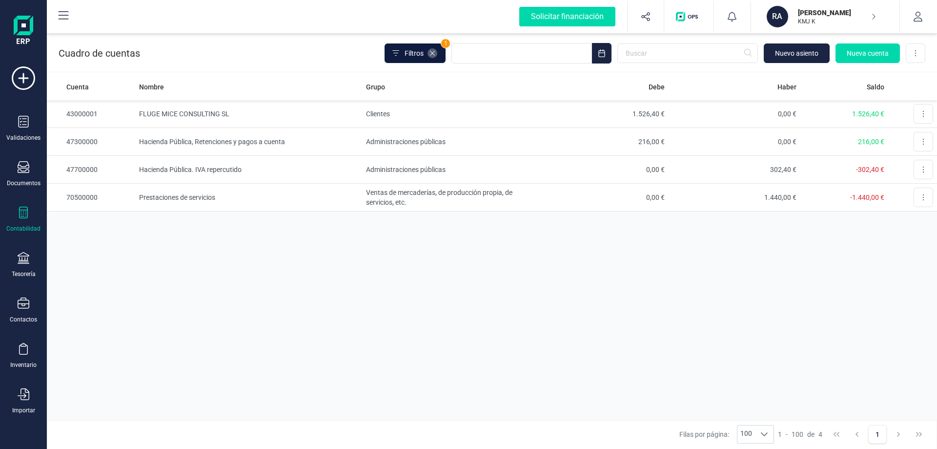
click at [430, 53] on icon at bounding box center [433, 53] width 8 height 8
click at [435, 57] on span at bounding box center [433, 53] width 10 height 10
click at [24, 24] on img at bounding box center [24, 31] width 20 height 31
click at [70, 16] on button at bounding box center [63, 16] width 31 height 31
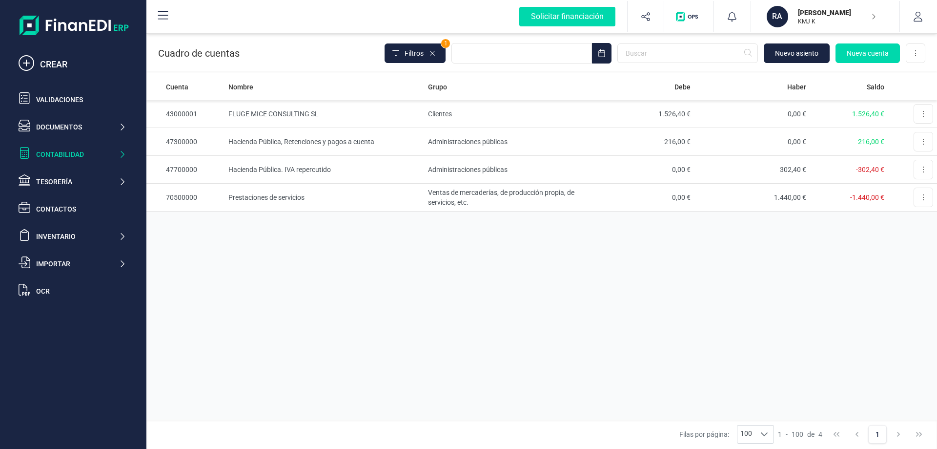
click at [782, 6] on div "RA" at bounding box center [777, 16] width 21 height 21
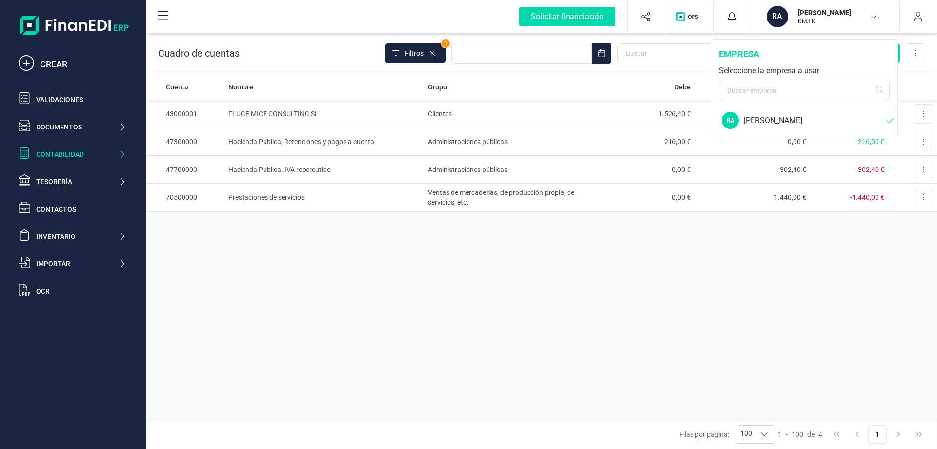
click at [891, 120] on icon at bounding box center [892, 121] width 11 height 8
click at [757, 118] on div "[PERSON_NAME]" at bounding box center [815, 121] width 143 height 12
click at [731, 122] on div "RA" at bounding box center [730, 120] width 17 height 17
click at [732, 119] on div "RA" at bounding box center [730, 120] width 17 height 17
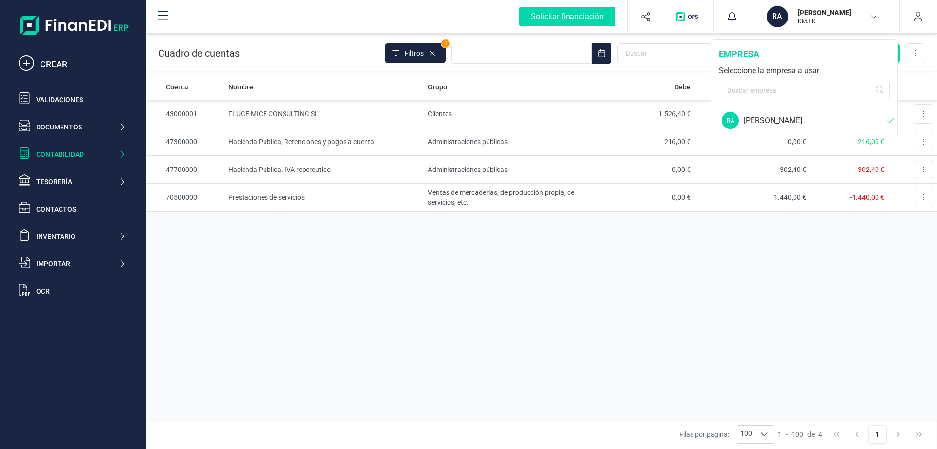
click at [732, 119] on div "RA" at bounding box center [730, 120] width 17 height 17
click at [733, 118] on div "RA" at bounding box center [730, 120] width 17 height 17
click at [733, 116] on div "RA" at bounding box center [730, 120] width 17 height 17
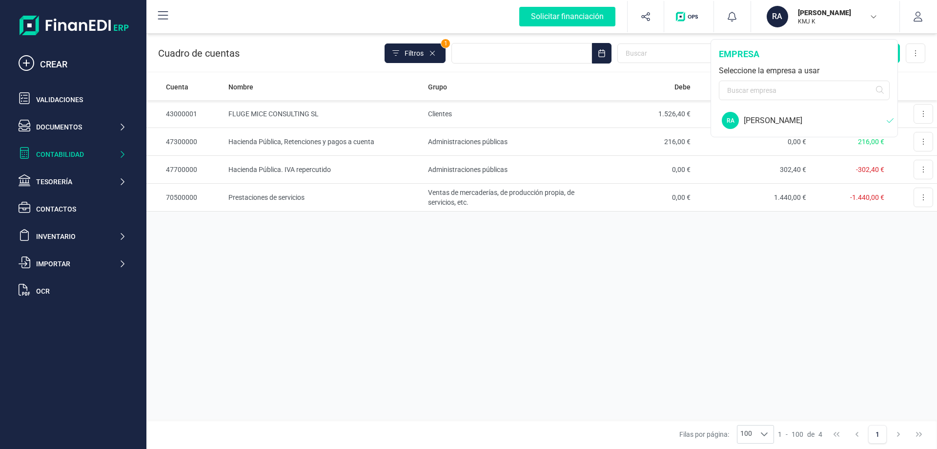
click at [733, 115] on div "RA" at bounding box center [730, 120] width 17 height 17
click at [733, 114] on div "RA" at bounding box center [730, 120] width 17 height 17
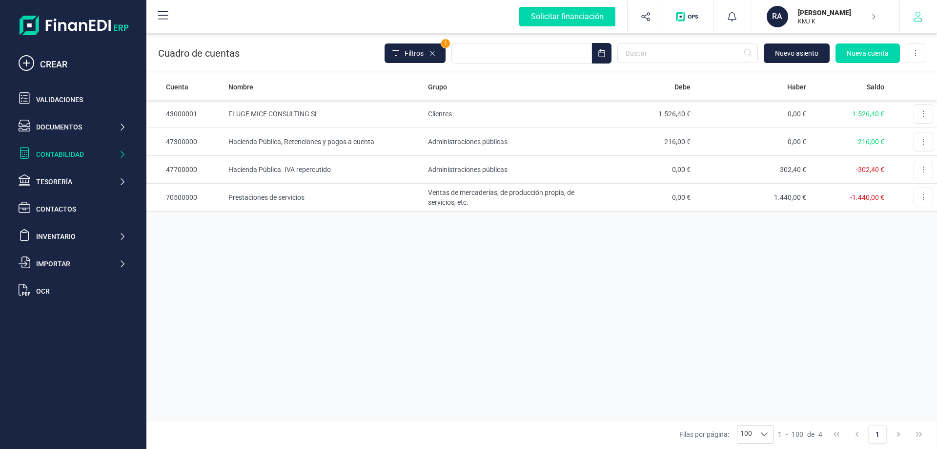
click at [900, 29] on button "button" at bounding box center [918, 16] width 37 height 31
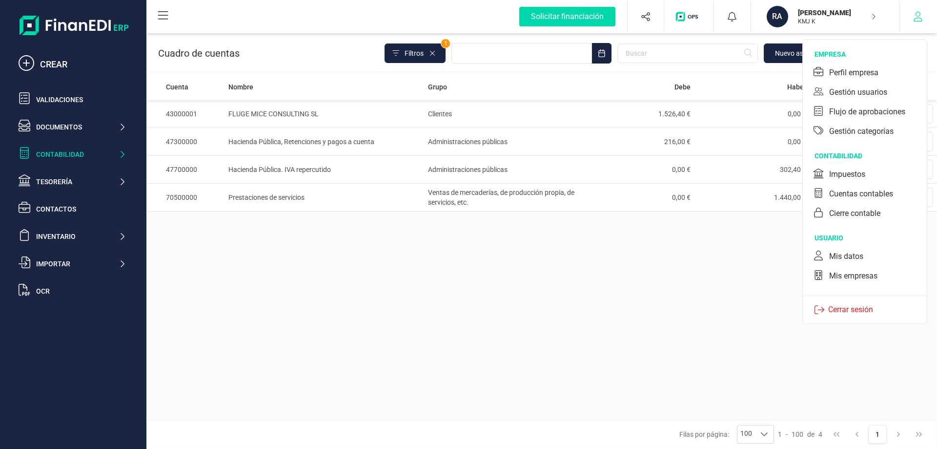
click at [913, 18] on icon "button" at bounding box center [918, 17] width 10 height 10
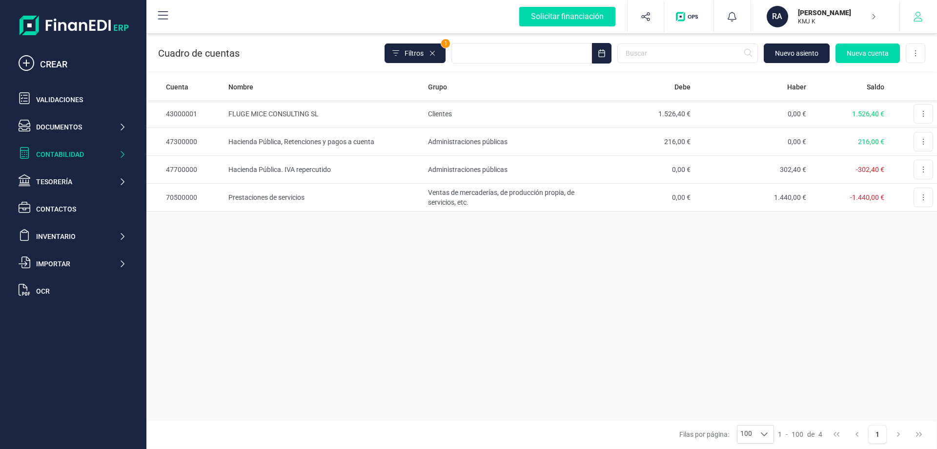
click at [913, 18] on icon "button" at bounding box center [918, 17] width 10 height 10
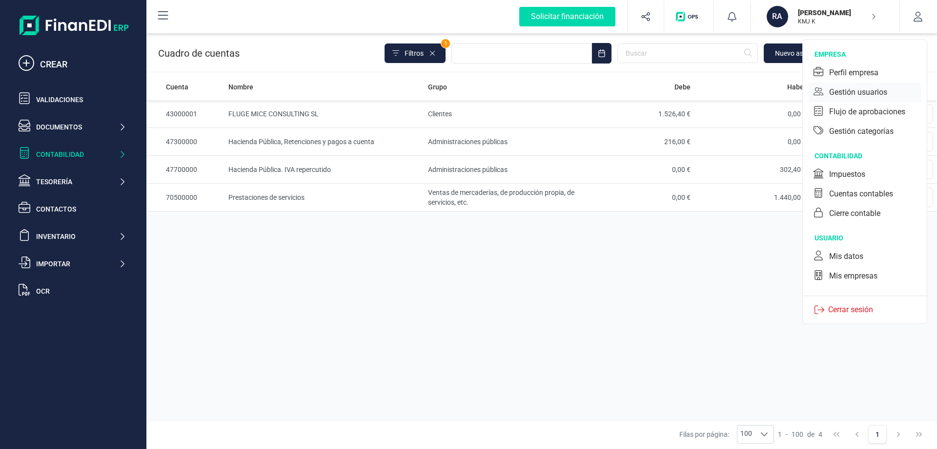
click at [885, 90] on div "Gestión usuarios" at bounding box center [858, 92] width 58 height 12
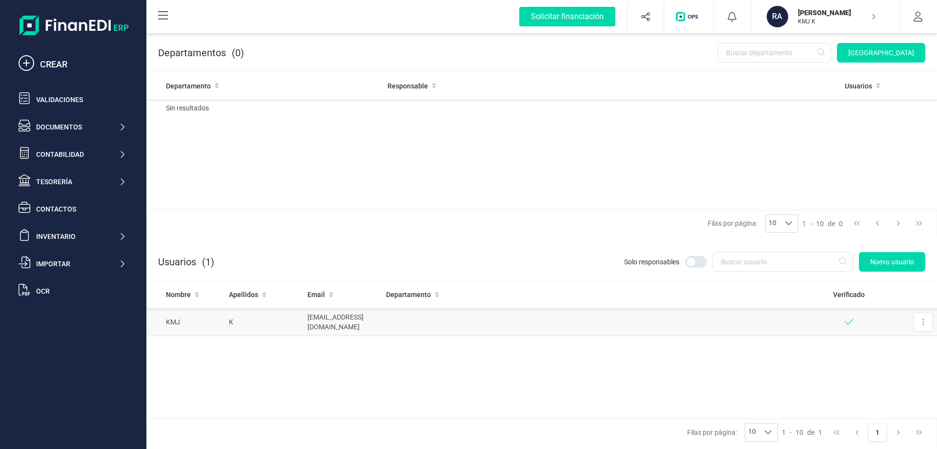
click at [221, 322] on td "KMJ" at bounding box center [185, 322] width 79 height 28
click at [918, 320] on button at bounding box center [924, 322] width 20 height 20
click at [913, 339] on button "Editar" at bounding box center [910, 346] width 43 height 20
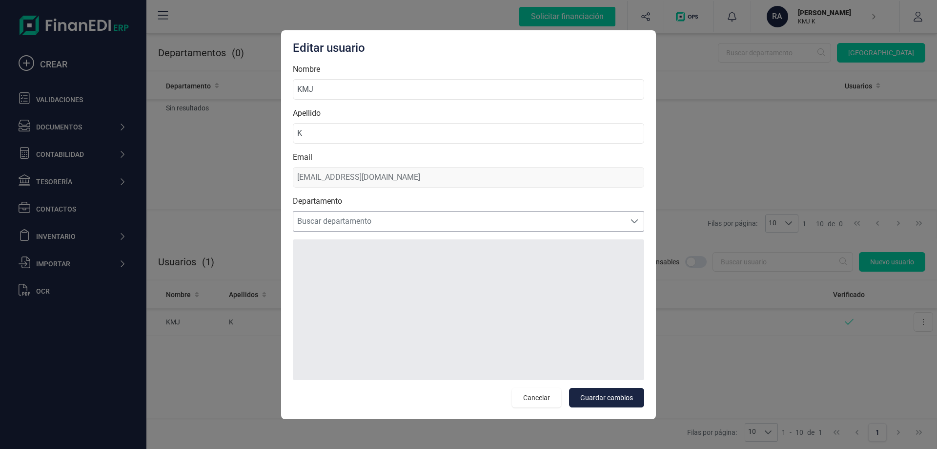
click at [531, 223] on span "Buscar departamento" at bounding box center [459, 221] width 332 height 20
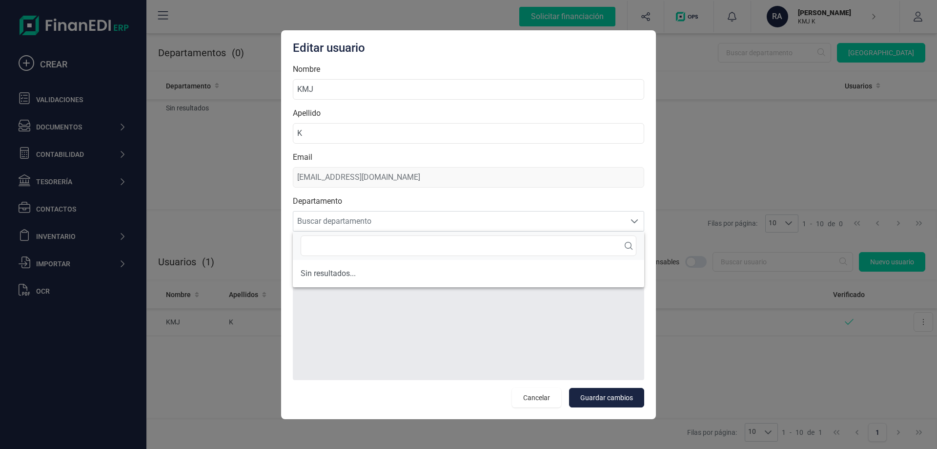
click at [475, 270] on li "Sin resultados..." at bounding box center [468, 274] width 351 height 20
click at [535, 396] on span "Cancelar" at bounding box center [536, 397] width 27 height 10
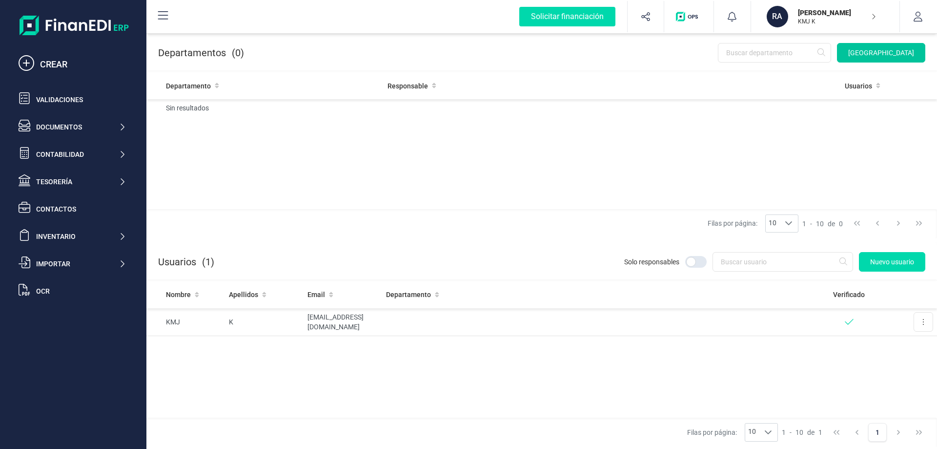
click at [865, 50] on span "[GEOGRAPHIC_DATA]" at bounding box center [881, 53] width 66 height 10
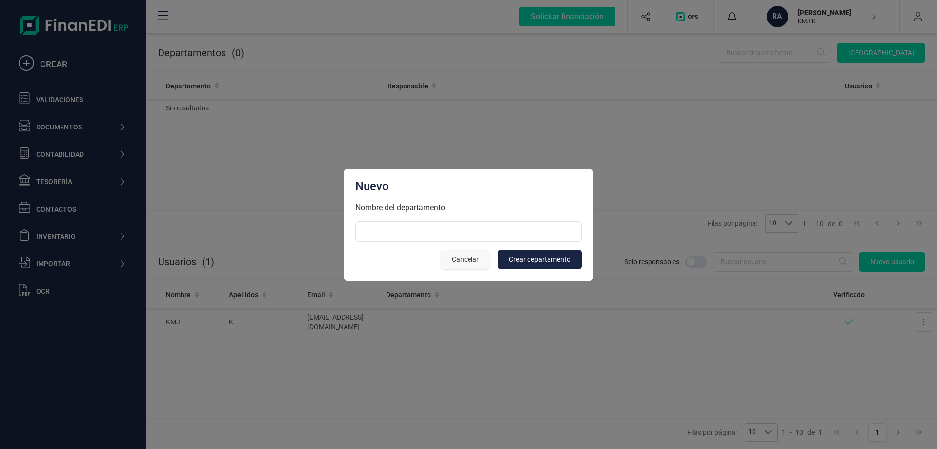
click at [451, 260] on button "Cancelar" at bounding box center [465, 259] width 49 height 20
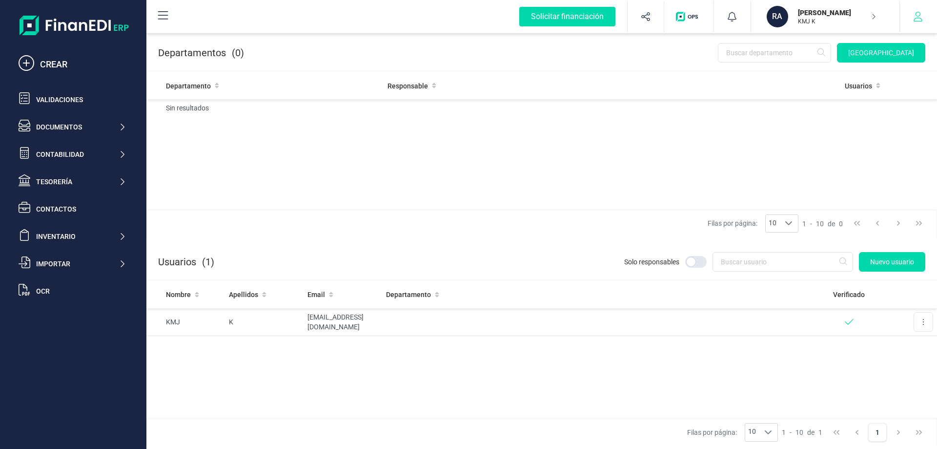
click at [920, 9] on button "button" at bounding box center [918, 16] width 37 height 31
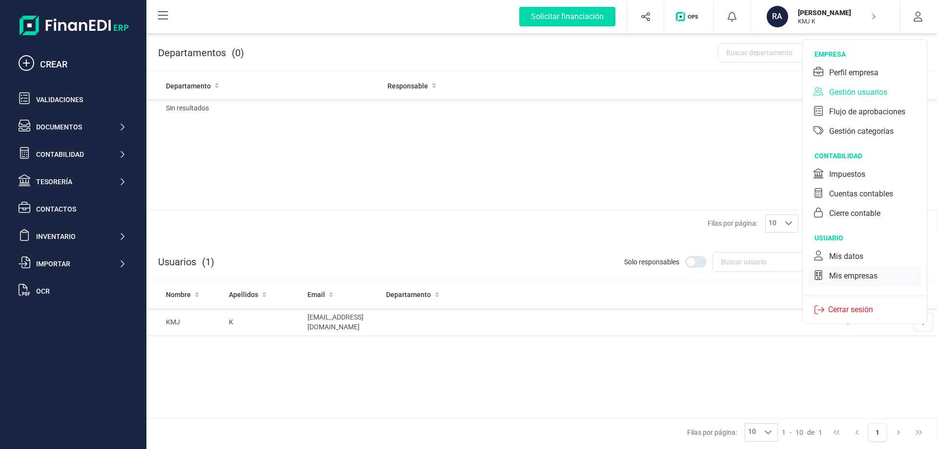
click at [861, 276] on div "Mis empresas" at bounding box center [853, 276] width 48 height 12
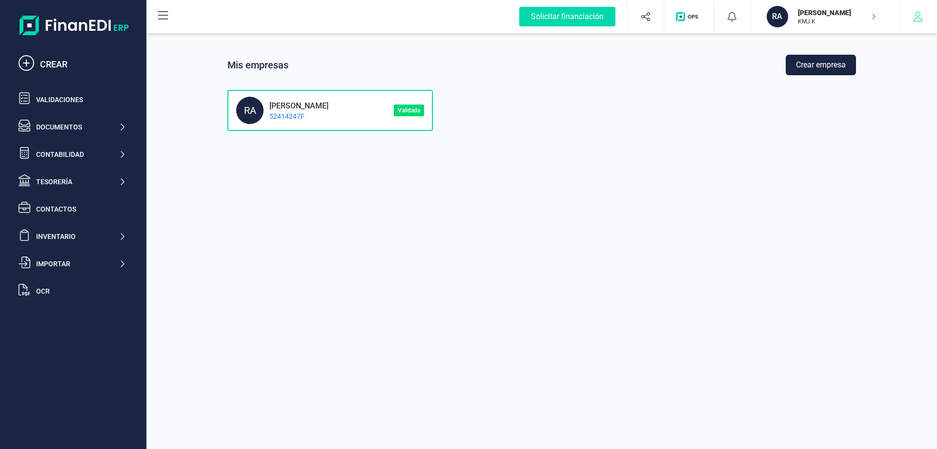
click at [924, 16] on button "button" at bounding box center [918, 16] width 37 height 31
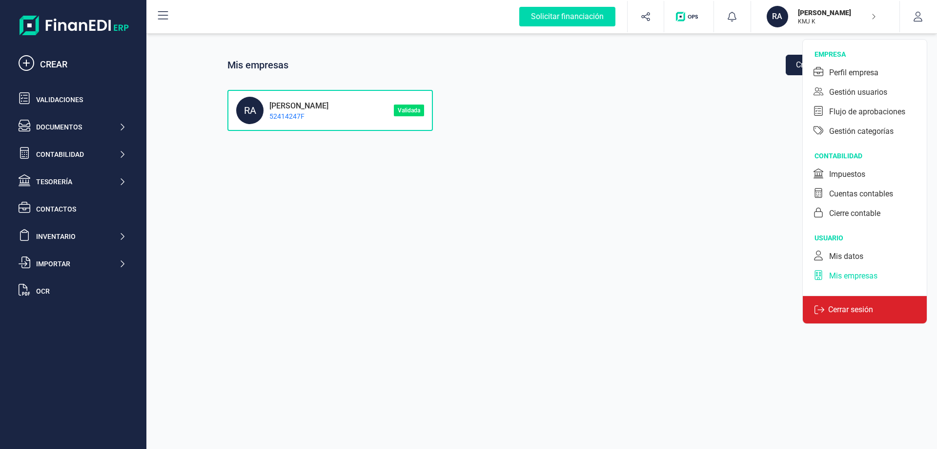
click at [836, 316] on div "Cerrar sesión" at bounding box center [865, 309] width 124 height 28
